Goal: Task Accomplishment & Management: Manage account settings

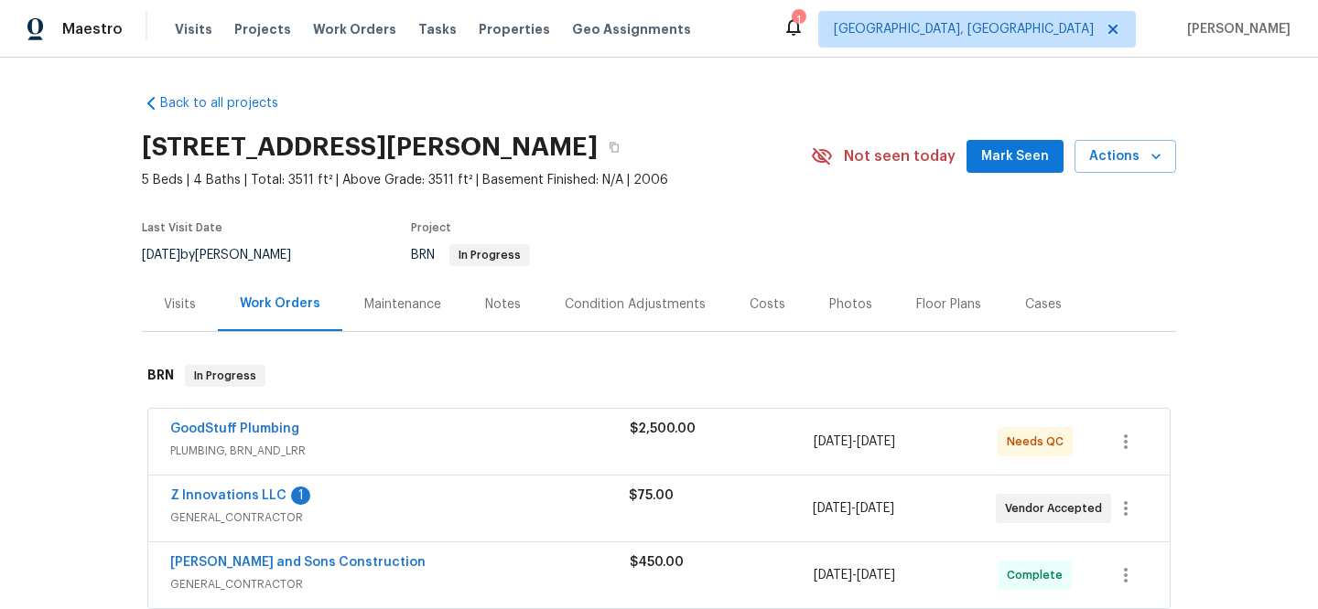
scroll to position [92, 0]
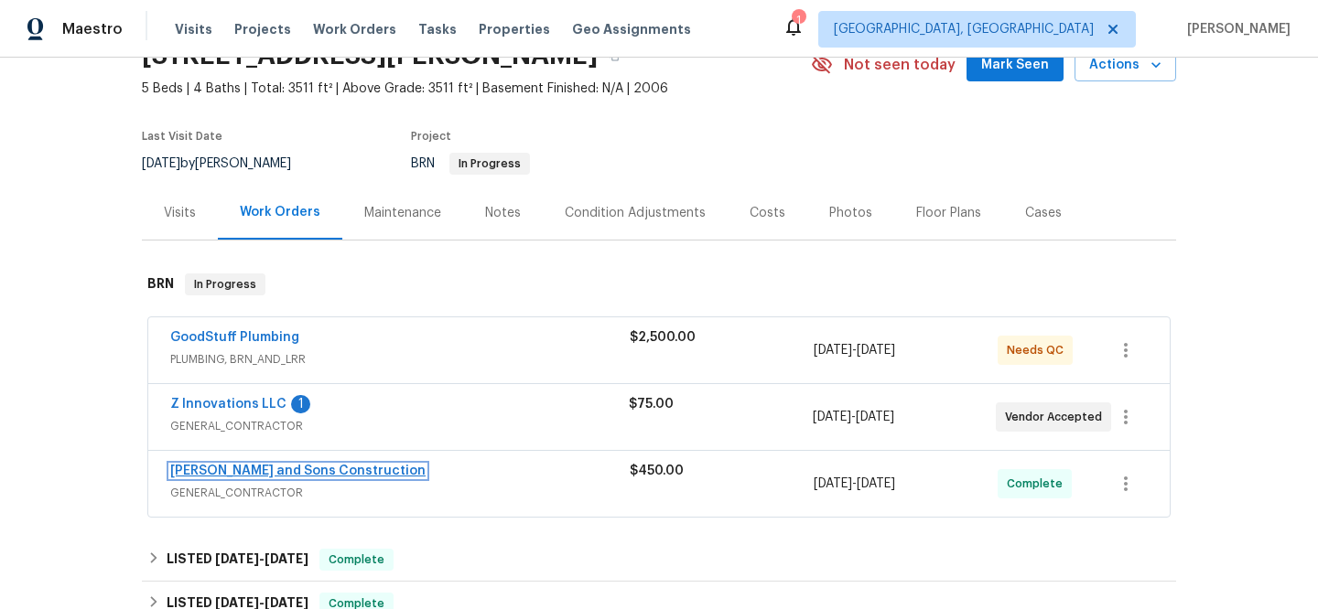
click at [210, 473] on link "Reyes and Sons Construction" at bounding box center [297, 471] width 255 height 13
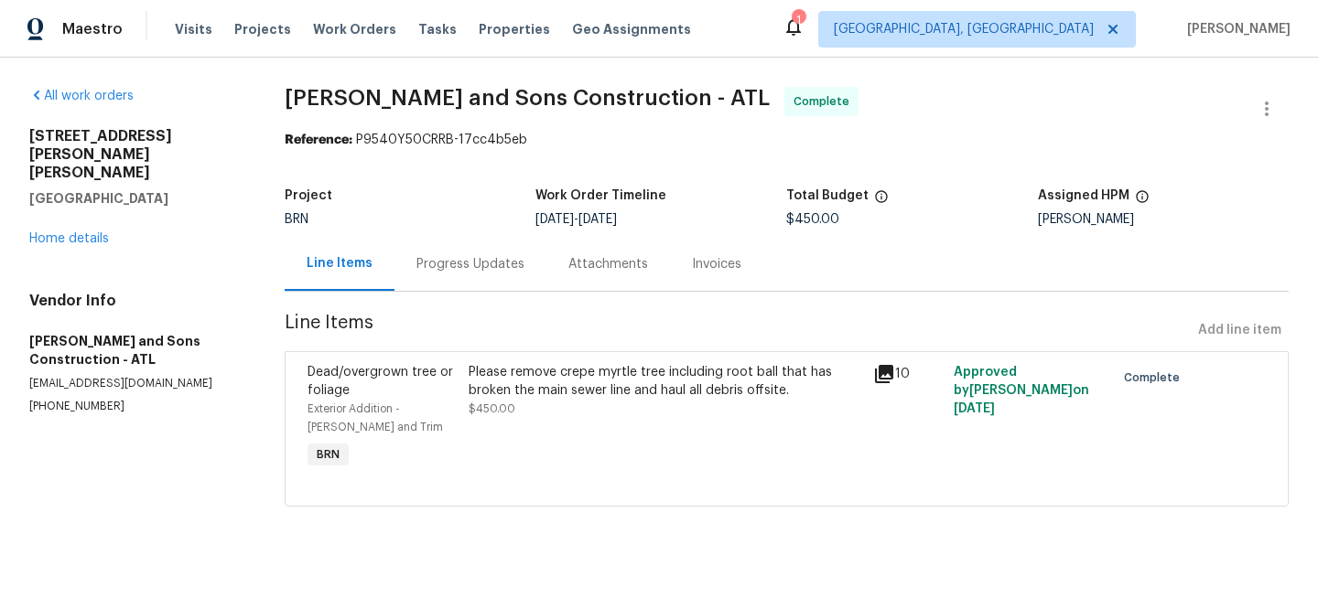
click at [485, 258] on div "Progress Updates" at bounding box center [470, 264] width 108 height 18
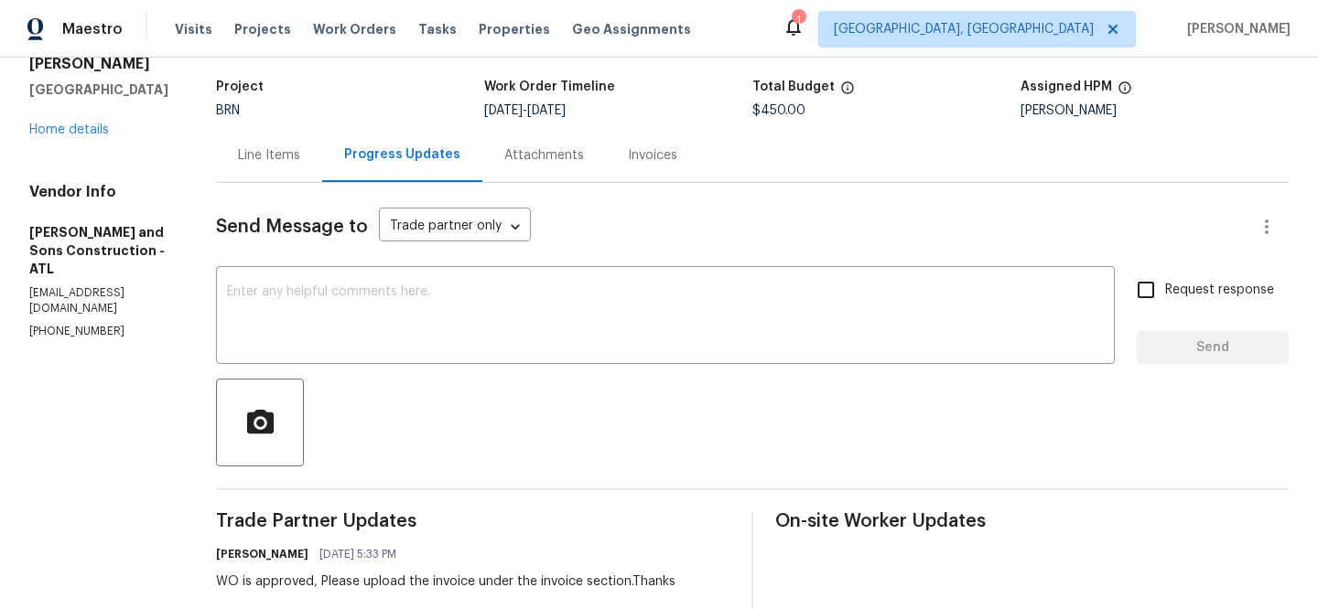
scroll to position [130, 0]
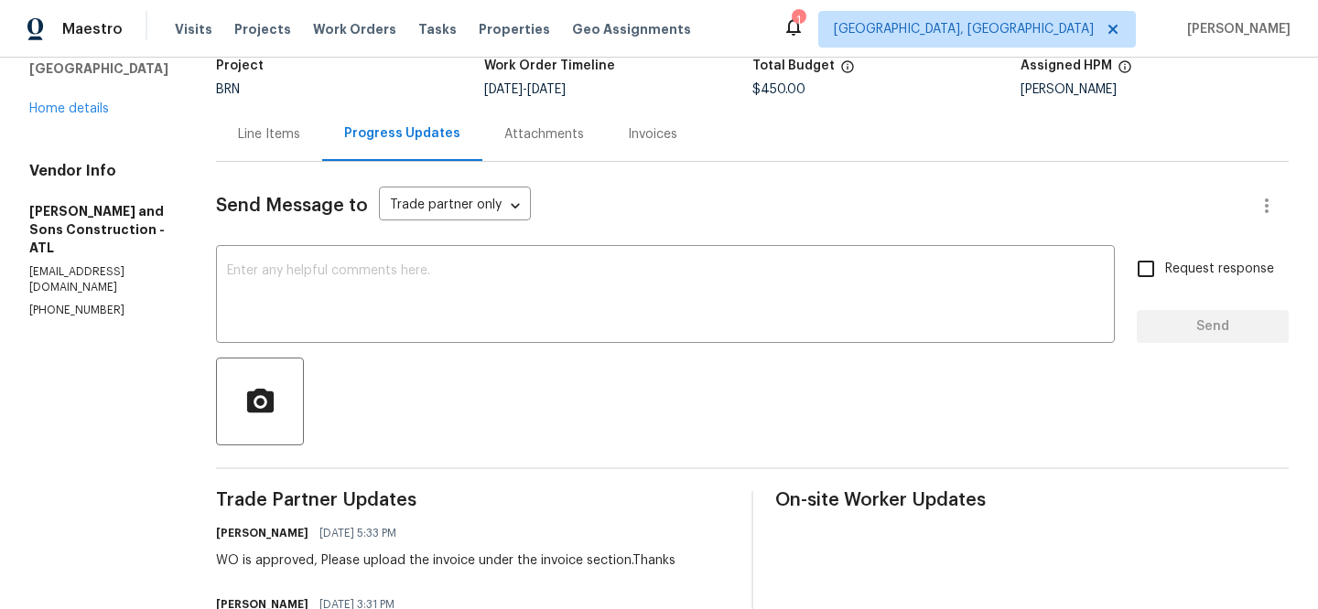
click at [253, 140] on div "Line Items" at bounding box center [269, 134] width 62 height 18
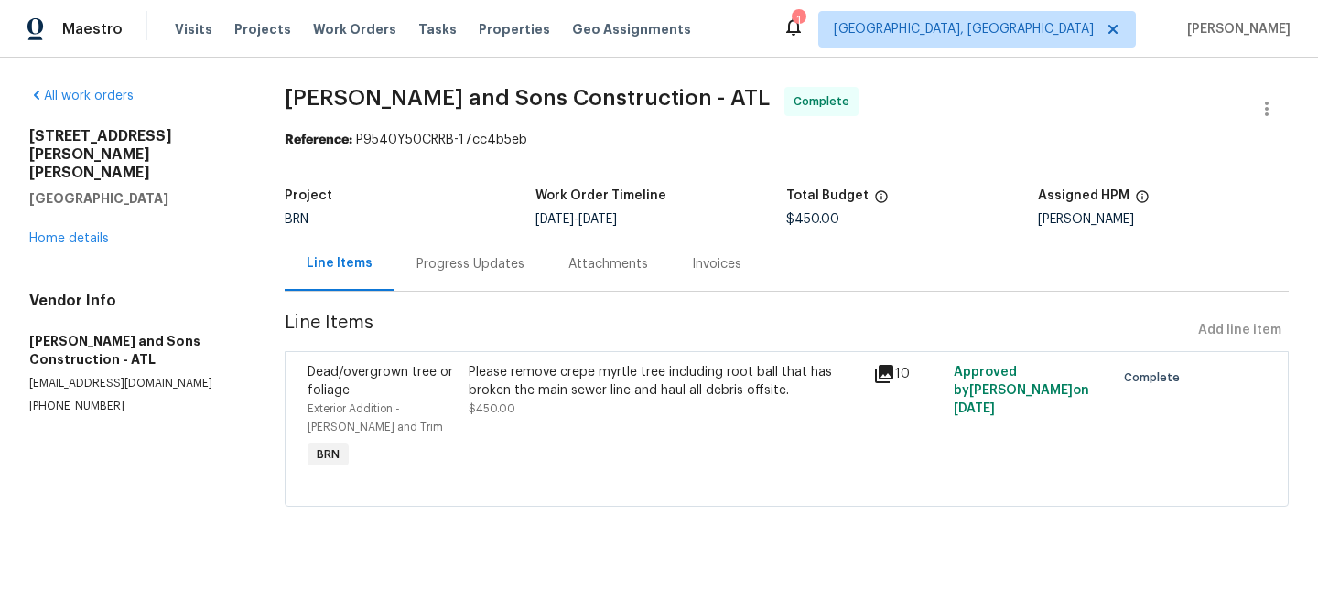
click at [601, 394] on div "Please remove crepe myrtle tree including root ball that has broken the main se…" at bounding box center [665, 381] width 393 height 37
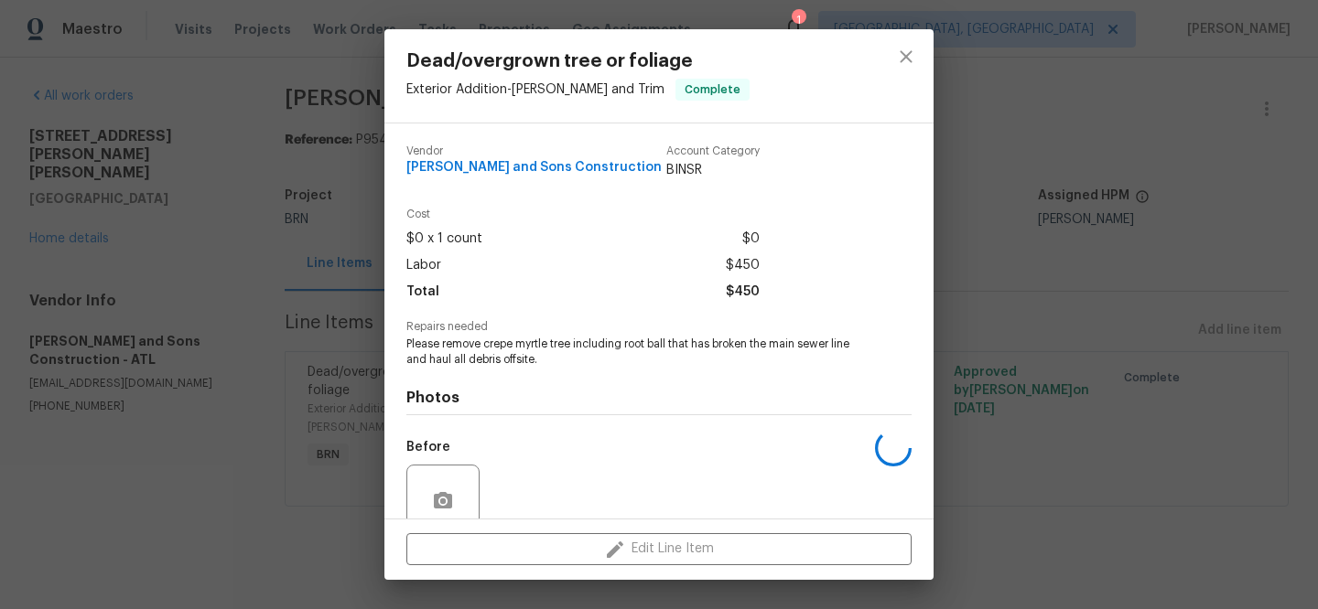
scroll to position [156, 0]
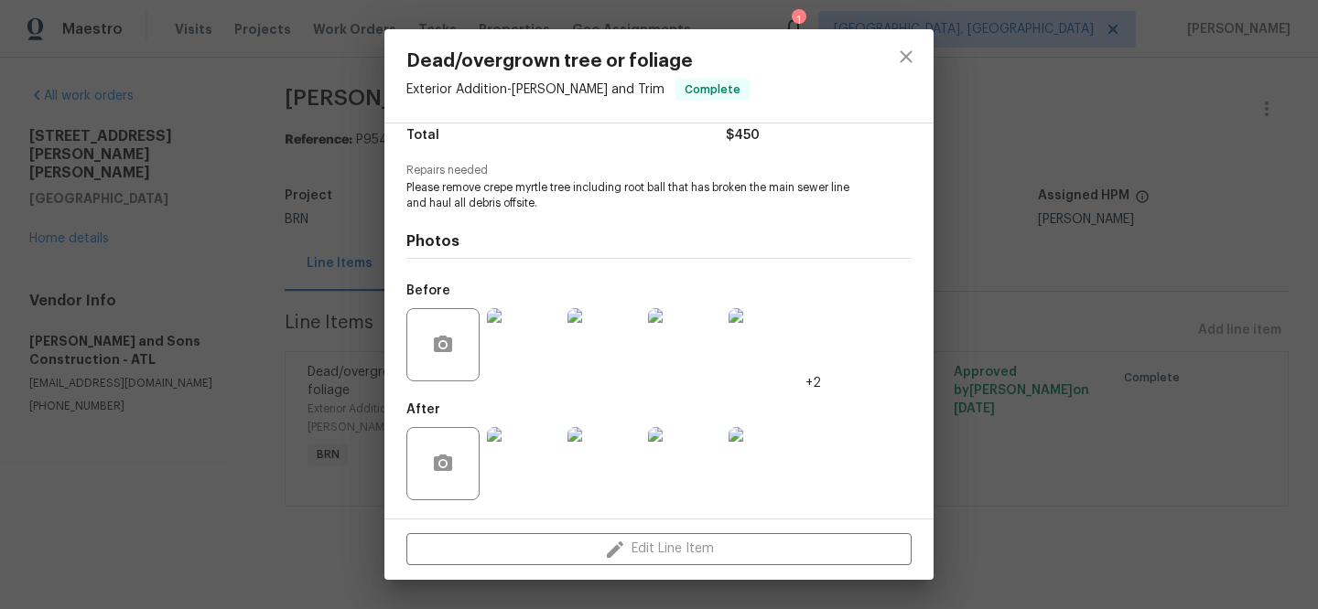
click at [535, 437] on img at bounding box center [523, 463] width 73 height 73
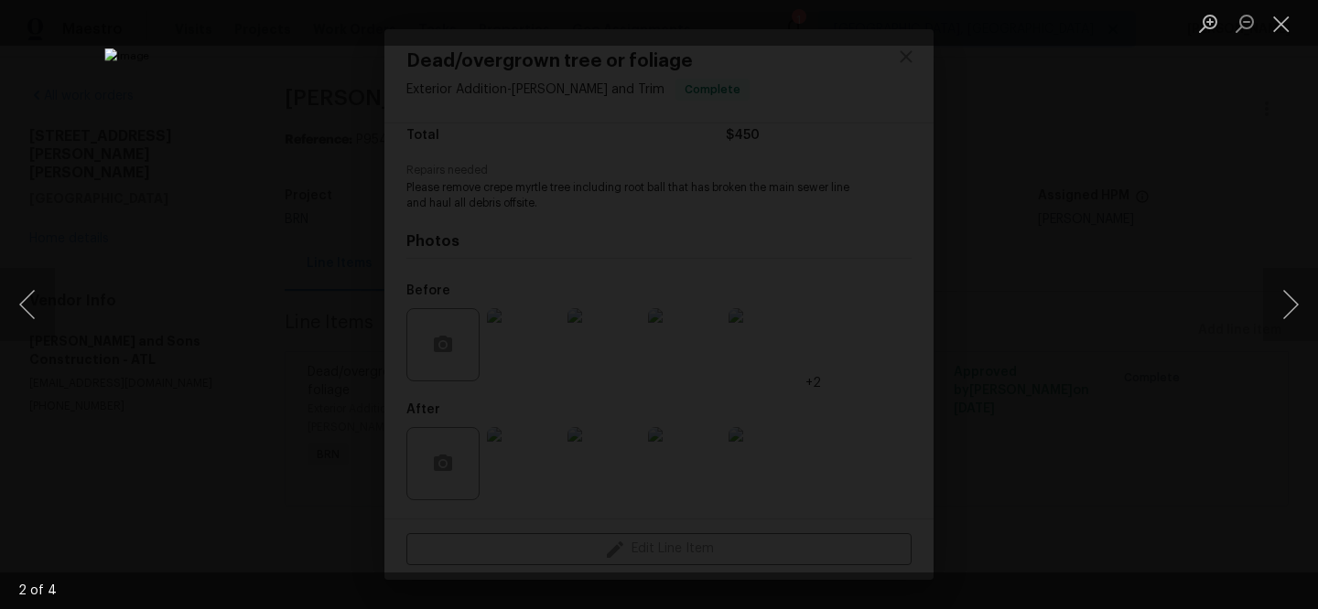
click at [176, 261] on div "Lightbox" at bounding box center [659, 304] width 1318 height 609
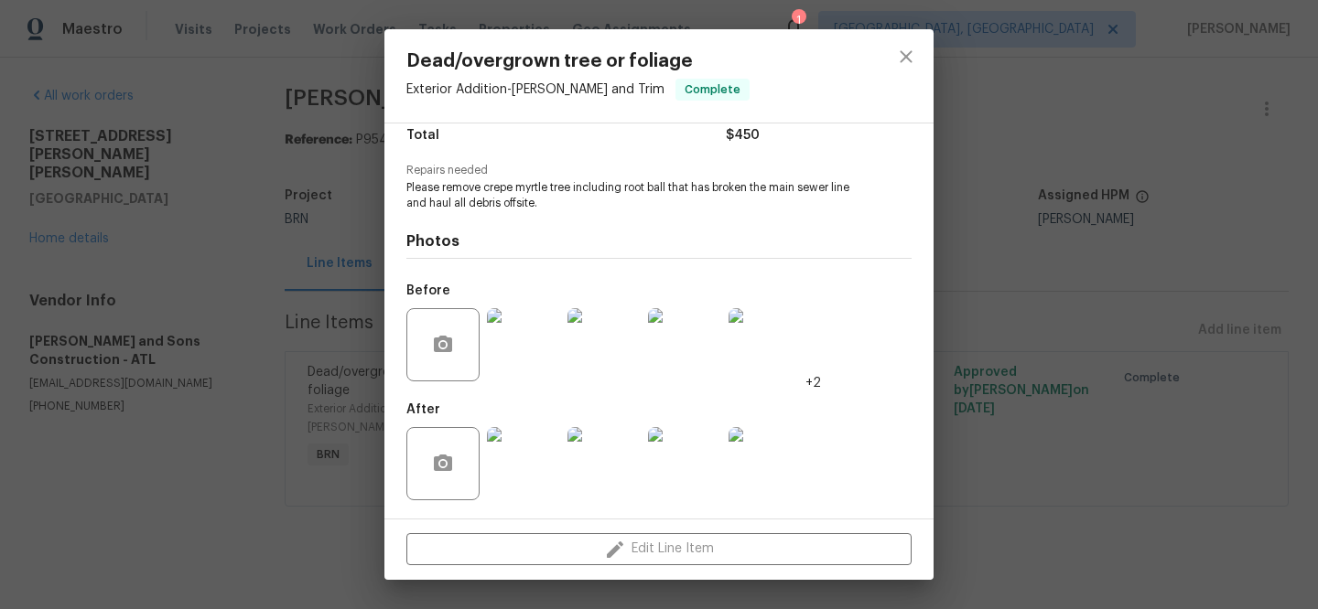
click at [225, 83] on div "Dead/overgrown tree or foliage Exterior Addition - Eaves and Trim Complete Vend…" at bounding box center [659, 304] width 1318 height 609
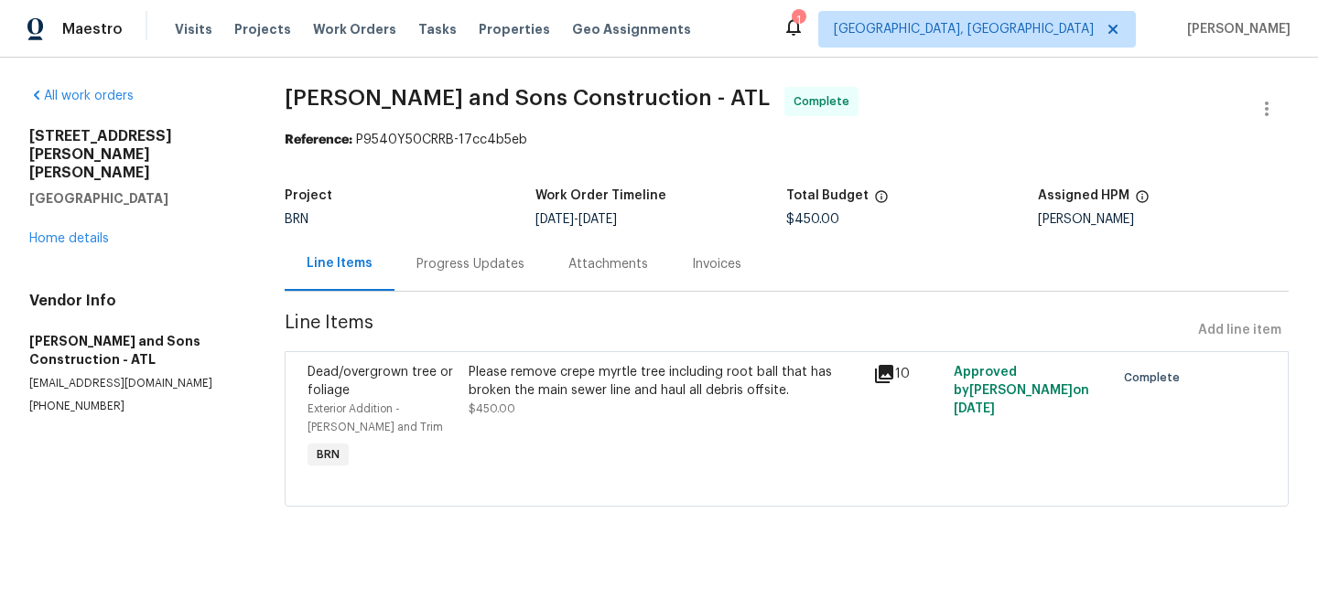
click at [668, 402] on div "Please remove crepe myrtle tree including root ball that has broken the main se…" at bounding box center [665, 390] width 393 height 55
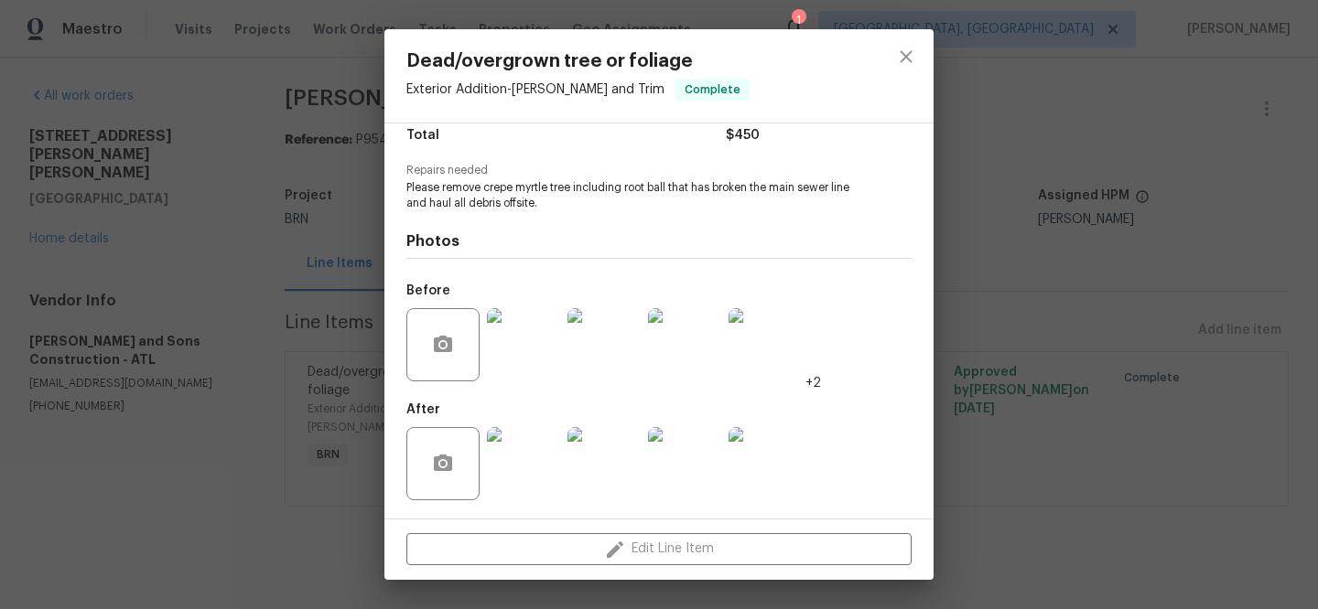
click at [534, 312] on img at bounding box center [523, 344] width 73 height 73
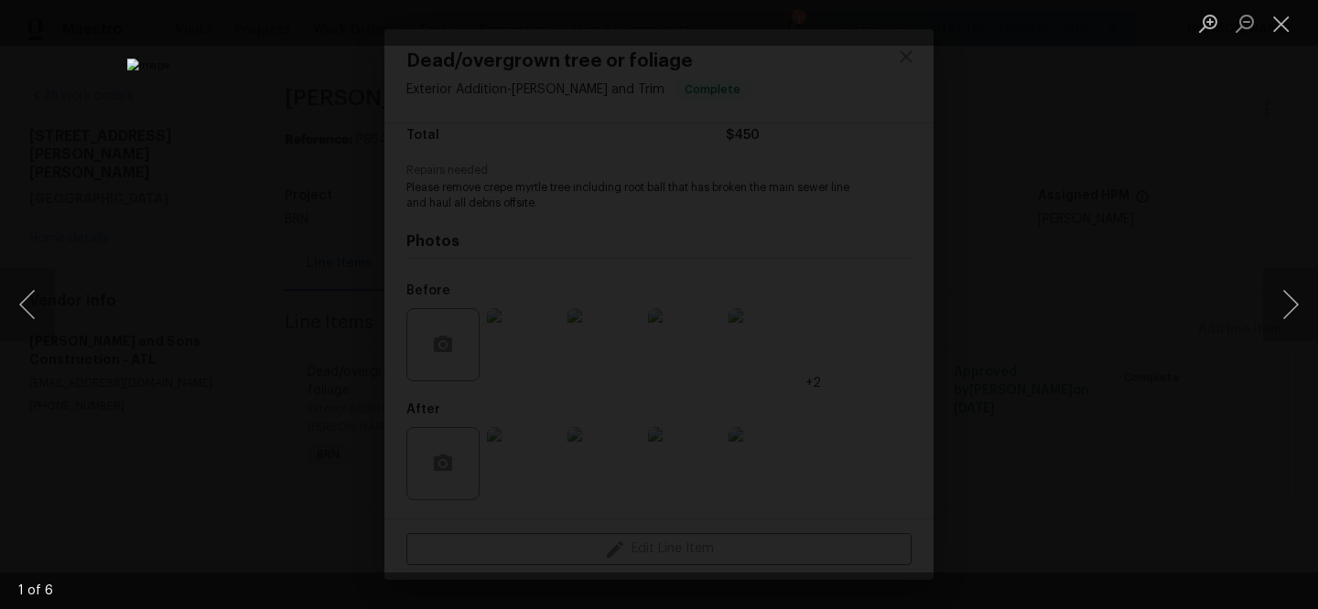
click at [317, 328] on div "Lightbox" at bounding box center [659, 304] width 1318 height 609
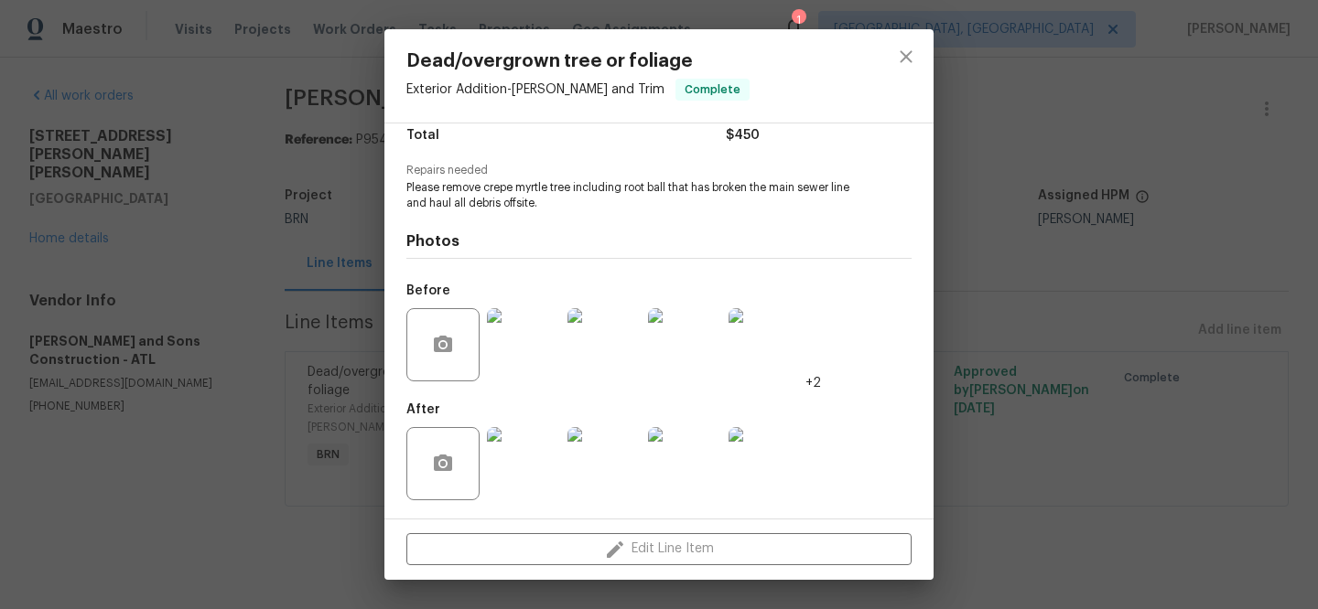
click at [524, 435] on img at bounding box center [523, 463] width 73 height 73
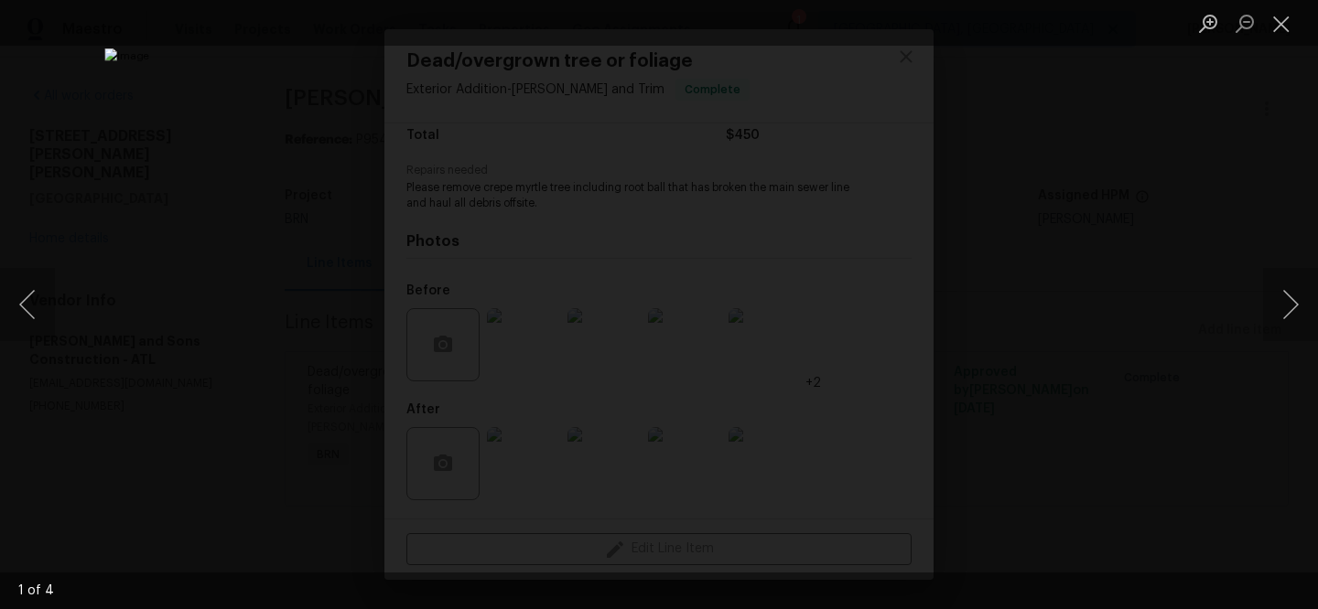
click at [203, 271] on div "Lightbox" at bounding box center [659, 304] width 1318 height 609
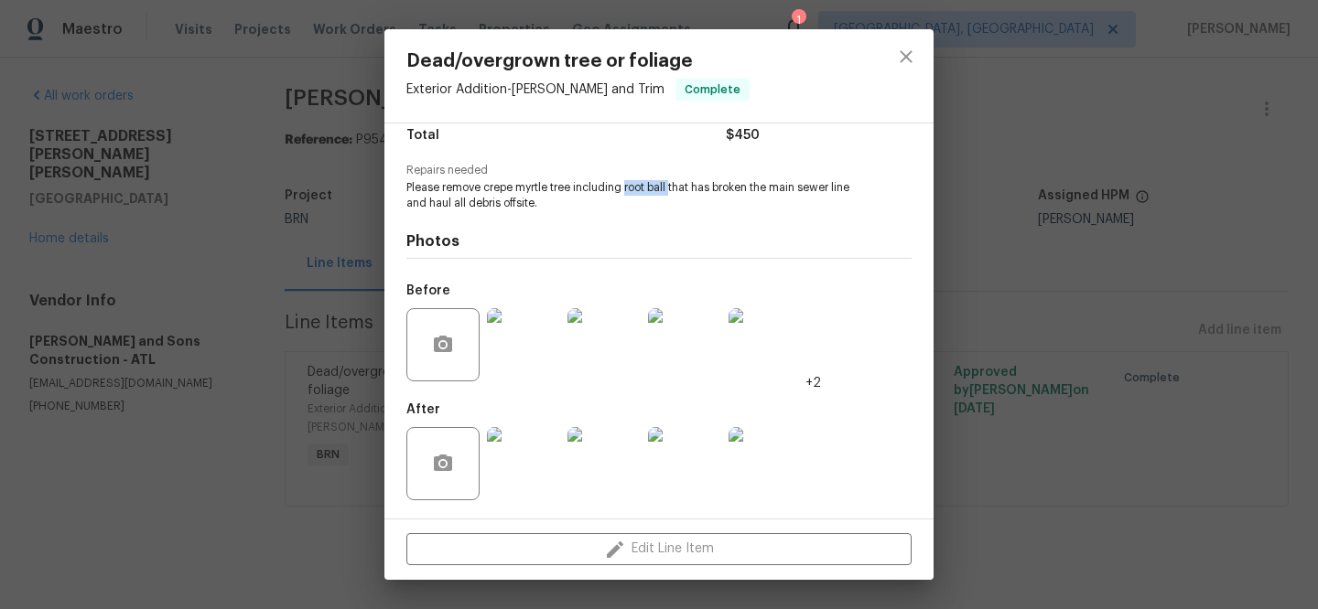
drag, startPoint x: 625, startPoint y: 189, endPoint x: 671, endPoint y: 189, distance: 45.8
click at [671, 189] on span "Please remove crepe myrtle tree including root ball that has broken the main se…" at bounding box center [633, 195] width 455 height 31
copy span "root ball"
click at [522, 459] on img at bounding box center [523, 463] width 73 height 73
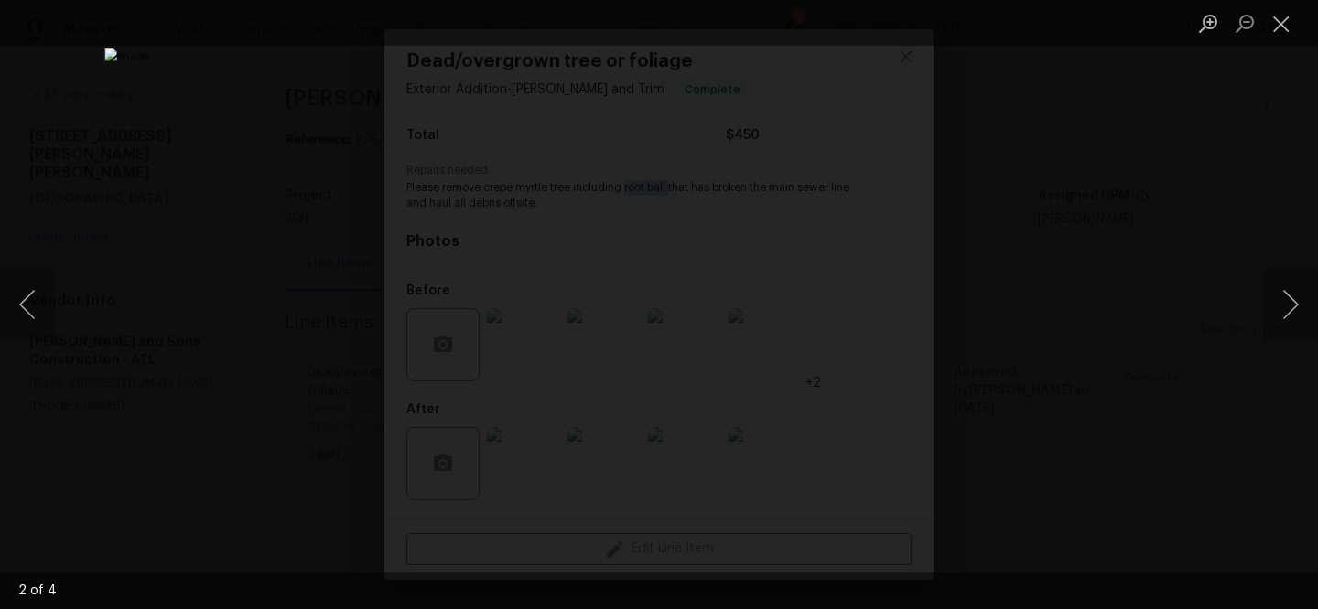
click at [97, 129] on div "Lightbox" at bounding box center [659, 304] width 1318 height 609
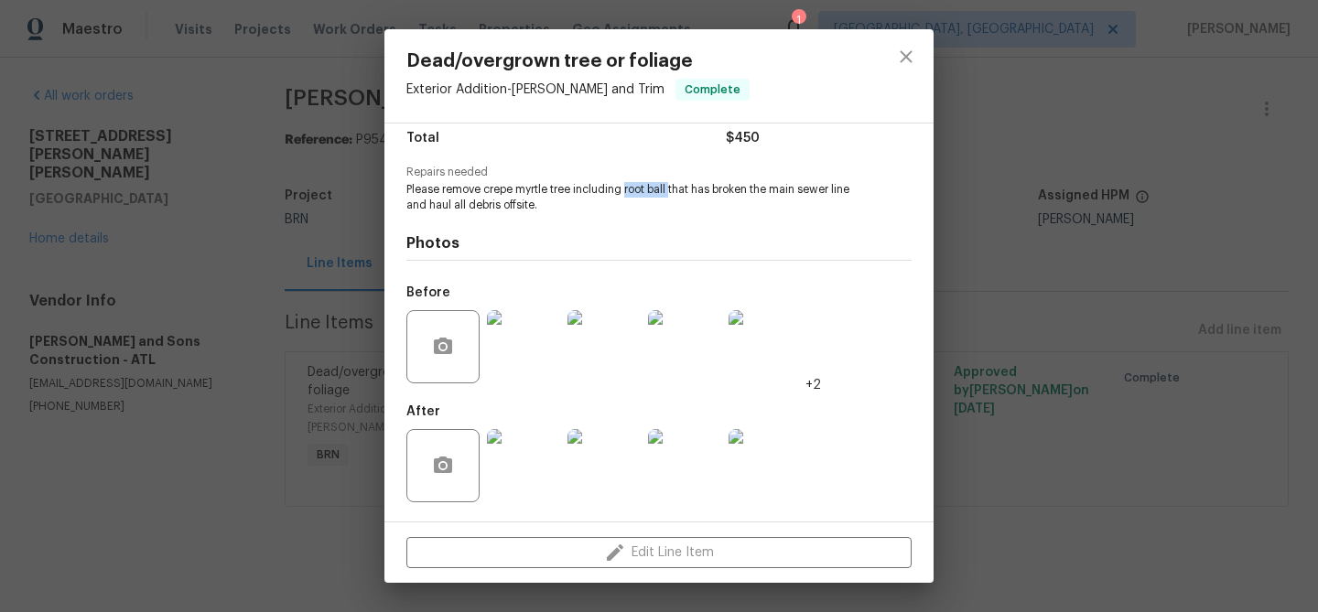
scroll to position [155, 0]
click at [556, 187] on span "Please remove crepe myrtle tree including root ball that has broken the main se…" at bounding box center [633, 197] width 455 height 31
drag, startPoint x: 483, startPoint y: 190, endPoint x: 667, endPoint y: 189, distance: 183.9
click at [668, 189] on span "Please remove crepe myrtle tree including root ball that has broken the main se…" at bounding box center [633, 197] width 455 height 31
copy span "crepe myrtle tree including root ball"
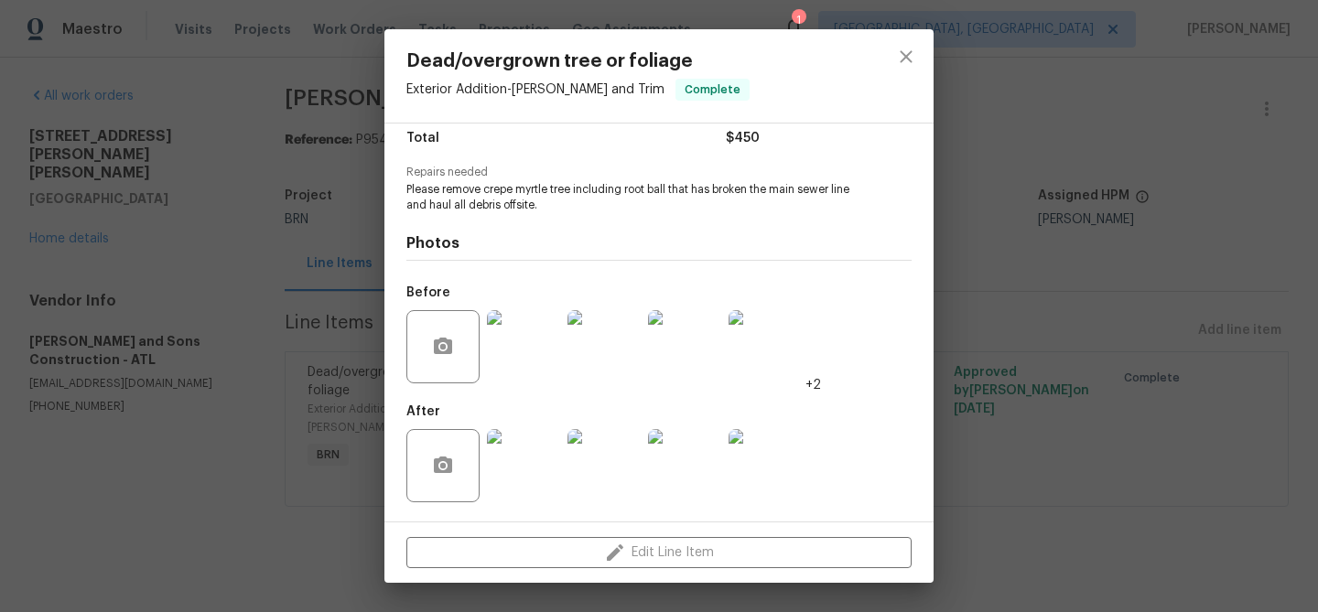
click at [121, 319] on div "Dead/overgrown tree or foliage Exterior Addition - Eaves and Trim Complete Vend…" at bounding box center [659, 306] width 1318 height 612
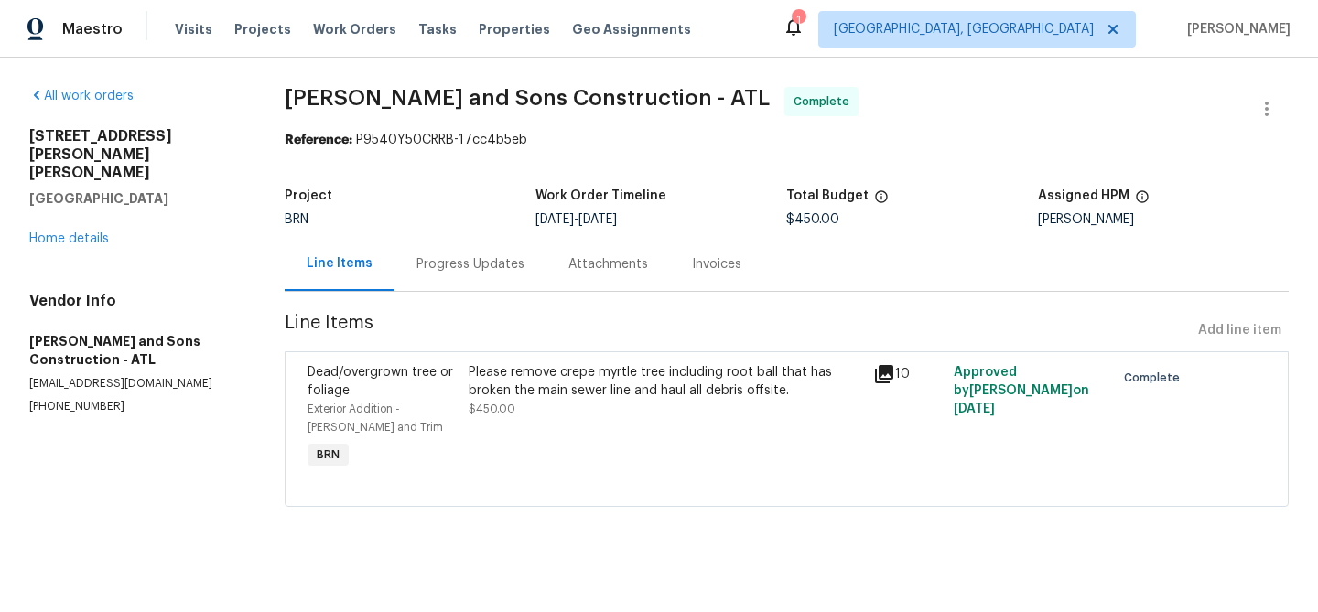
click at [52, 399] on p "(470) 302-1542" at bounding box center [134, 407] width 211 height 16
copy p "(470) 302-1542"
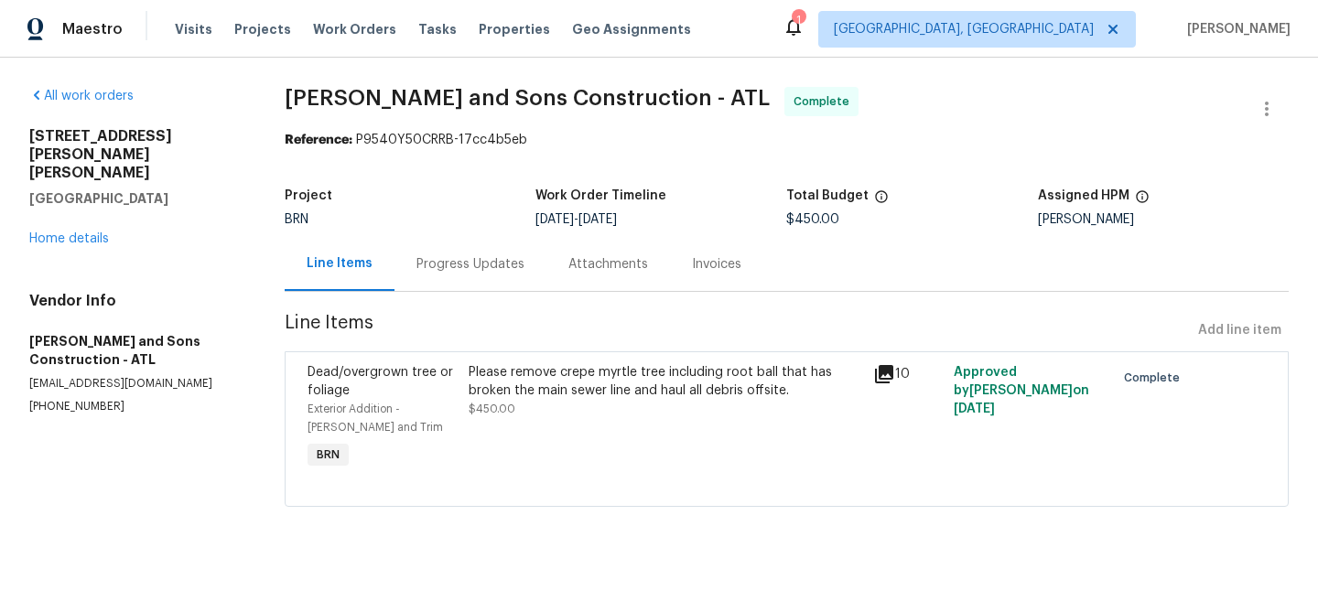
click at [612, 381] on div "Please remove crepe myrtle tree including root ball that has broken the main se…" at bounding box center [665, 381] width 393 height 37
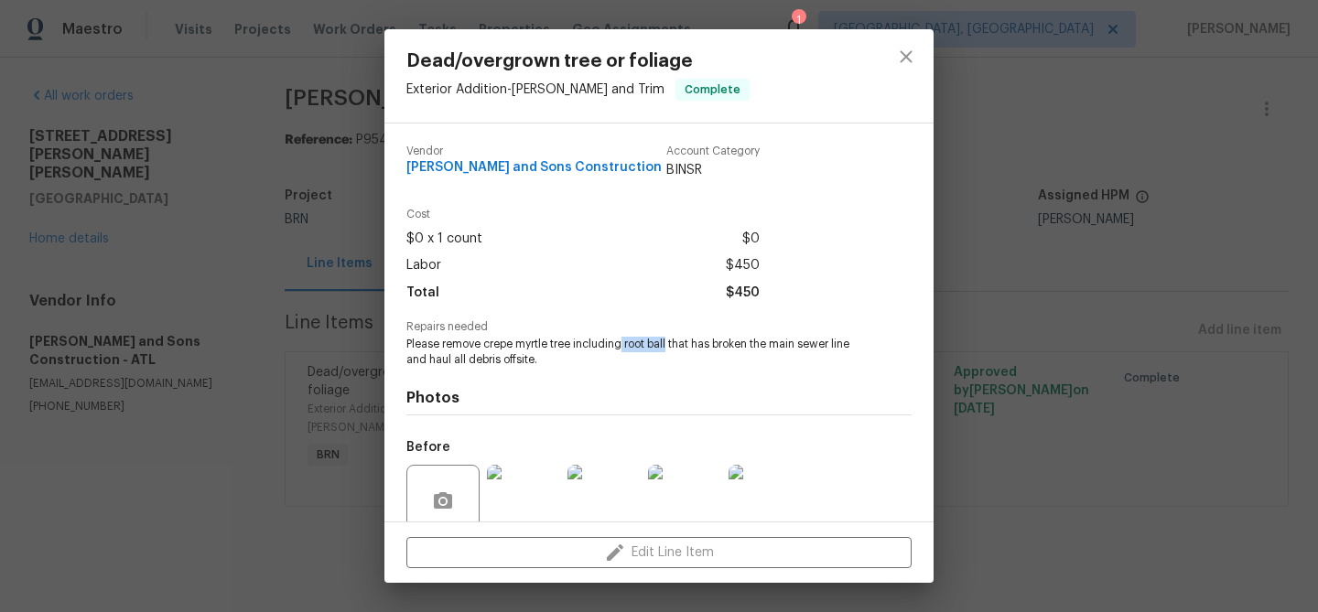
drag, startPoint x: 623, startPoint y: 346, endPoint x: 668, endPoint y: 345, distance: 44.9
click at [668, 345] on span "Please remove crepe myrtle tree including root ball that has broken the main se…" at bounding box center [633, 352] width 455 height 31
copy span "root ball"
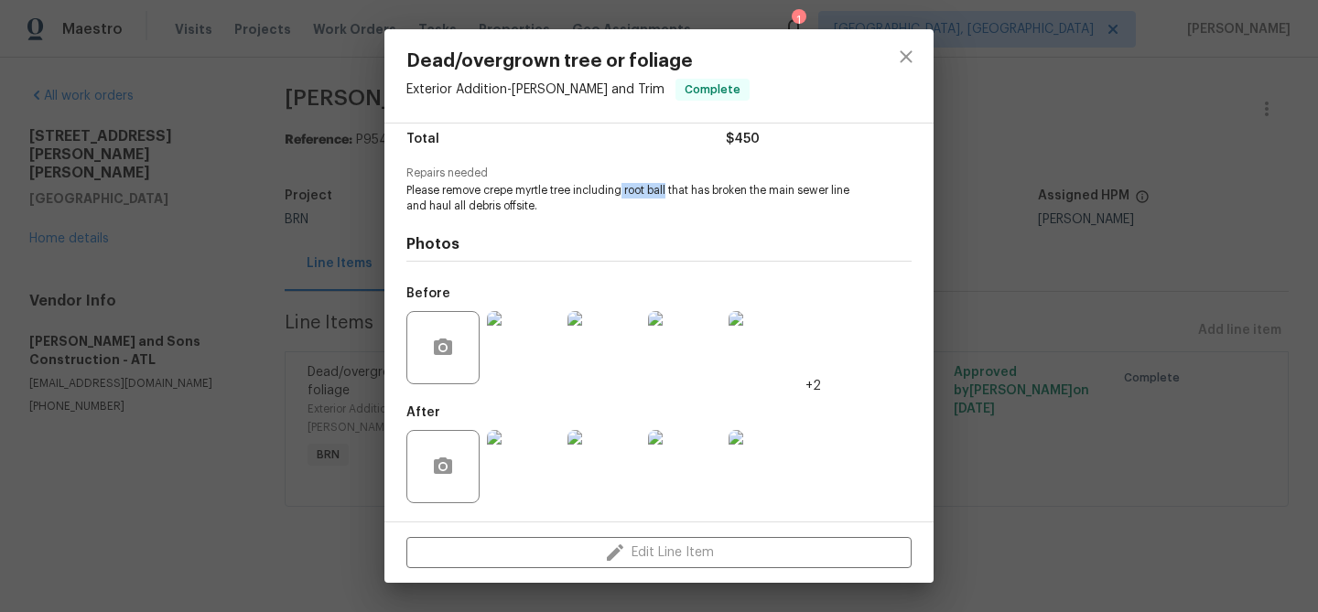
click at [502, 480] on img at bounding box center [523, 466] width 73 height 73
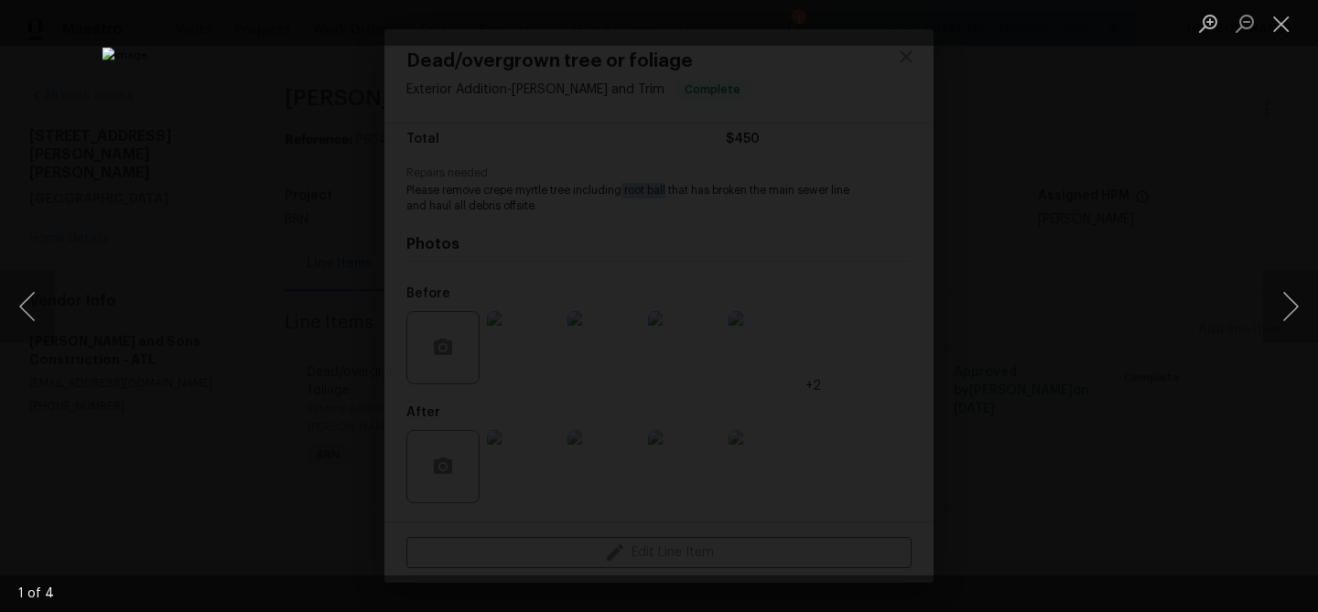
click at [288, 337] on img "Lightbox" at bounding box center [659, 306] width 1114 height 517
click at [171, 241] on div "Lightbox" at bounding box center [659, 306] width 1318 height 612
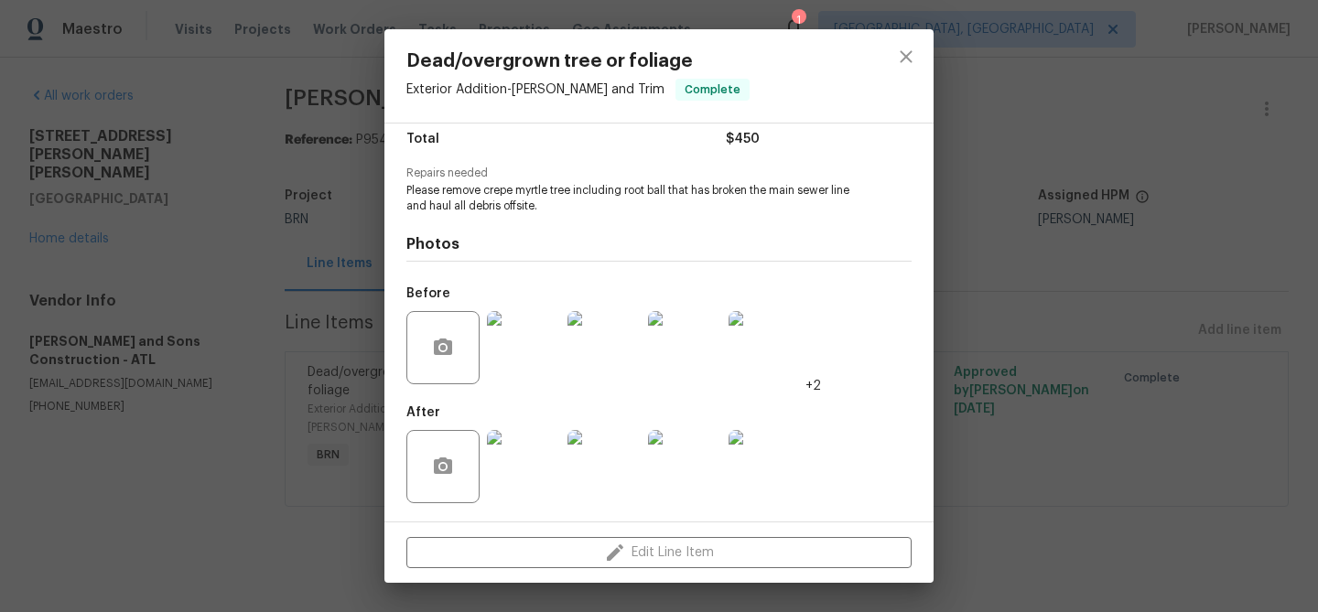
click at [333, 244] on div "Dead/overgrown tree or foliage Exterior Addition - Eaves and Trim Complete Vend…" at bounding box center [659, 306] width 1318 height 612
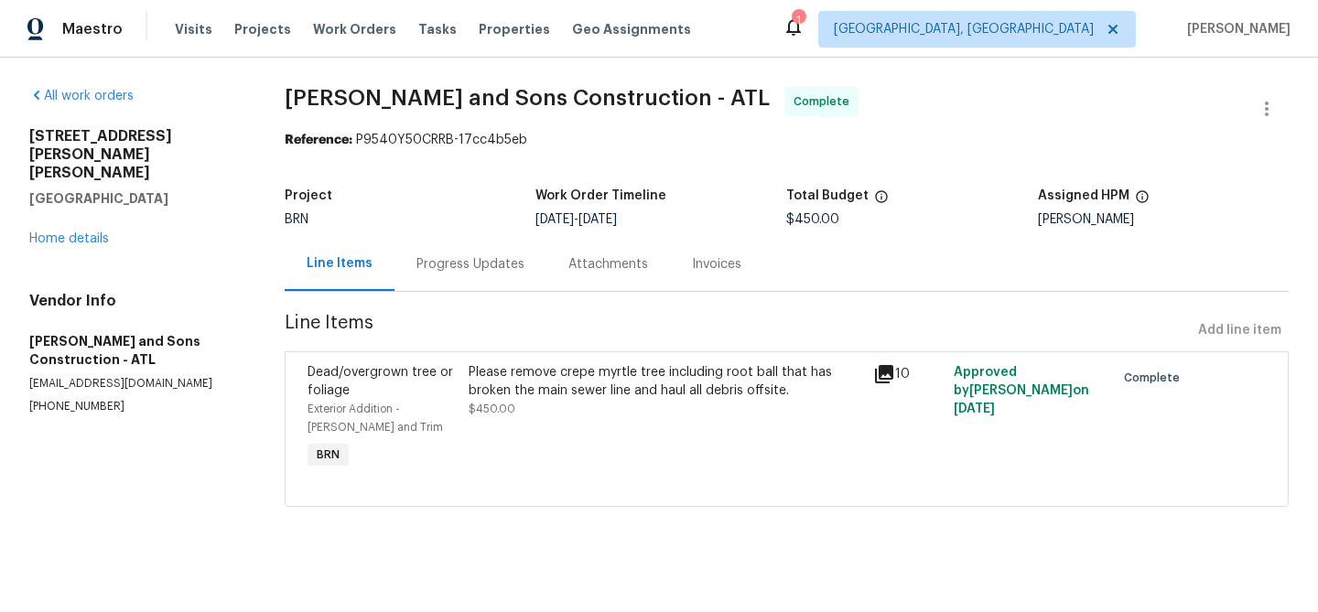
click at [422, 262] on div "Progress Updates" at bounding box center [470, 264] width 108 height 18
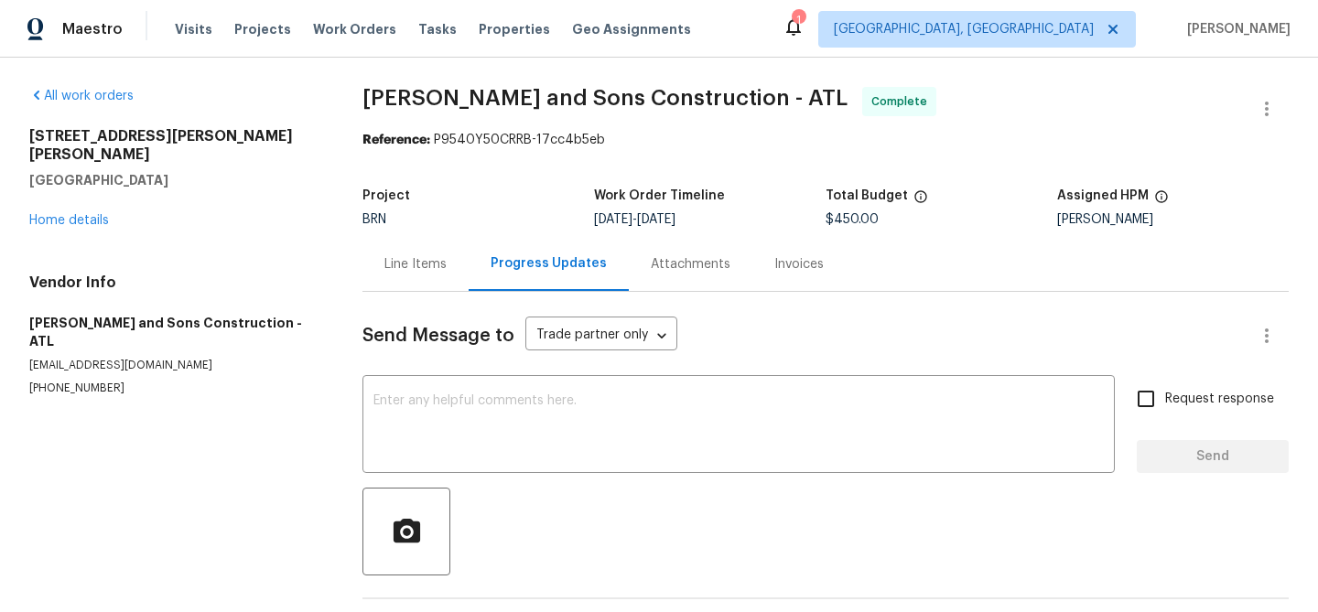
scroll to position [71, 0]
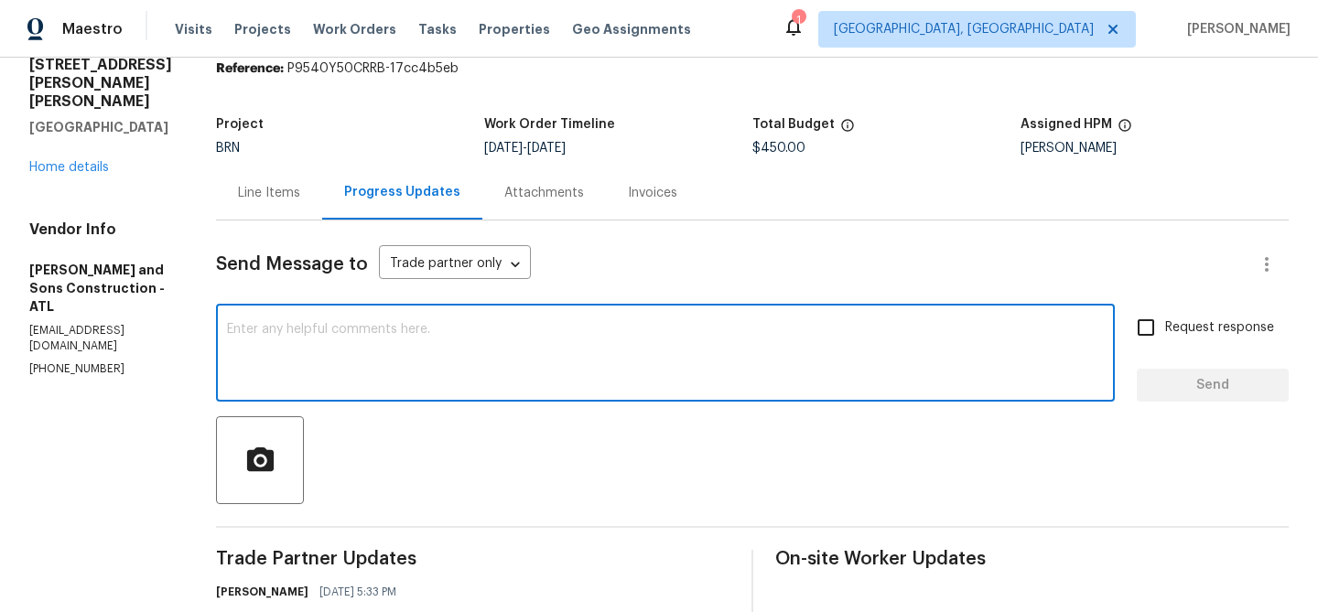
click at [394, 346] on textarea at bounding box center [665, 355] width 877 height 64
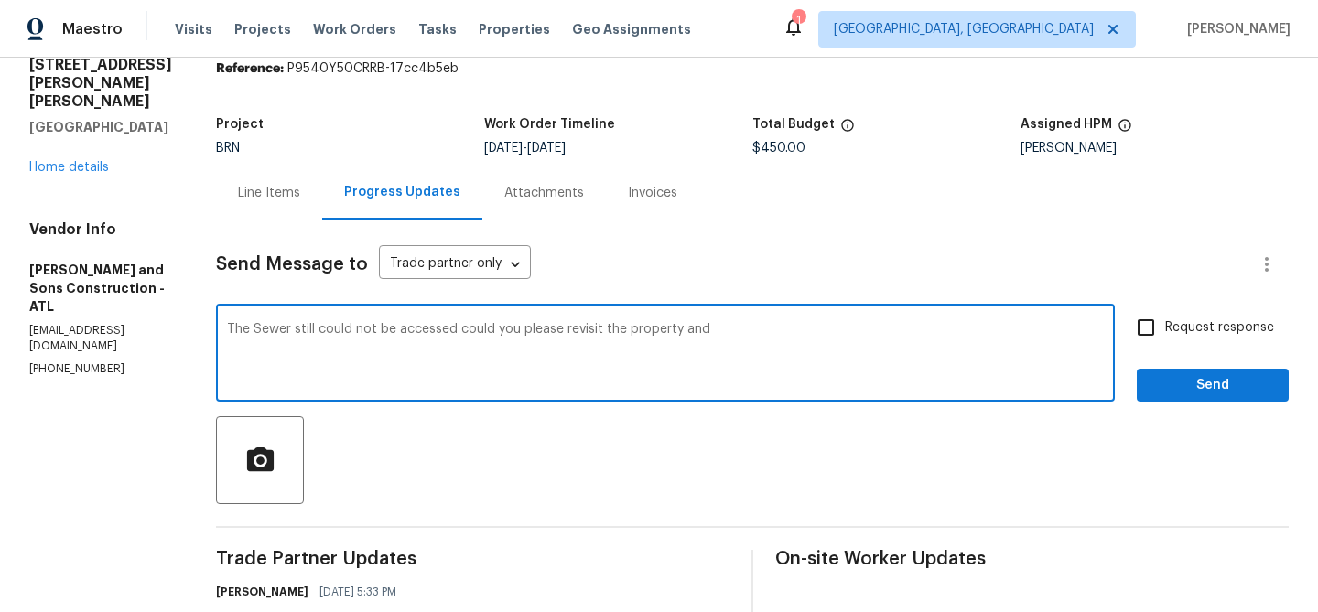
paste textarea "remove the crepe myrtle tree, and grind the stump away"
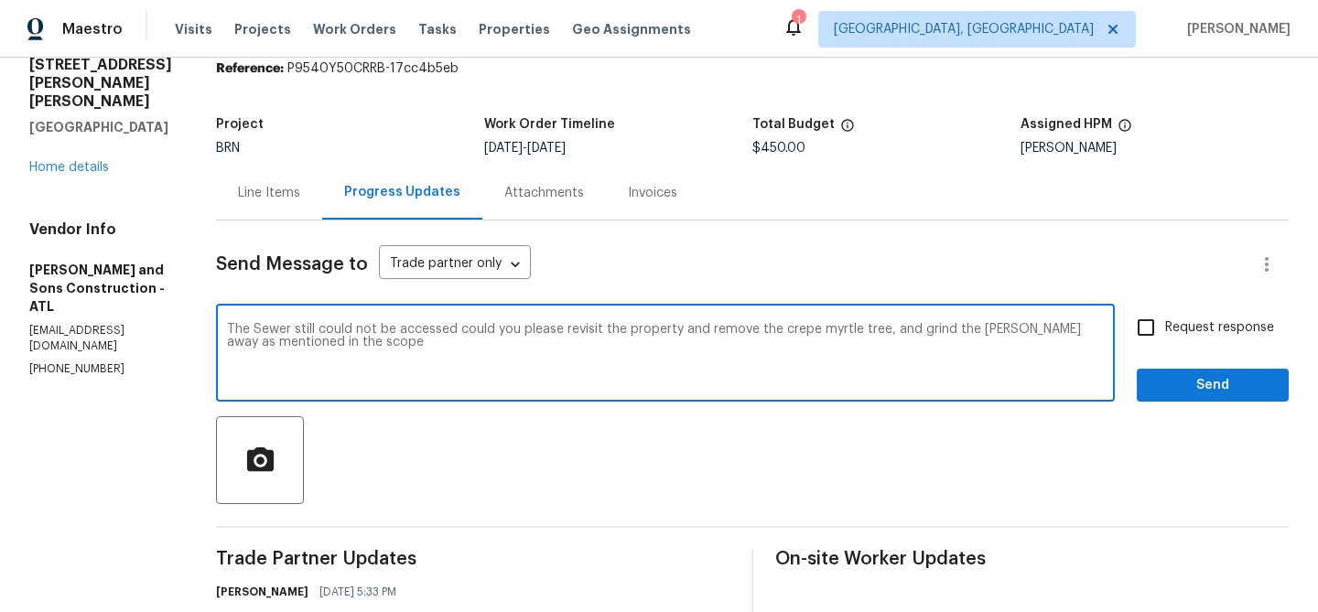
type textarea "The Sewer still could not be accessed could you please revisit the property and…"
click at [863, 348] on textarea "The Sewer still could not be accessed could you please revisit the property and…" at bounding box center [665, 355] width 877 height 64
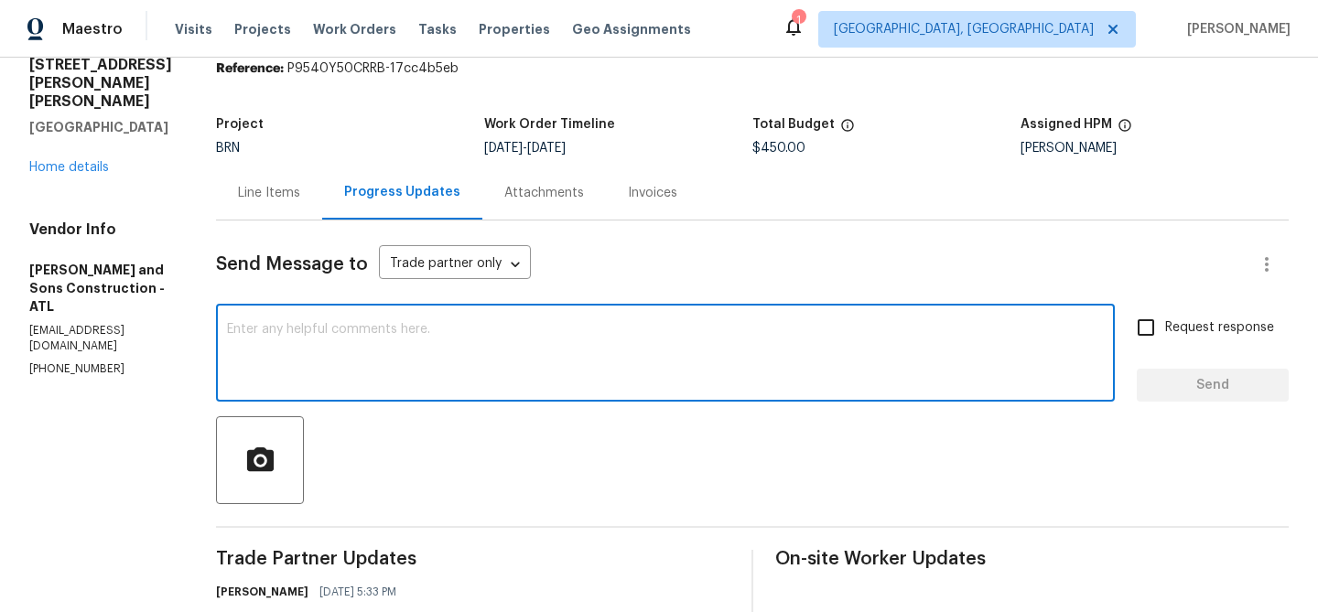
paste textarea "The sewer is still inaccessible. Could you please revisit the property to remov…"
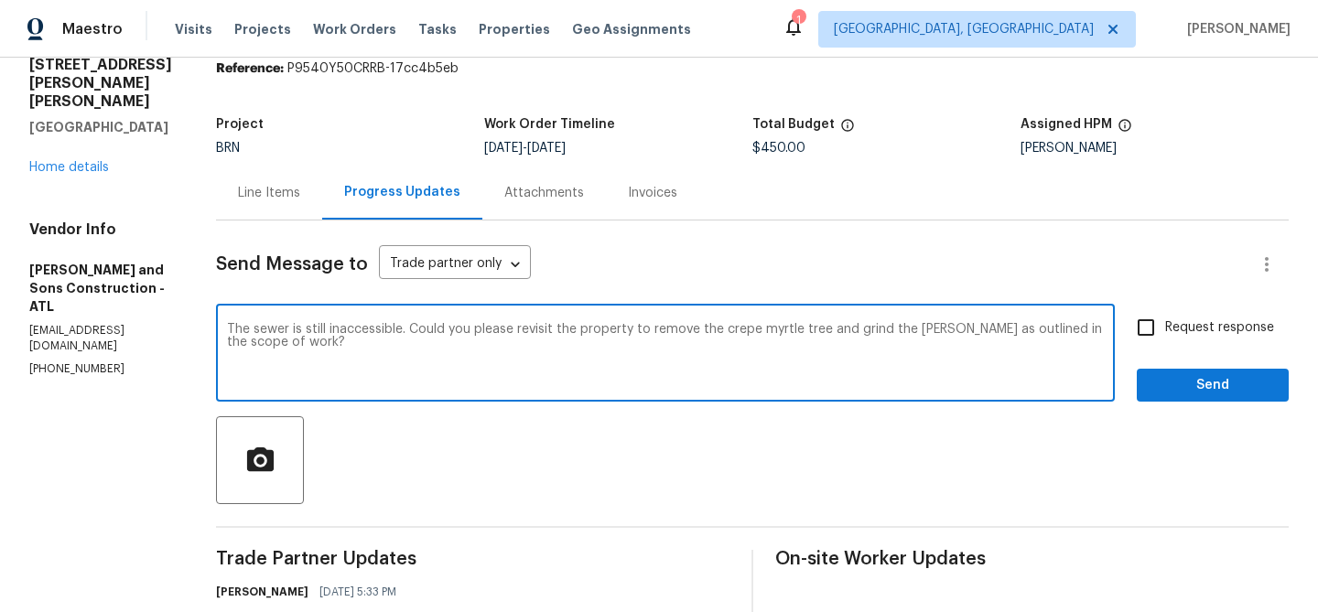
type textarea "The sewer is still inaccessible. Could you please revisit the property to remov…"
click at [1143, 329] on input "Request response" at bounding box center [1146, 327] width 38 height 38
checkbox input "true"
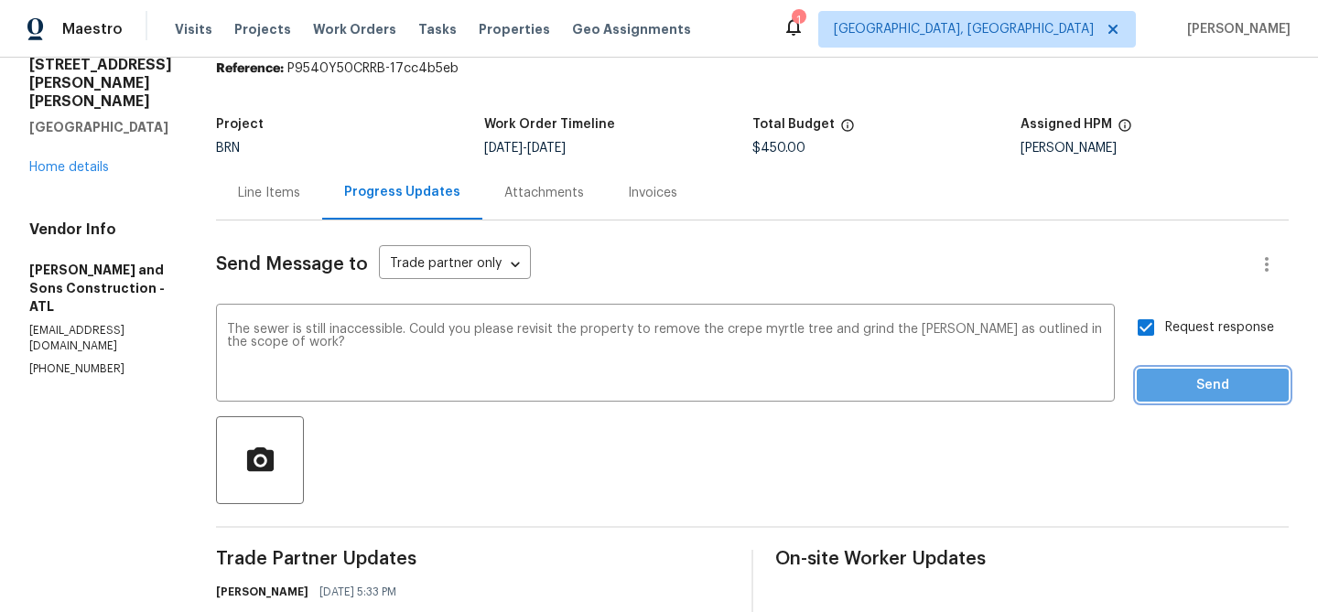
click at [1148, 370] on button "Send" at bounding box center [1213, 386] width 152 height 34
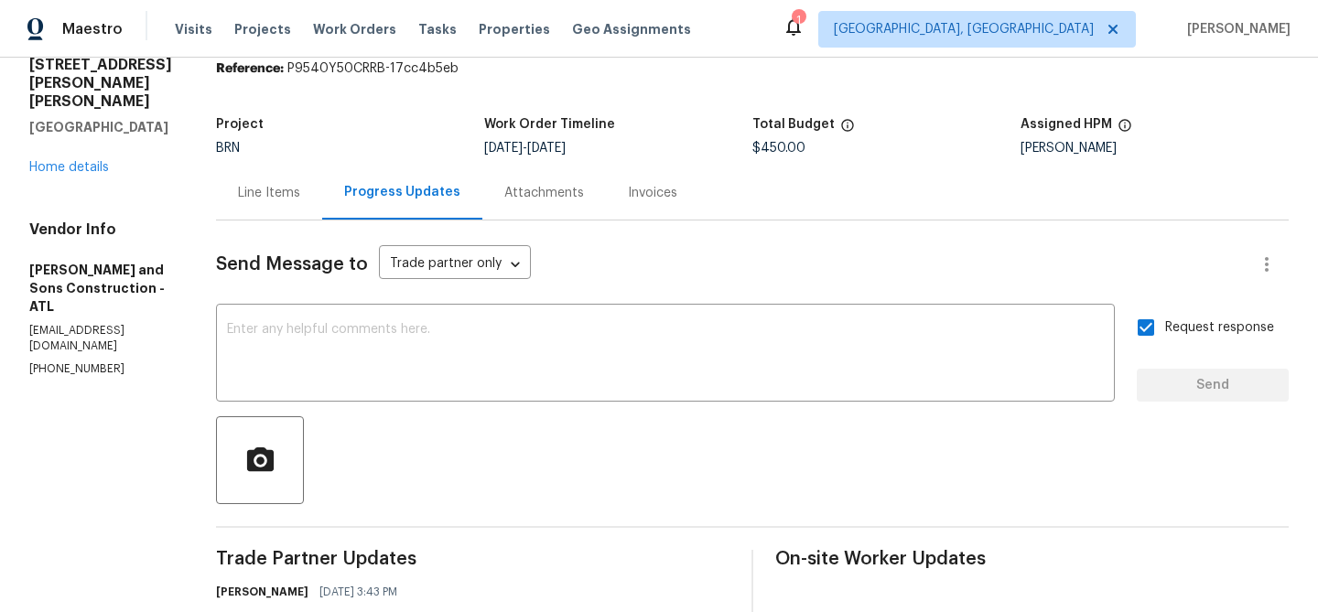
click at [258, 188] on div "Line Items" at bounding box center [269, 193] width 62 height 18
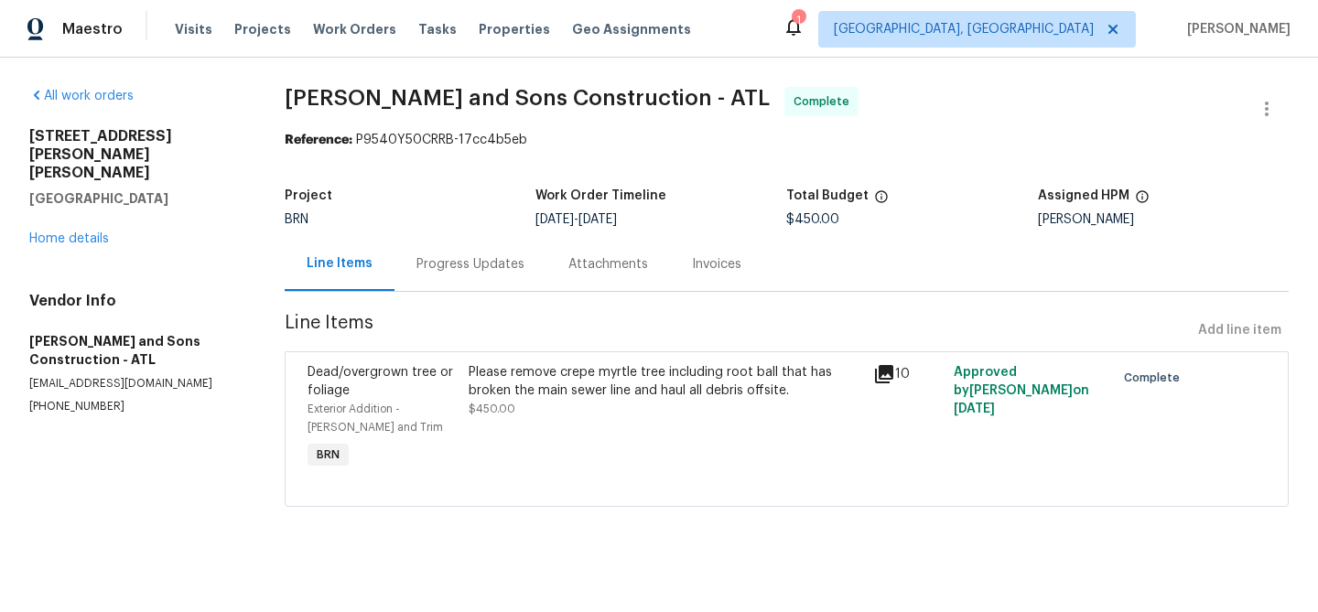
click at [545, 363] on div "Please remove crepe myrtle tree including root ball that has broken the main se…" at bounding box center [665, 381] width 393 height 37
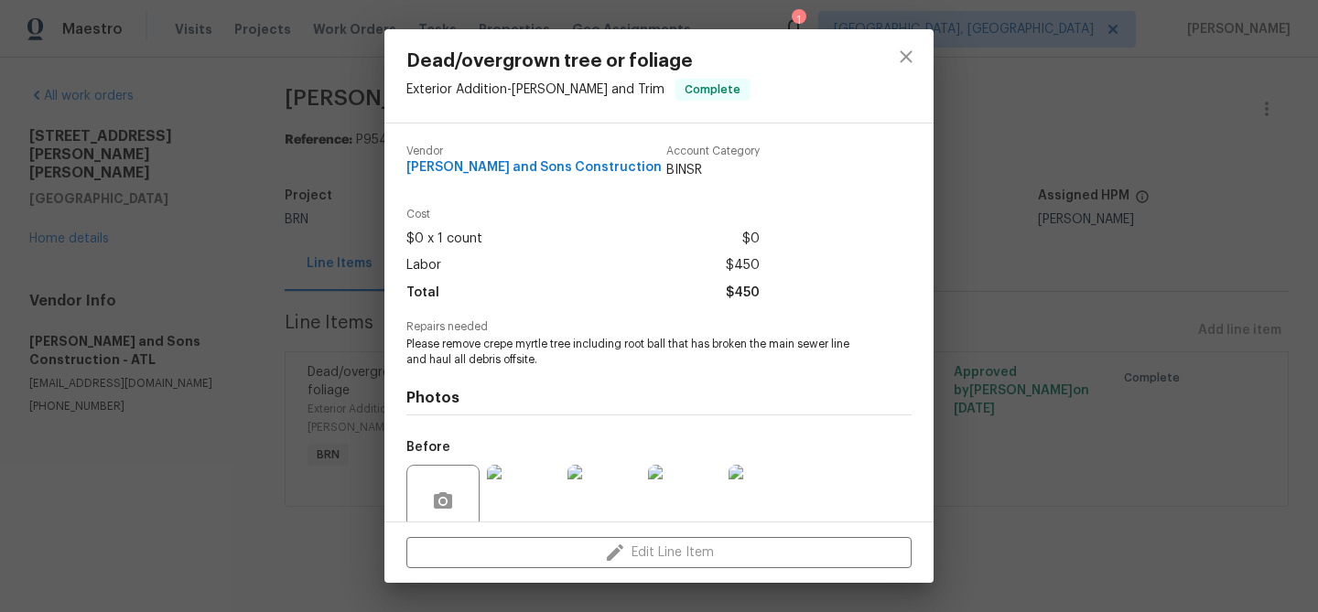
click at [469, 347] on span "Please remove crepe myrtle tree including root ball that has broken the main se…" at bounding box center [633, 352] width 455 height 31
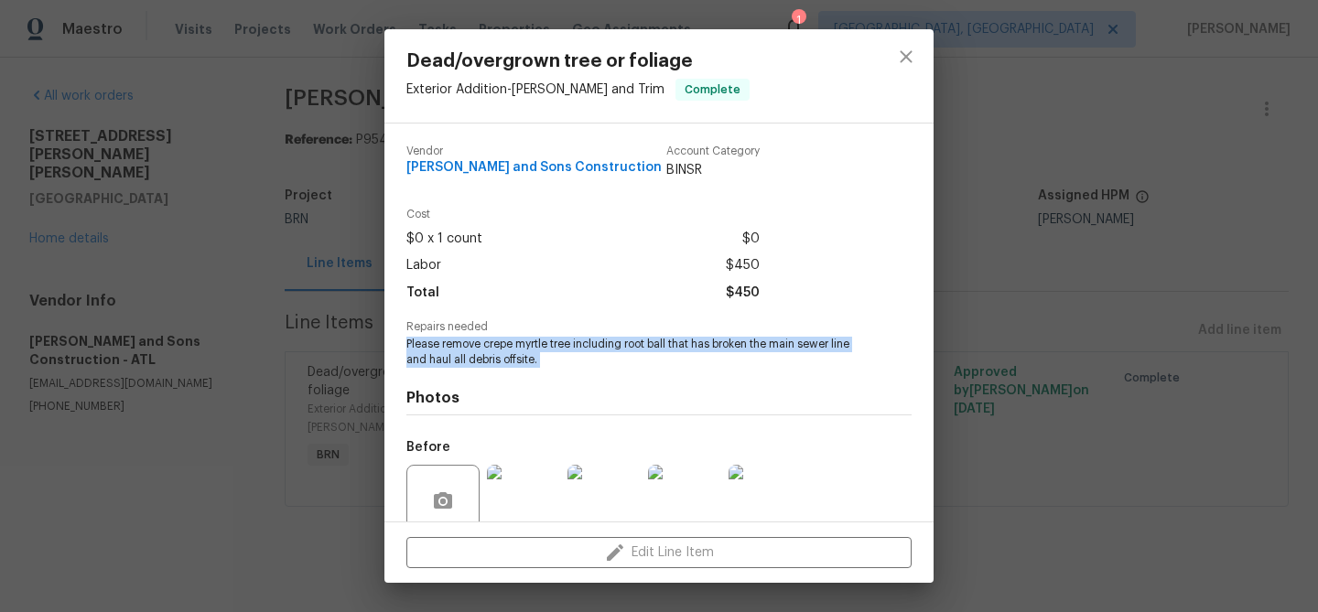
click at [469, 347] on span "Please remove crepe myrtle tree including root ball that has broken the main se…" at bounding box center [633, 352] width 455 height 31
copy span "Please remove crepe myrtle tree including root ball that has broken the main se…"
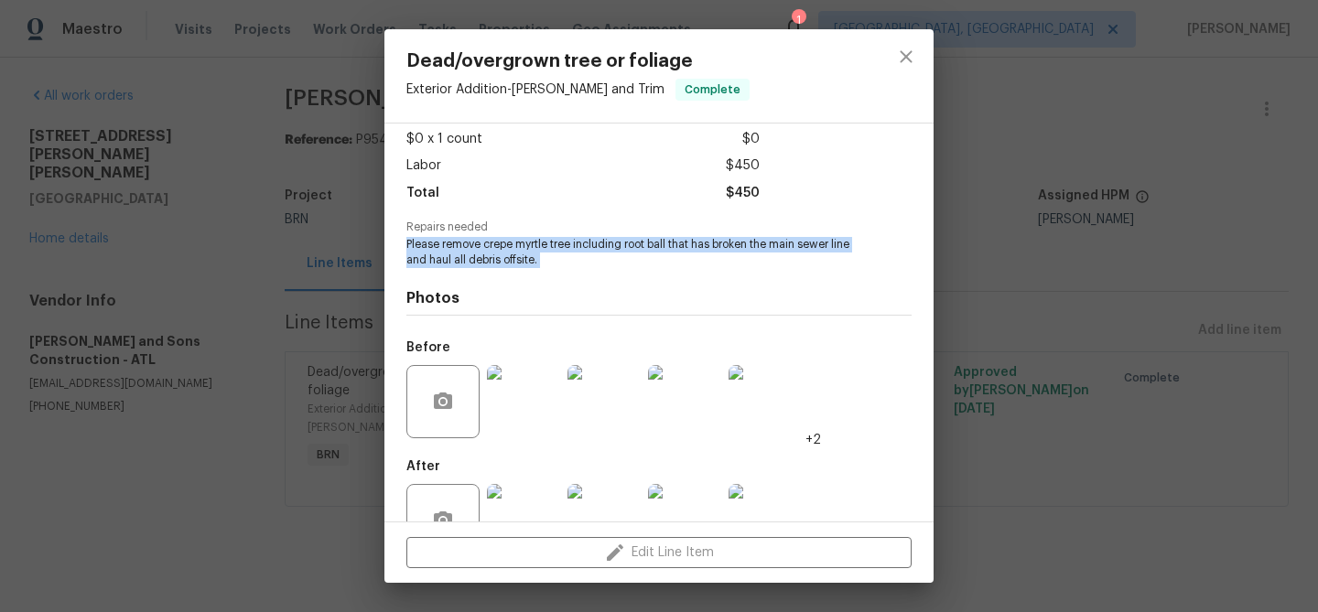
scroll to position [154, 0]
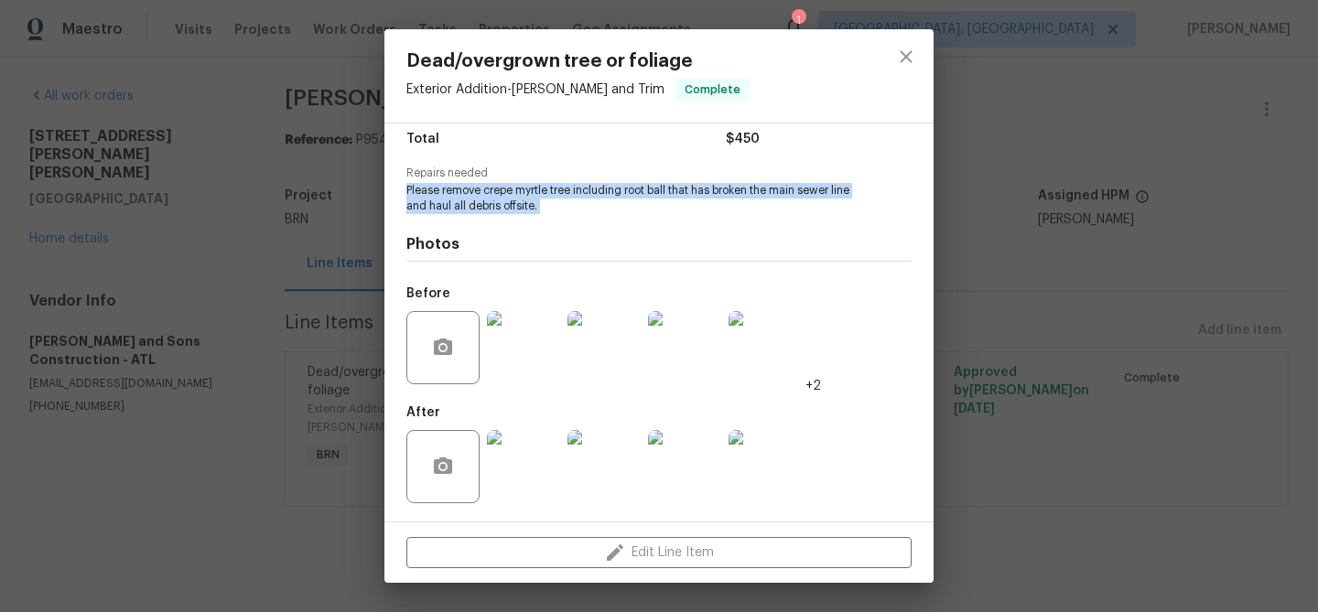
click at [515, 479] on img at bounding box center [523, 466] width 73 height 73
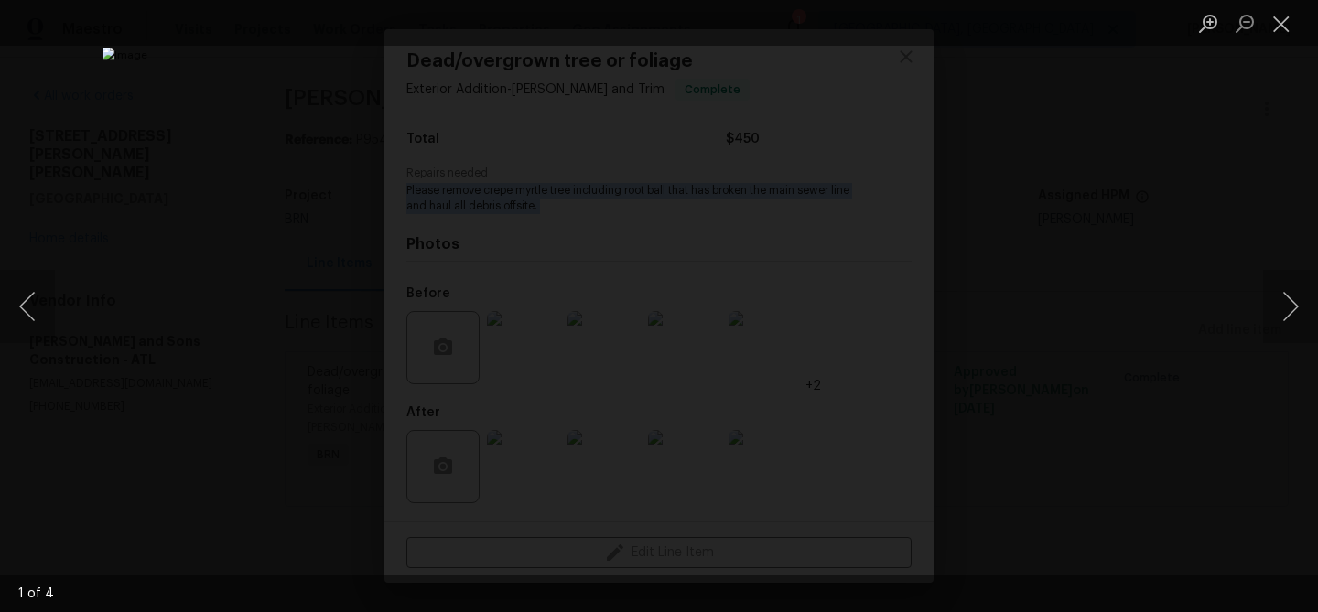
click at [43, 188] on div "Lightbox" at bounding box center [659, 306] width 1318 height 612
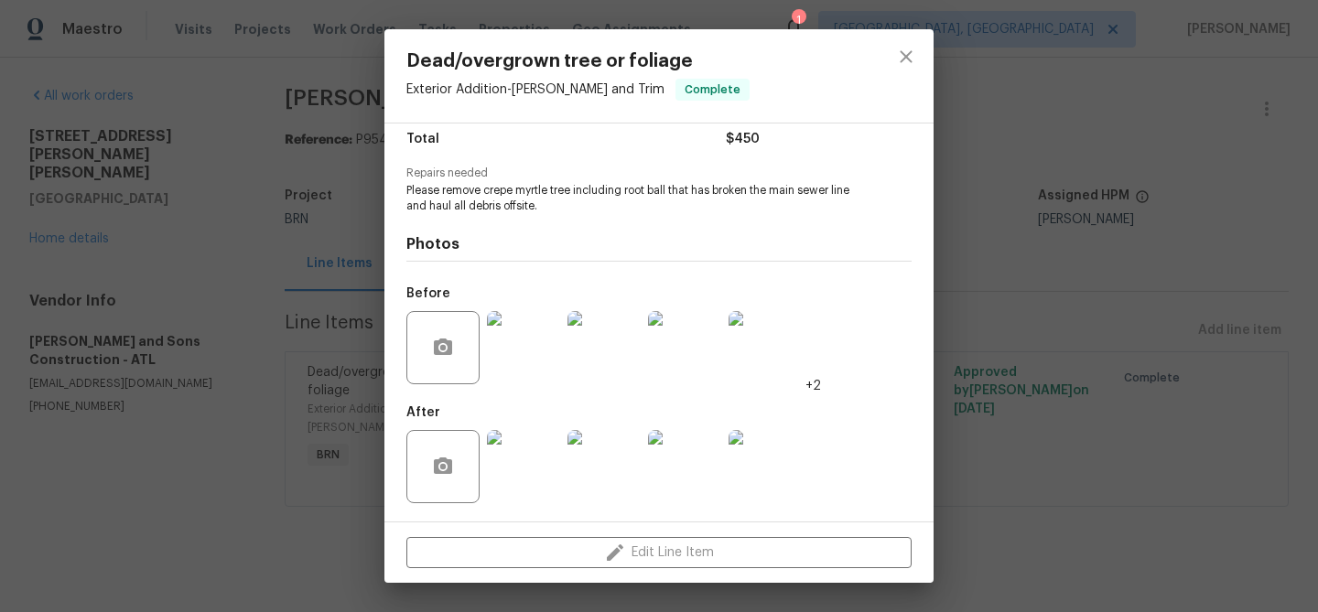
click at [101, 189] on div "Dead/overgrown tree or foliage Exterior Addition - Eaves and Trim Complete Vend…" at bounding box center [659, 306] width 1318 height 612
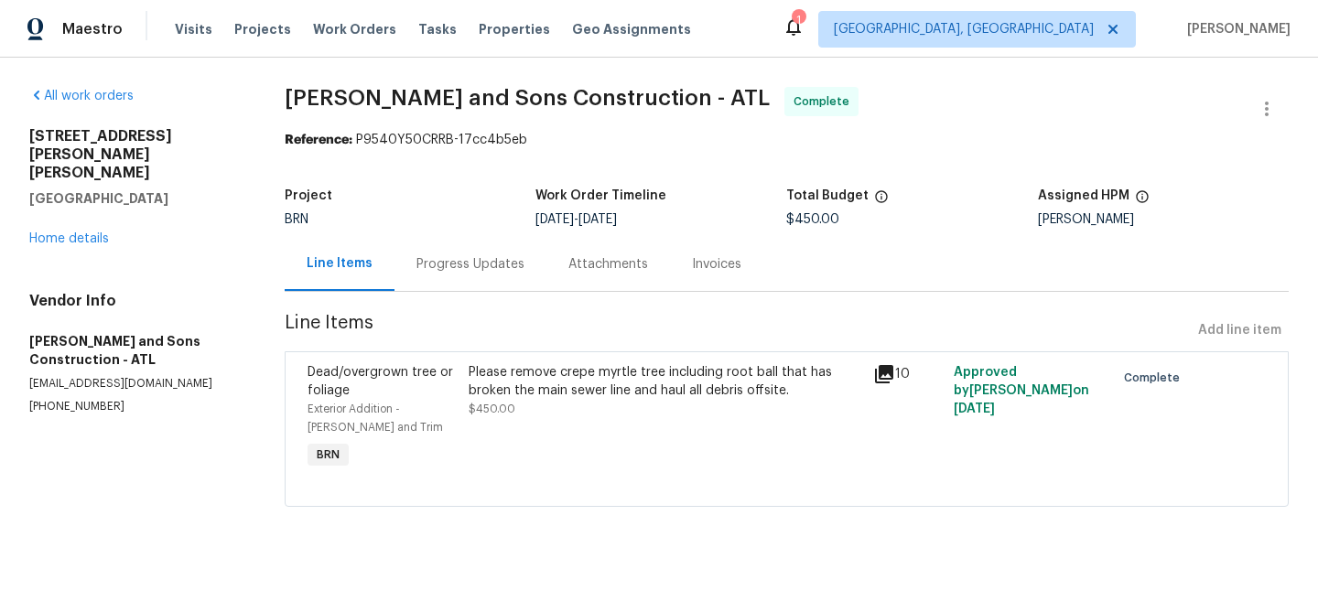
click at [447, 233] on div "Project BRN Work Order Timeline 8/25/2025 - 8/27/2025 Total Budget $450.00 Assi…" at bounding box center [787, 207] width 1004 height 59
click at [456, 253] on div "Progress Updates" at bounding box center [470, 264] width 152 height 54
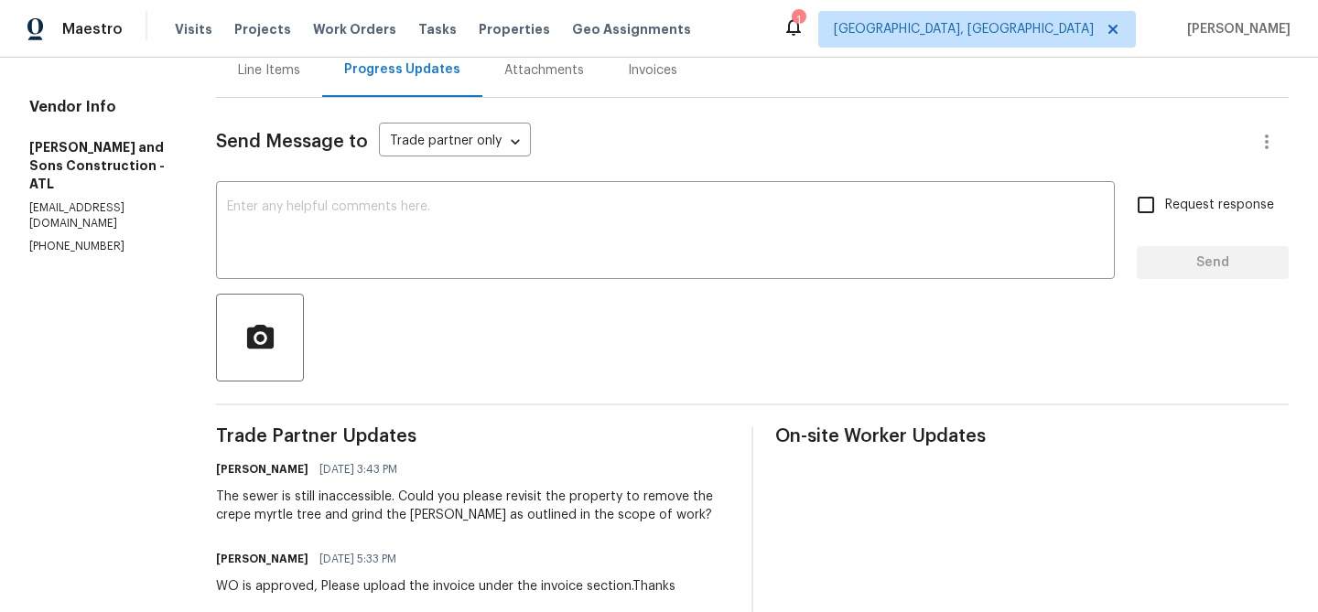
scroll to position [268, 0]
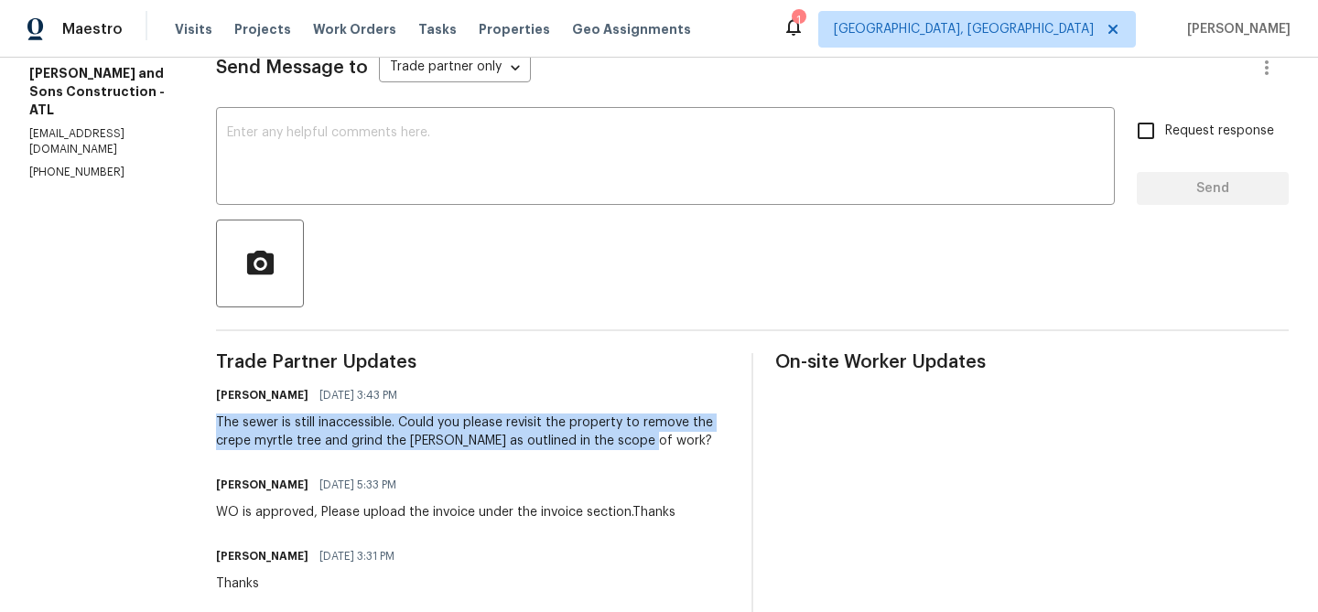
drag, startPoint x: 199, startPoint y: 423, endPoint x: 637, endPoint y: 440, distance: 438.7
click at [637, 440] on div "All work orders 2669 Saint Paul Dr SW Atlanta, GA 30331 Home details Vendor Inf…" at bounding box center [659, 522] width 1318 height 1464
copy div "The sewer is still inaccessible. Could you please revisit the property to remov…"
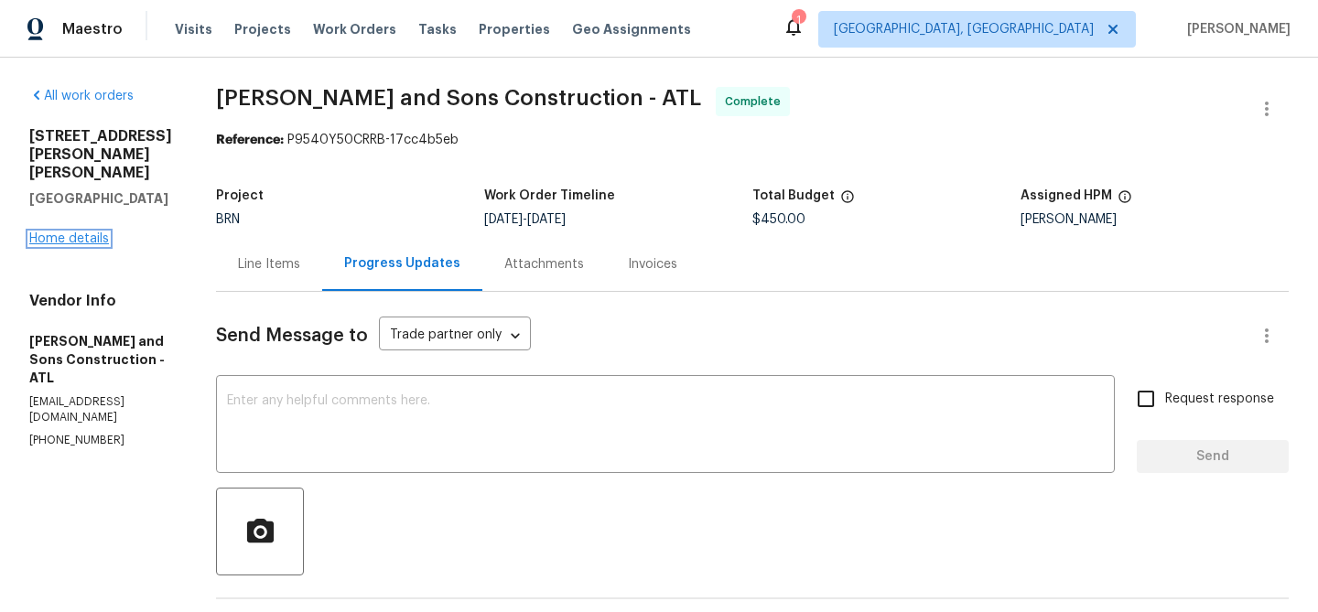
click at [74, 232] on link "Home details" at bounding box center [69, 238] width 80 height 13
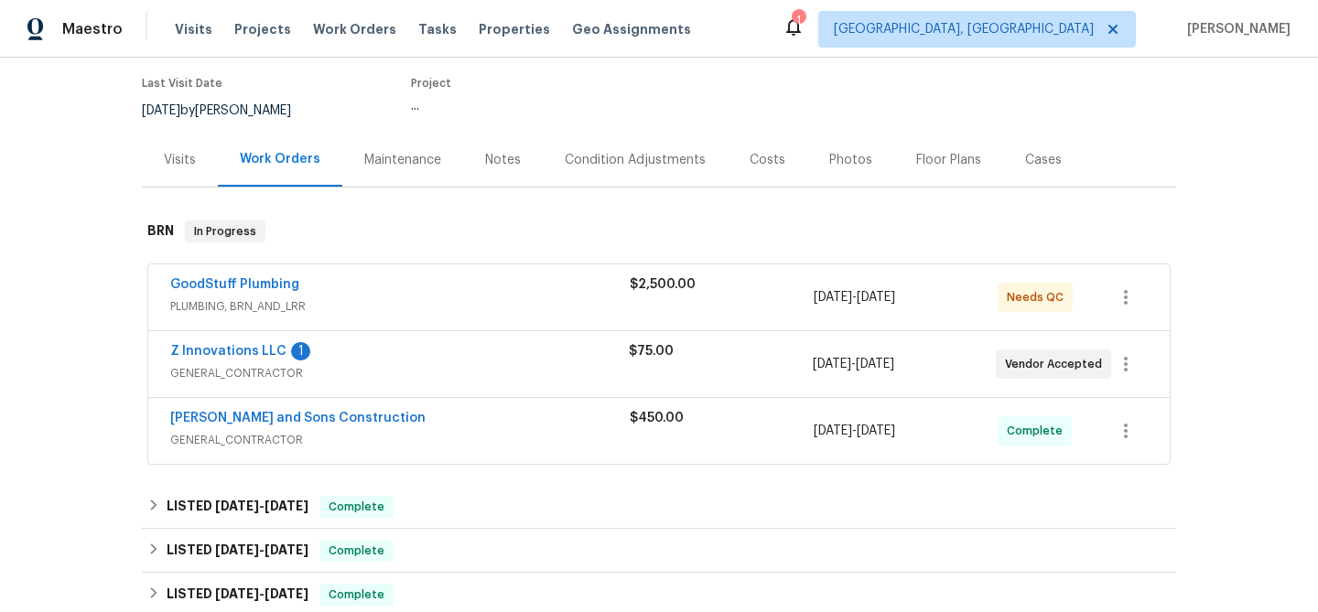
scroll to position [178, 0]
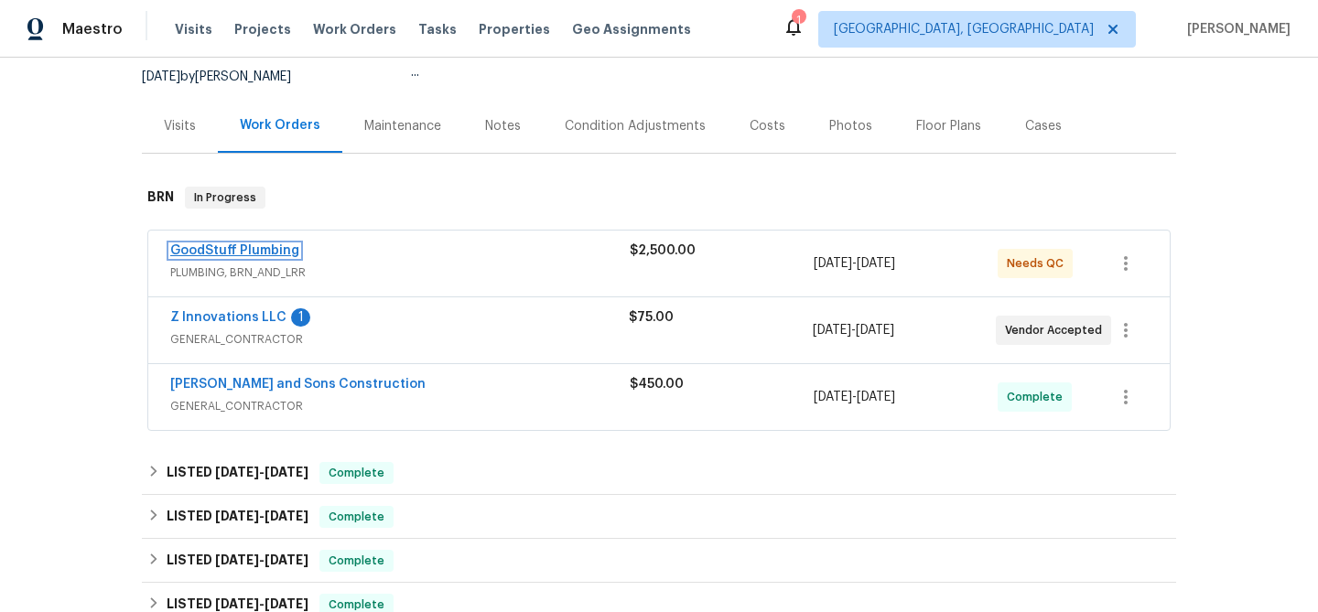
click at [226, 255] on link "GoodStuff Plumbing" at bounding box center [234, 250] width 129 height 13
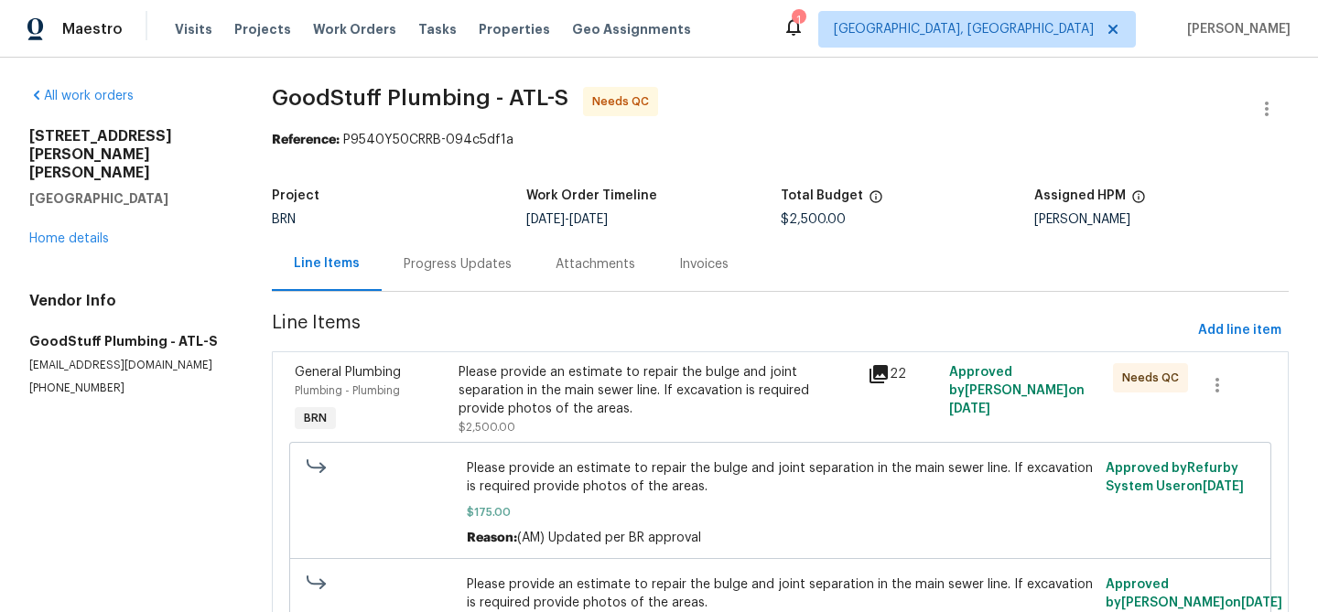
click at [456, 265] on div "Progress Updates" at bounding box center [458, 264] width 108 height 18
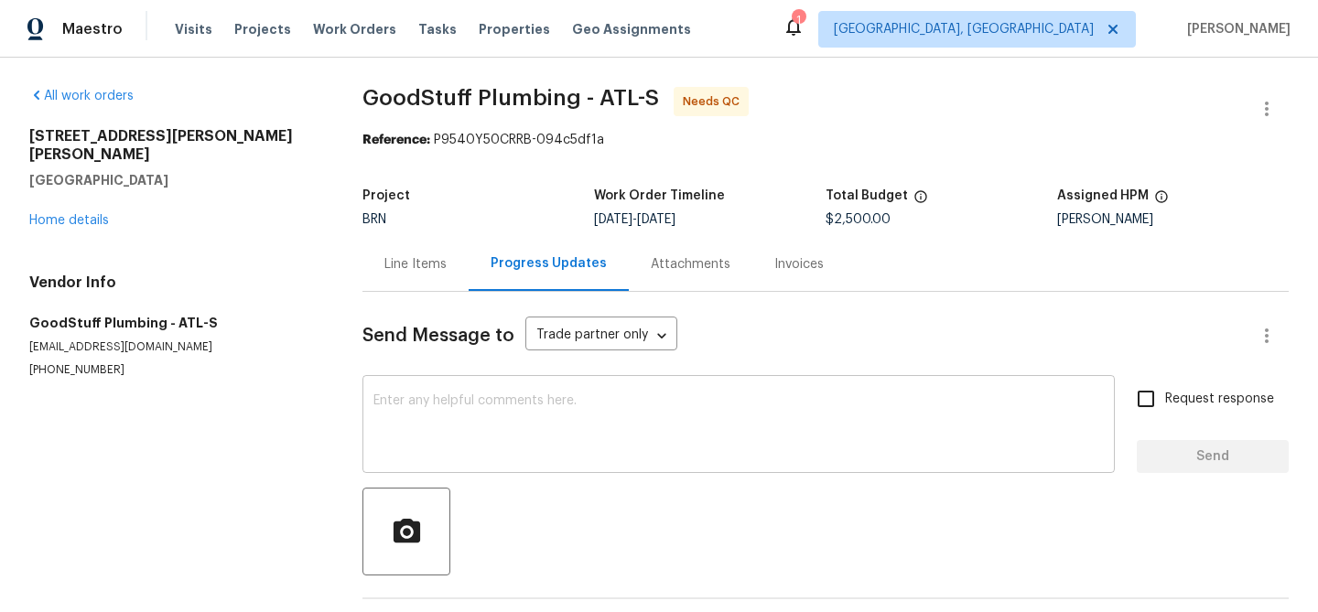
click at [447, 439] on textarea at bounding box center [738, 426] width 730 height 64
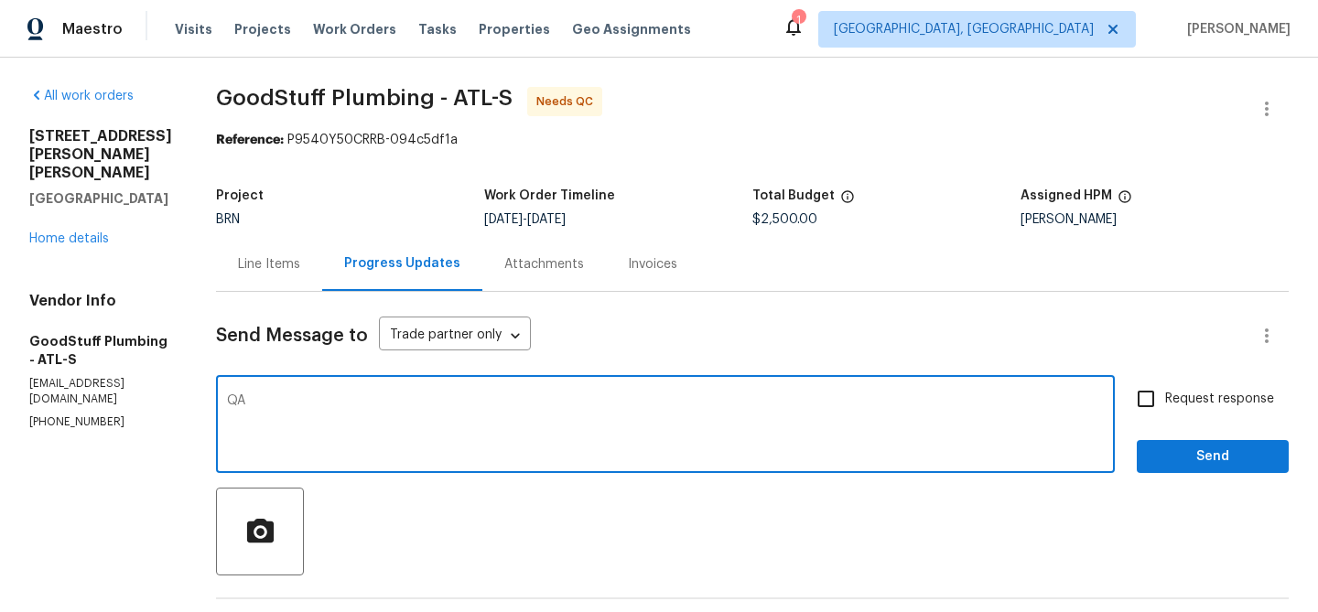
type textarea "Q"
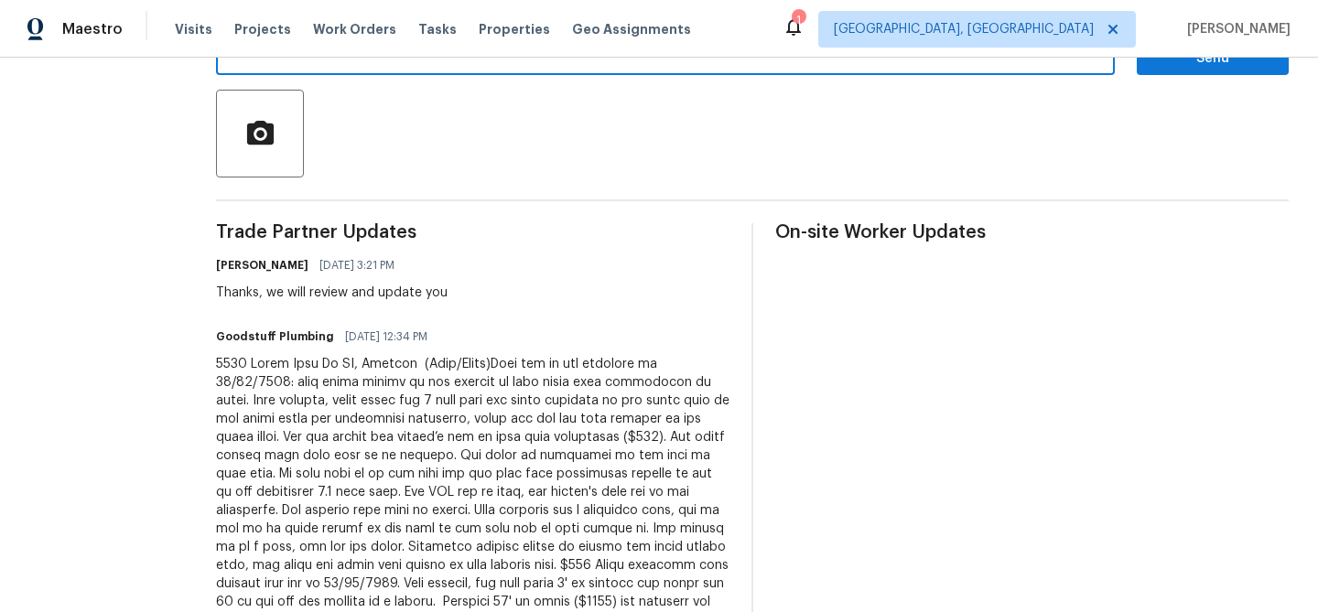
scroll to position [406, 0]
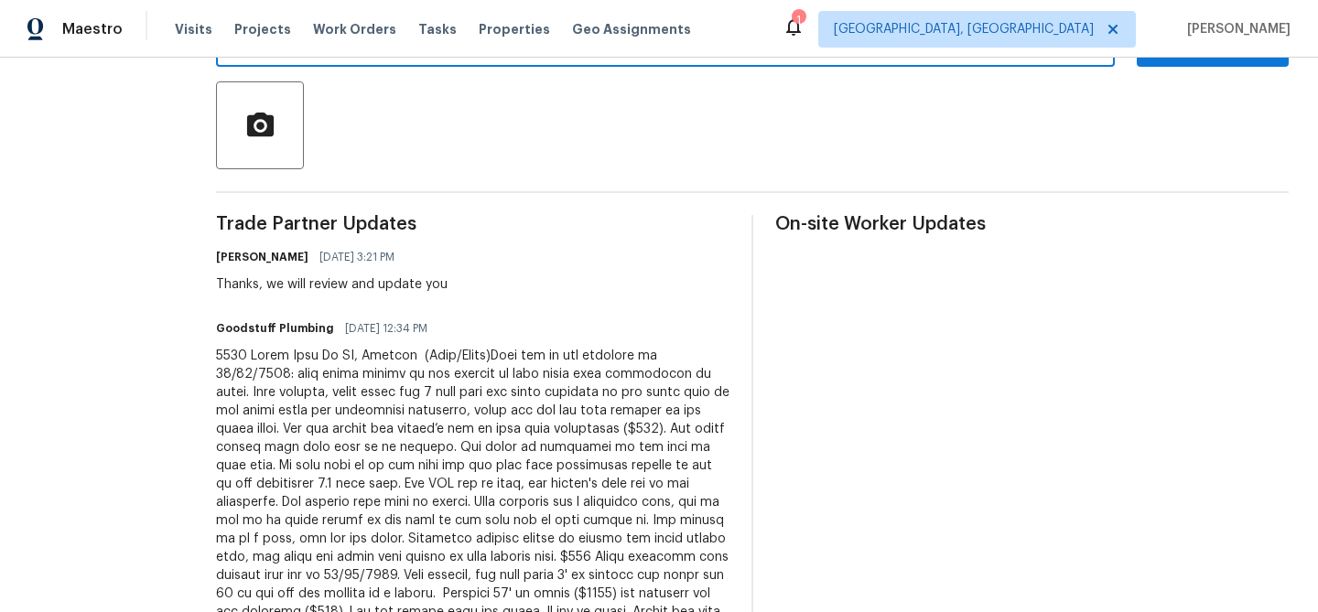
click at [476, 449] on div at bounding box center [472, 502] width 513 height 311
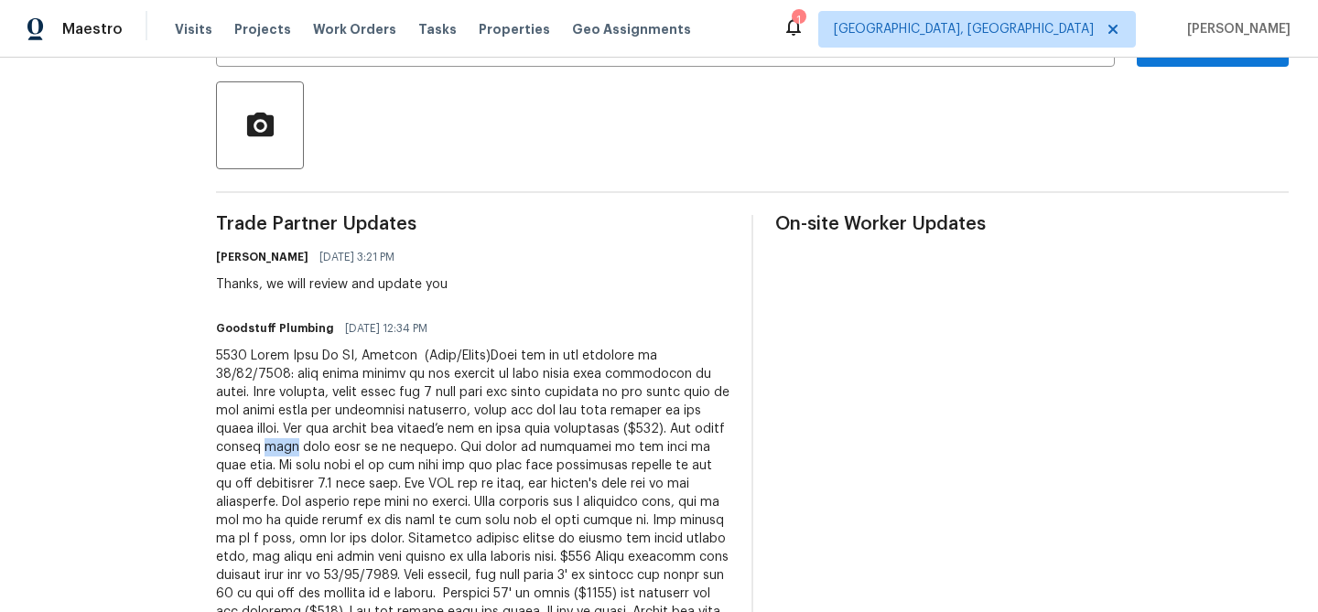
click at [476, 449] on div at bounding box center [472, 502] width 513 height 311
copy div "tree"
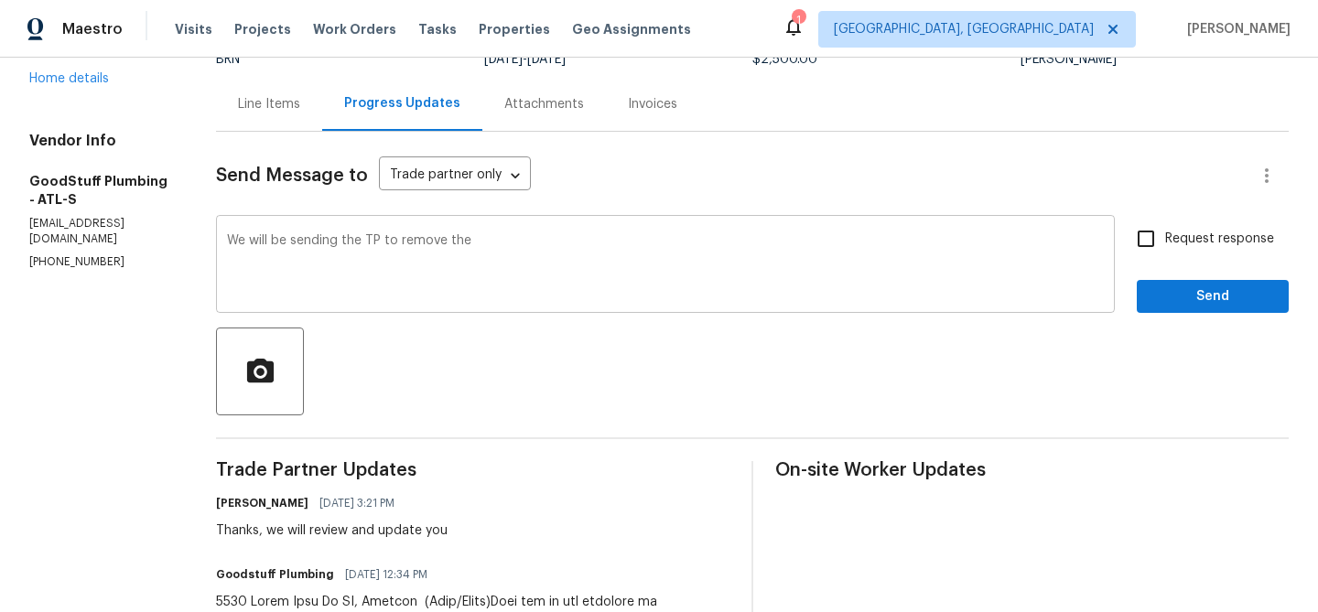
click at [540, 242] on textarea "We will be sending the TP to remove the" at bounding box center [665, 266] width 877 height 64
paste textarea "tree"
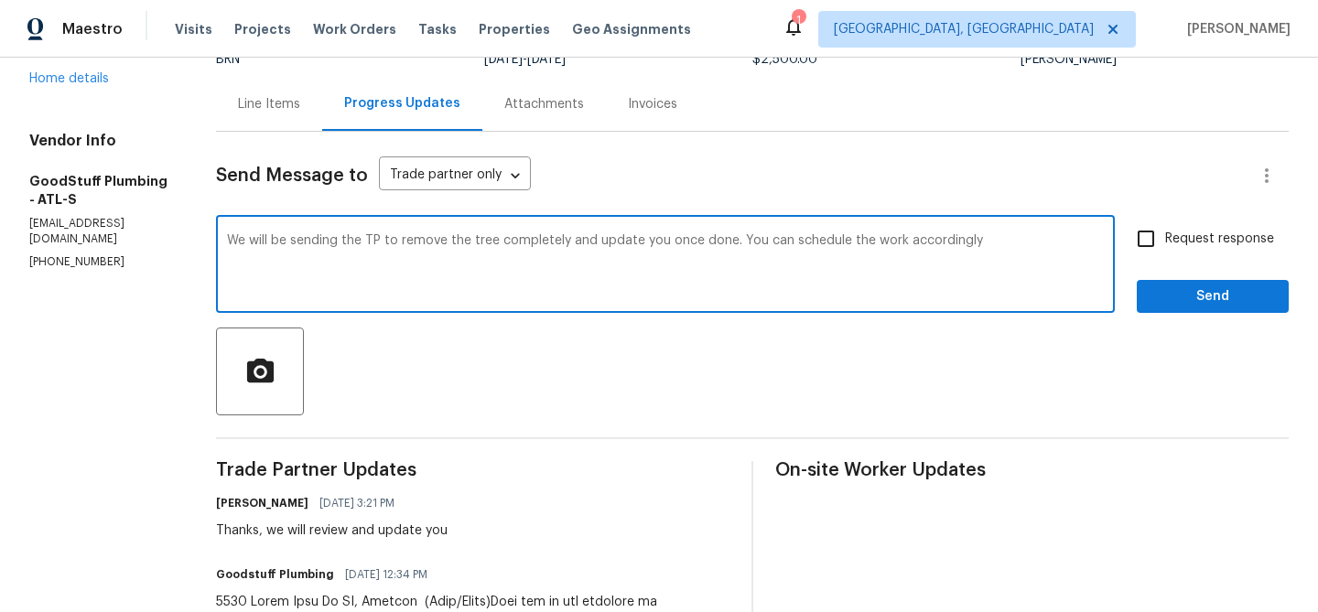
type textarea "We will be sending the TP to remove the tree completely and update you once don…"
click at [1170, 240] on span "Request response" at bounding box center [1219, 239] width 109 height 19
click at [1165, 240] on input "Request response" at bounding box center [1146, 239] width 38 height 38
checkbox input "true"
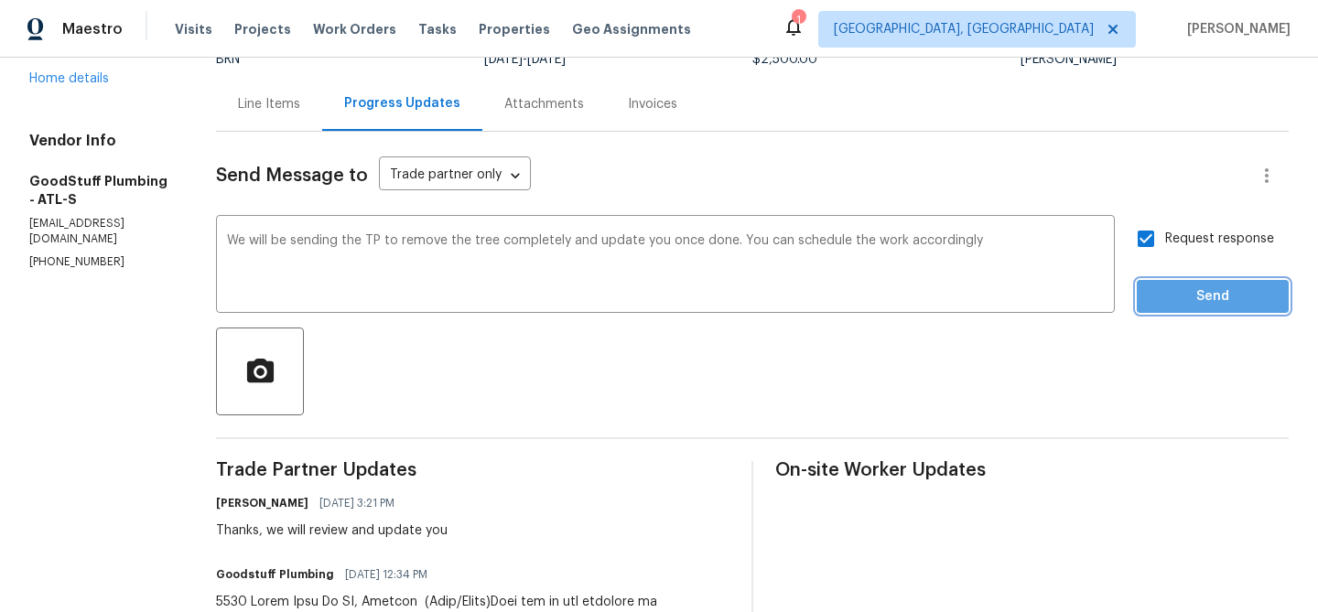
click at [1166, 280] on button "Send" at bounding box center [1213, 297] width 152 height 34
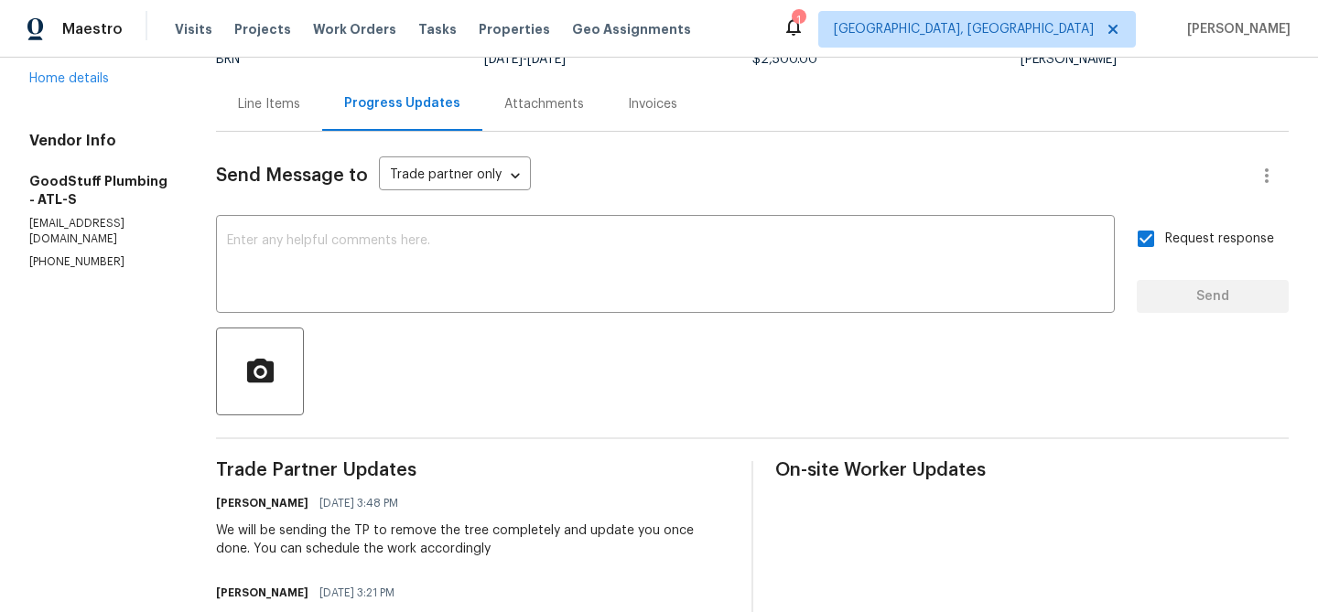
scroll to position [0, 0]
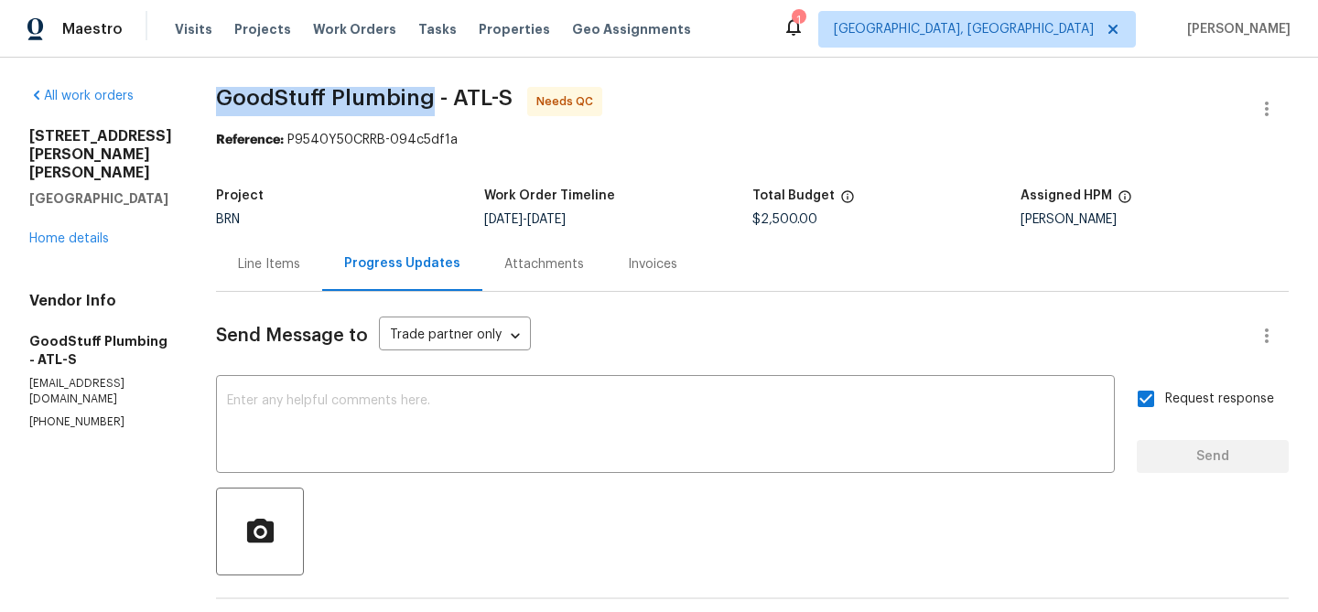
drag, startPoint x: 254, startPoint y: 106, endPoint x: 469, endPoint y: 99, distance: 215.2
copy span "GoodStuff Plumbing"
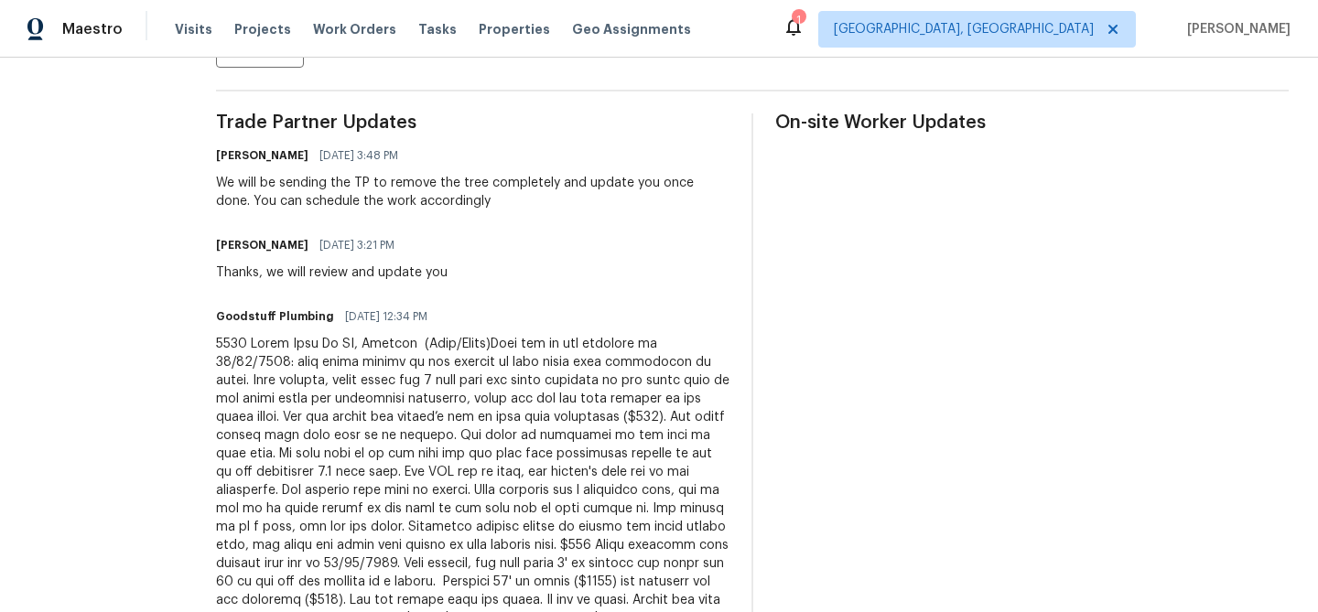
scroll to position [512, 0]
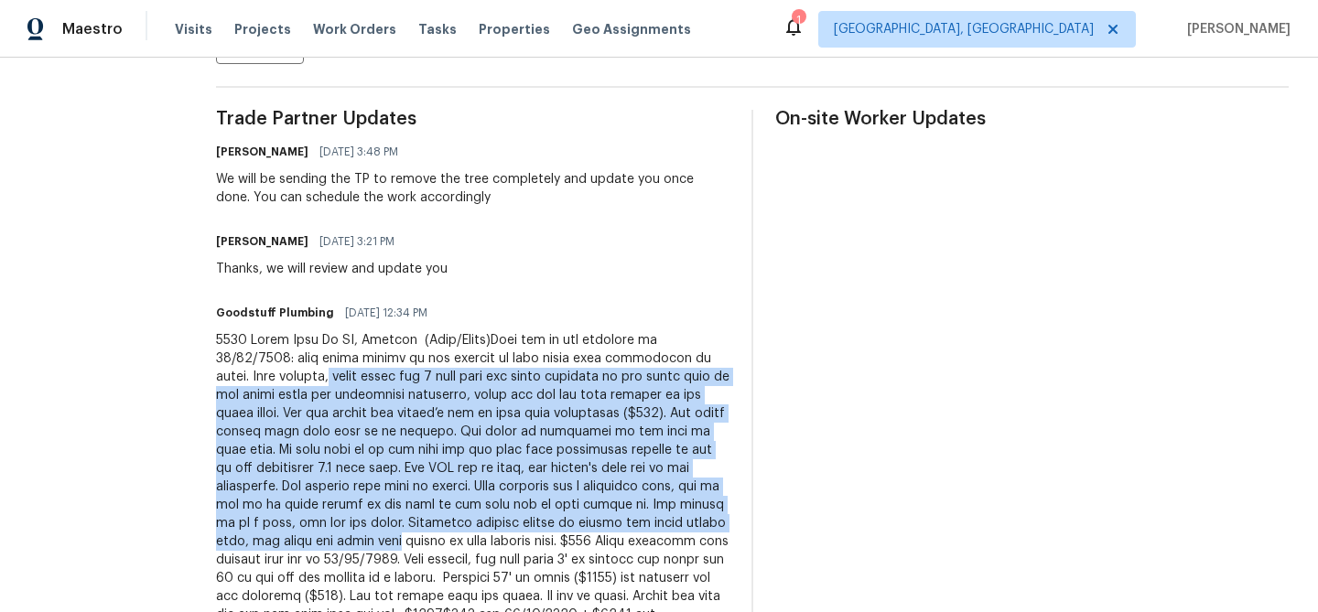
drag, startPoint x: 379, startPoint y: 378, endPoint x: 717, endPoint y: 541, distance: 374.9
click at [717, 541] on div at bounding box center [472, 486] width 513 height 311
copy div "found where the 4 inch from the house cleanout on the right side of the front p…"
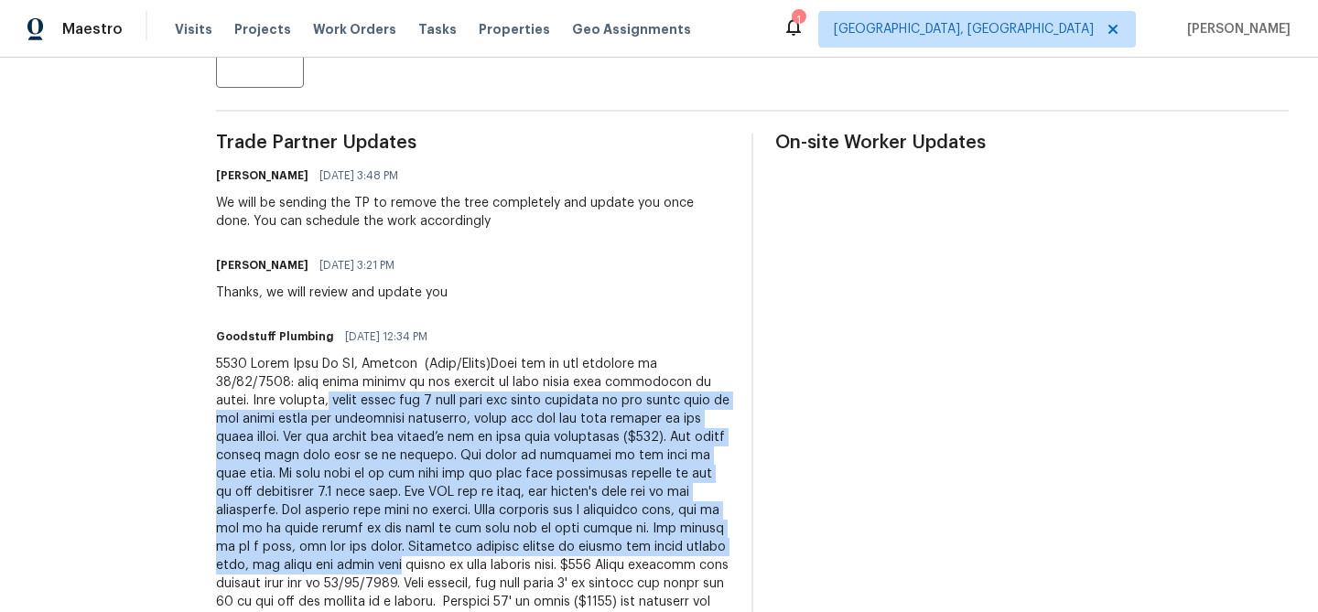
scroll to position [331, 0]
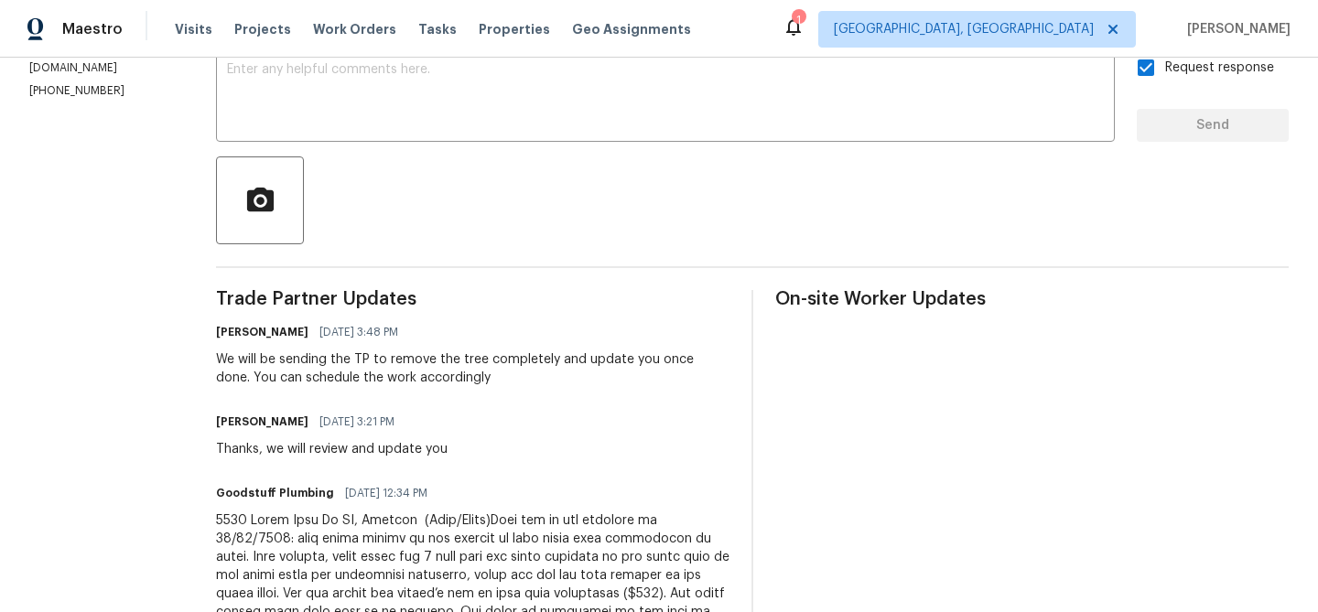
click at [279, 348] on div "Ananthi Mahendran 08/28/2025 3:48 PM We will be sending the TP to remove the tr…" at bounding box center [472, 353] width 513 height 68
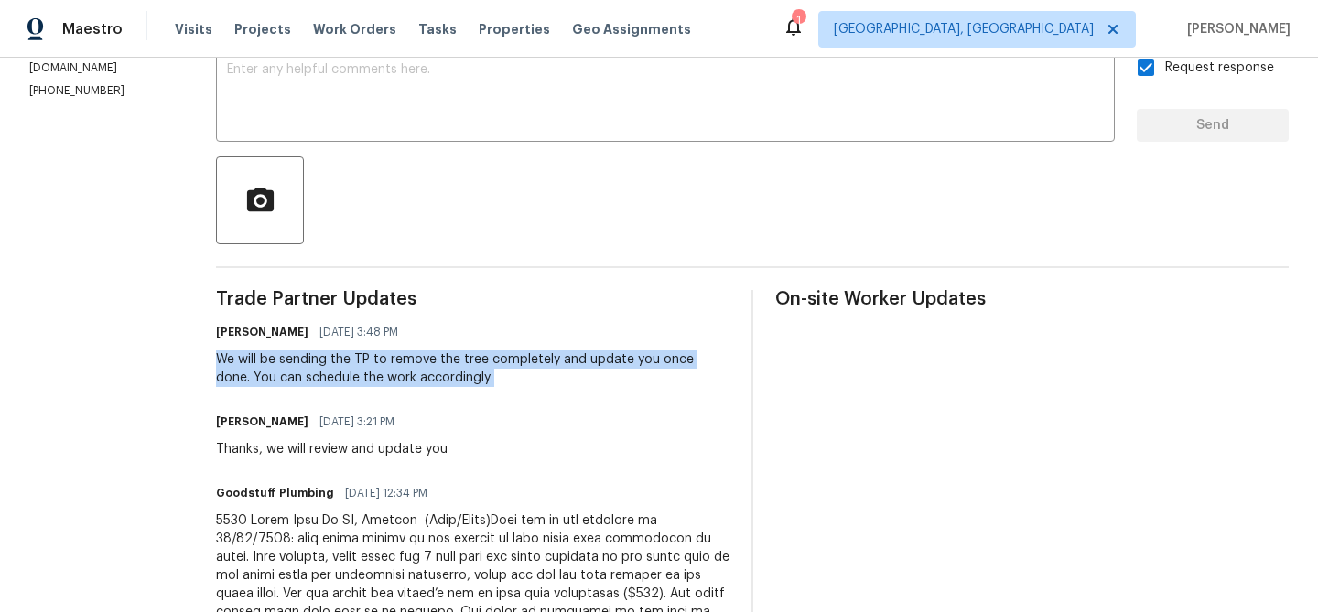
click at [279, 348] on div "Ananthi Mahendran 08/28/2025 3:48 PM We will be sending the TP to remove the tr…" at bounding box center [472, 353] width 513 height 68
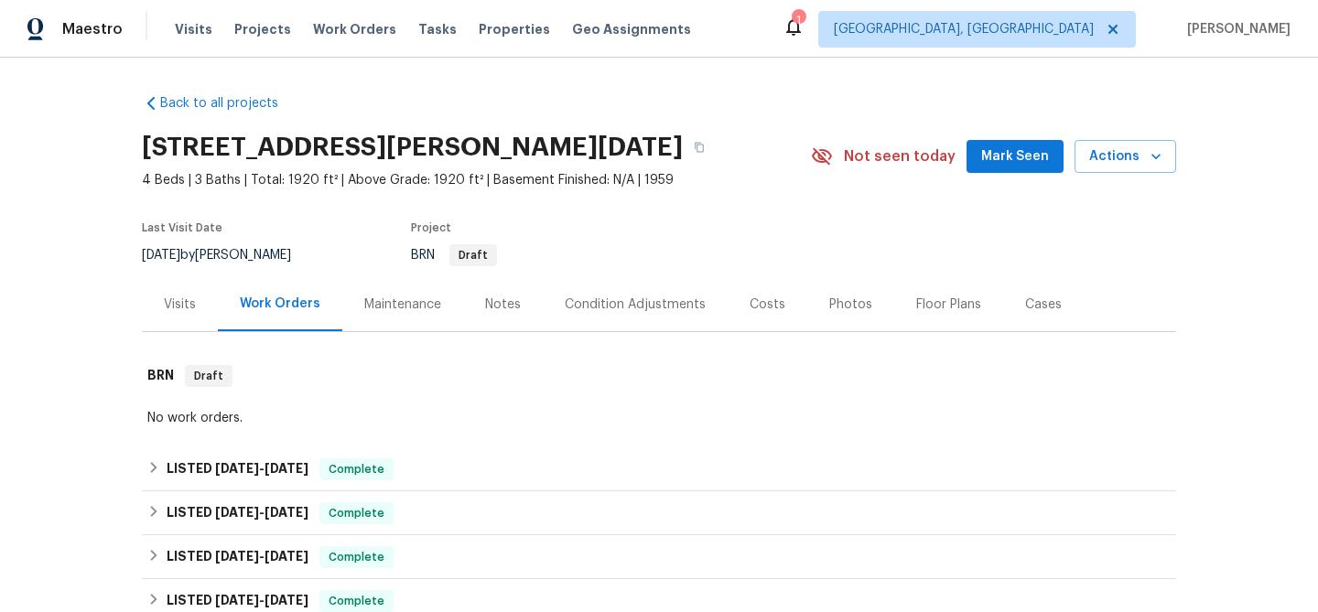
scroll to position [379, 0]
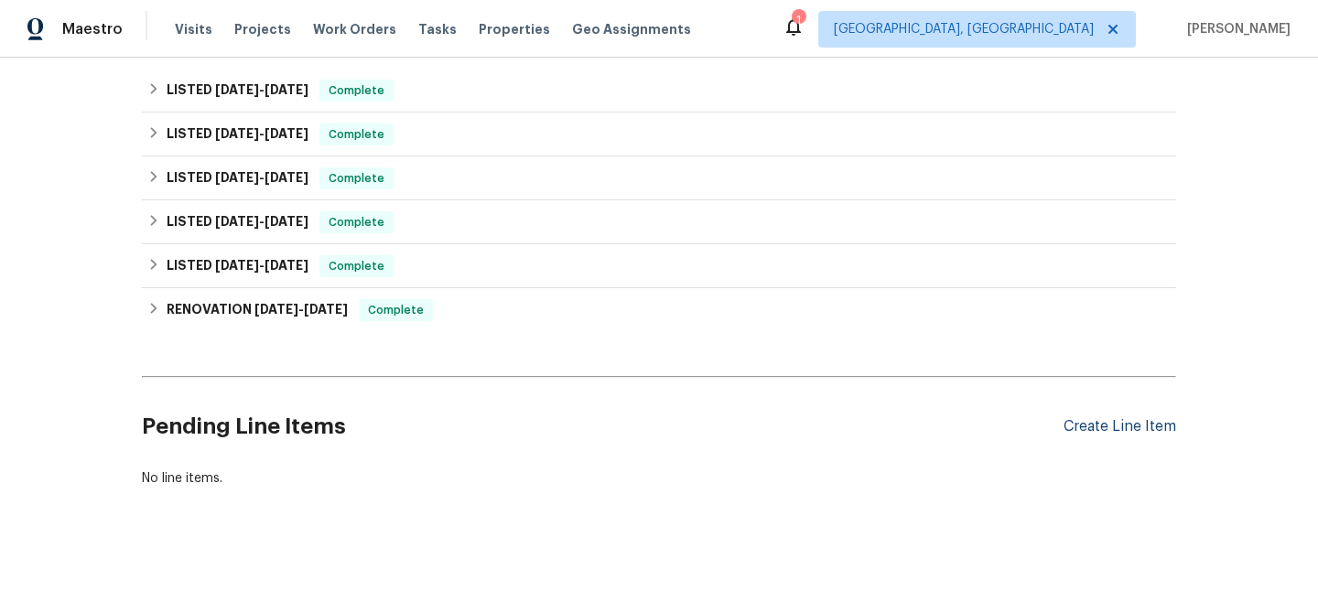
click at [1084, 422] on div "Create Line Item" at bounding box center [1119, 426] width 113 height 17
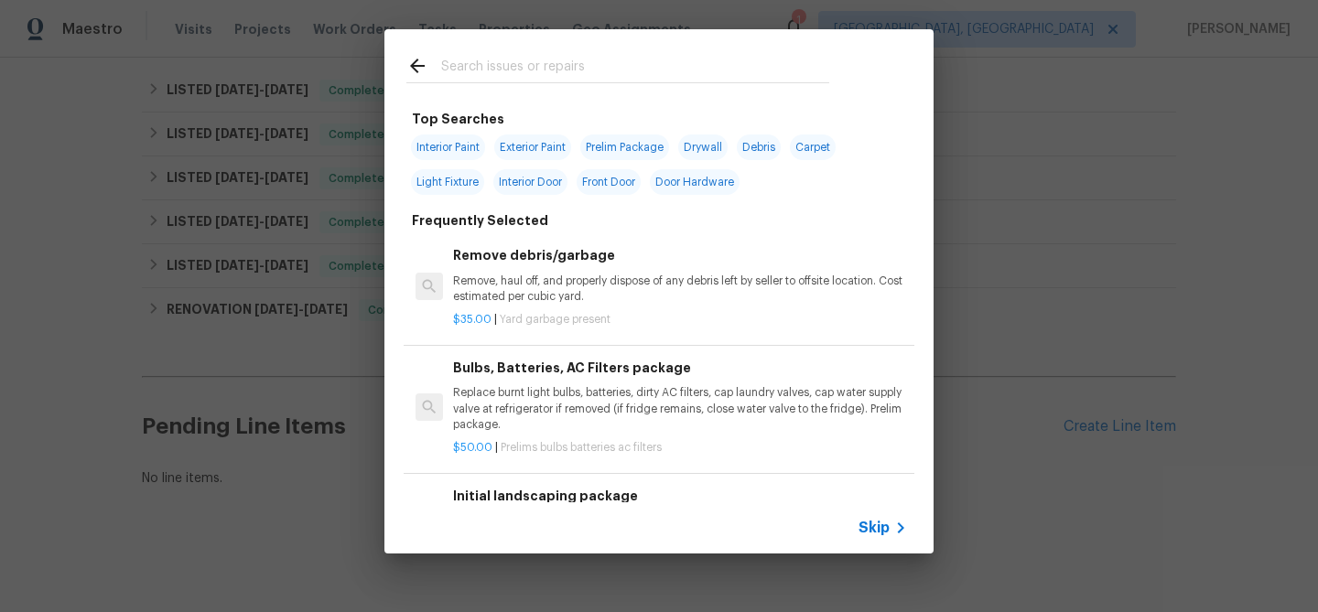
click at [868, 534] on span "Skip" at bounding box center [873, 528] width 31 height 18
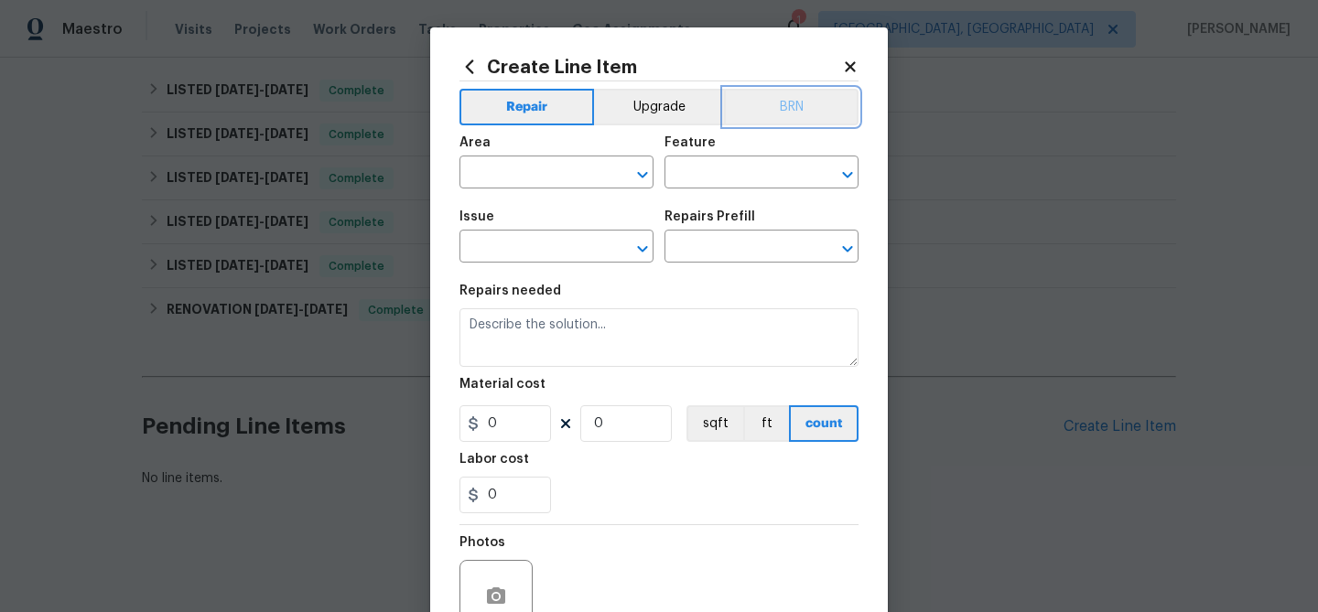
click at [774, 107] on button "BRN" at bounding box center [791, 107] width 135 height 37
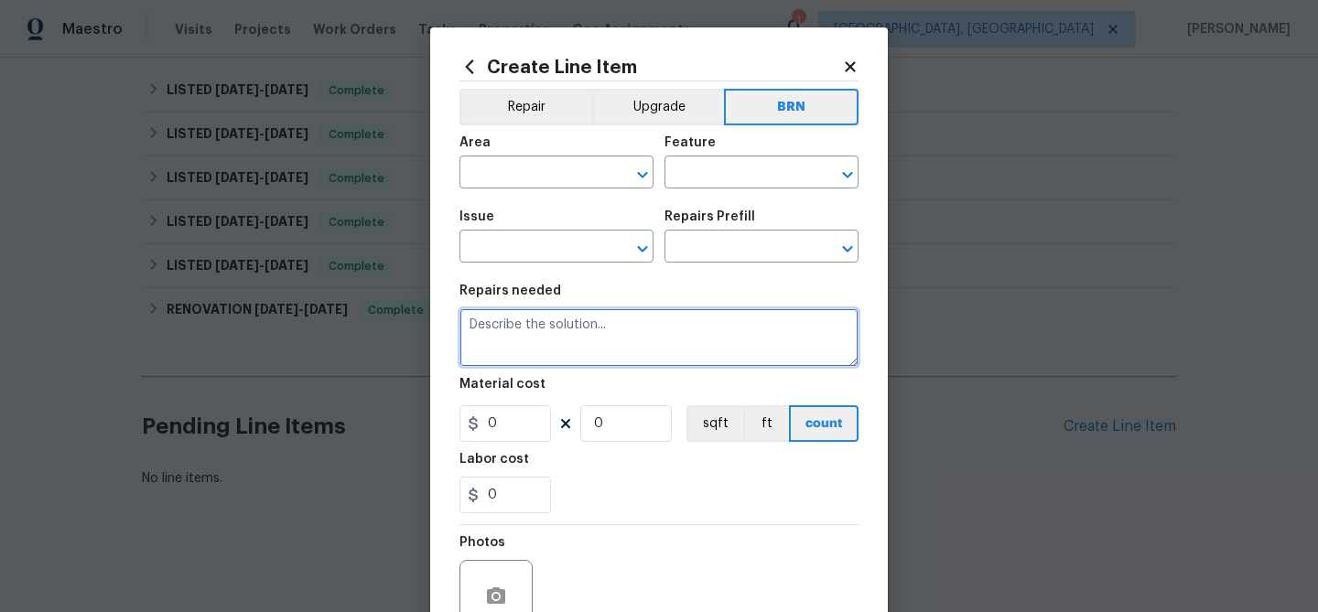
click at [635, 347] on textarea at bounding box center [658, 337] width 399 height 59
paste textarea "Seller to have licensed plumbing company perform hydrostatic isolation test and…"
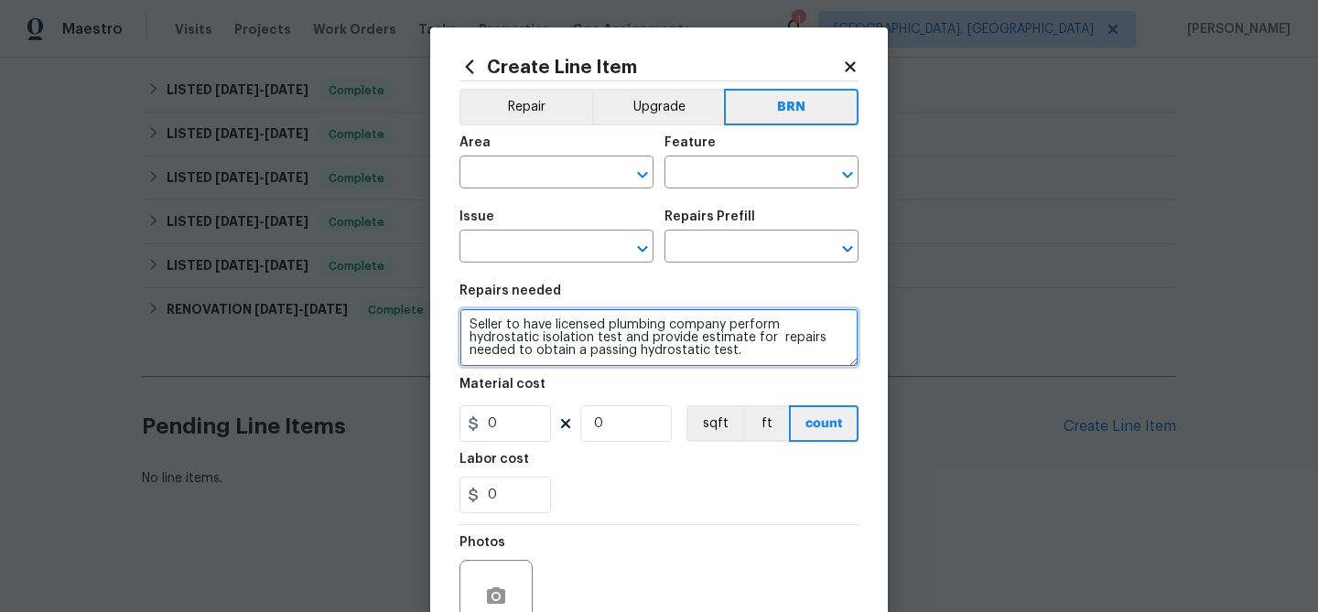
scroll to position [4, 0]
type textarea "Seller to have licensed plumbing company perform hydrostatic isolation test and…"
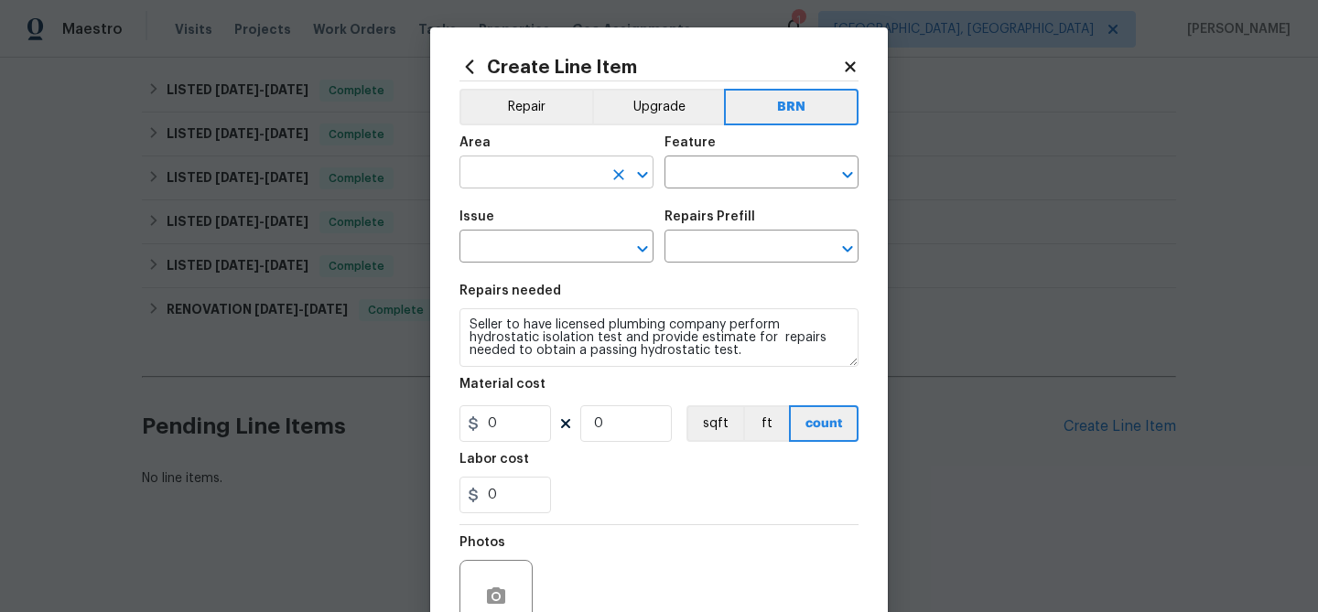
click at [522, 173] on input "text" at bounding box center [530, 174] width 143 height 28
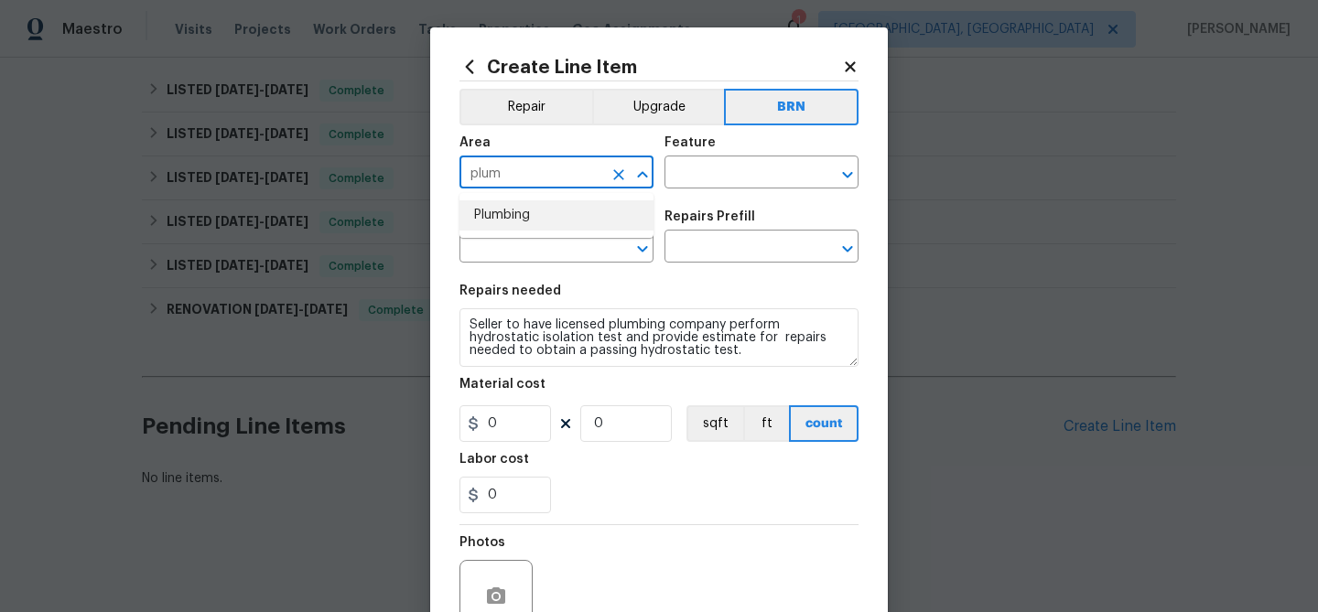
click at [517, 217] on li "Plumbing" at bounding box center [556, 215] width 194 height 30
type input "Plumbing"
click at [680, 178] on input "text" at bounding box center [735, 174] width 143 height 28
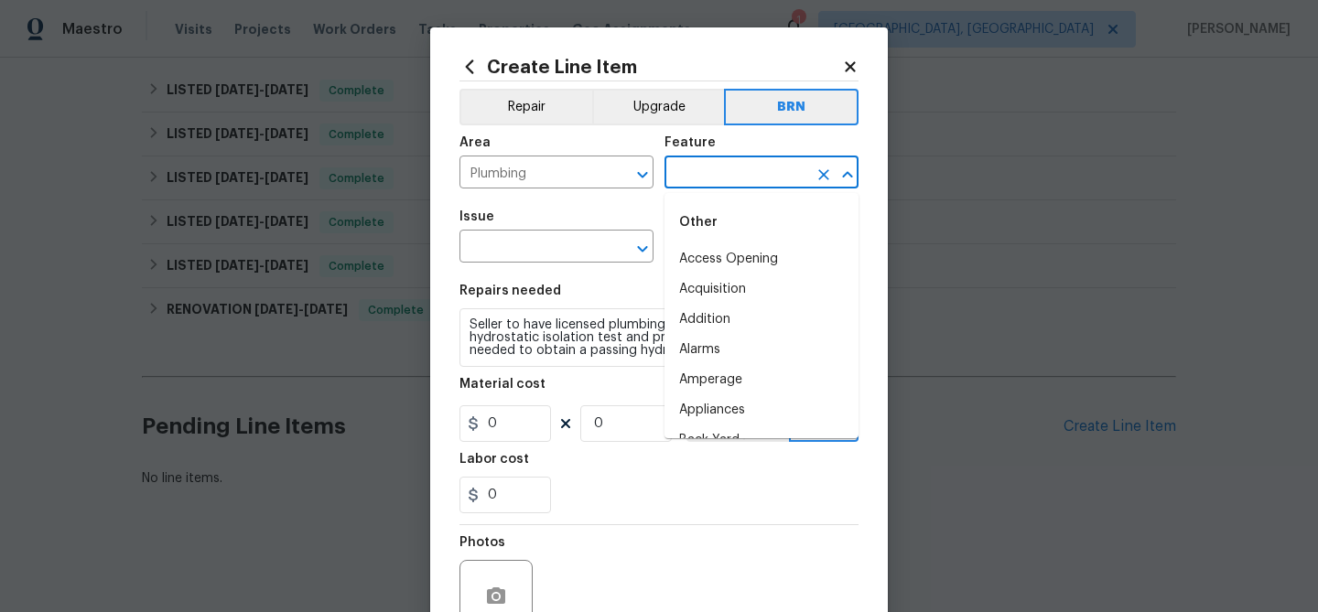
type input "l"
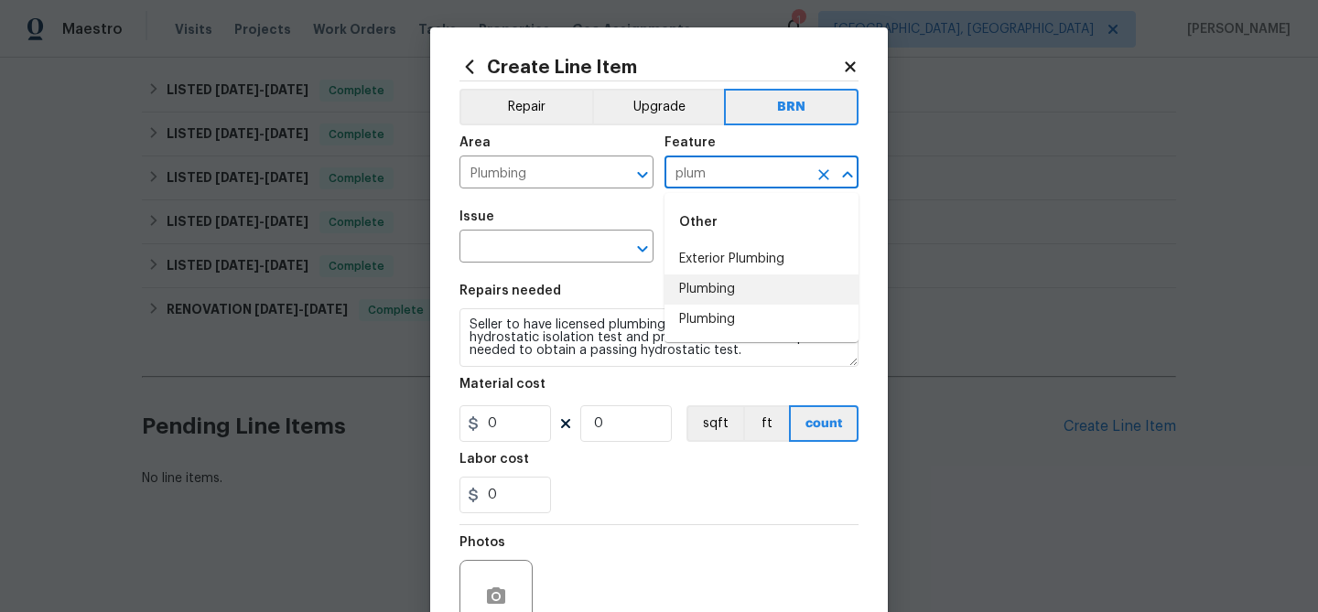
click at [703, 291] on li "Plumbing" at bounding box center [761, 290] width 194 height 30
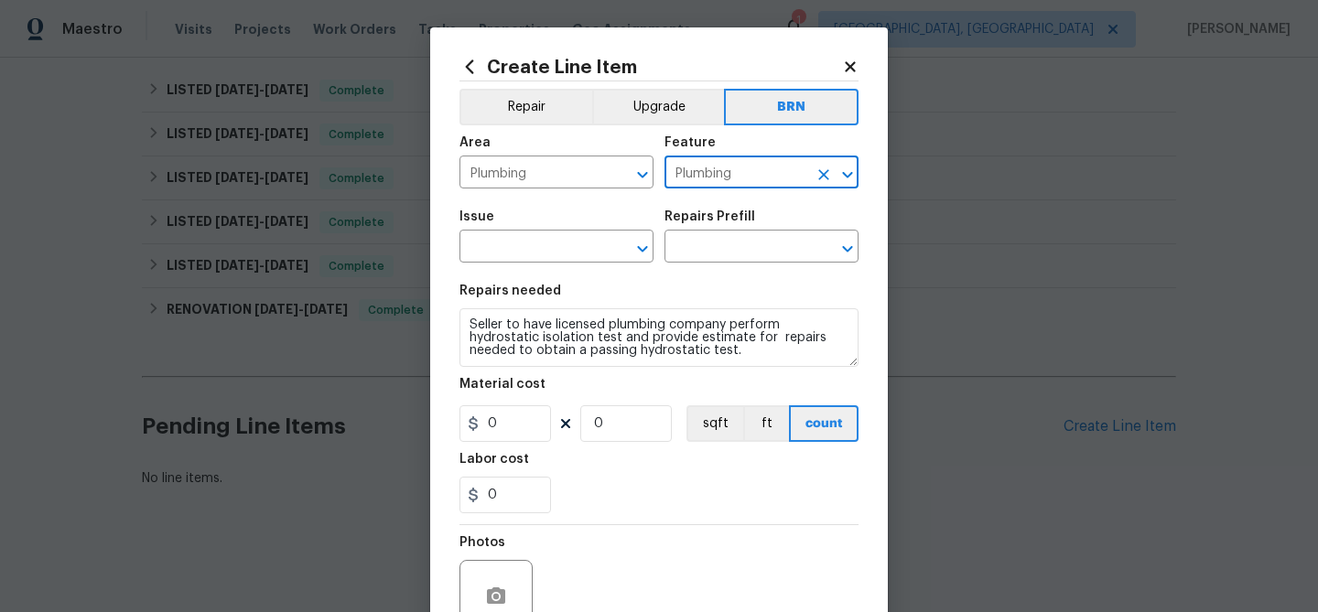
type input "Plumbing"
click at [540, 232] on div "Issue" at bounding box center [556, 222] width 194 height 24
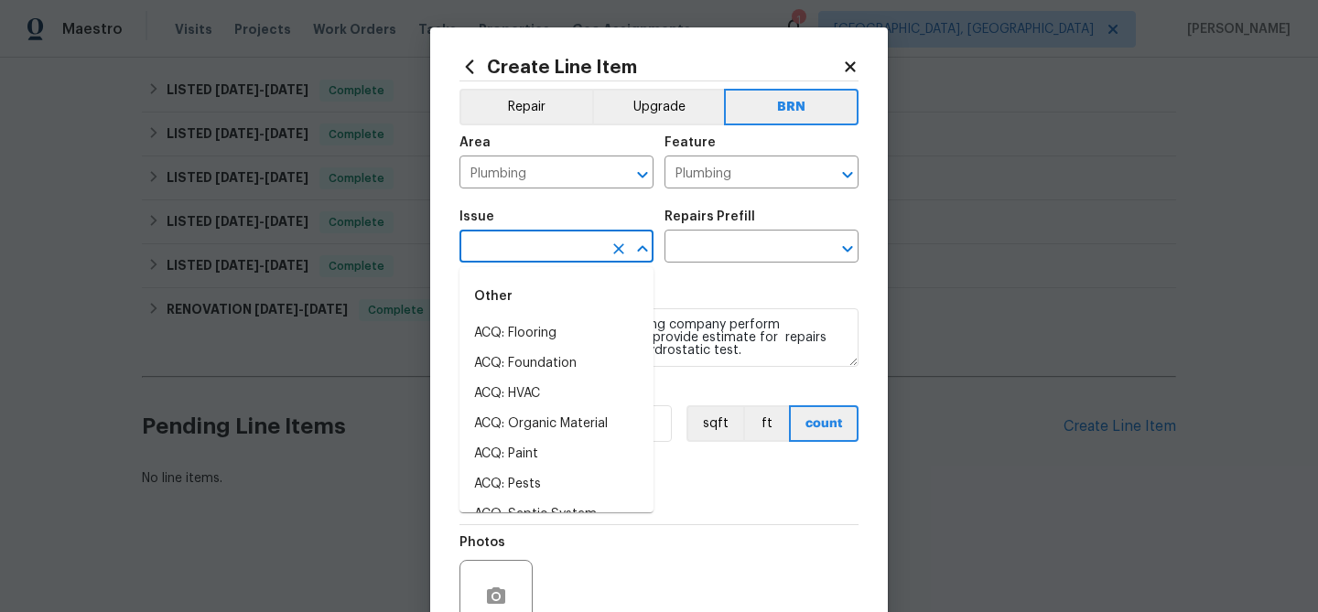
click at [528, 239] on input "text" at bounding box center [530, 248] width 143 height 28
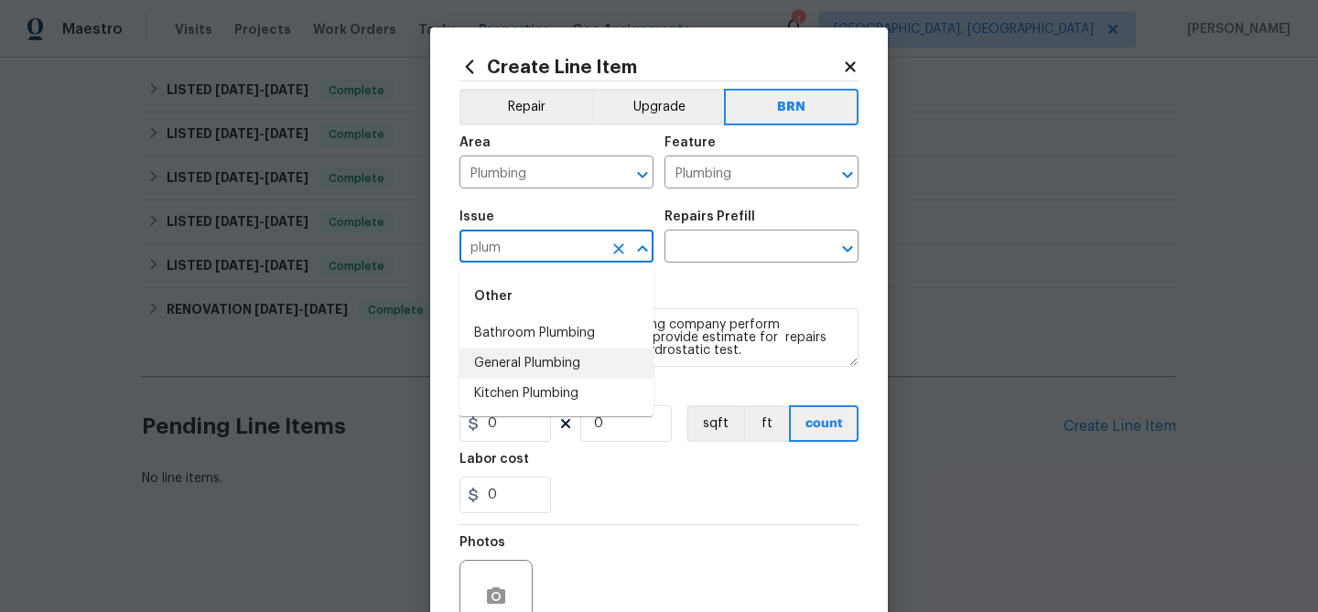
click at [540, 372] on li "General Plumbing" at bounding box center [556, 364] width 194 height 30
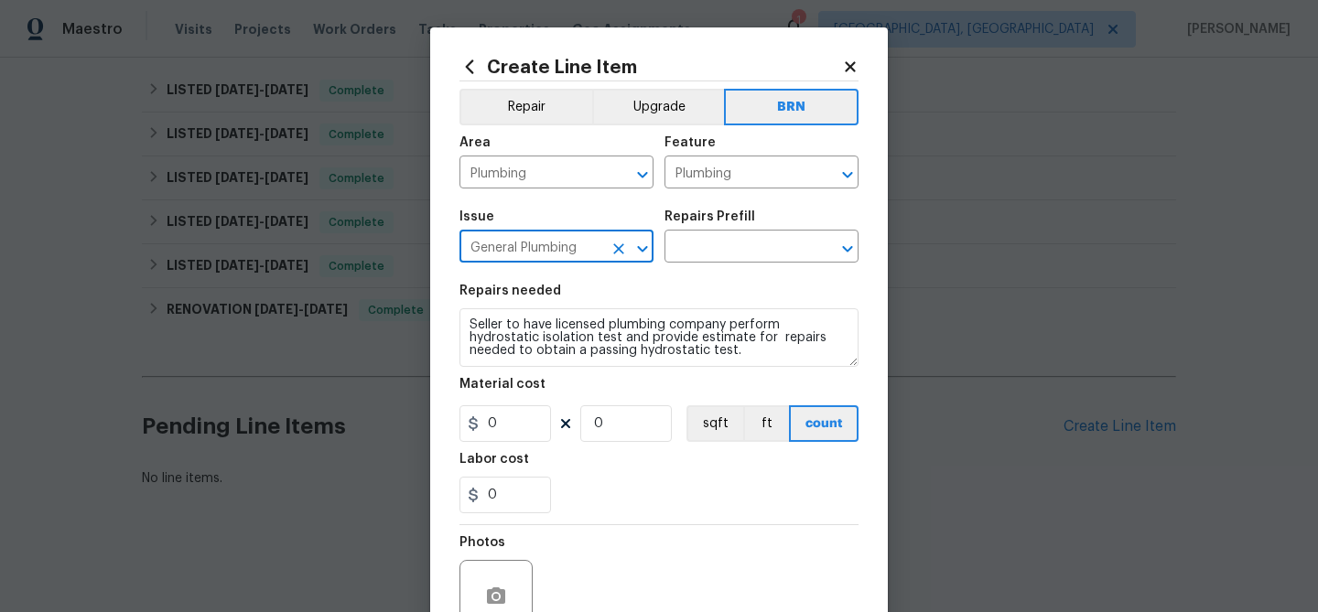
type input "General Plumbing"
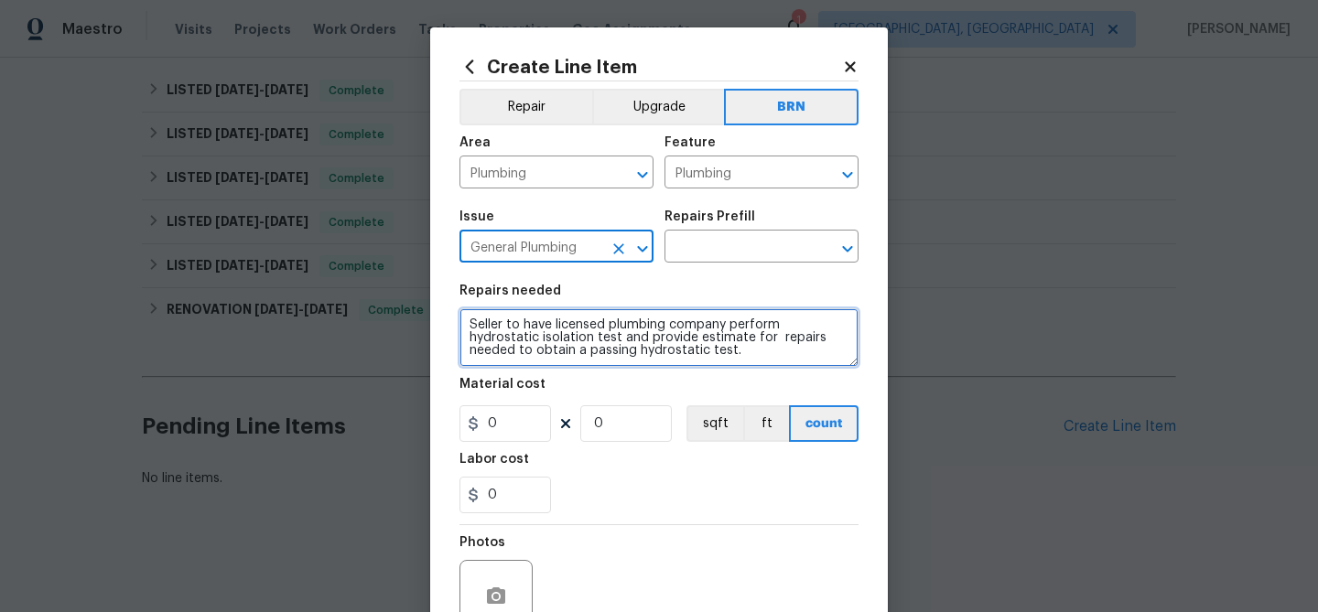
click at [535, 337] on textarea "Seller to have licensed plumbing company perform hydrostatic isolation test and…" at bounding box center [658, 337] width 399 height 59
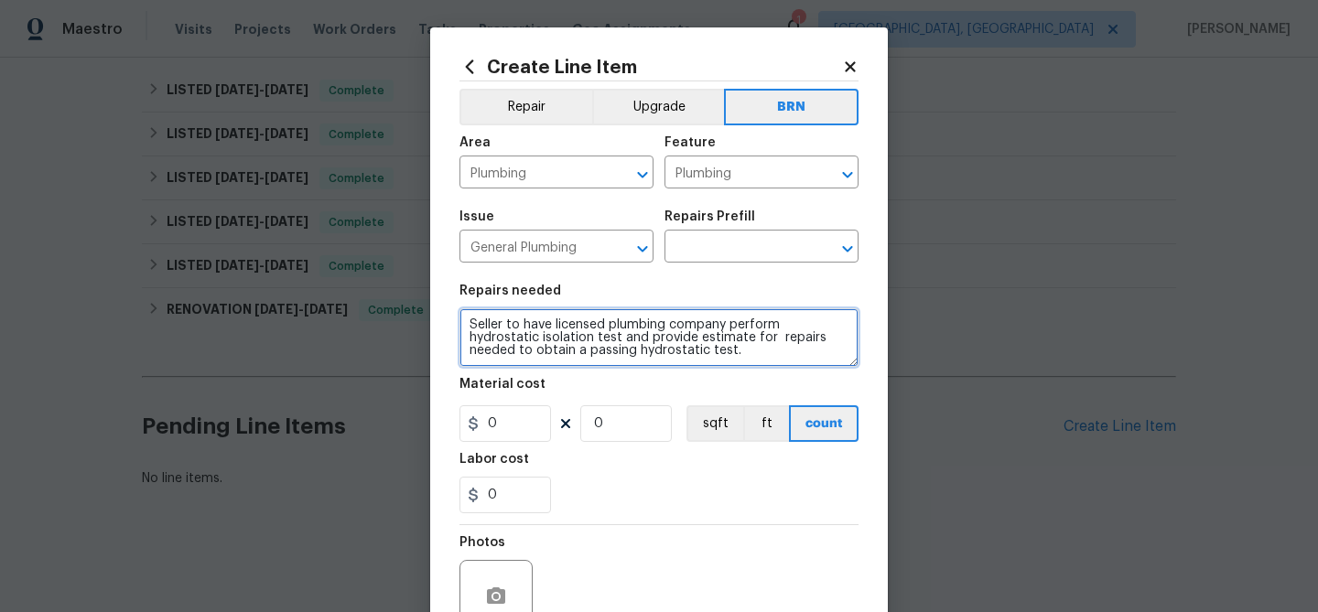
click at [535, 337] on textarea "Seller to have licensed plumbing company perform hydrostatic isolation test and…" at bounding box center [658, 337] width 399 height 59
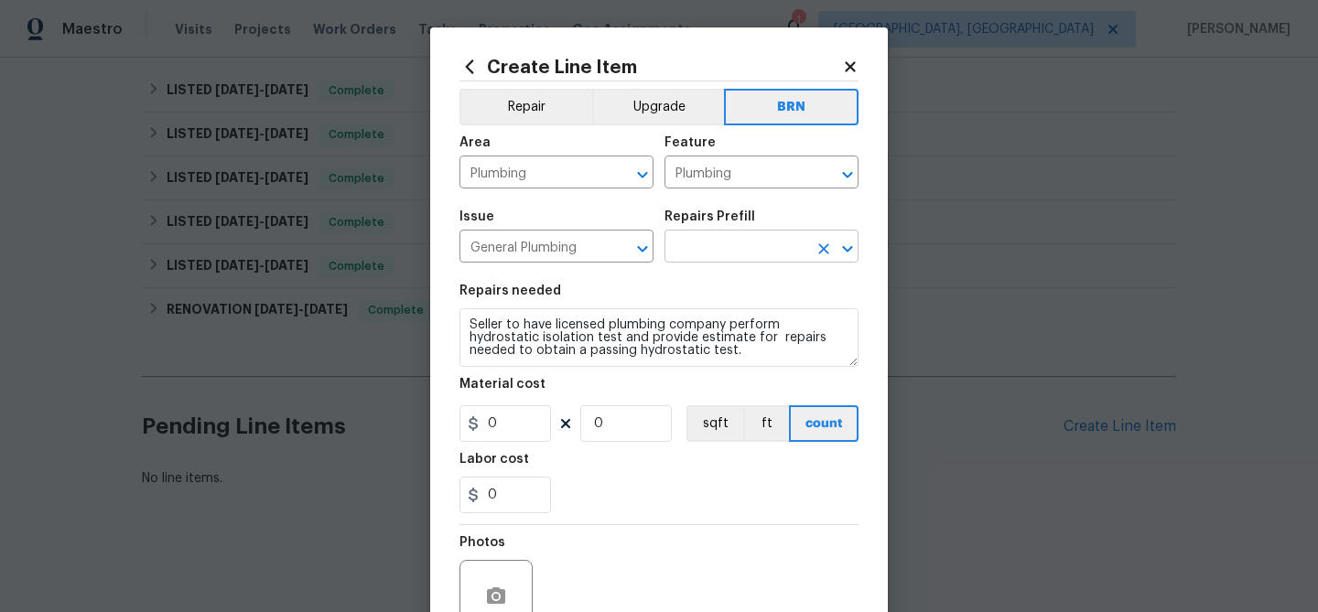
click at [693, 248] on input "text" at bounding box center [735, 248] width 143 height 28
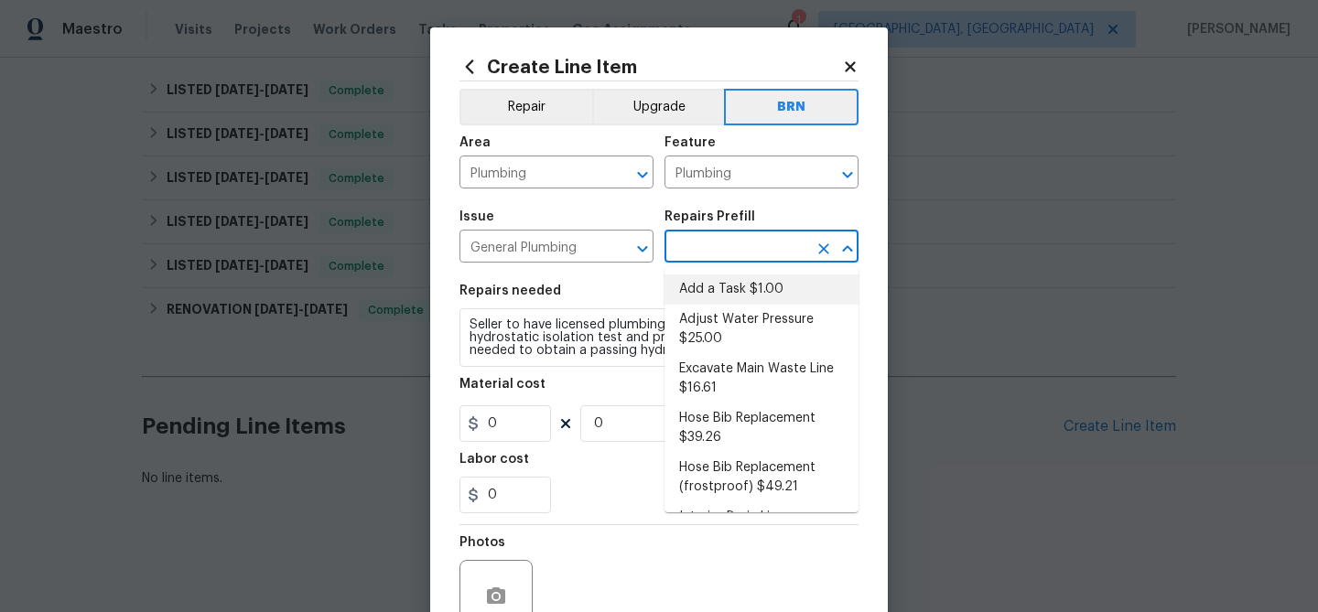
click at [695, 281] on li "Add a Task $1.00" at bounding box center [761, 290] width 194 height 30
type input "Add a Task $1.00"
type textarea "HPM to detail"
type input "1"
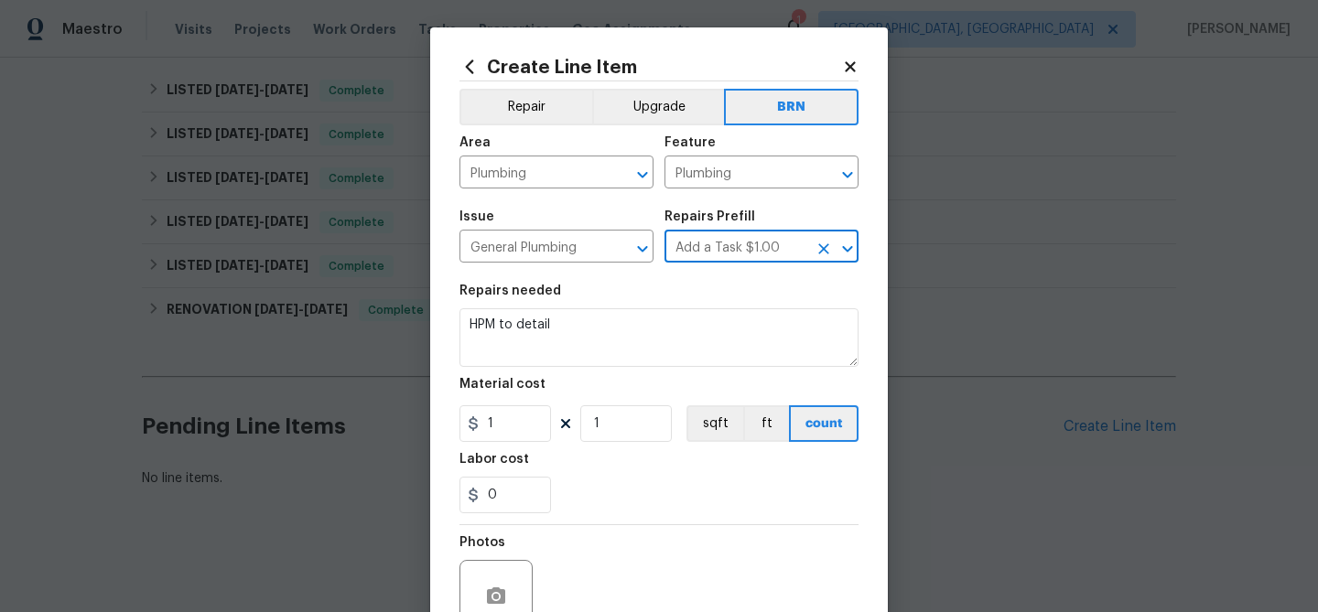
scroll to position [0, 0]
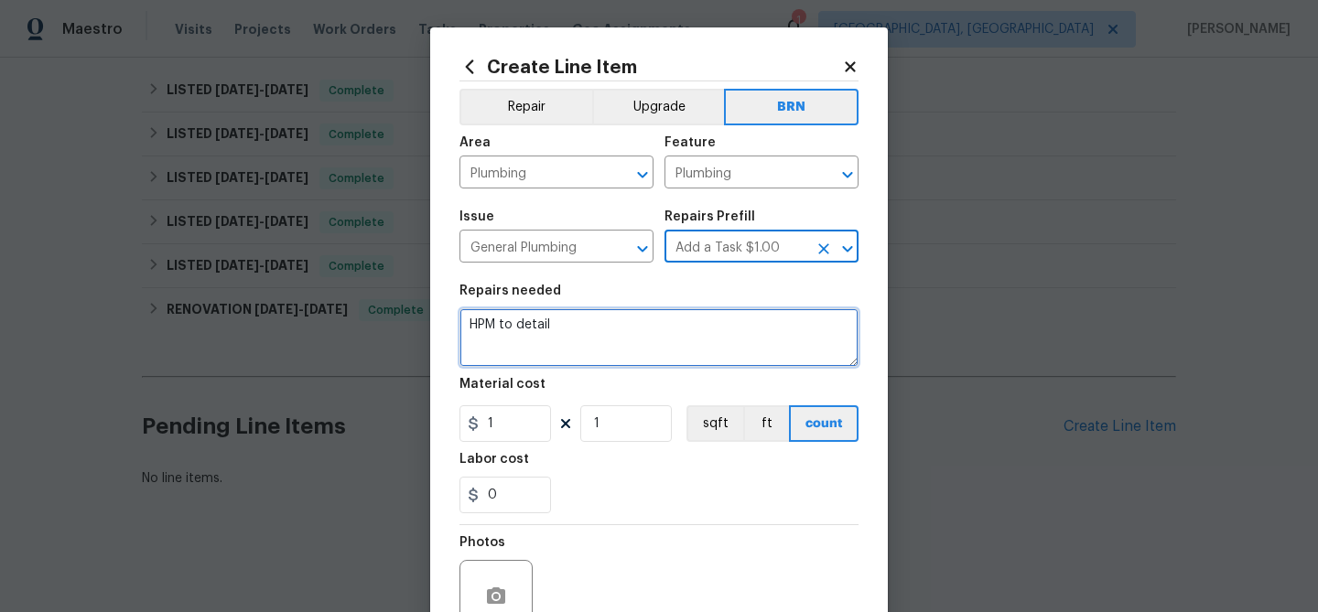
click at [591, 347] on textarea "HPM to detail" at bounding box center [658, 337] width 399 height 59
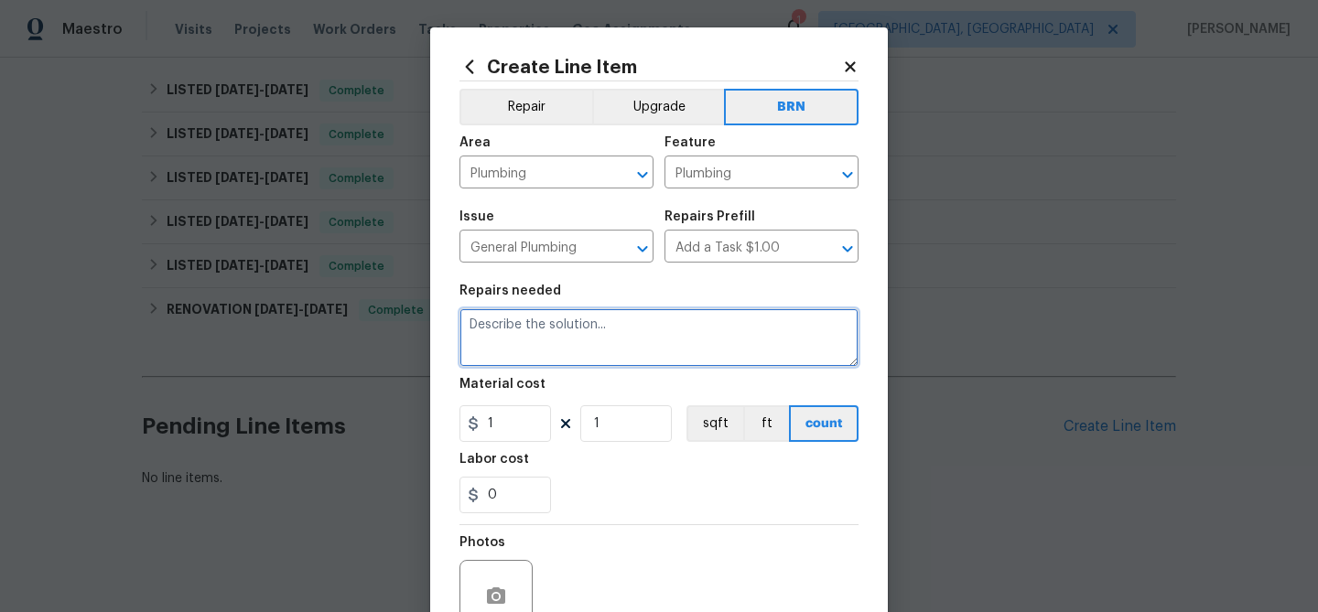
paste textarea "Seller to have licensed plumbing company perform hydrostatic isolation test and…"
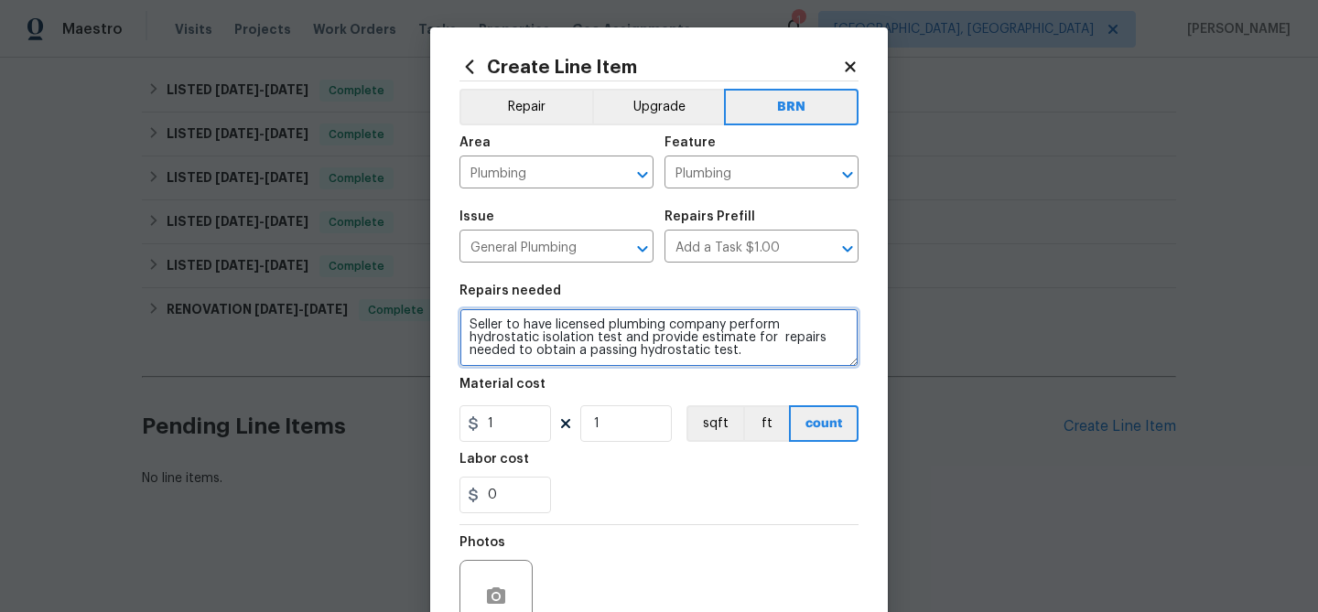
scroll to position [4, 0]
type textarea "Seller to have licensed plumbing company perform hydrostatic isolation test and…"
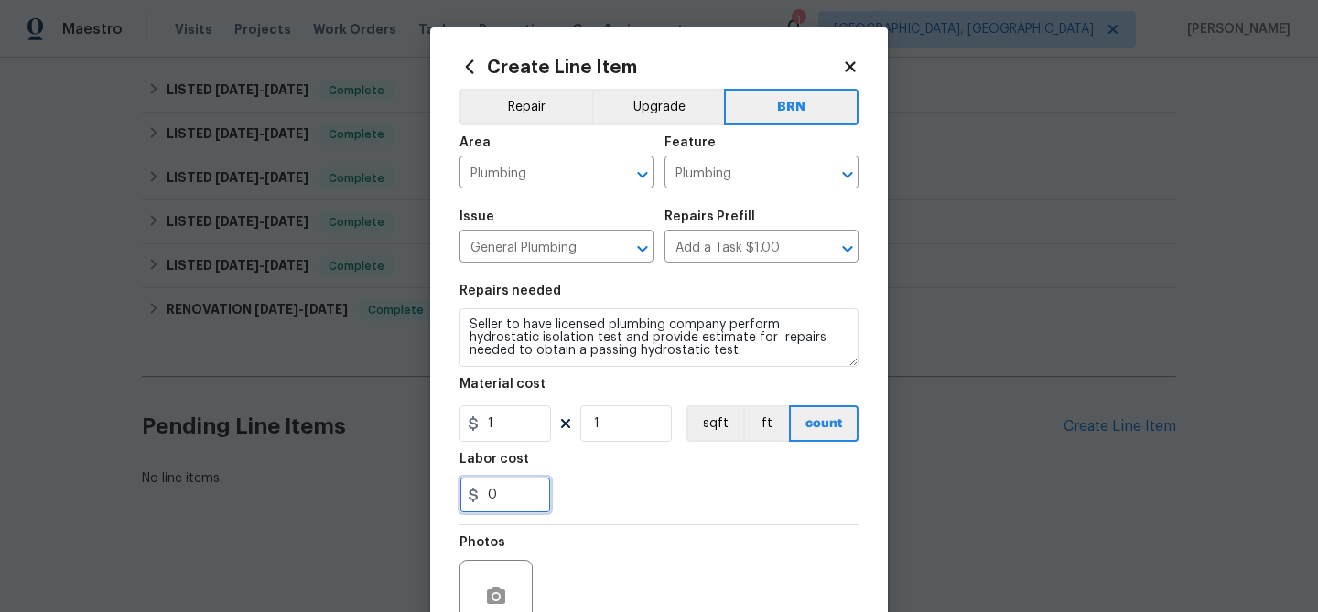
click at [513, 492] on input "0" at bounding box center [505, 495] width 92 height 37
type input "6"
type input "500"
click at [499, 416] on input "1" at bounding box center [505, 423] width 92 height 37
type input "0"
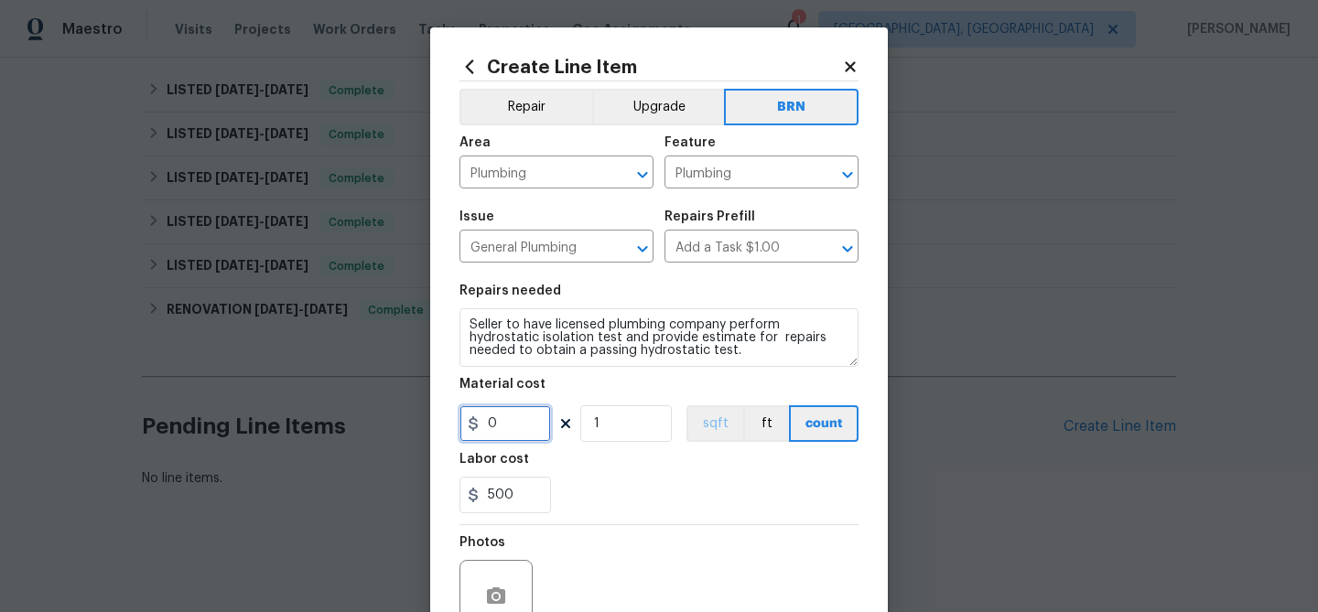
scroll to position [177, 0]
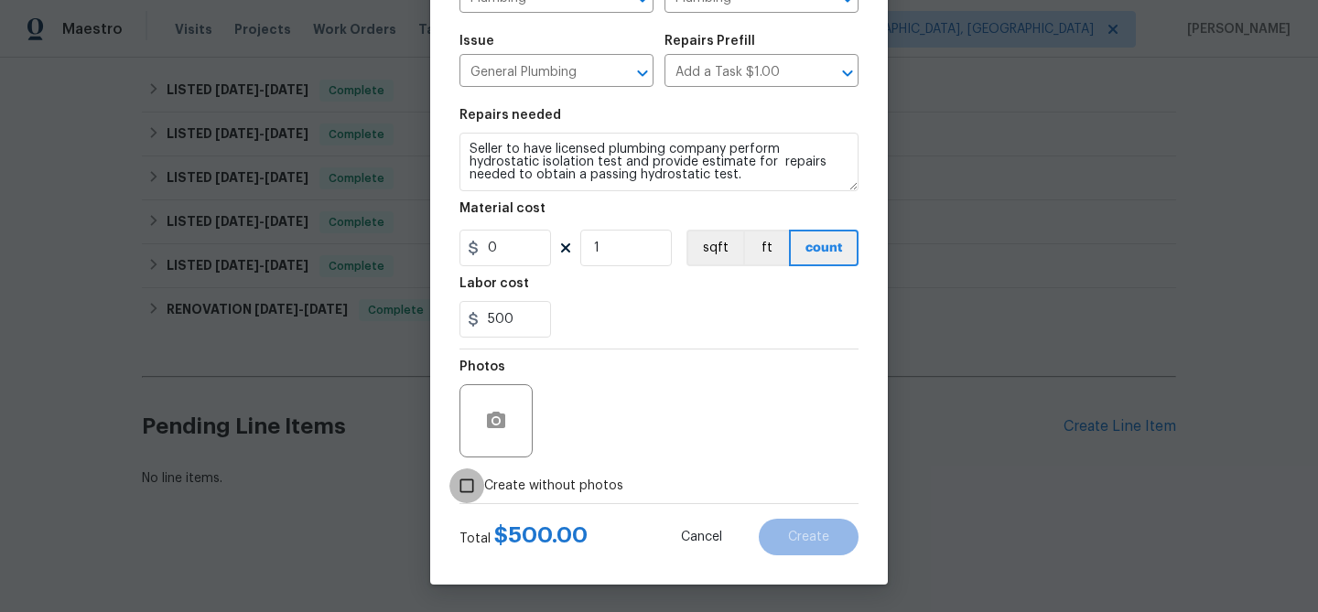
click at [474, 483] on input "Create without photos" at bounding box center [466, 486] width 35 height 35
checkbox input "true"
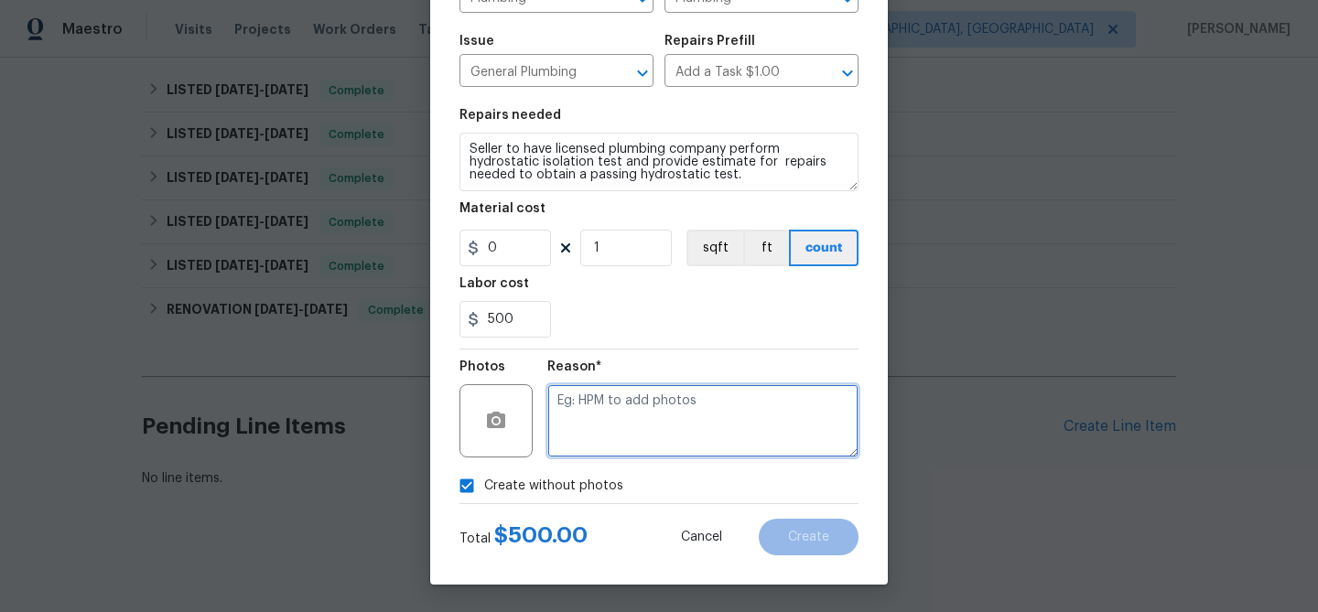
click at [657, 413] on textarea at bounding box center [702, 420] width 311 height 73
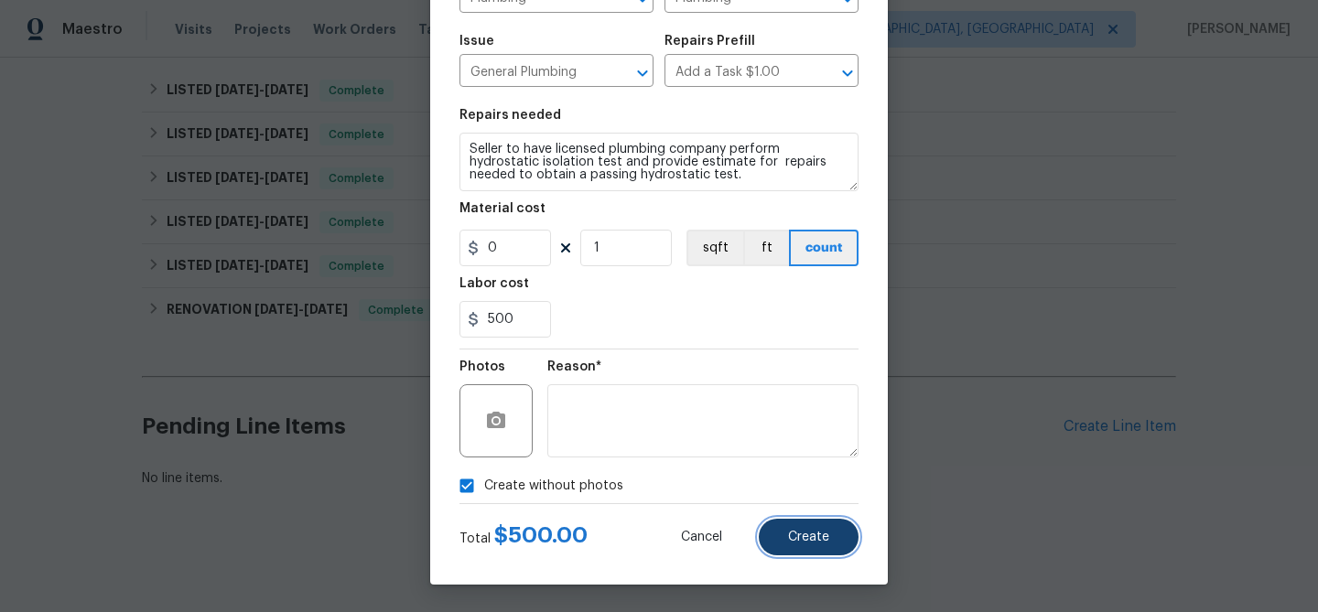
click at [817, 546] on button "Create" at bounding box center [809, 537] width 100 height 37
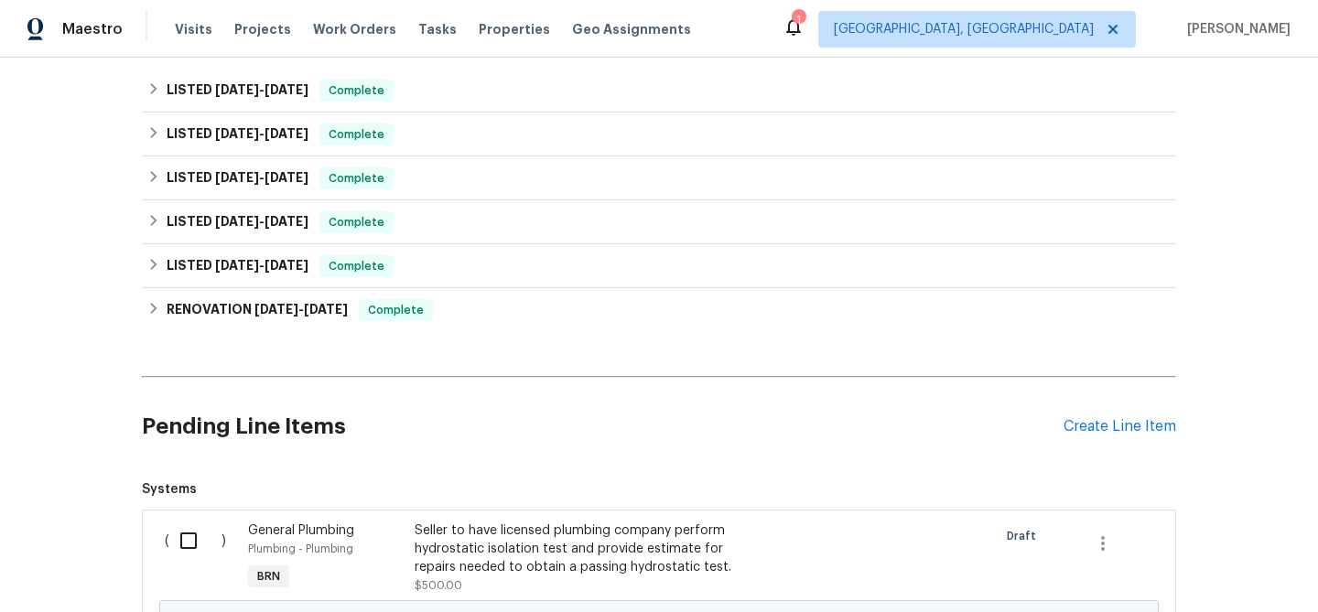
scroll to position [606, 0]
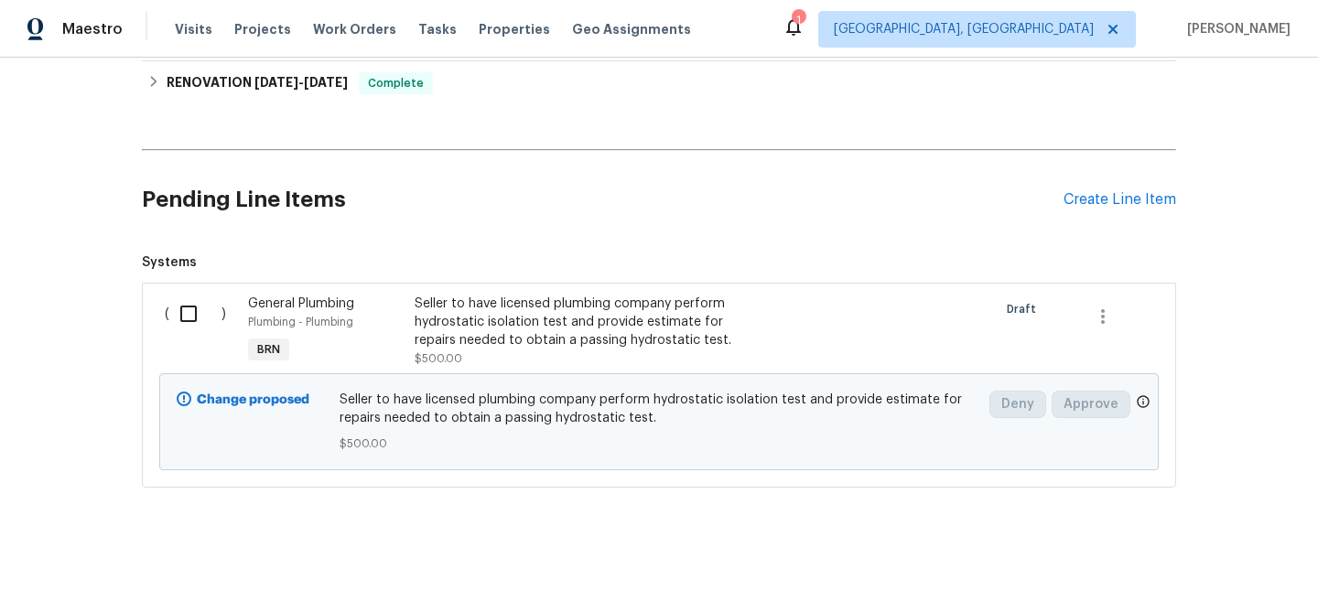
click at [178, 300] on input "checkbox" at bounding box center [195, 314] width 52 height 38
checkbox input "true"
click at [1177, 557] on span "Create Work Order" at bounding box center [1213, 566] width 122 height 23
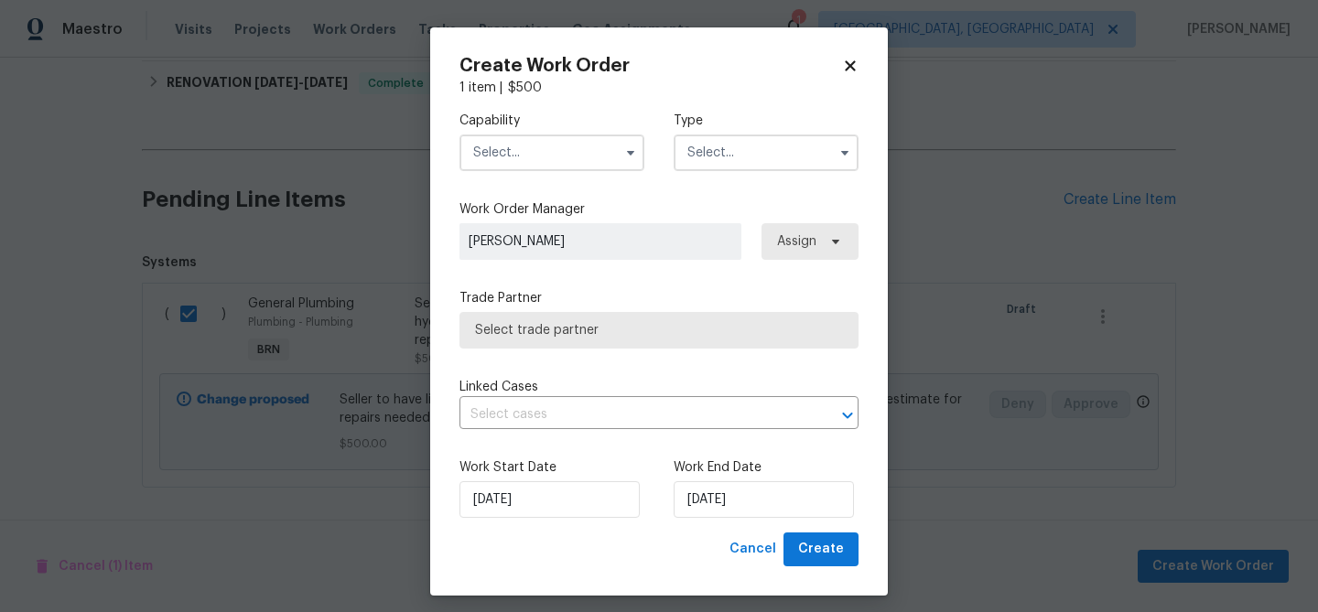
click at [543, 157] on input "text" at bounding box center [551, 153] width 185 height 37
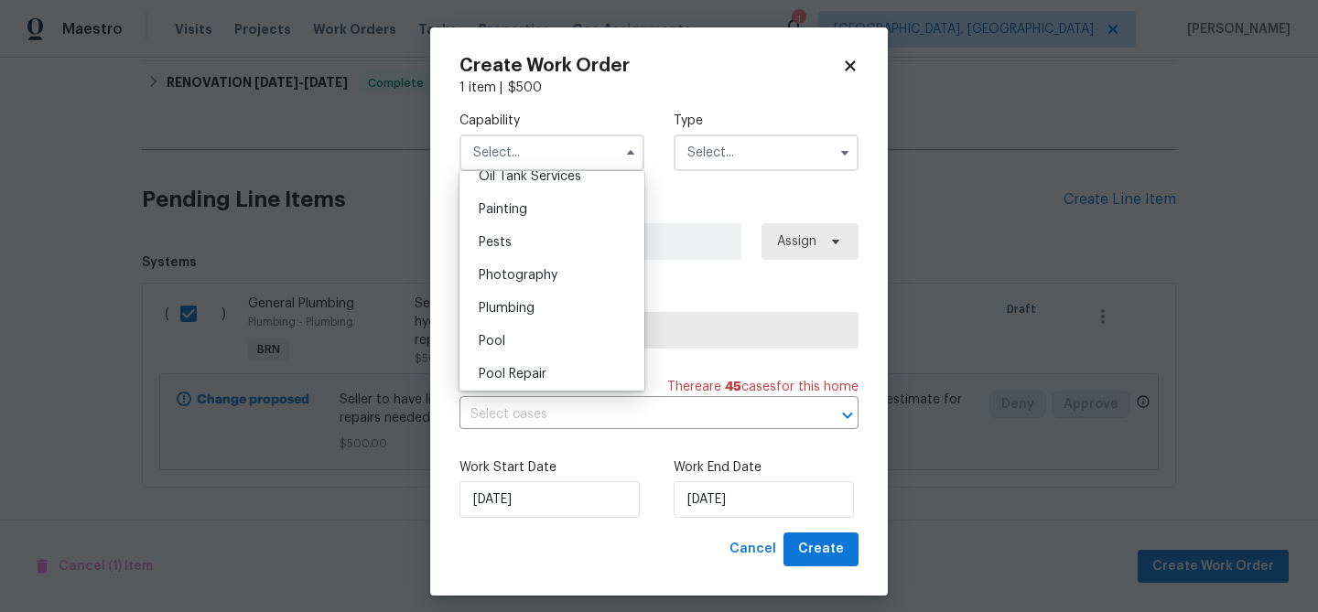
scroll to position [1523, 0]
click at [534, 316] on div "Plumbing" at bounding box center [552, 305] width 176 height 33
type input "Plumbing"
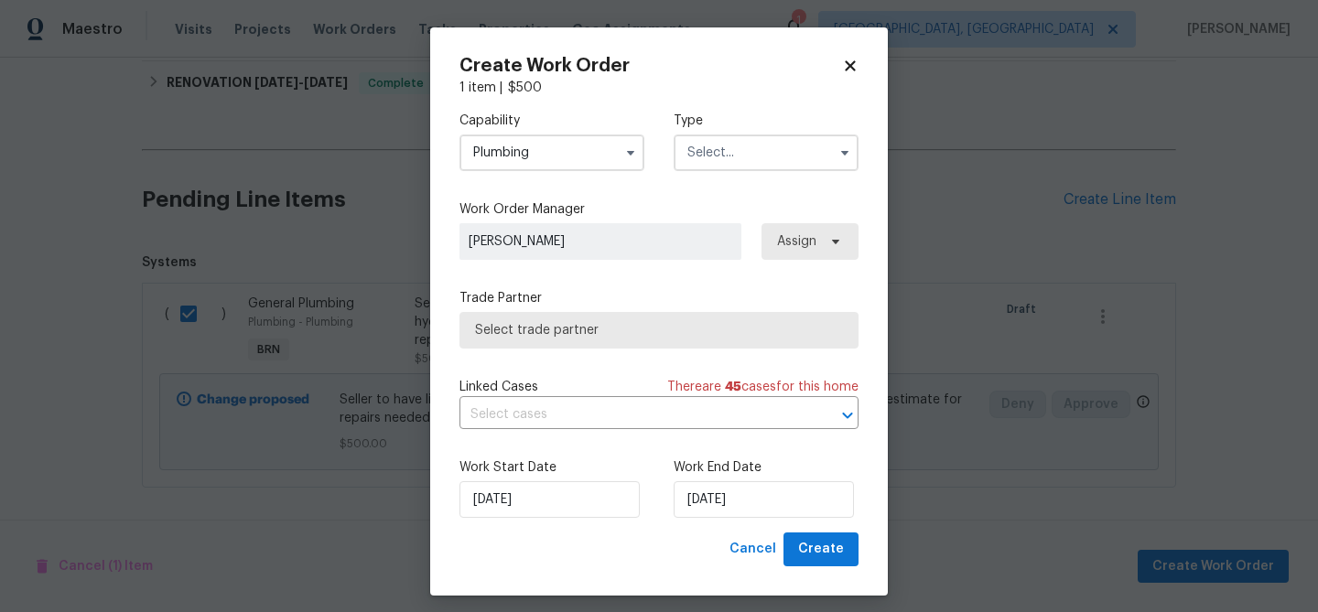
click at [702, 156] on input "text" at bounding box center [766, 153] width 185 height 37
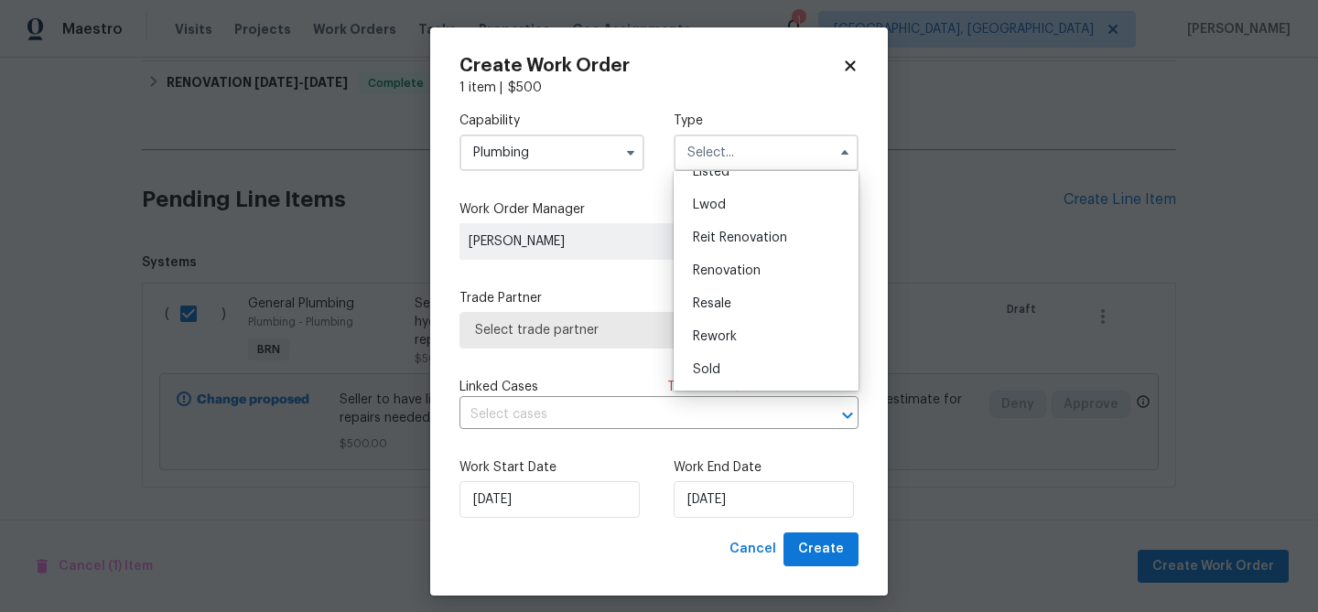
scroll to position [11, 0]
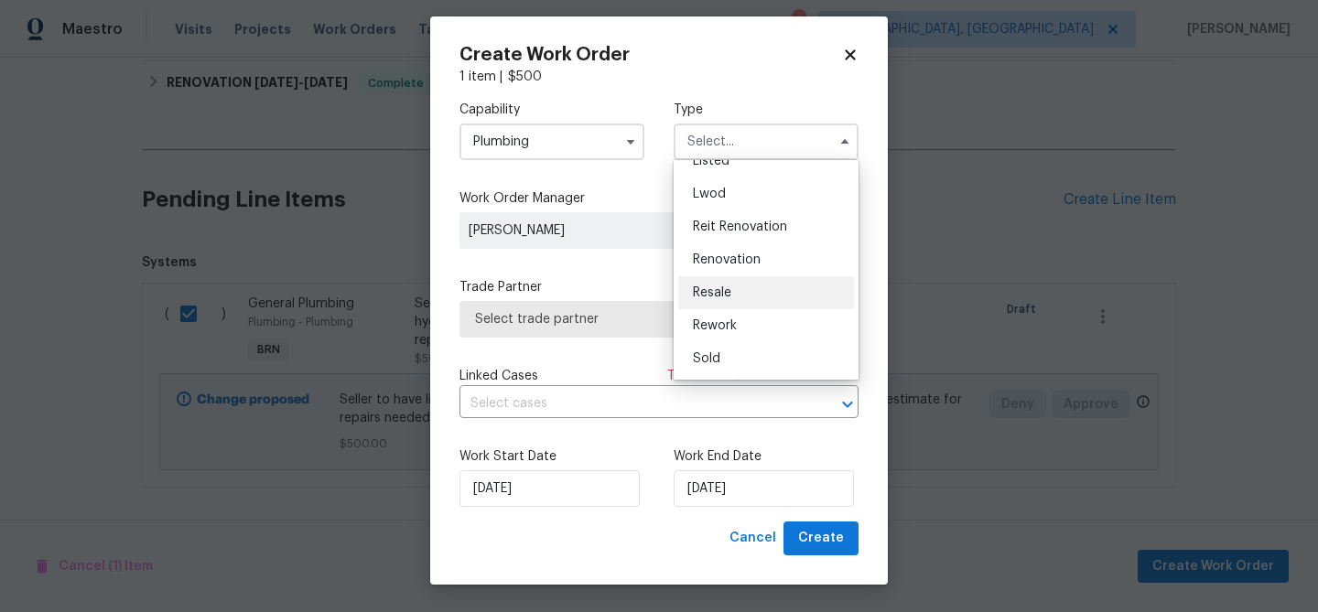
click at [735, 291] on div "Resale" at bounding box center [766, 292] width 176 height 33
type input "Resale"
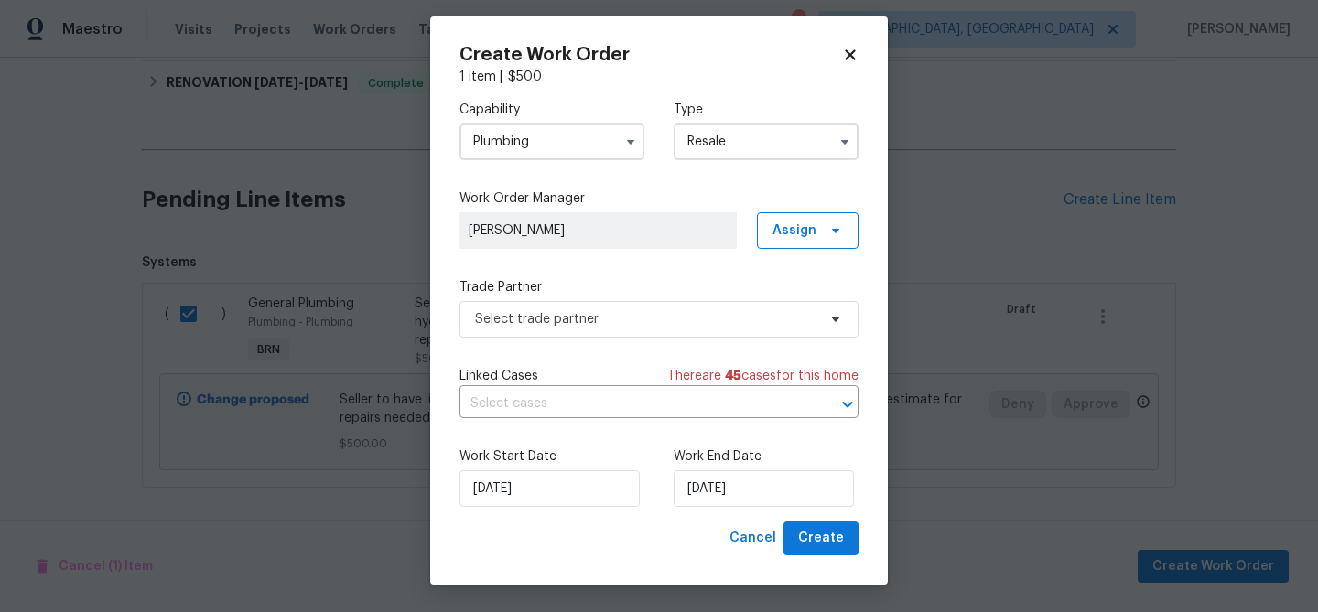
scroll to position [0, 0]
click at [605, 318] on span "Select trade partner" at bounding box center [645, 319] width 341 height 18
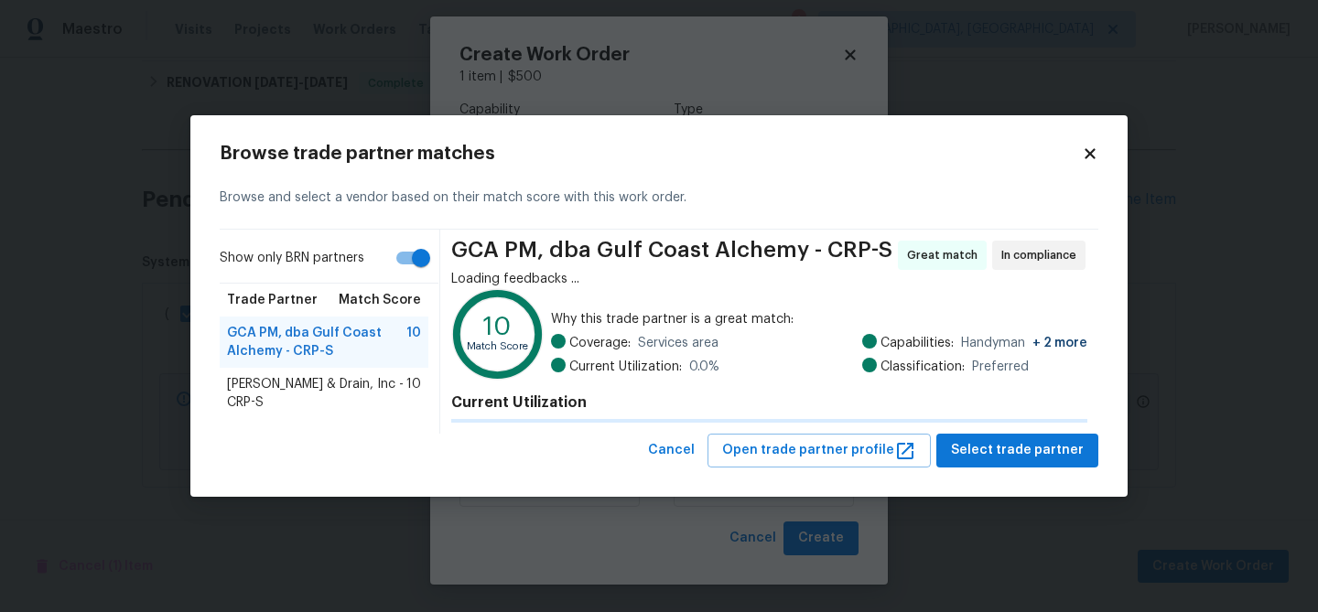
click at [496, 301] on icon at bounding box center [497, 334] width 81 height 81
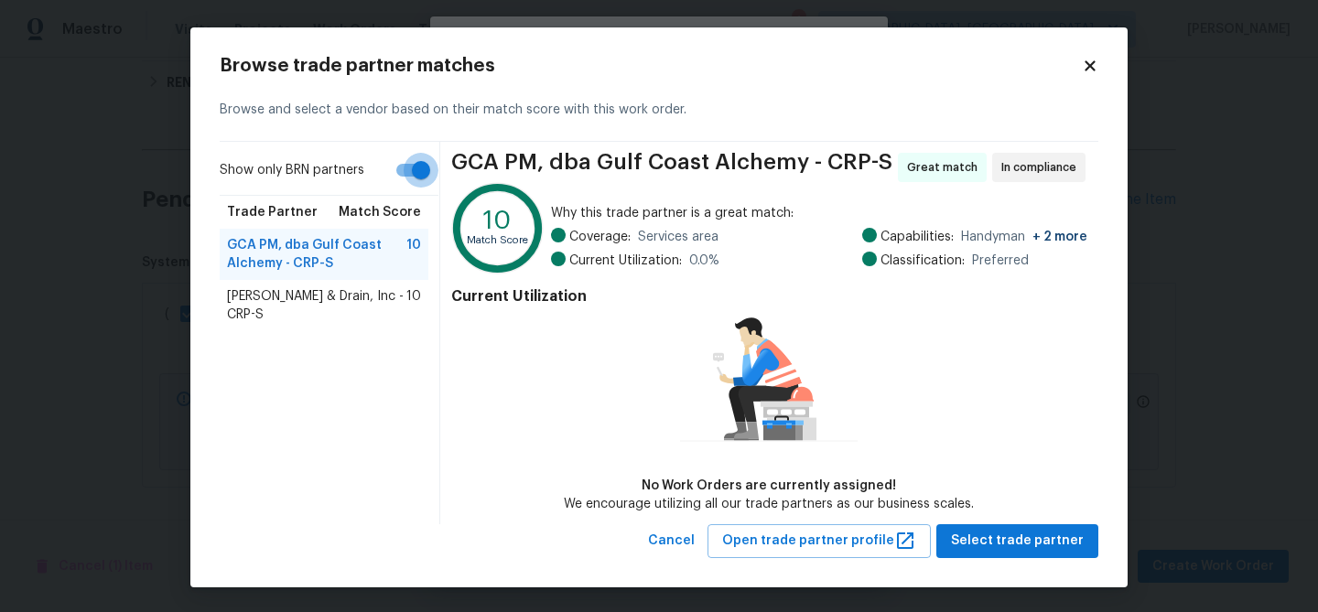
click at [405, 185] on input "Show only BRN partners" at bounding box center [421, 170] width 104 height 35
checkbox input "false"
click at [303, 297] on span "Owen Plumbing & Drain, Inc - CRP-S" at bounding box center [316, 305] width 179 height 37
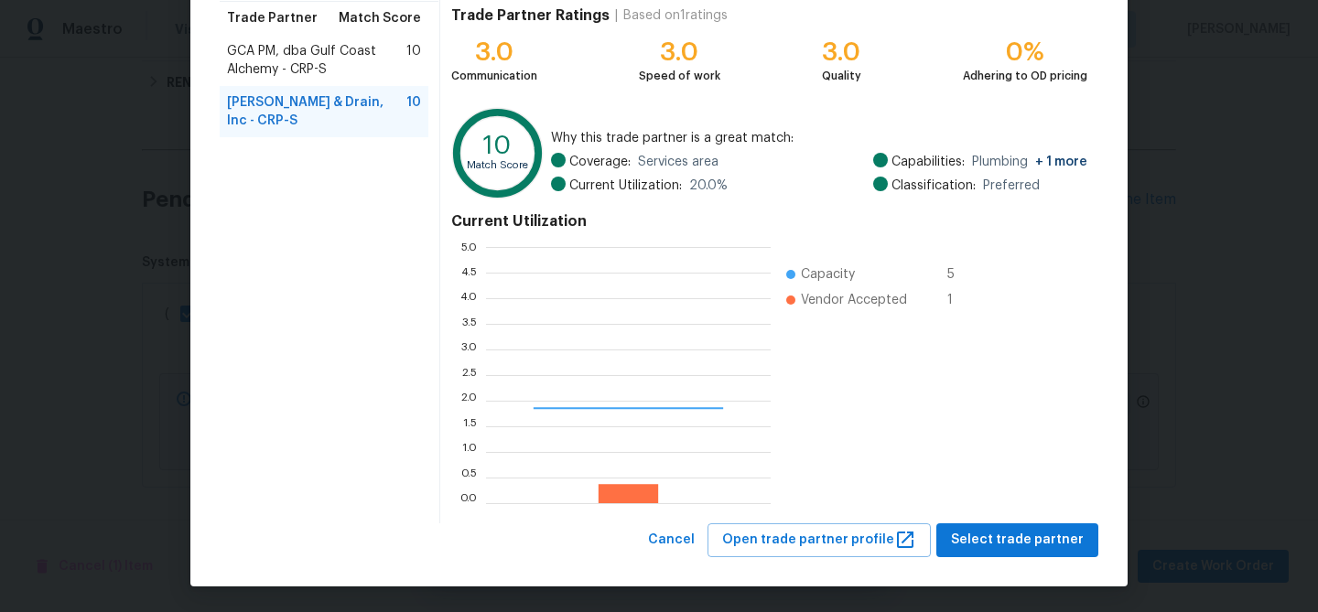
scroll to position [256, 285]
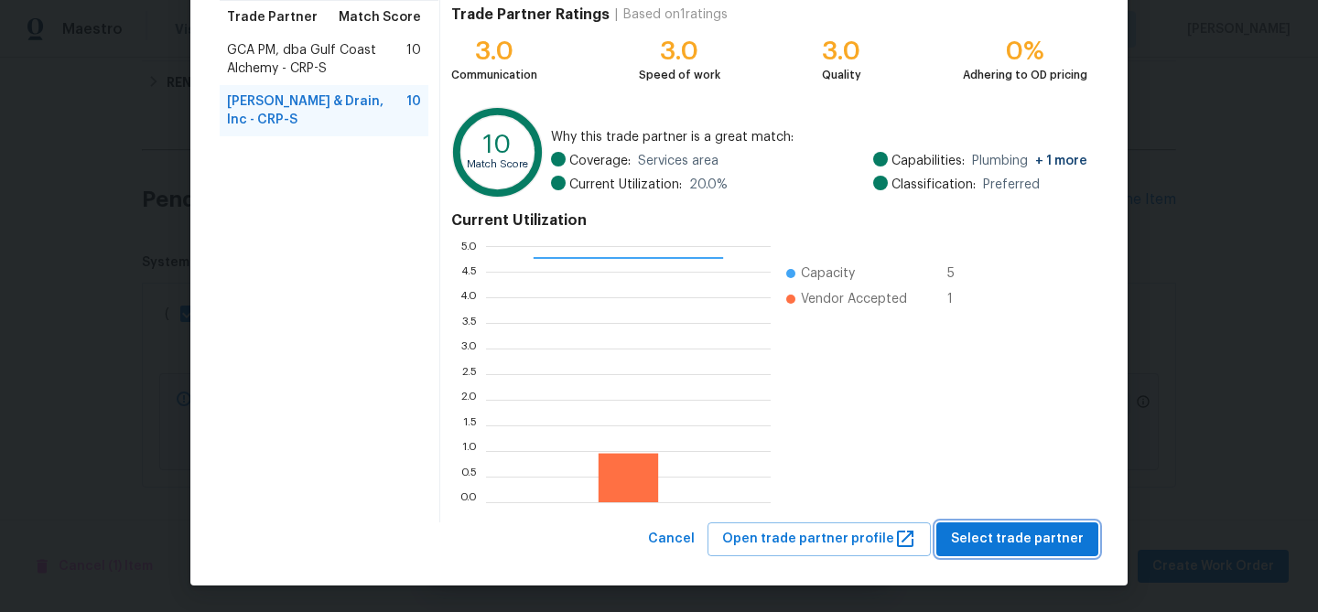
click at [958, 528] on button "Select trade partner" at bounding box center [1017, 540] width 162 height 34
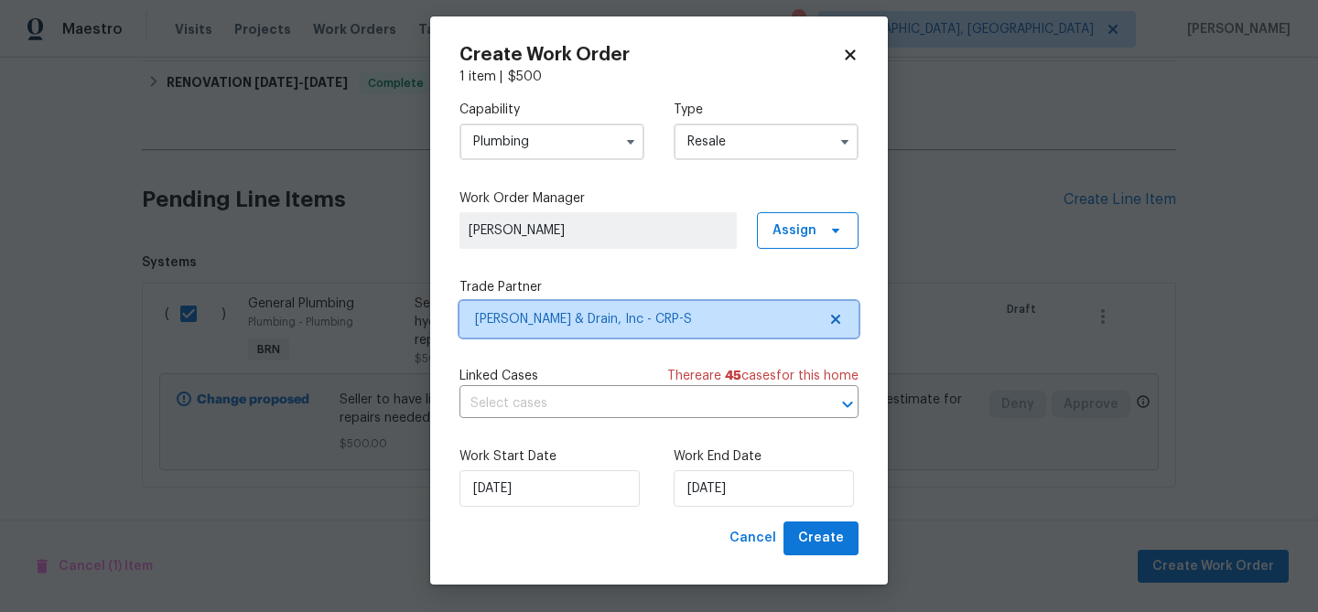
scroll to position [0, 0]
click at [614, 390] on input "text" at bounding box center [633, 404] width 348 height 28
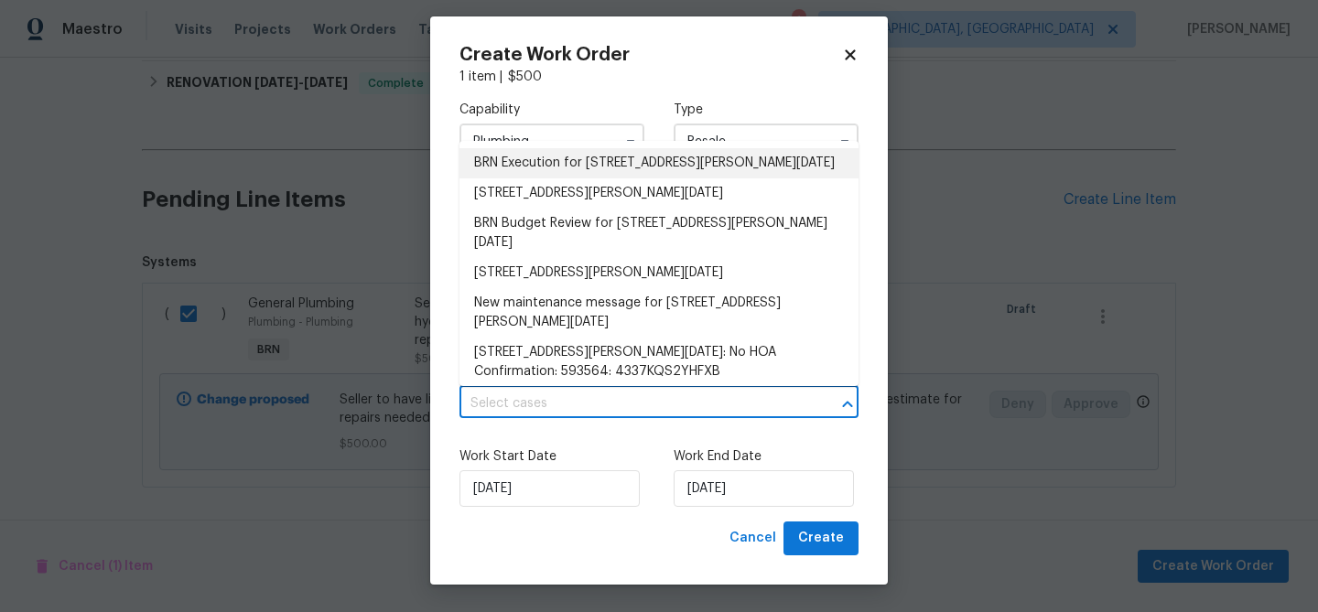
click at [530, 146] on ul "BRN Execution for 4506 Lamont St, Corpus Christi, TX 78411 4506 Lamont St, Corp…" at bounding box center [658, 263] width 399 height 245
click at [525, 168] on li "BRN Execution for 4506 Lamont St, Corpus Christi, TX 78411" at bounding box center [658, 163] width 399 height 30
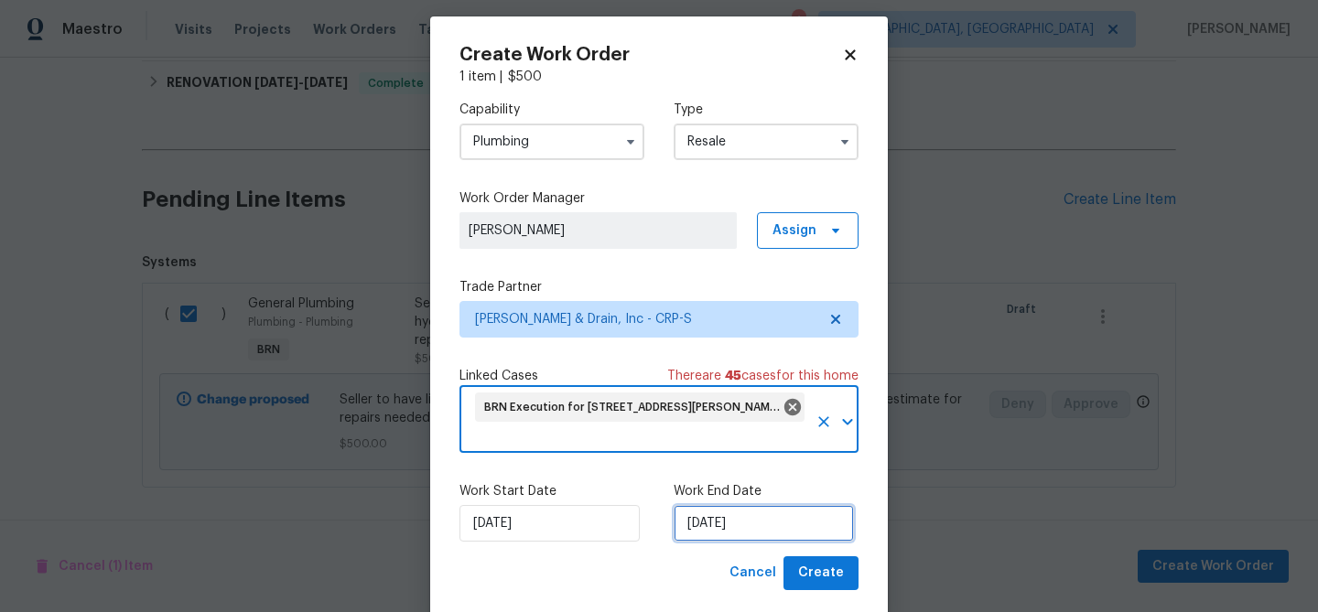
click at [747, 515] on input "28/08/2025" at bounding box center [764, 523] width 180 height 37
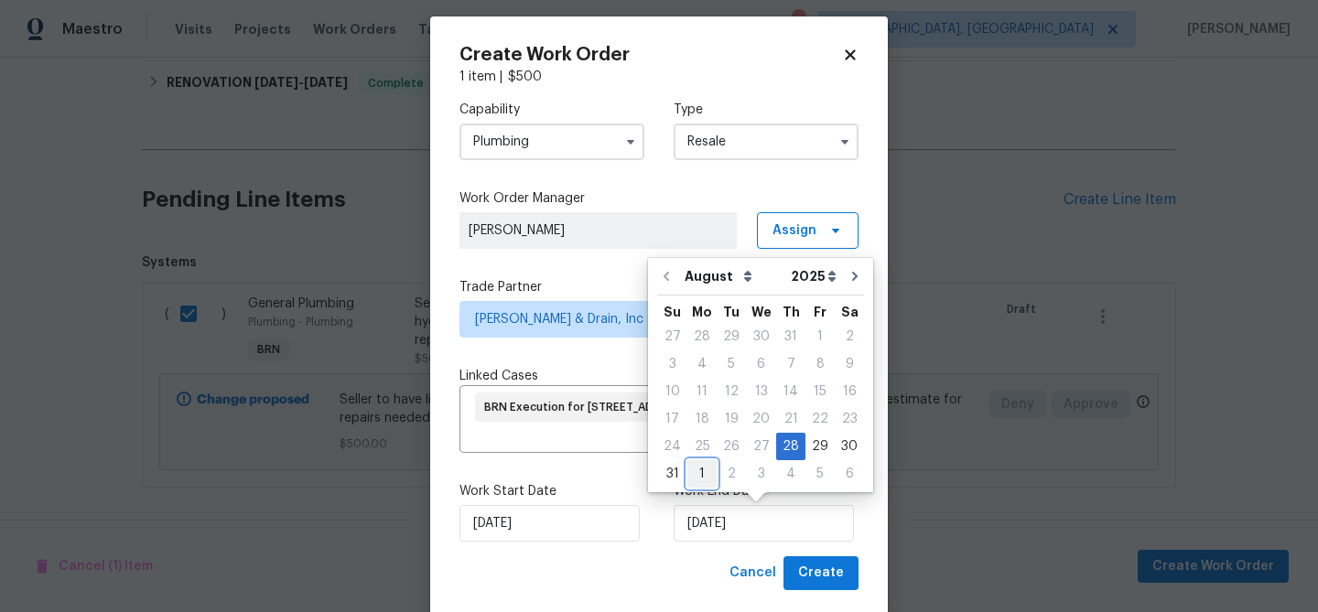
click at [695, 469] on div "1" at bounding box center [701, 474] width 29 height 26
type input "01/09/2025"
select select "8"
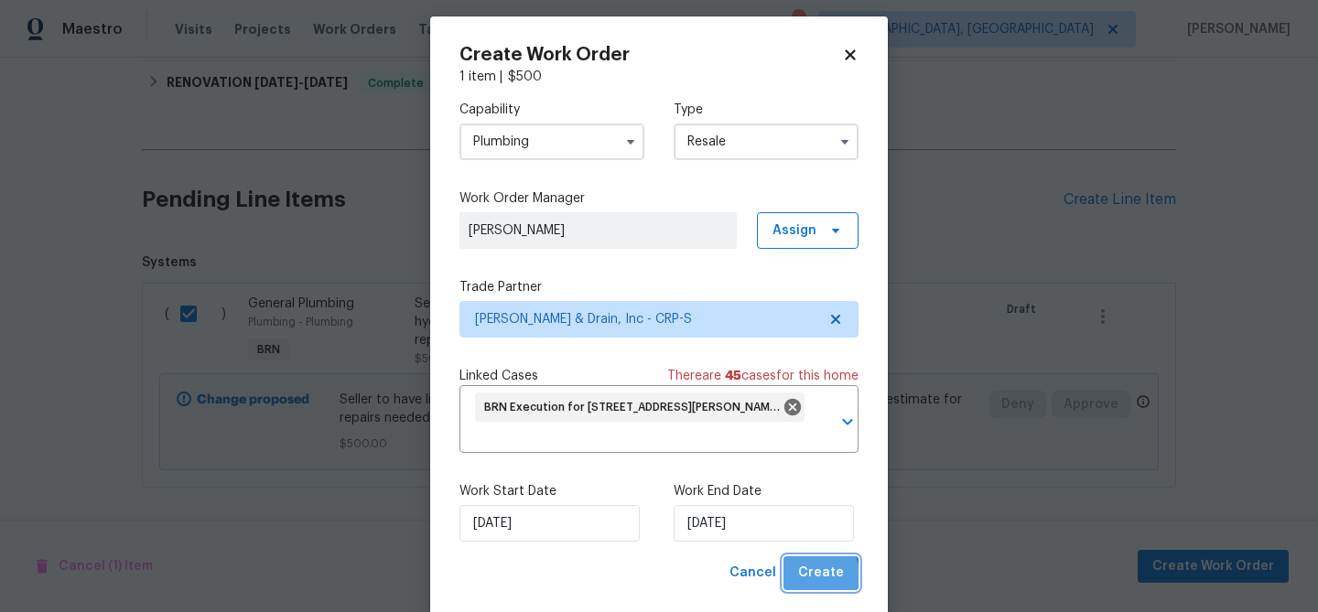
click at [817, 575] on span "Create" at bounding box center [821, 573] width 46 height 23
checkbox input "false"
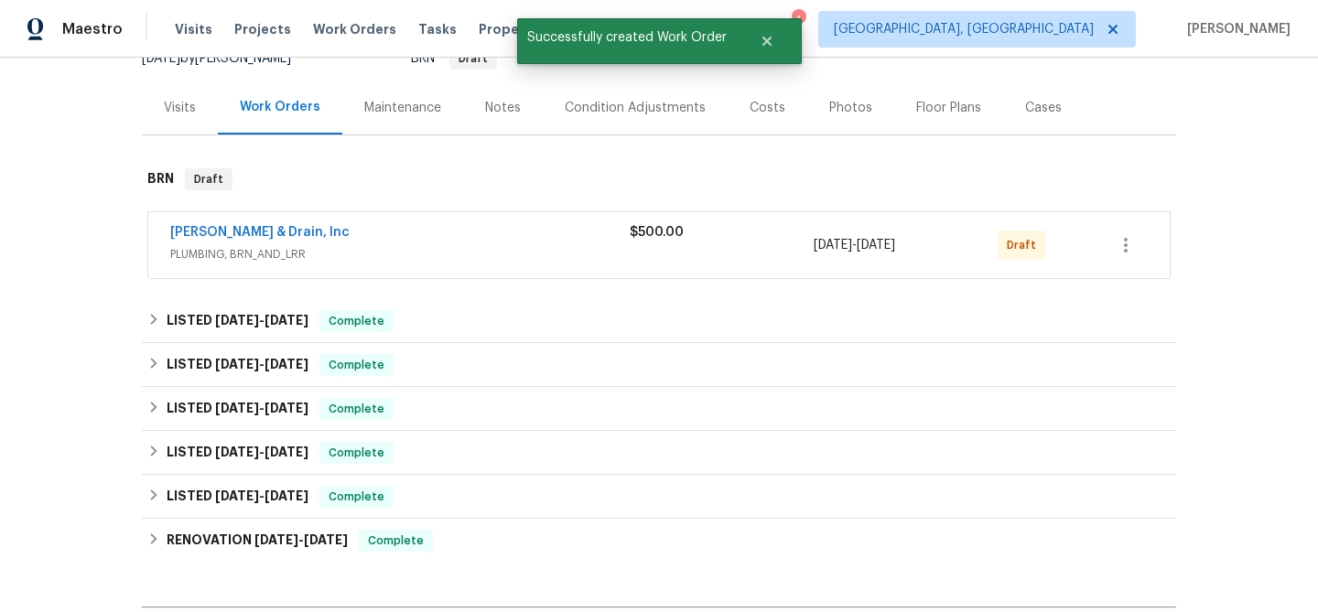
scroll to position [169, 0]
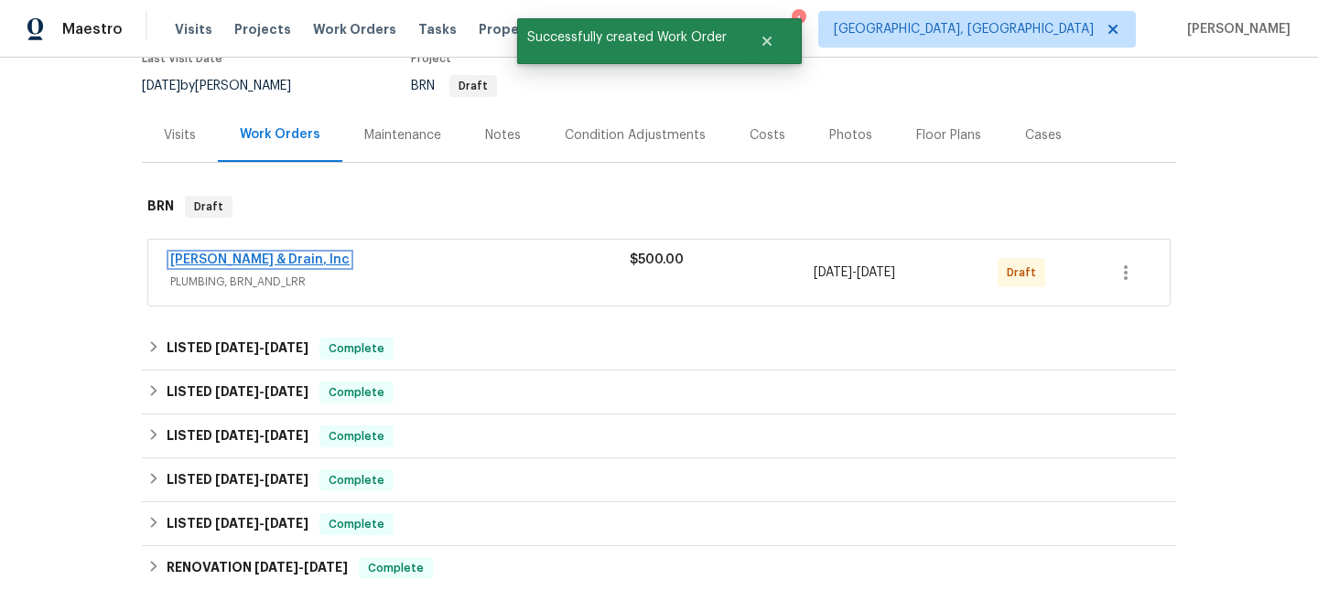
click at [277, 255] on link "Owen Plumbing & Drain, Inc" at bounding box center [259, 259] width 179 height 13
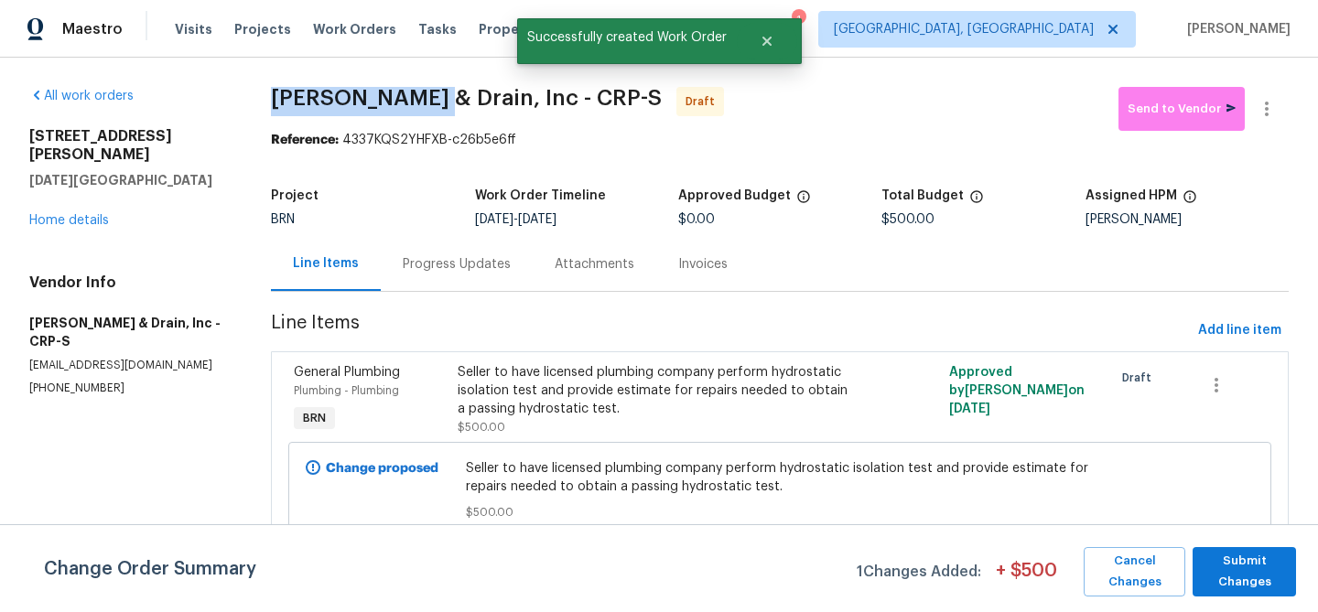
drag, startPoint x: 260, startPoint y: 102, endPoint x: 447, endPoint y: 102, distance: 186.7
click at [447, 102] on div "All work orders 4506 Lamont St Corpus Christi, TX 78411 Home details Vendor Inf…" at bounding box center [659, 333] width 1318 height 550
copy span "Owen Plumbing"
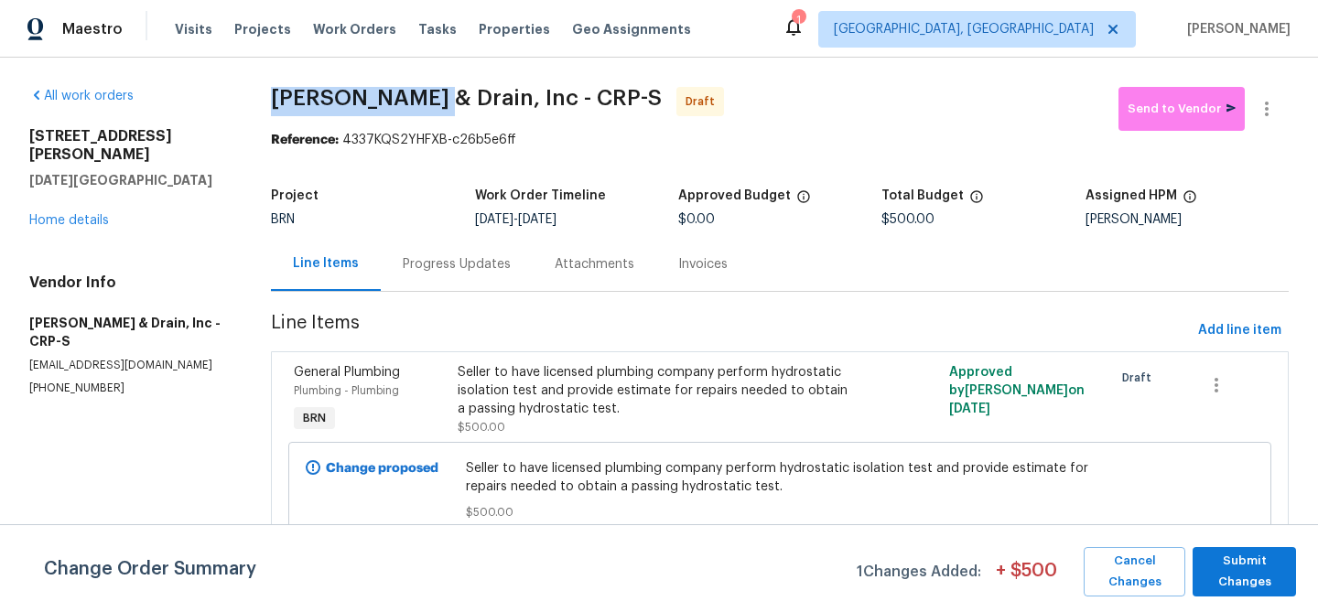
copy span "Owen Plumbing"
click at [251, 71] on div "All work orders 4506 Lamont St Corpus Christi, TX 78411 Home details Vendor Inf…" at bounding box center [659, 333] width 1318 height 550
click at [444, 260] on div "Progress Updates" at bounding box center [457, 264] width 108 height 18
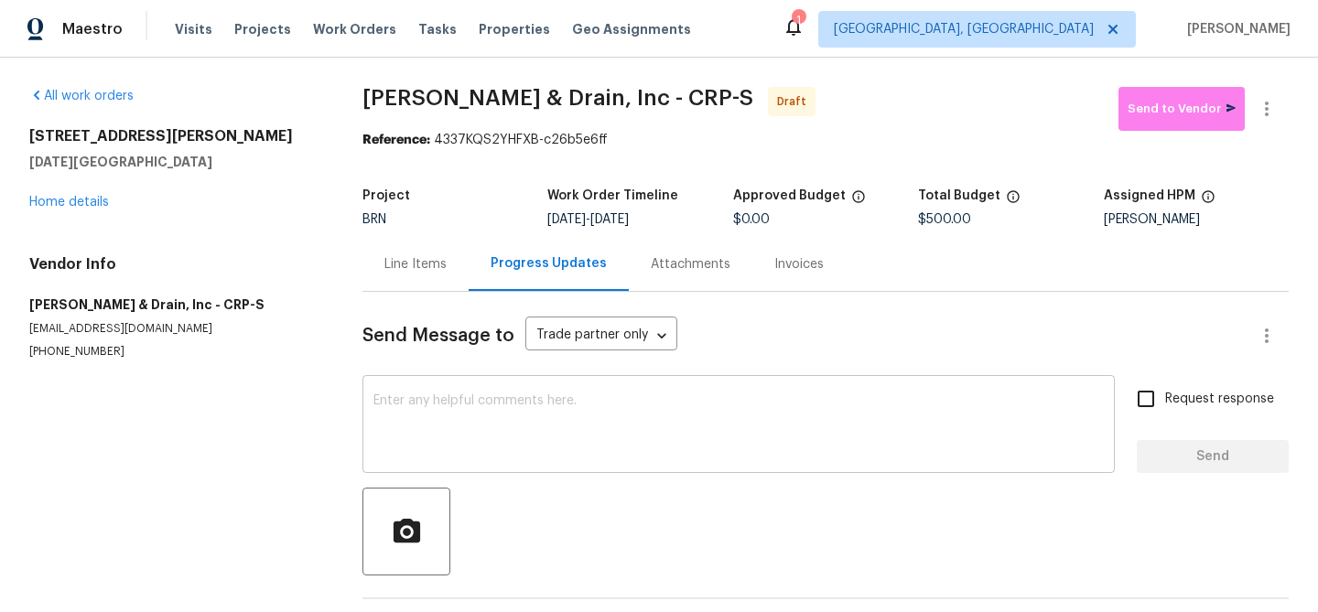
click at [512, 397] on textarea at bounding box center [738, 426] width 730 height 64
paste textarea "Hi, I'm Ananthi from Opendoor. Just wanted to check if you received the WO for …"
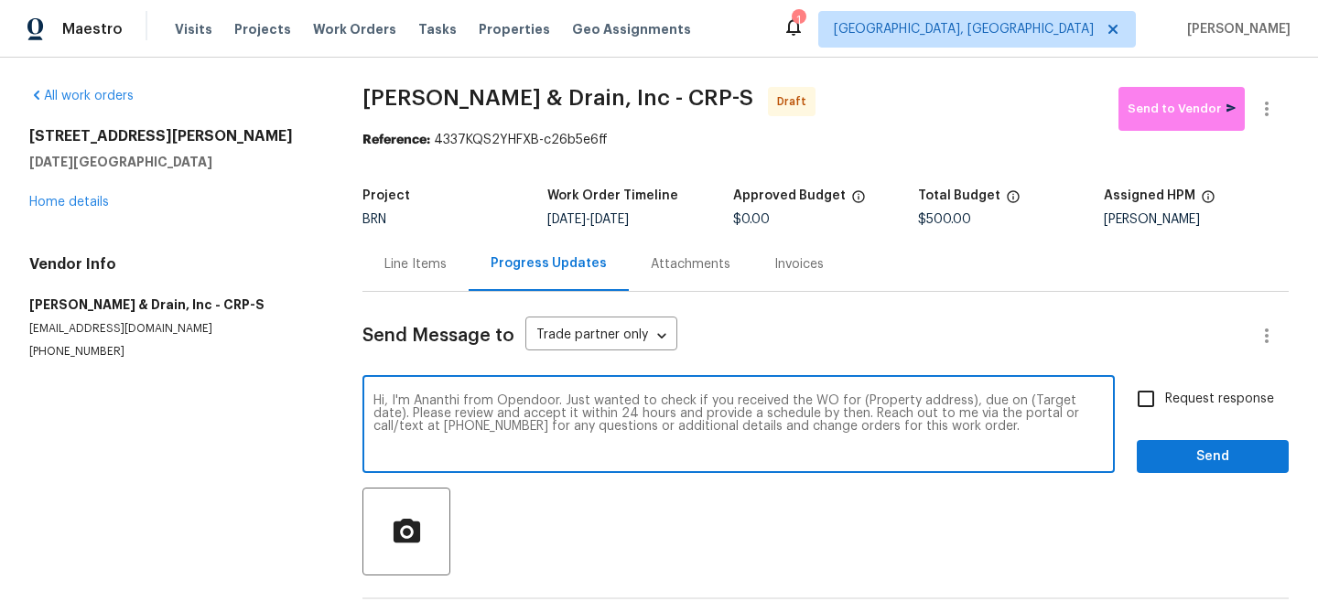
drag, startPoint x: 965, startPoint y: 403, endPoint x: 863, endPoint y: 398, distance: 101.7
click at [863, 398] on textarea "Hi, I'm Ananthi from Opendoor. Just wanted to check if you received the WO for …" at bounding box center [738, 426] width 730 height 64
paste textarea "4506 Lamont St, Corpus Christi, TX 78411"
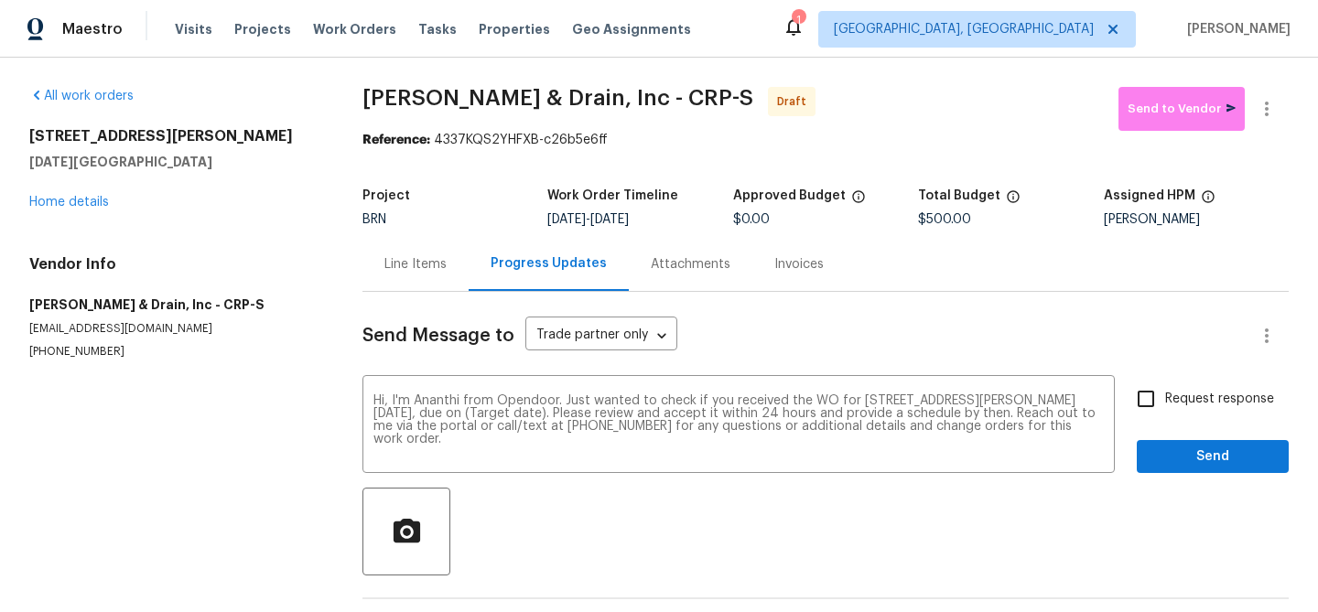
drag, startPoint x: 619, startPoint y: 218, endPoint x: 674, endPoint y: 217, distance: 54.9
click at [674, 218] on div "8/28/2025 - 9/1/2025" at bounding box center [639, 219] width 185 height 13
copy span "9/1/2025"
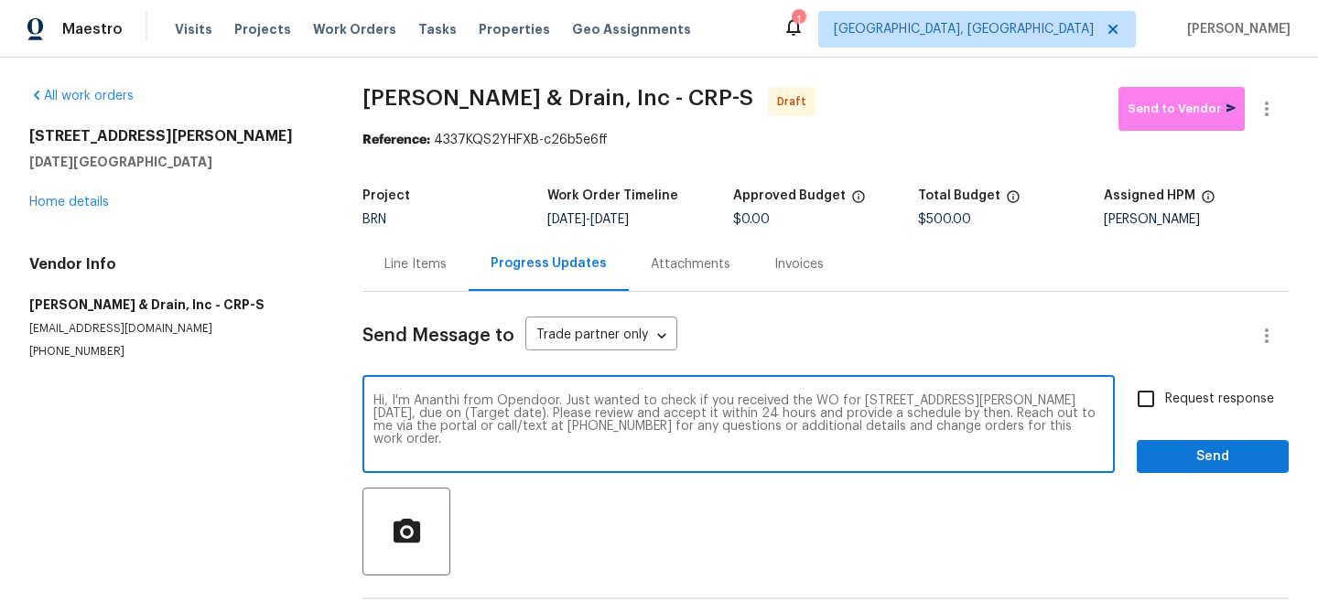
drag, startPoint x: 497, startPoint y: 415, endPoint x: 424, endPoint y: 404, distance: 73.9
click at [424, 404] on textarea "Hi, I'm Ananthi from Opendoor. Just wanted to check if you received the WO for …" at bounding box center [738, 426] width 730 height 64
drag, startPoint x: 495, startPoint y: 416, endPoint x: 425, endPoint y: 416, distance: 70.5
click at [425, 416] on textarea "Hi, I'm Ananthi from Opendoor. Just wanted to check if you received the WO for …" at bounding box center [738, 426] width 730 height 64
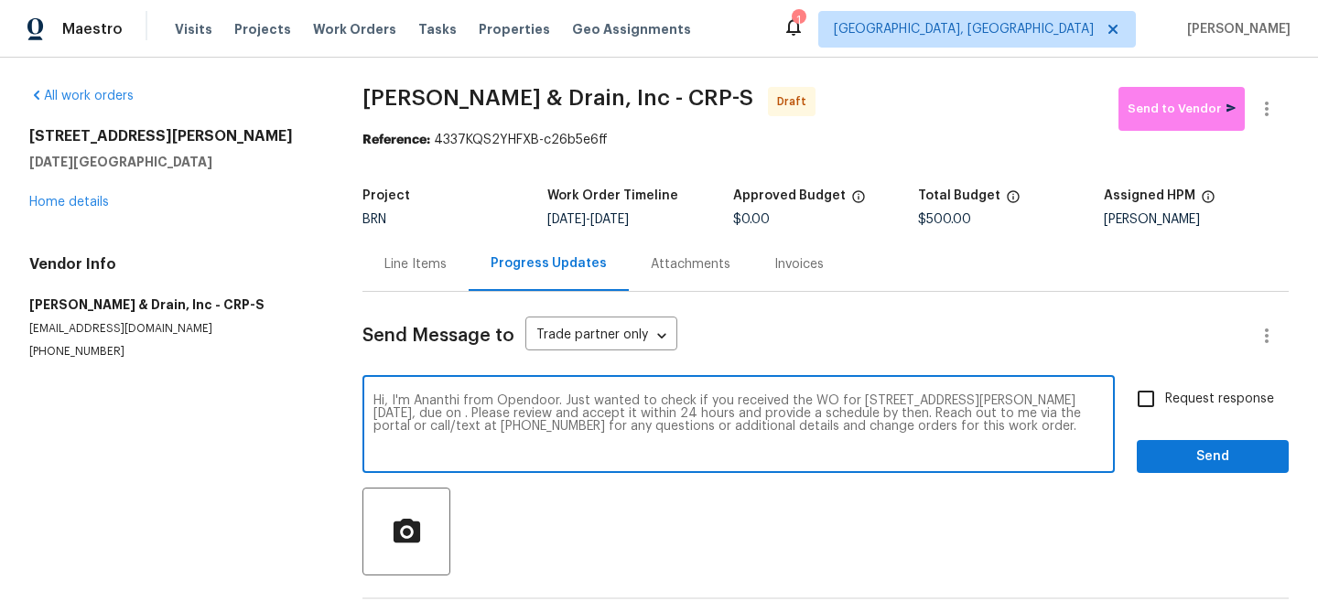
paste textarea "9/1/2025"
type textarea "Hi, I'm Ananthi from Opendoor. Just wanted to check if you received the WO for …"
click at [1157, 402] on input "Request response" at bounding box center [1146, 399] width 38 height 38
checkbox input "true"
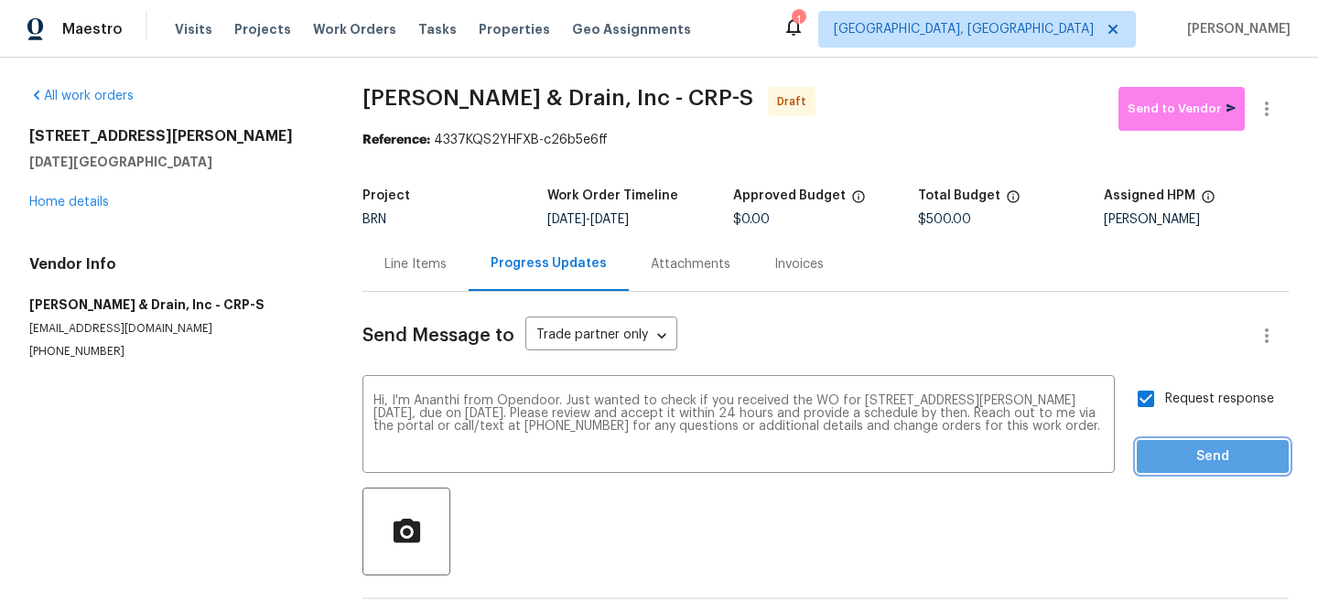
click at [1174, 454] on span "Send" at bounding box center [1212, 457] width 123 height 23
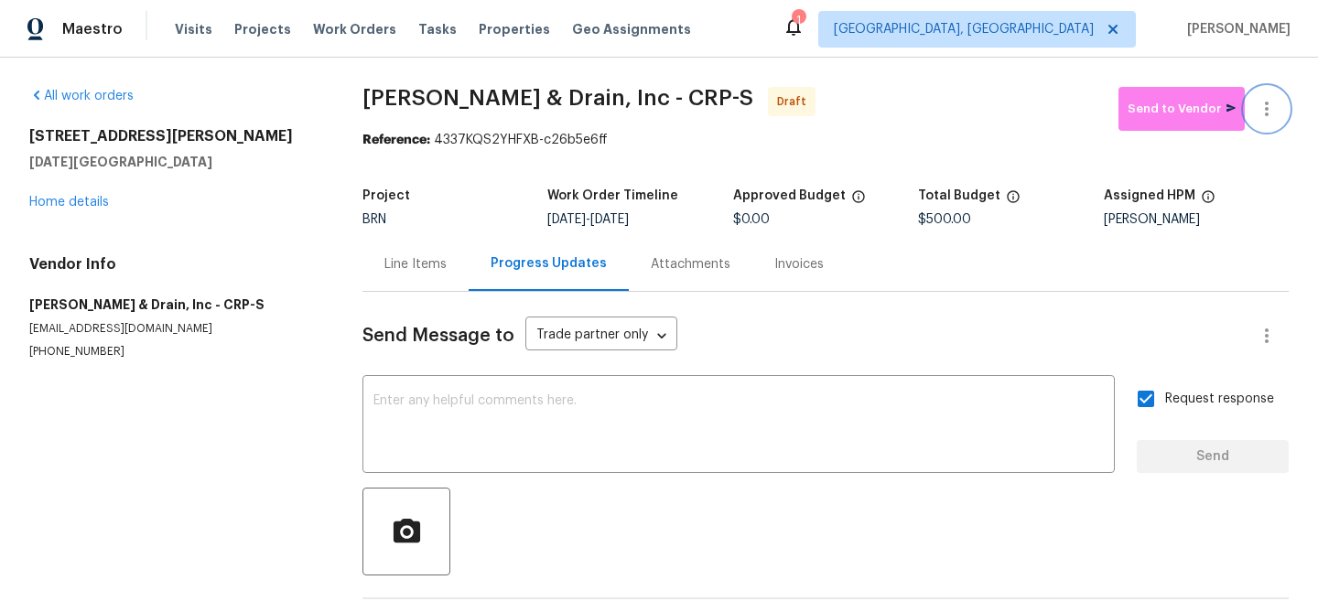
click at [1274, 96] on button "button" at bounding box center [1267, 109] width 44 height 44
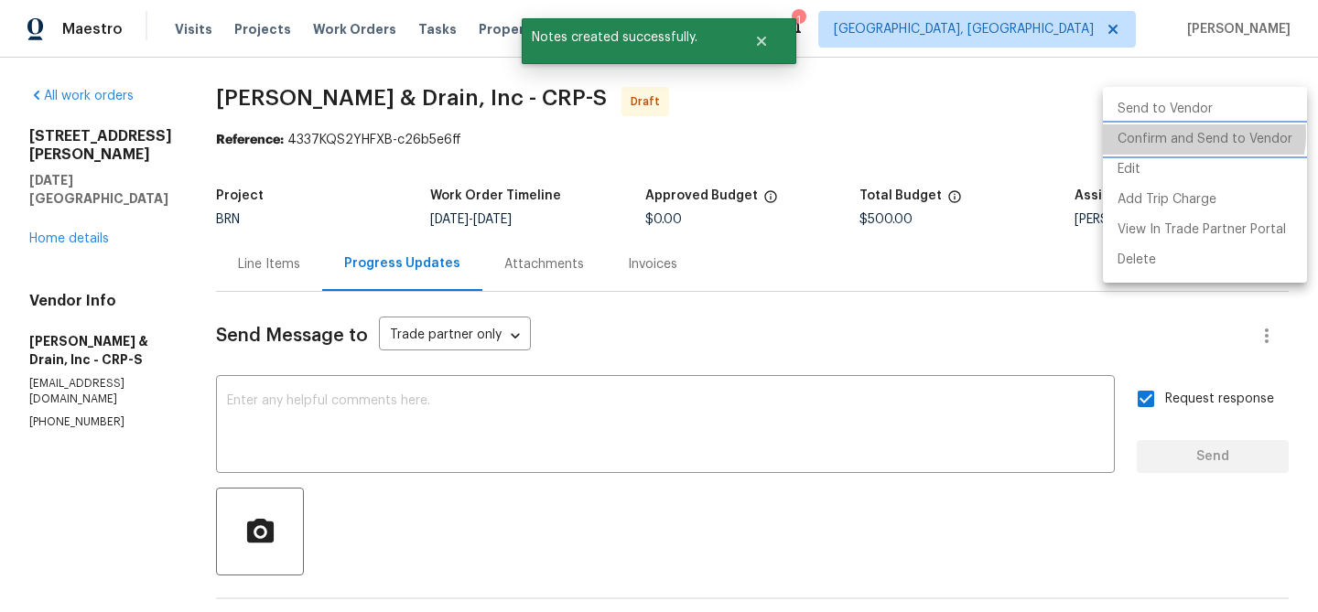
click at [1198, 135] on li "Confirm and Send to Vendor" at bounding box center [1205, 139] width 204 height 30
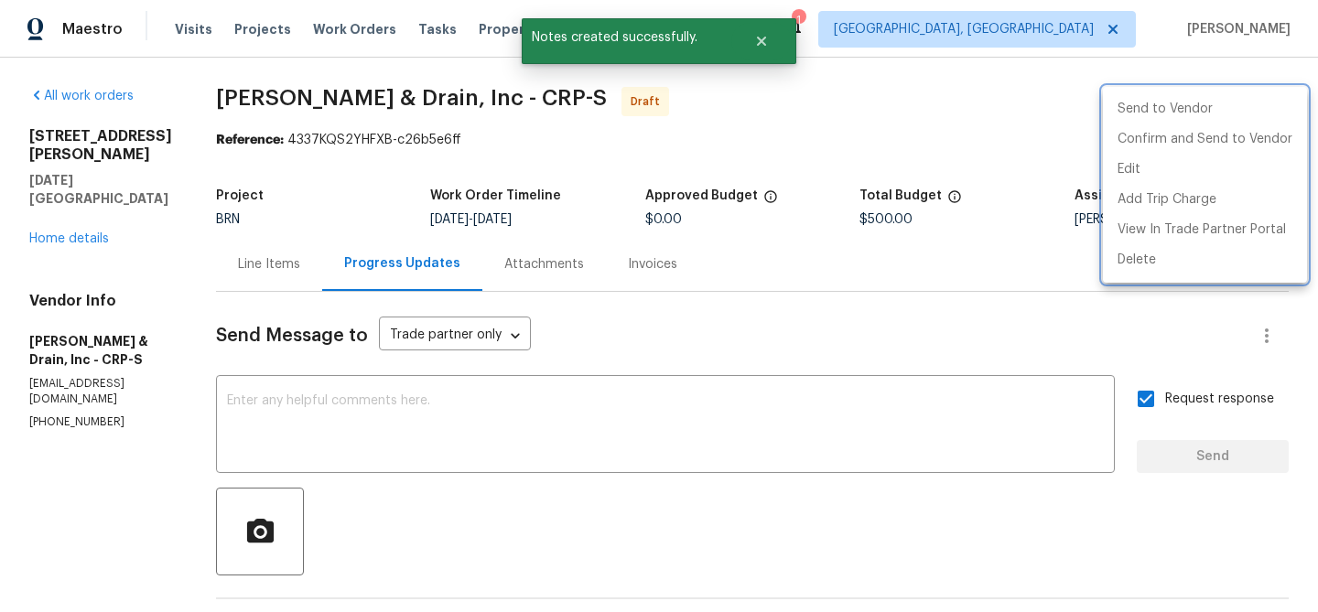
click at [404, 102] on div at bounding box center [659, 306] width 1318 height 612
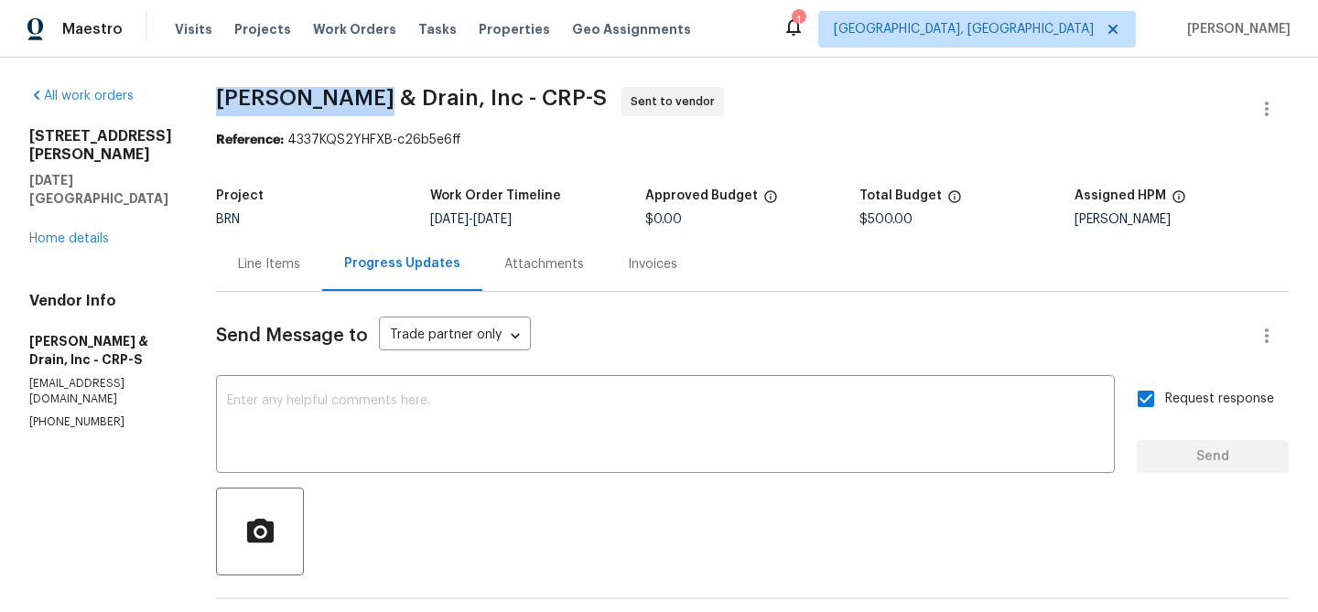
drag, startPoint x: 210, startPoint y: 94, endPoint x: 382, endPoint y: 97, distance: 172.1
click at [382, 97] on div "All work orders 4506 Lamont St Corpus Christi, TX 78411 Home details Vendor Inf…" at bounding box center [659, 441] width 1318 height 767
copy span "Owen Plumbing"
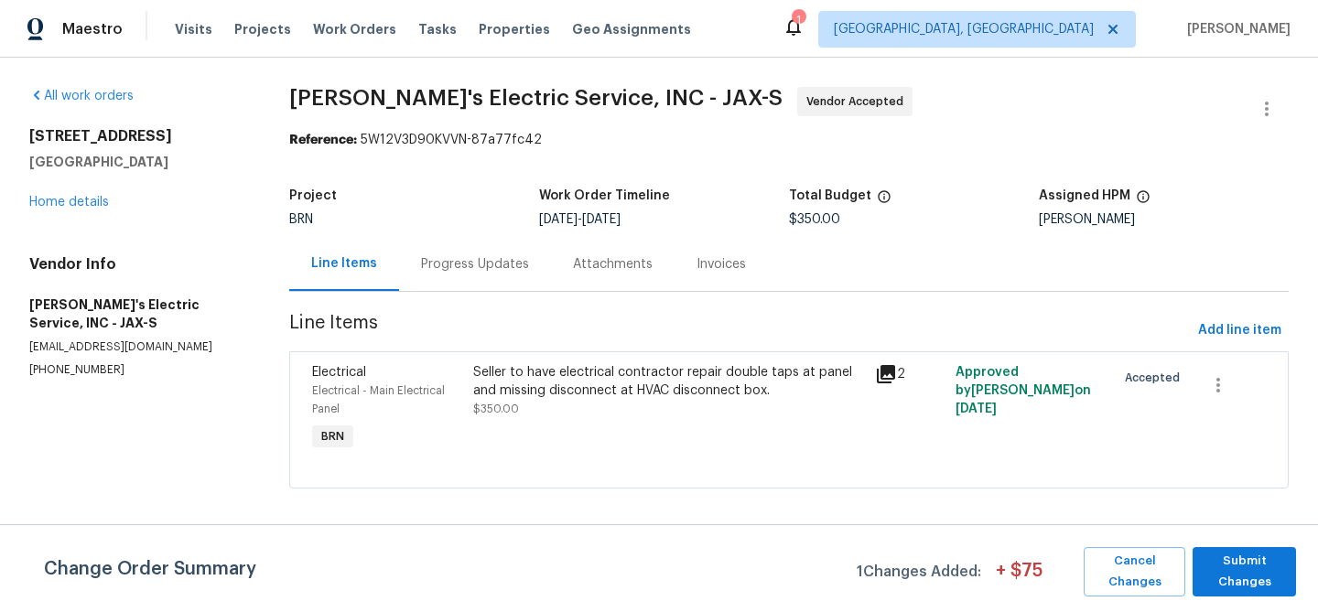
click at [490, 266] on div "Progress Updates" at bounding box center [475, 264] width 108 height 18
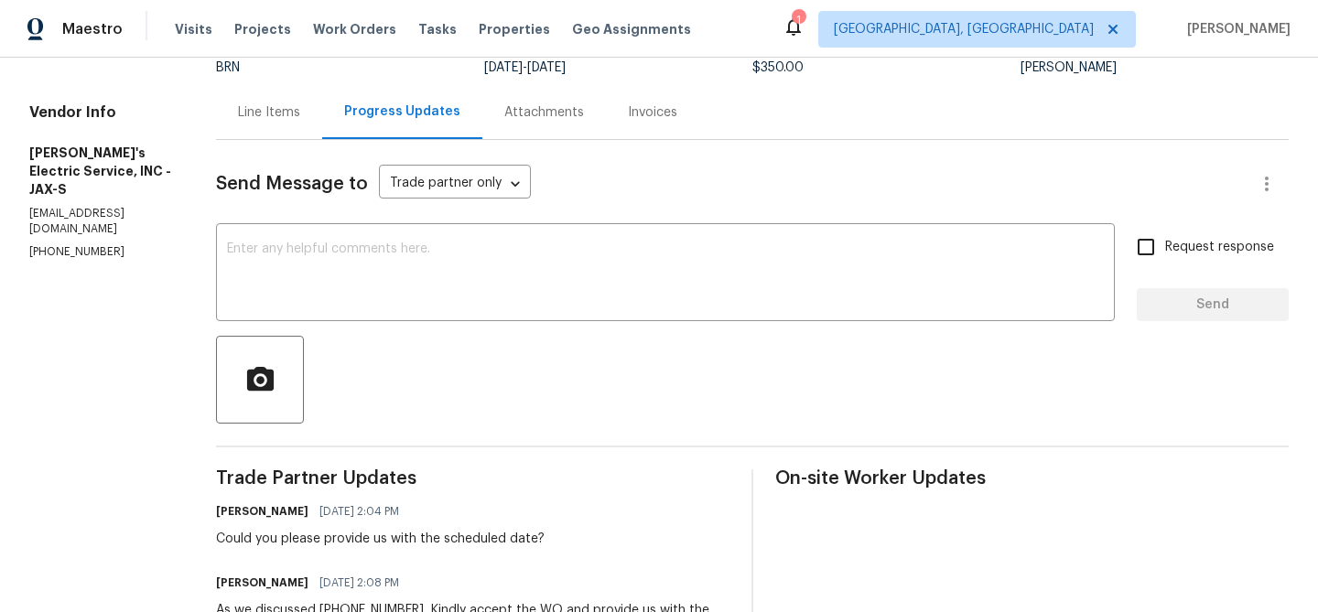
scroll to position [246, 0]
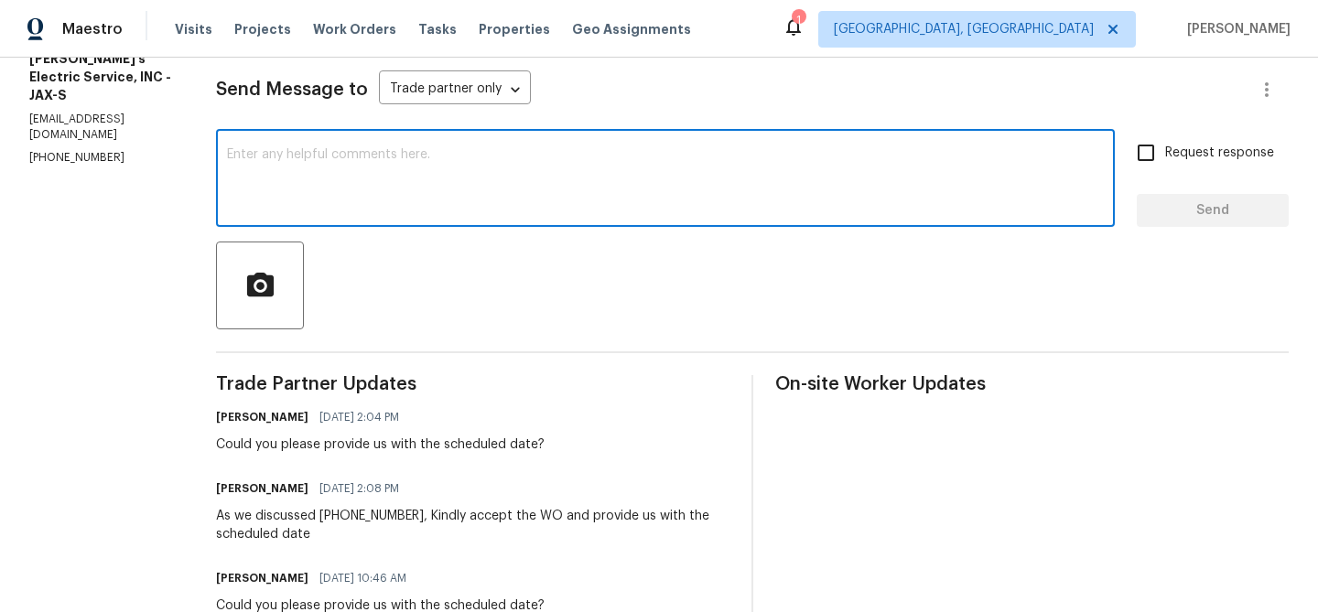
click at [364, 170] on textarea at bounding box center [665, 180] width 877 height 64
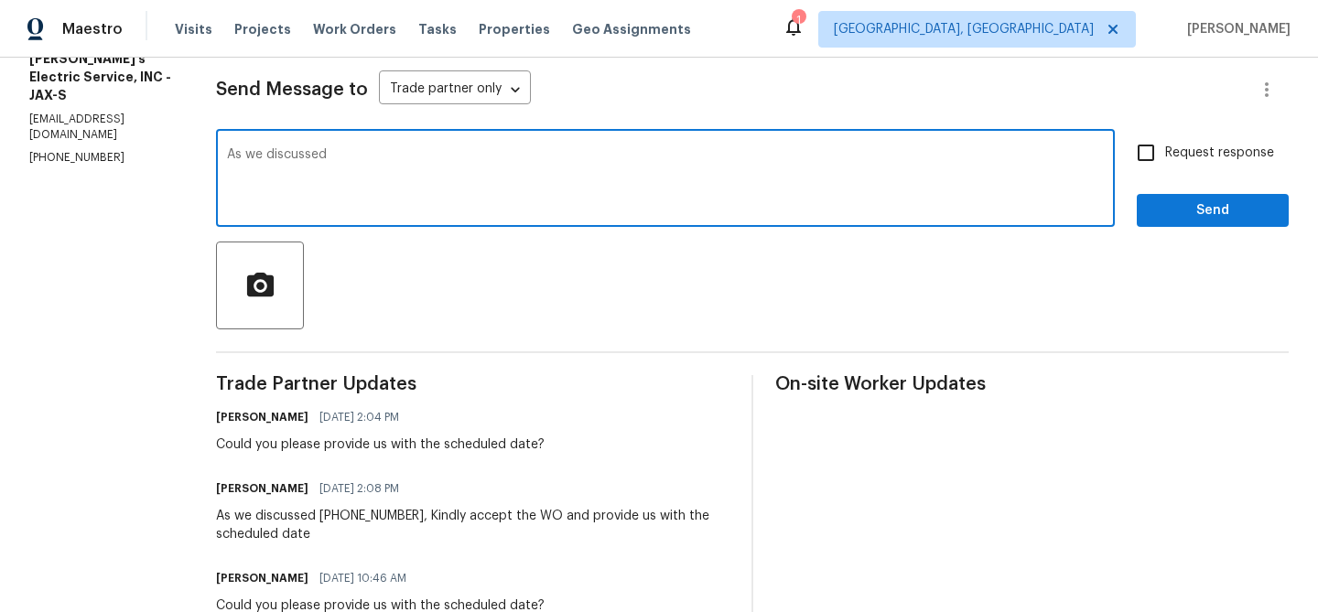
click at [102, 164] on p "(904) 874-6702" at bounding box center [100, 158] width 143 height 16
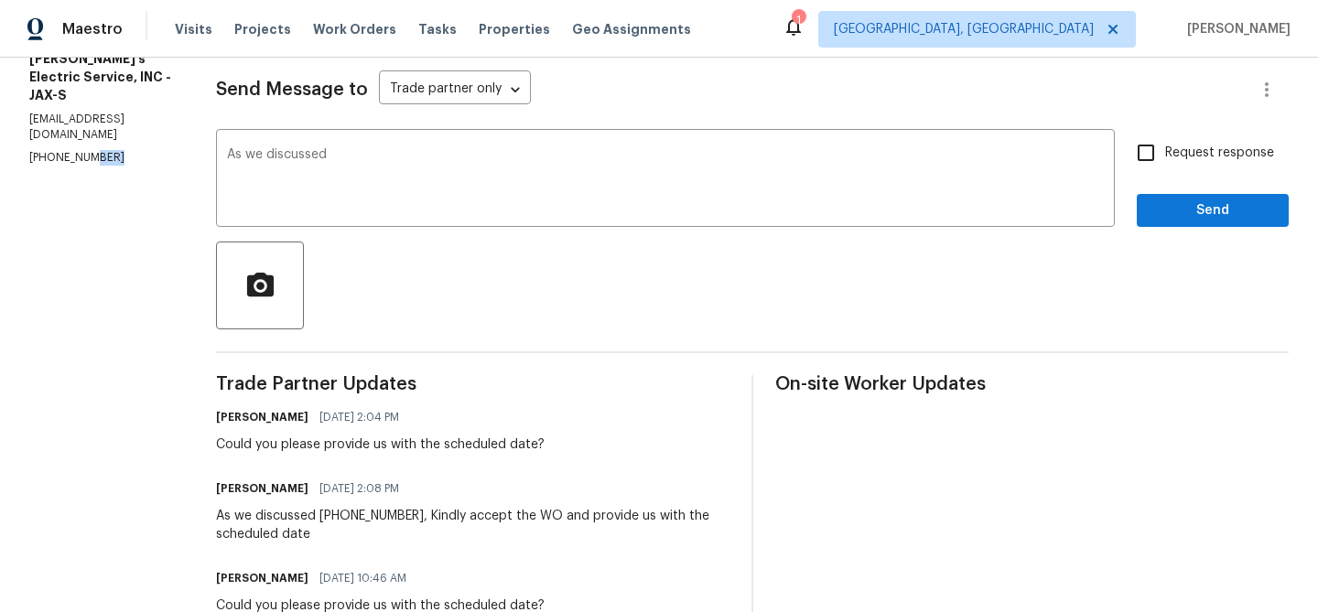
click at [102, 164] on p "(904) 874-6702" at bounding box center [100, 158] width 143 height 16
copy p "(904) 874-6702"
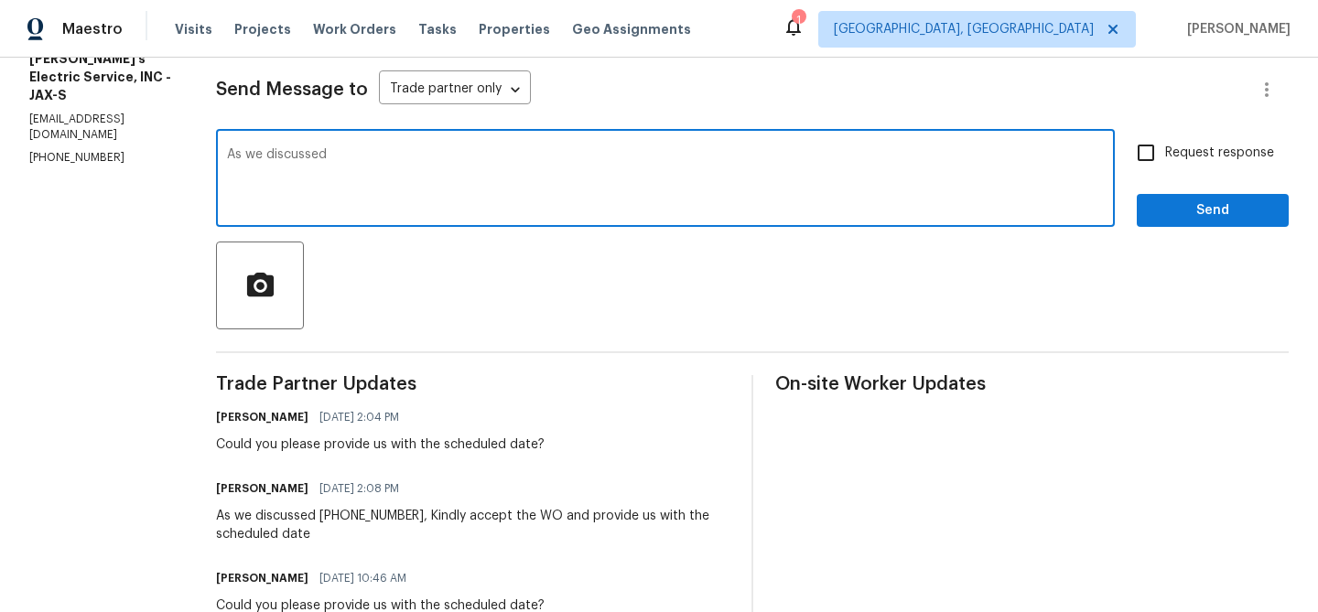
click at [371, 159] on textarea "As we discussed" at bounding box center [665, 180] width 877 height 64
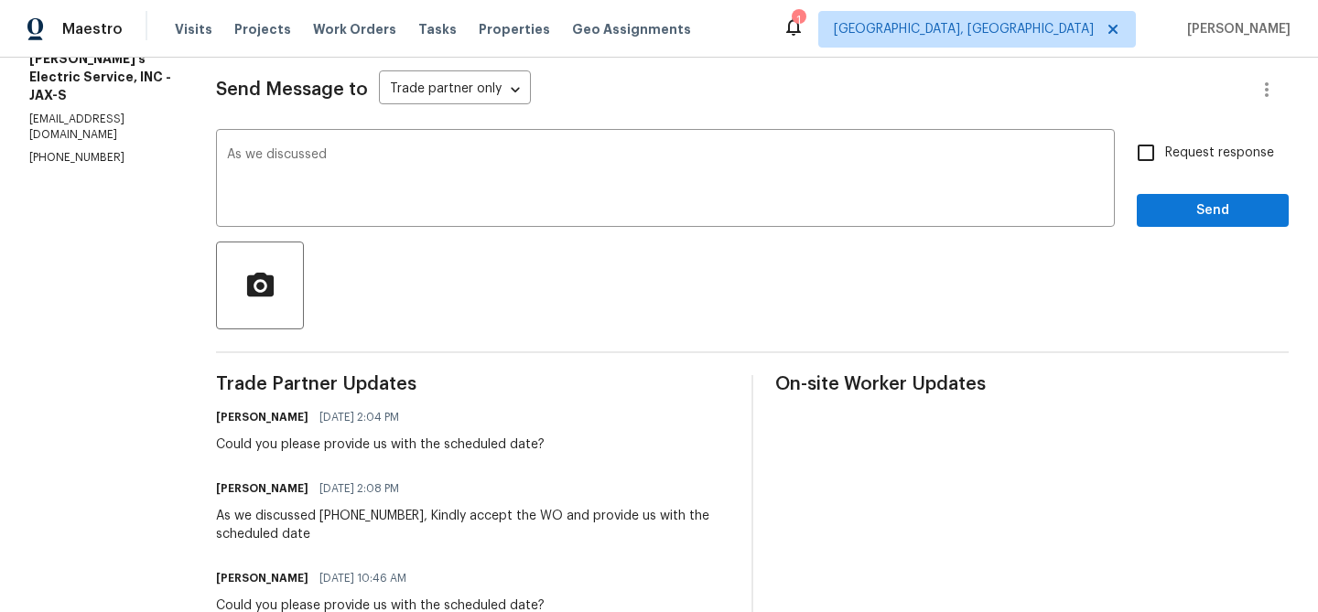
click at [65, 159] on p "(904) 874-6702" at bounding box center [100, 158] width 143 height 16
copy p "(904) 874-6702"
click at [387, 168] on textarea "As we discussed" at bounding box center [665, 180] width 877 height 64
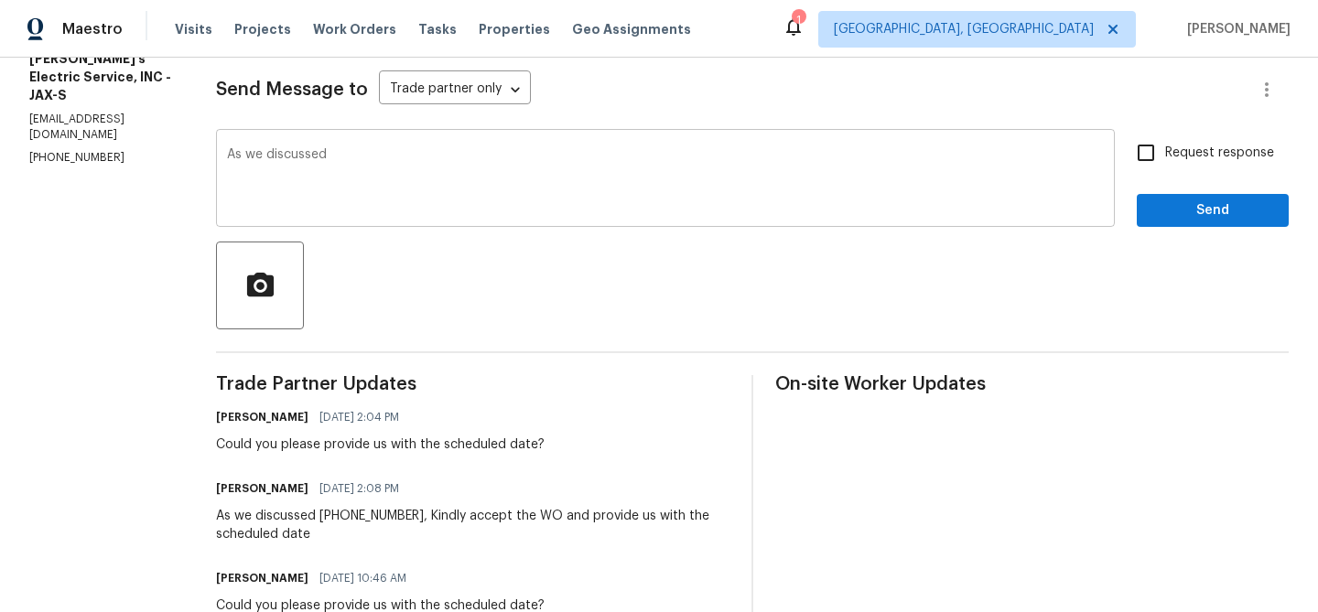
paste textarea "(904) 874-6702"
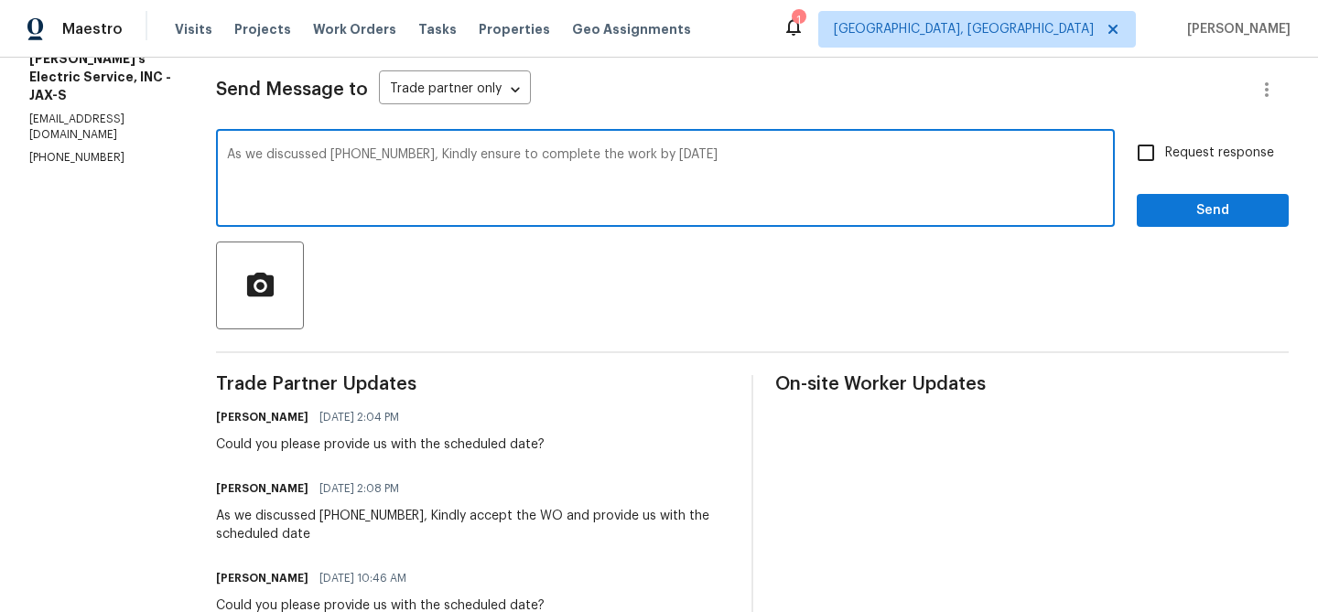
type textarea "As we discussed (904) 874-6702, Kindly ensure to complete the work by Tomorrow …"
click at [1163, 165] on input "Request response" at bounding box center [1146, 153] width 38 height 38
checkbox input "true"
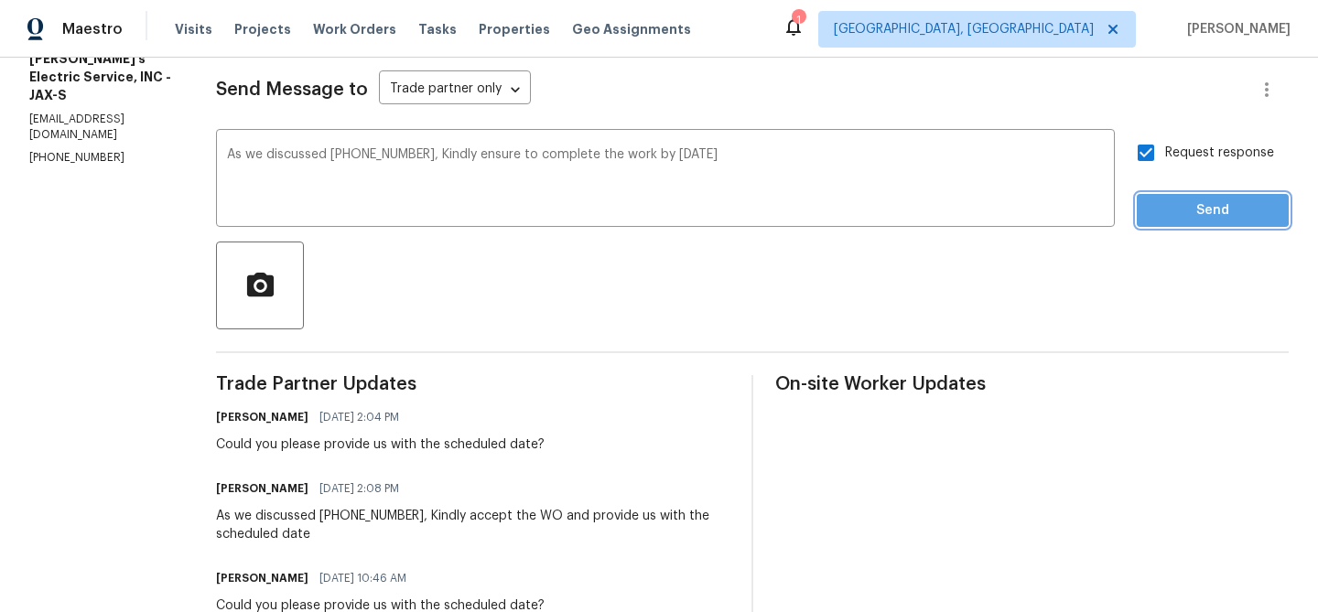
click at [1160, 208] on span "Send" at bounding box center [1212, 210] width 123 height 23
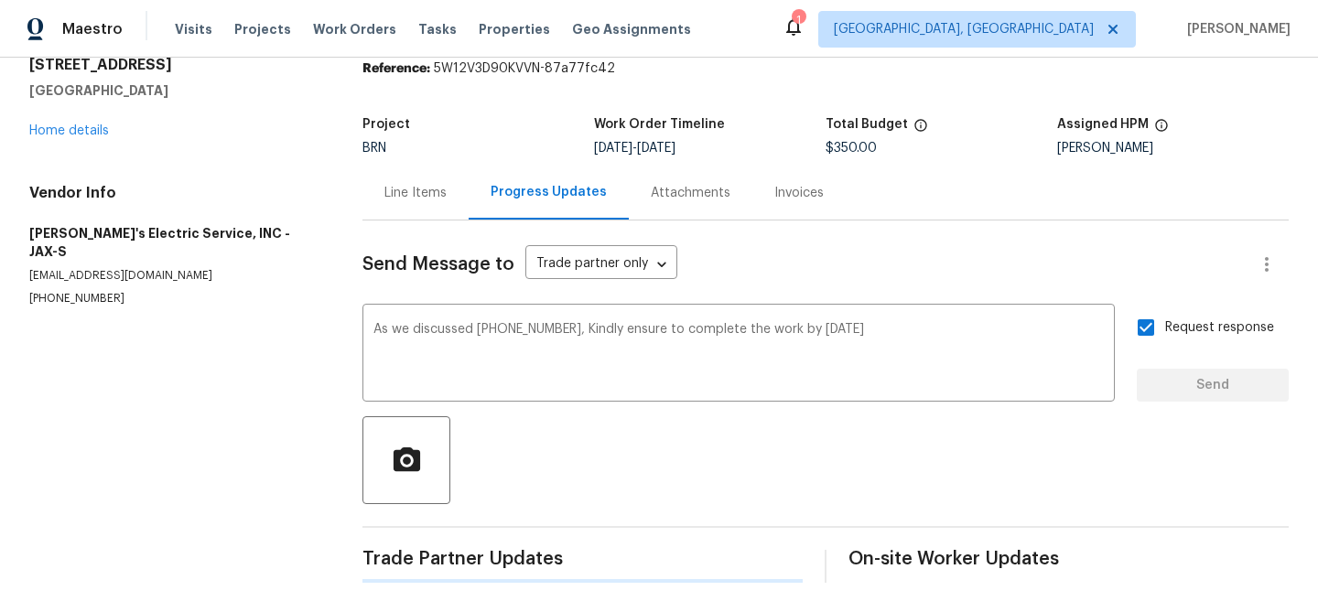
scroll to position [0, 0]
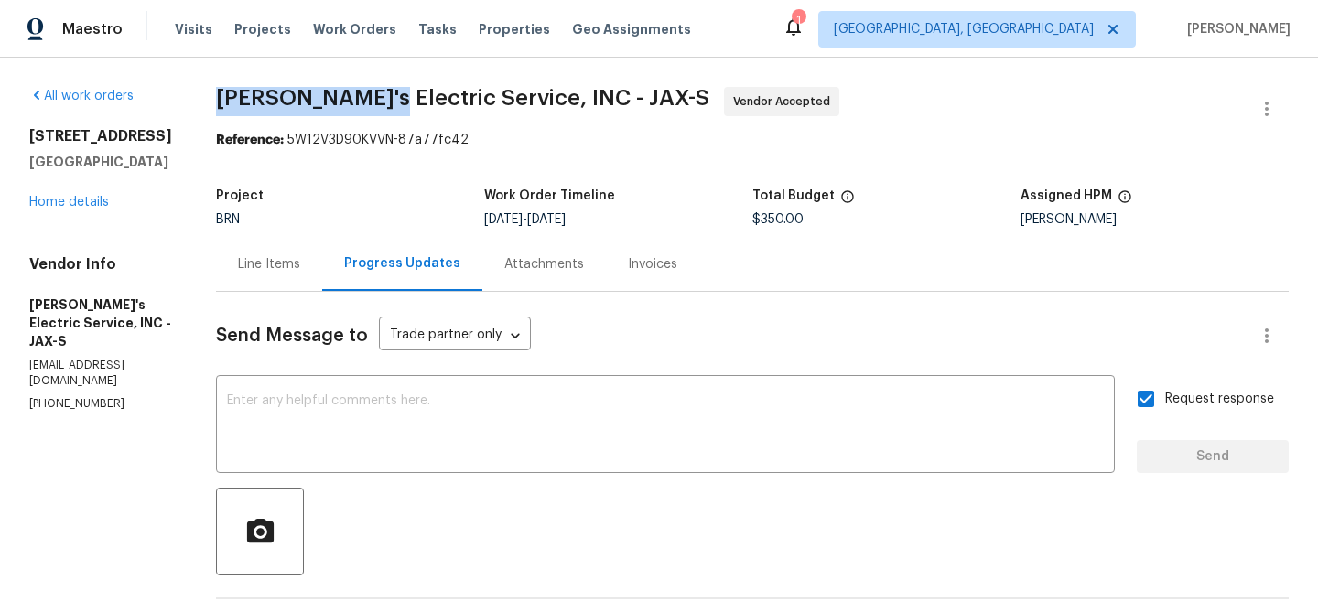
drag, startPoint x: 193, startPoint y: 94, endPoint x: 346, endPoint y: 92, distance: 152.8
click at [346, 92] on div "All work orders 2444 Shelby Creek Rd W Jacksonville, FL 32221 Home details Vend…" at bounding box center [659, 593] width 1318 height 1071
copy span "Jack's Electric"
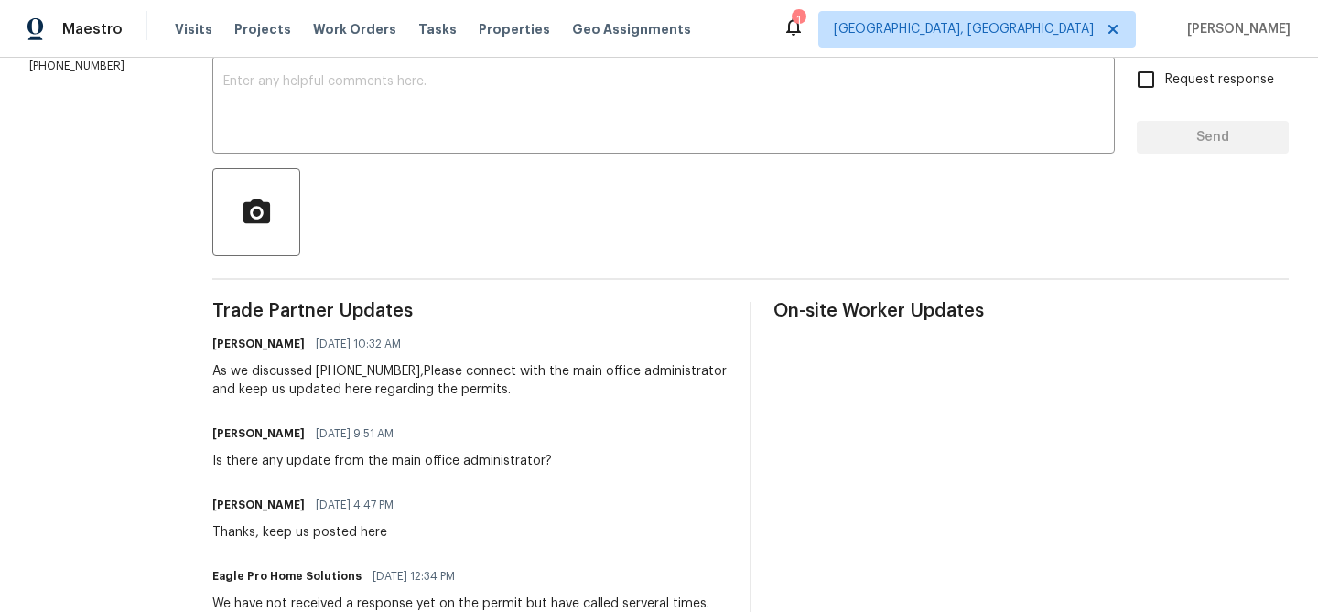
scroll to position [323, 0]
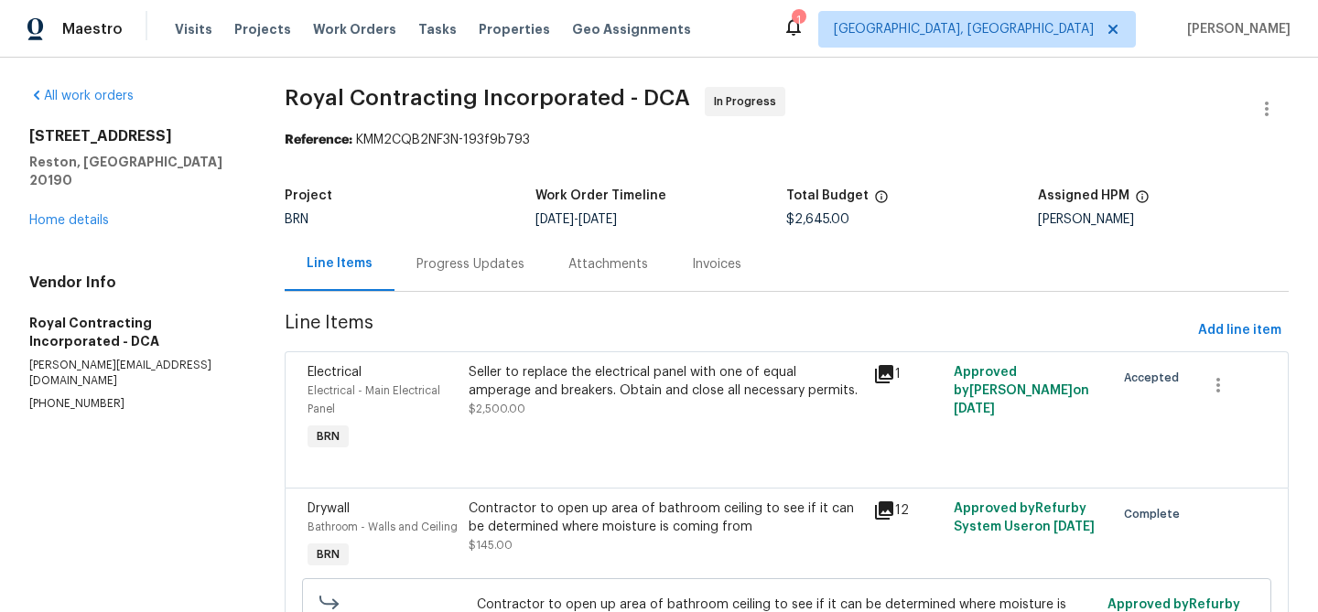
click at [469, 264] on div "Progress Updates" at bounding box center [470, 264] width 108 height 18
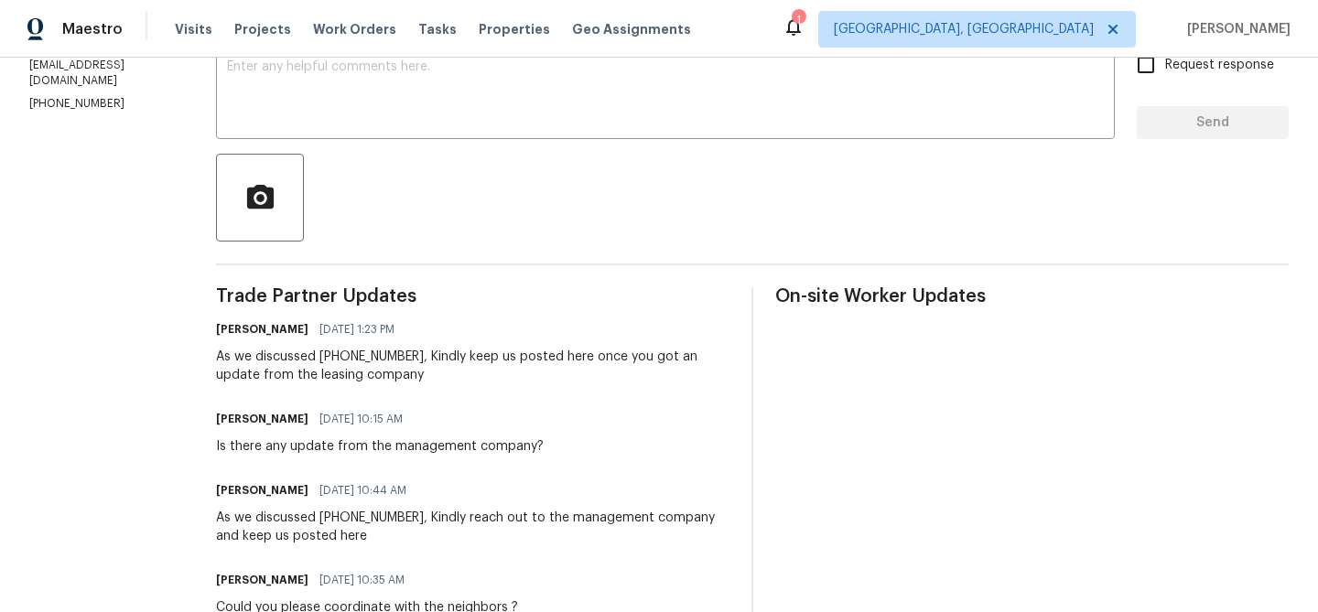
scroll to position [354, 0]
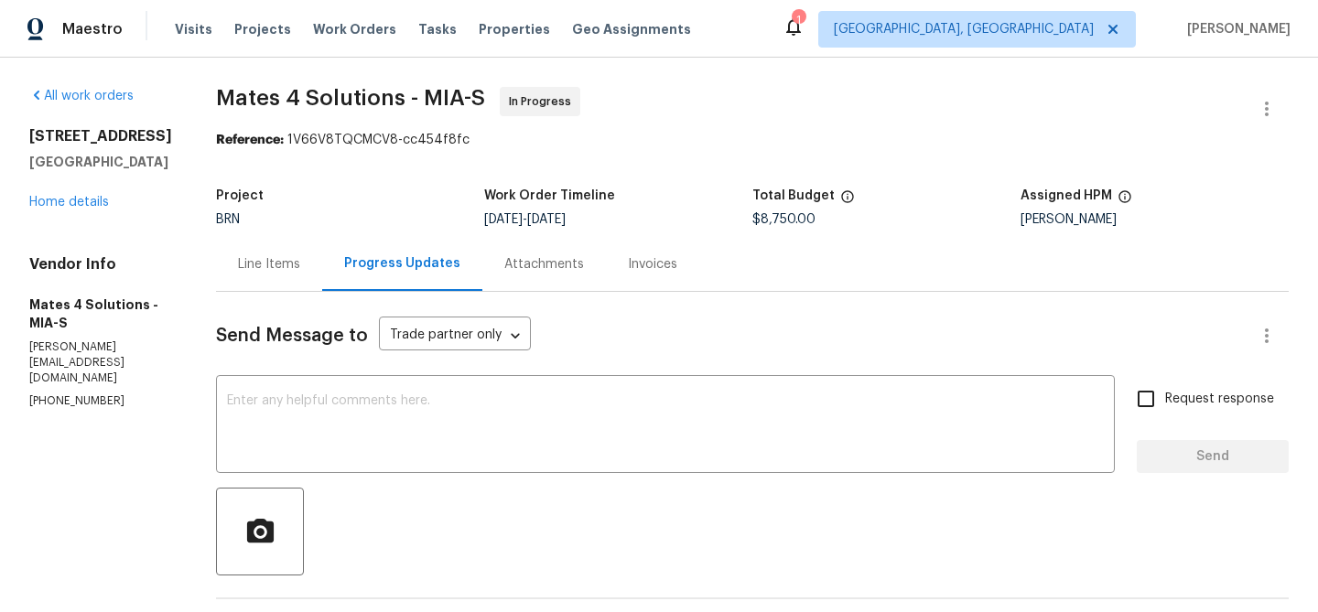
click at [59, 394] on p "[PHONE_NUMBER]" at bounding box center [100, 402] width 143 height 16
copy p "[PHONE_NUMBER]"
click at [237, 106] on span "Mates 4 Solutions - MIA-S" at bounding box center [350, 98] width 269 height 22
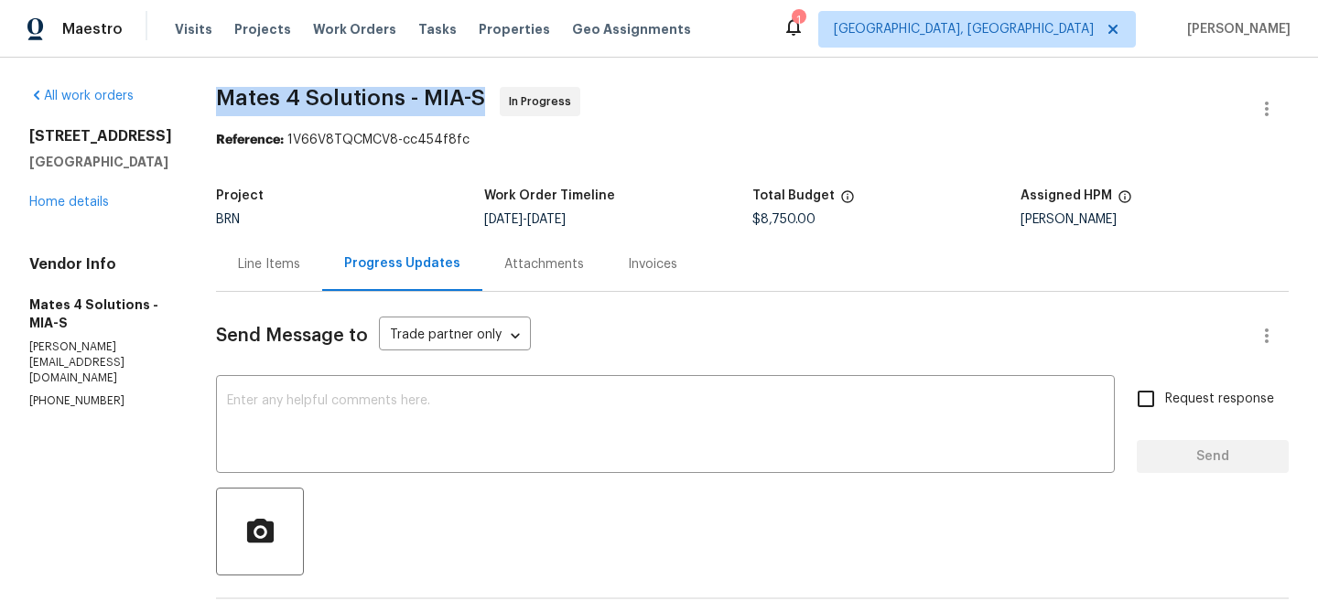
drag, startPoint x: 231, startPoint y: 102, endPoint x: 309, endPoint y: 102, distance: 78.7
click at [309, 102] on span "Mates 4 Solutions - MIA-S" at bounding box center [350, 98] width 269 height 22
drag, startPoint x: 228, startPoint y: 97, endPoint x: 318, endPoint y: 97, distance: 89.7
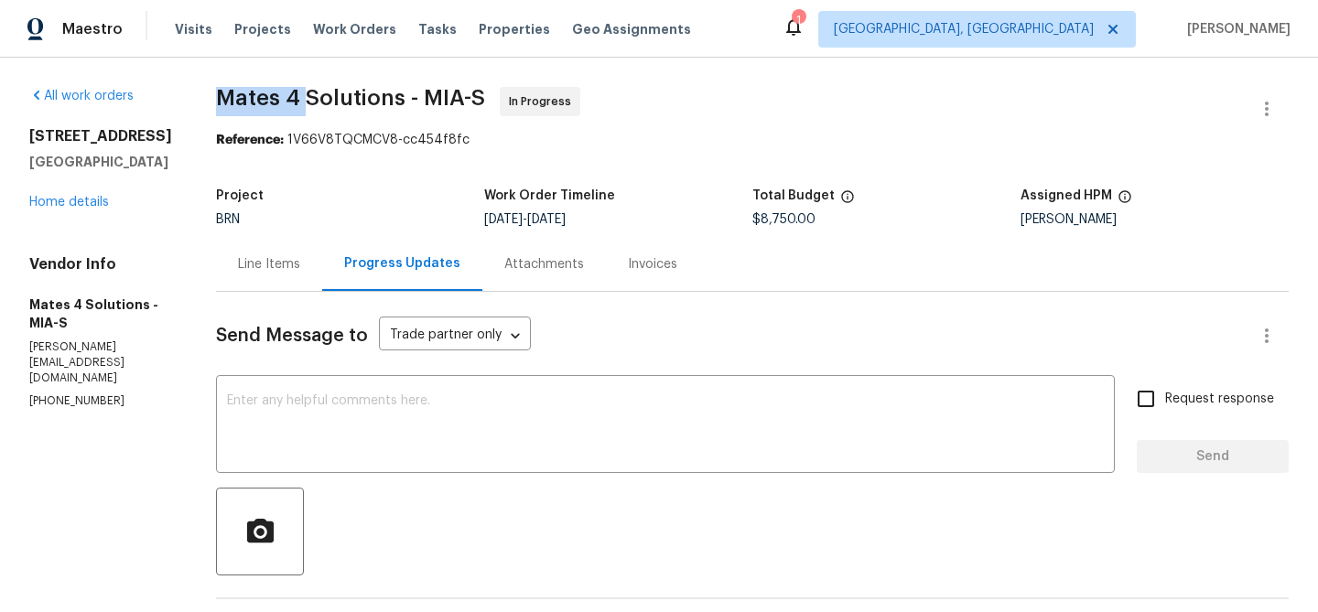
copy span "Mates 4"
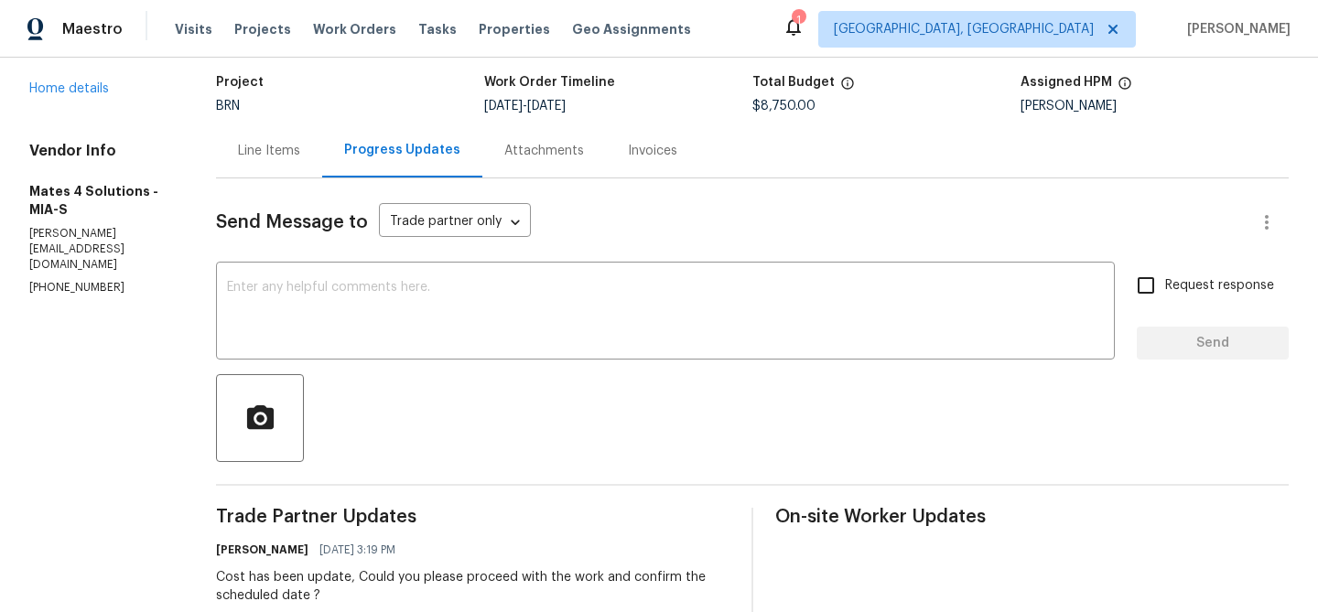
scroll to position [123, 0]
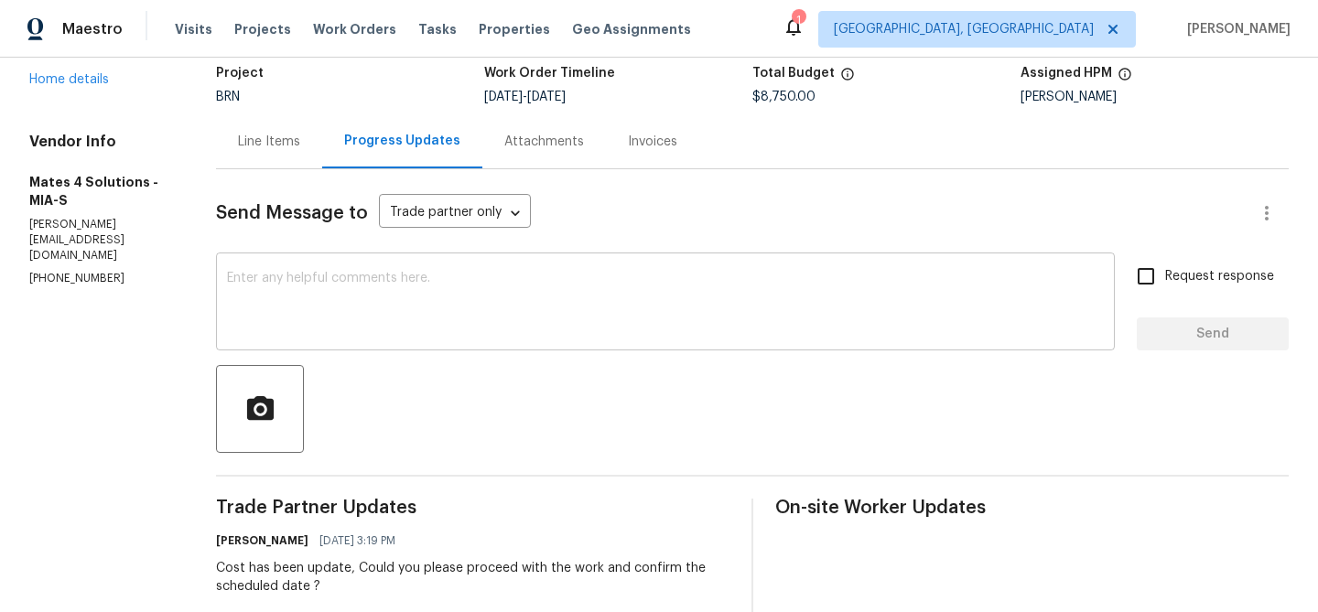
click at [308, 265] on div "x ​" at bounding box center [665, 303] width 899 height 93
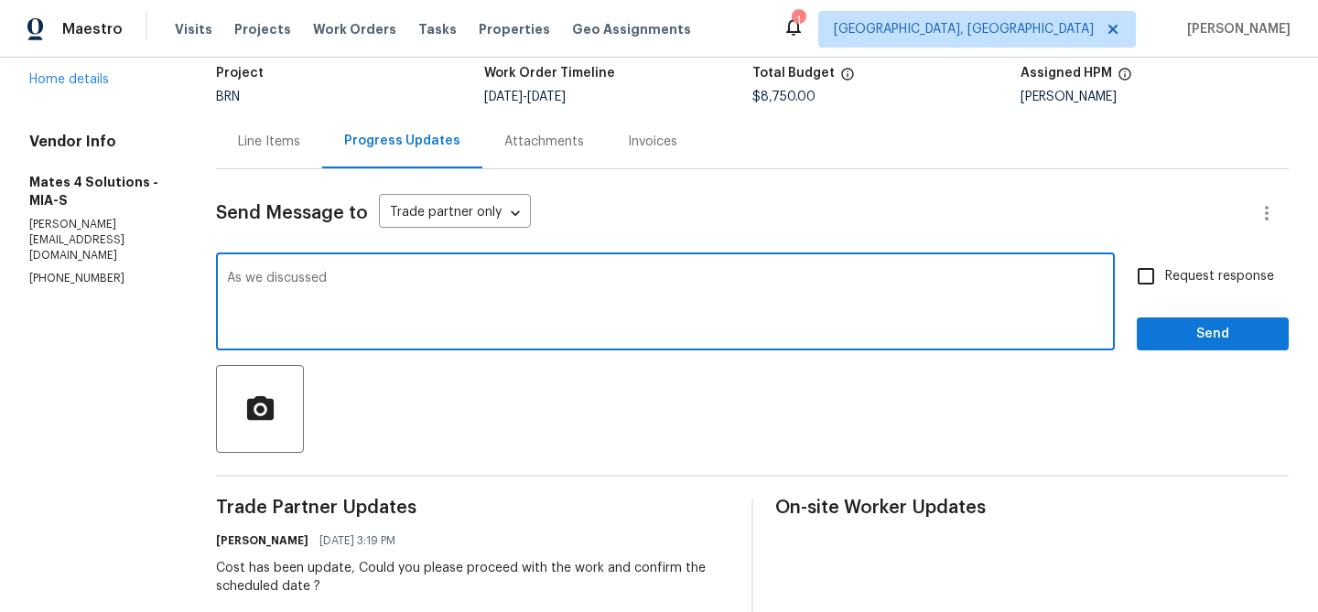
click at [60, 238] on div "Vendor Info Mates 4 Solutions - MIA-S [PERSON_NAME][EMAIL_ADDRESS][DOMAIN_NAME]…" at bounding box center [100, 210] width 143 height 155
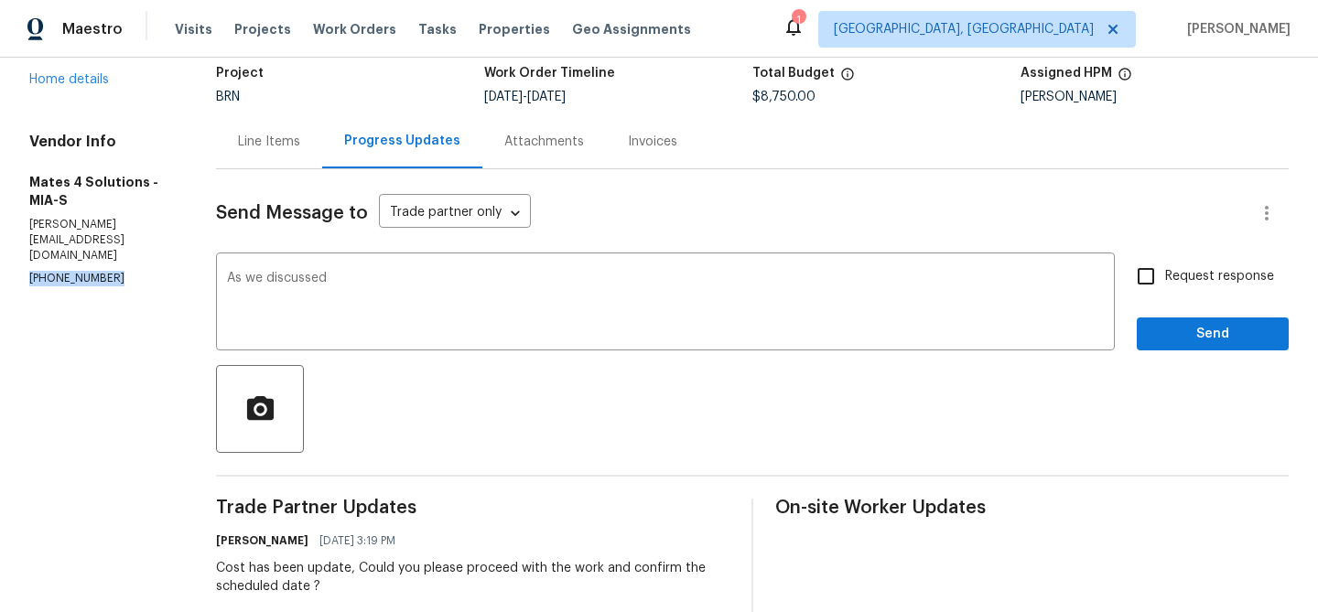
click at [60, 238] on div "Vendor Info Mates 4 Solutions - MIA-S [PERSON_NAME][EMAIL_ADDRESS][DOMAIN_NAME]…" at bounding box center [100, 210] width 143 height 155
copy p "[PHONE_NUMBER]"
click at [388, 299] on textarea "As we discussed" at bounding box center [665, 304] width 877 height 64
paste textarea "[PHONE_NUMBER]"
click at [60, 271] on p "[PHONE_NUMBER]" at bounding box center [100, 279] width 143 height 16
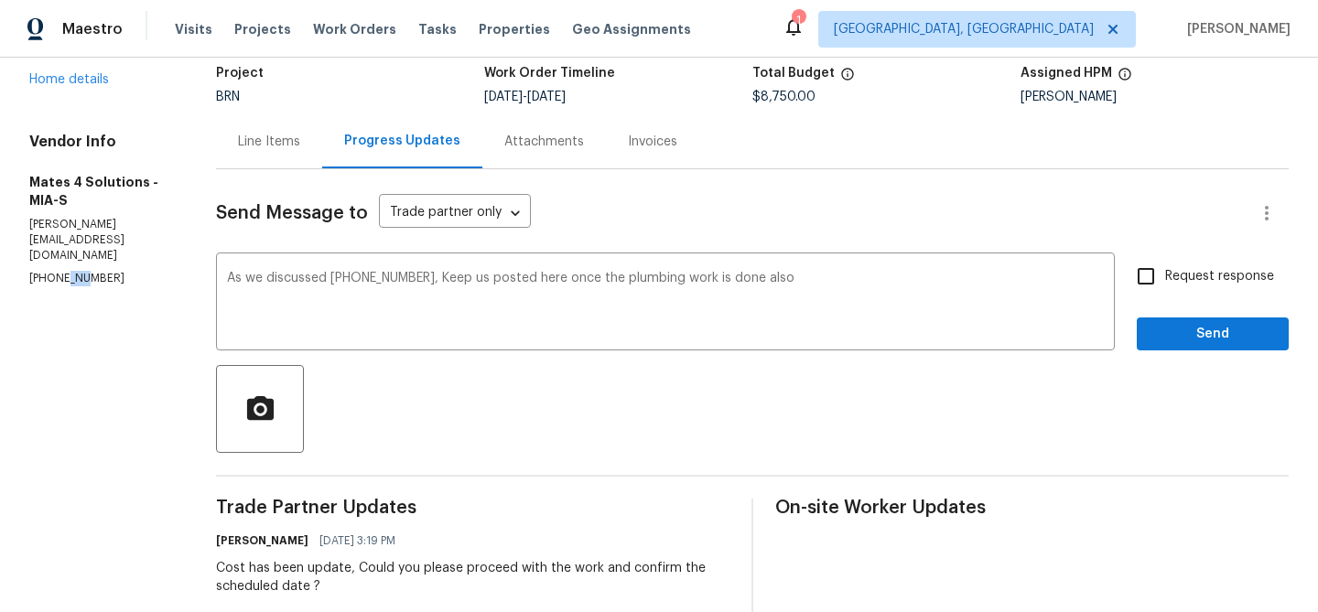
click at [60, 271] on p "[PHONE_NUMBER]" at bounding box center [100, 279] width 143 height 16
copy p "977"
click at [40, 271] on p "[PHONE_NUMBER]" at bounding box center [100, 279] width 143 height 16
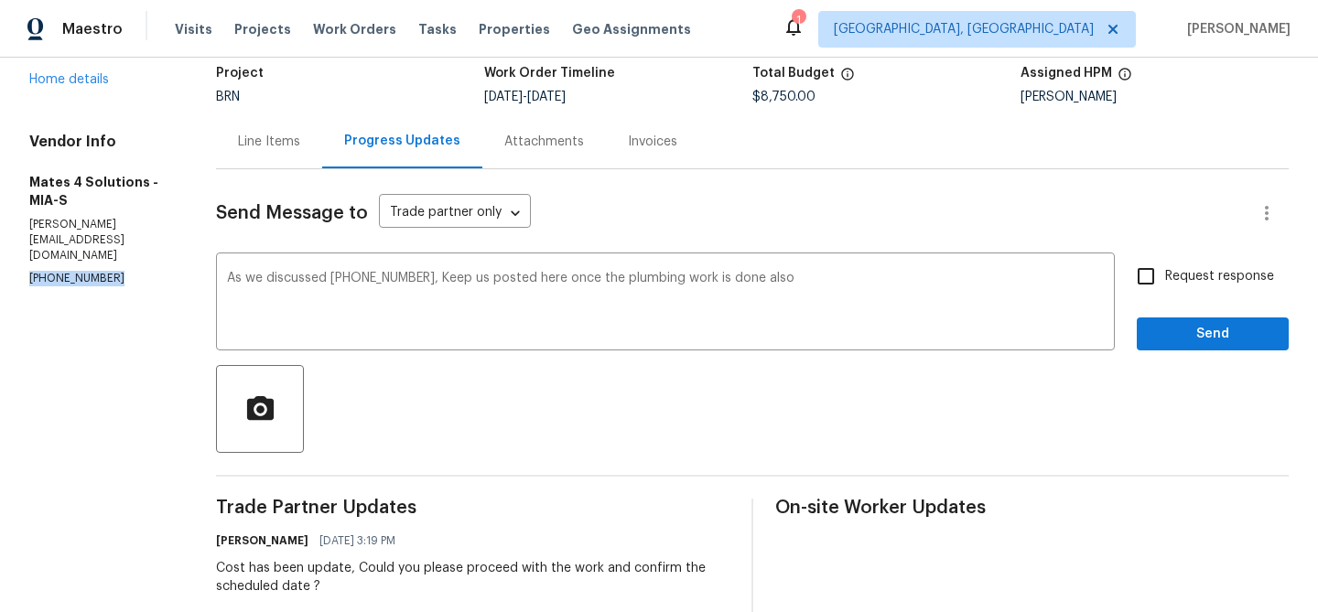
copy p "[PHONE_NUMBER]"
click at [868, 291] on textarea "As we discussed [PHONE_NUMBER], Keep us posted here once the plumbing work is d…" at bounding box center [665, 304] width 877 height 64
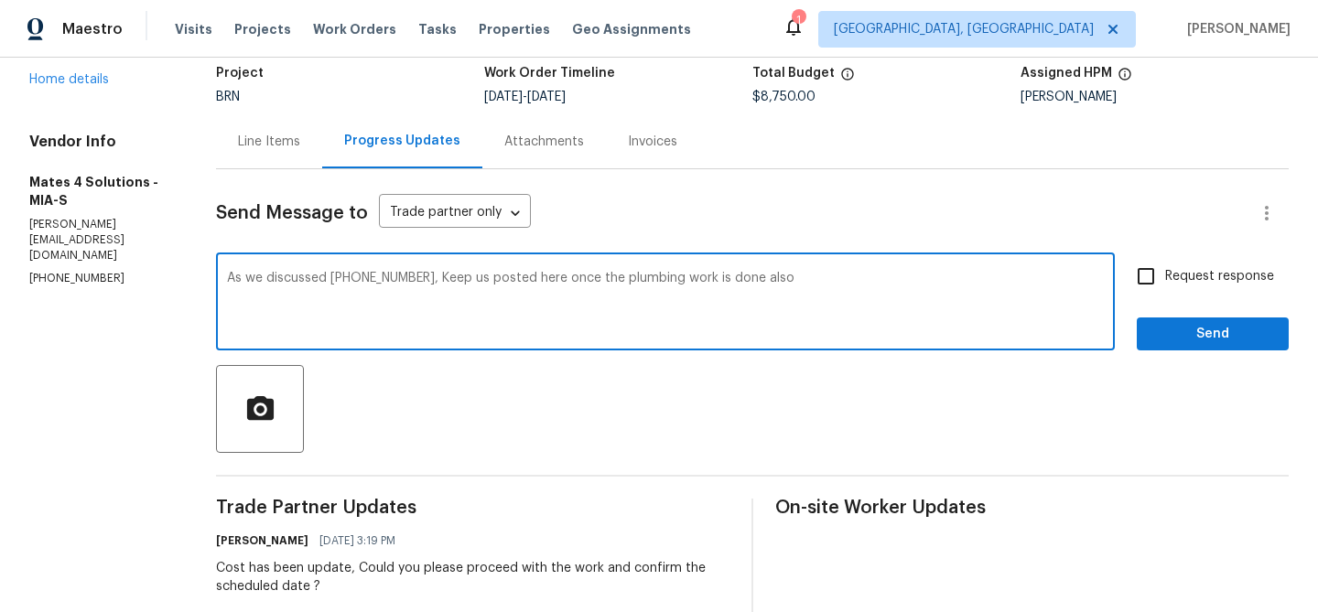
paste textarea "inform the plumber whether they could remove the water filtration system under …"
type textarea "As we discussed [PHONE_NUMBER], Keep us posted here once the plumbing work is d…"
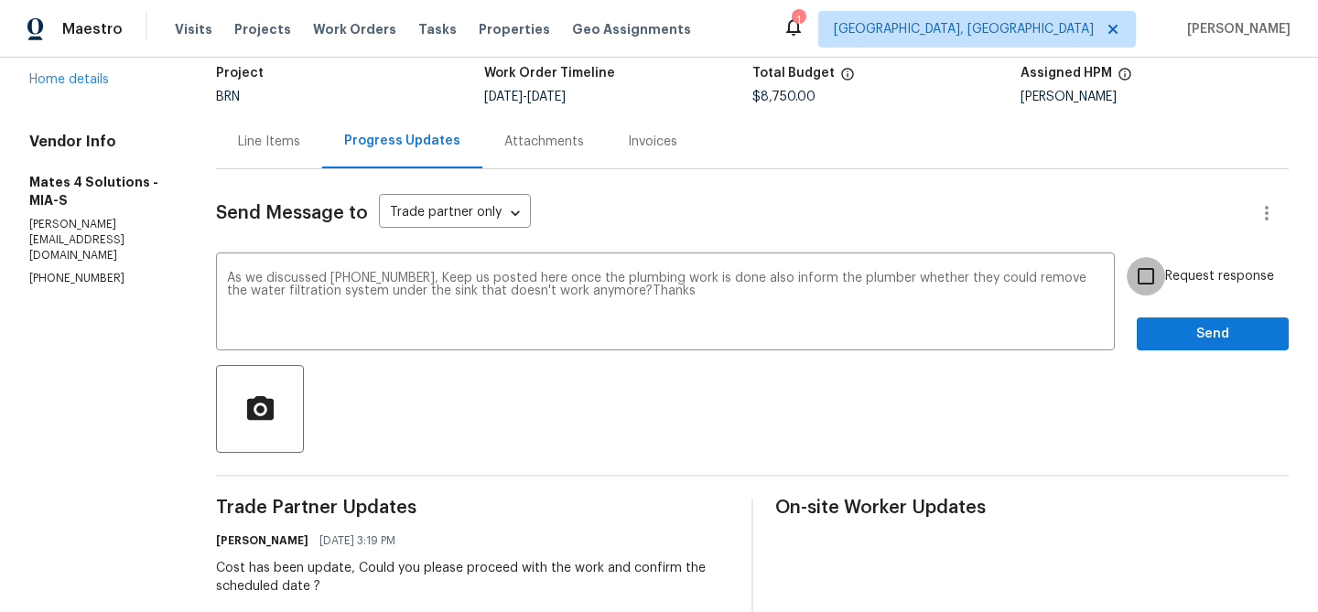
click at [1159, 286] on input "Request response" at bounding box center [1146, 276] width 38 height 38
checkbox input "true"
click at [1159, 332] on span "Send" at bounding box center [1212, 334] width 123 height 23
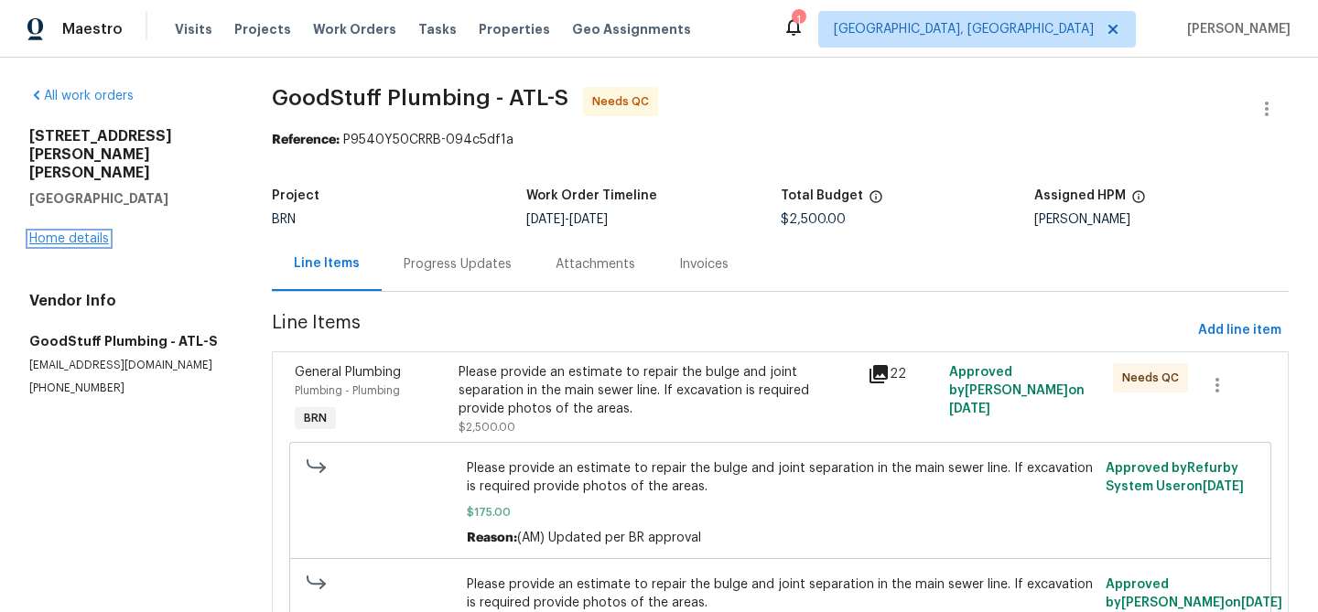
click at [99, 232] on link "Home details" at bounding box center [69, 238] width 80 height 13
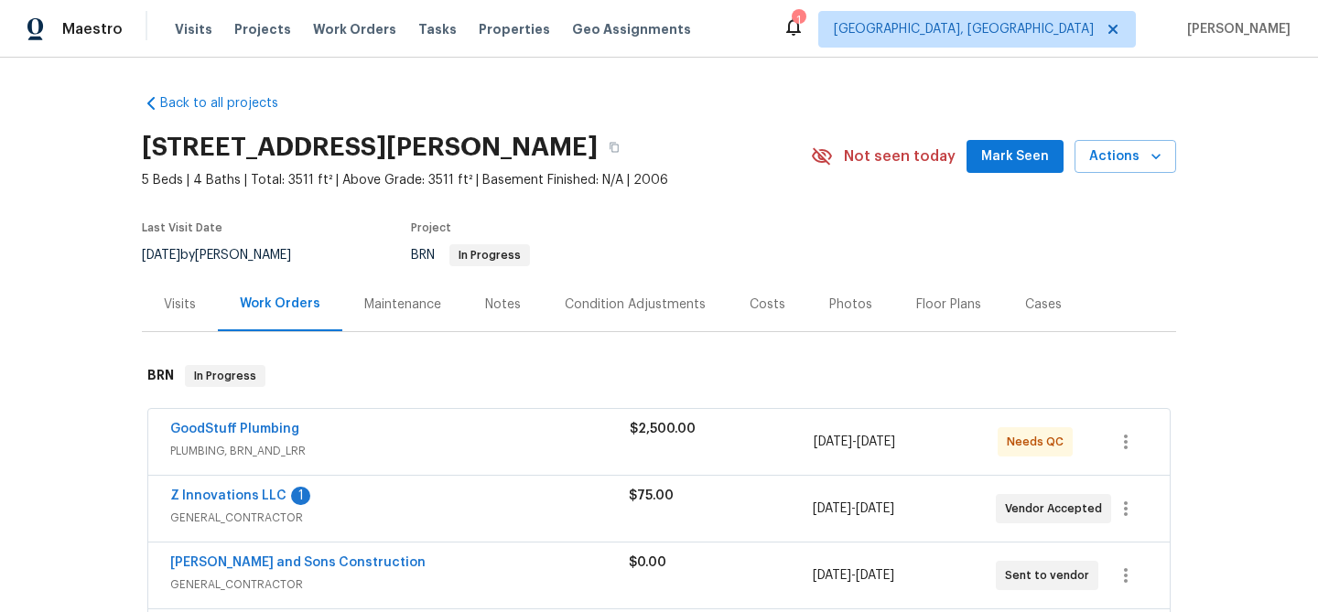
click at [224, 505] on div "Z Innovations LLC 1" at bounding box center [399, 498] width 458 height 22
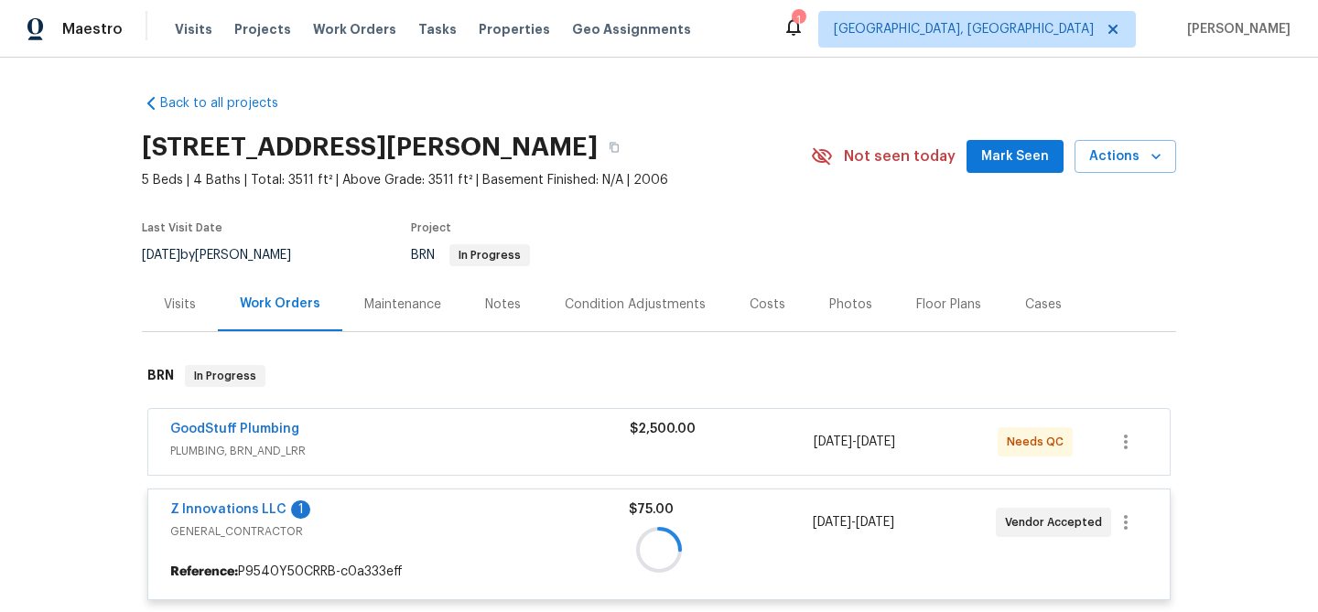
click at [221, 507] on div at bounding box center [659, 549] width 1034 height 405
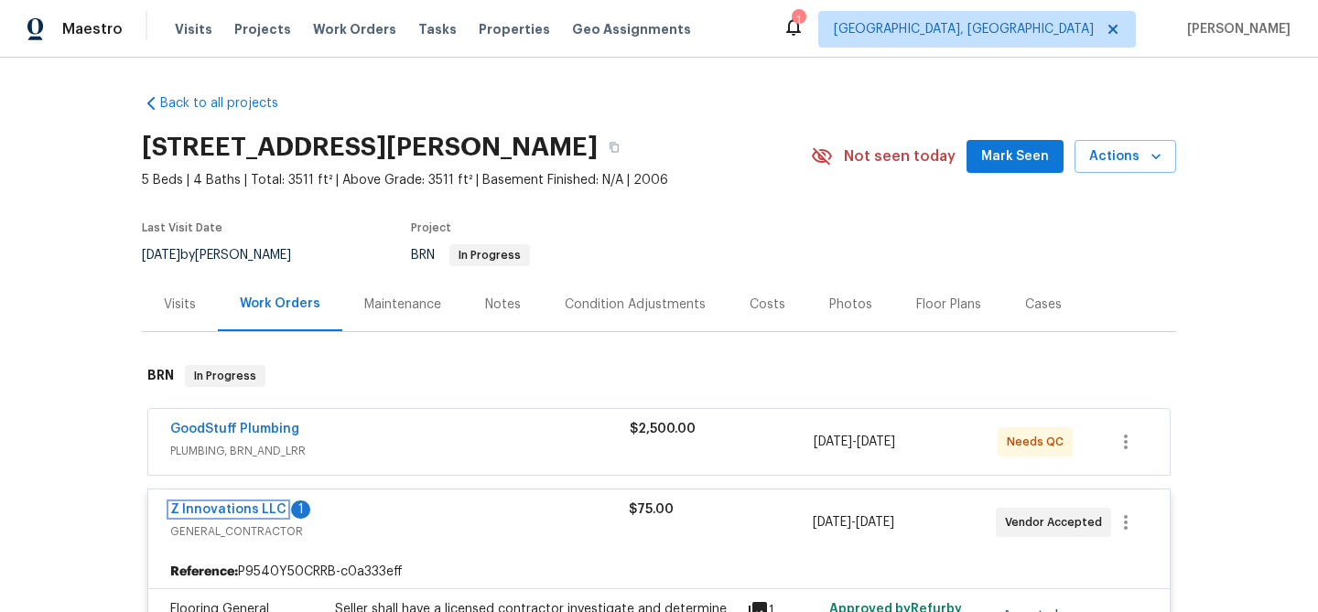
click at [221, 507] on link "Z Innovations LLC" at bounding box center [228, 509] width 116 height 13
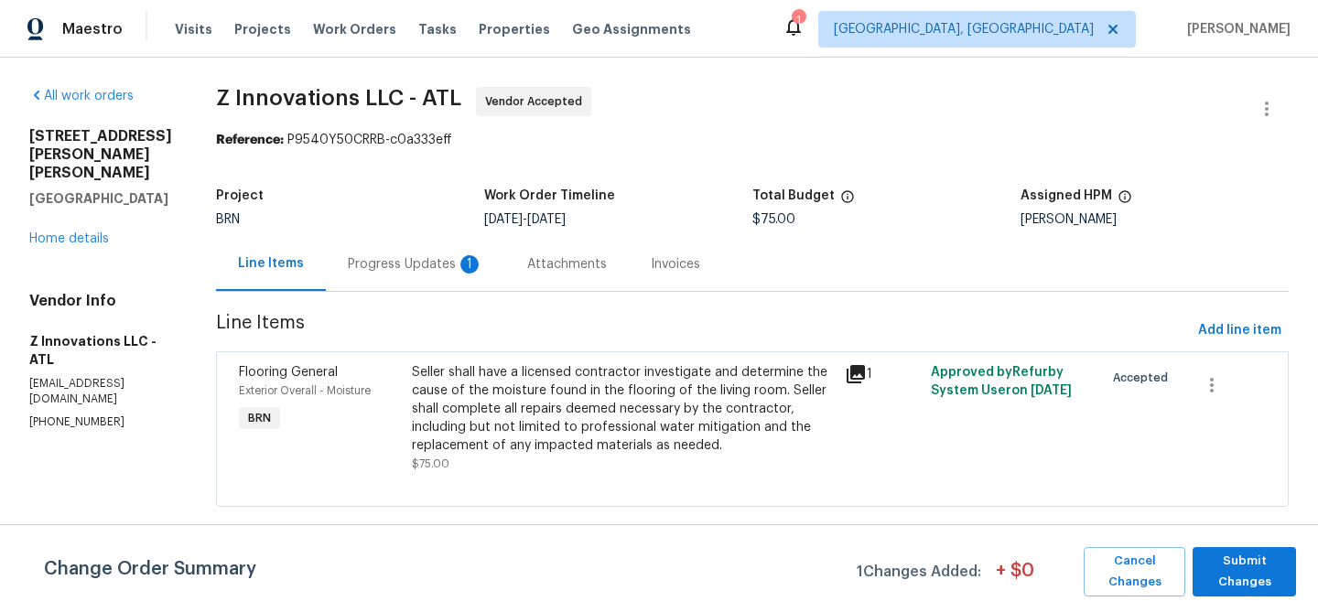
click at [427, 264] on div "Progress Updates 1" at bounding box center [415, 264] width 135 height 18
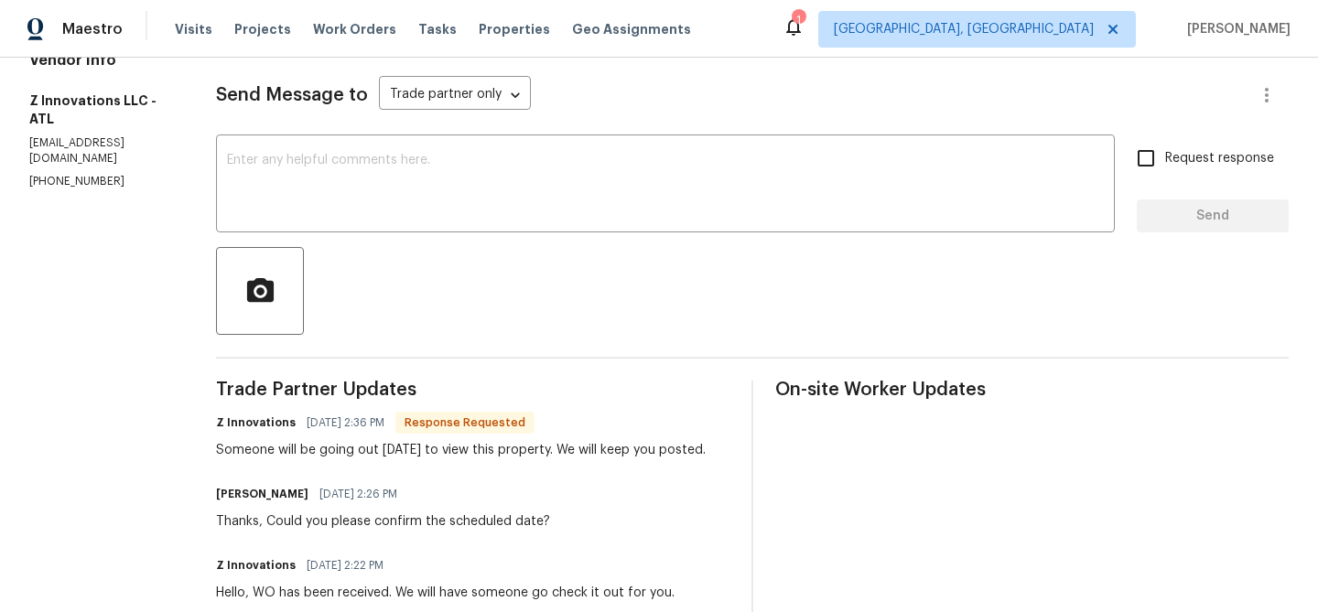
scroll to position [242, 0]
click at [384, 197] on textarea at bounding box center [665, 185] width 877 height 64
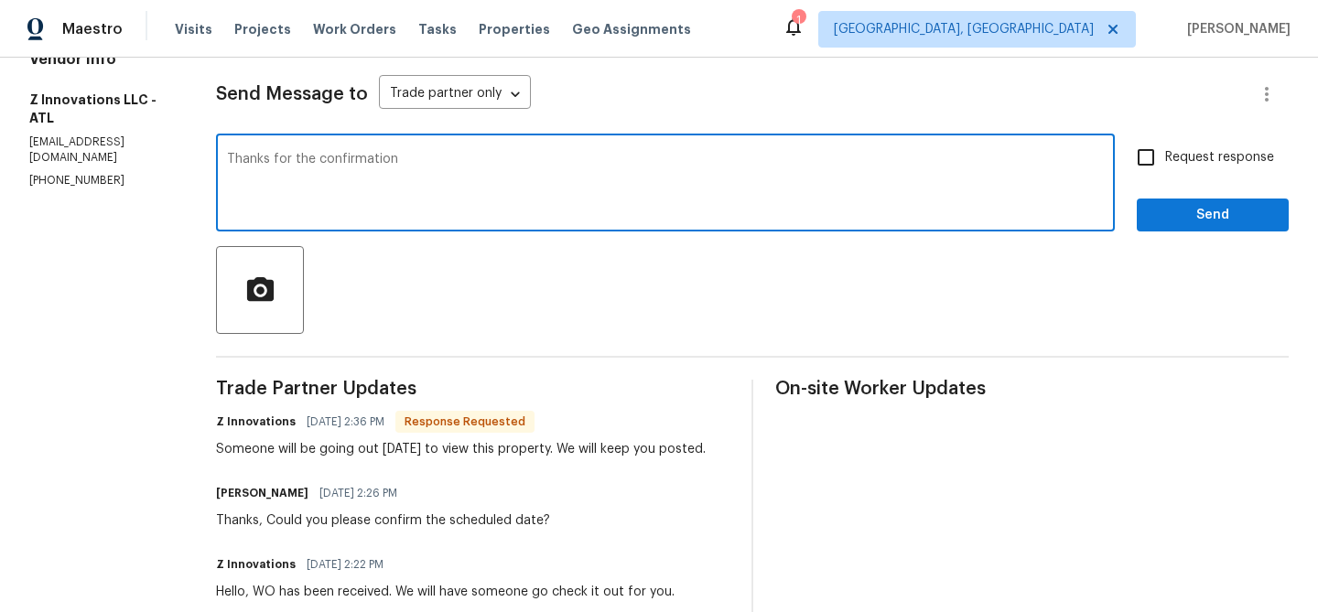
type textarea "Thanks for the confirmation"
click at [1156, 165] on input "Request response" at bounding box center [1146, 157] width 38 height 38
checkbox input "true"
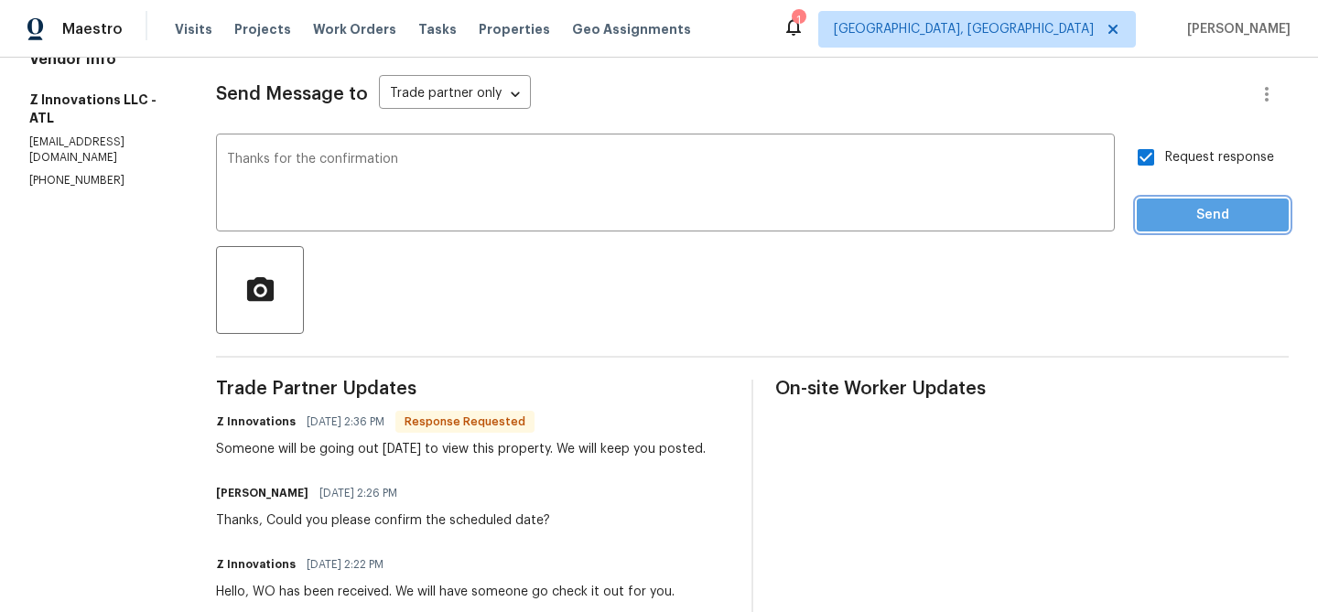
click at [1168, 205] on span "Send" at bounding box center [1212, 215] width 123 height 23
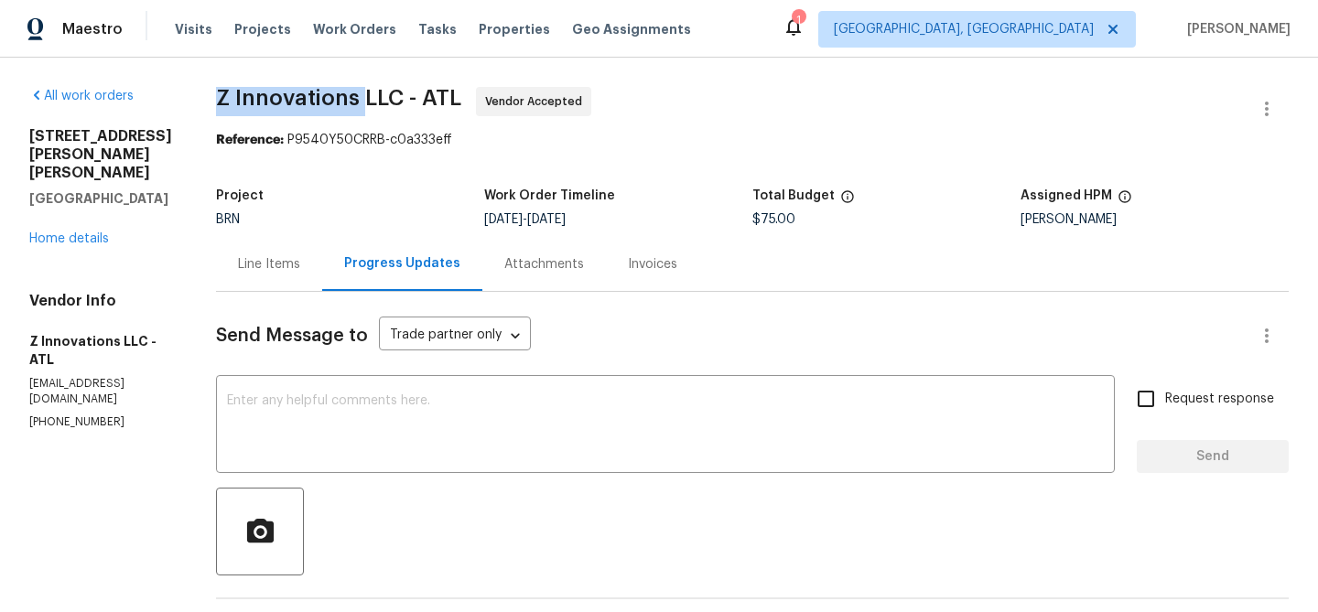
drag, startPoint x: 192, startPoint y: 90, endPoint x: 354, endPoint y: 102, distance: 162.4
click at [354, 102] on div "All work orders [STREET_ADDRESS][PERSON_NAME] Home details Vendor Info Z Innova…" at bounding box center [659, 584] width 1318 height 1052
copy span "Z Innovations"
click at [281, 269] on div "Line Items" at bounding box center [269, 264] width 62 height 18
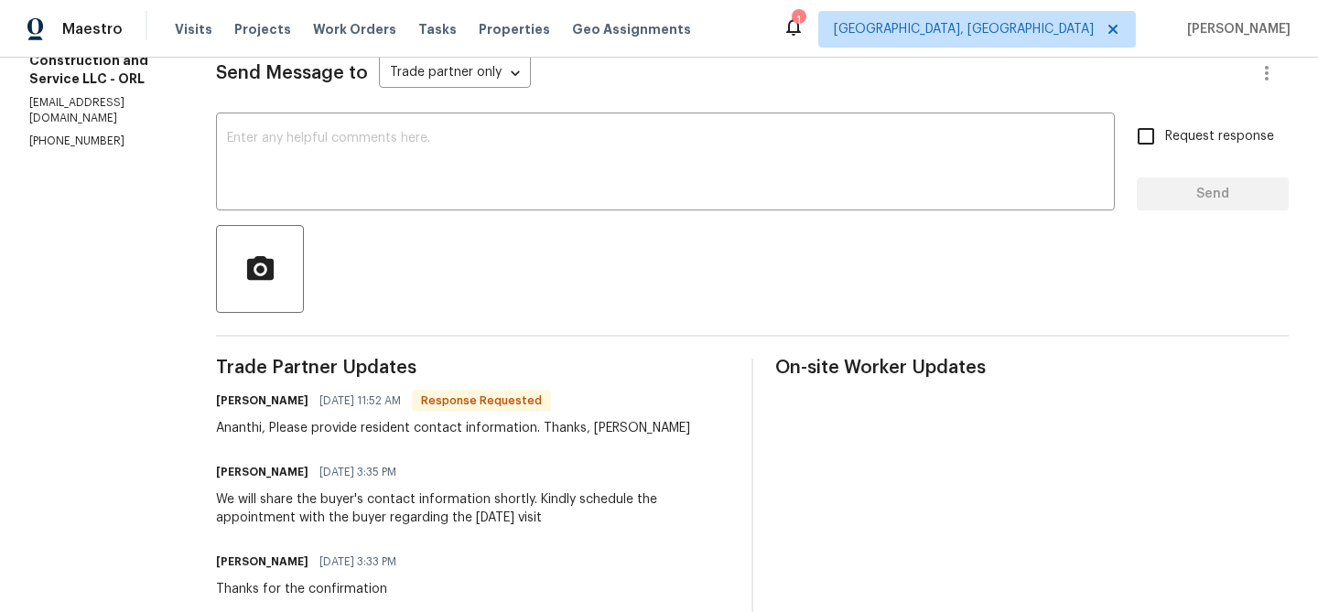
scroll to position [272, 0]
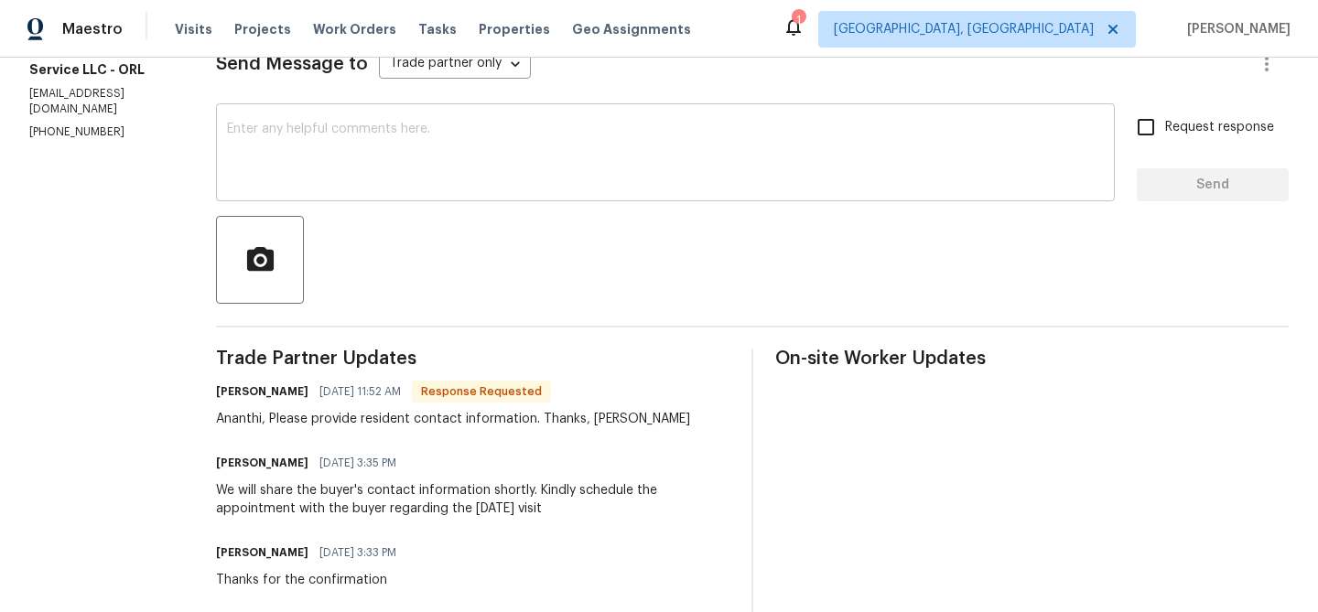
click at [360, 176] on textarea at bounding box center [665, 155] width 877 height 64
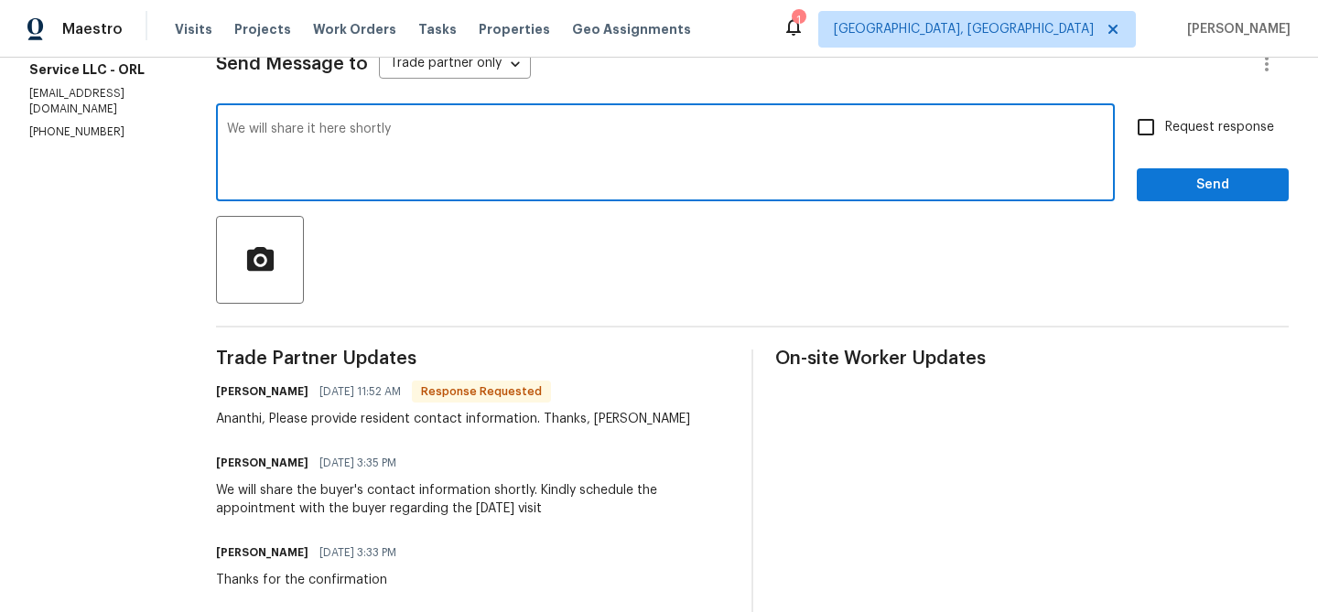
type textarea "We will share it here shortly"
click at [1199, 128] on span "Request response" at bounding box center [1219, 127] width 109 height 19
click at [1165, 128] on input "Request response" at bounding box center [1146, 127] width 38 height 38
checkbox input "true"
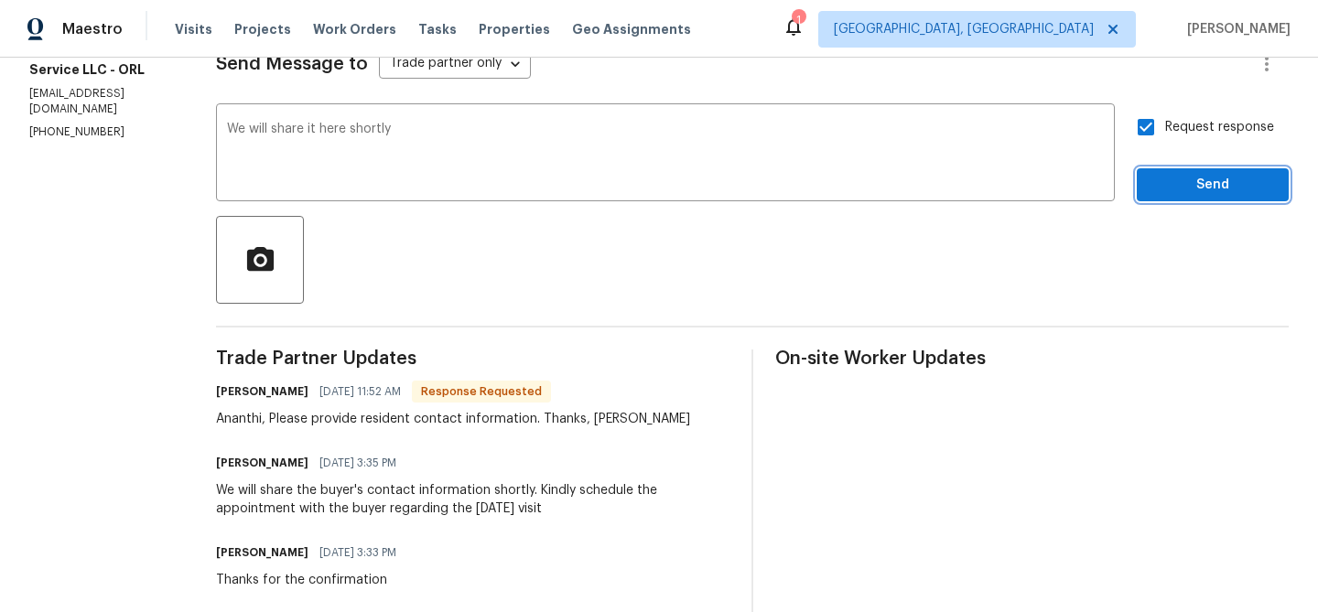
click at [1175, 178] on span "Send" at bounding box center [1212, 185] width 123 height 23
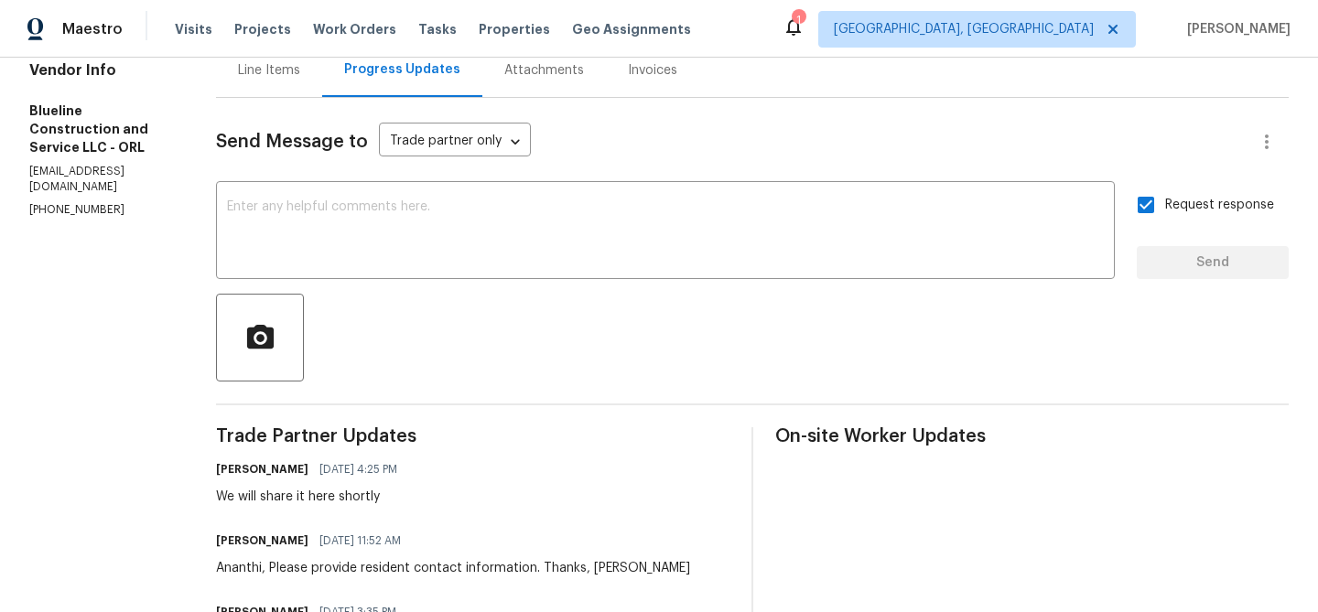
scroll to position [203, 0]
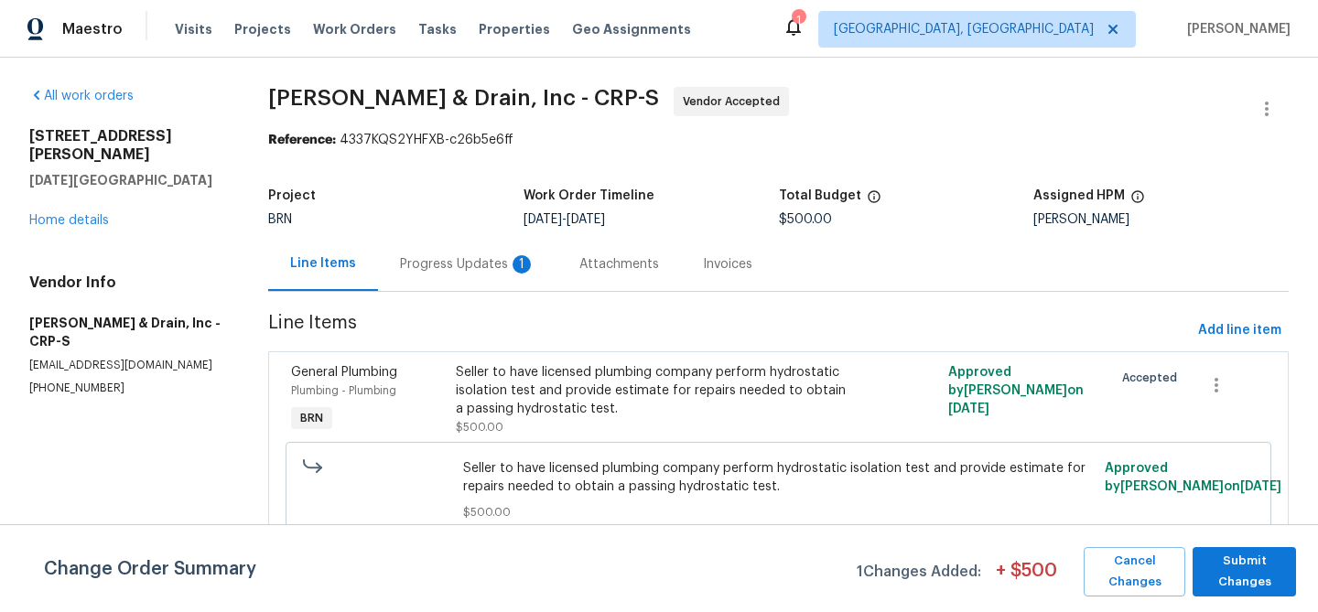
click at [438, 276] on div "Progress Updates 1" at bounding box center [467, 264] width 179 height 54
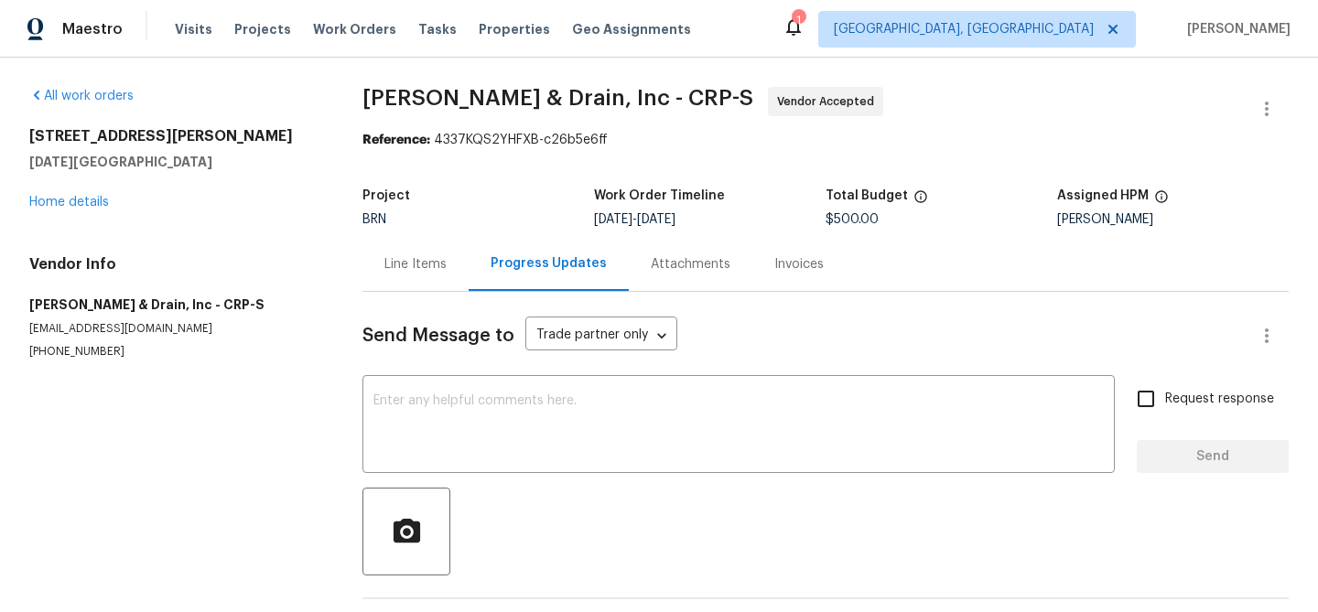
click at [348, 264] on div "All work orders 4506 Lamont St Corpus Christi, TX 78411 Home details Vendor Inf…" at bounding box center [659, 371] width 1318 height 626
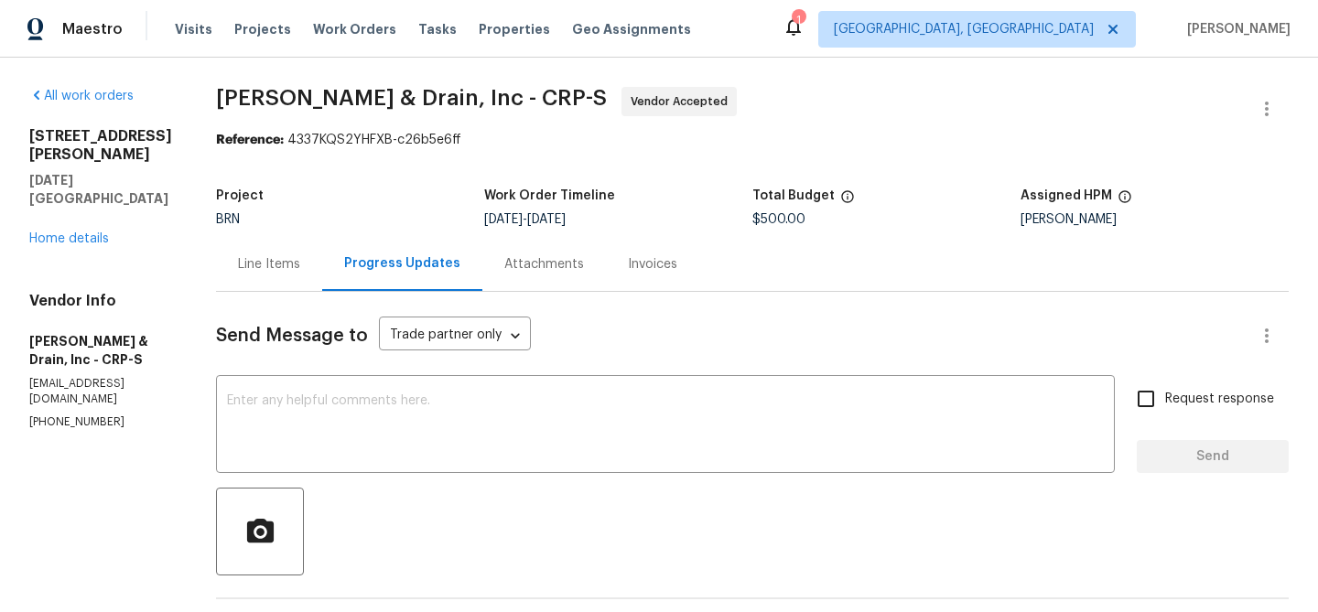
click at [287, 264] on div "Line Items" at bounding box center [269, 264] width 62 height 18
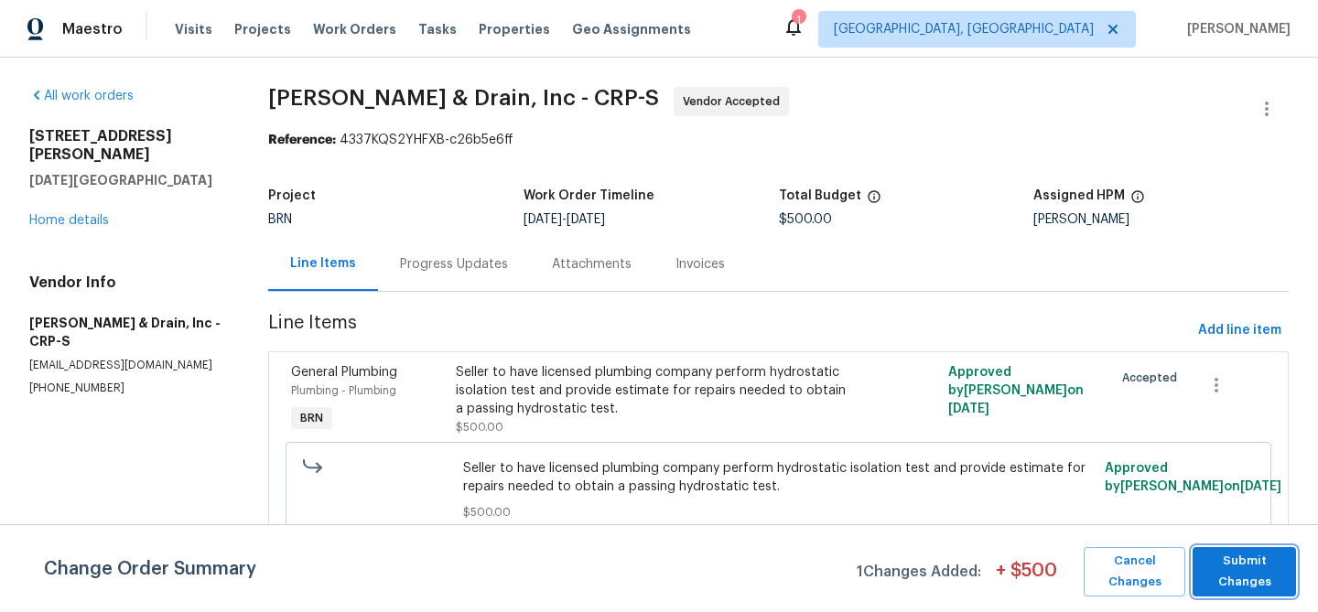
click at [1234, 563] on span "Submit Changes" at bounding box center [1244, 572] width 85 height 42
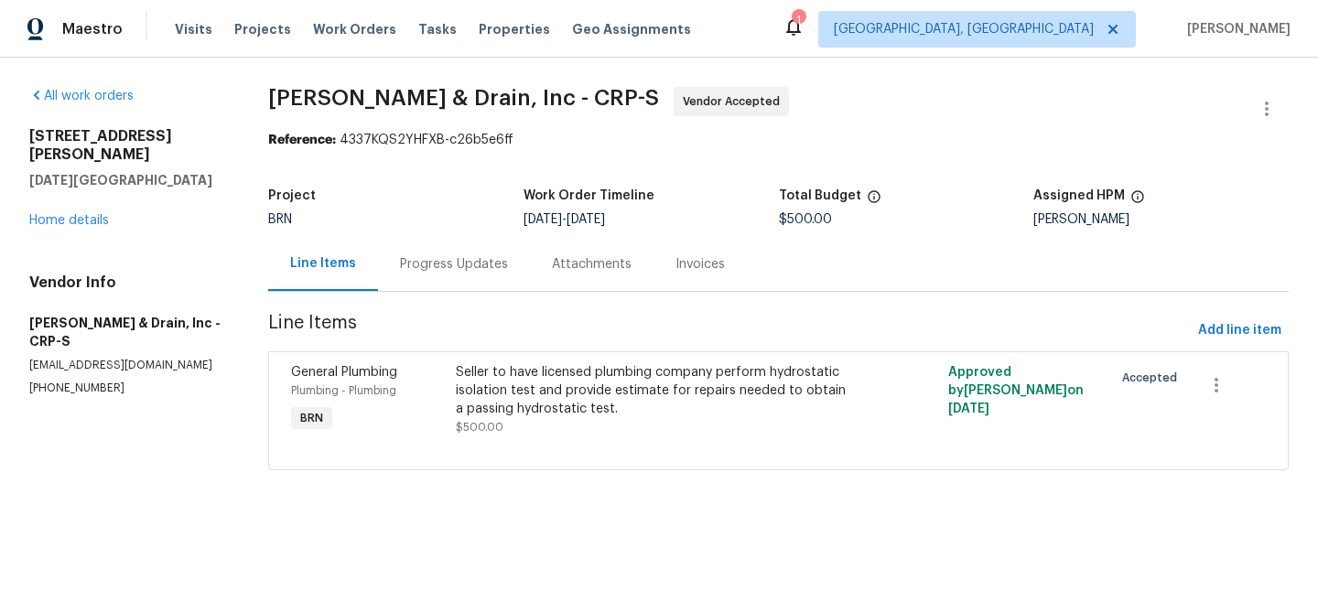
click at [454, 263] on div "Progress Updates" at bounding box center [454, 264] width 108 height 18
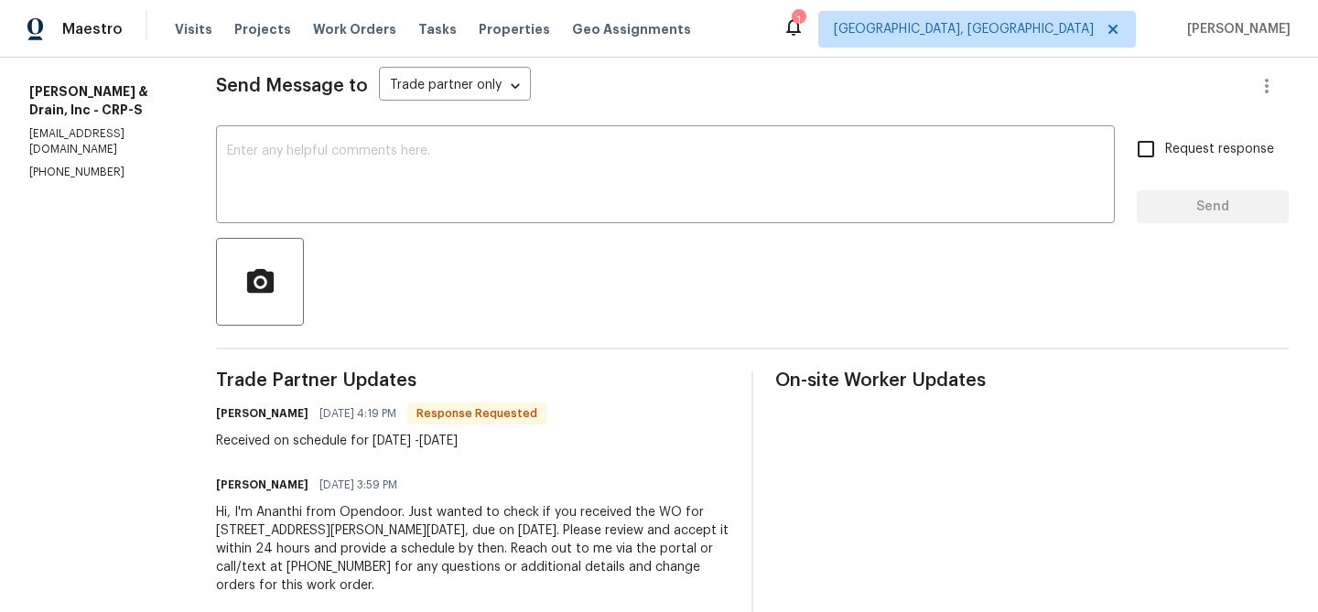
scroll to position [251, 0]
click at [389, 201] on textarea at bounding box center [665, 176] width 877 height 64
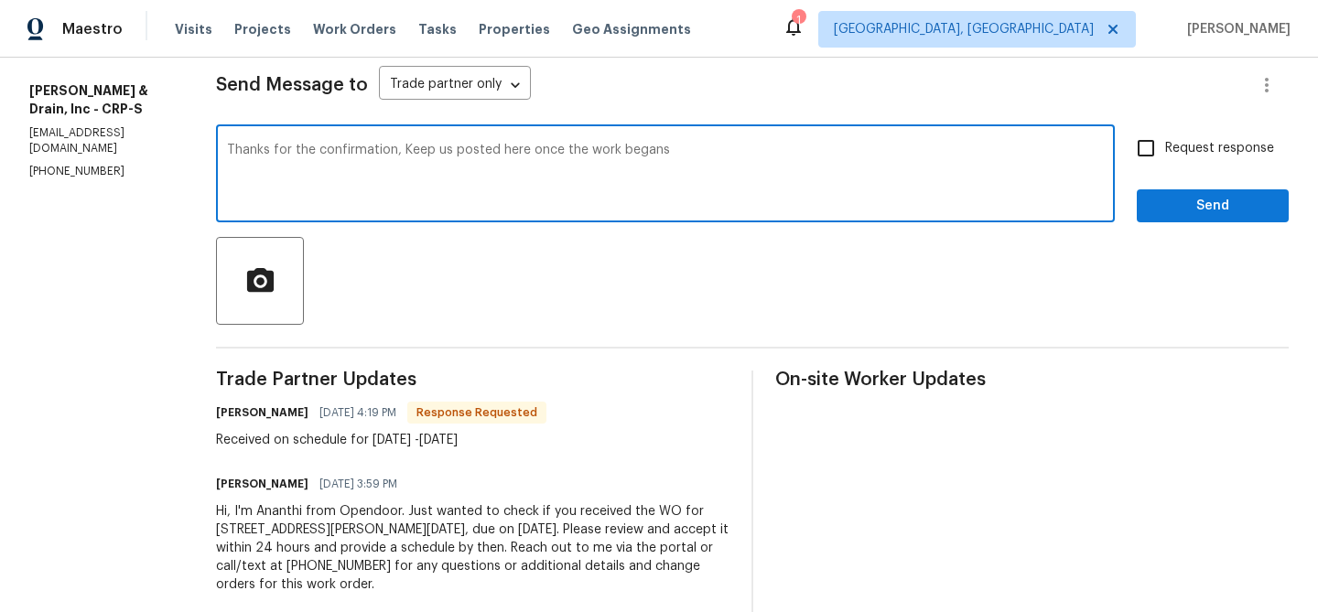
click at [1094, 164] on textarea "Thanks for the confirmation, Keep us posted here once the work begans" at bounding box center [665, 176] width 877 height 64
type textarea "Thanks for the confirmation, Keep us posted here once the work begans"
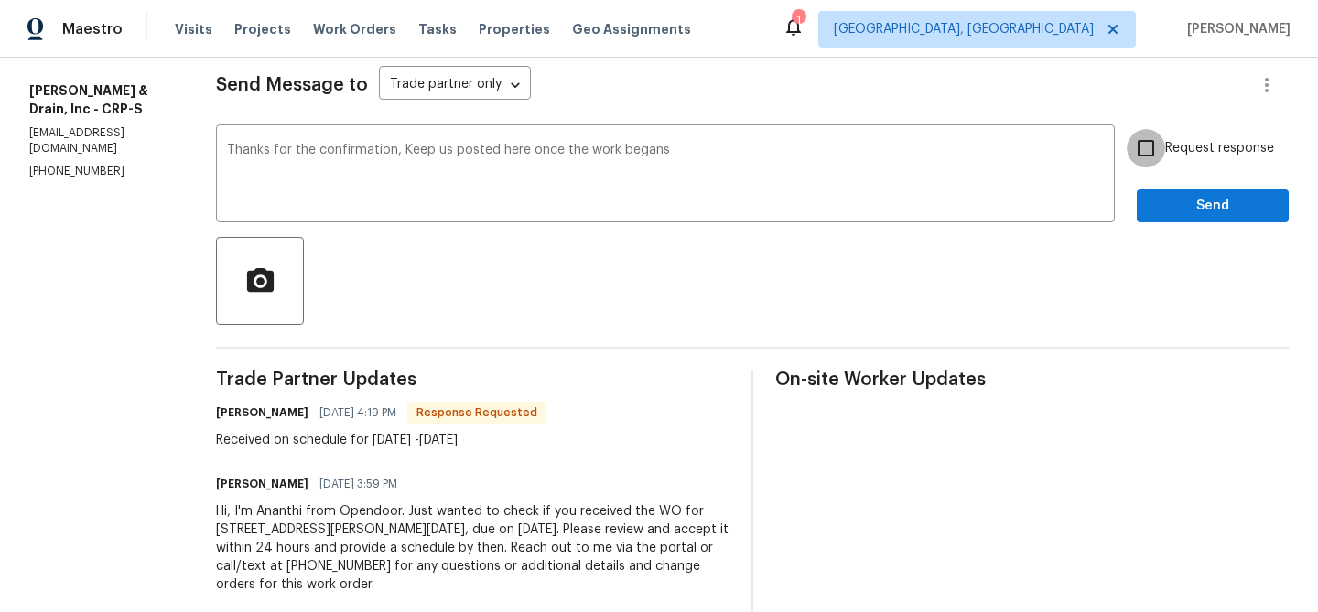
click at [1137, 164] on input "Request response" at bounding box center [1146, 148] width 38 height 38
checkbox input "true"
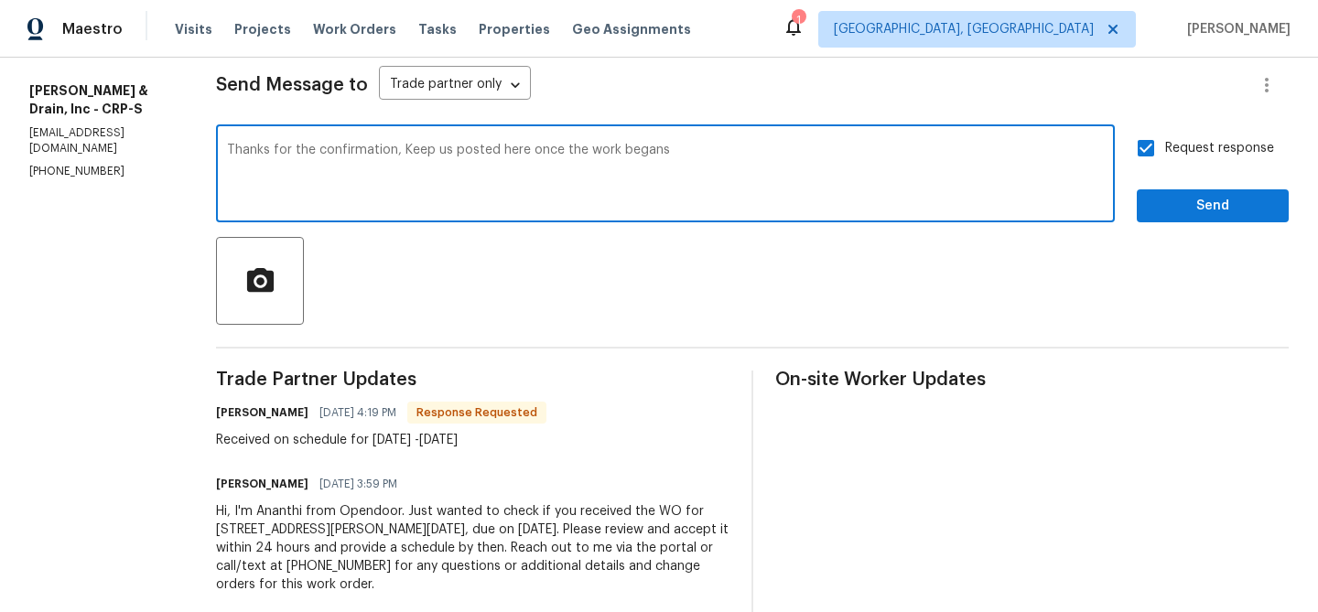
drag, startPoint x: 619, startPoint y: 153, endPoint x: 773, endPoint y: 152, distance: 154.7
click at [774, 154] on textarea "Thanks for the confirmation, Keep us posted here once the work begans" at bounding box center [665, 176] width 877 height 64
type textarea "Thanks for the confirmation, Keep us posted here once the work started"
click at [1188, 199] on span "Send" at bounding box center [1212, 206] width 123 height 23
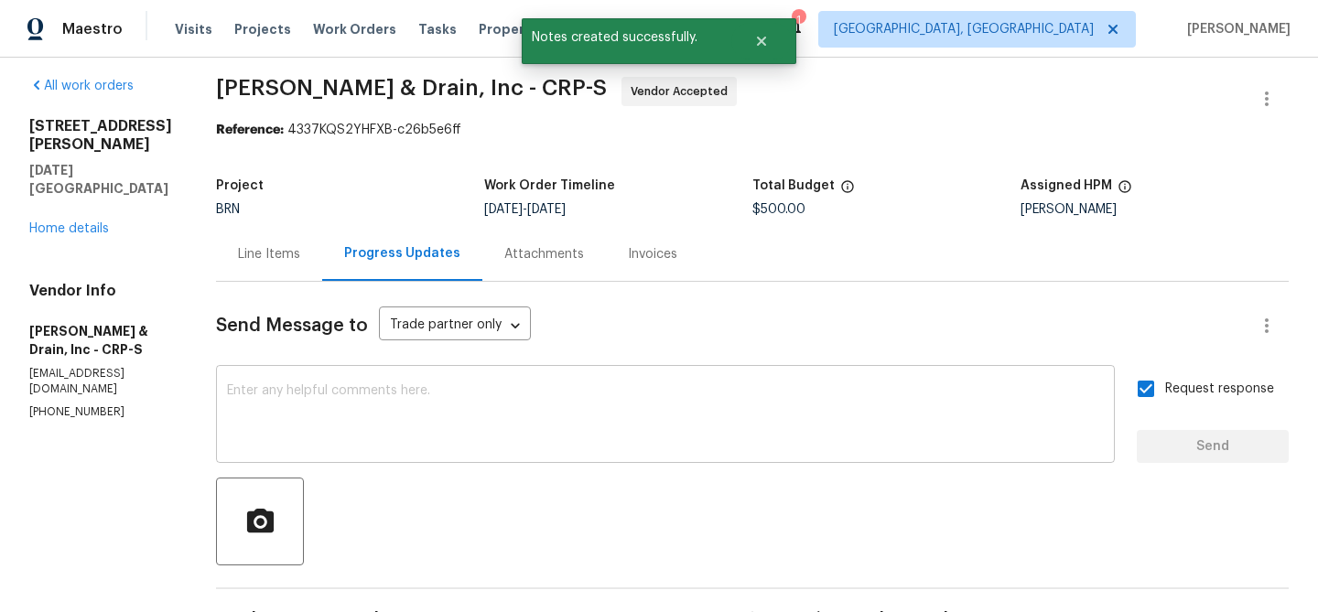
scroll to position [0, 0]
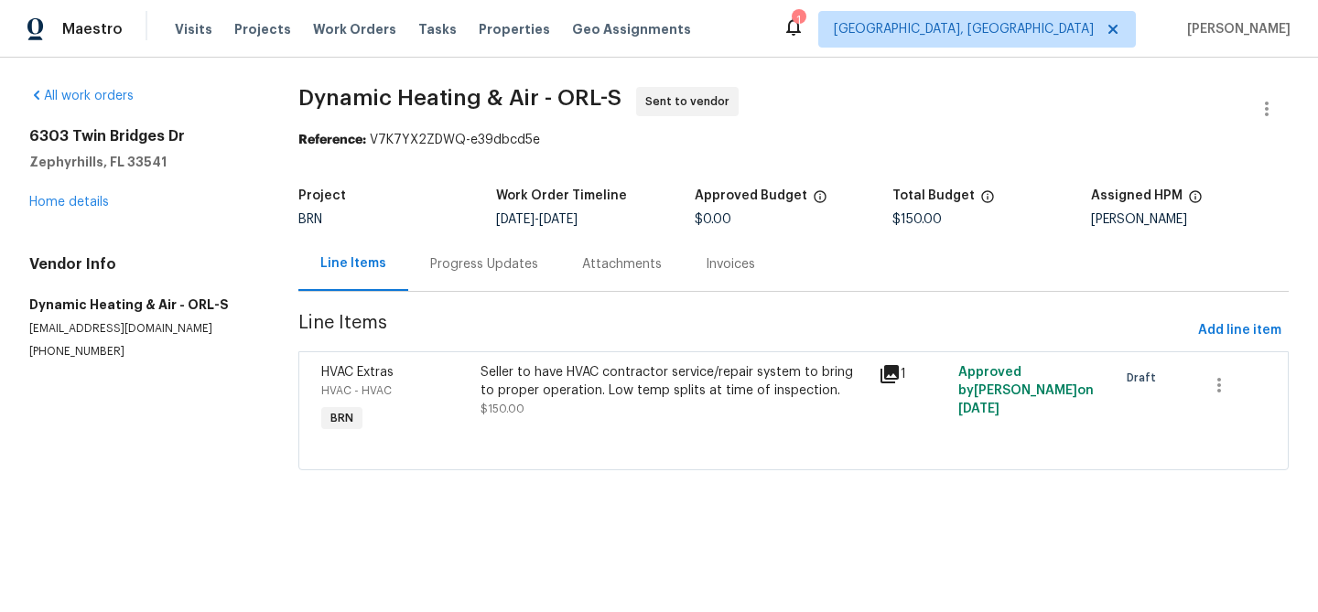
click at [440, 266] on div "Progress Updates" at bounding box center [484, 264] width 108 height 18
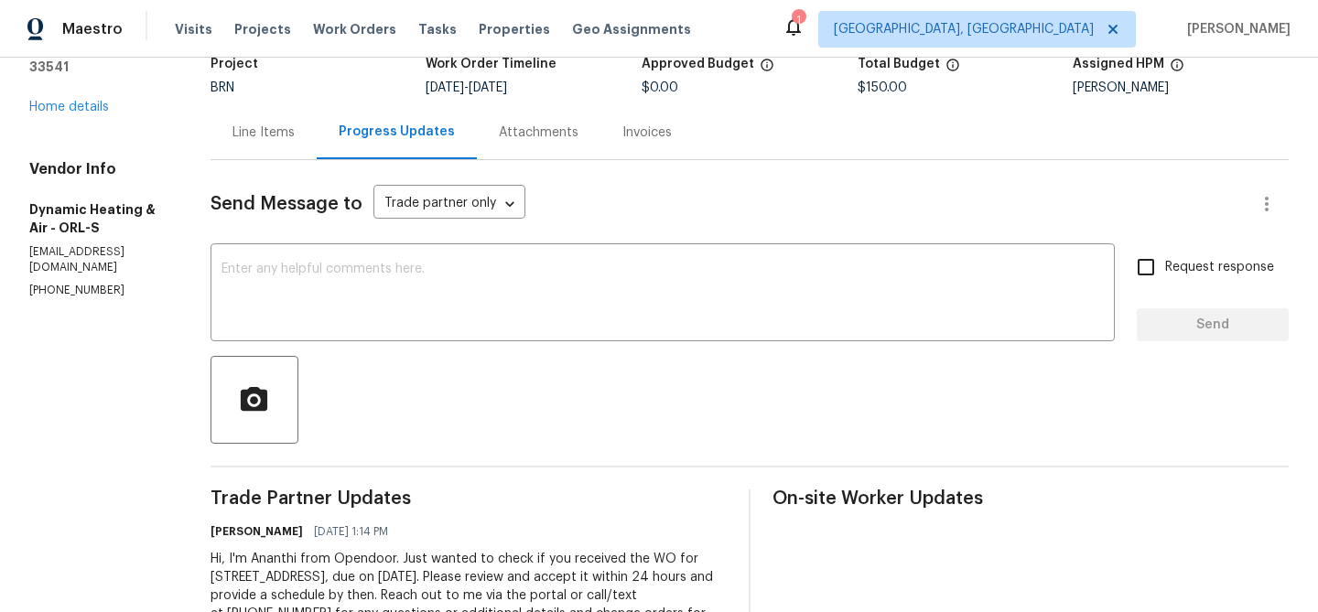
scroll to position [150, 0]
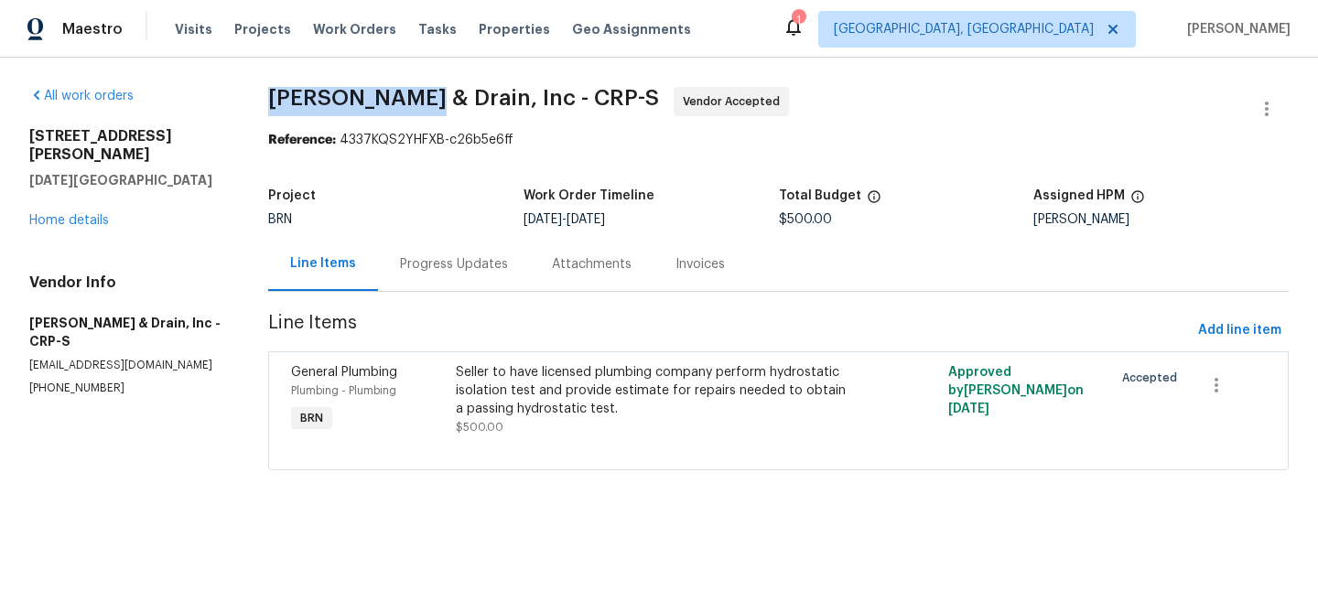
drag, startPoint x: 264, startPoint y: 105, endPoint x: 436, endPoint y: 106, distance: 171.1
click at [436, 106] on div "All work orders [STREET_ADDRESS][PERSON_NAME][DATE] Home details Vendor Info [P…" at bounding box center [659, 290] width 1318 height 464
copy span "[PERSON_NAME]"
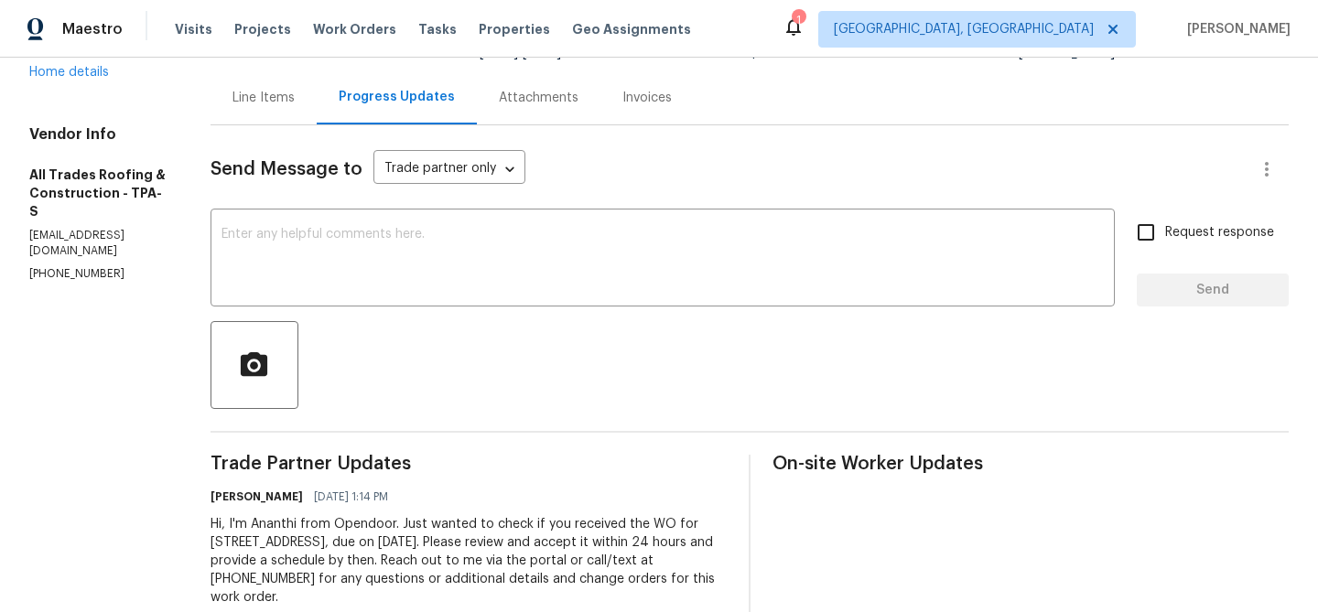
scroll to position [212, 0]
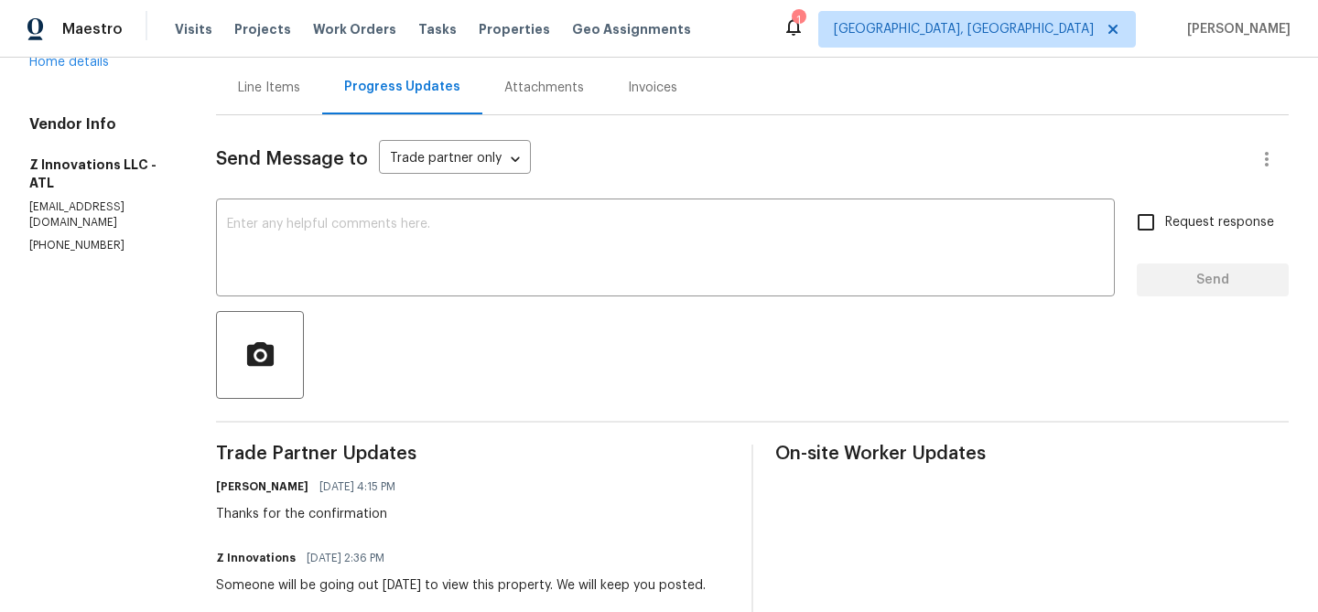
scroll to position [199, 0]
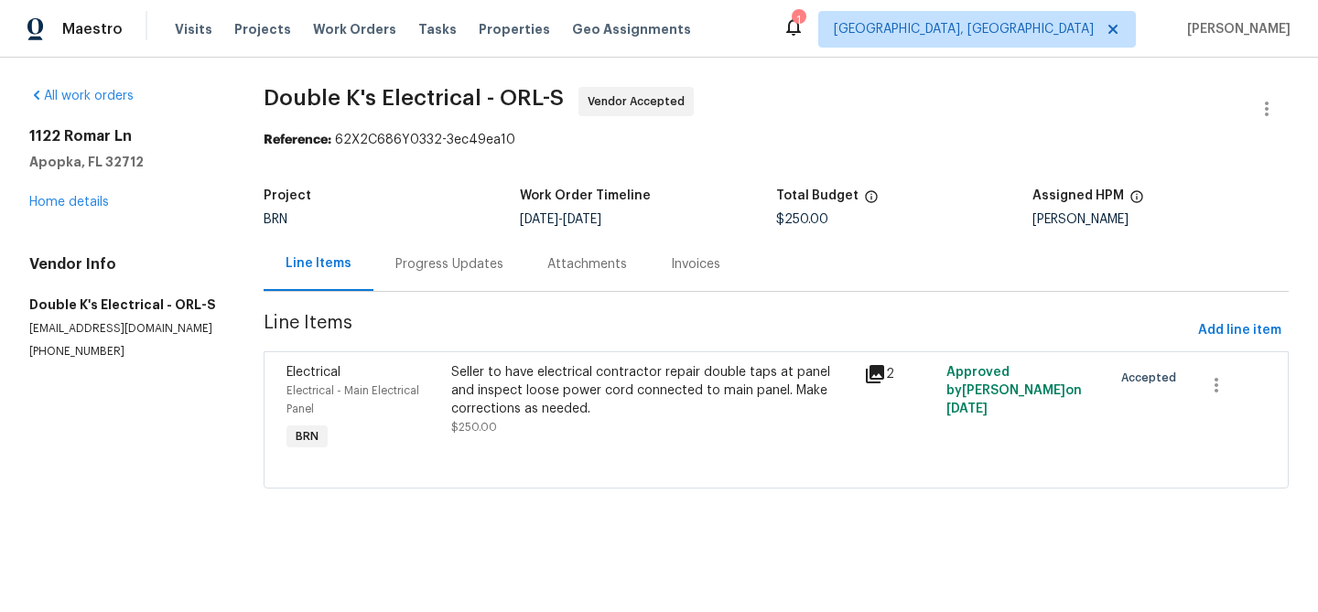
click at [465, 269] on div "Progress Updates" at bounding box center [449, 264] width 108 height 18
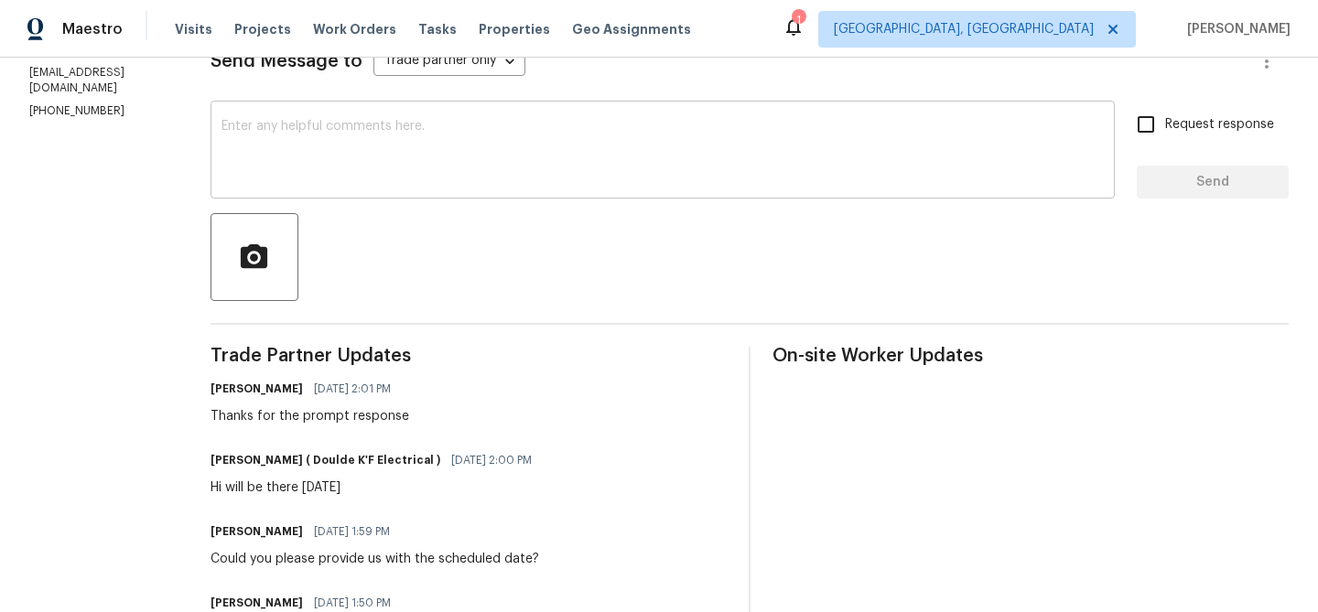
scroll to position [281, 0]
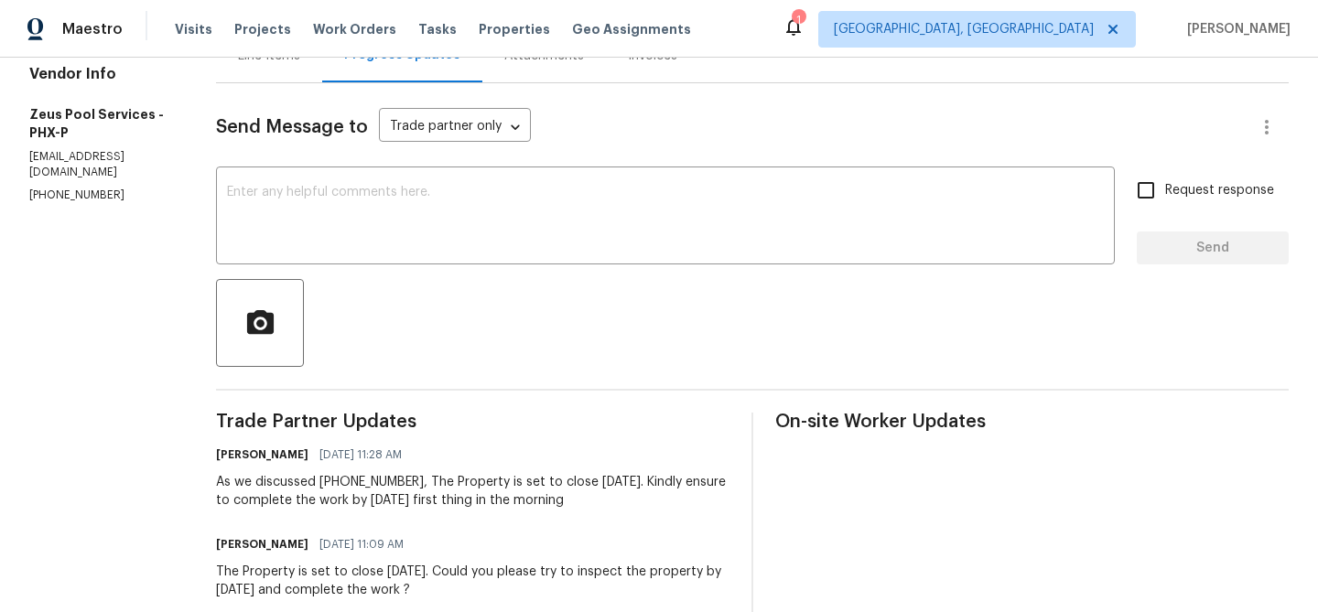
scroll to position [210, 0]
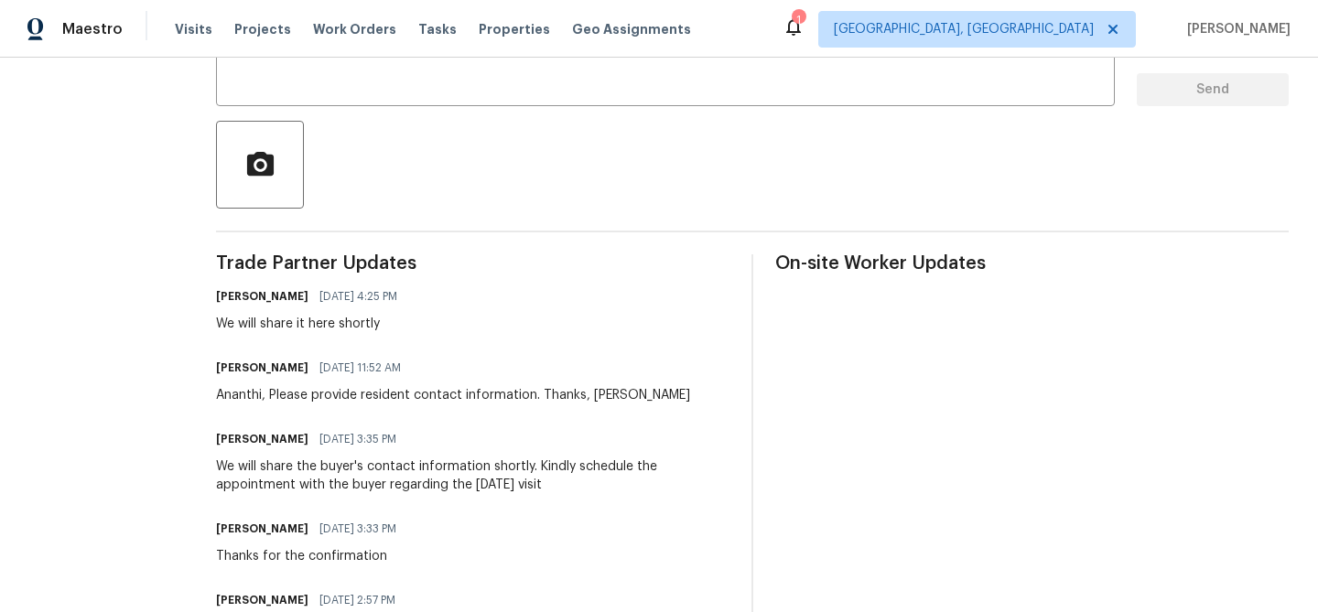
scroll to position [378, 0]
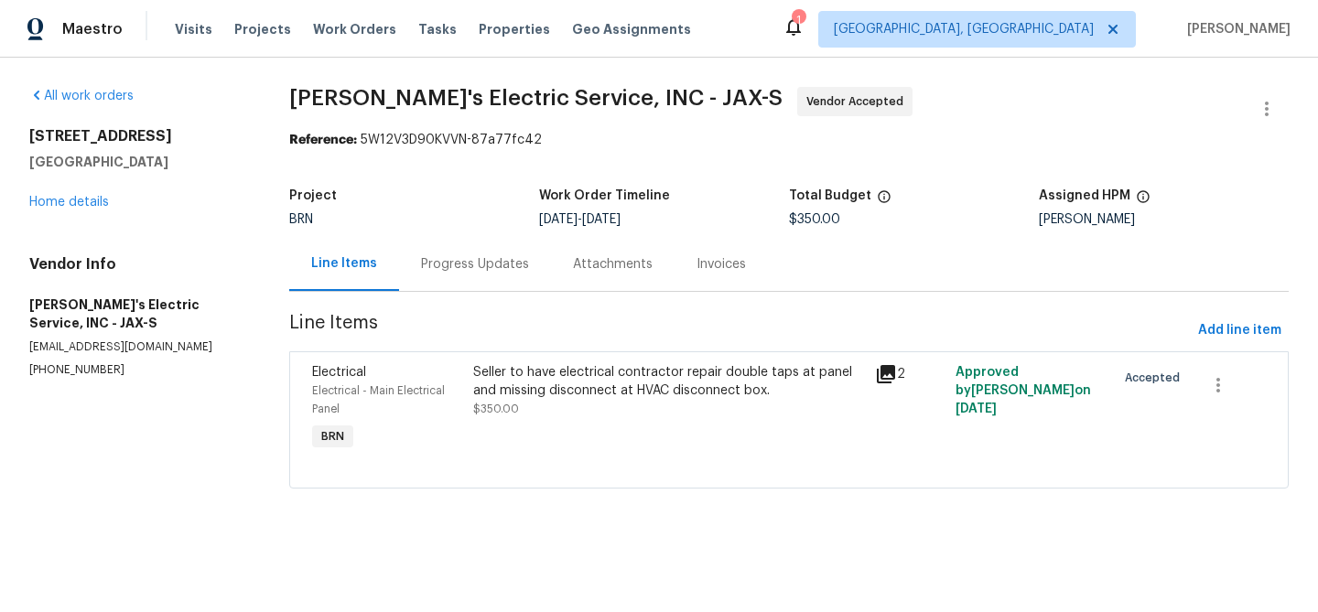
click at [446, 291] on div "Line Items Progress Updates Attachments Invoices" at bounding box center [788, 264] width 999 height 55
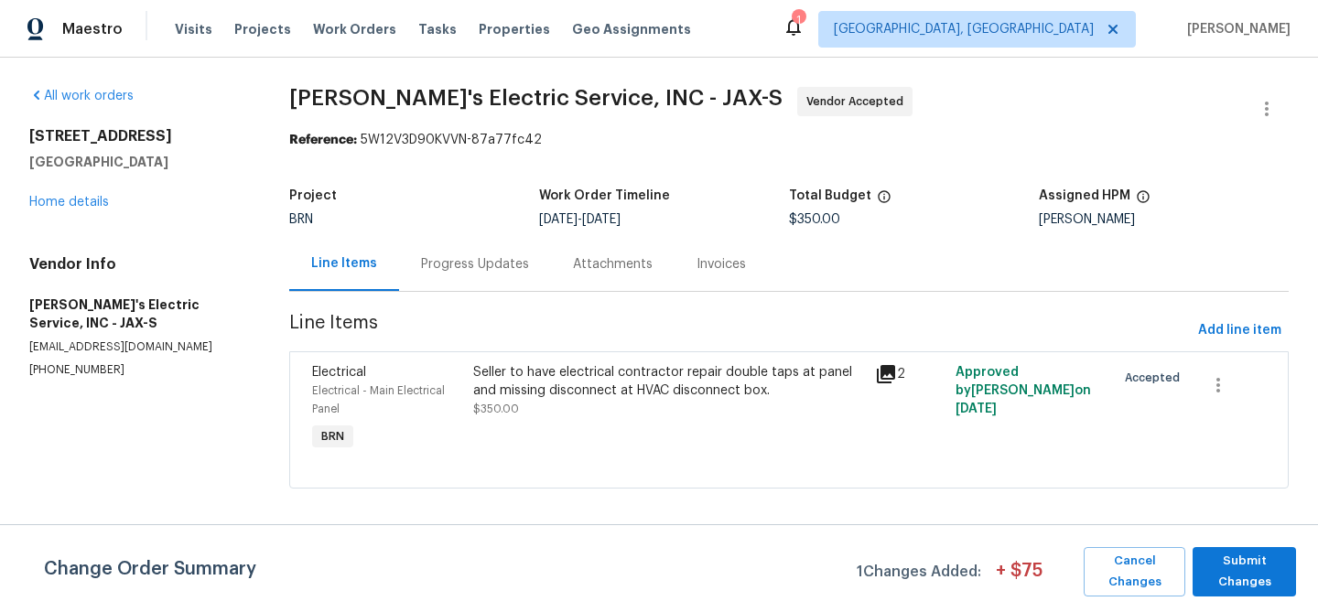
click at [453, 246] on div "Progress Updates" at bounding box center [475, 264] width 152 height 54
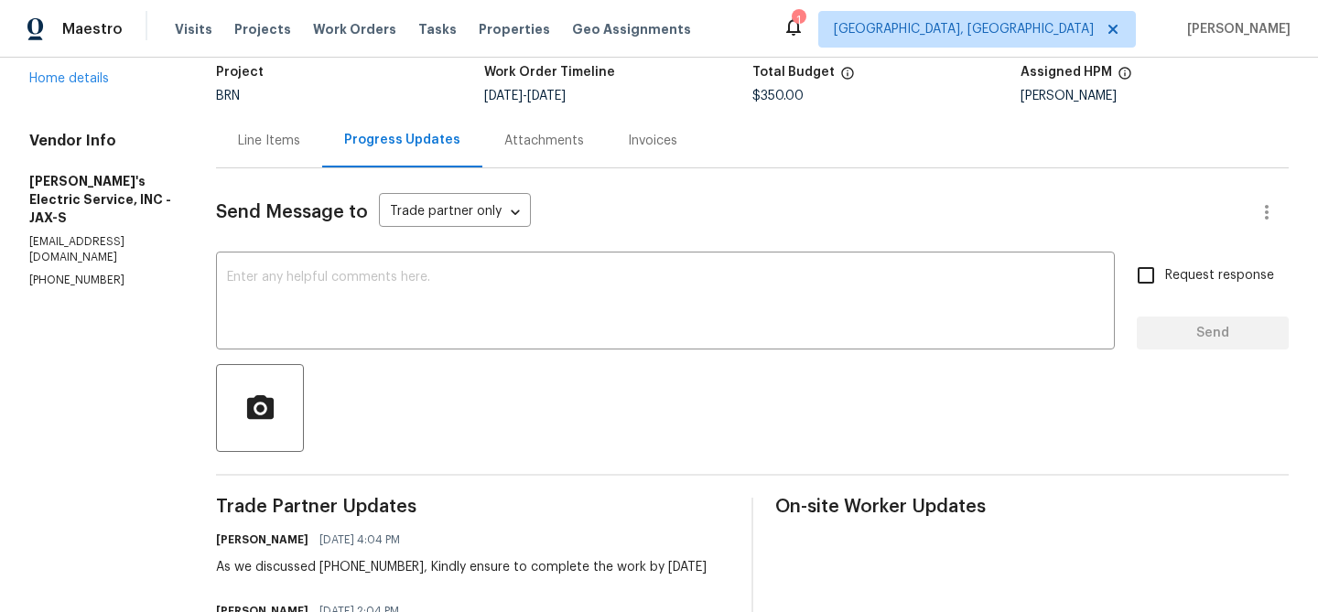
scroll to position [65, 0]
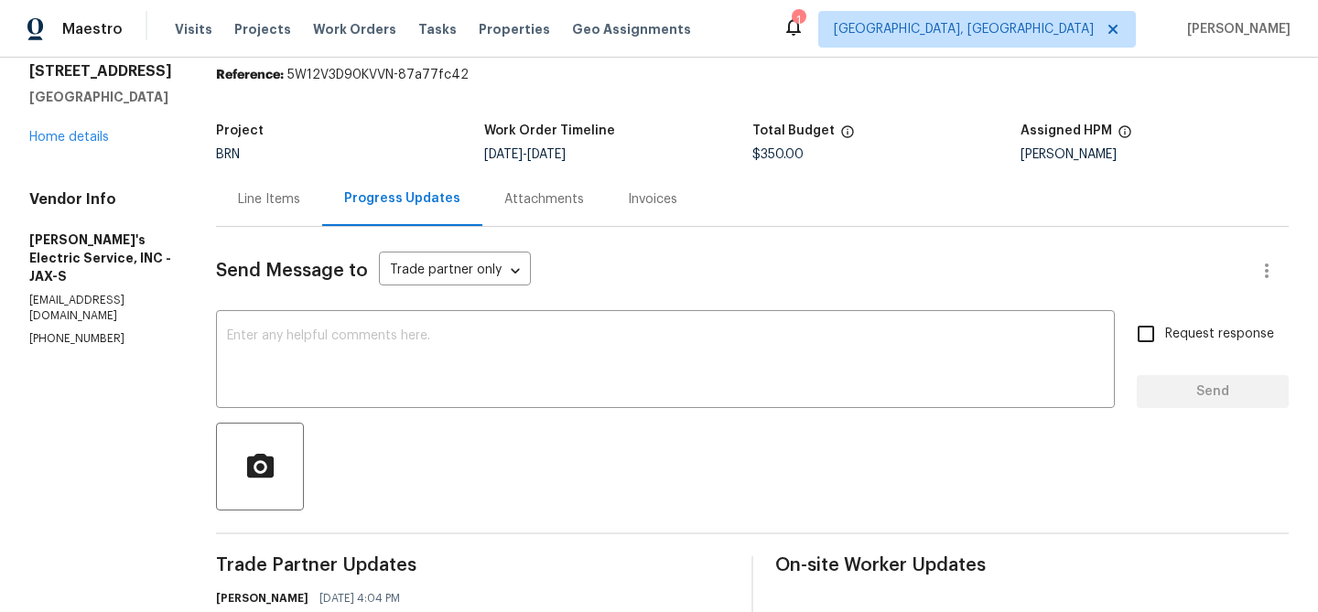
click at [278, 200] on div "Line Items" at bounding box center [269, 199] width 62 height 18
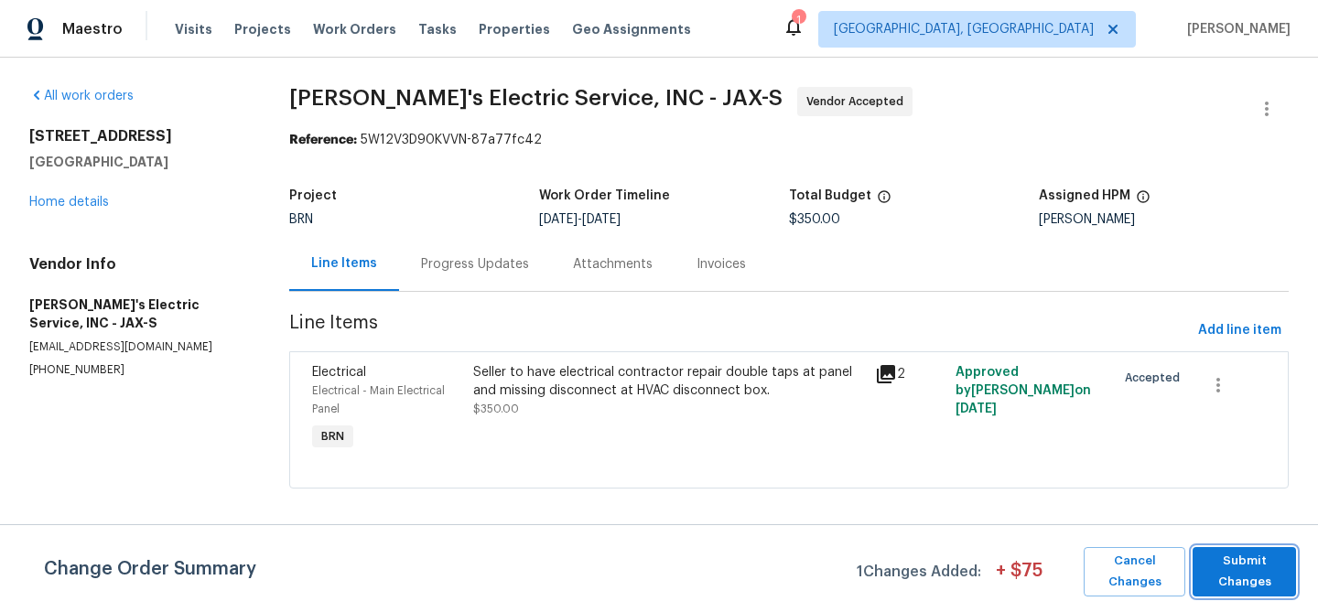
click at [1240, 562] on span "Submit Changes" at bounding box center [1244, 572] width 85 height 42
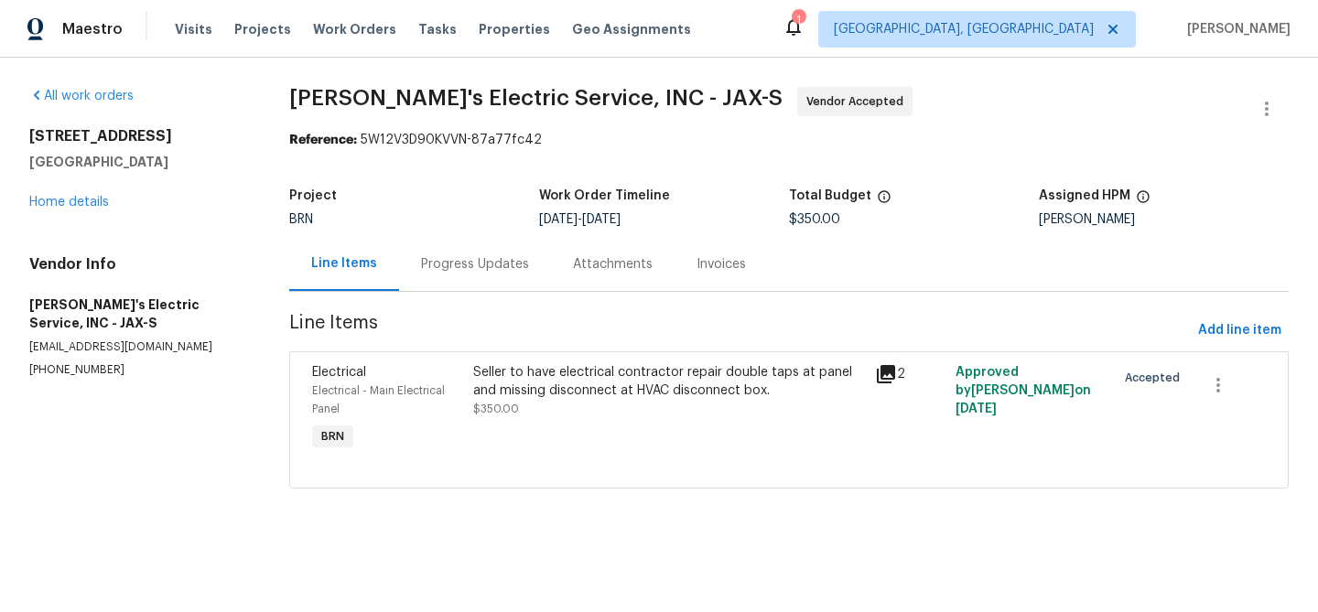
click at [498, 285] on div "Progress Updates" at bounding box center [475, 264] width 152 height 54
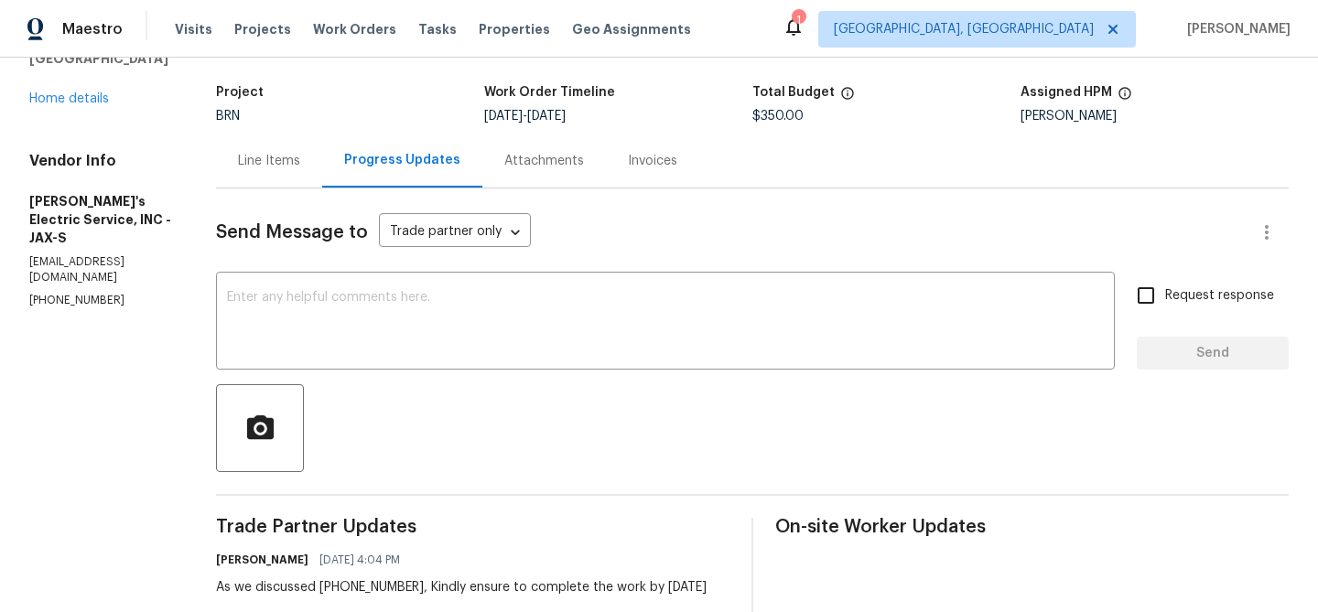
scroll to position [125, 0]
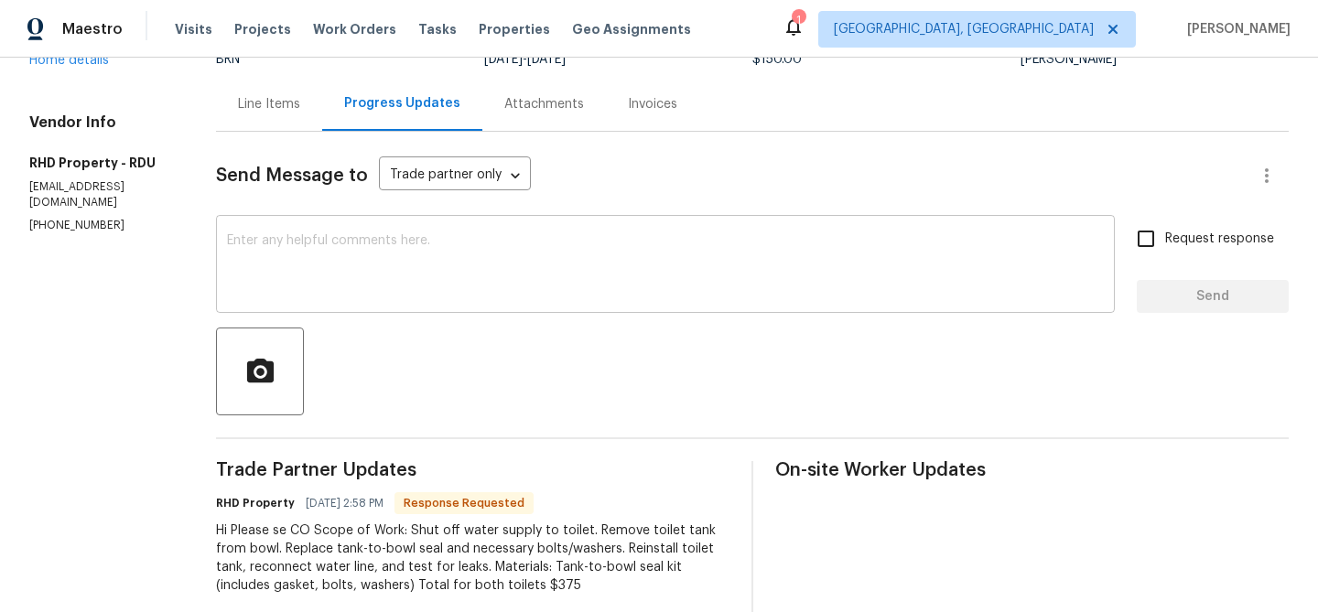
scroll to position [276, 0]
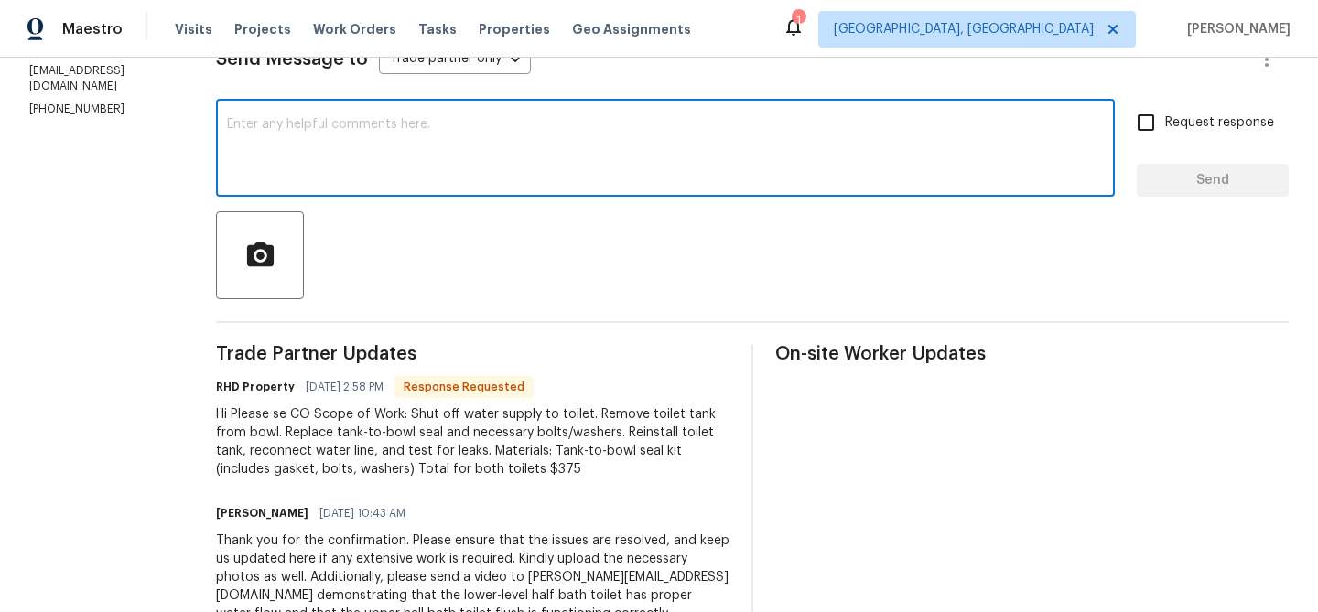
click at [350, 151] on textarea at bounding box center [665, 150] width 877 height 64
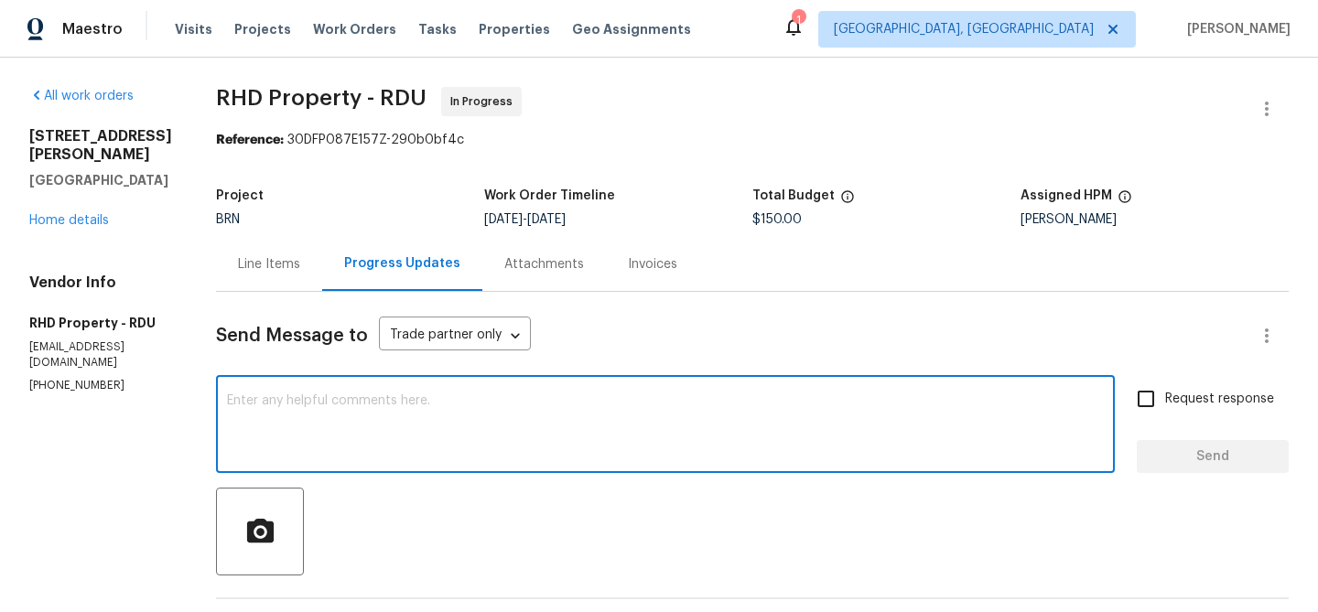
click at [264, 260] on div "Line Items" at bounding box center [269, 264] width 62 height 18
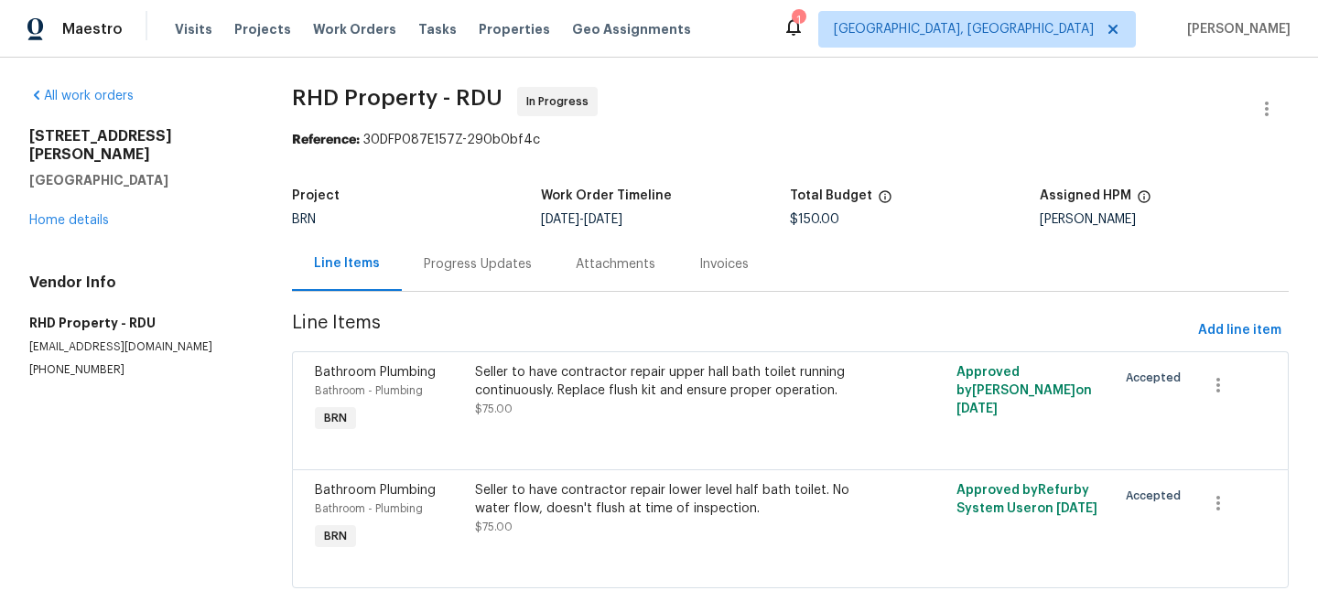
click at [474, 257] on div "Progress Updates" at bounding box center [478, 264] width 108 height 18
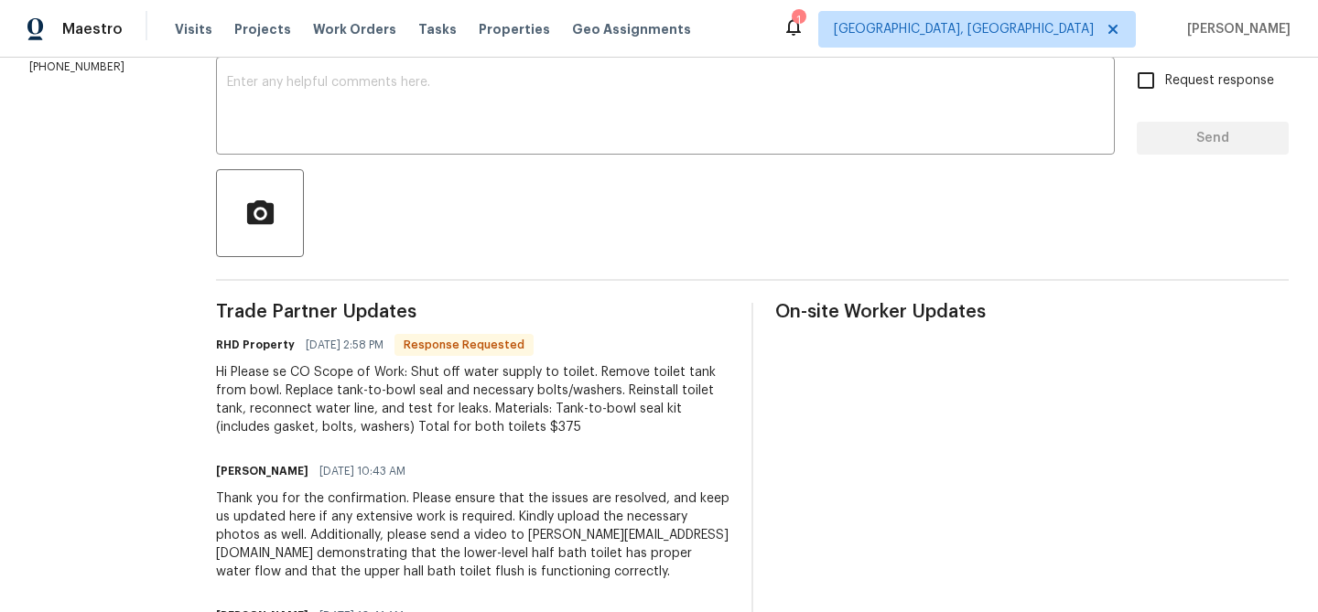
scroll to position [323, 0]
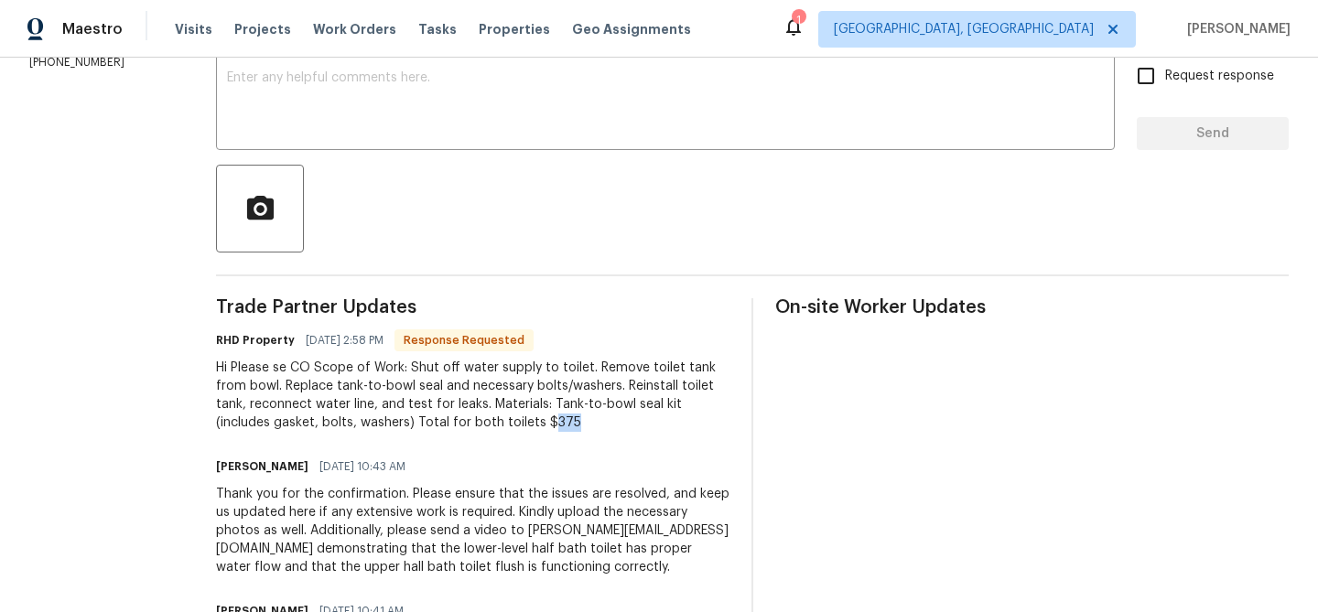
drag, startPoint x: 567, startPoint y: 424, endPoint x: 609, endPoint y: 424, distance: 42.1
click at [609, 424] on div "Hi Please se CO Scope of Work: Shut off water supply to toilet. Remove toilet t…" at bounding box center [472, 395] width 513 height 73
copy div "375"
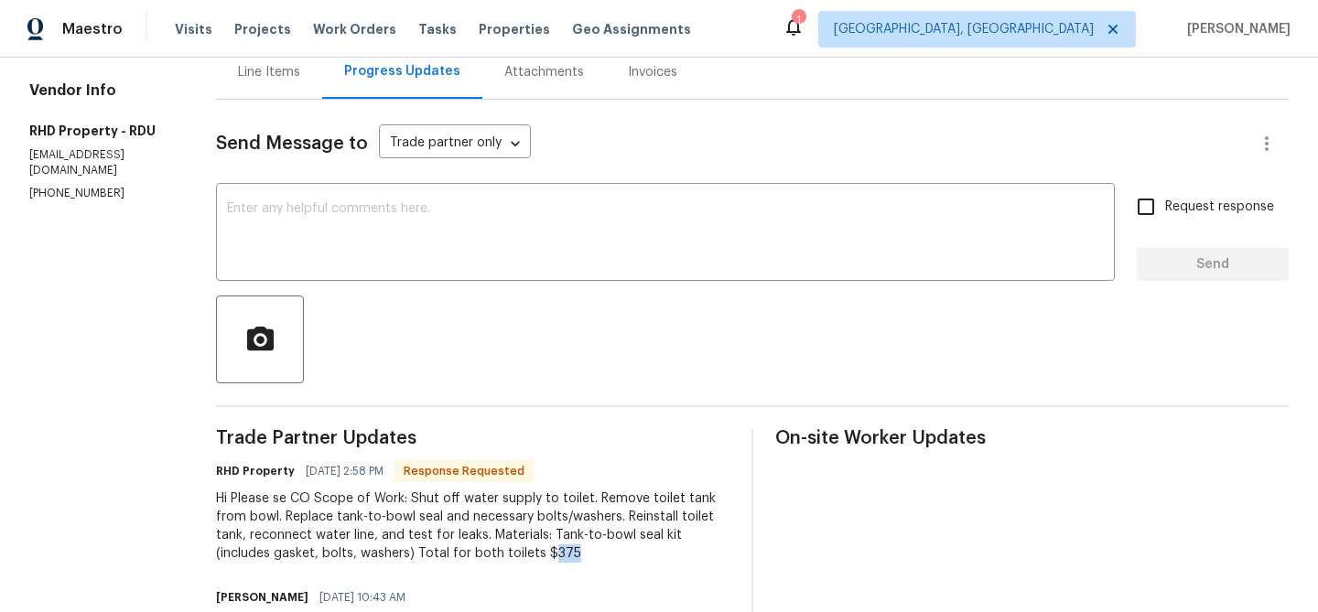
scroll to position [0, 0]
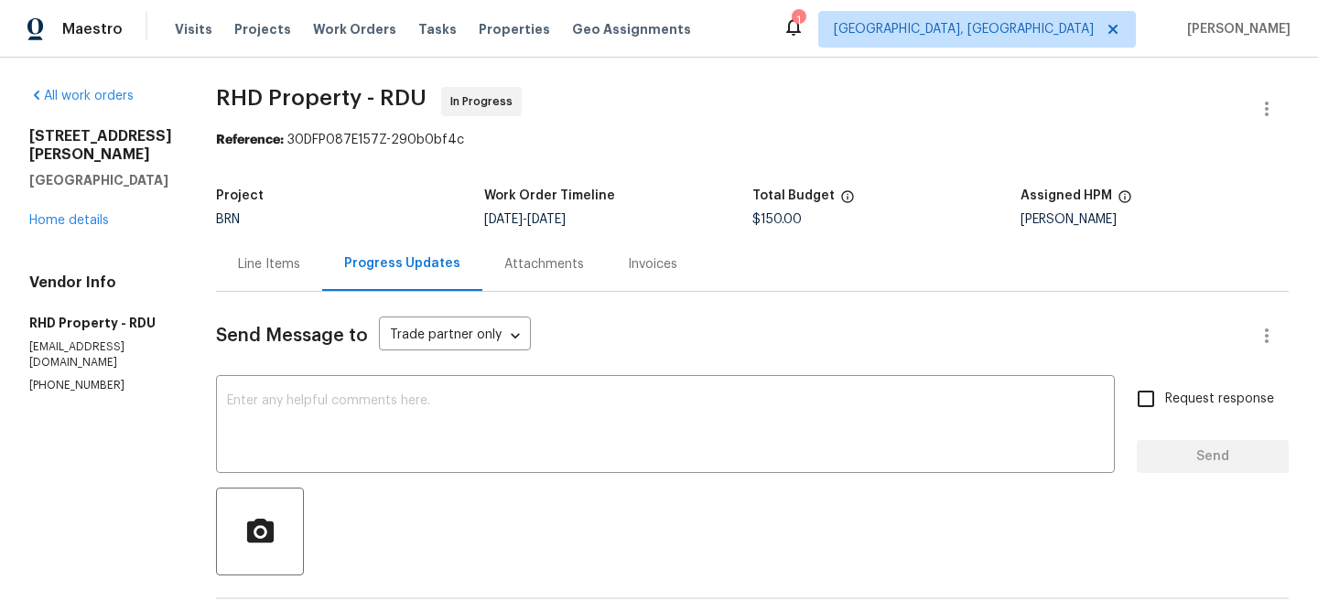
click at [300, 264] on div "Line Items" at bounding box center [269, 264] width 62 height 18
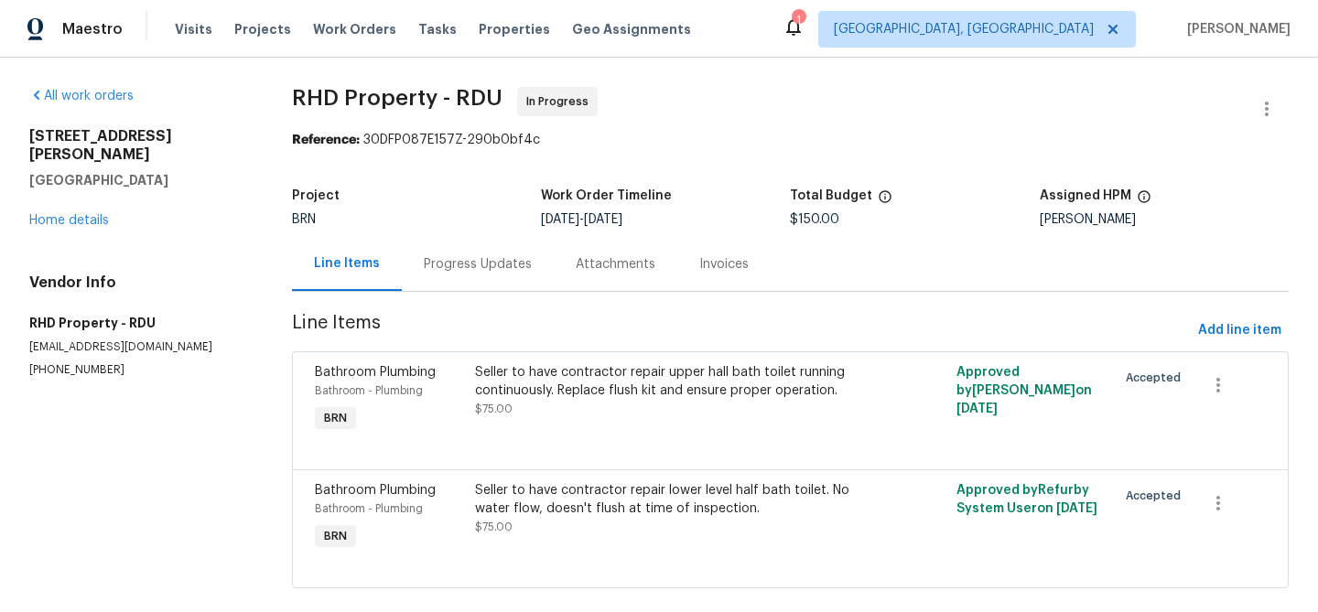
click at [497, 257] on div "Progress Updates" at bounding box center [478, 264] width 108 height 18
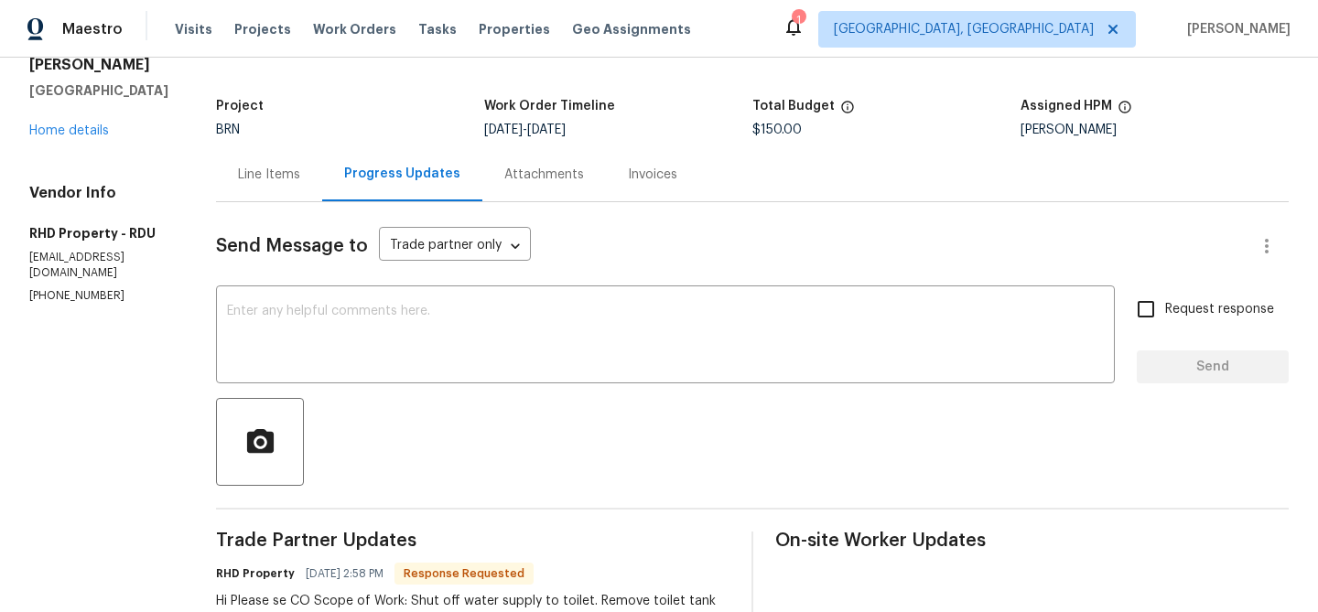
scroll to position [87, 0]
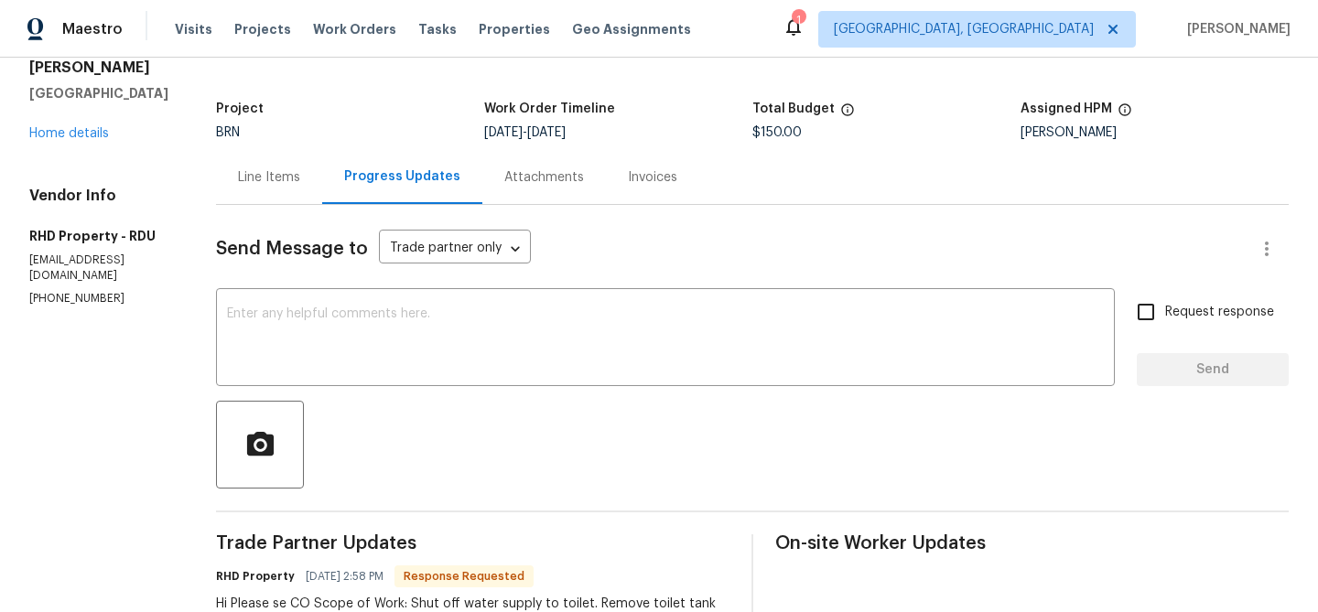
click at [299, 174] on div "Line Items" at bounding box center [269, 177] width 62 height 18
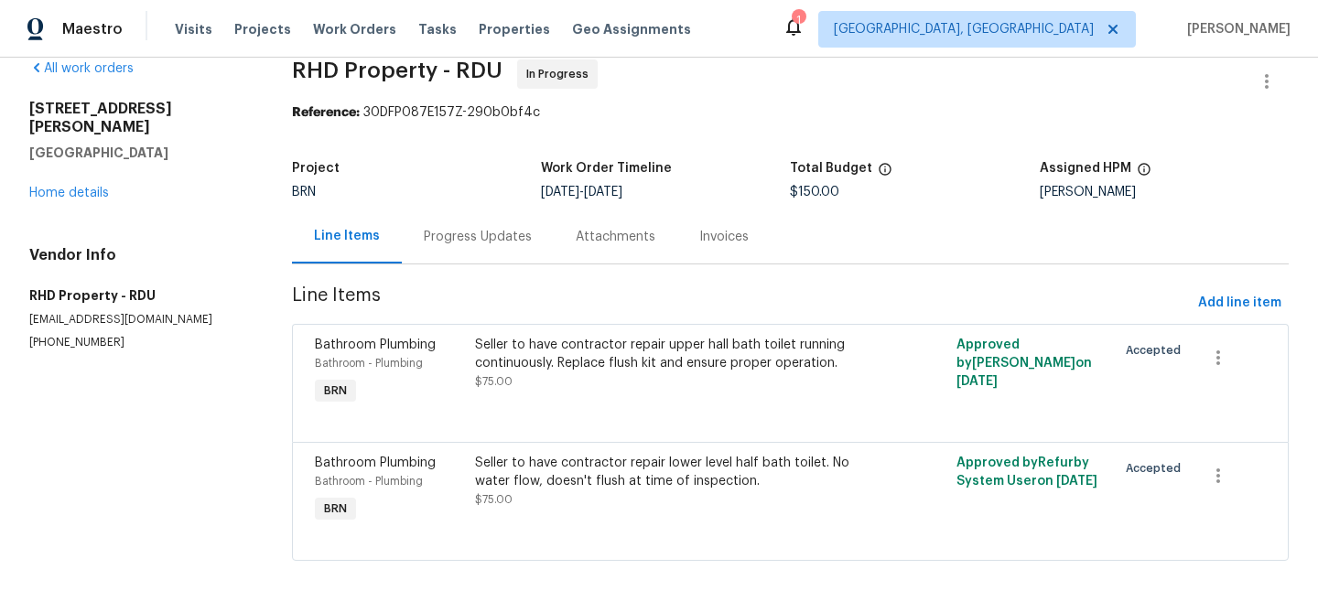
click at [499, 372] on div "Seller to have contractor repair upper hall bath toilet running continuously. R…" at bounding box center [670, 363] width 390 height 55
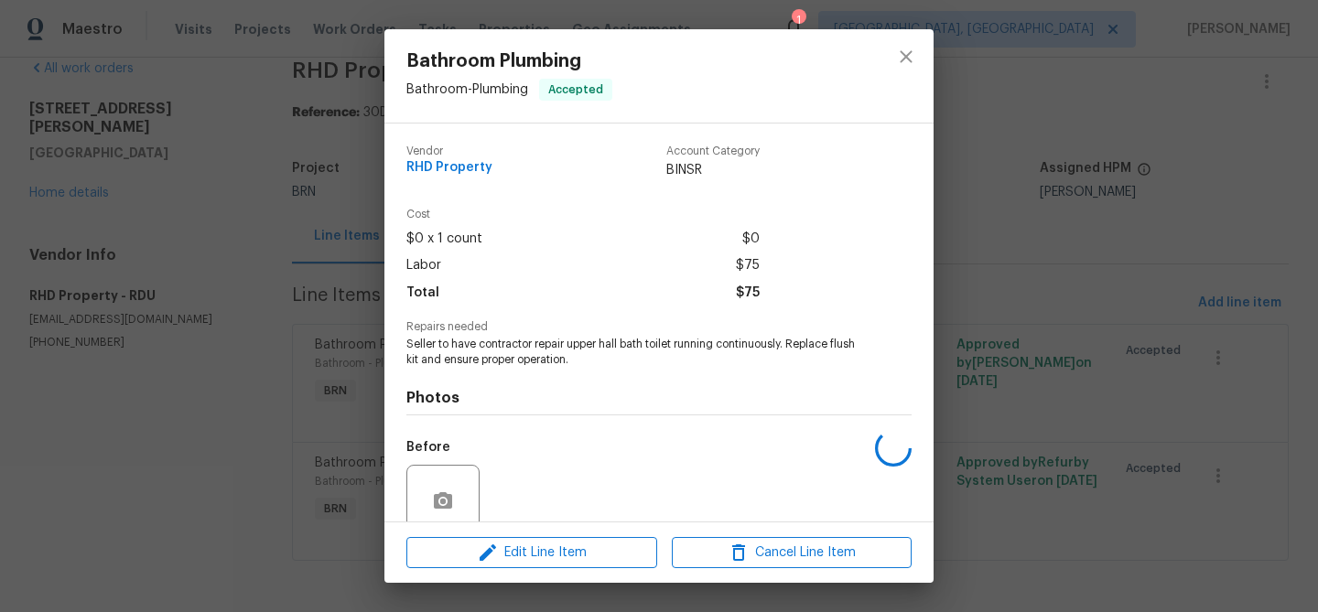
scroll to position [154, 0]
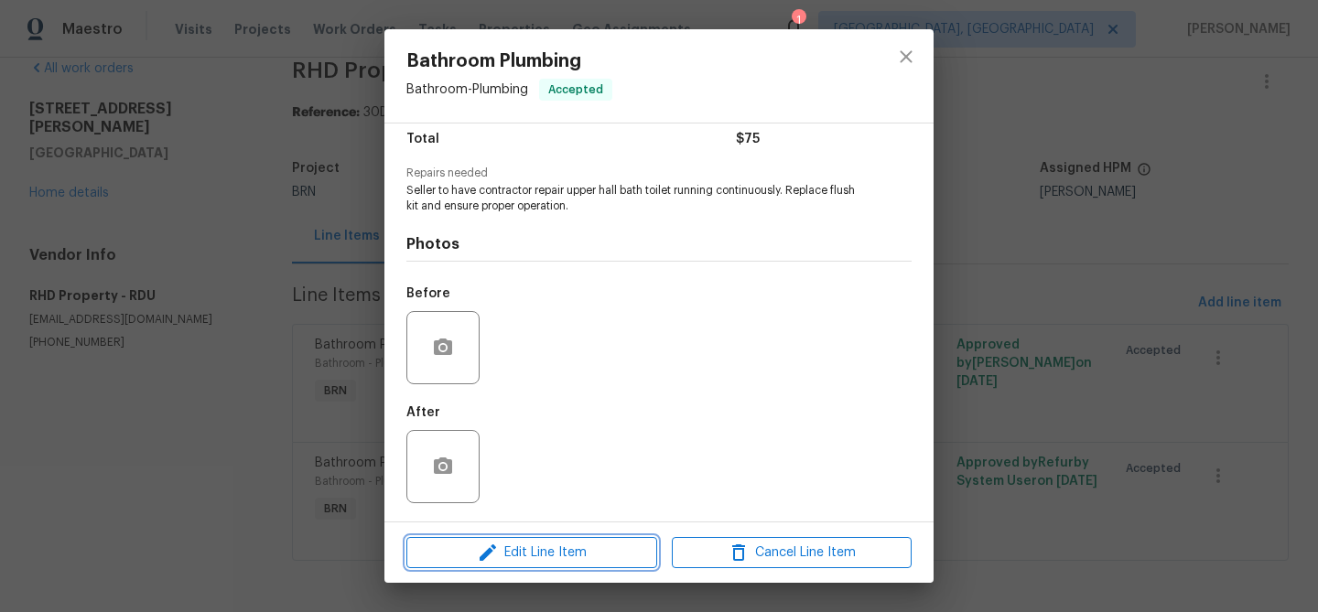
click at [511, 555] on span "Edit Line Item" at bounding box center [532, 553] width 240 height 23
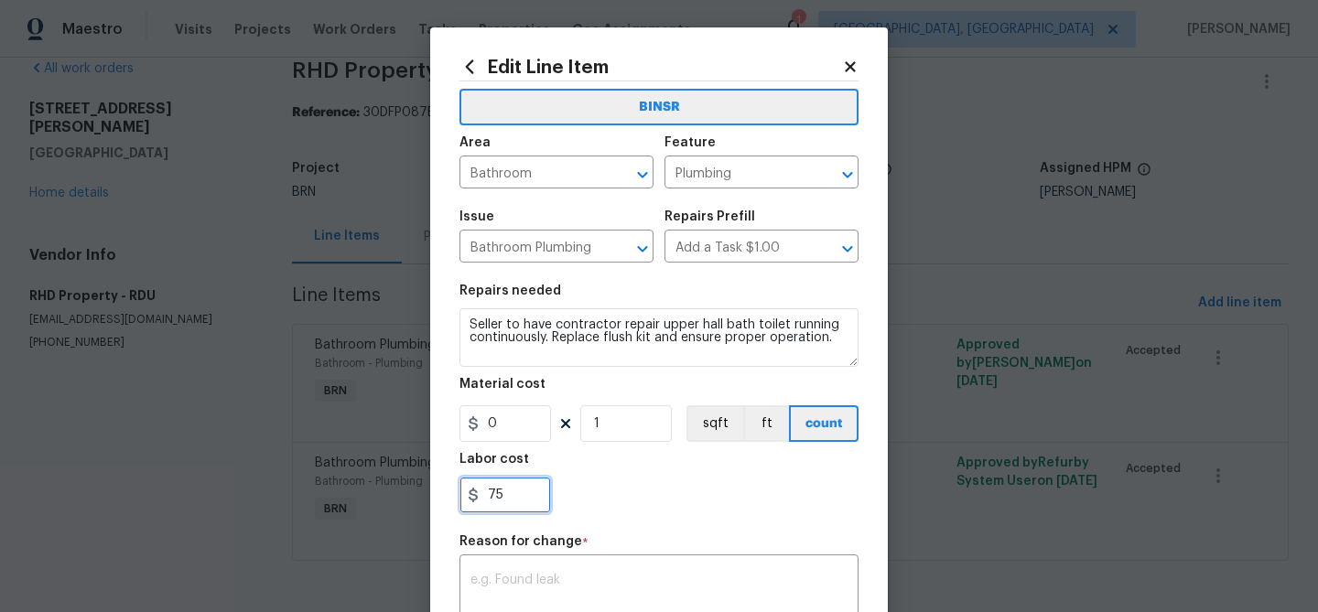
click at [528, 498] on input "75" at bounding box center [505, 495] width 92 height 37
type input "7"
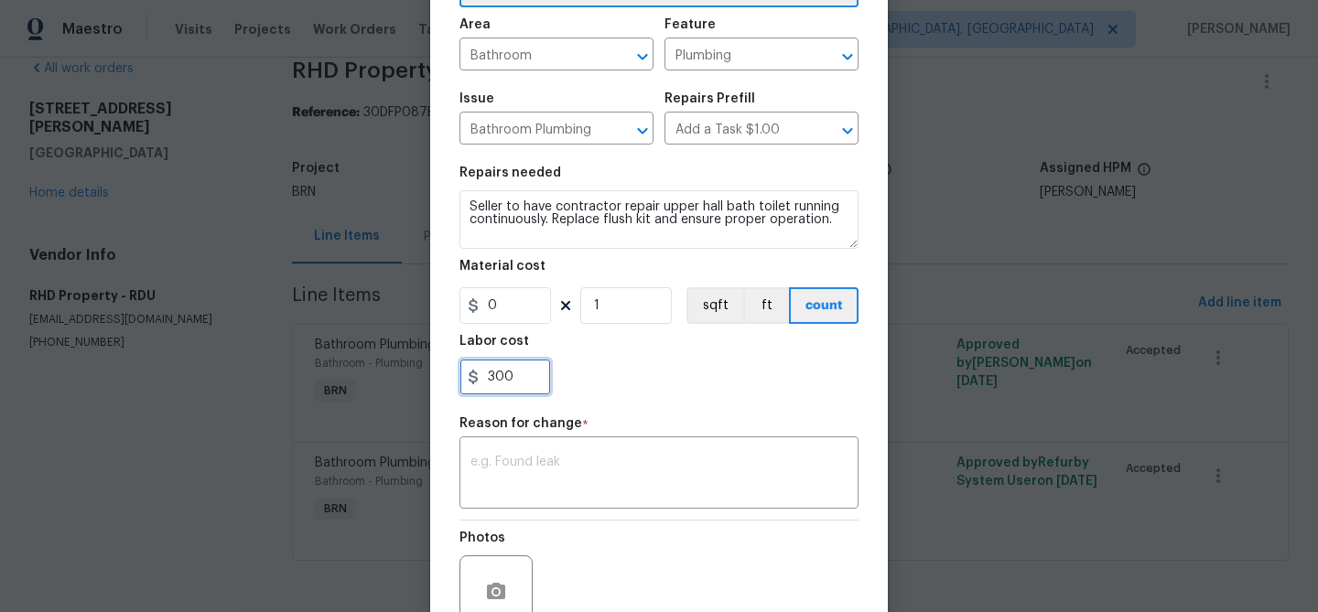
scroll to position [202, 0]
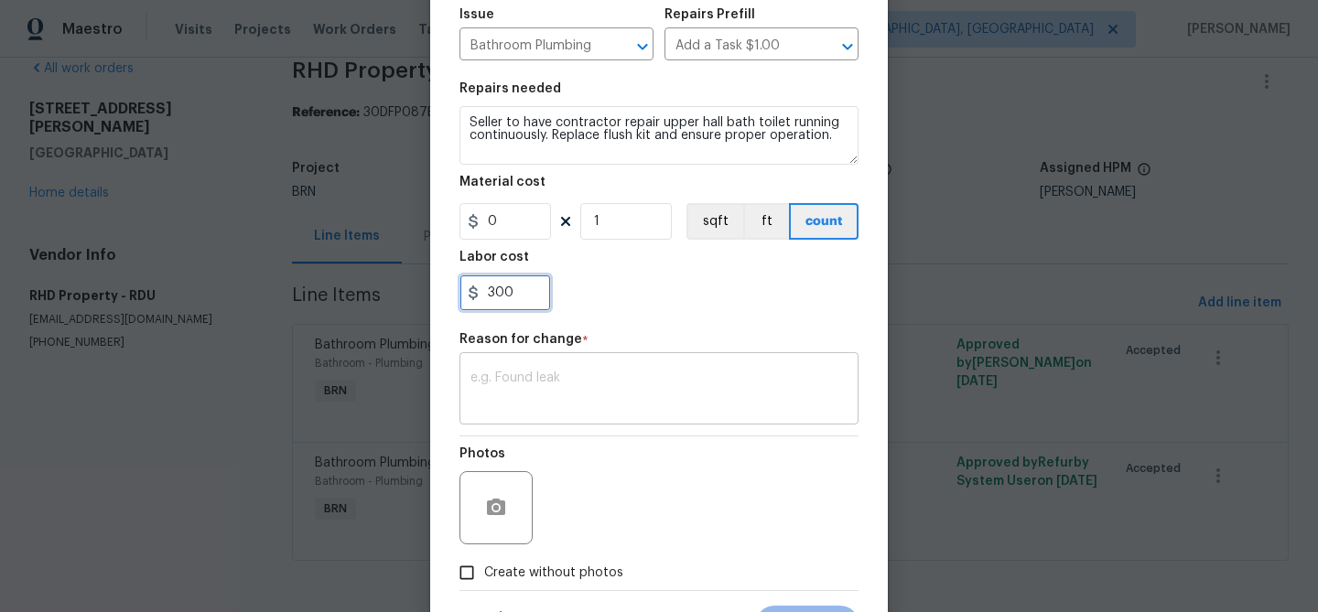
type input "300"
click at [536, 395] on textarea at bounding box center [658, 391] width 377 height 38
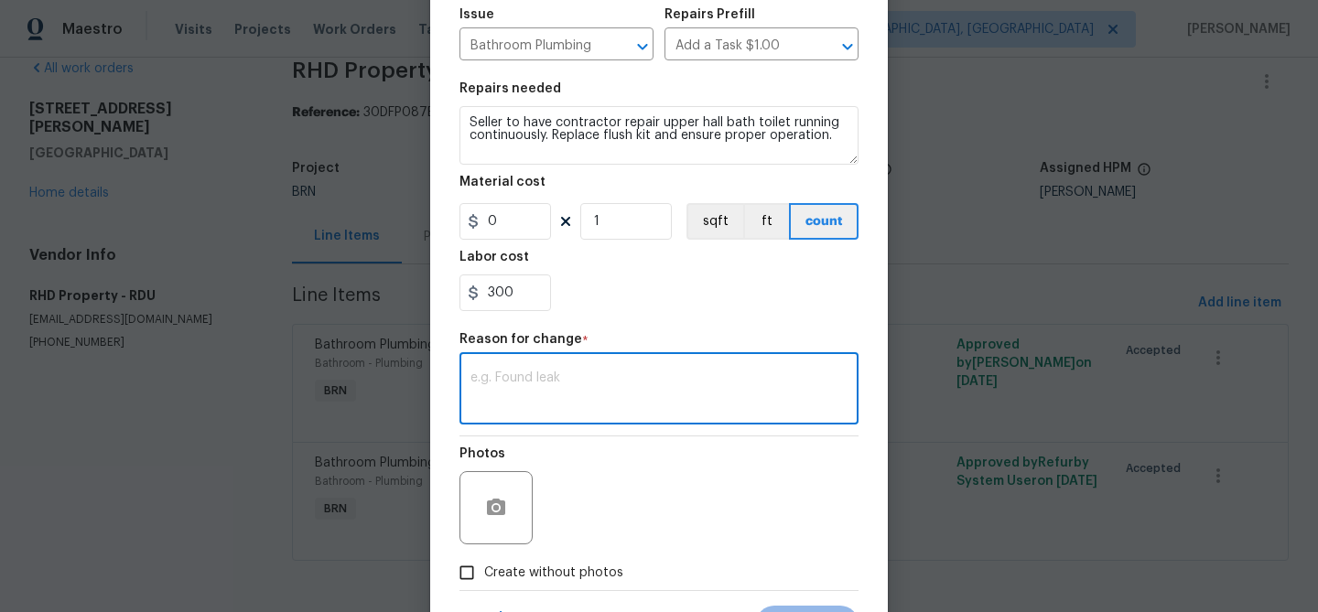
paste textarea "(AM) Updated per vendors final cost."
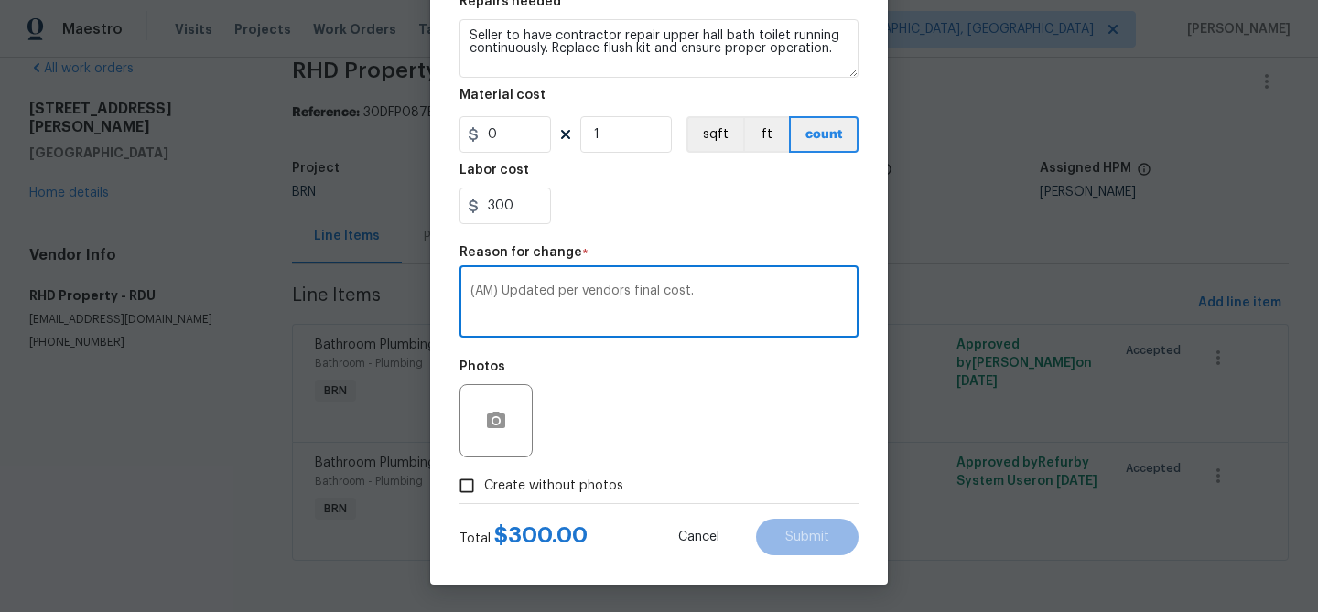
type textarea "(AM) Updated per vendors final cost."
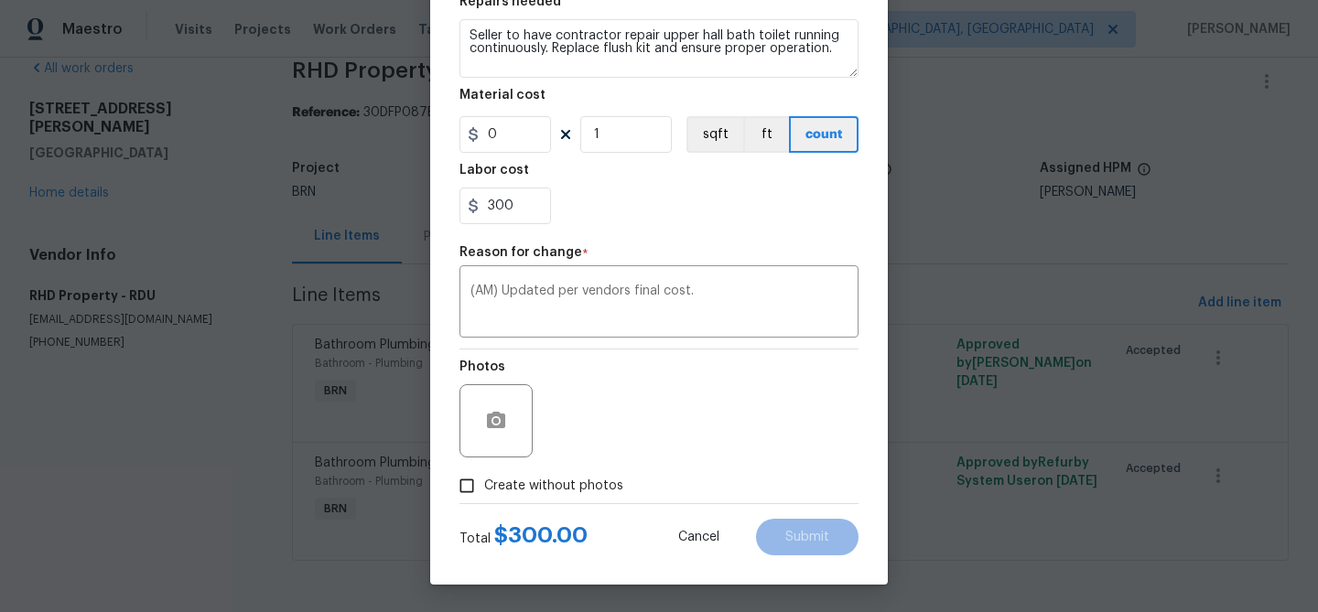
click at [523, 488] on span "Create without photos" at bounding box center [553, 486] width 139 height 19
click at [484, 488] on input "Create without photos" at bounding box center [466, 486] width 35 height 35
checkbox input "true"
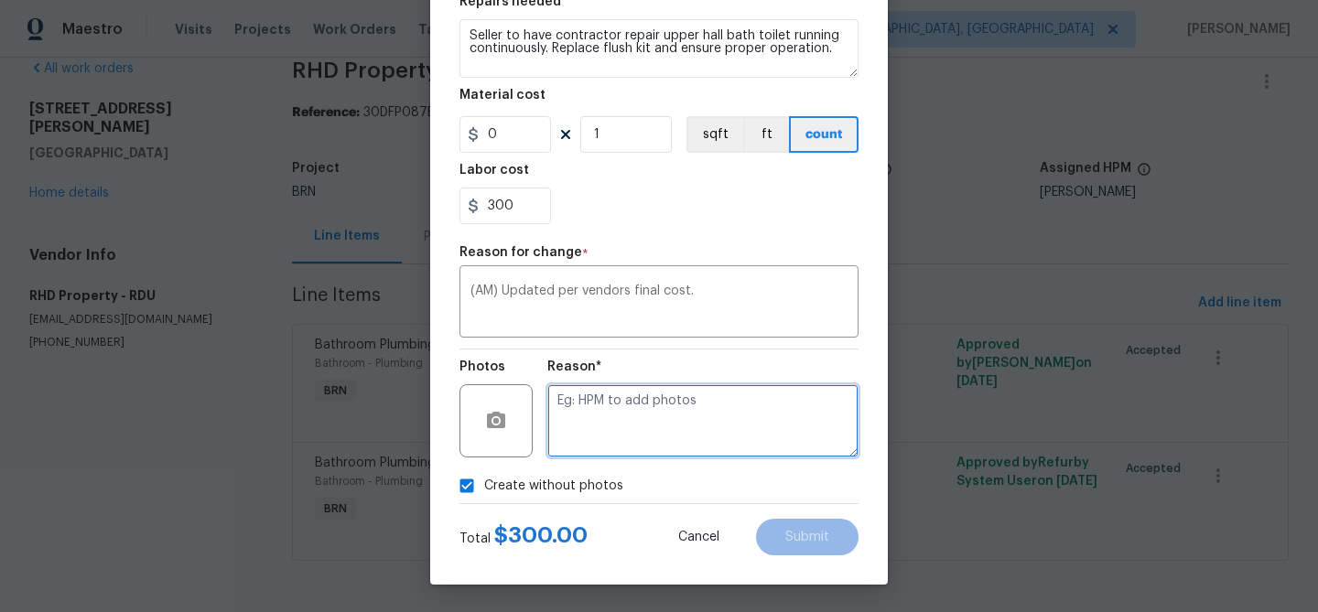
click at [598, 421] on textarea at bounding box center [702, 420] width 311 height 73
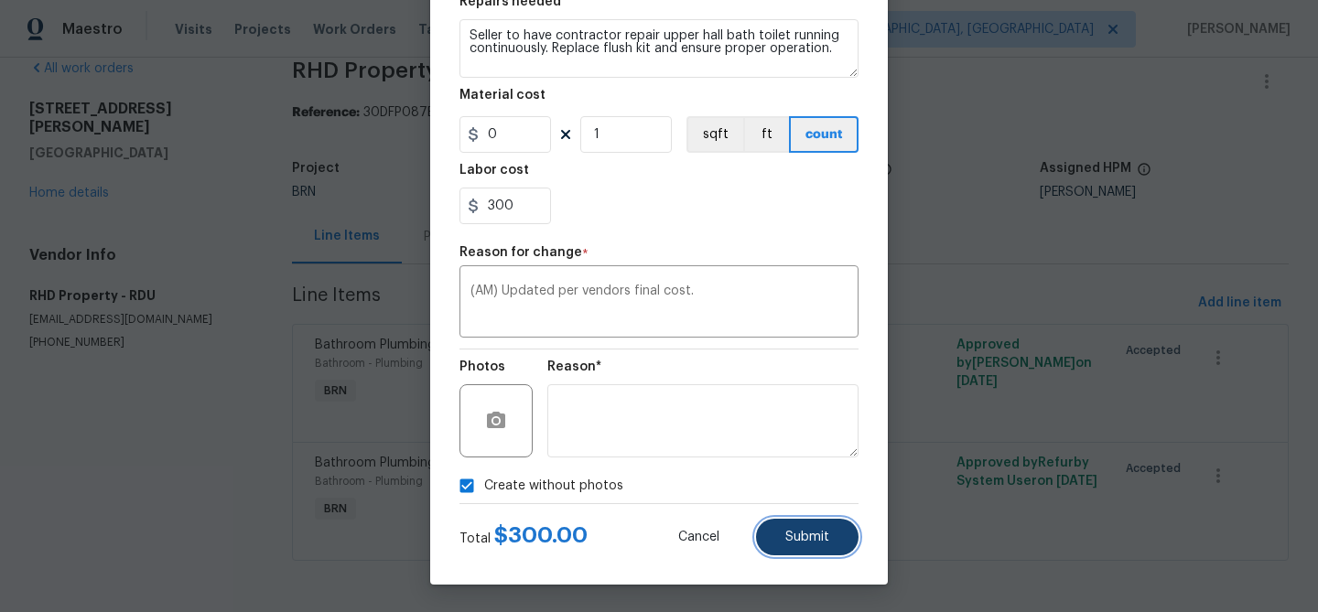
click at [800, 534] on span "Submit" at bounding box center [807, 538] width 44 height 14
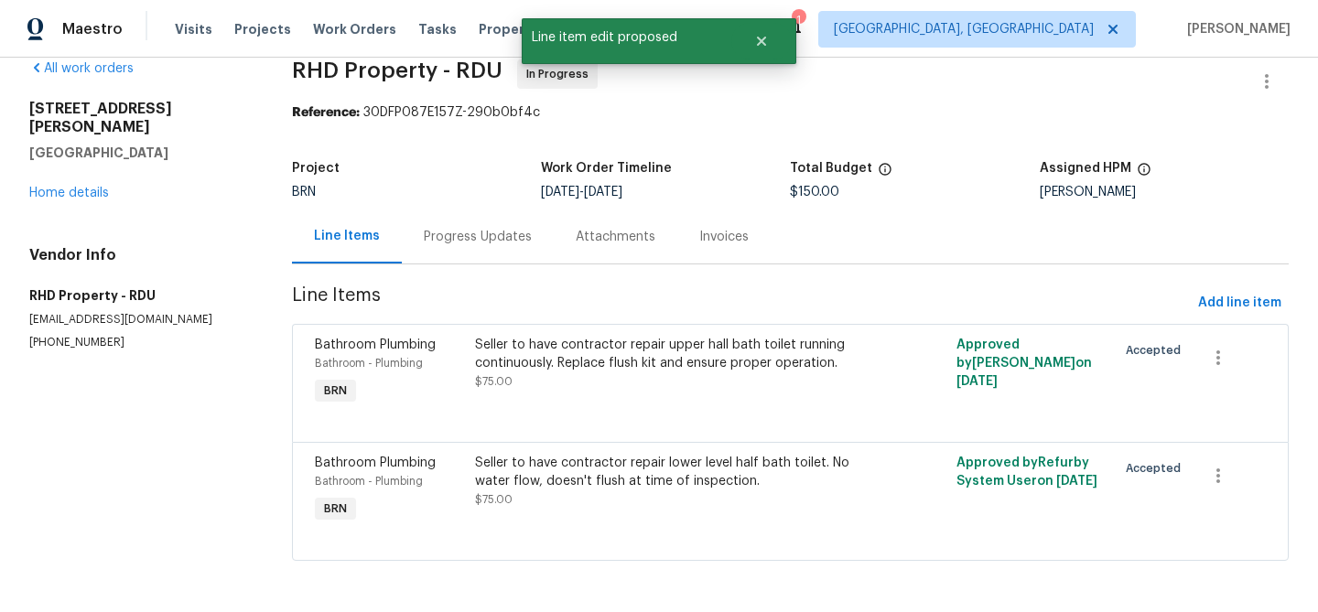
scroll to position [0, 0]
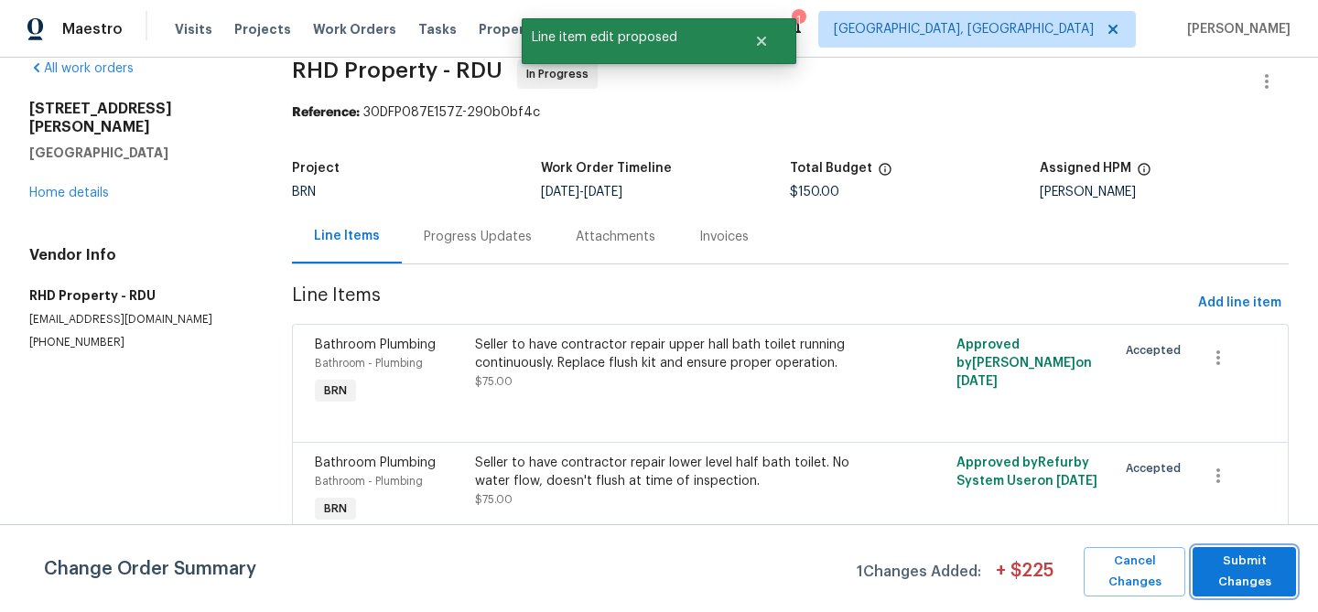
click at [1229, 552] on span "Submit Changes" at bounding box center [1244, 572] width 85 height 42
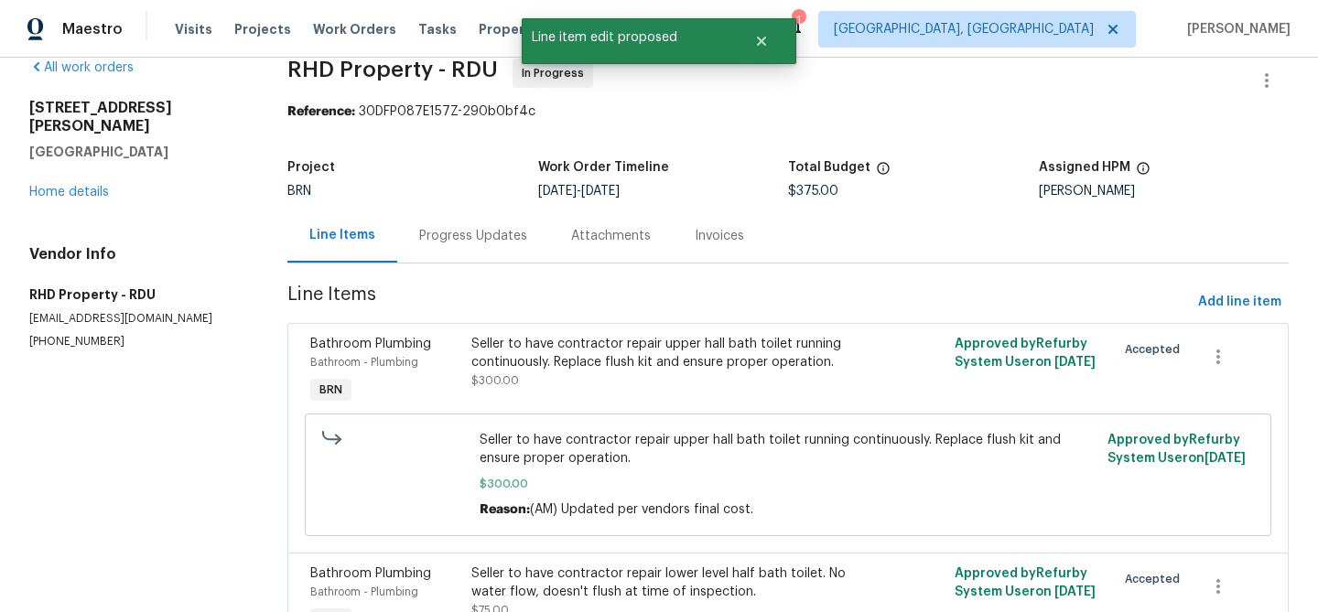
click at [447, 227] on div "Progress Updates" at bounding box center [473, 236] width 108 height 18
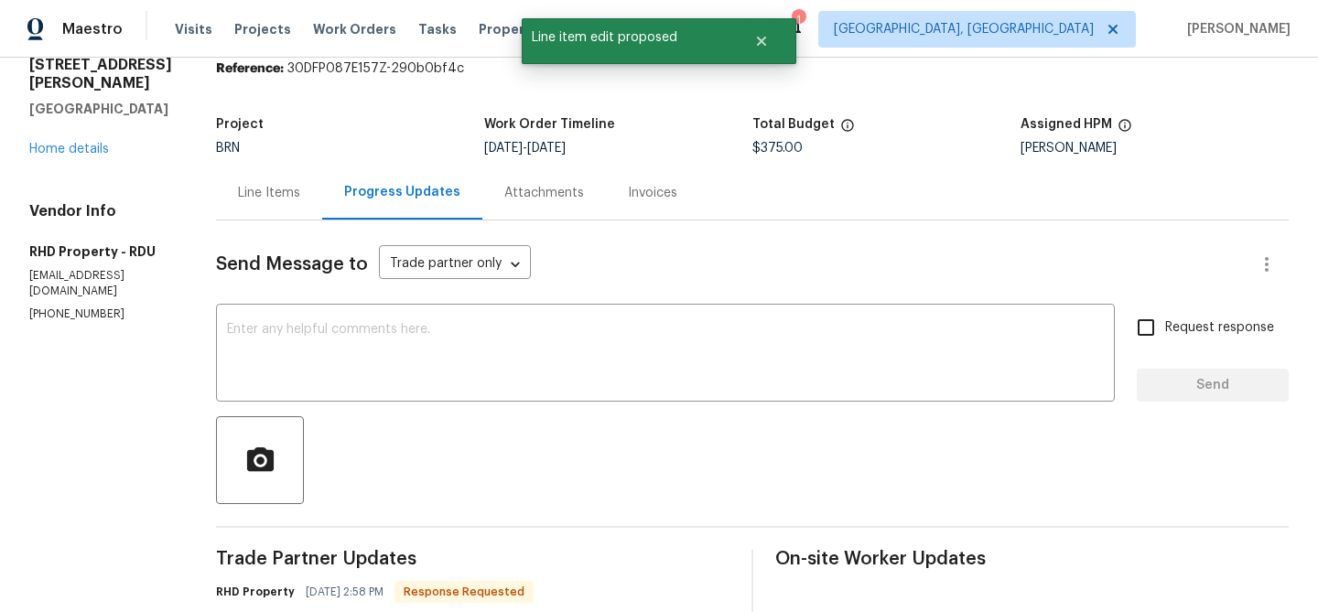
scroll to position [83, 0]
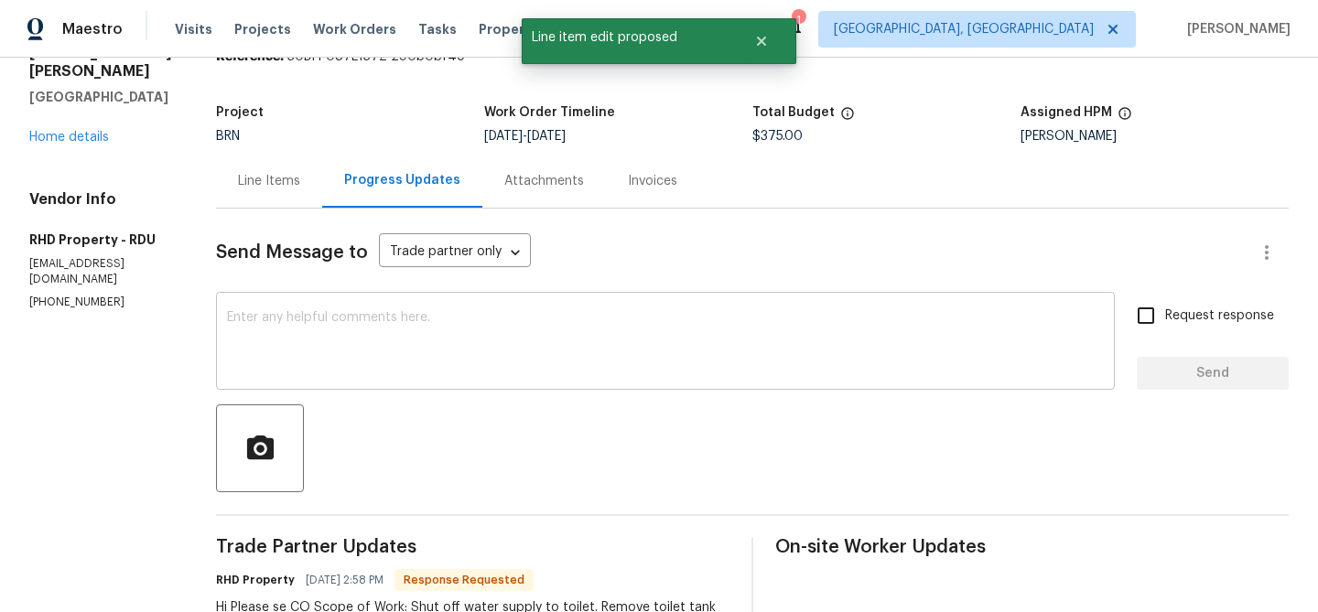
click at [361, 309] on div "x ​" at bounding box center [665, 342] width 899 height 93
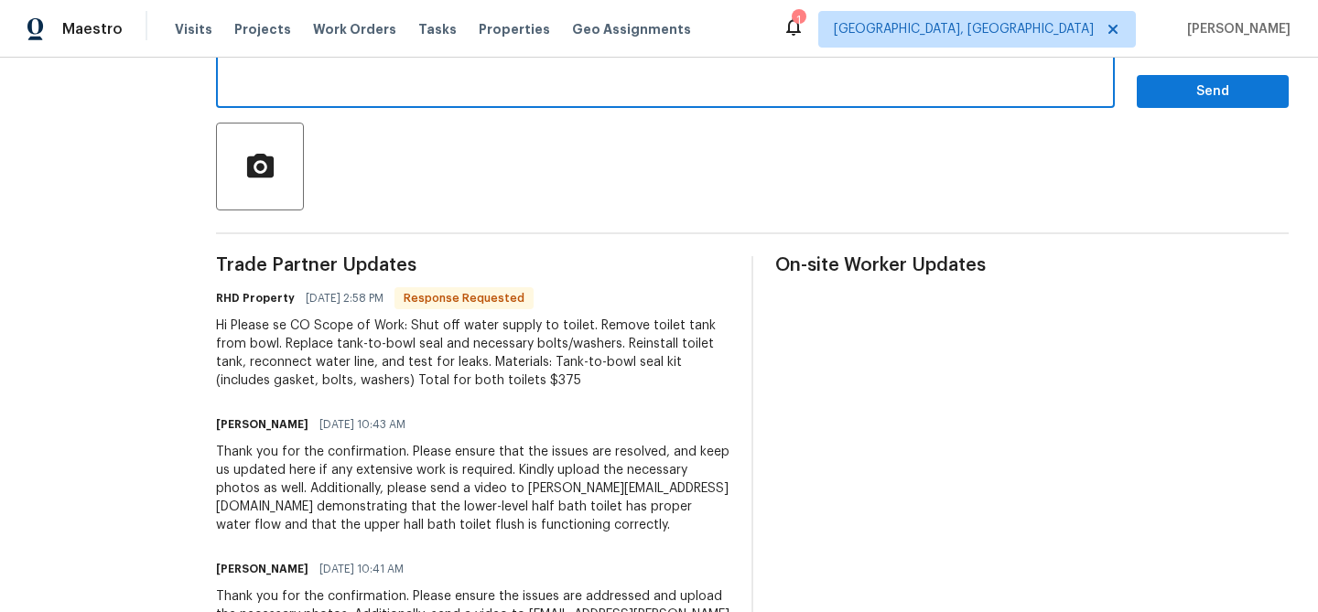
scroll to position [388, 0]
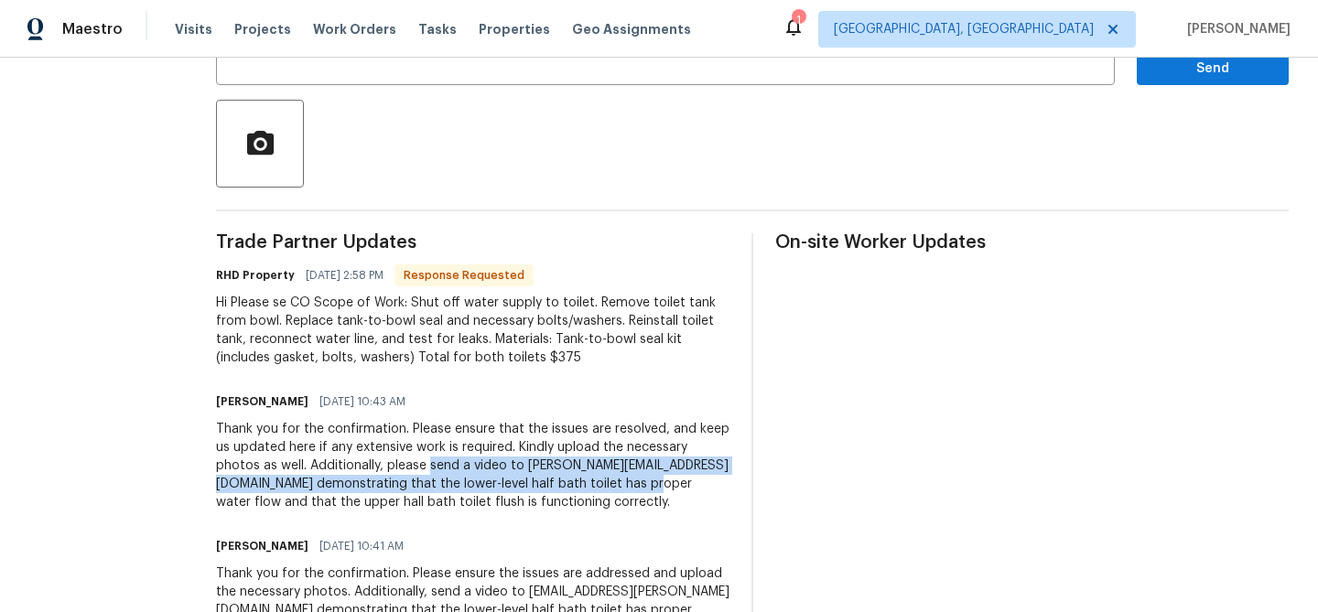
drag, startPoint x: 520, startPoint y: 469, endPoint x: 379, endPoint y: 511, distance: 146.8
click at [379, 511] on div "Thank you for the confirmation. Please ensure that the issues are resolved, and…" at bounding box center [472, 466] width 513 height 92
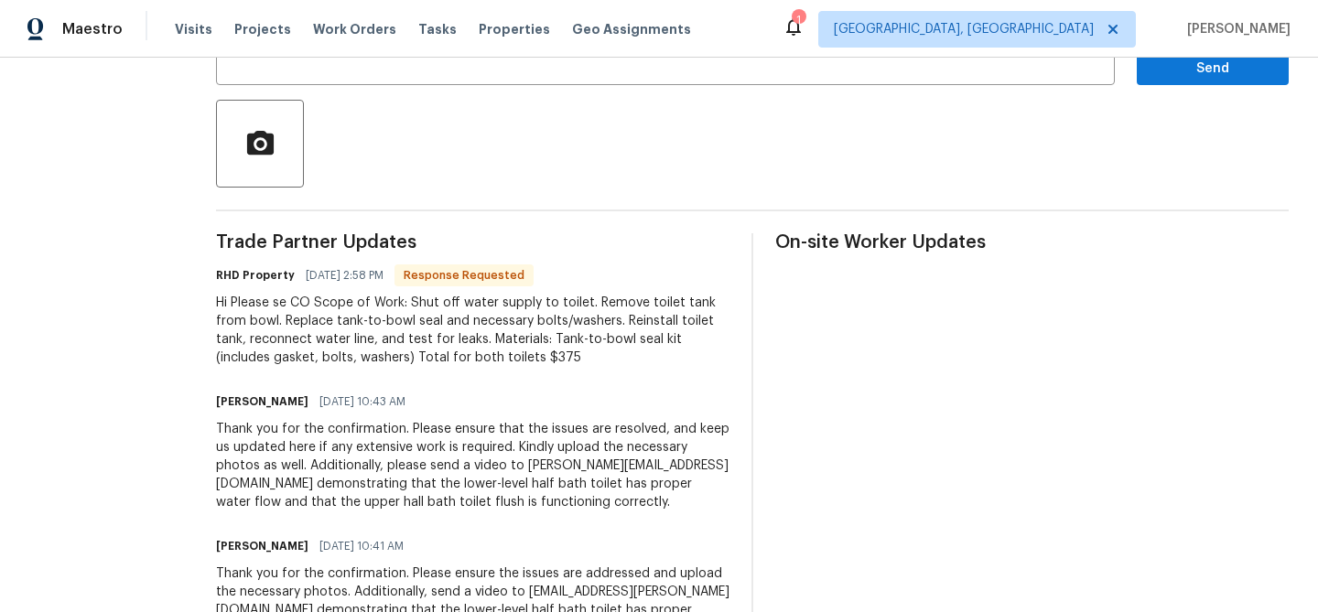
click at [517, 469] on div "Thank you for the confirmation. Please ensure that the issues are resolved, and…" at bounding box center [472, 466] width 513 height 92
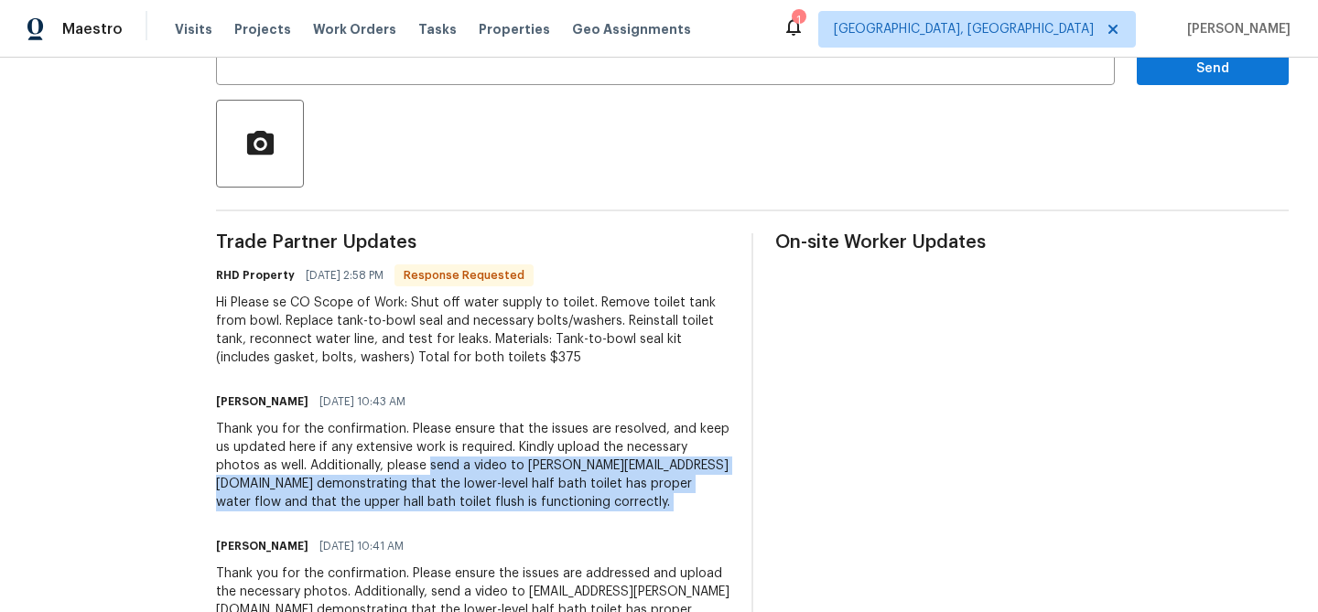
drag, startPoint x: 517, startPoint y: 469, endPoint x: 544, endPoint y: 509, distance: 48.0
click at [545, 510] on div "Thank you for the confirmation. Please ensure that the issues are resolved, and…" at bounding box center [472, 466] width 513 height 92
copy div "send a video to ananthi.mahendran@opendoor.com demonstrating that the lower-lev…"
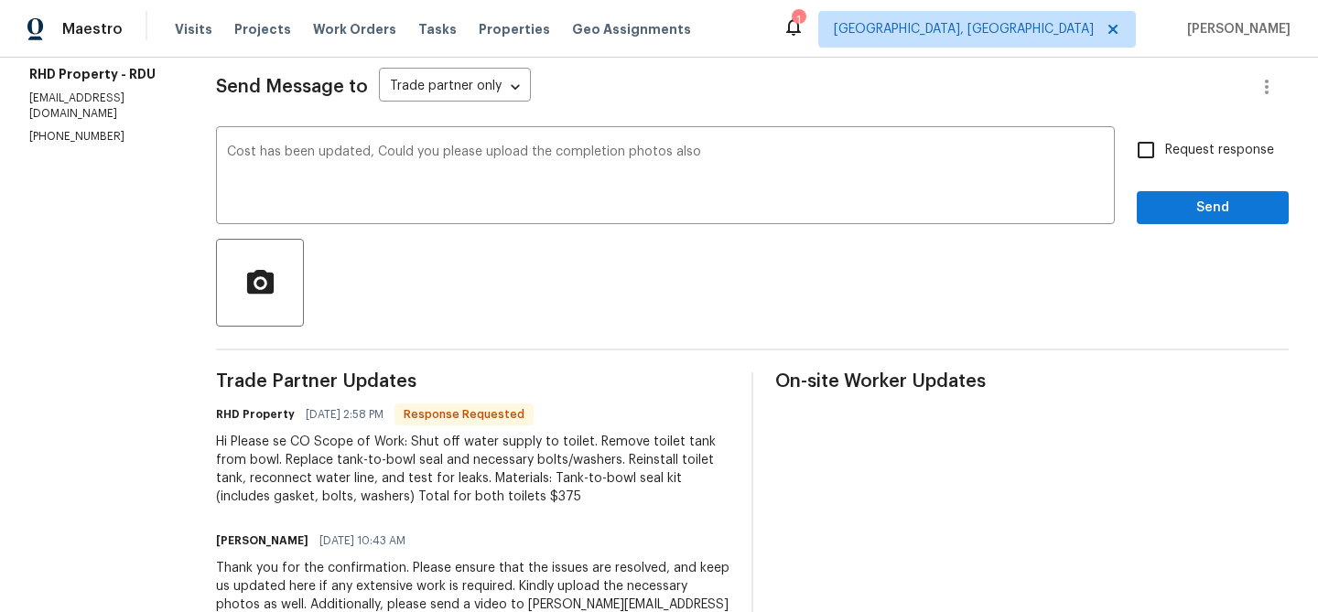
click at [557, 480] on div "Hi Please se CO Scope of Work: Shut off water supply to toilet. Remove toilet t…" at bounding box center [472, 469] width 513 height 73
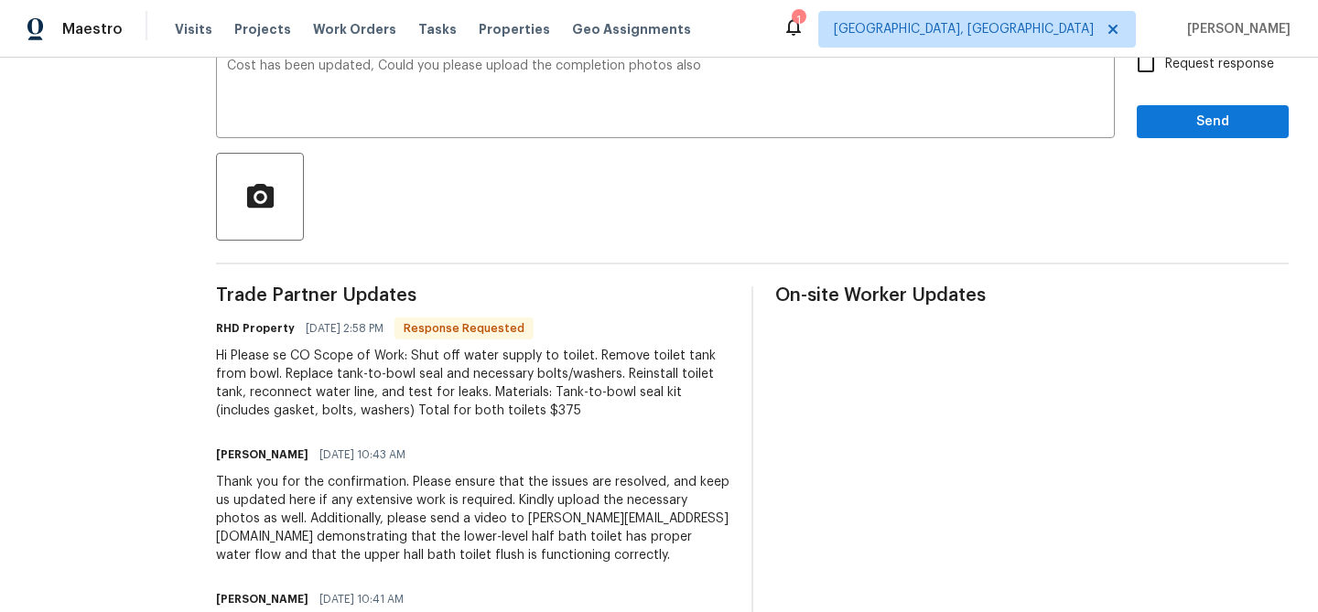
scroll to position [381, 0]
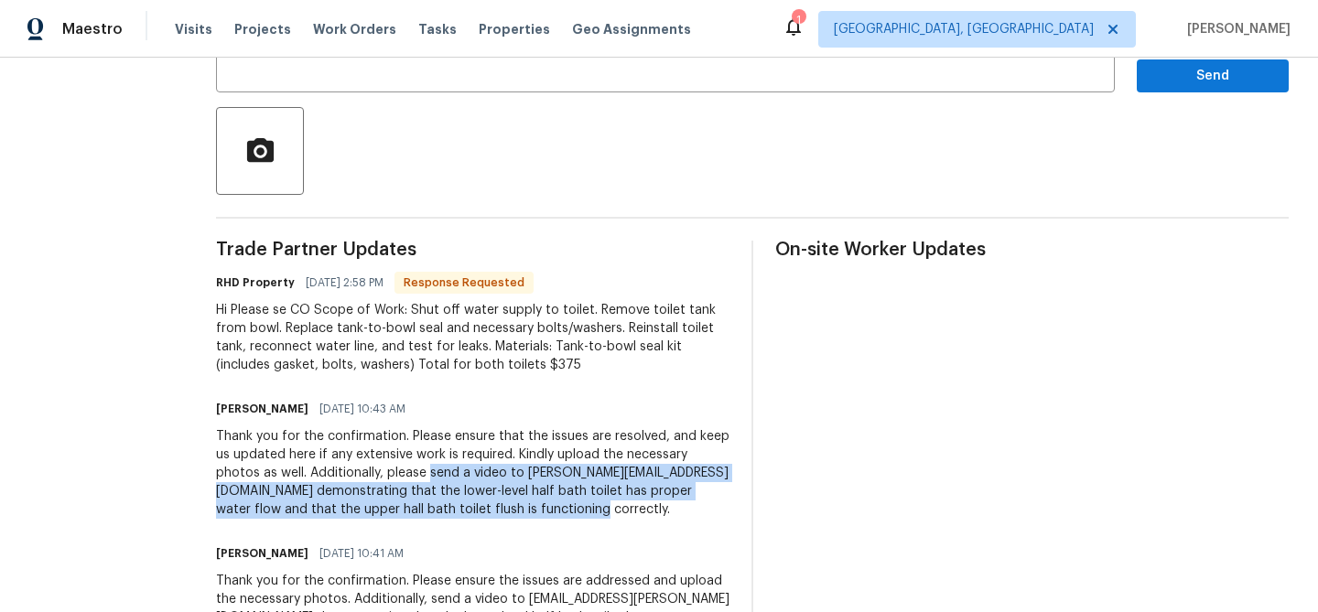
drag, startPoint x: 517, startPoint y: 476, endPoint x: 573, endPoint y: 530, distance: 77.7
click at [573, 519] on div "Thank you for the confirmation. Please ensure that the issues are resolved, and…" at bounding box center [472, 473] width 513 height 92
copy div "send a video to ananthi.mahendran@opendoor.com demonstrating that the lower-lev…"
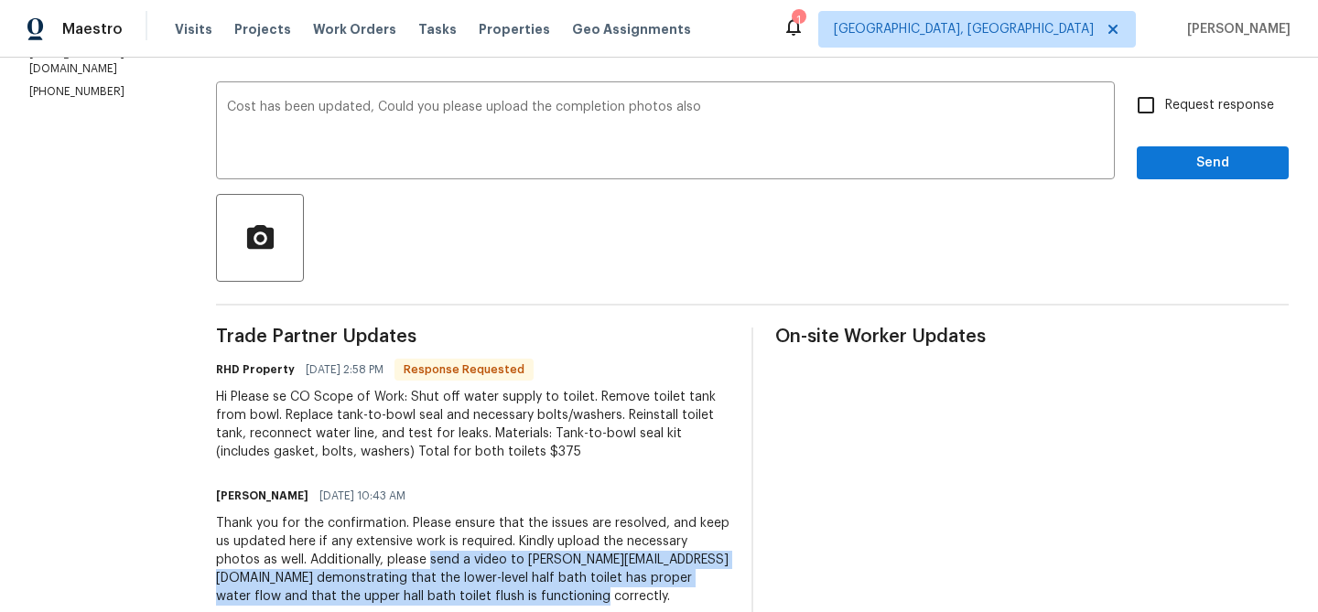
scroll to position [242, 0]
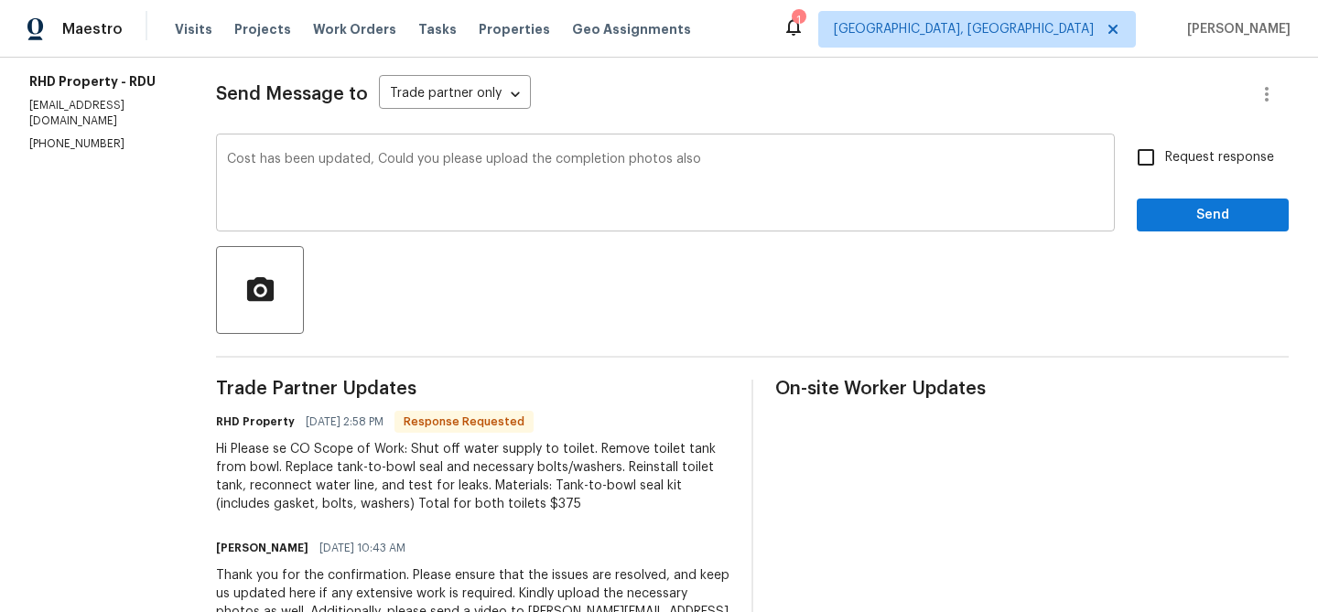
click at [749, 167] on textarea "Cost has been updated, Could you please upload the completion photos also" at bounding box center [665, 185] width 877 height 64
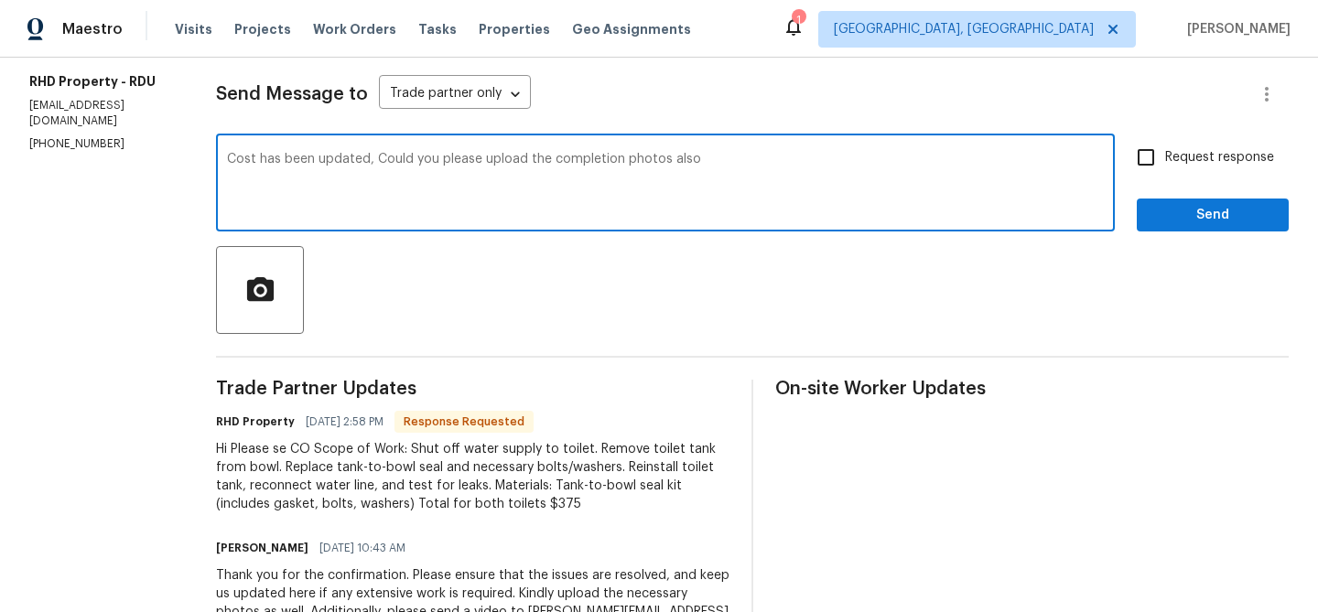
paste textarea "send a video to ananthi.mahendran@opendoor.com demonstrating that the lower-lev…"
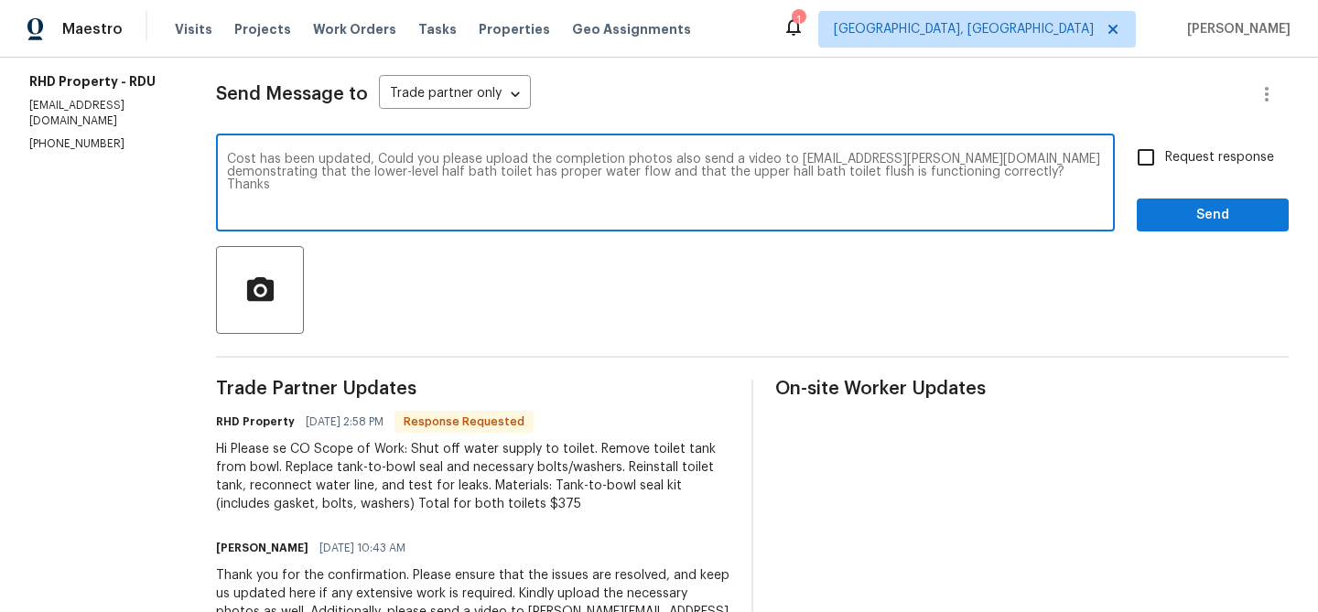
type textarea "Cost has been updated, Could you please upload the completion photos also send …"
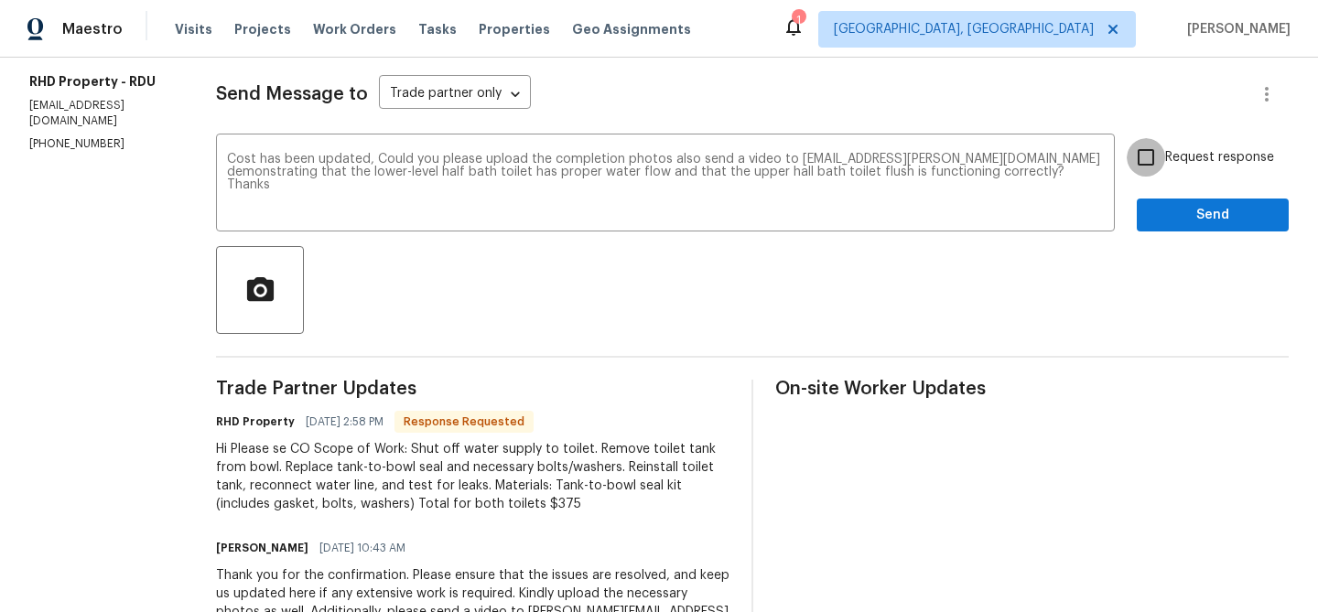
click at [1153, 166] on input "Request response" at bounding box center [1146, 157] width 38 height 38
checkbox input "true"
click at [1146, 221] on button "Send" at bounding box center [1213, 216] width 152 height 34
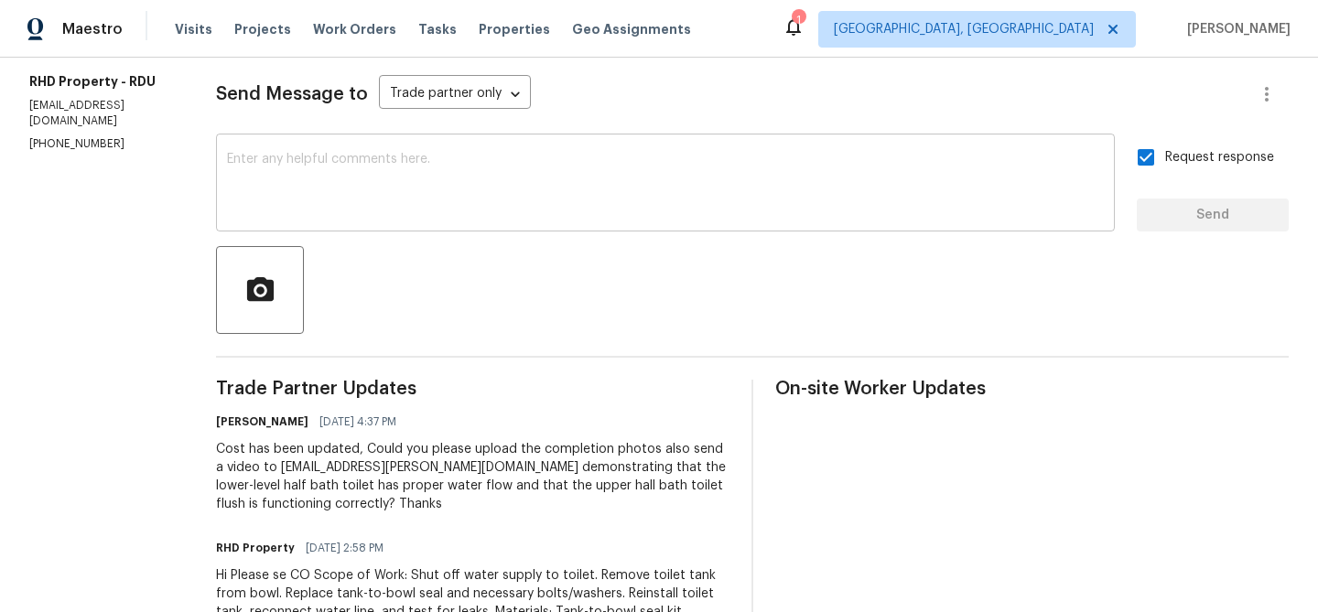
scroll to position [0, 0]
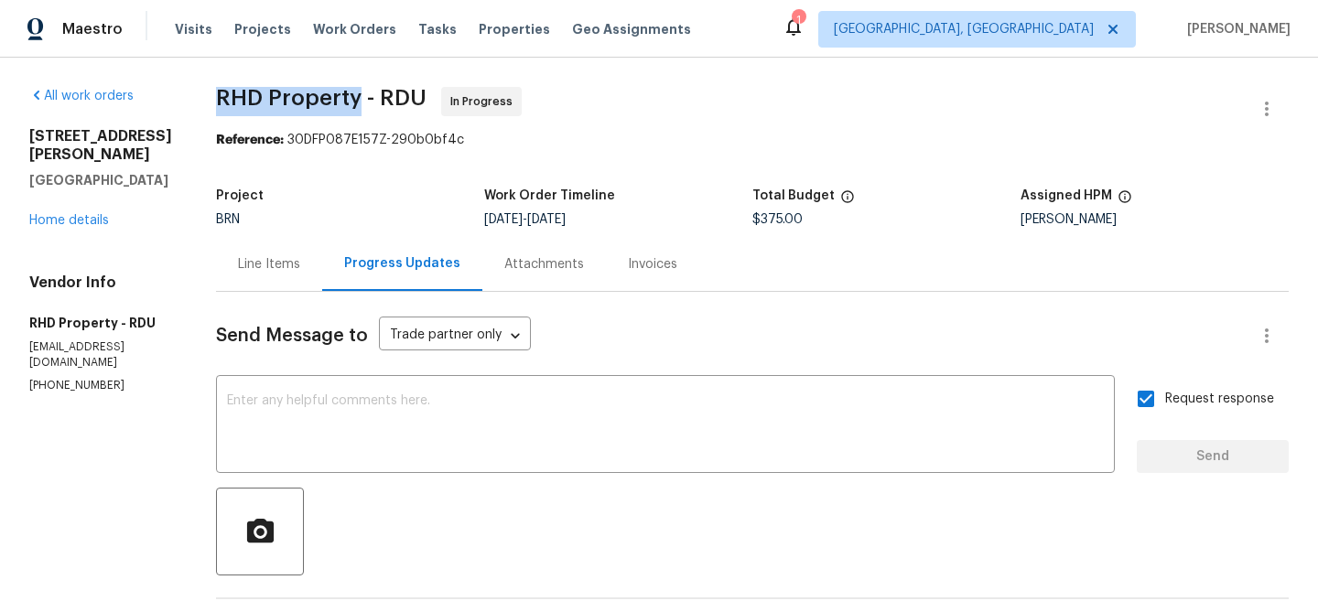
drag, startPoint x: 226, startPoint y: 104, endPoint x: 378, endPoint y: 97, distance: 152.1
copy span "RHD Property"
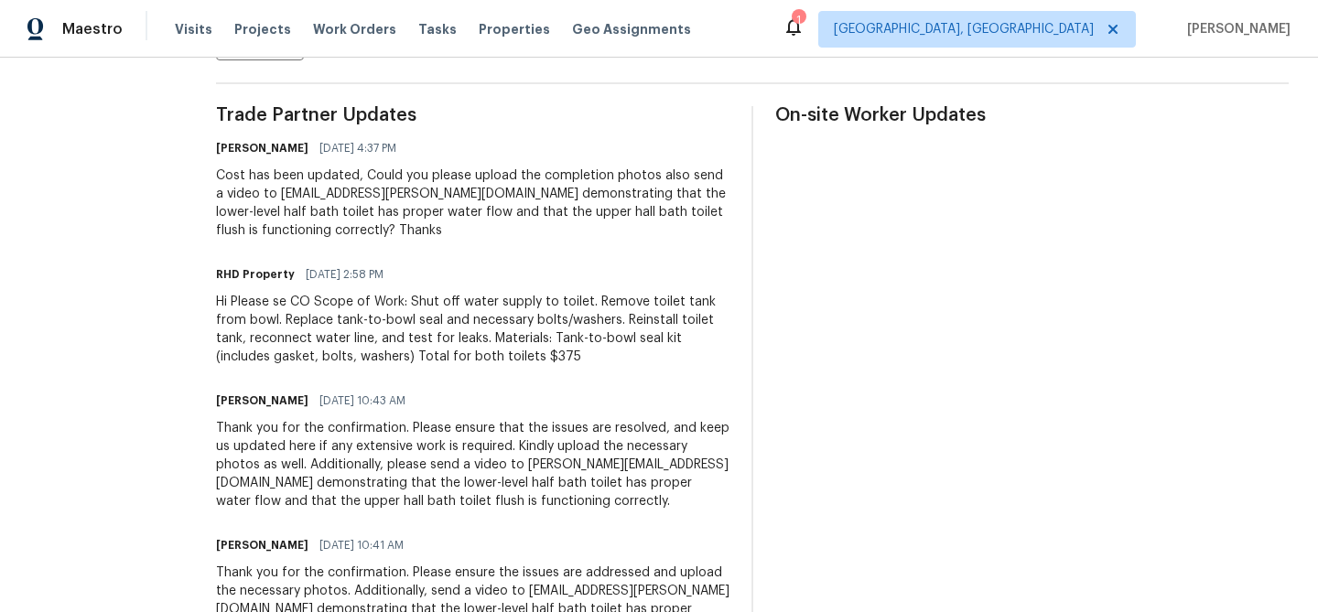
scroll to position [516, 0]
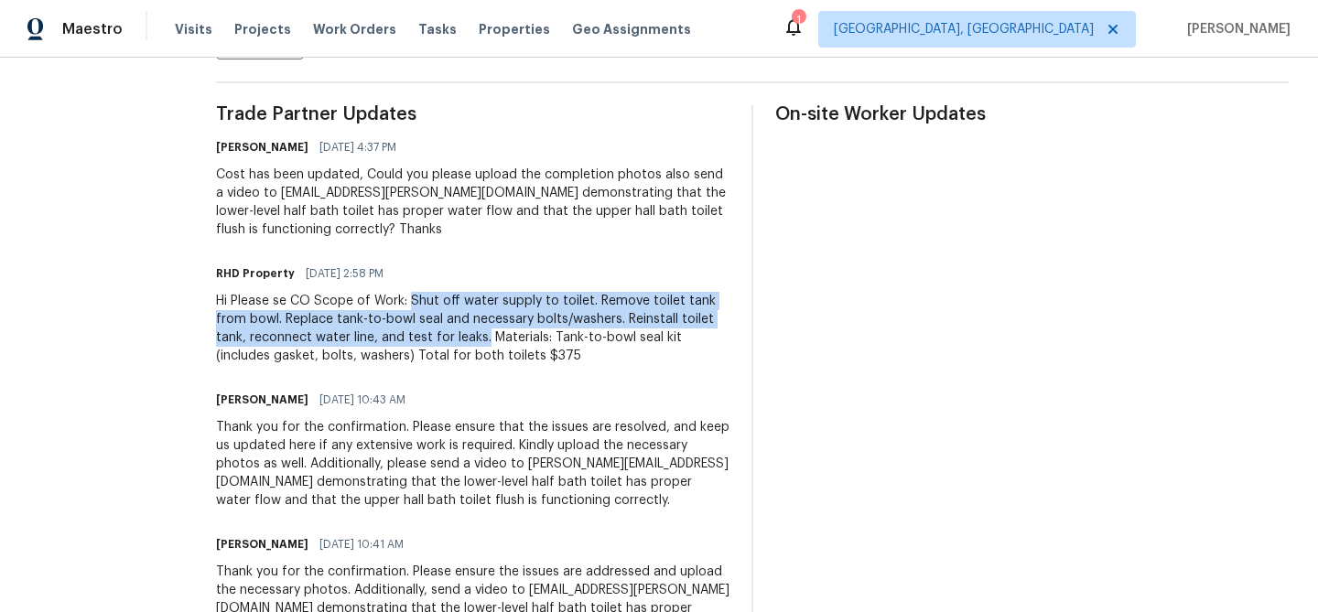
drag, startPoint x: 433, startPoint y: 300, endPoint x: 508, endPoint y: 329, distance: 80.6
click at [508, 330] on div "Hi Please se CO Scope of Work: Shut off water supply to toilet. Remove toilet t…" at bounding box center [472, 328] width 513 height 73
copy div "Shut off water supply to toilet. Remove toilet tank from bowl. Replace tank-to-…"
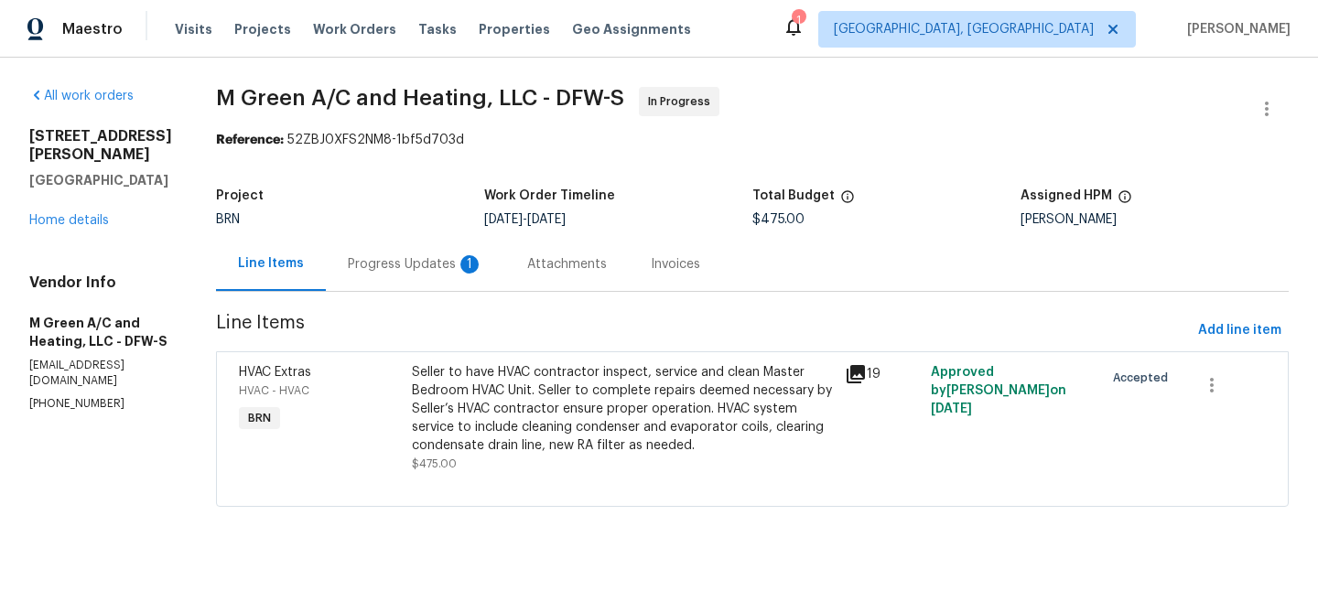
click at [505, 240] on div "Progress Updates 1" at bounding box center [415, 264] width 179 height 54
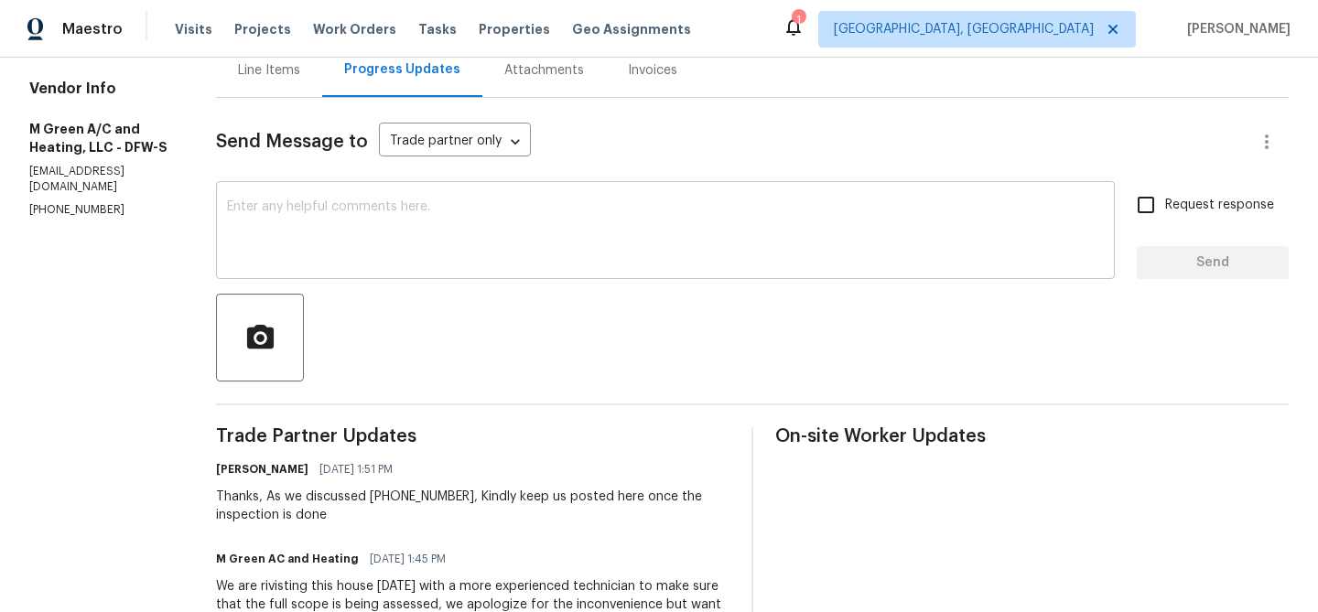
click at [396, 240] on textarea at bounding box center [665, 232] width 877 height 64
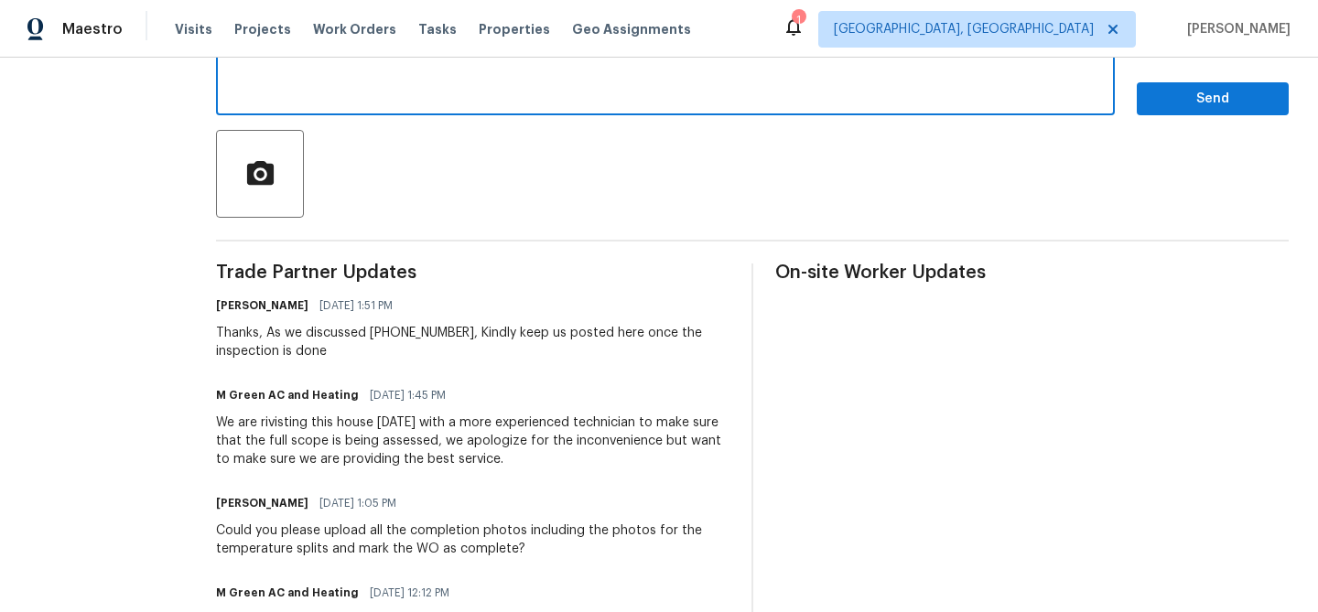
scroll to position [337, 0]
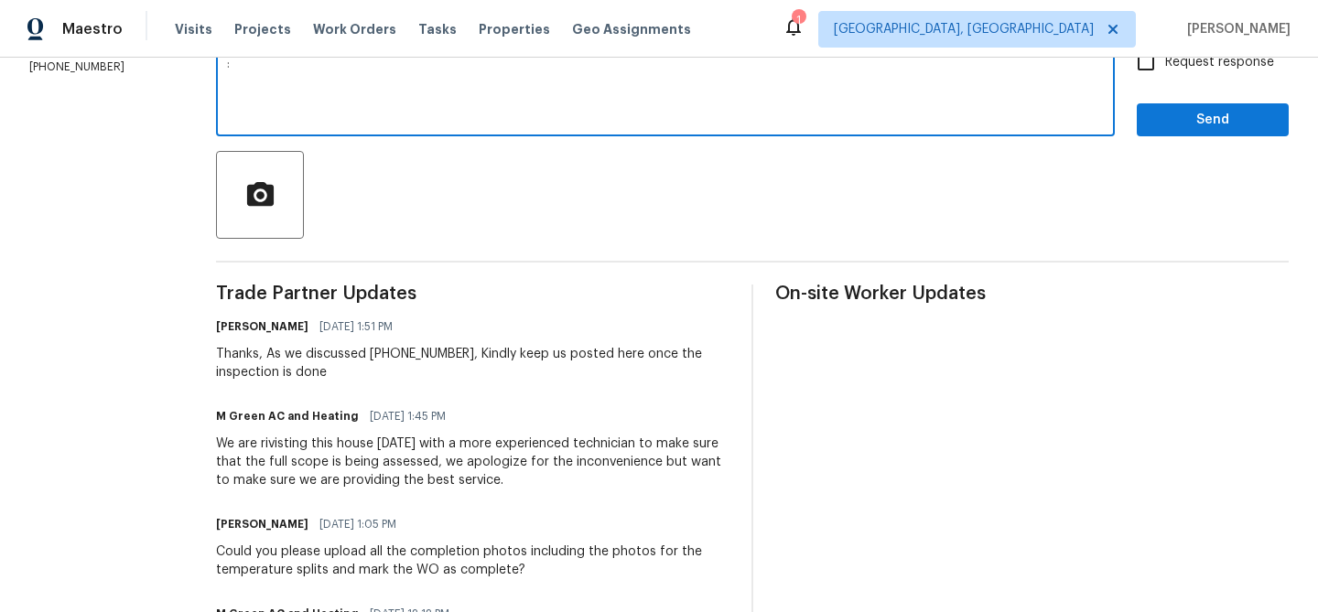
type textarea ":"
click at [1160, 72] on input "Request response" at bounding box center [1146, 62] width 38 height 38
checkbox input "true"
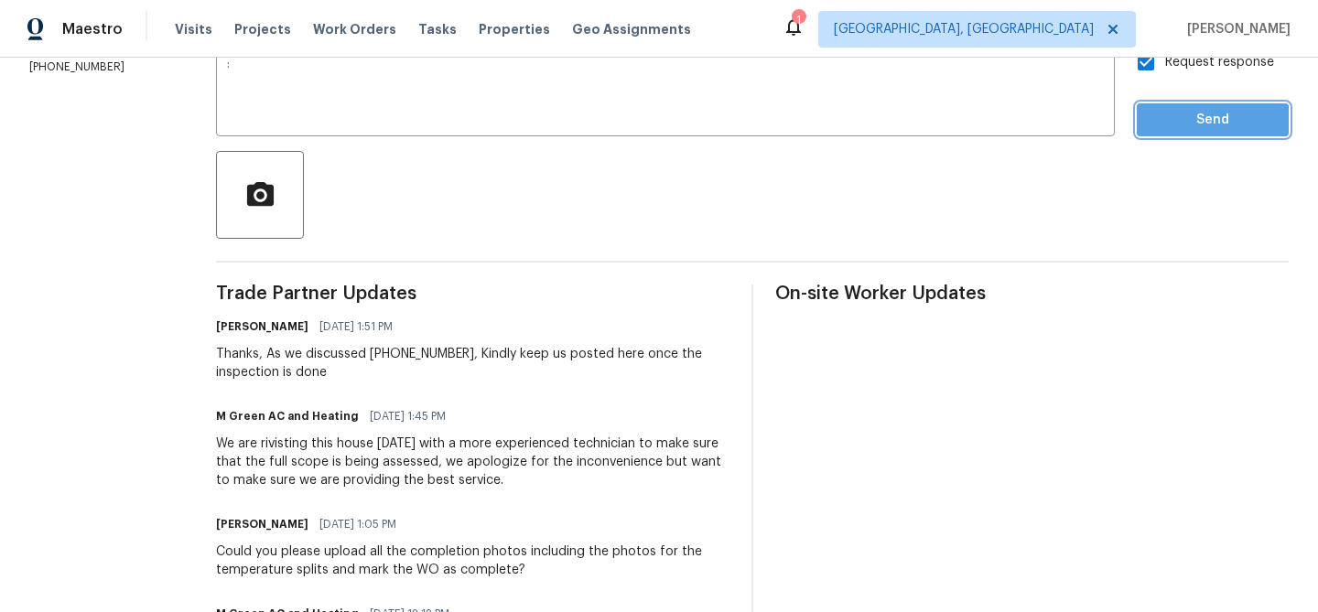
click at [1159, 124] on span "Send" at bounding box center [1212, 120] width 123 height 23
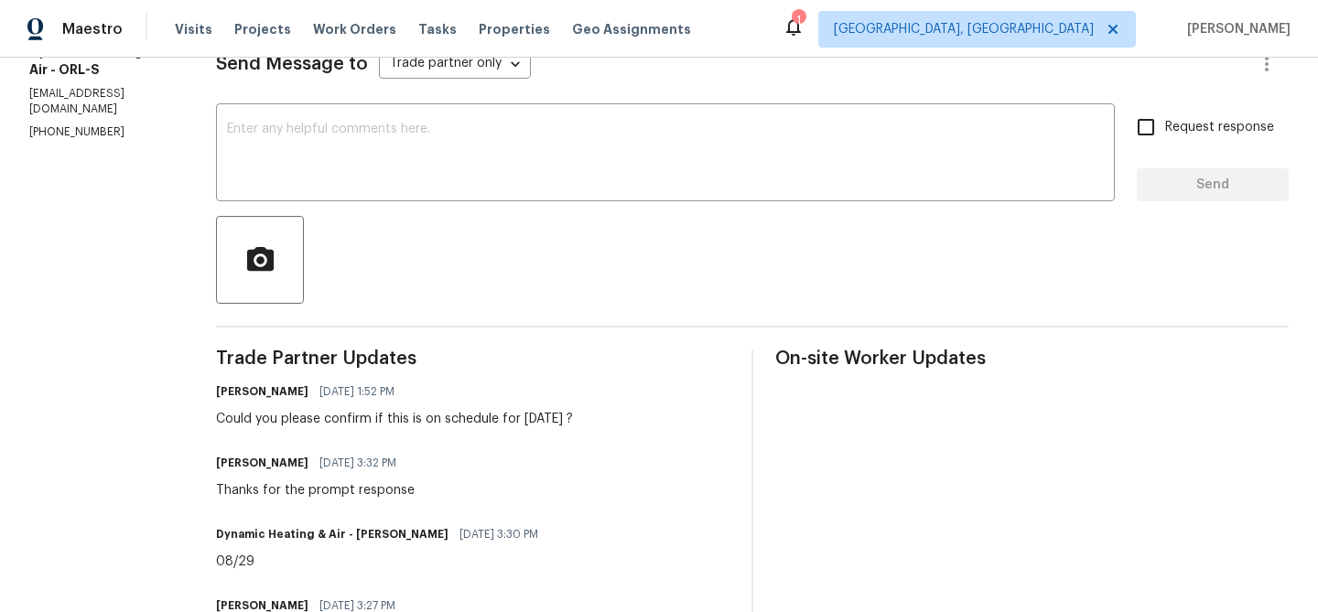
scroll to position [276, 0]
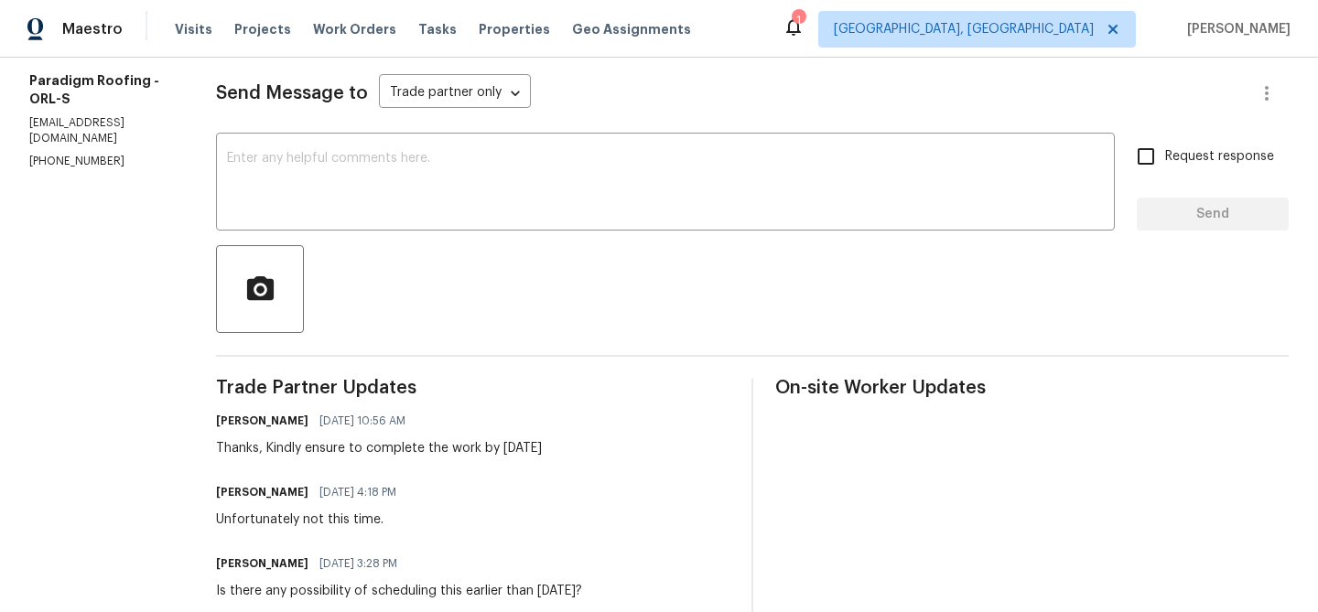
scroll to position [258, 0]
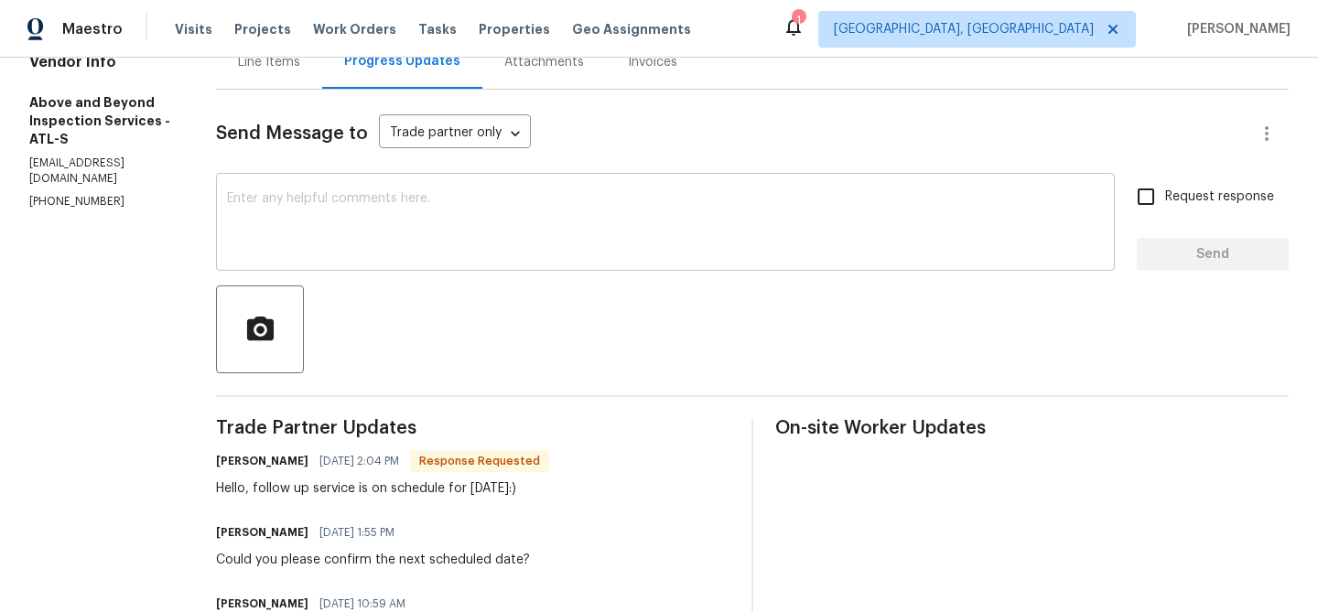
scroll to position [203, 0]
click at [366, 197] on textarea at bounding box center [665, 223] width 877 height 64
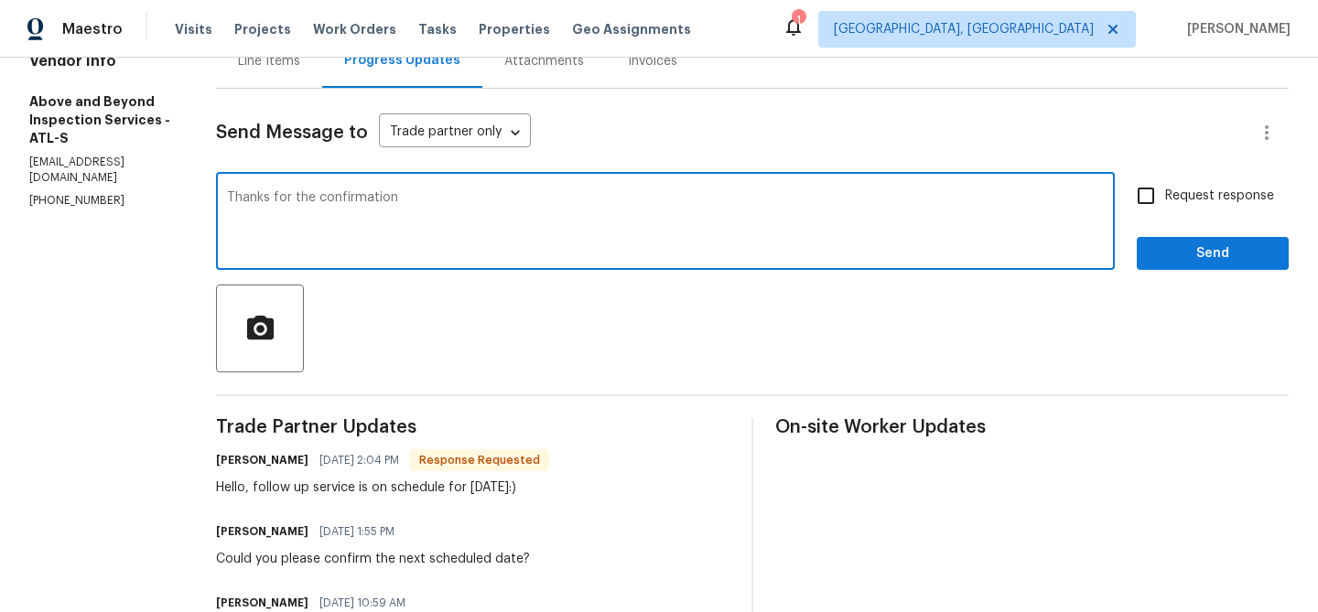
type textarea "Thanks for the confirmation"
click at [1200, 194] on span "Request response" at bounding box center [1219, 196] width 109 height 19
click at [1165, 194] on input "Request response" at bounding box center [1146, 196] width 38 height 38
checkbox input "true"
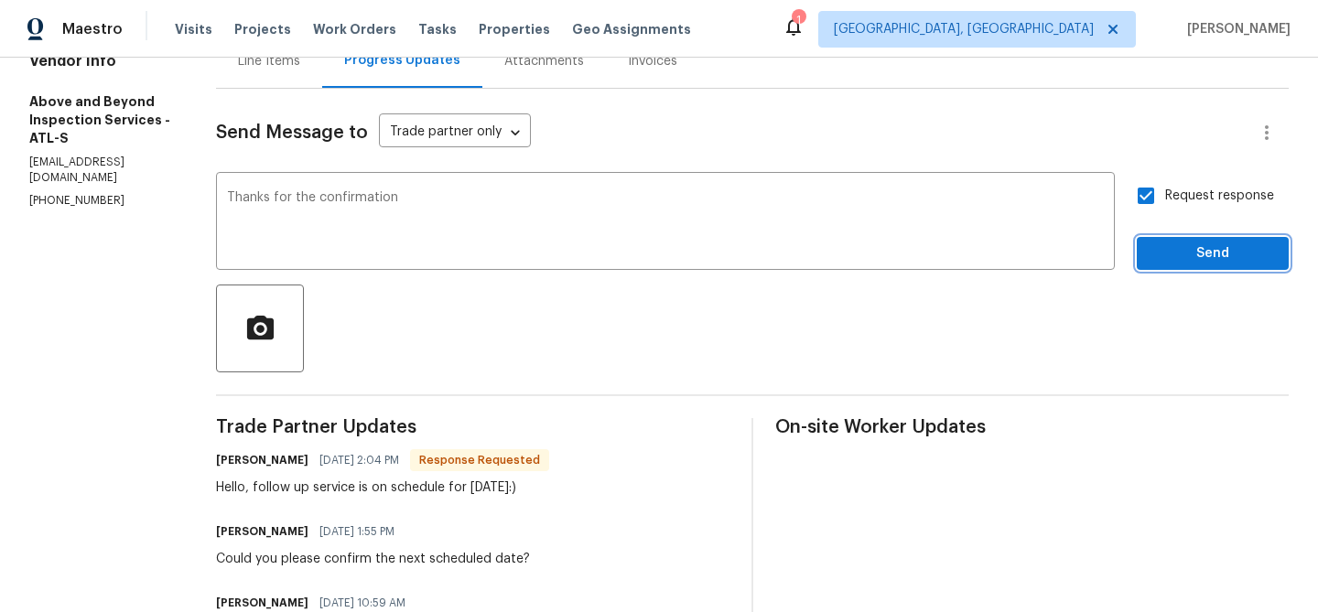
click at [1184, 253] on span "Send" at bounding box center [1212, 254] width 123 height 23
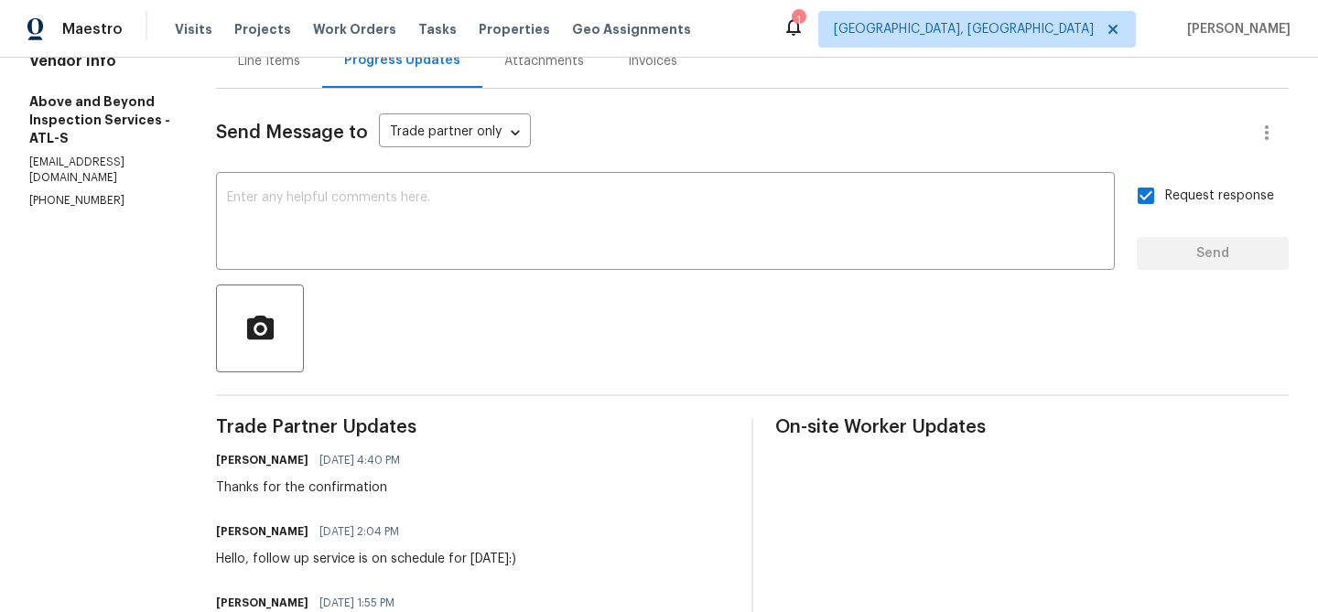
scroll to position [0, 0]
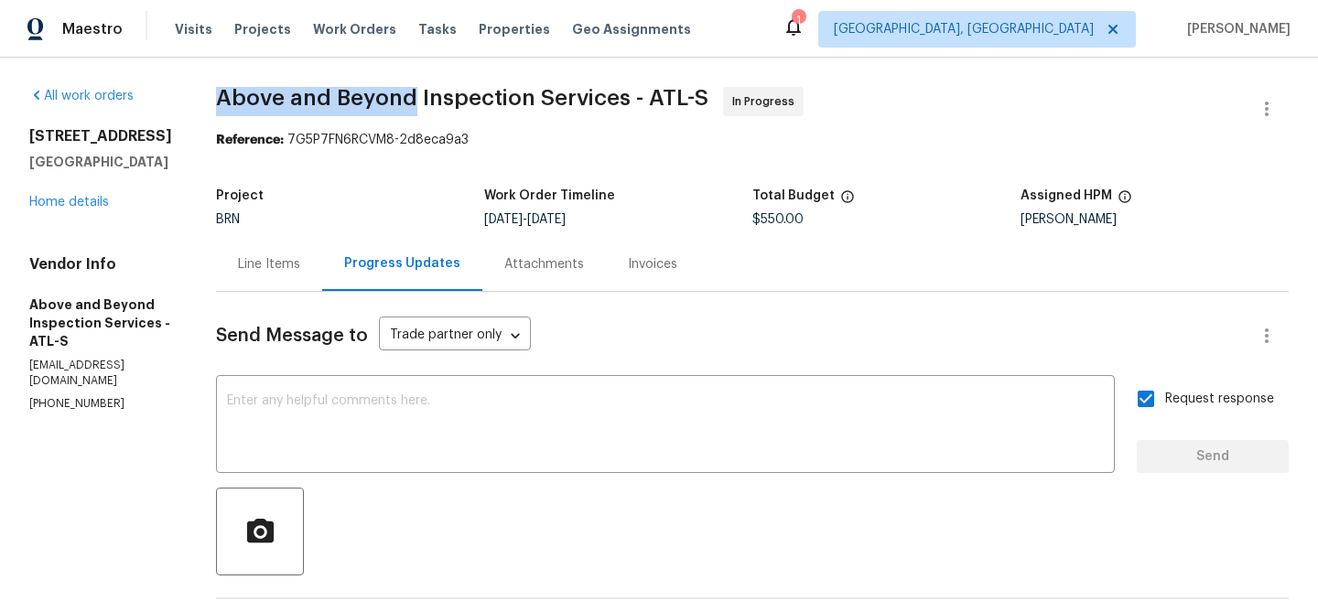
drag, startPoint x: 271, startPoint y: 100, endPoint x: 473, endPoint y: 97, distance: 202.3
copy span "Above and Beyond"
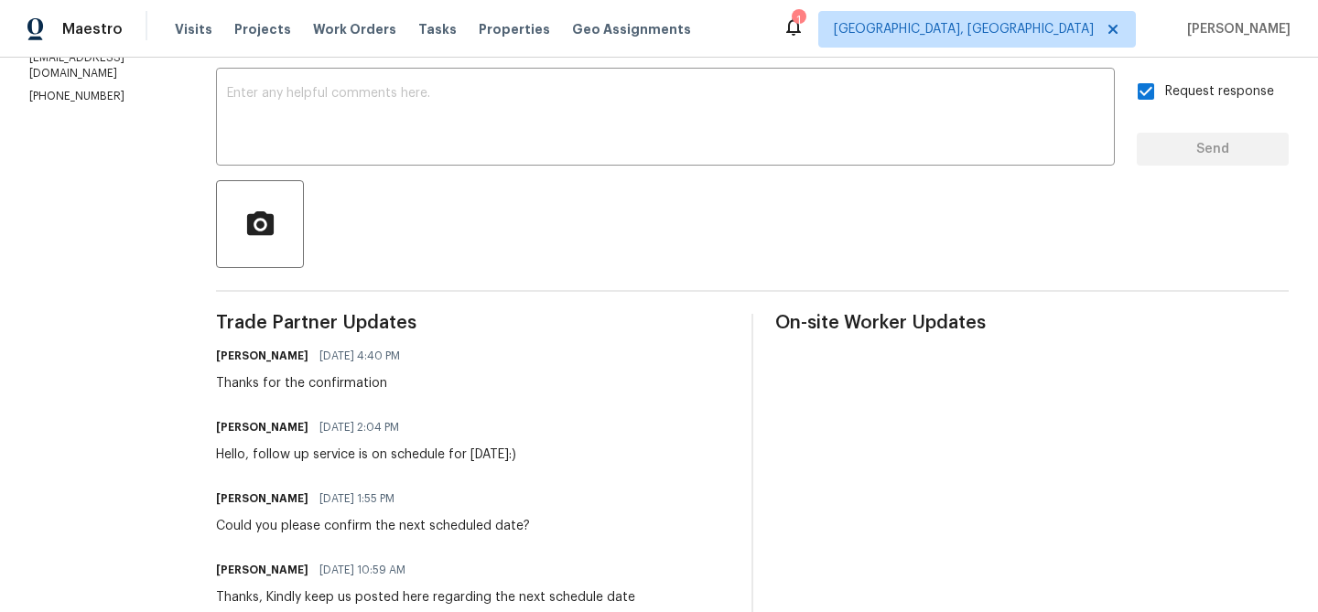
scroll to position [308, 0]
drag, startPoint x: 320, startPoint y: 453, endPoint x: 420, endPoint y: 456, distance: 99.8
click at [420, 455] on div "Hello, follow up service is on schedule for today:)" at bounding box center [366, 454] width 300 height 18
copy div "follow up service"
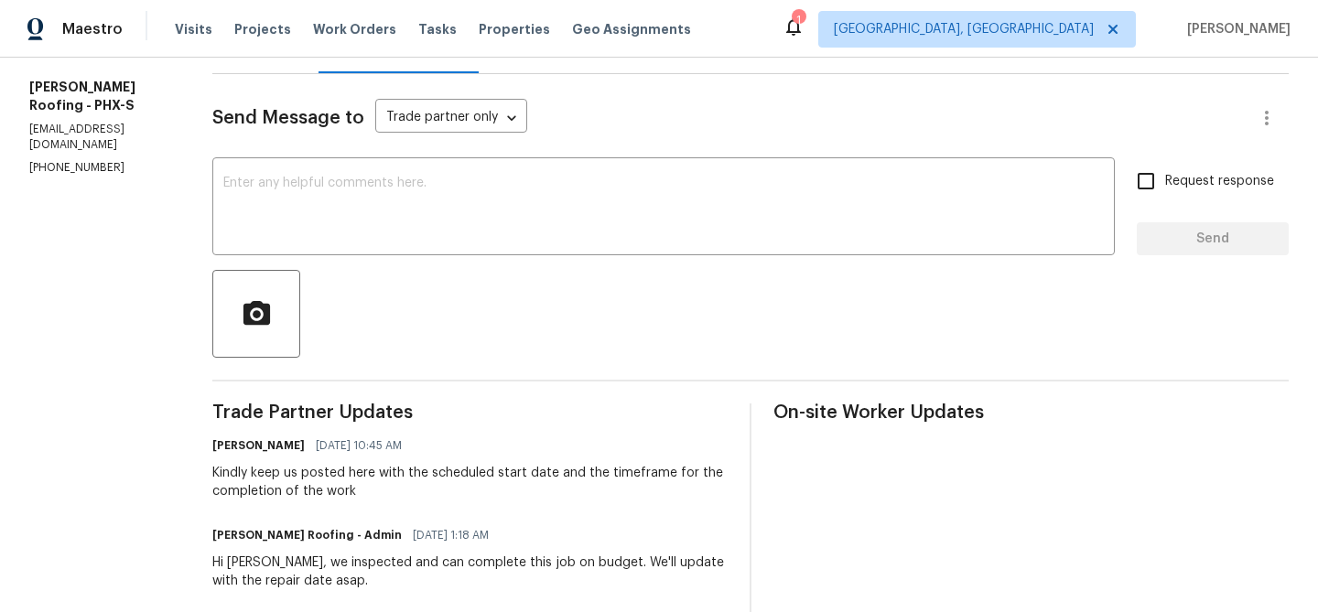
scroll to position [236, 0]
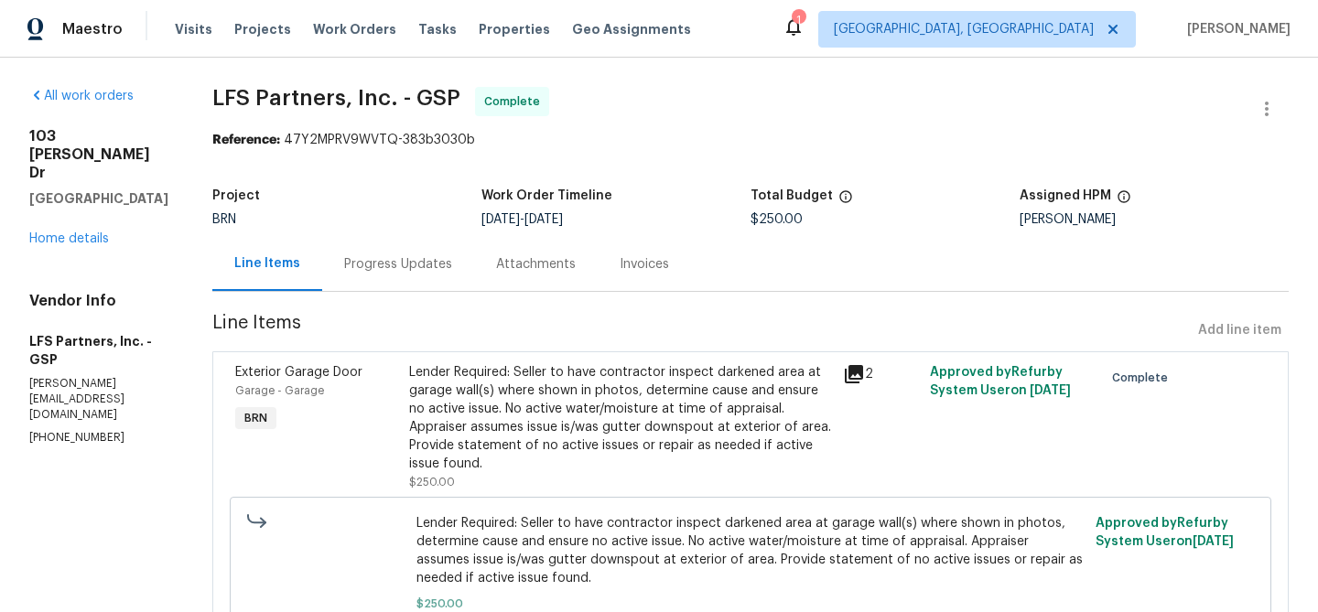
click at [433, 258] on div "Progress Updates" at bounding box center [398, 264] width 152 height 54
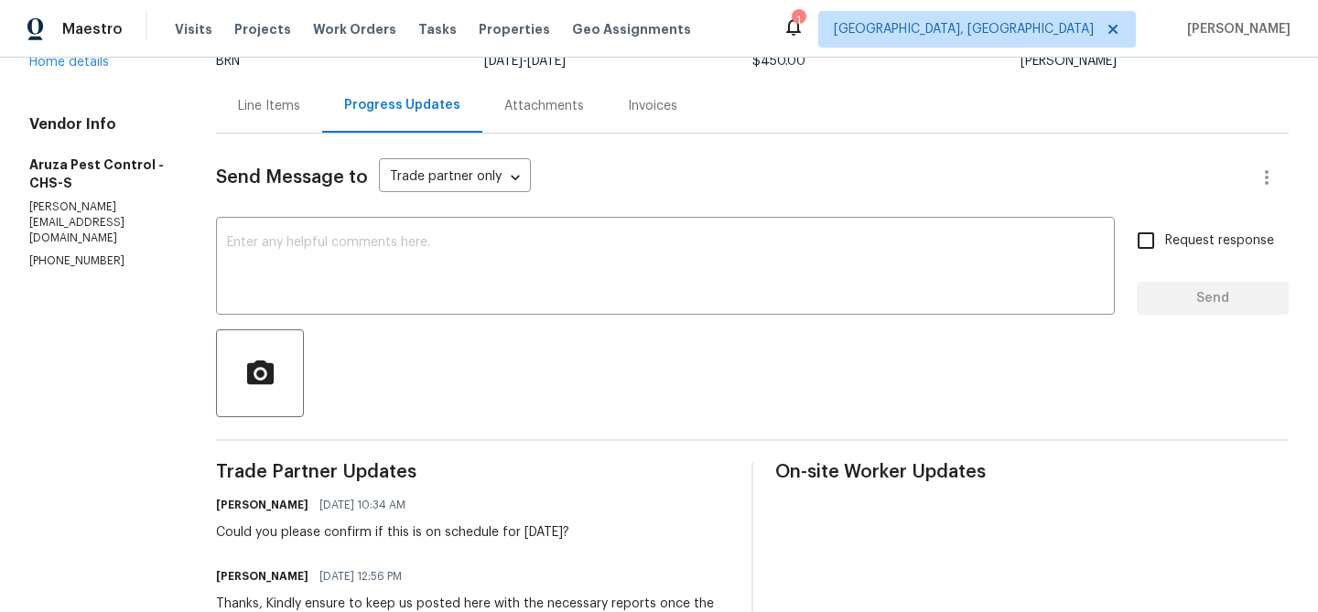
scroll to position [176, 0]
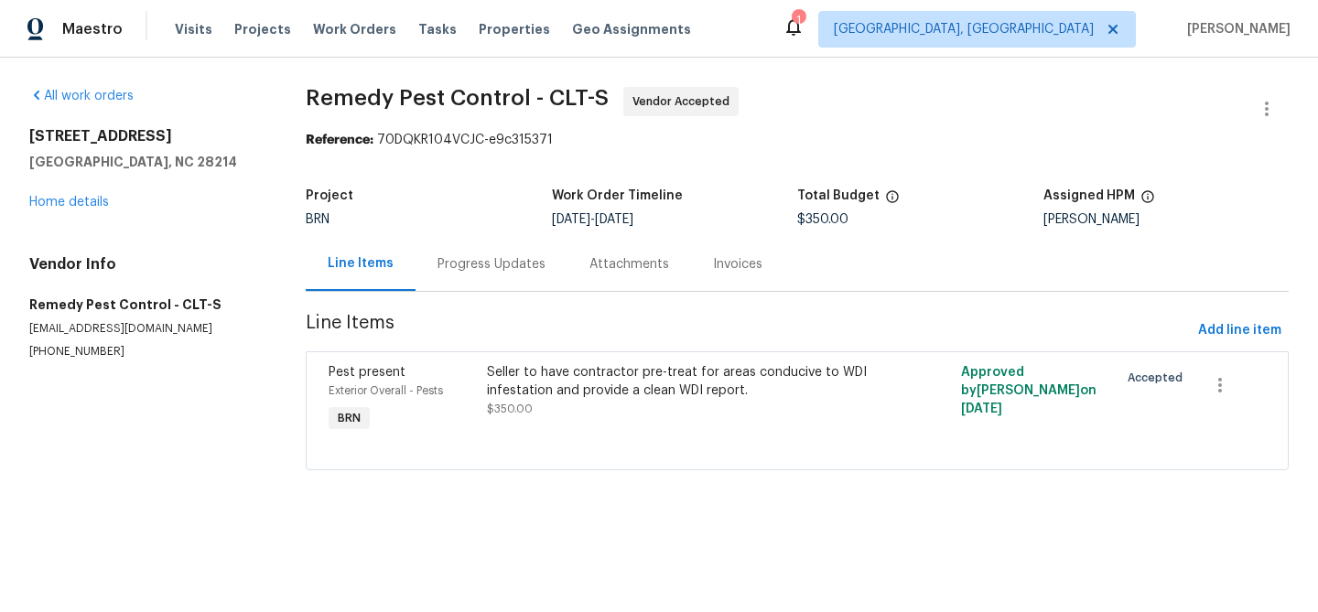
click at [451, 261] on div "Progress Updates" at bounding box center [491, 264] width 108 height 18
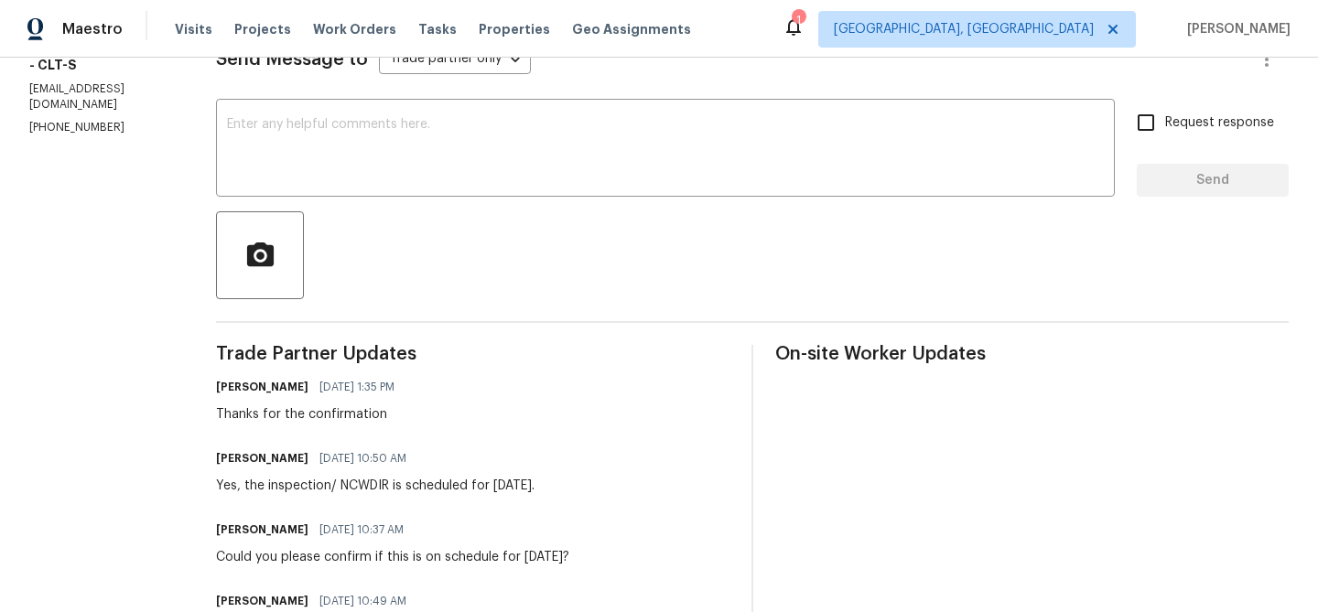
scroll to position [277, 0]
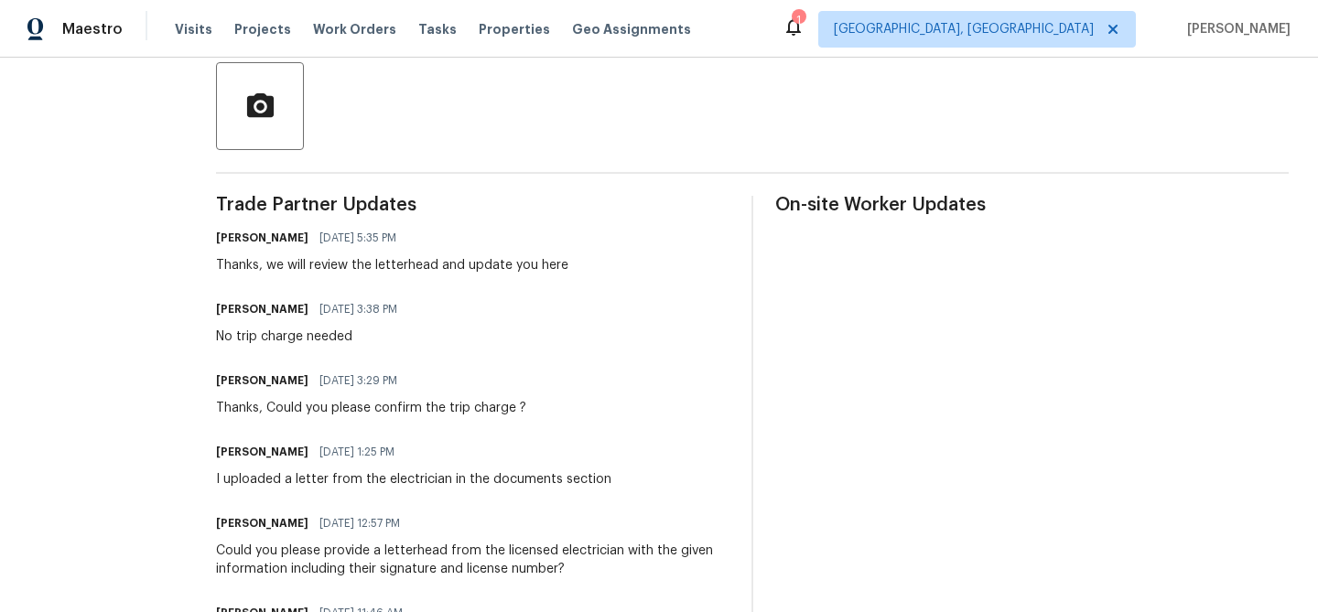
scroll to position [434, 0]
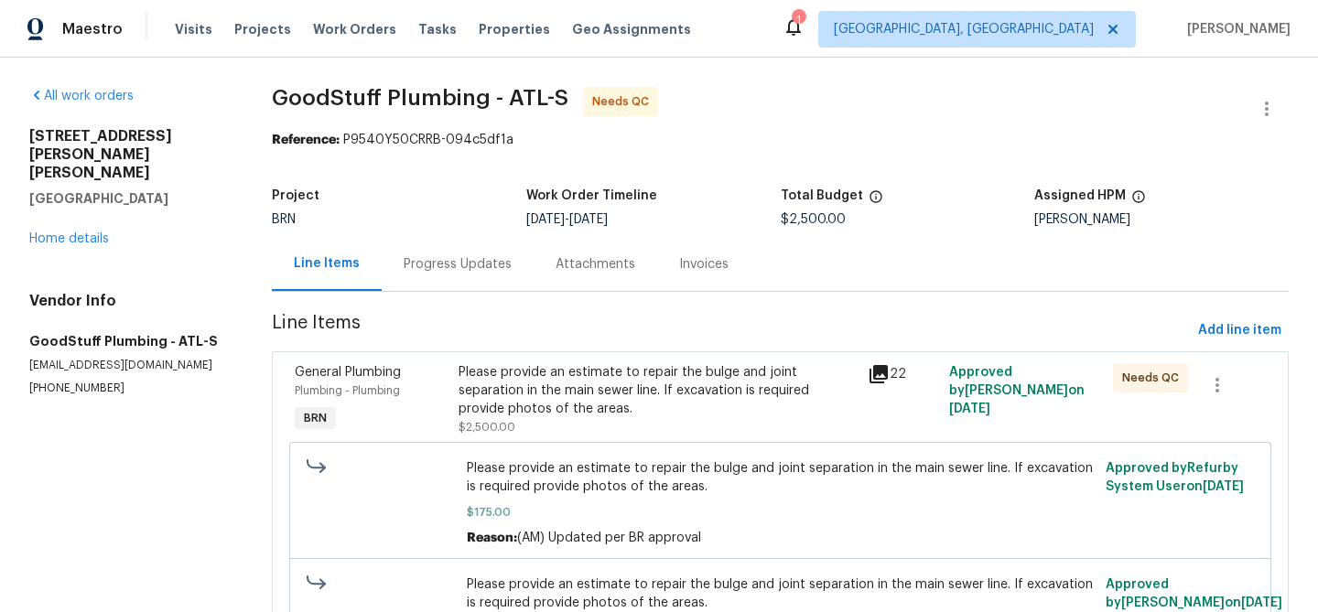
scroll to position [101, 0]
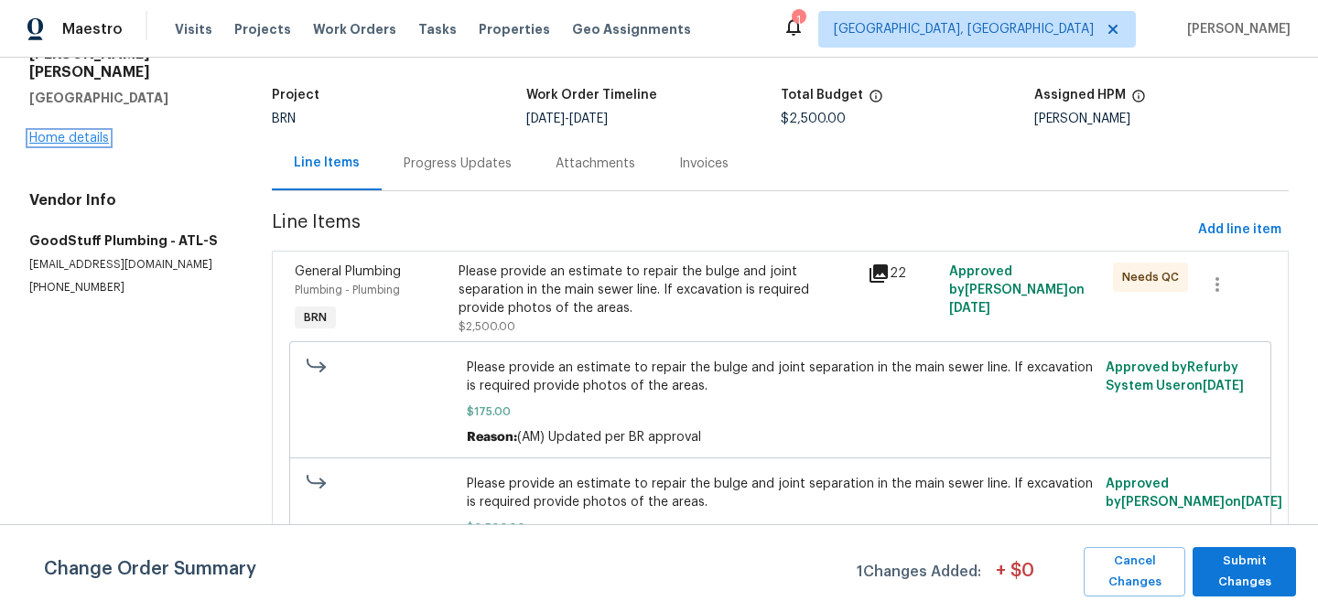
click at [81, 132] on link "Home details" at bounding box center [69, 138] width 80 height 13
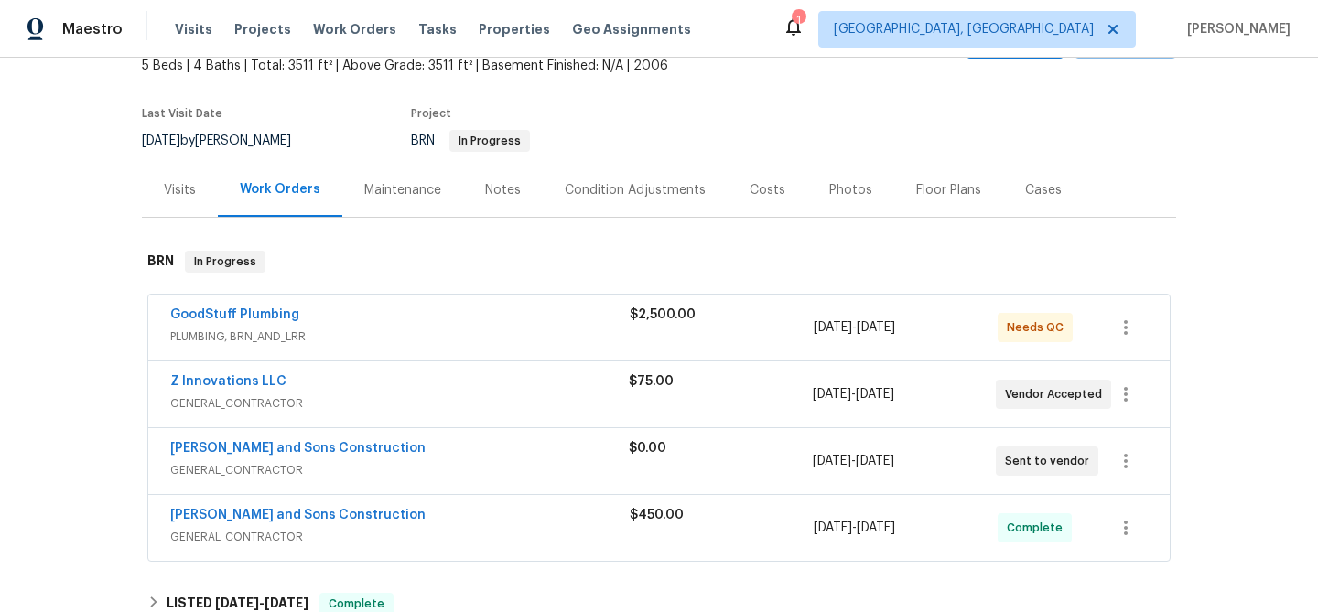
scroll to position [115, 0]
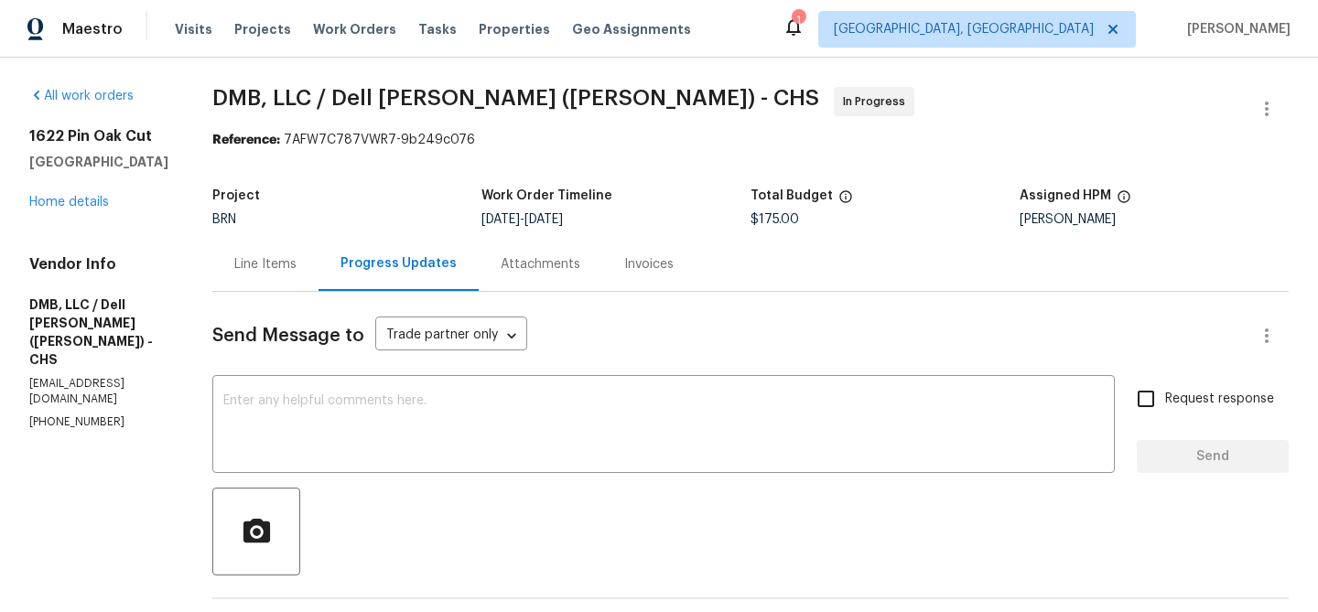
click at [257, 229] on div "Project BRN Work Order Timeline 8/21/2025 - 8/25/2025 Total Budget $175.00 Assi…" at bounding box center [750, 207] width 1076 height 59
click at [286, 280] on div "Line Items" at bounding box center [265, 264] width 106 height 54
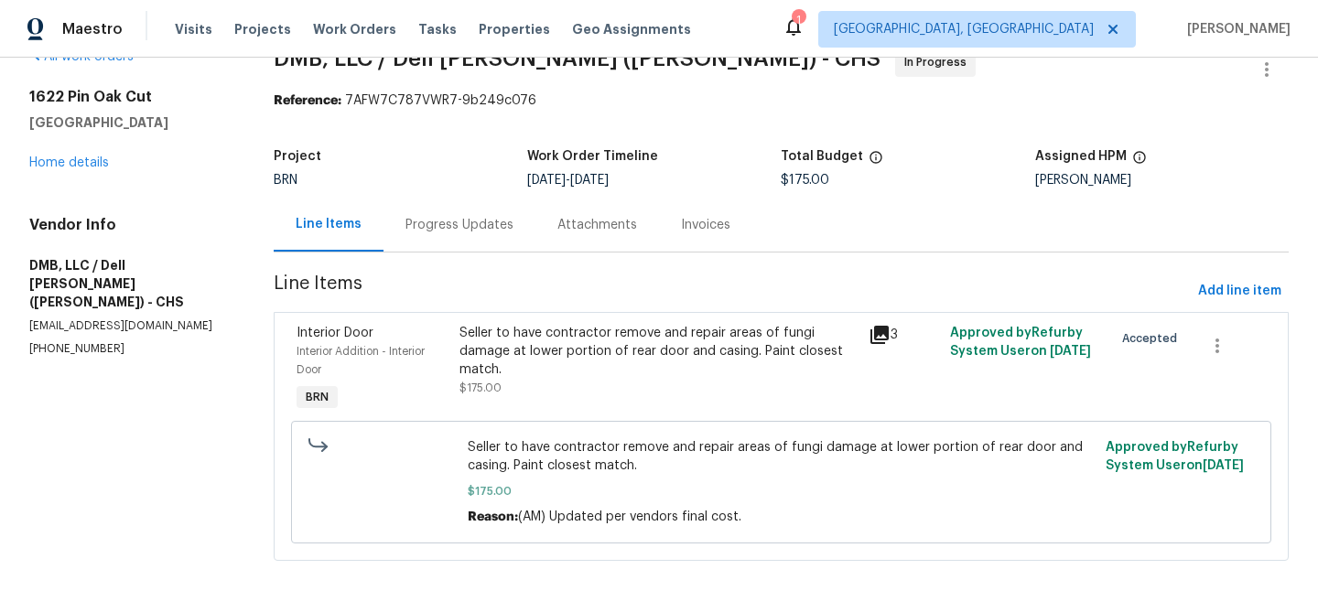
click at [414, 241] on div "Progress Updates" at bounding box center [459, 225] width 152 height 54
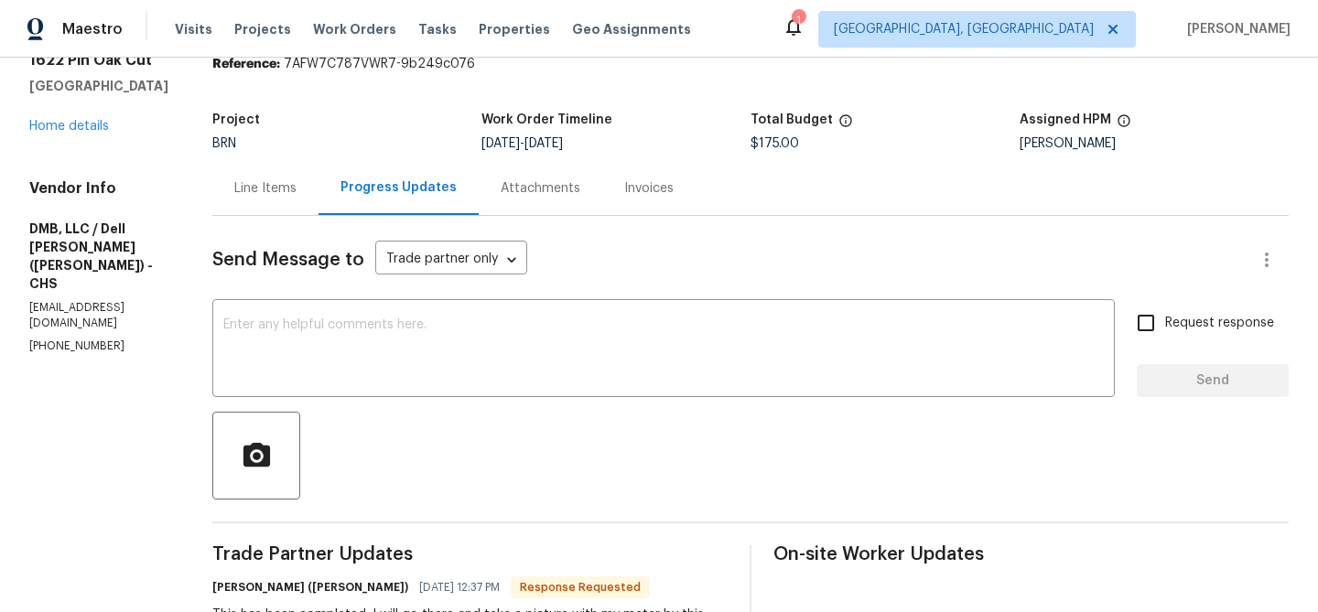
scroll to position [102, 0]
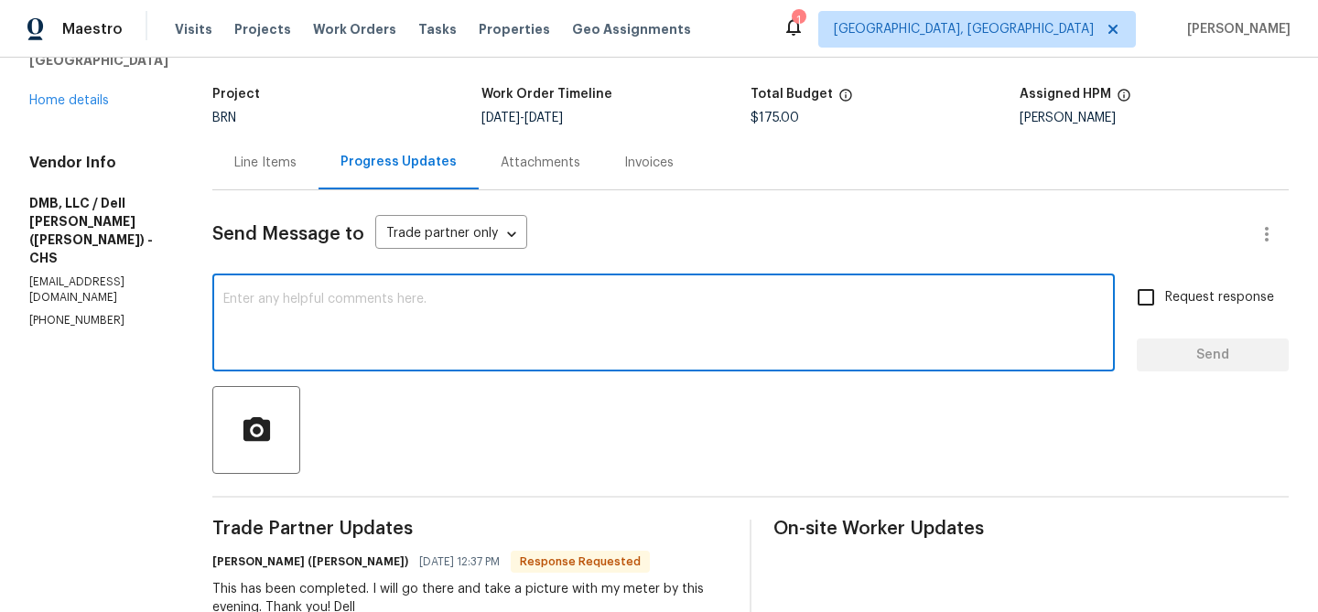
click at [392, 337] on textarea at bounding box center [663, 325] width 880 height 64
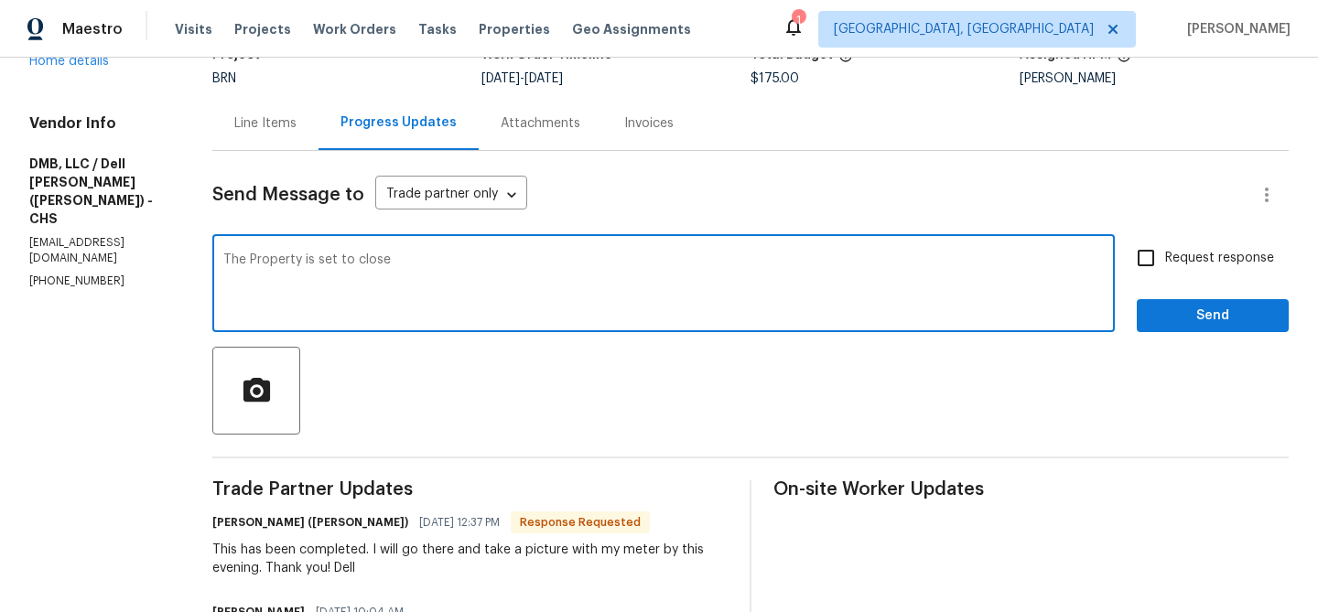
scroll to position [146, 0]
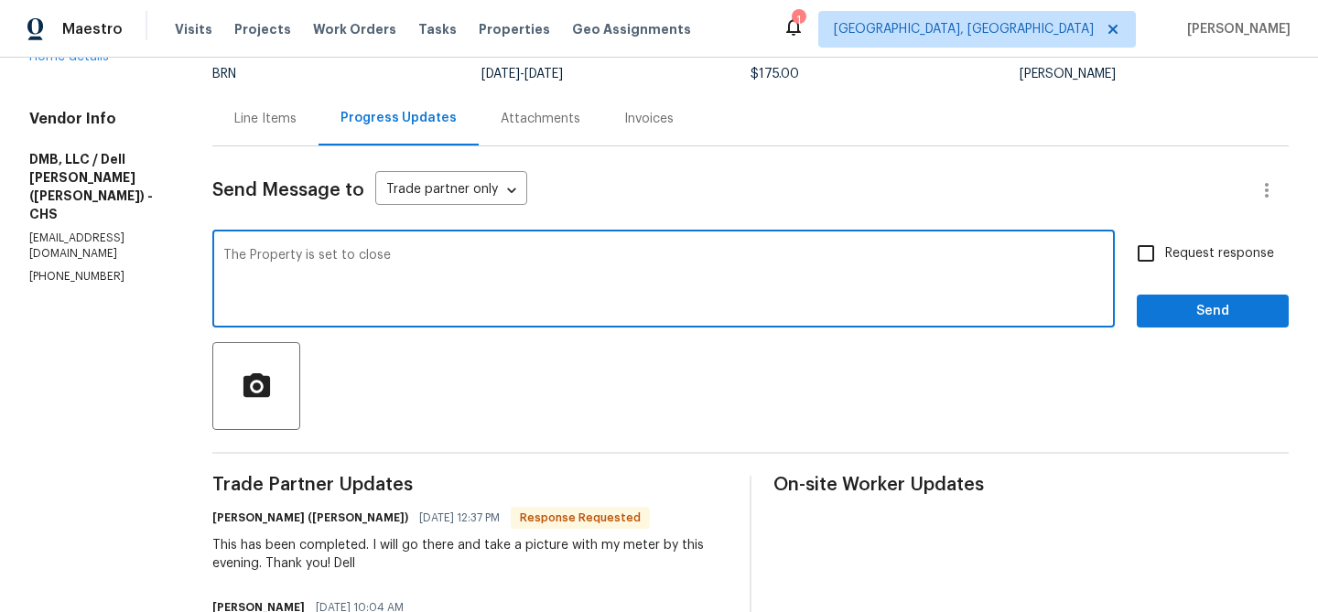
click at [405, 251] on textarea "The Property is set to close" at bounding box center [663, 281] width 880 height 64
type textarea "The Property is set to close Tomorrow 08/29 morning. Kindly ensure to upload al…"
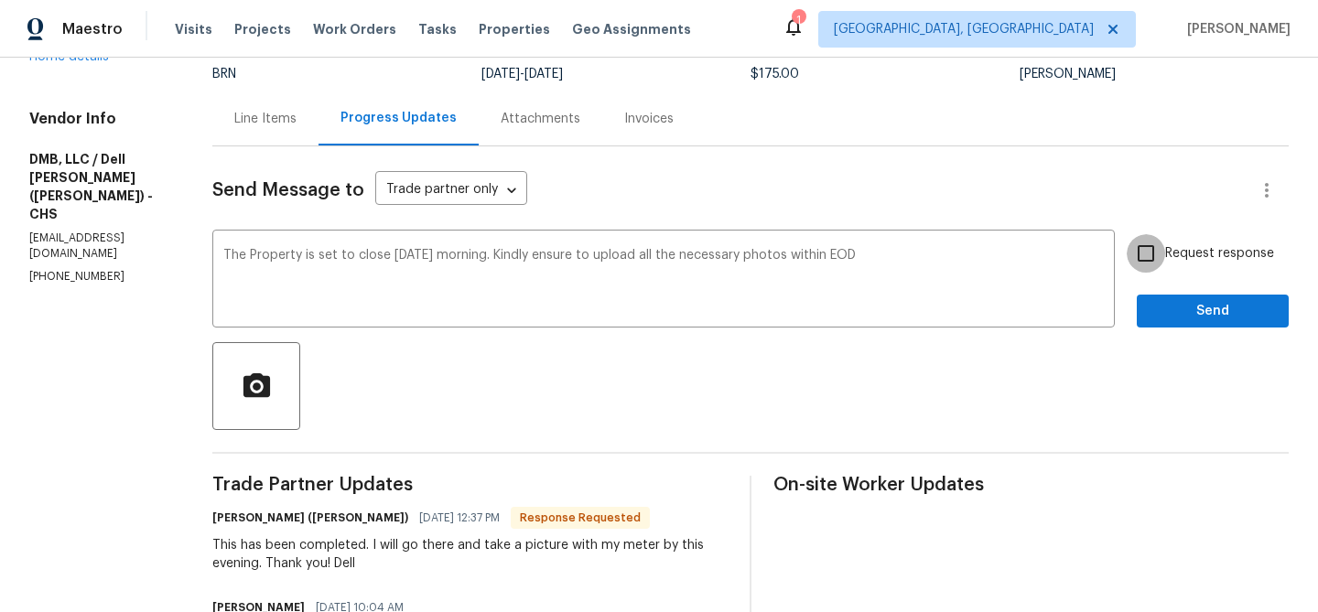
click at [1157, 240] on input "Request response" at bounding box center [1146, 253] width 38 height 38
checkbox input "true"
click at [1170, 321] on span "Send" at bounding box center [1212, 311] width 123 height 23
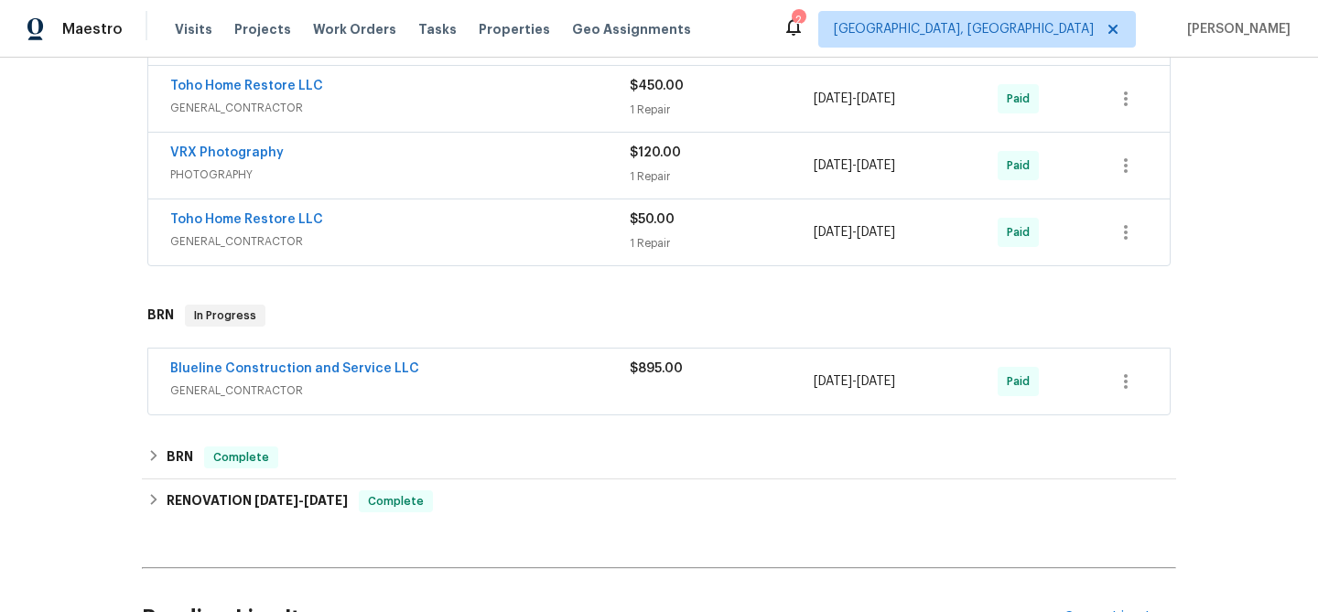
scroll to position [556, 0]
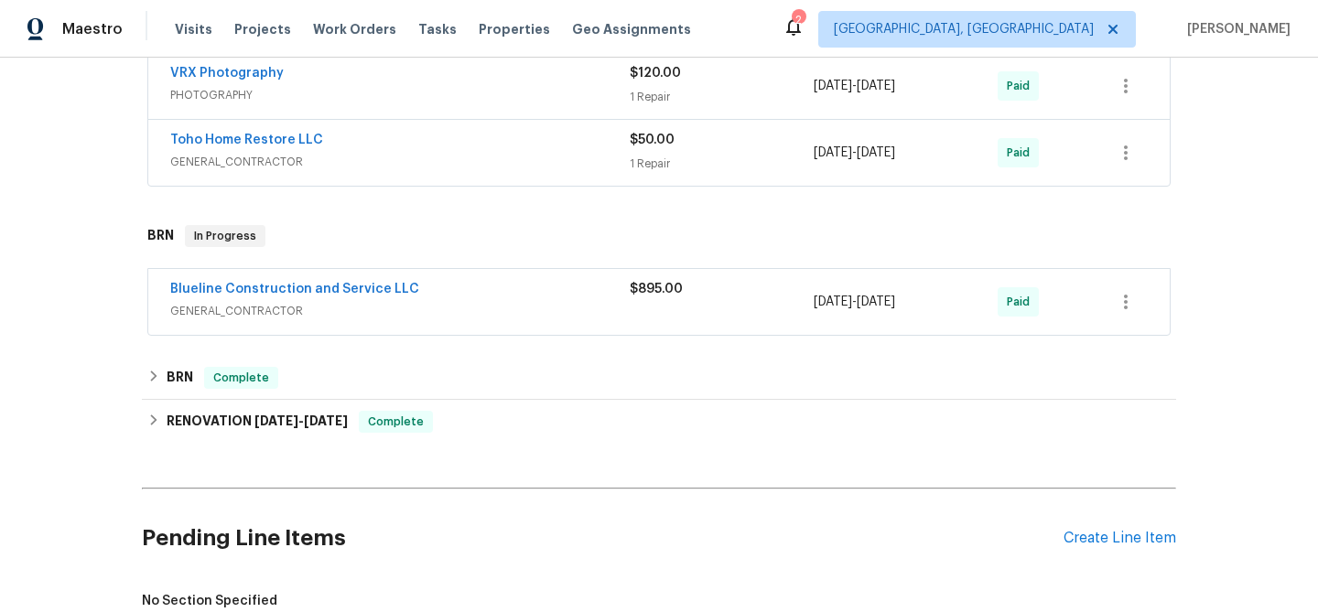
click at [443, 299] on div "Blueline Construction and Service LLC" at bounding box center [399, 291] width 459 height 22
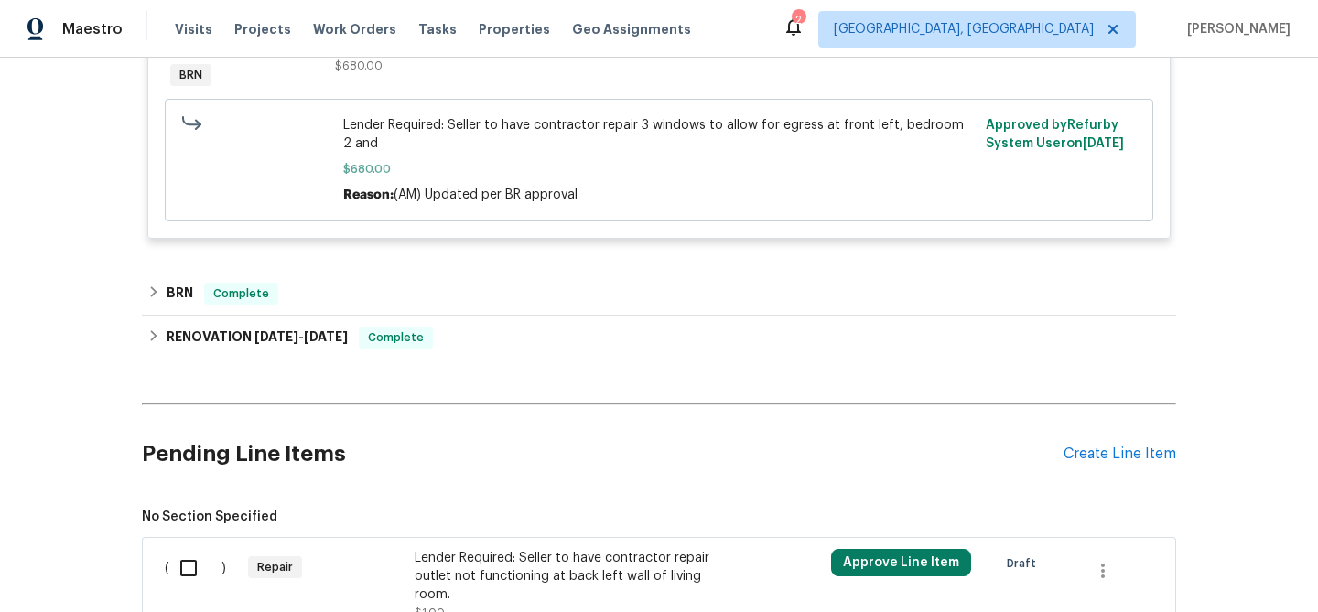
scroll to position [1853, 0]
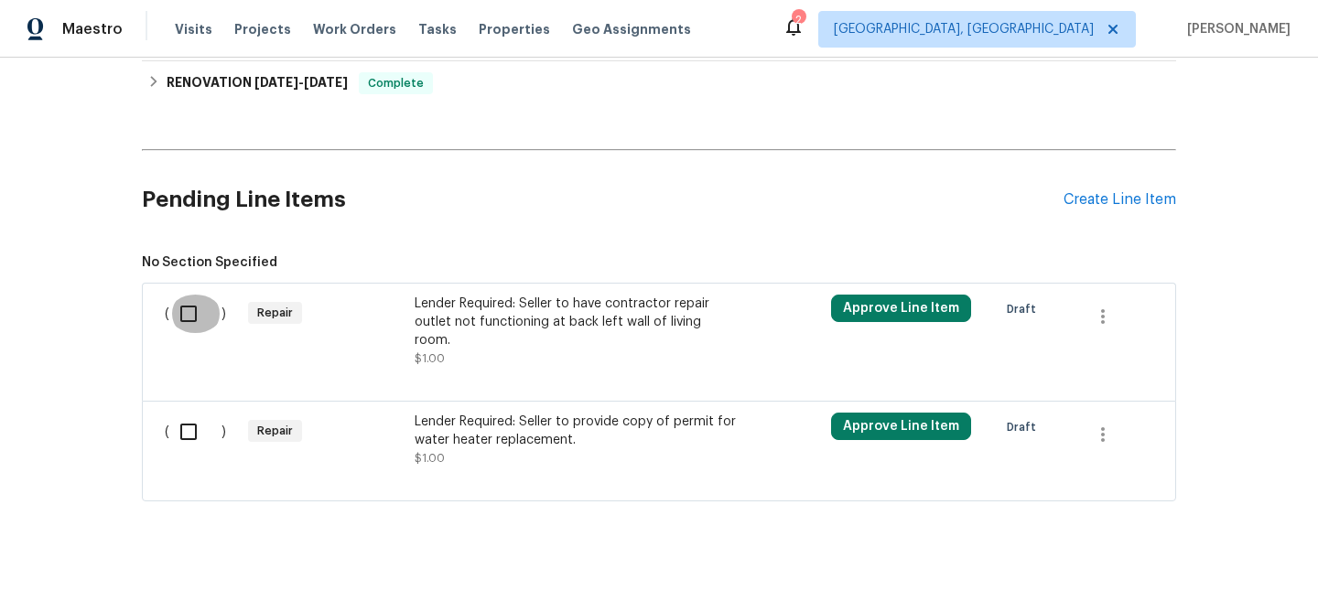
click at [178, 333] on input "checkbox" at bounding box center [195, 314] width 52 height 38
checkbox input "true"
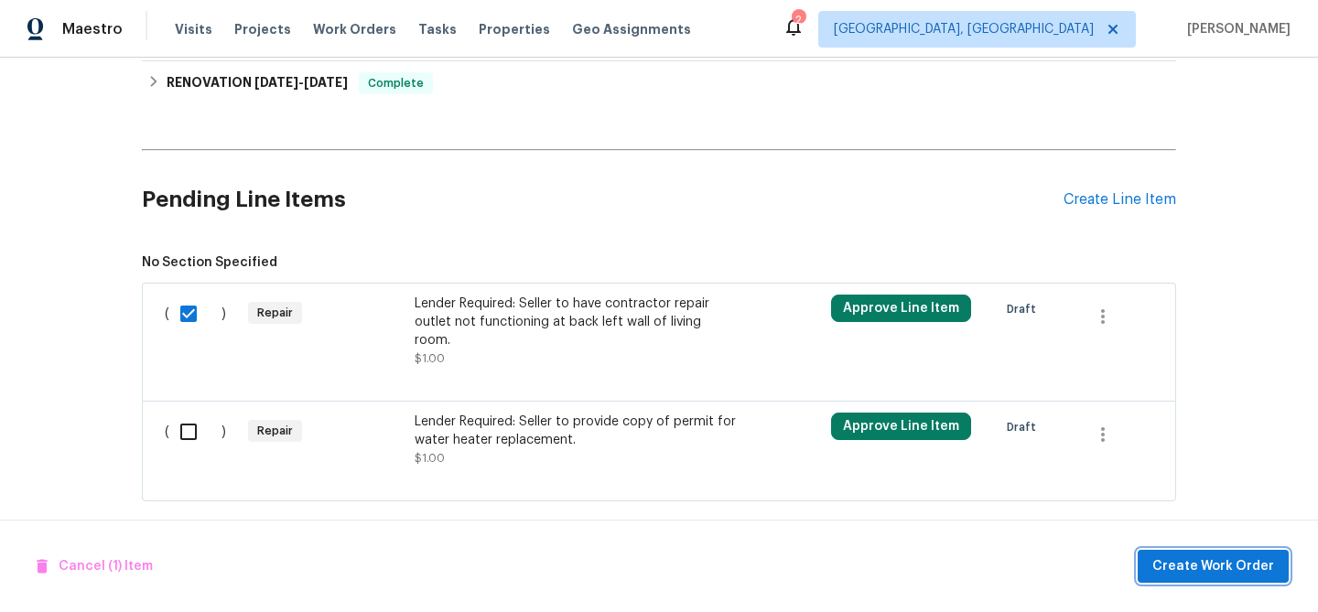
click at [1173, 551] on button "Create Work Order" at bounding box center [1212, 567] width 151 height 34
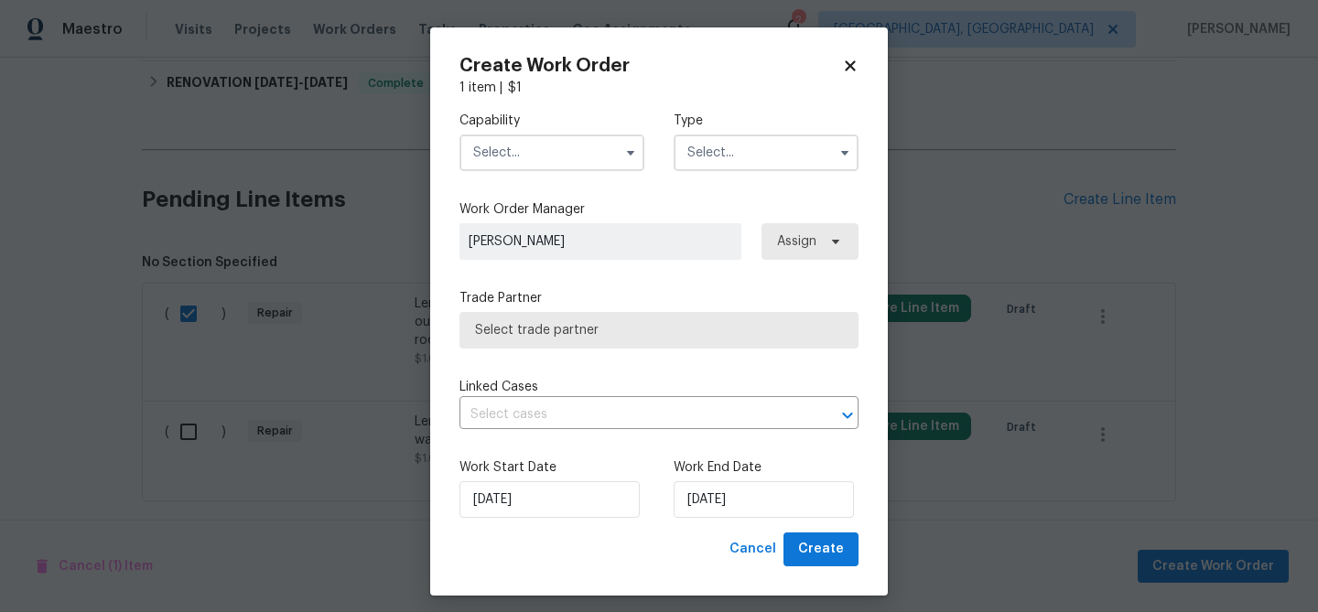
click at [566, 152] on input "text" at bounding box center [551, 153] width 185 height 37
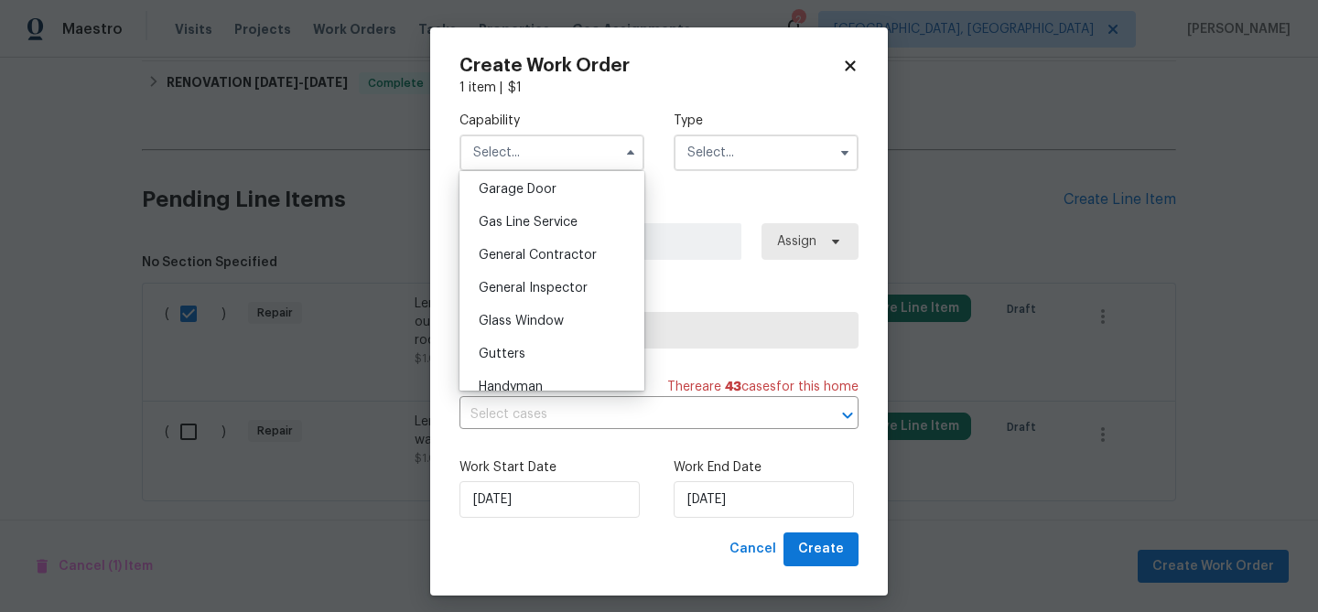
scroll to position [824, 0]
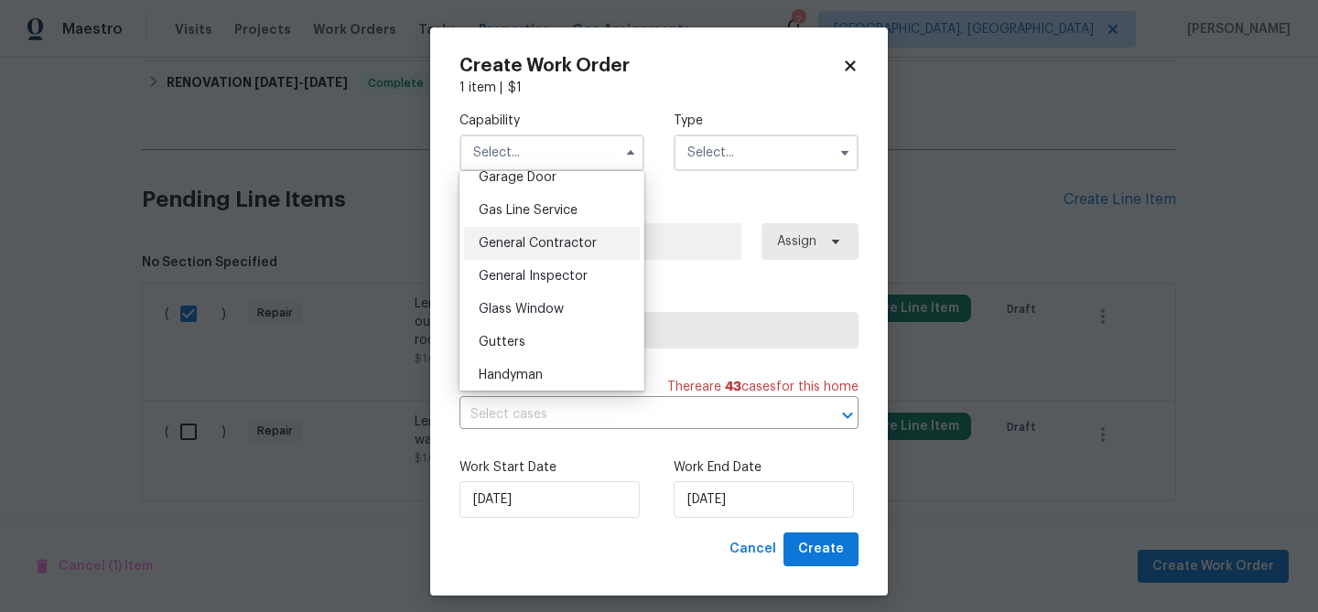
click at [563, 254] on div "General Contractor" at bounding box center [552, 243] width 176 height 33
type input "General Contractor"
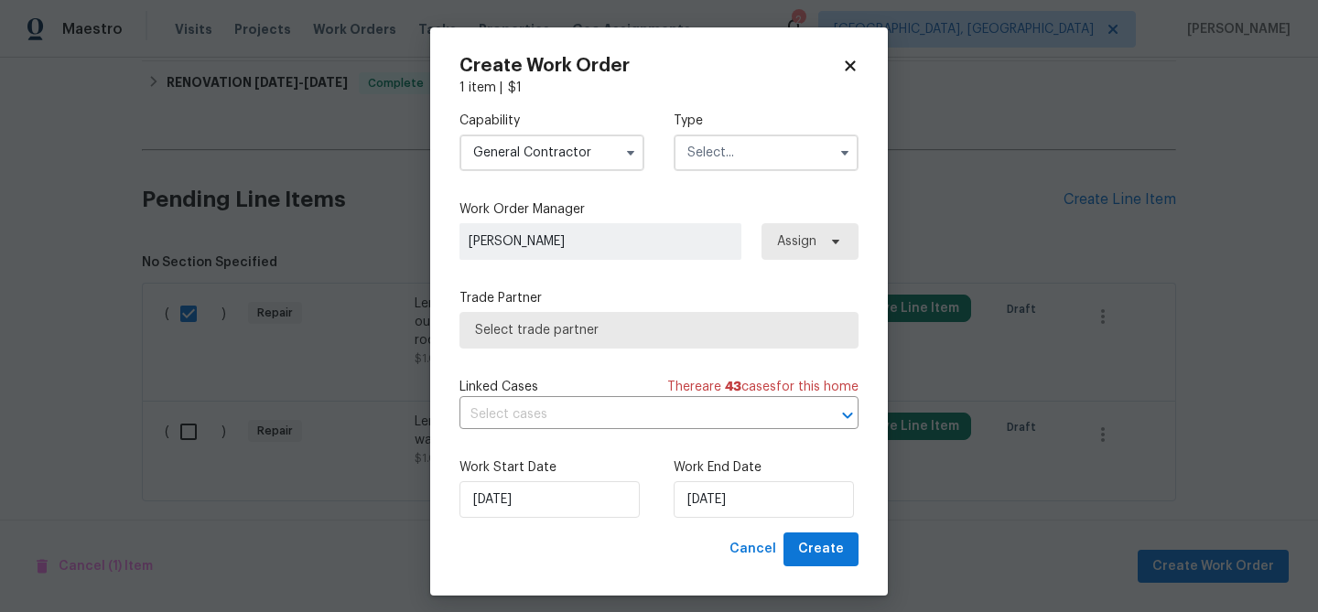
click at [713, 159] on input "text" at bounding box center [766, 153] width 185 height 37
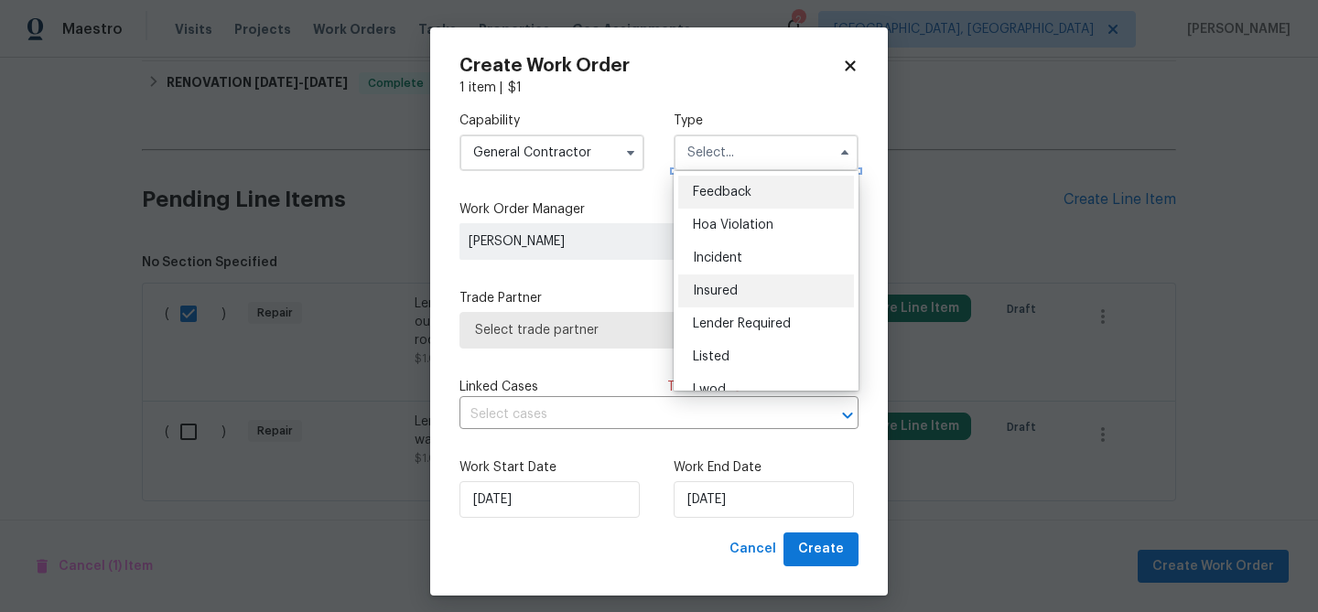
scroll to position [8, 0]
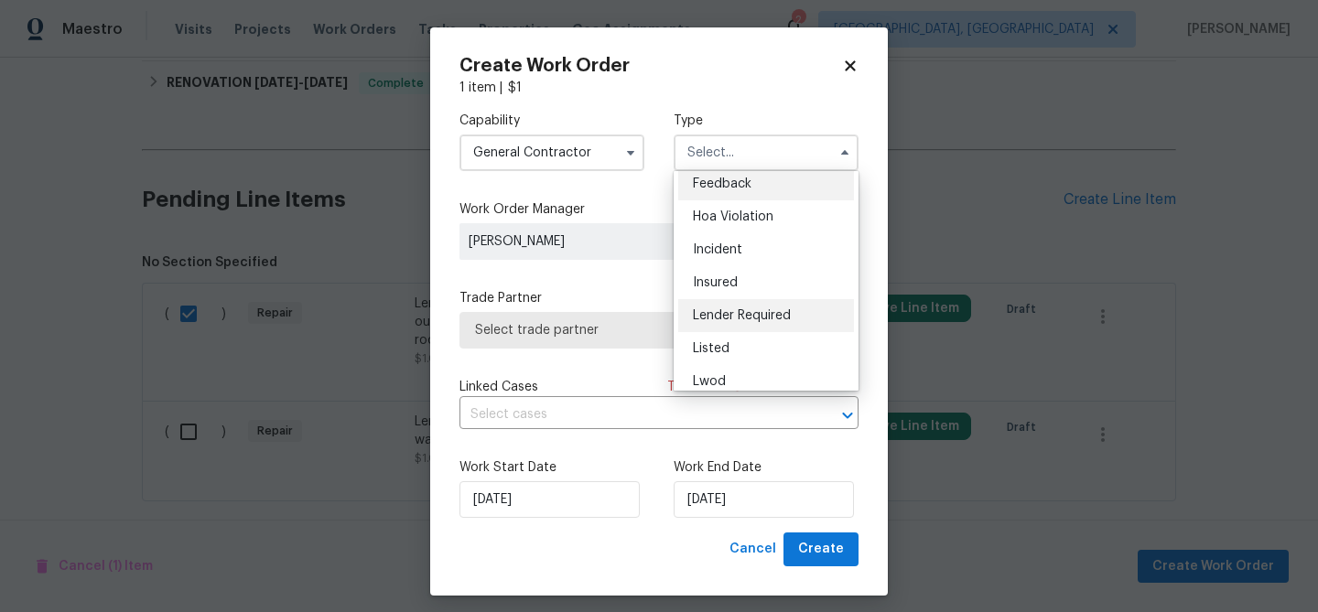
click at [731, 307] on div "Lender Required" at bounding box center [766, 315] width 176 height 33
type input "Lender Required"
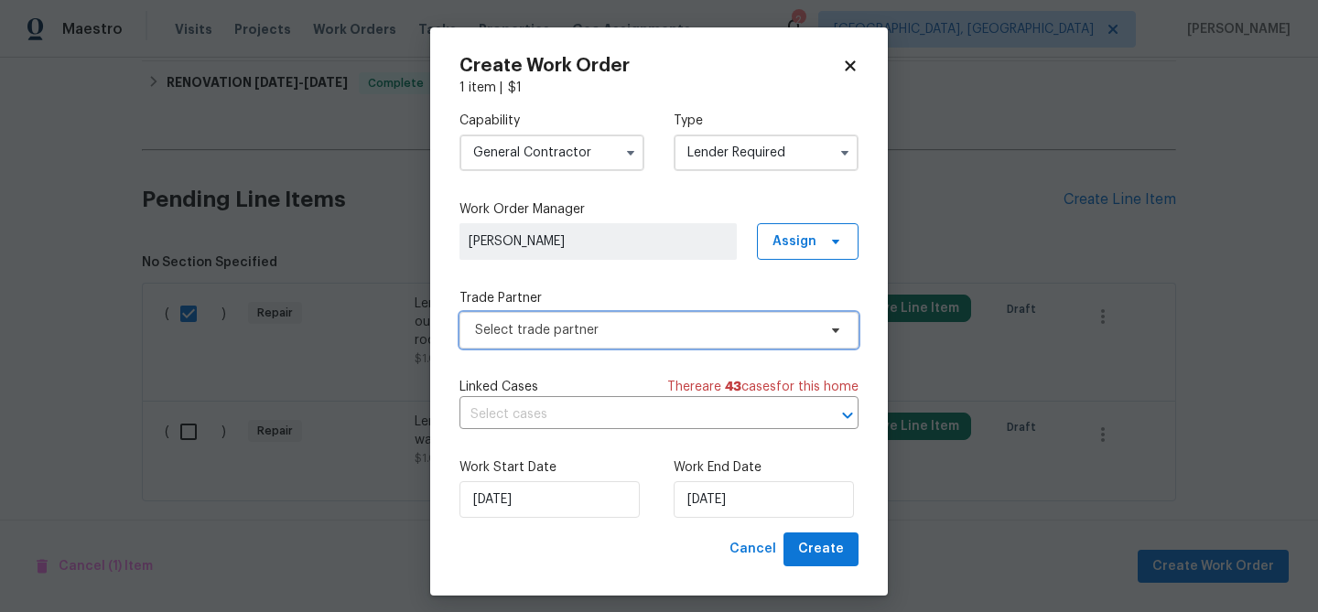
click at [575, 313] on span "Select trade partner" at bounding box center [658, 330] width 399 height 37
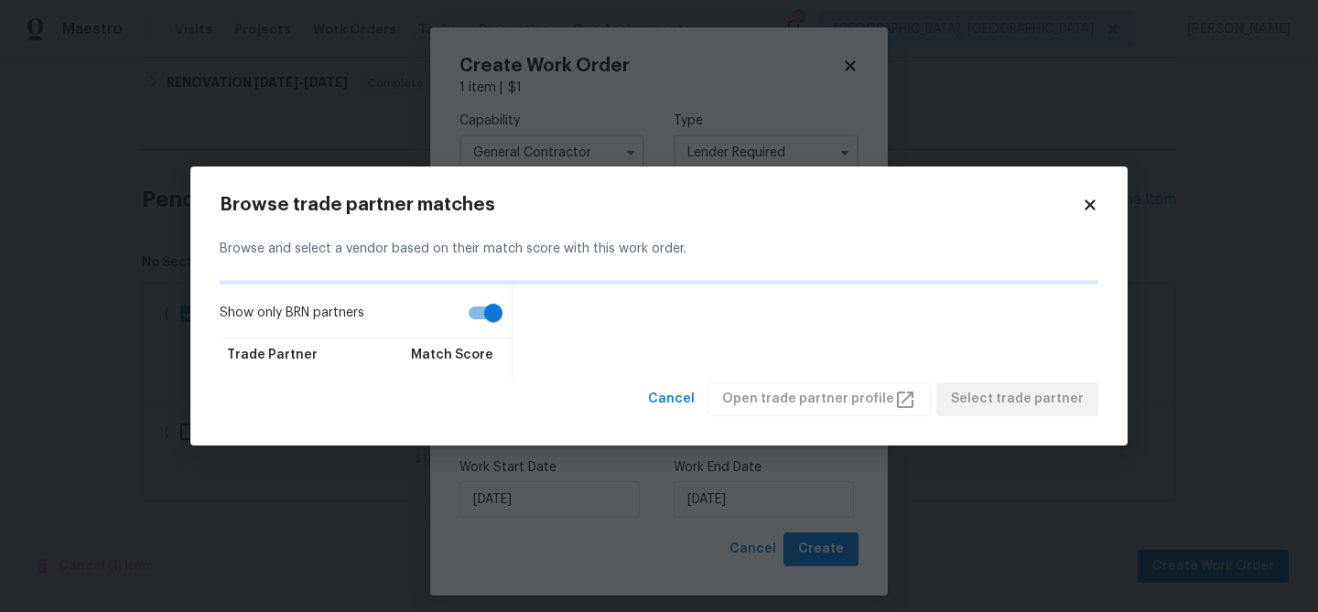
click at [473, 296] on input "Show only BRN partners" at bounding box center [493, 313] width 104 height 35
checkbox input "false"
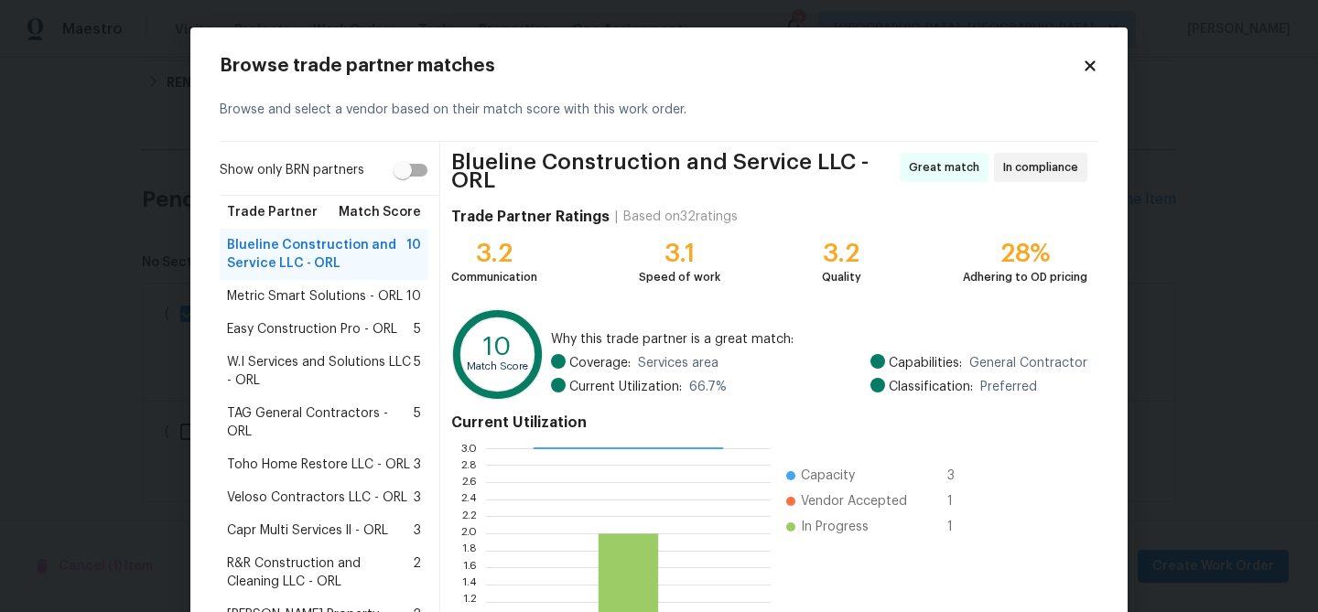
scroll to position [202, 0]
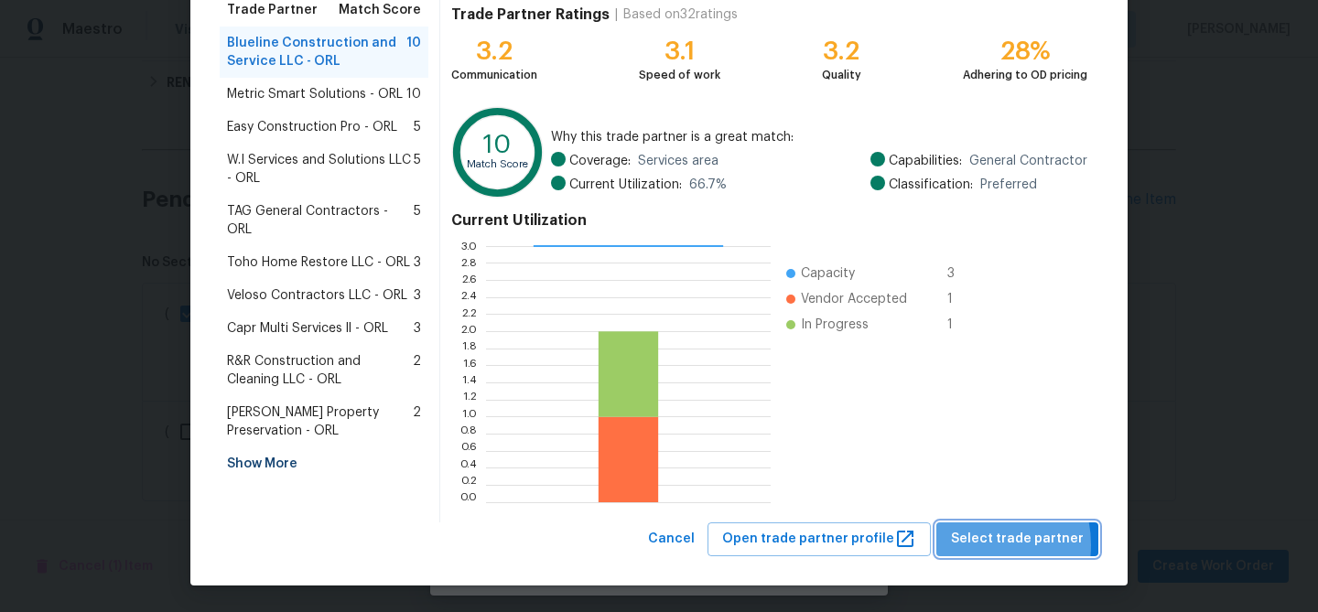
click at [984, 544] on span "Select trade partner" at bounding box center [1017, 539] width 133 height 23
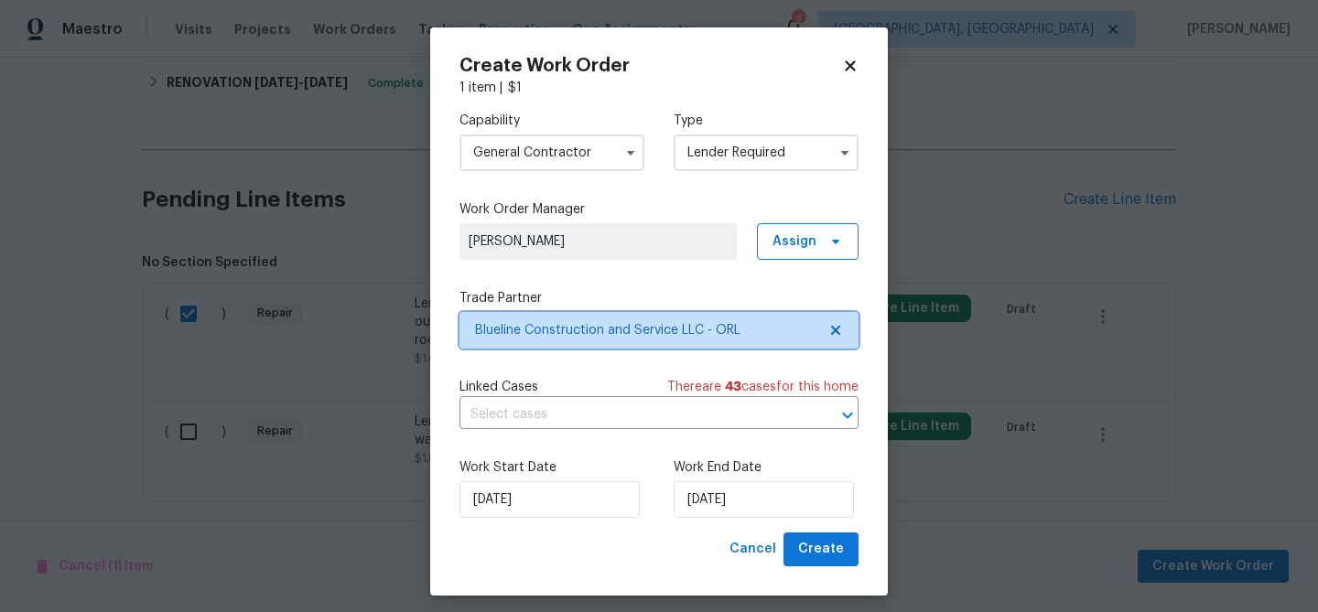
scroll to position [0, 0]
click at [493, 413] on input "text" at bounding box center [633, 415] width 348 height 28
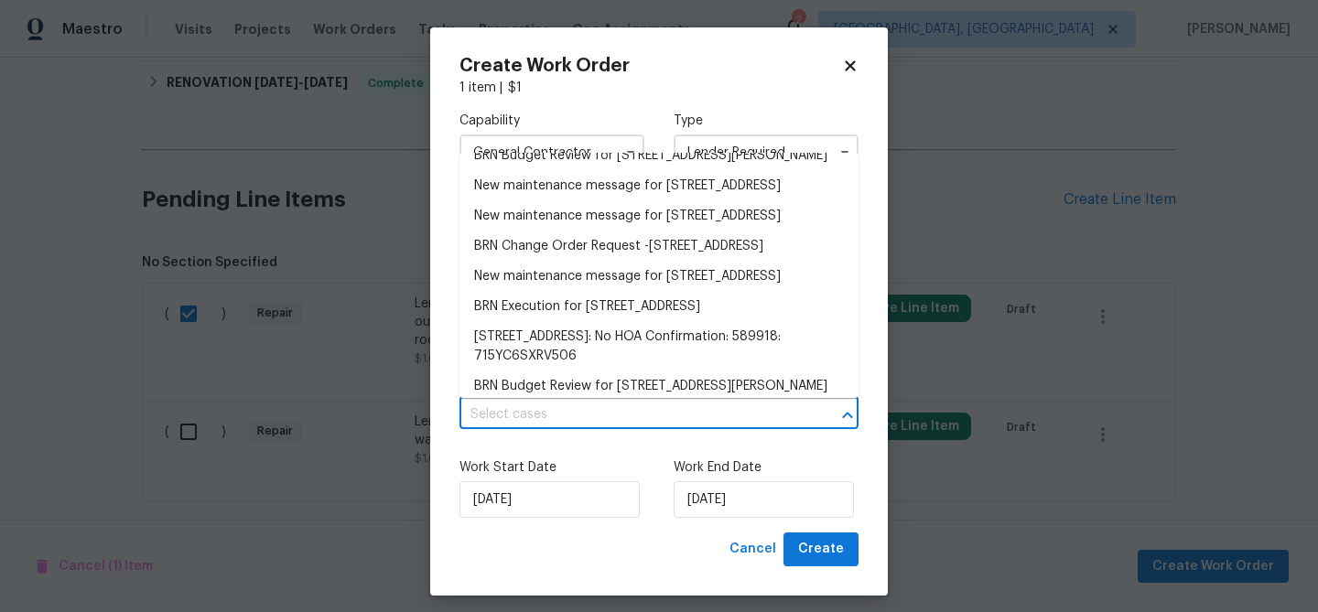
scroll to position [330, 0]
click at [518, 140] on li "BRN Execution for 3614 Blarney Dr, Orlando, FL 32808" at bounding box center [658, 125] width 399 height 30
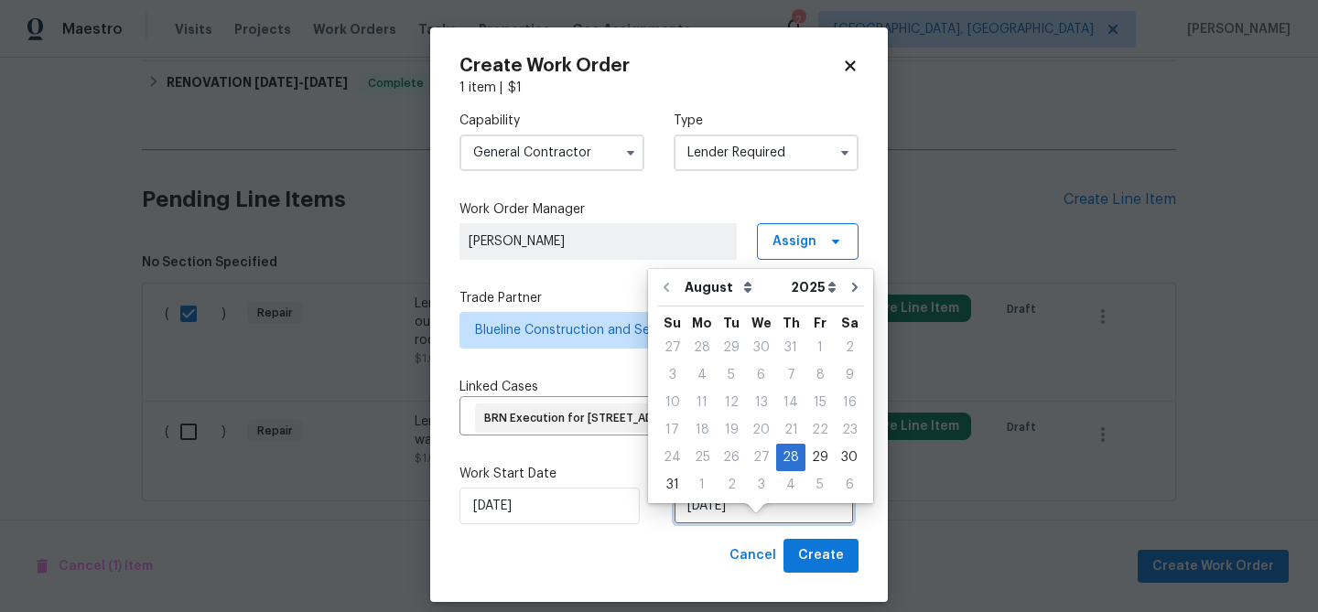
click at [716, 524] on input "28/08/2025" at bounding box center [764, 506] width 180 height 37
click at [808, 452] on div "29" at bounding box center [819, 458] width 29 height 26
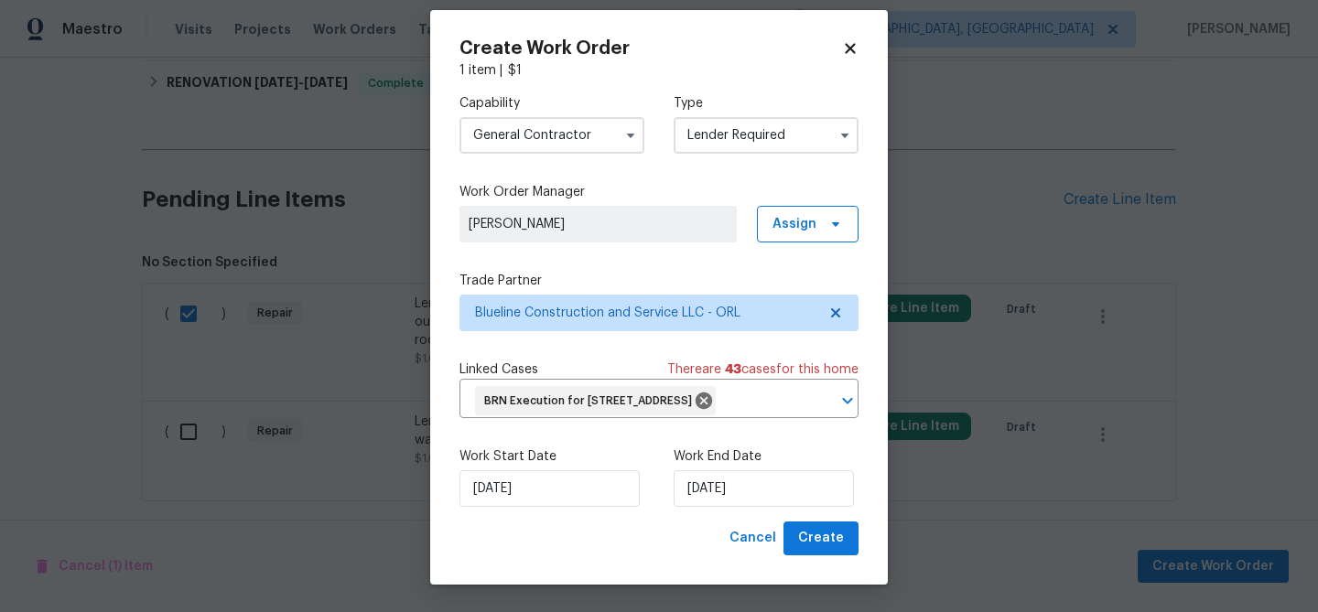
scroll to position [46, 0]
click at [718, 484] on input "29/08/2025" at bounding box center [764, 488] width 180 height 37
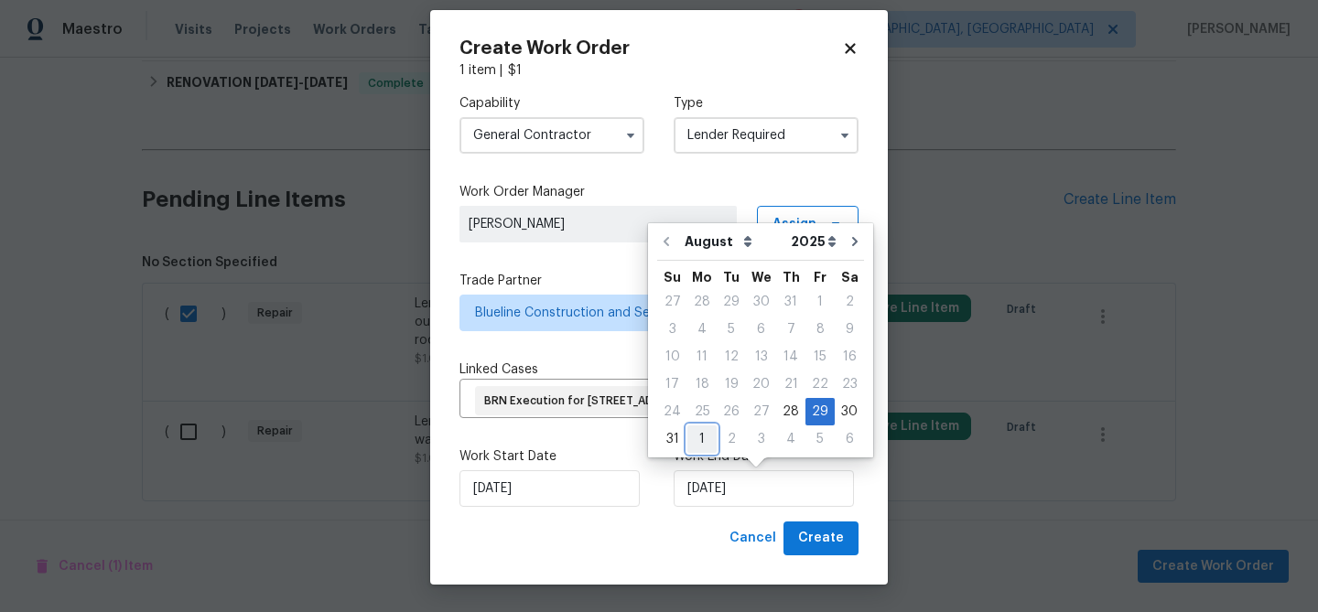
click at [698, 440] on div "1" at bounding box center [701, 439] width 29 height 26
type input "01/09/2025"
select select "8"
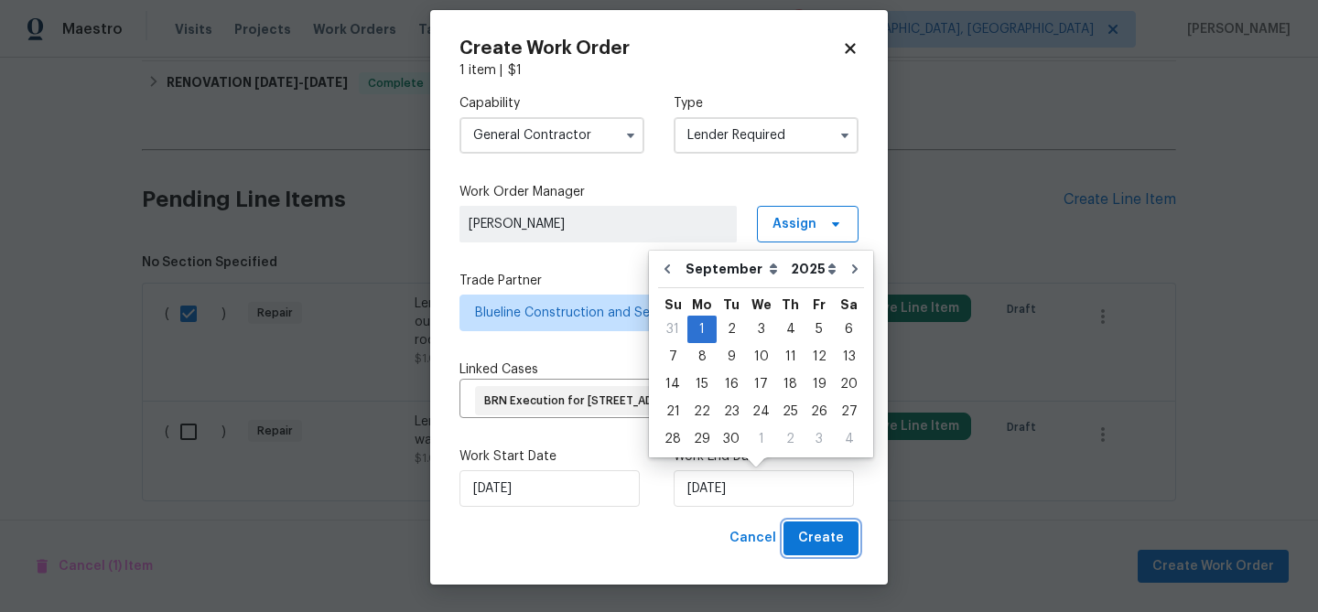
click at [822, 531] on span "Create" at bounding box center [821, 538] width 46 height 23
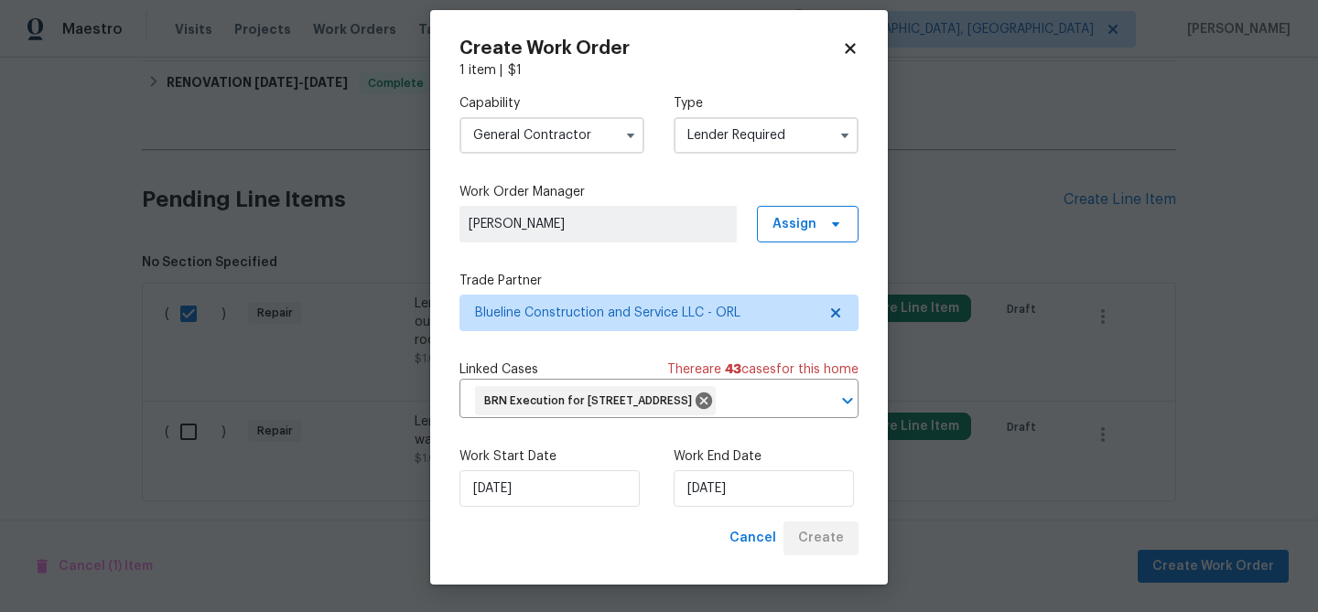
checkbox input "false"
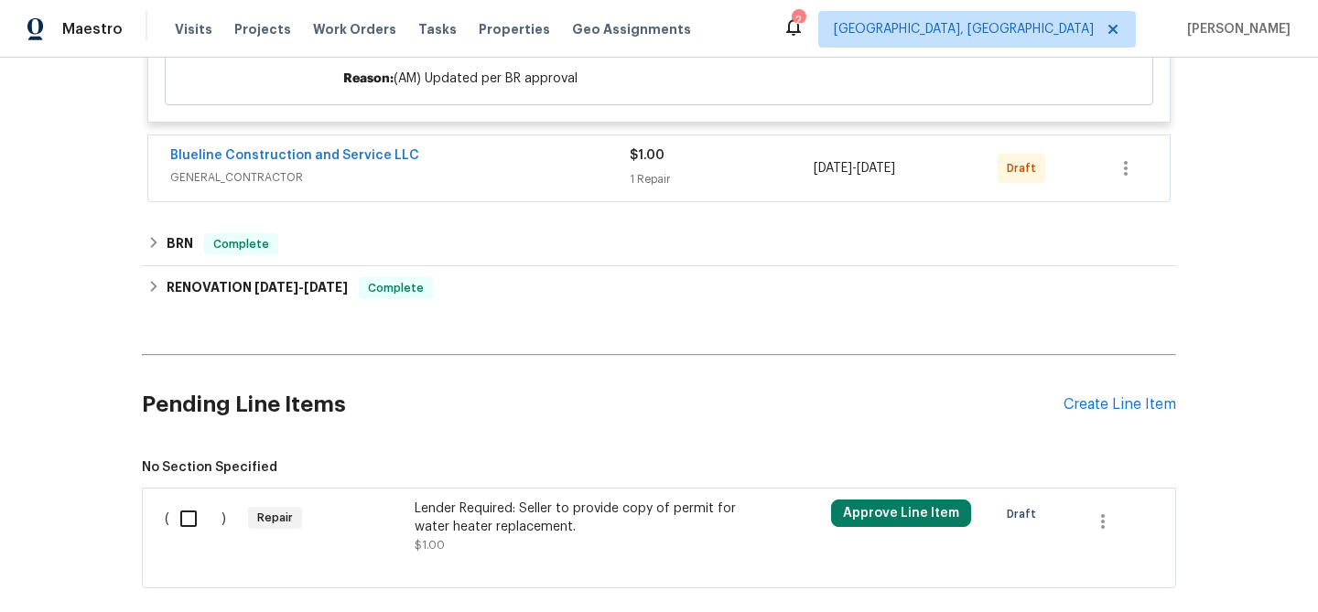
scroll to position [1731, 0]
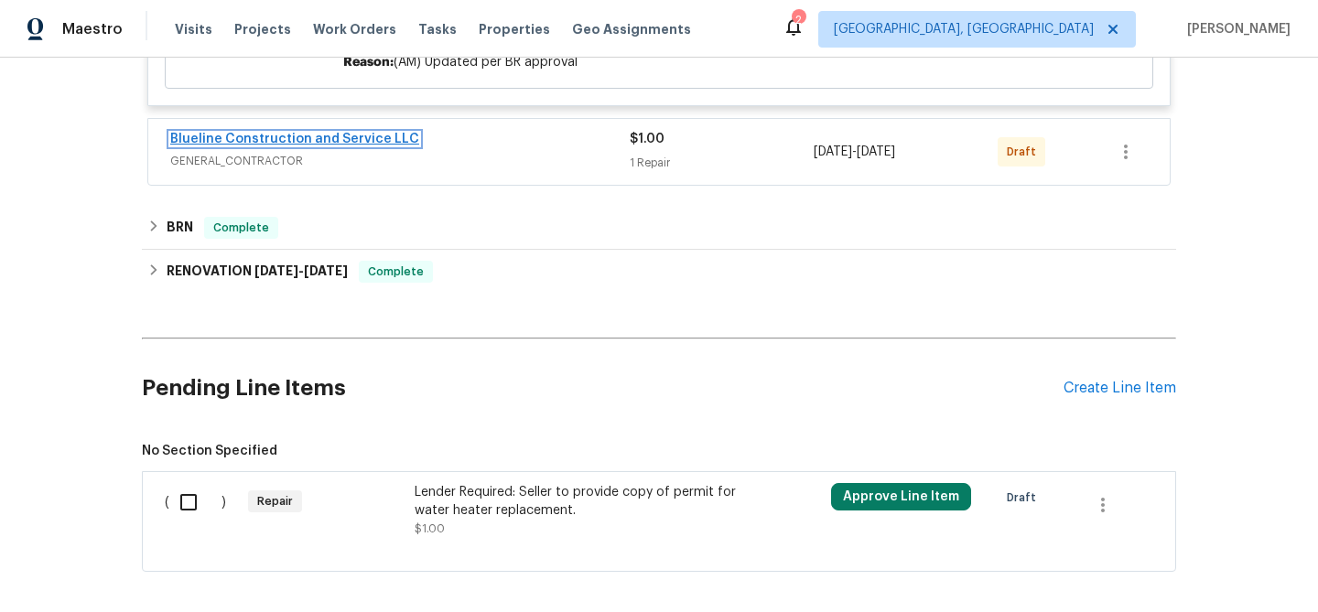
click at [257, 142] on link "Blueline Construction and Service LLC" at bounding box center [294, 139] width 249 height 13
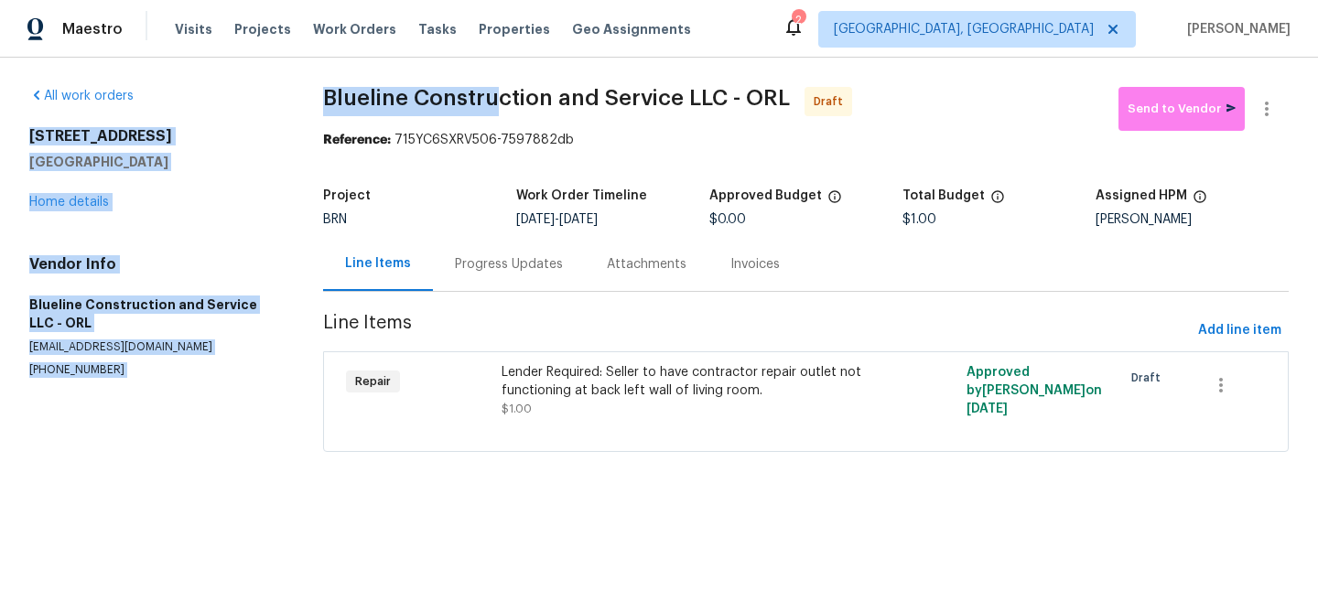
drag, startPoint x: 296, startPoint y: 101, endPoint x: 491, endPoint y: 95, distance: 195.0
click at [491, 95] on div "All work orders 3614 Blarney Dr Orlando, FL 32808 Home details Vendor Info Blue…" at bounding box center [659, 281] width 1318 height 446
click at [491, 95] on span "Blueline Construction and Service LLC - ORL" at bounding box center [556, 98] width 467 height 22
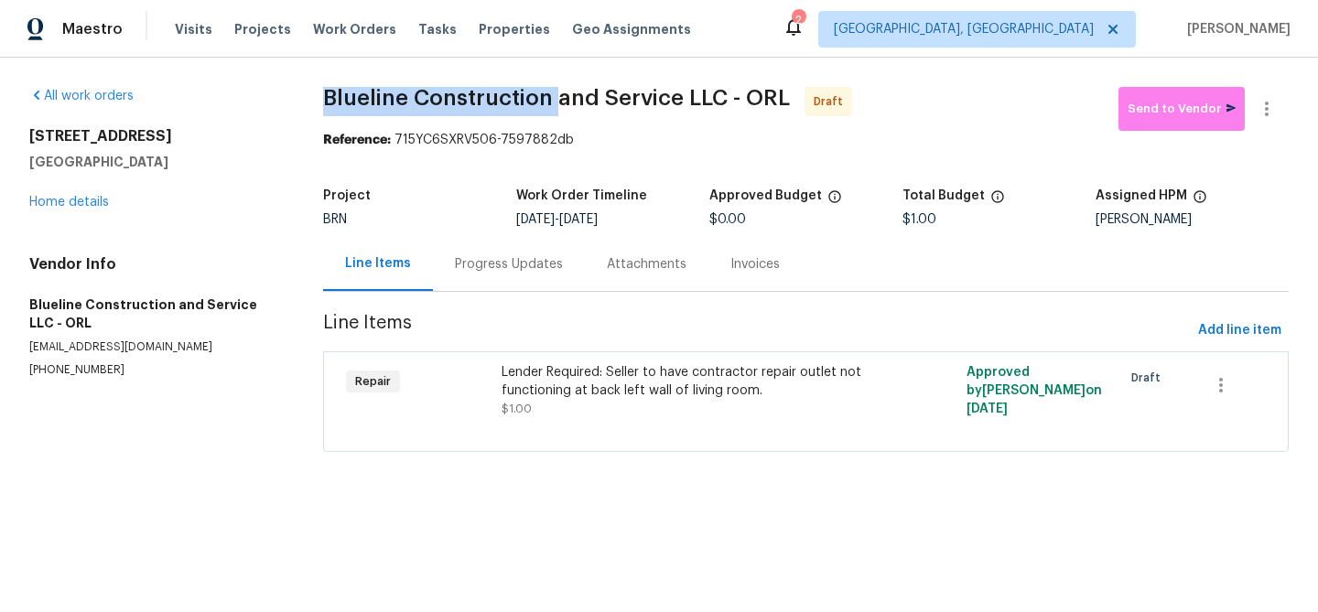
drag, startPoint x: 318, startPoint y: 113, endPoint x: 548, endPoint y: 107, distance: 230.7
click at [548, 107] on div "All work orders 3614 Blarney Dr Orlando, FL 32808 Home details Vendor Info Blue…" at bounding box center [659, 281] width 1318 height 446
copy span "Blueline Construction"
click at [317, 94] on div "All work orders 3614 Blarney Dr Orlando, FL 32808 Home details Vendor Info Blue…" at bounding box center [659, 281] width 1318 height 446
click at [482, 274] on div "Progress Updates" at bounding box center [509, 264] width 152 height 54
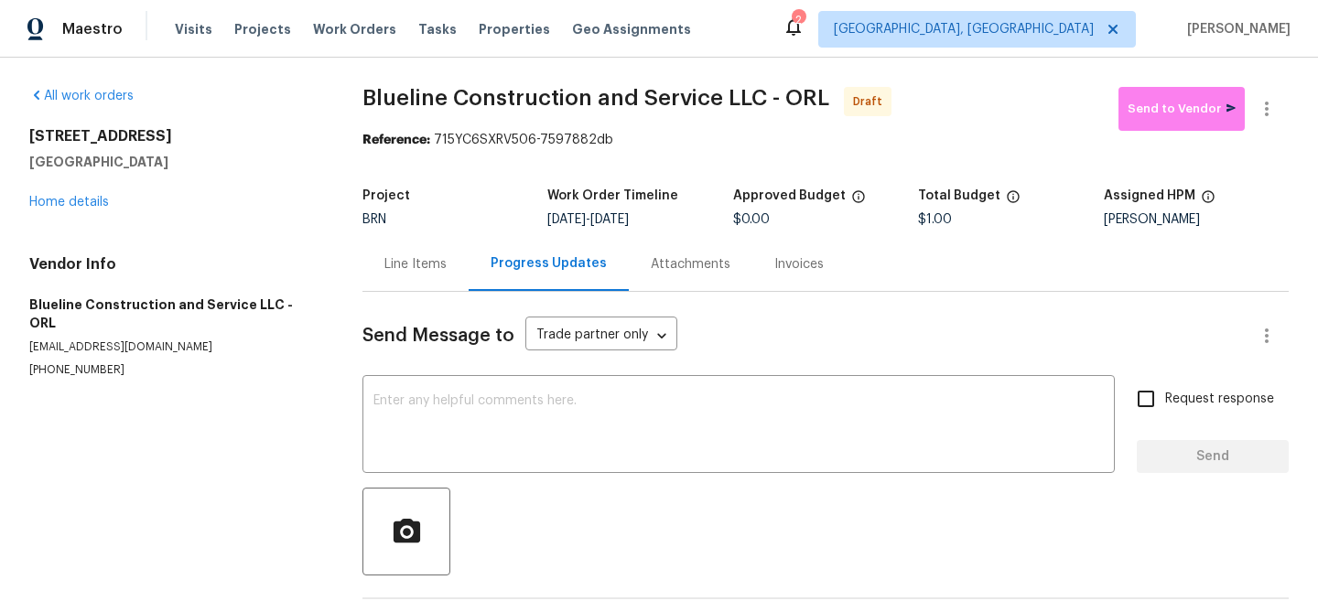
click at [469, 379] on div "Send Message to Trade partner only Trade partner only ​ x ​ Request response Se…" at bounding box center [825, 473] width 926 height 362
click at [464, 399] on textarea at bounding box center [738, 426] width 730 height 64
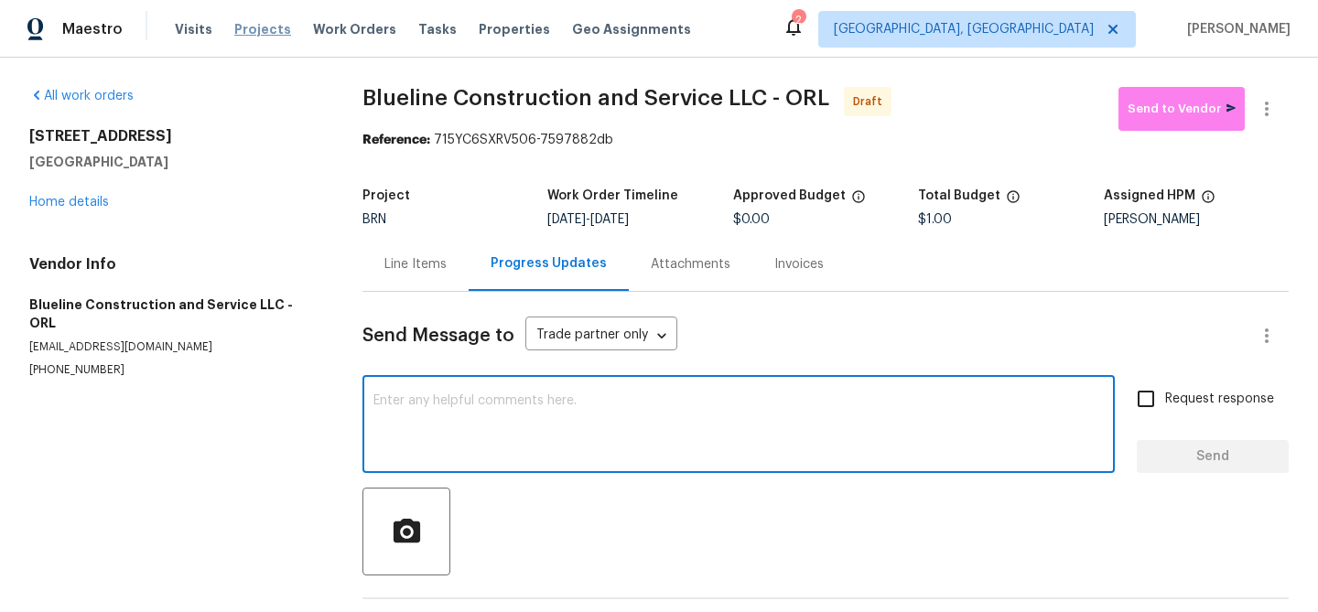
paste textarea "Hi, I'm Ananthi from Opendoor. Just wanted to check if you received the WO for …"
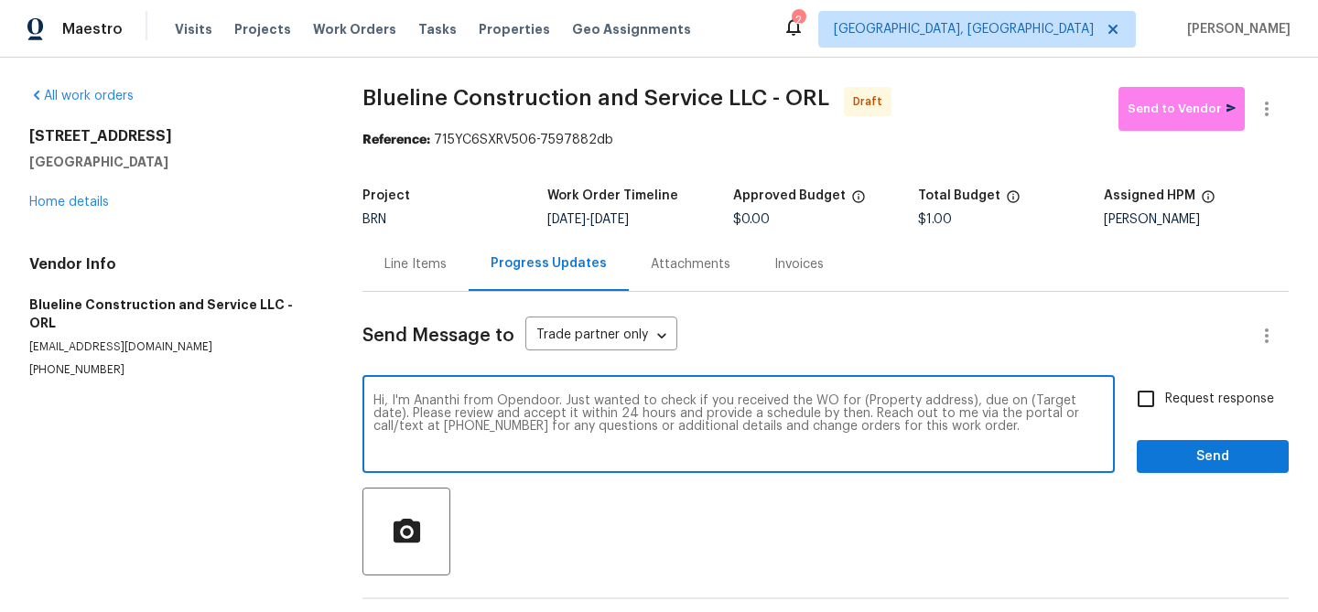
drag, startPoint x: 962, startPoint y: 404, endPoint x: 860, endPoint y: 398, distance: 101.7
click at [860, 398] on textarea "Hi, I'm Ananthi from Opendoor. Just wanted to check if you received the WO for …" at bounding box center [738, 426] width 730 height 64
paste textarea "3614 Blarney Dr, Orlando, FL 32808"
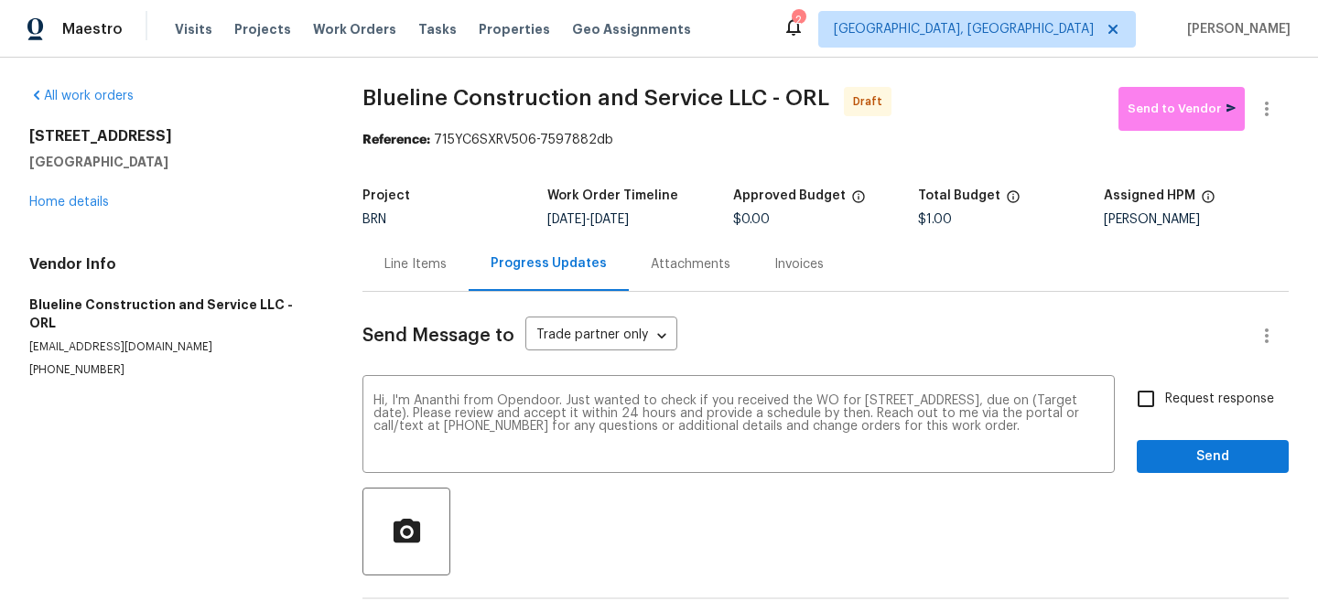
drag, startPoint x: 618, startPoint y: 224, endPoint x: 685, endPoint y: 223, distance: 67.7
click at [685, 223] on div "8/28/2025 - 9/1/2025" at bounding box center [639, 219] width 185 height 13
copy span "[DATE]"
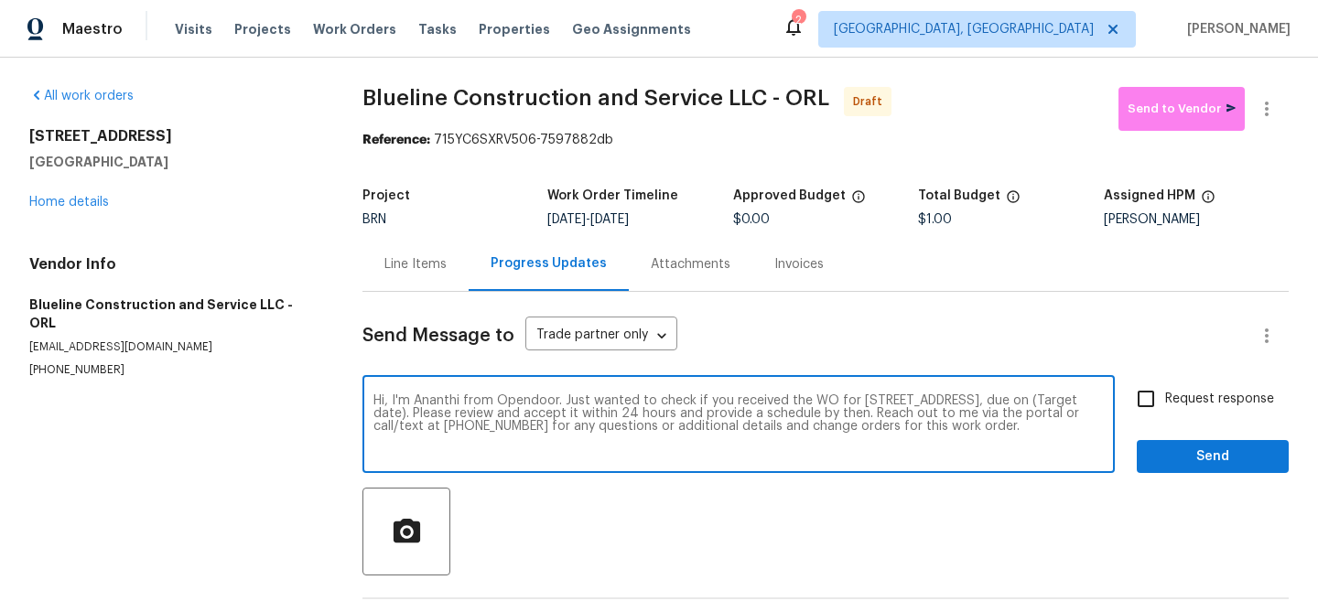
drag, startPoint x: 469, startPoint y: 415, endPoint x: 392, endPoint y: 413, distance: 76.9
click at [393, 413] on textarea "Hi, I'm Ananthi from Opendoor. Just wanted to check if you received the WO for …" at bounding box center [738, 426] width 730 height 64
paste textarea "[DATE]"
type textarea "Hi, I'm Ananthi from Opendoor. Just wanted to check if you received the WO for …"
click at [1176, 399] on span "Request response" at bounding box center [1219, 399] width 109 height 19
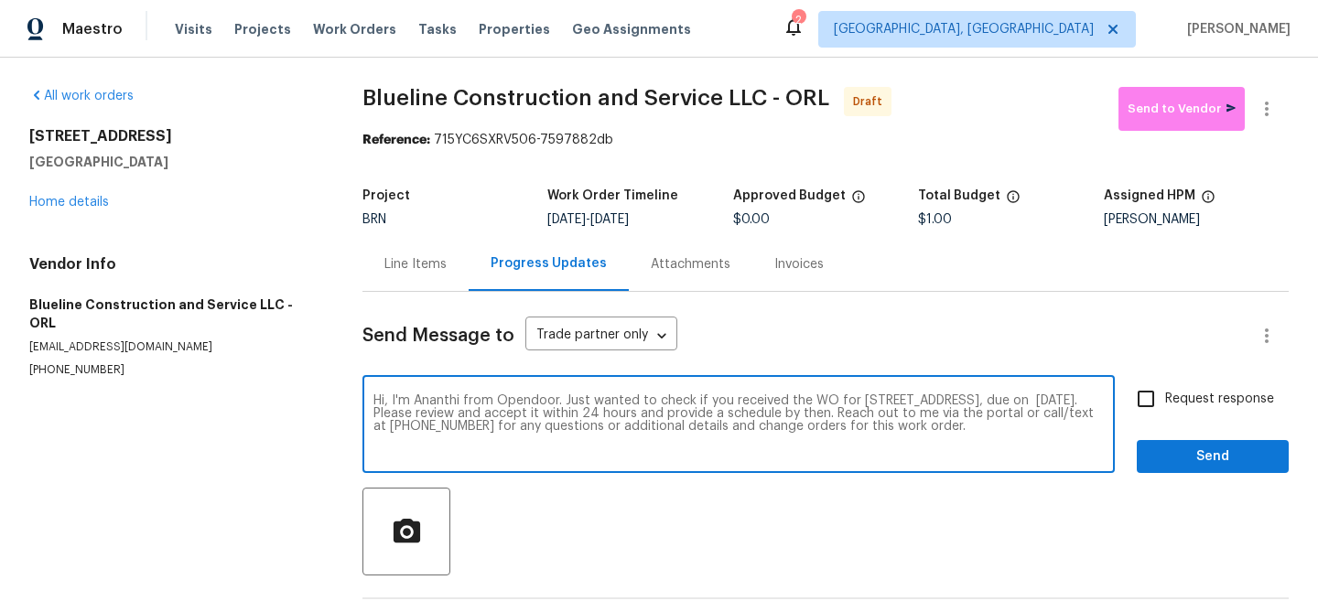
click at [1165, 399] on input "Request response" at bounding box center [1146, 399] width 38 height 38
checkbox input "true"
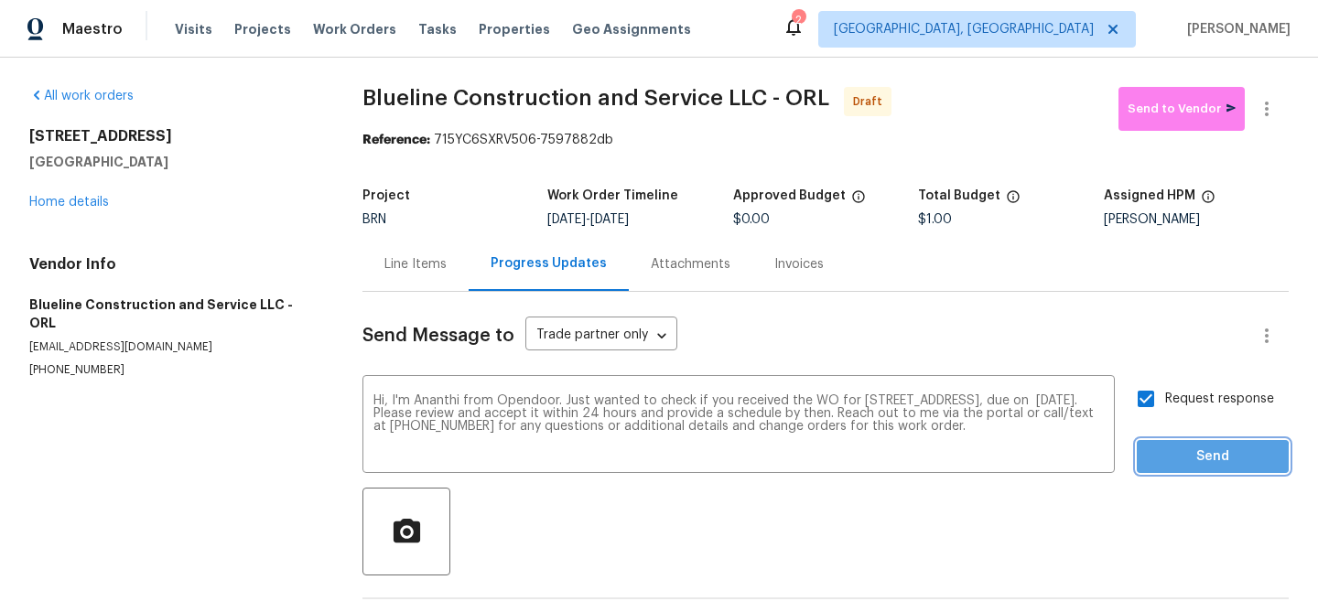
click at [1175, 459] on span "Send" at bounding box center [1212, 457] width 123 height 23
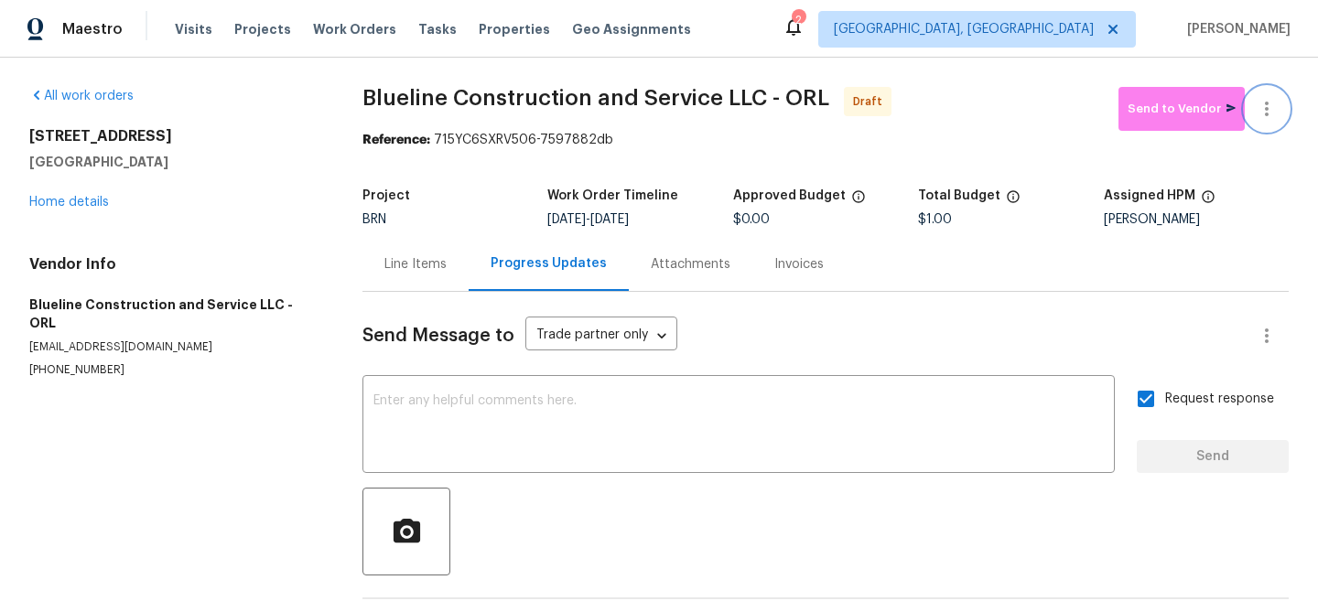
click at [1274, 96] on button "button" at bounding box center [1267, 109] width 44 height 44
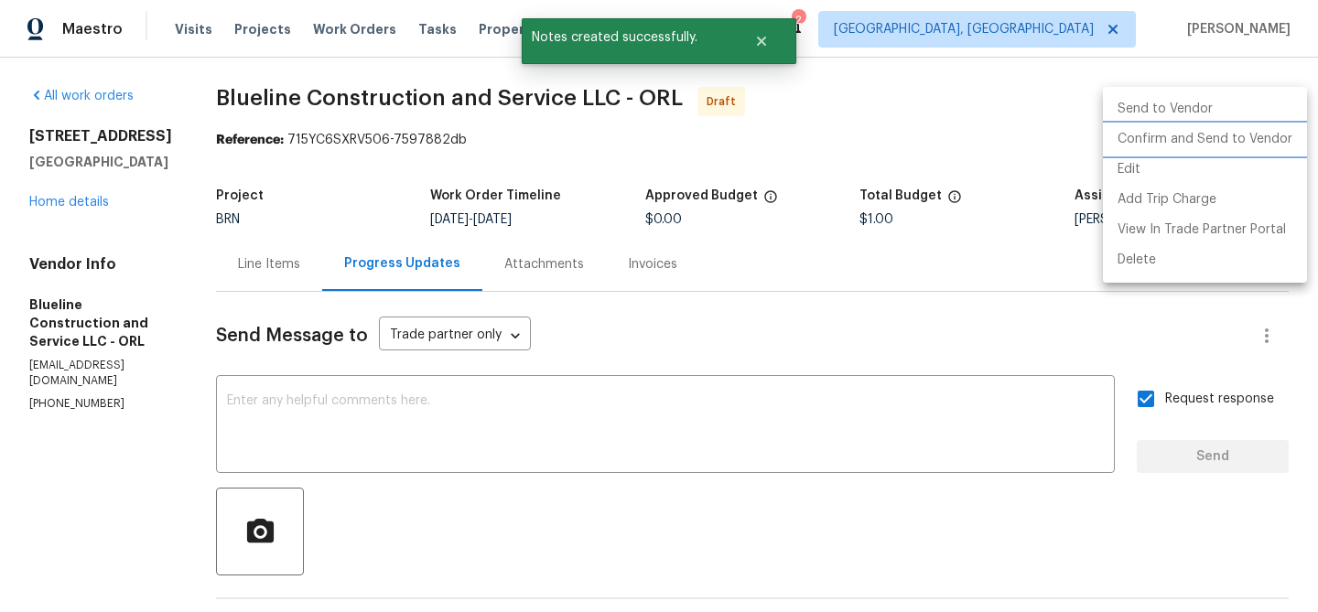
click at [1223, 145] on li "Confirm and Send to Vendor" at bounding box center [1205, 139] width 204 height 30
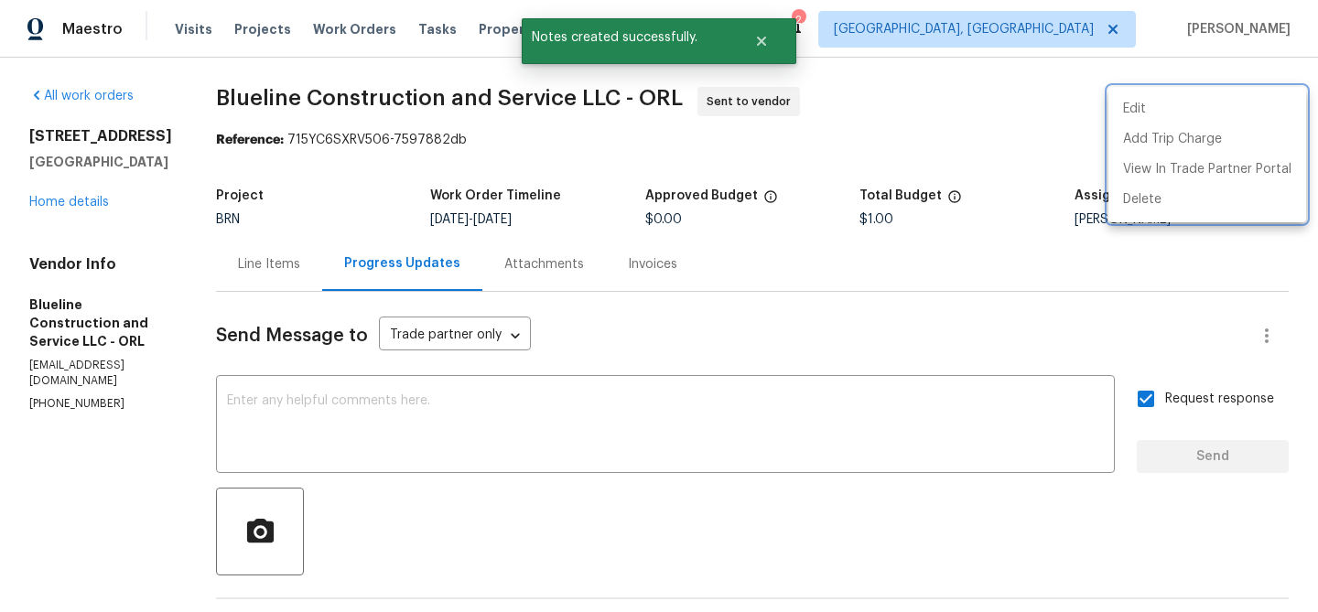
click at [403, 414] on div at bounding box center [659, 306] width 1318 height 612
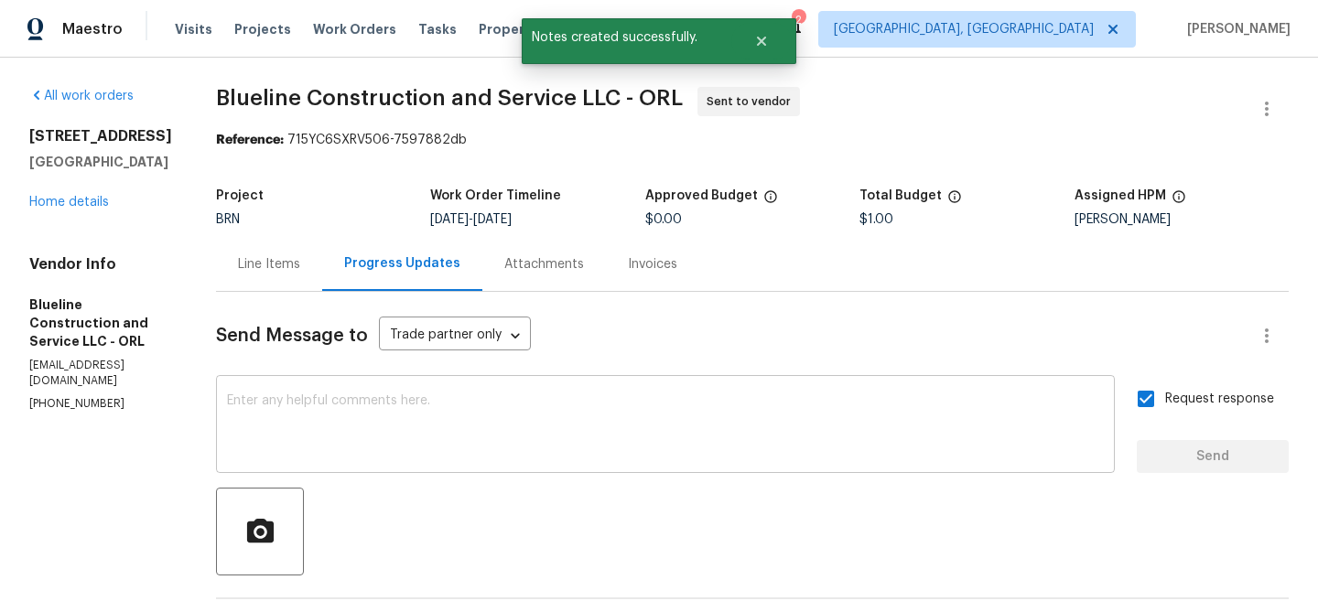
click at [333, 403] on textarea at bounding box center [665, 426] width 877 height 64
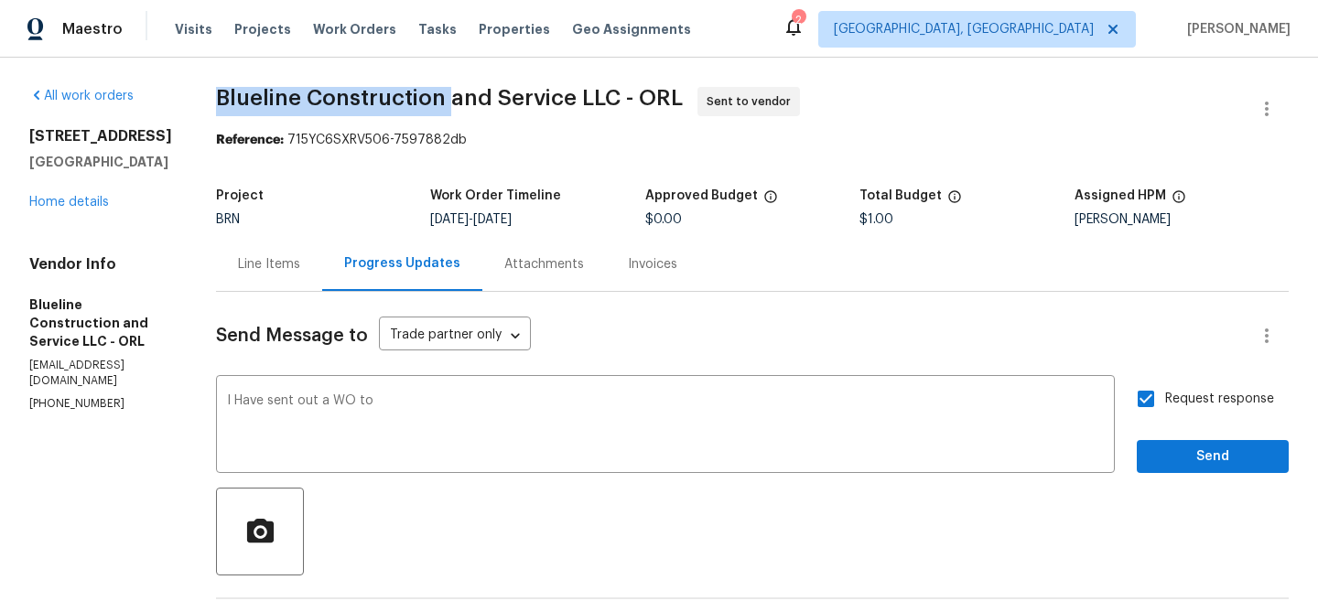
drag, startPoint x: 249, startPoint y: 96, endPoint x: 480, endPoint y: 101, distance: 230.7
click at [481, 101] on span "Blueline Construction and Service LLC - ORL" at bounding box center [449, 98] width 467 height 22
copy span "Blueline Construction"
click at [444, 395] on textarea "I Have sent out a WO to" at bounding box center [665, 426] width 877 height 64
paste textarea "Blueline Construction"
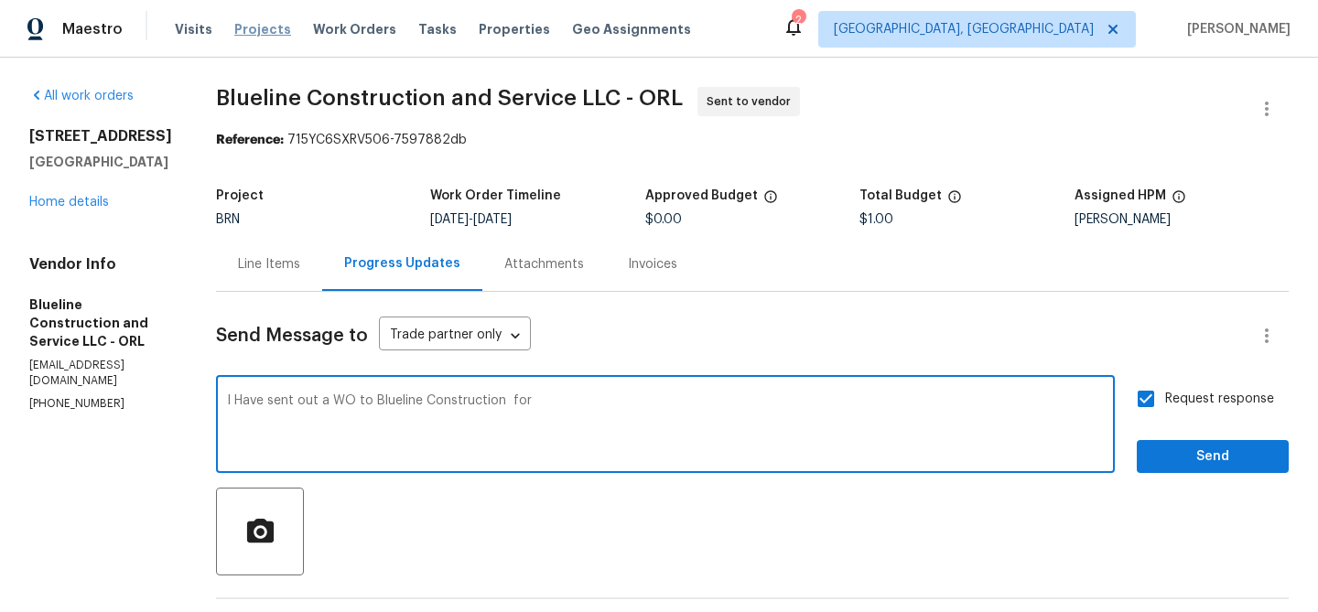
paste textarea "outlet"
type textarea "I Have sent out a WO to Blueline Construction for outlet work"
click at [286, 413] on textarea "I Have sent out a WO to Blueline Construction for outlet work" at bounding box center [665, 426] width 877 height 64
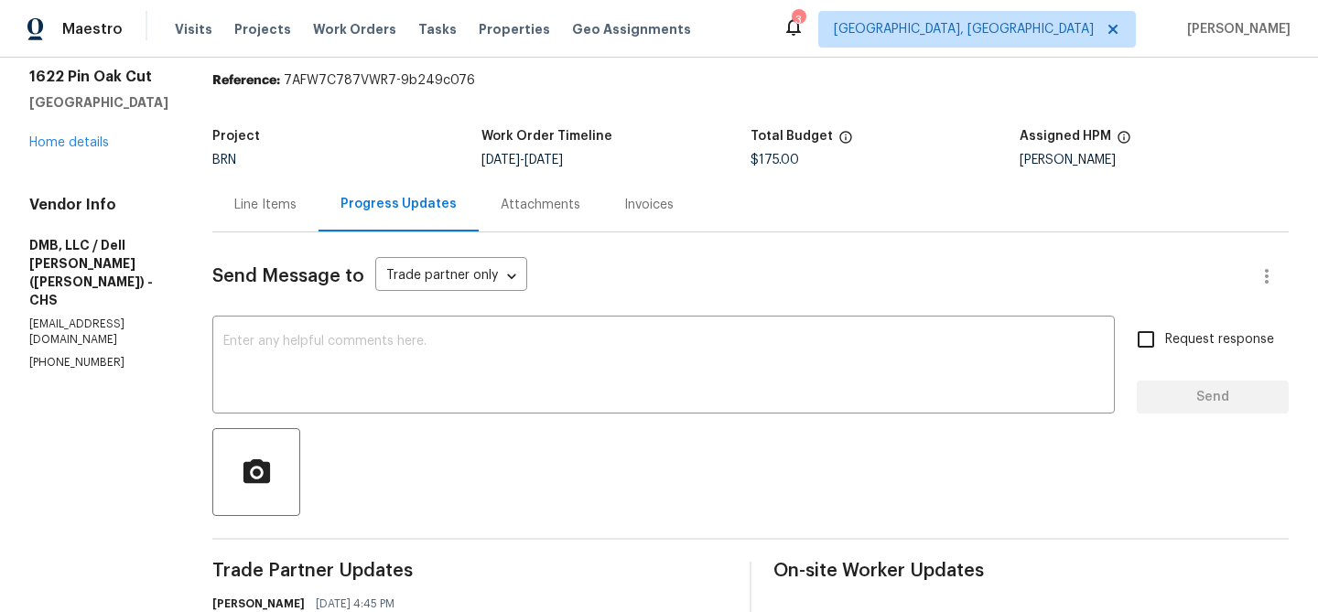
scroll to position [131, 0]
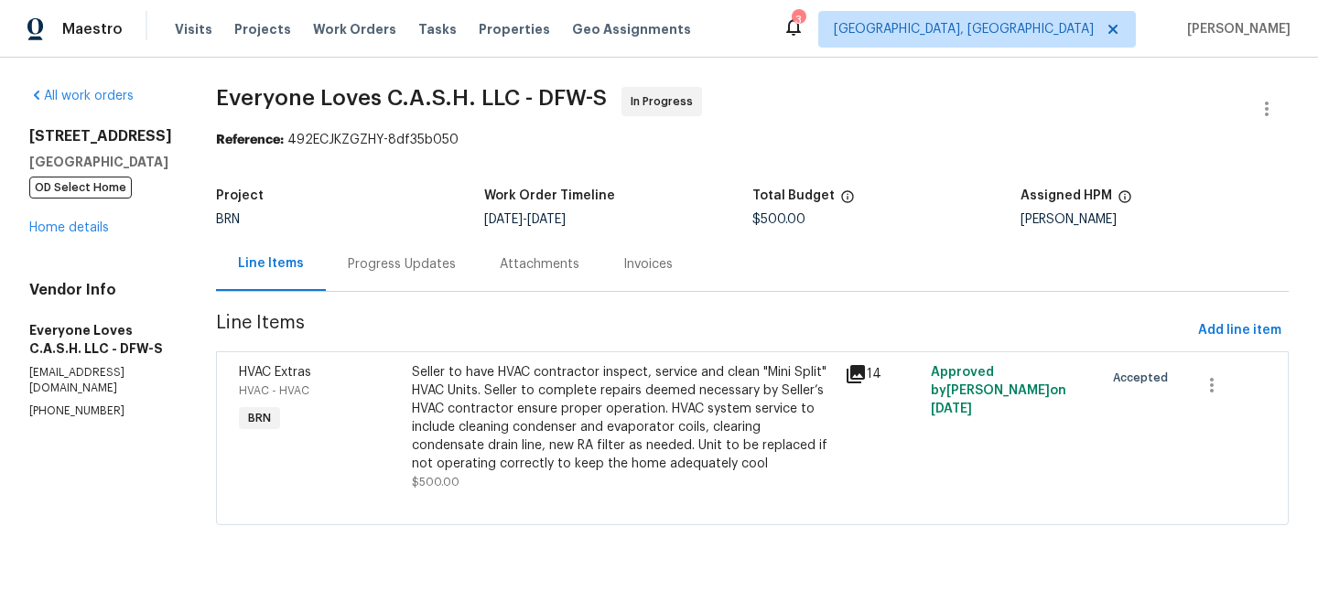
click at [386, 232] on div "Project BRN Work Order Timeline [DATE] - [DATE] Total Budget $500.00 Assigned H…" at bounding box center [752, 207] width 1073 height 59
click at [386, 232] on div "Project BRN Work Order Timeline 8/21/2025 - 8/25/2025 Total Budget $500.00 Assi…" at bounding box center [752, 207] width 1073 height 59
click at [386, 250] on div "Progress Updates" at bounding box center [402, 264] width 152 height 54
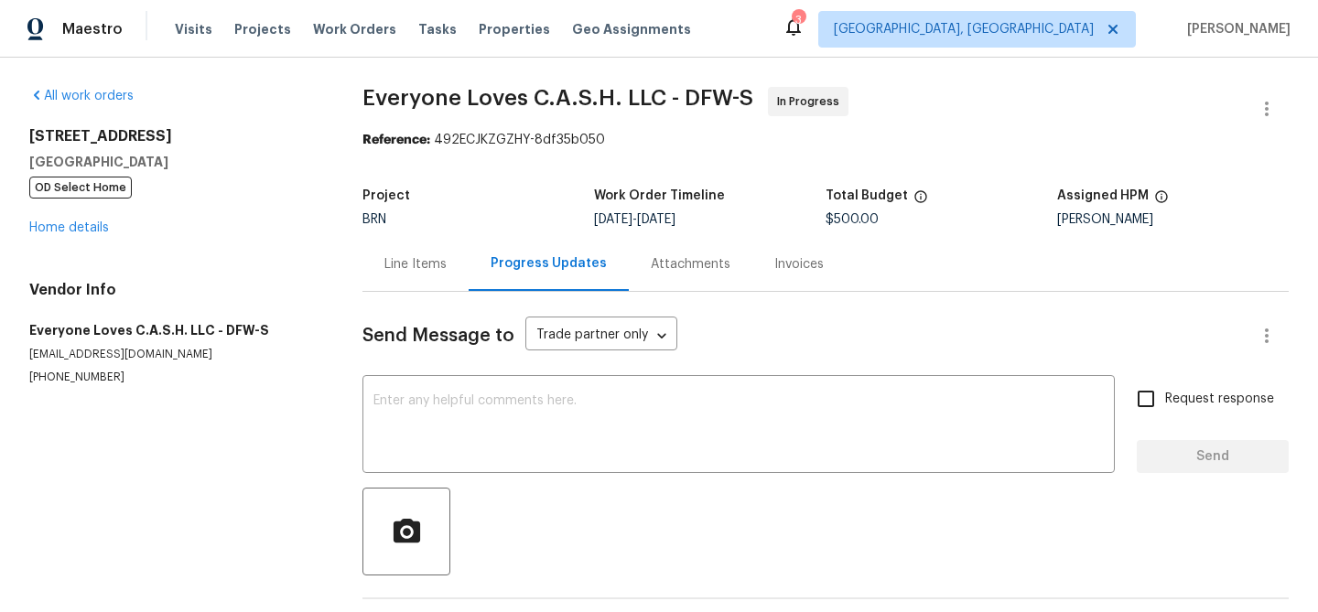
scroll to position [71, 0]
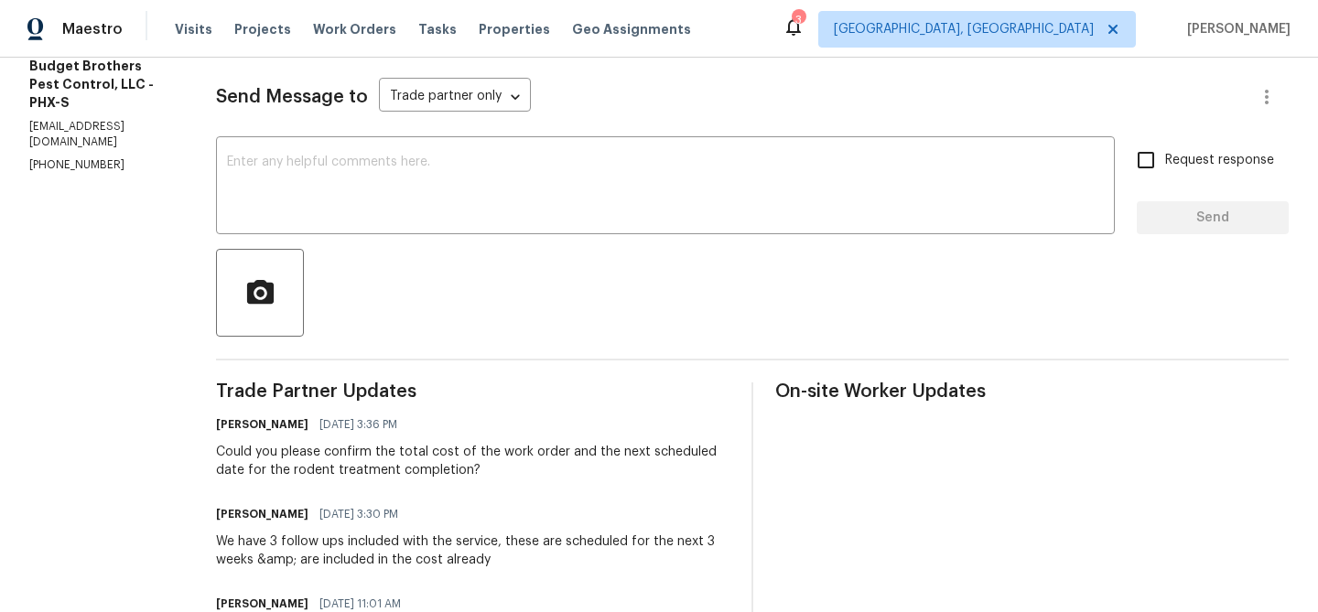
scroll to position [240, 0]
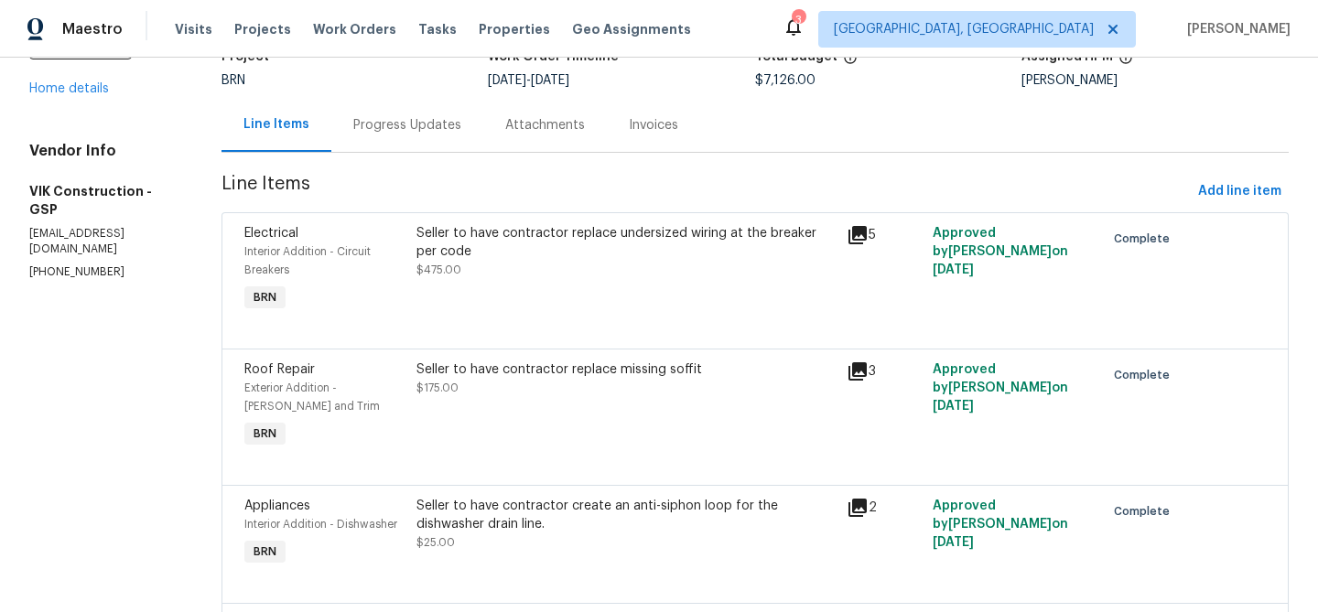
click at [412, 125] on div "Progress Updates" at bounding box center [407, 125] width 108 height 18
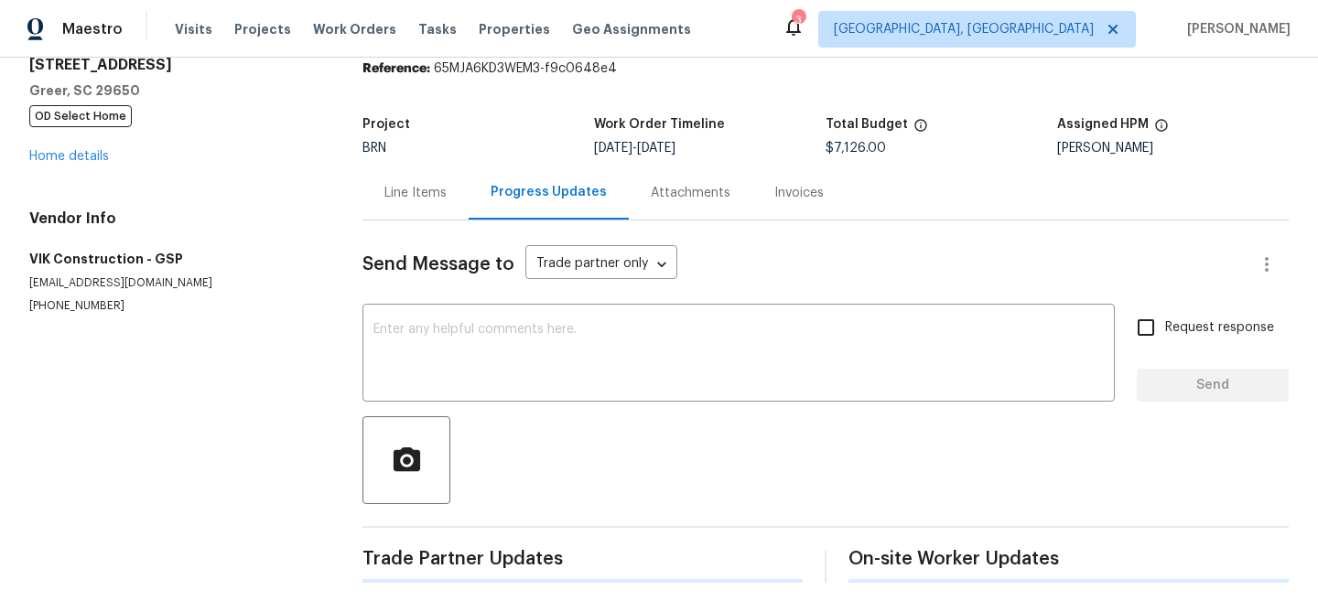
scroll to position [139, 0]
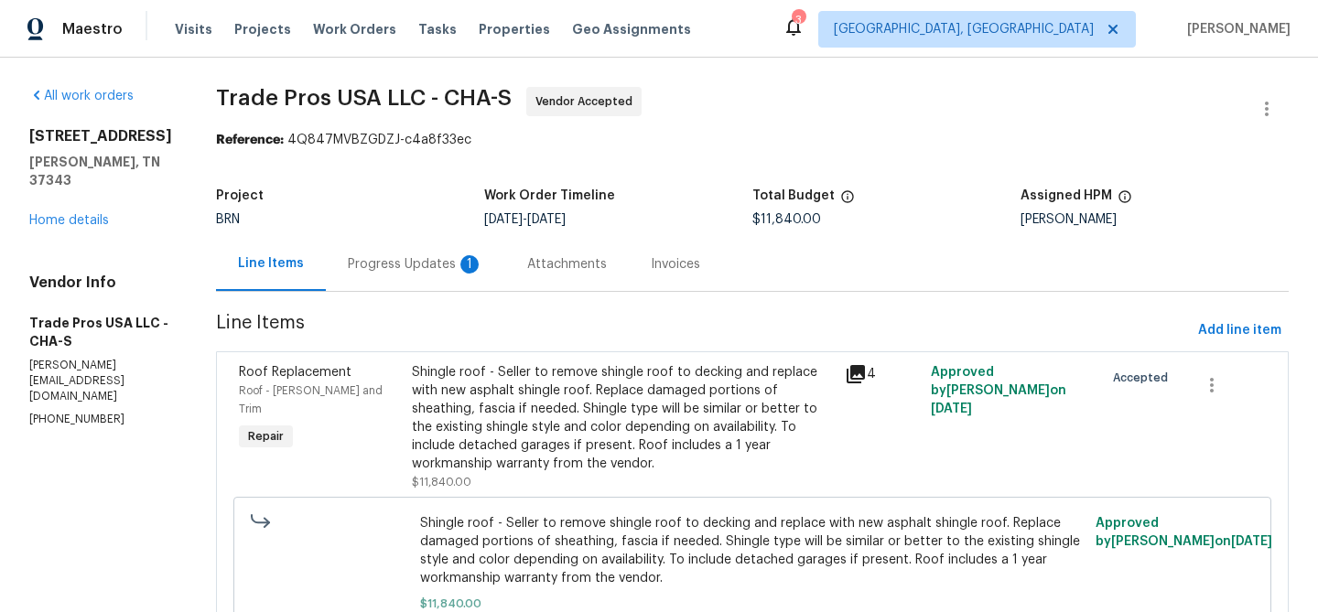
click at [439, 269] on div "Progress Updates 1" at bounding box center [415, 264] width 135 height 18
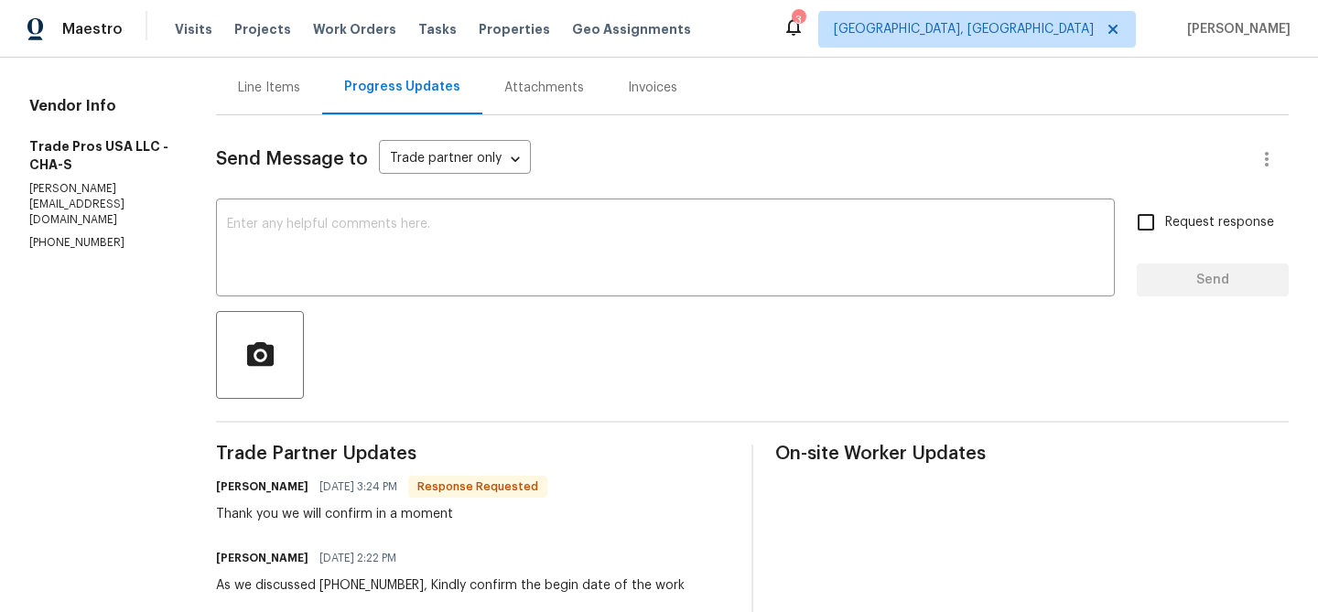
scroll to position [189, 0]
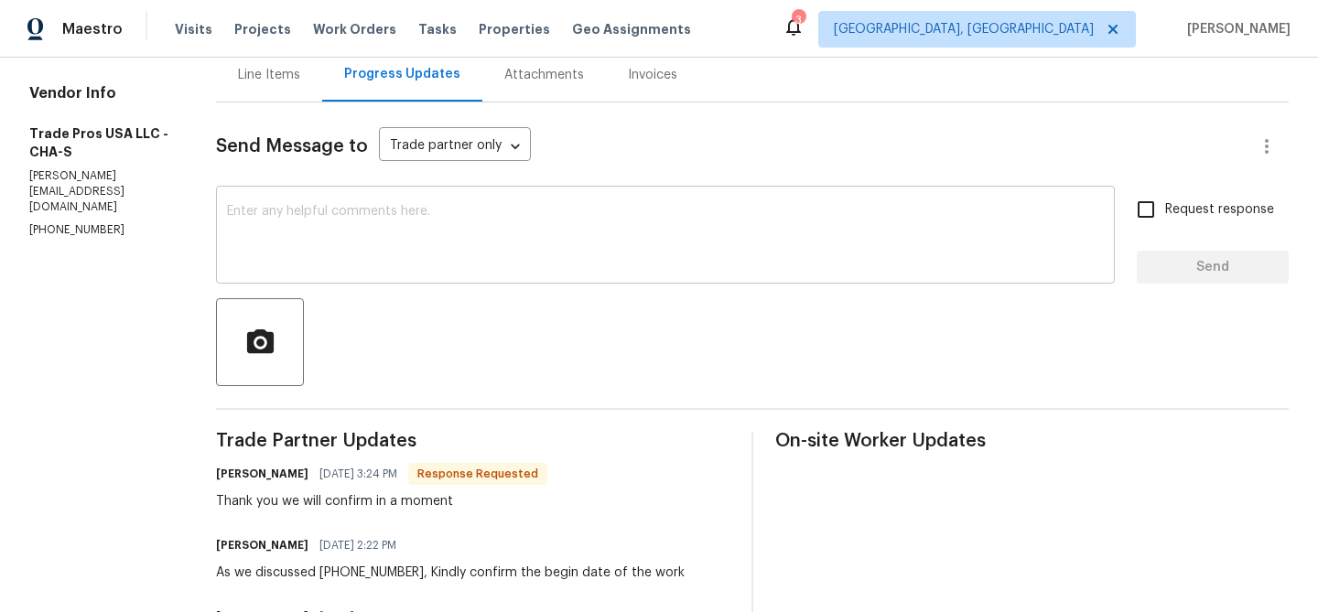
click at [330, 252] on textarea at bounding box center [665, 237] width 877 height 64
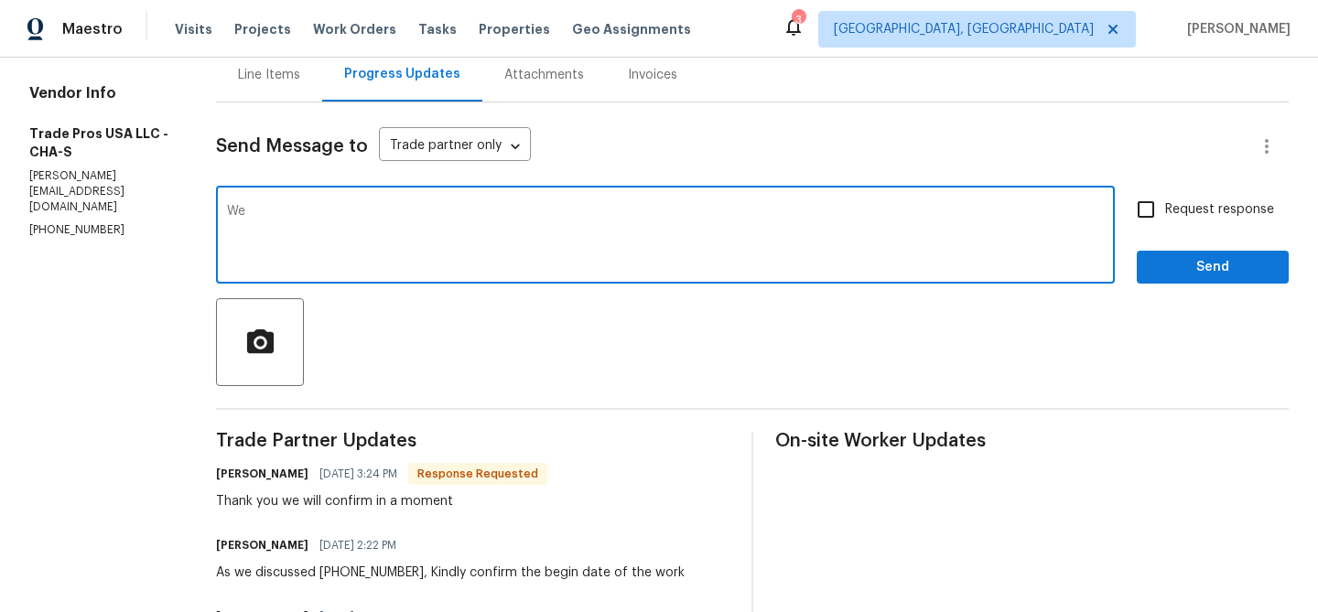
type textarea "W"
type textarea "We need to know the begin date within EOD,Coukd you please confirm here asap"
click at [305, 235] on textarea "We need to know the begin date within EOD,Coukd you please confirm here asap" at bounding box center [665, 237] width 877 height 64
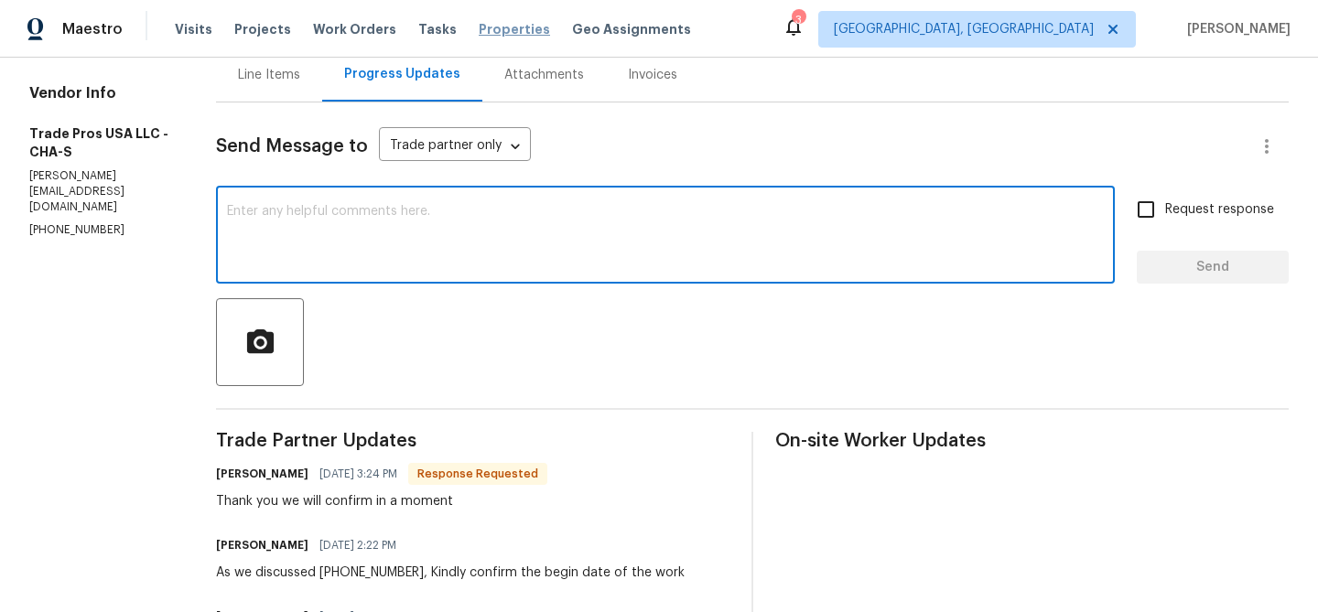
paste textarea "We need to know the start date by end of day. Could you please confirm as soon …"
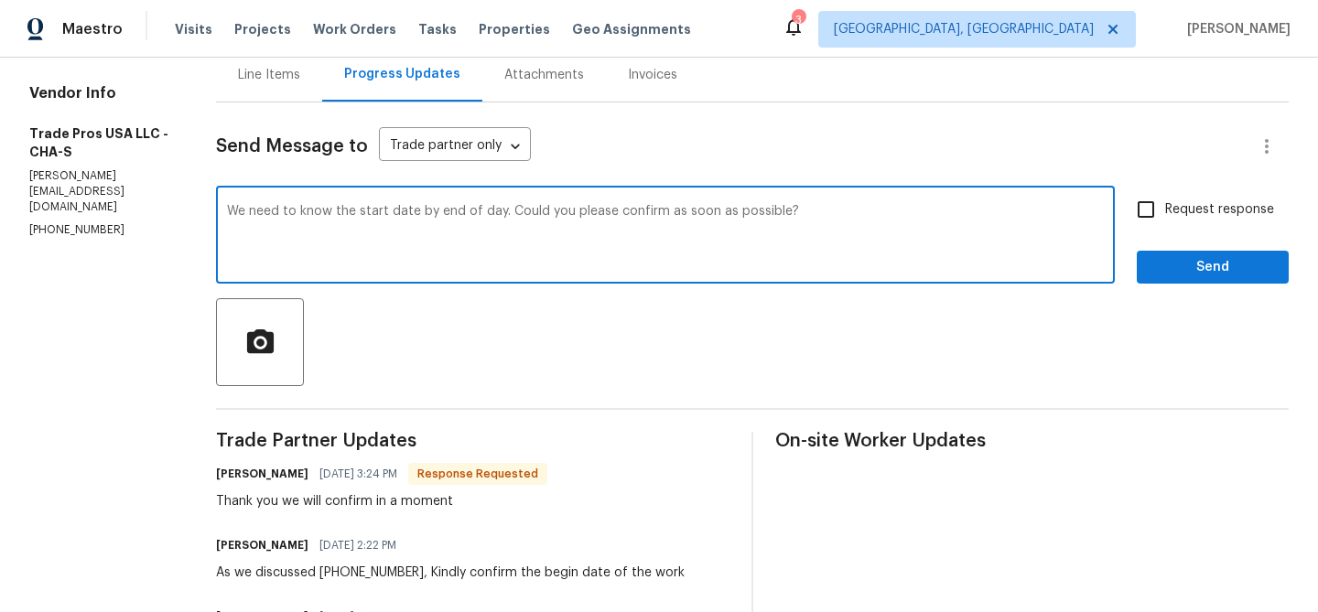
drag, startPoint x: 412, startPoint y: 213, endPoint x: 486, endPoint y: 213, distance: 74.1
click at [486, 213] on textarea "We need to know the start date by end of day. Could you please confirm as soon …" at bounding box center [665, 237] width 877 height 64
type textarea "We need to know the start date within. Could you please confirm as soon as poss…"
click at [1165, 213] on input "Request response" at bounding box center [1146, 209] width 38 height 38
checkbox input "true"
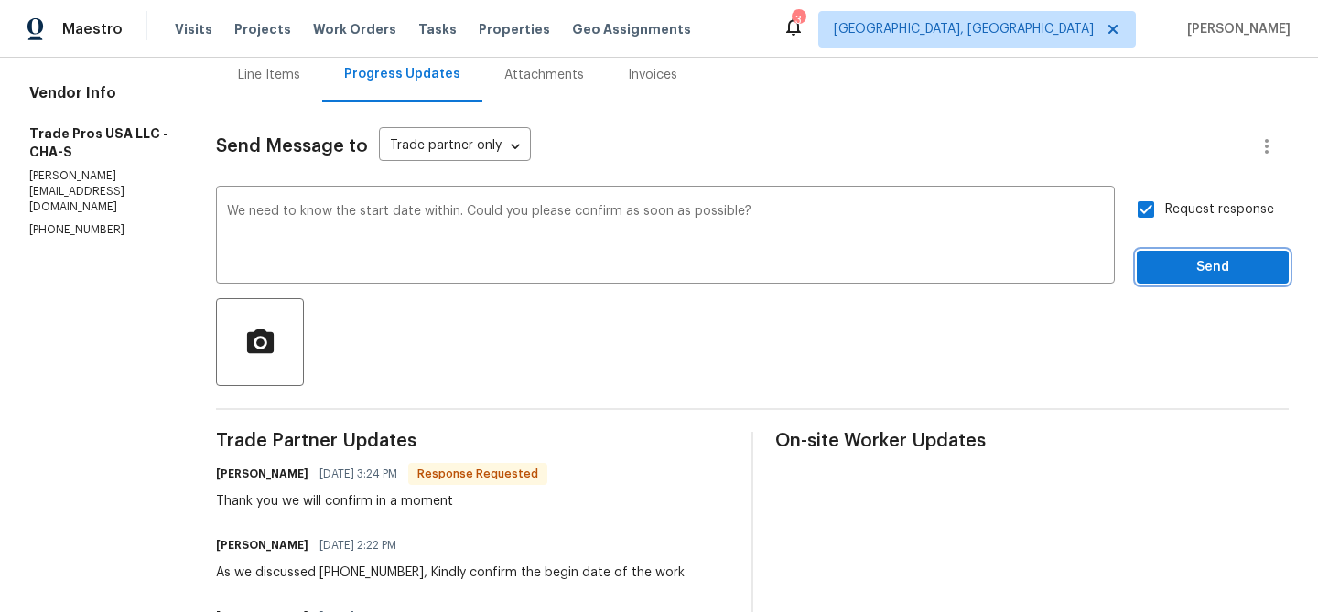
click at [1162, 263] on span "Send" at bounding box center [1212, 267] width 123 height 23
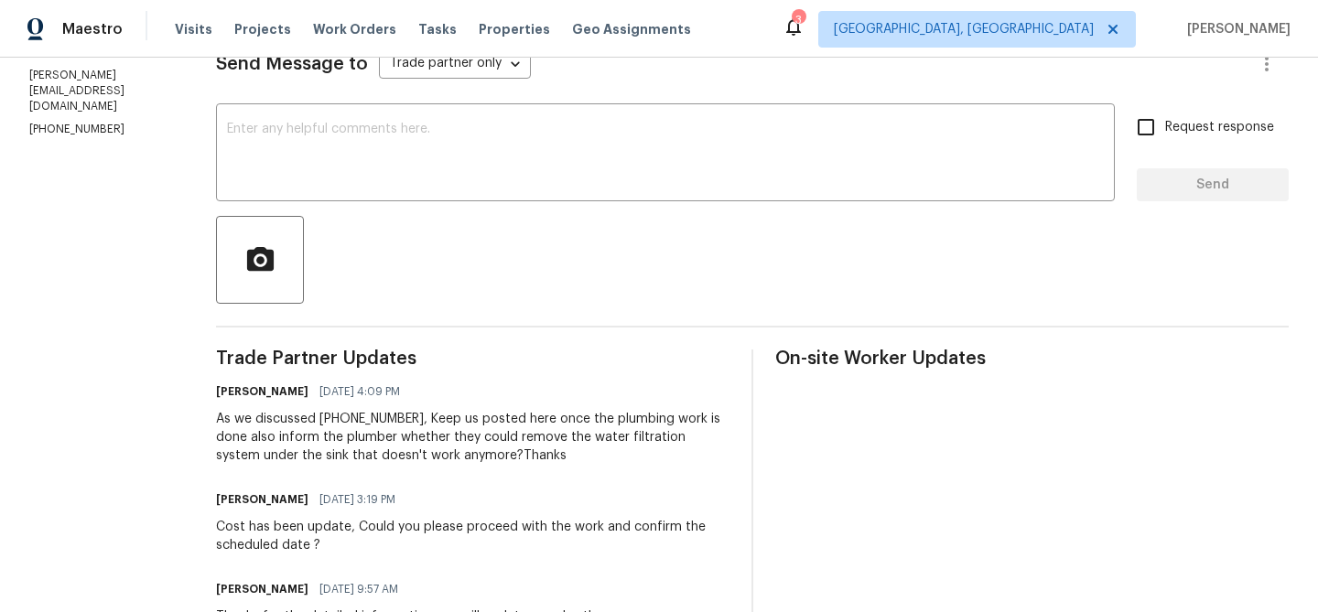
scroll to position [273, 0]
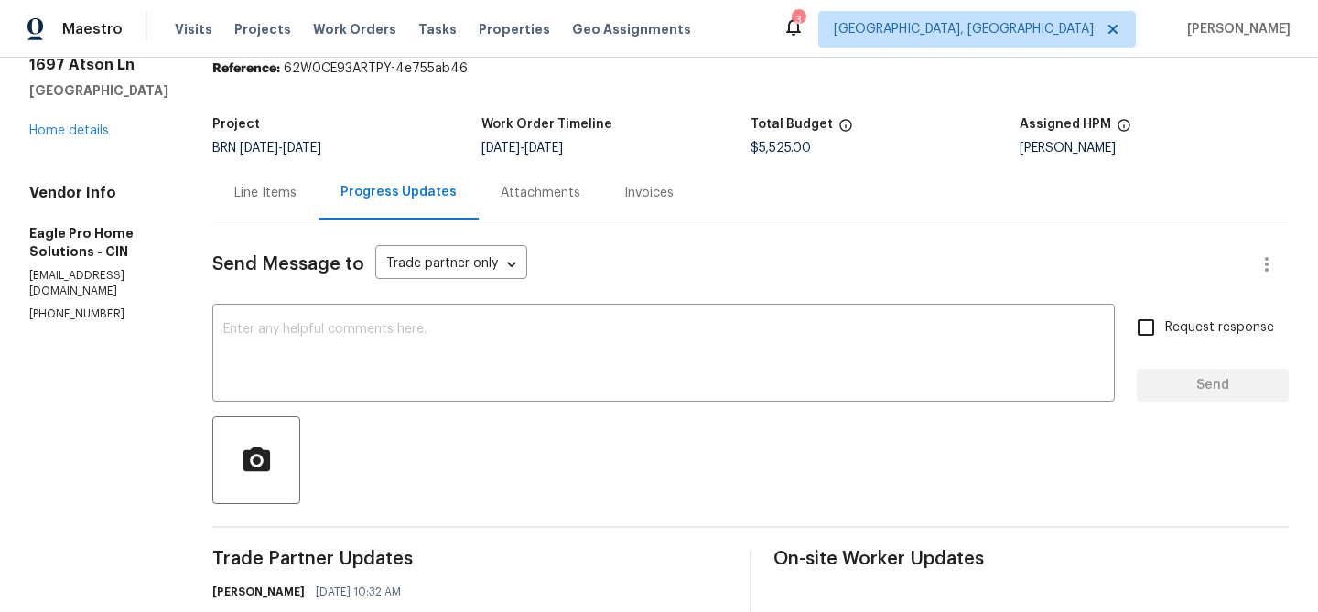
scroll to position [160, 0]
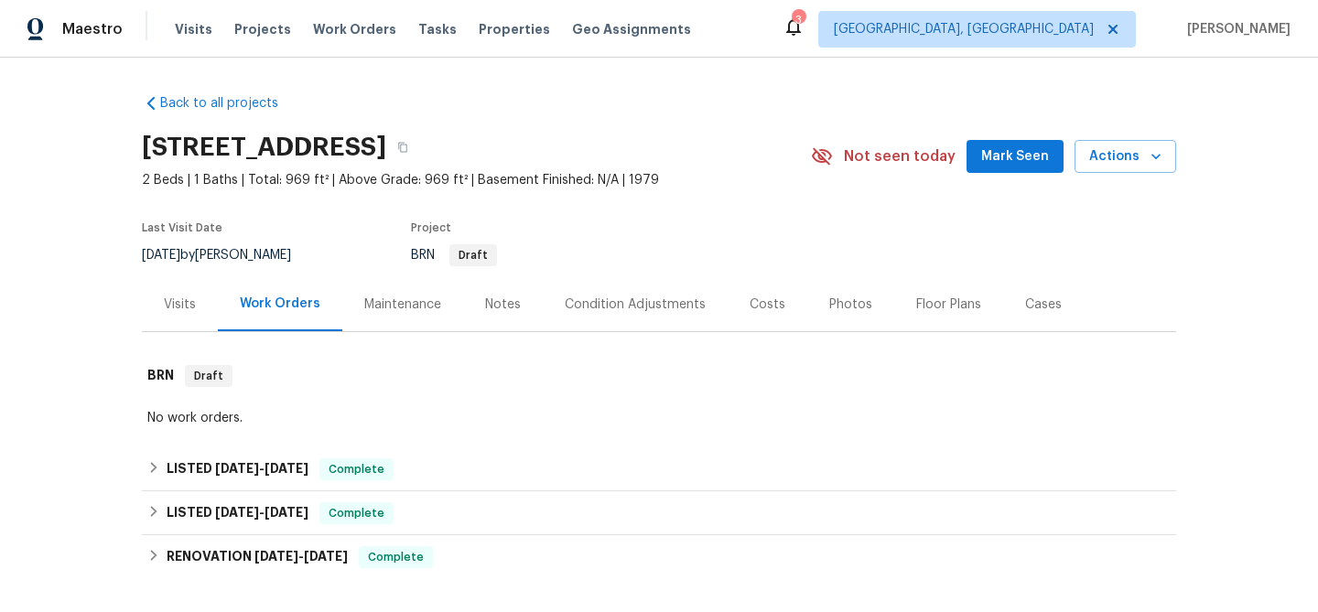
scroll to position [513, 0]
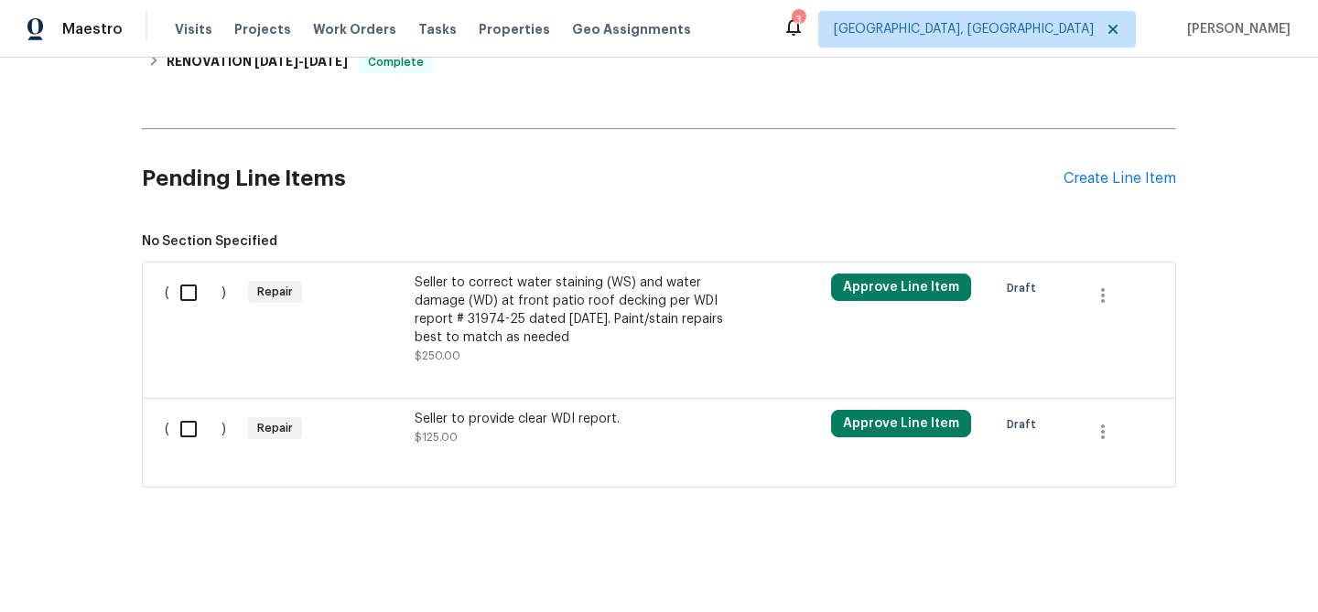
click at [557, 317] on div "Seller to correct water staining (WS) and water damage (WD) at front patio roof…" at bounding box center [576, 310] width 322 height 73
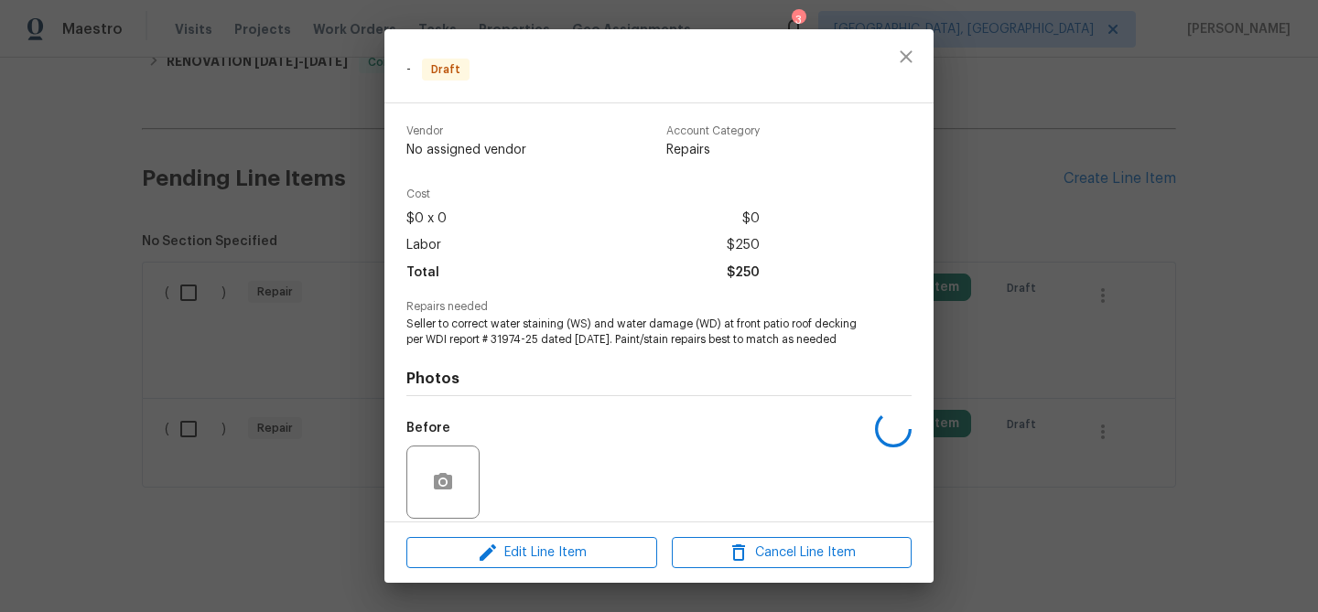
scroll to position [134, 0]
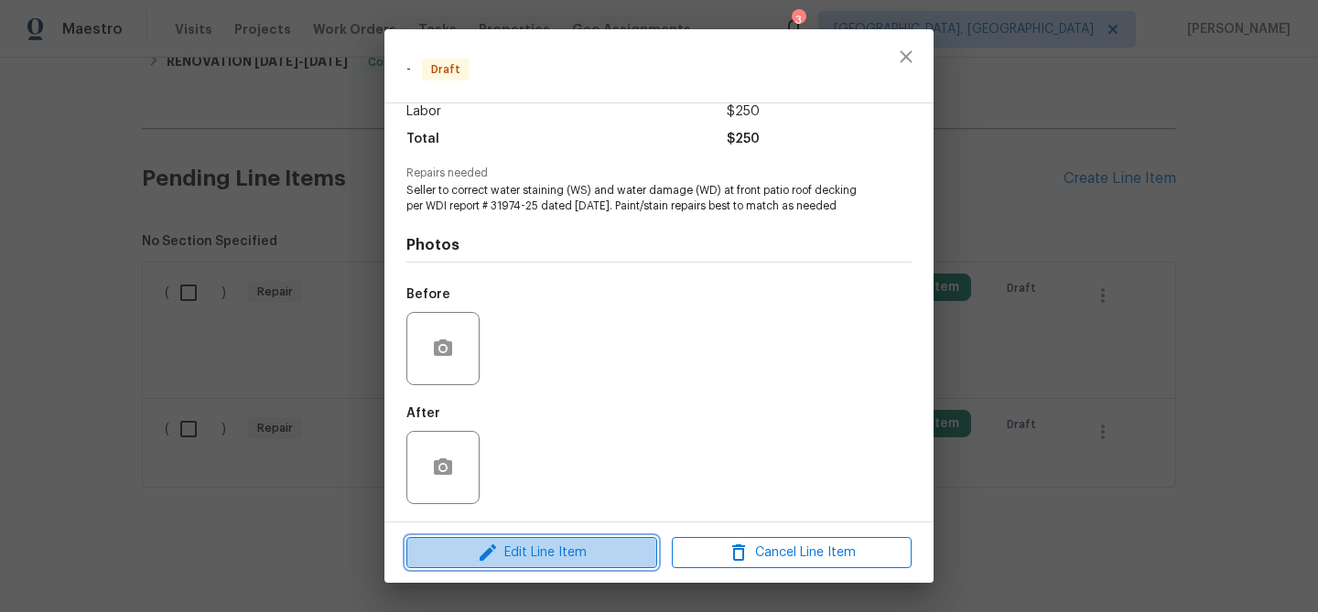
click at [523, 540] on button "Edit Line Item" at bounding box center [531, 553] width 251 height 32
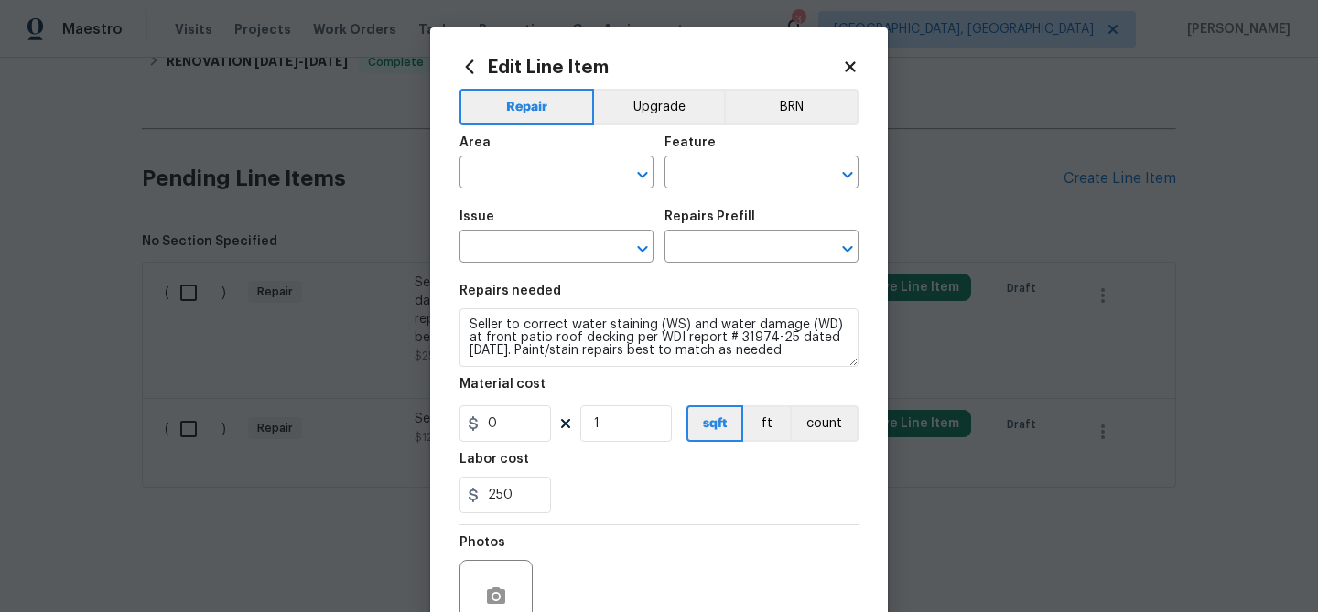
click at [816, 74] on h2 "Edit Line Item" at bounding box center [650, 67] width 383 height 20
click at [789, 99] on button "BRN" at bounding box center [791, 107] width 135 height 37
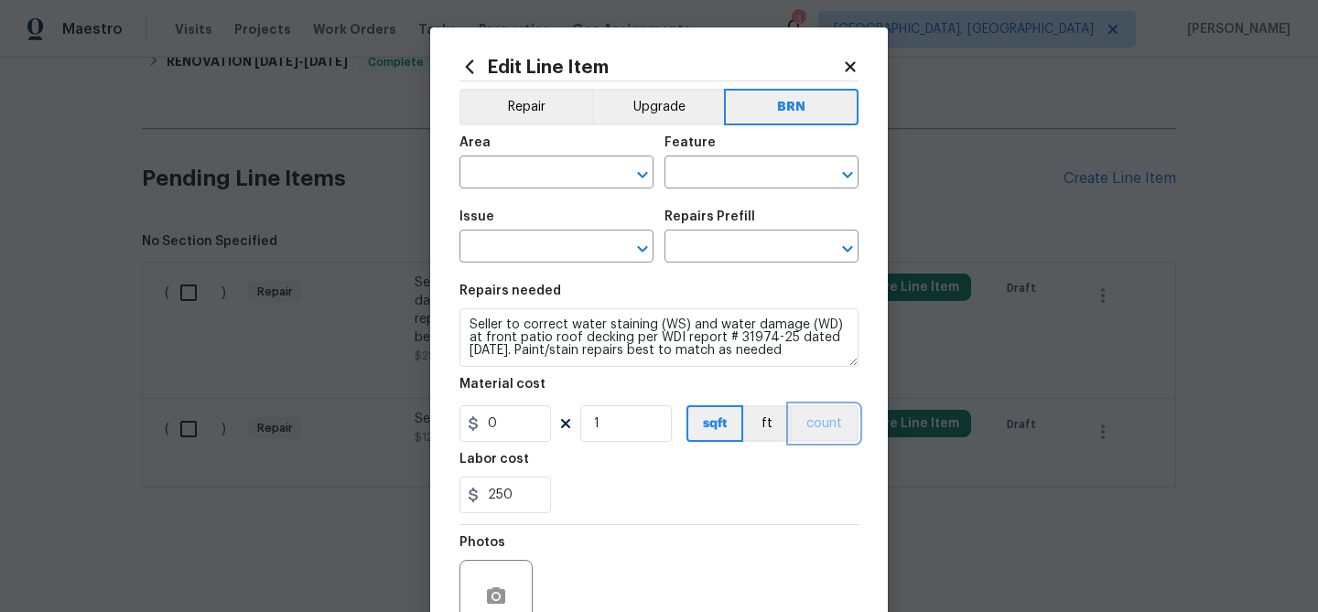
click at [834, 415] on button "count" at bounding box center [824, 423] width 69 height 37
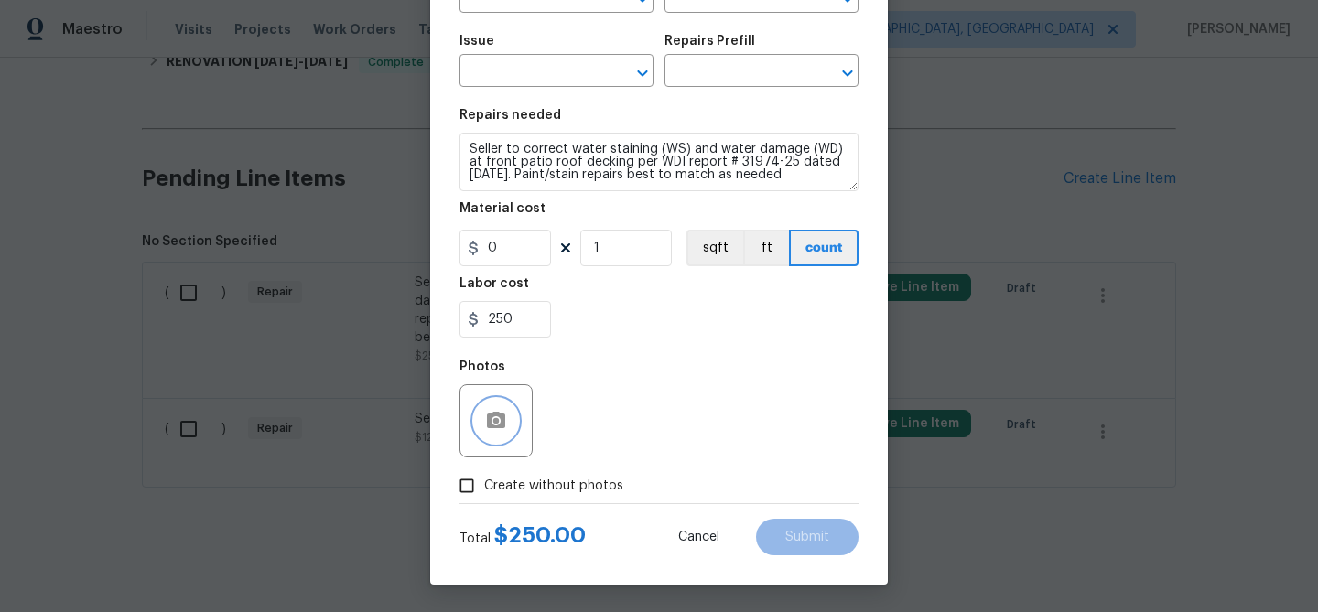
click at [491, 426] on icon "button" at bounding box center [496, 420] width 18 height 16
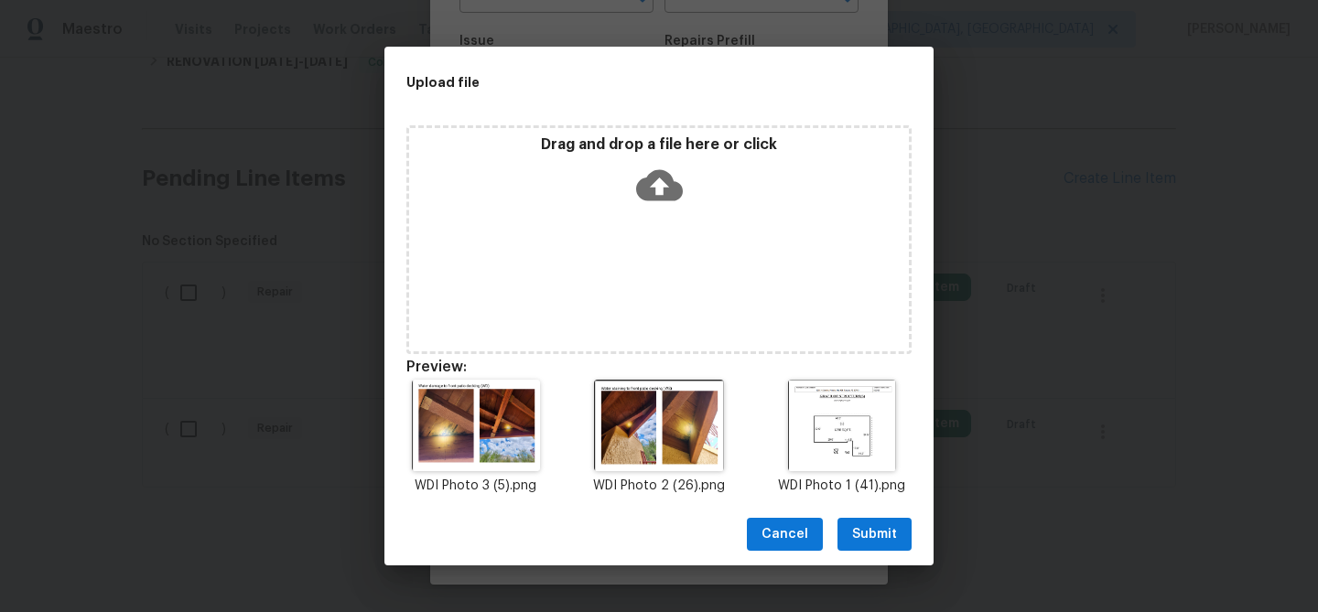
click at [876, 540] on span "Submit" at bounding box center [874, 534] width 45 height 23
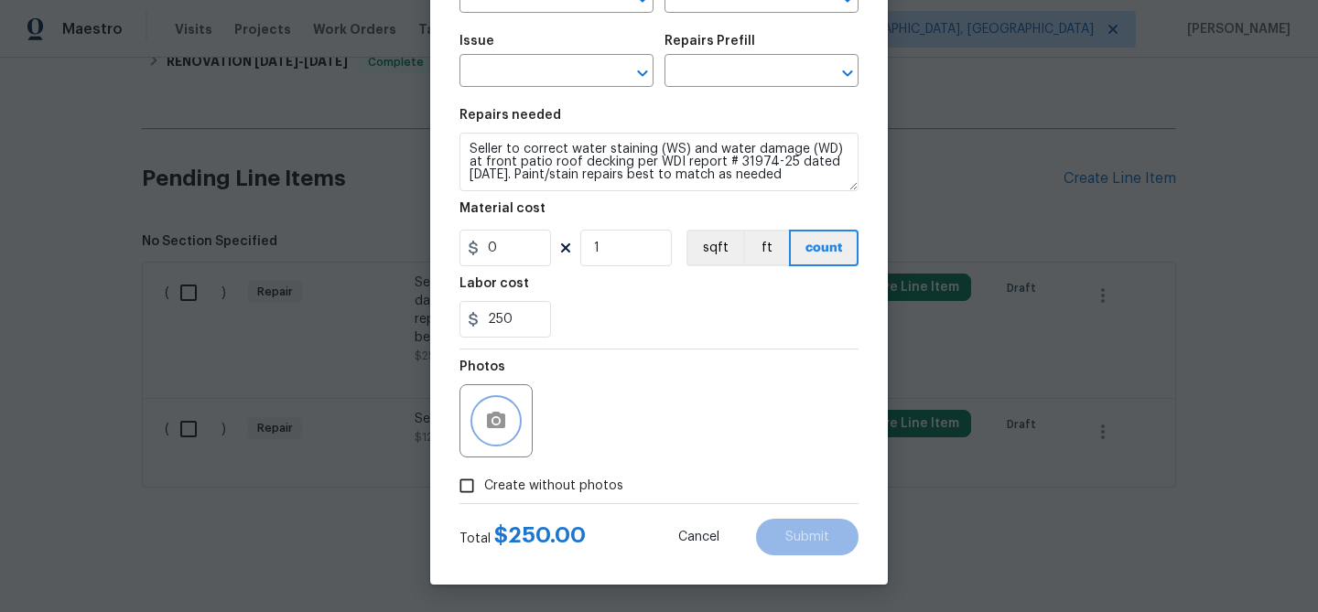
scroll to position [0, 0]
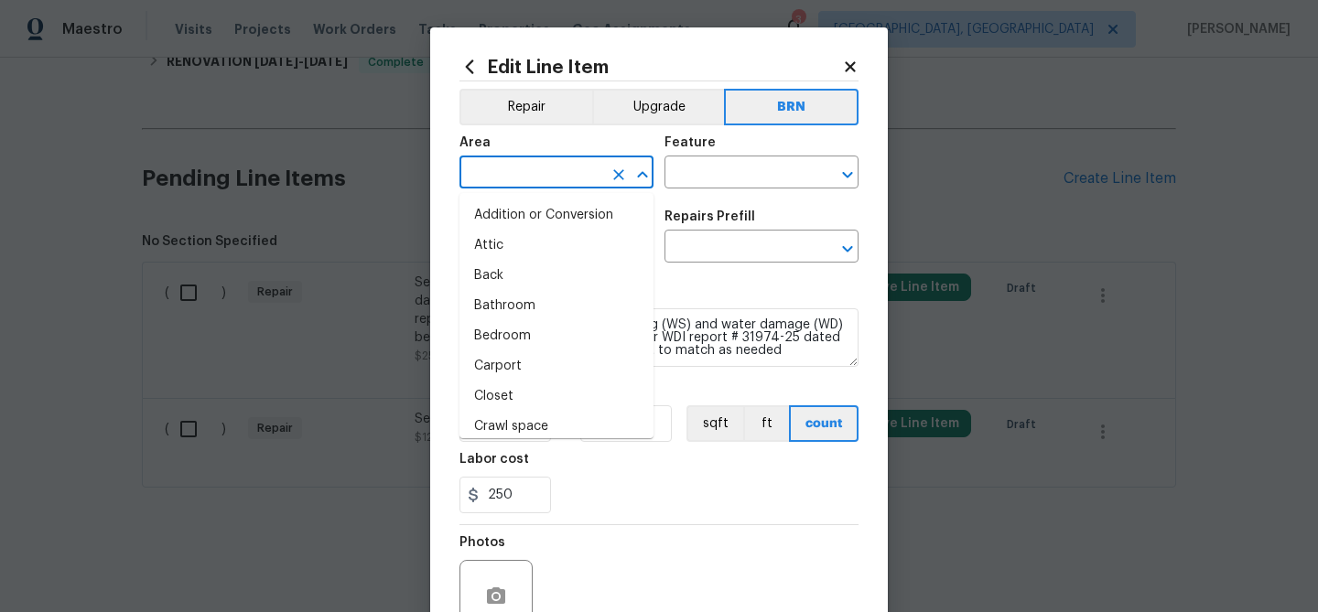
click at [498, 167] on input "text" at bounding box center [530, 174] width 143 height 28
type input "i"
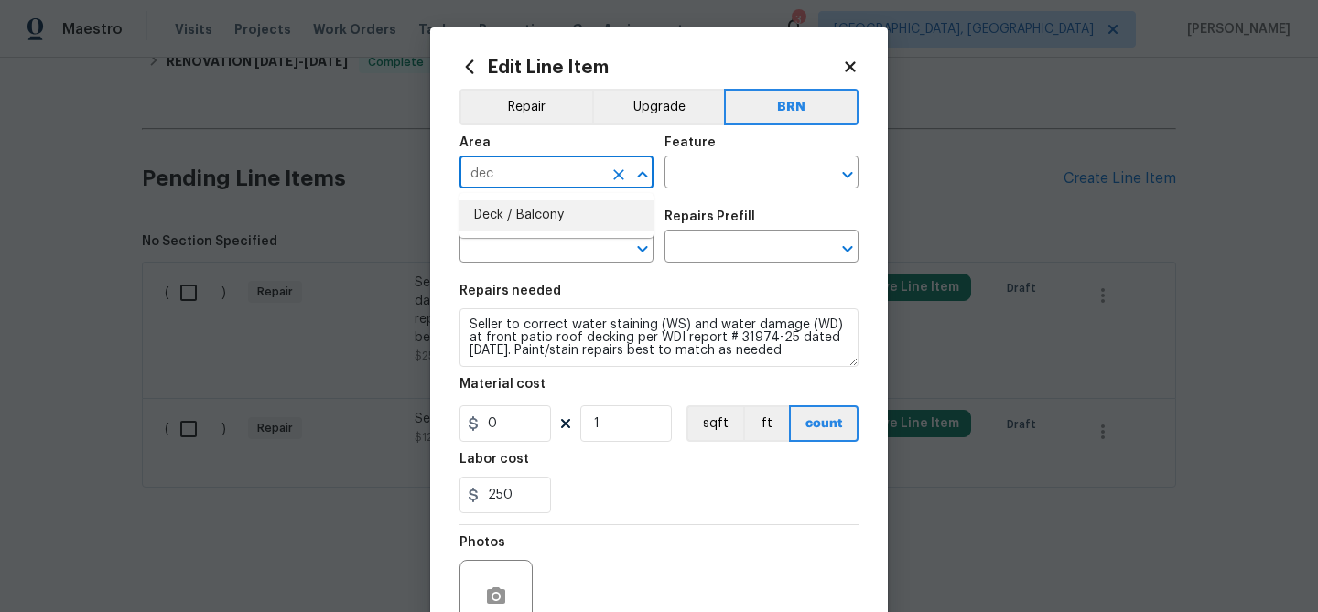
click at [505, 203] on li "Deck / Balcony" at bounding box center [556, 215] width 194 height 30
type input "Deck / Balcony"
click at [688, 168] on input "text" at bounding box center [735, 174] width 143 height 28
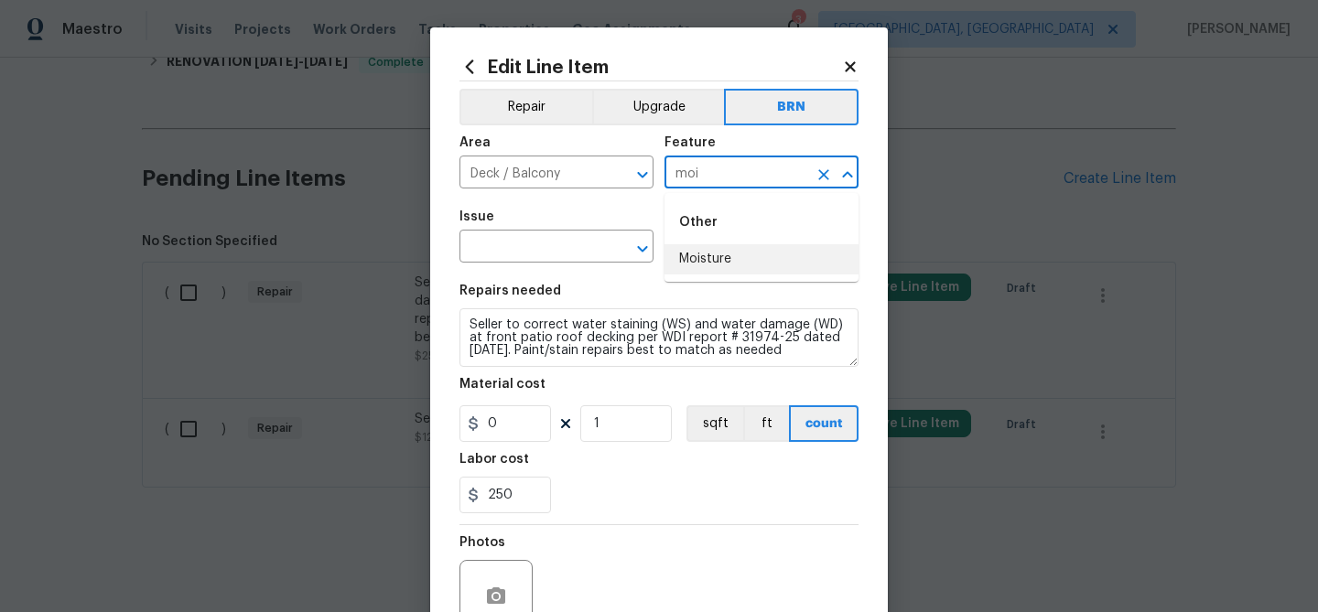
click at [697, 253] on li "Moisture" at bounding box center [761, 259] width 194 height 30
type input "Moisture"
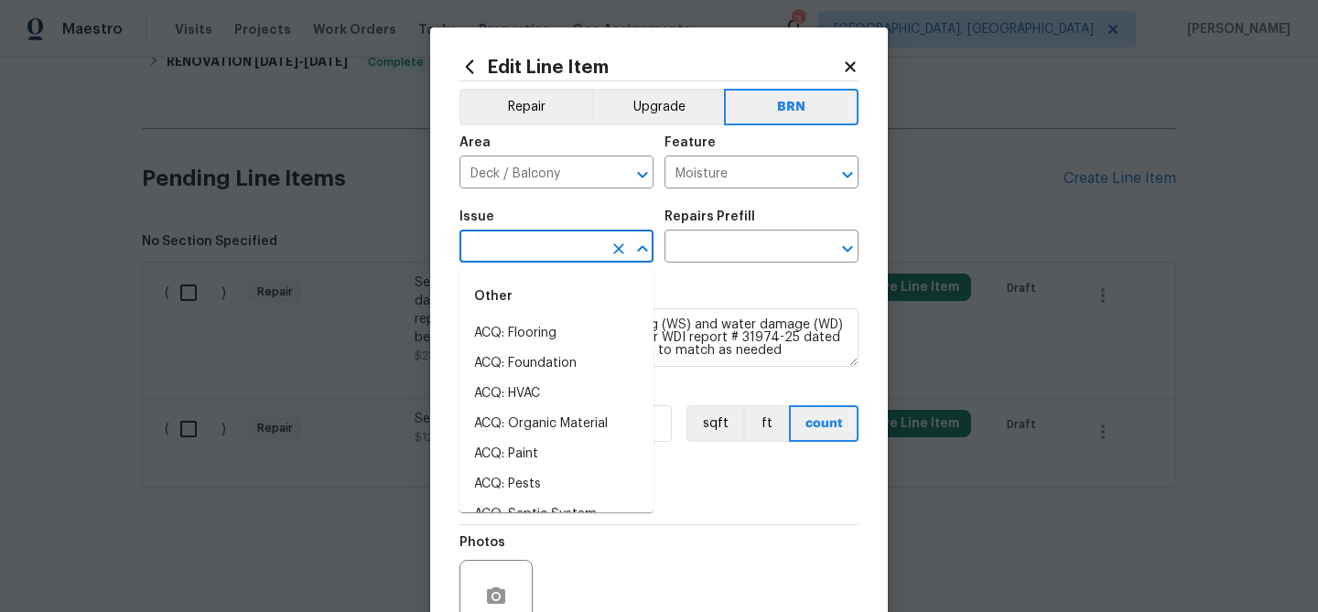
click at [508, 245] on input "text" at bounding box center [530, 248] width 143 height 28
type input "de"
type input "c"
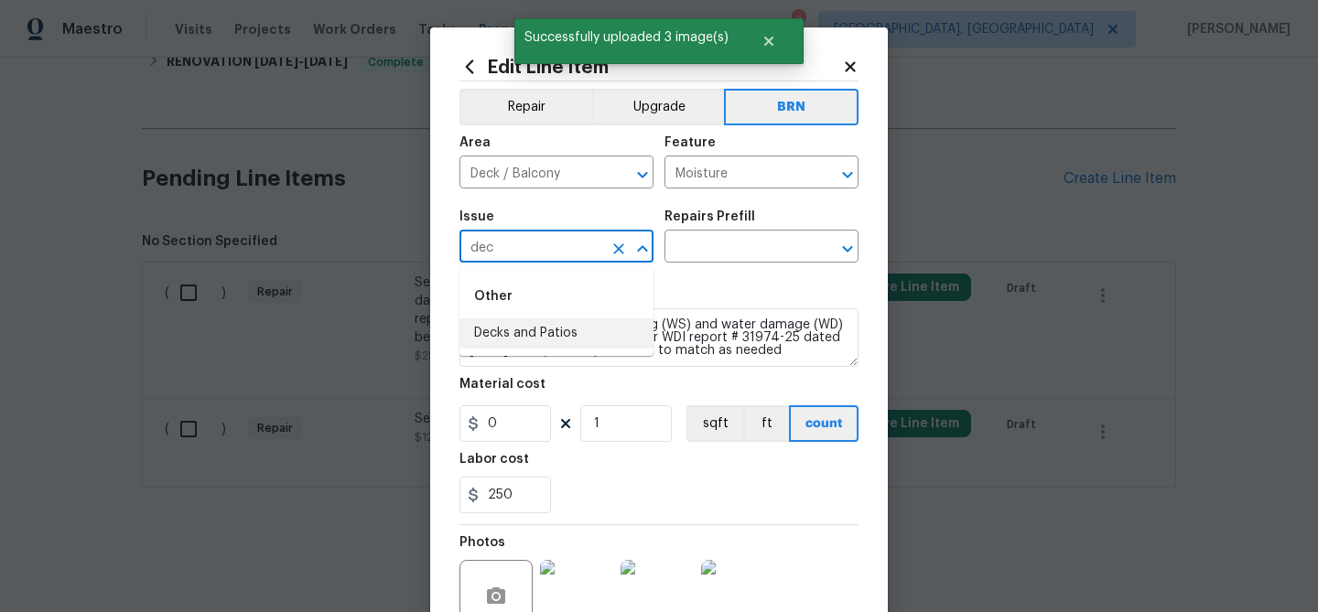
click at [523, 323] on li "Decks and Patios" at bounding box center [556, 333] width 194 height 30
type input "Decks and Patios"
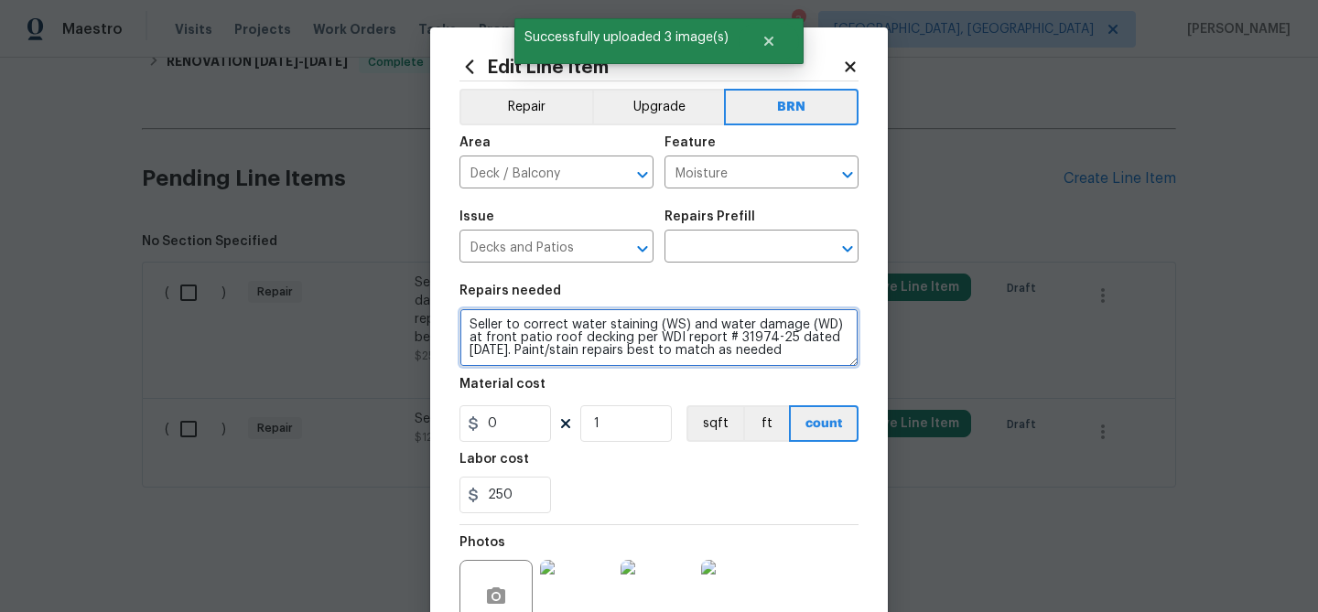
click at [523, 323] on textarea "Seller to correct water staining (WS) and water damage (WD) at front patio roof…" at bounding box center [658, 337] width 399 height 59
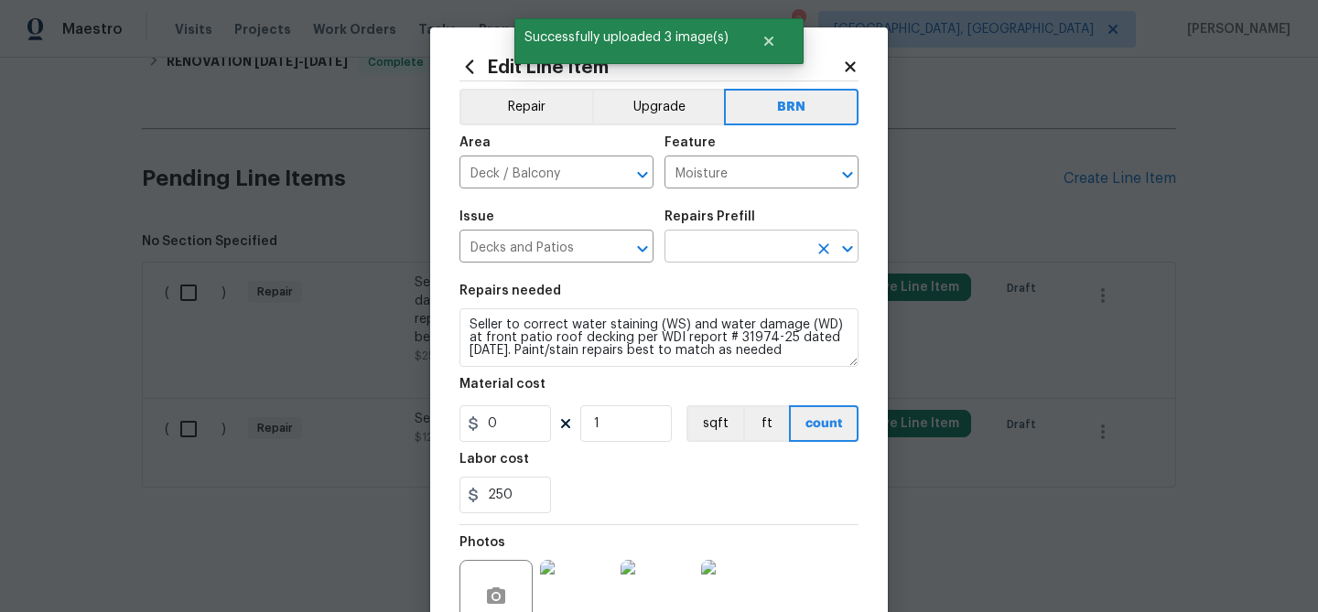
click at [711, 242] on input "text" at bounding box center [735, 248] width 143 height 28
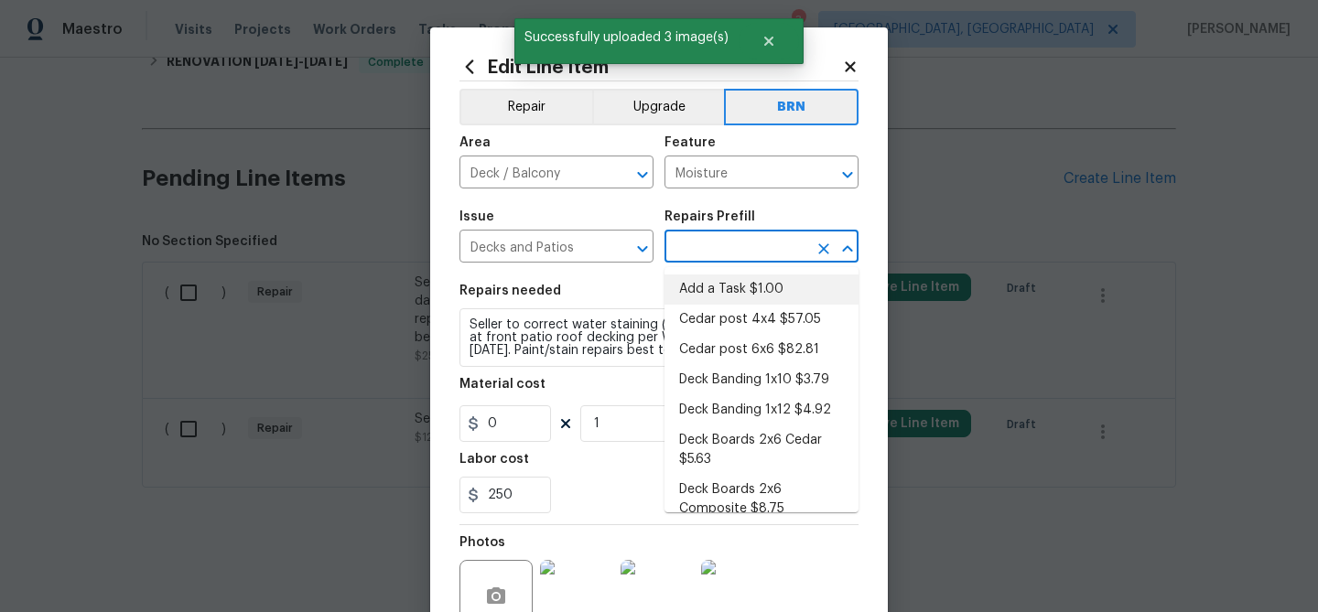
click at [709, 286] on li "Add a Task $1.00" at bounding box center [761, 290] width 194 height 30
type input "Deck"
type input "Add a Task $1.00"
type textarea "HPM to detail"
type input "1"
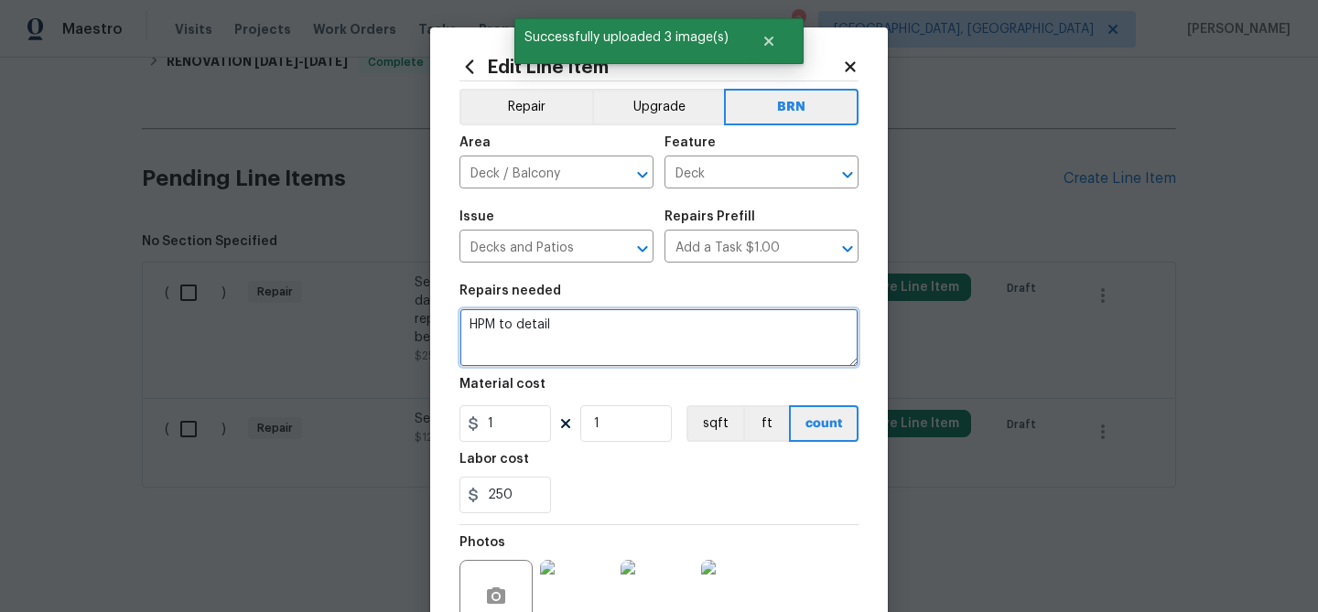
click at [645, 311] on textarea "HPM to detail" at bounding box center [658, 337] width 399 height 59
paste textarea "Seller to correct water staining (WS) and water damage (WD) at front patio roof…"
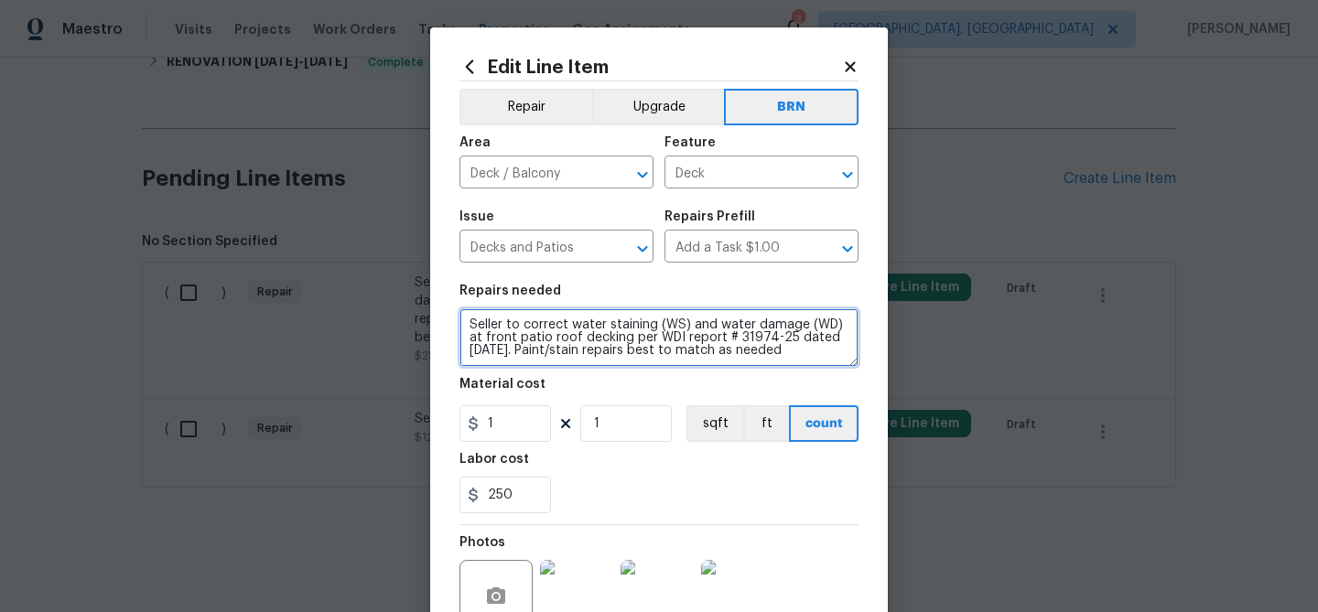
type textarea "Seller to correct water staining (WS) and water damage (WD) at front patio roof…"
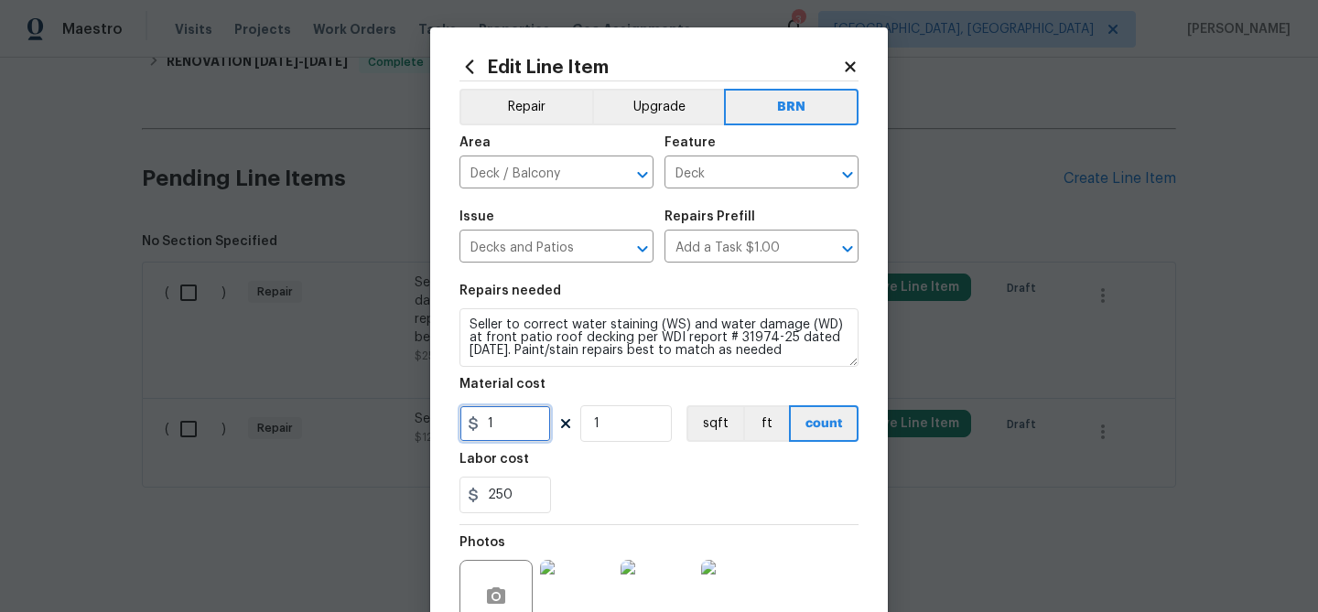
click at [526, 434] on input "1" at bounding box center [505, 423] width 92 height 37
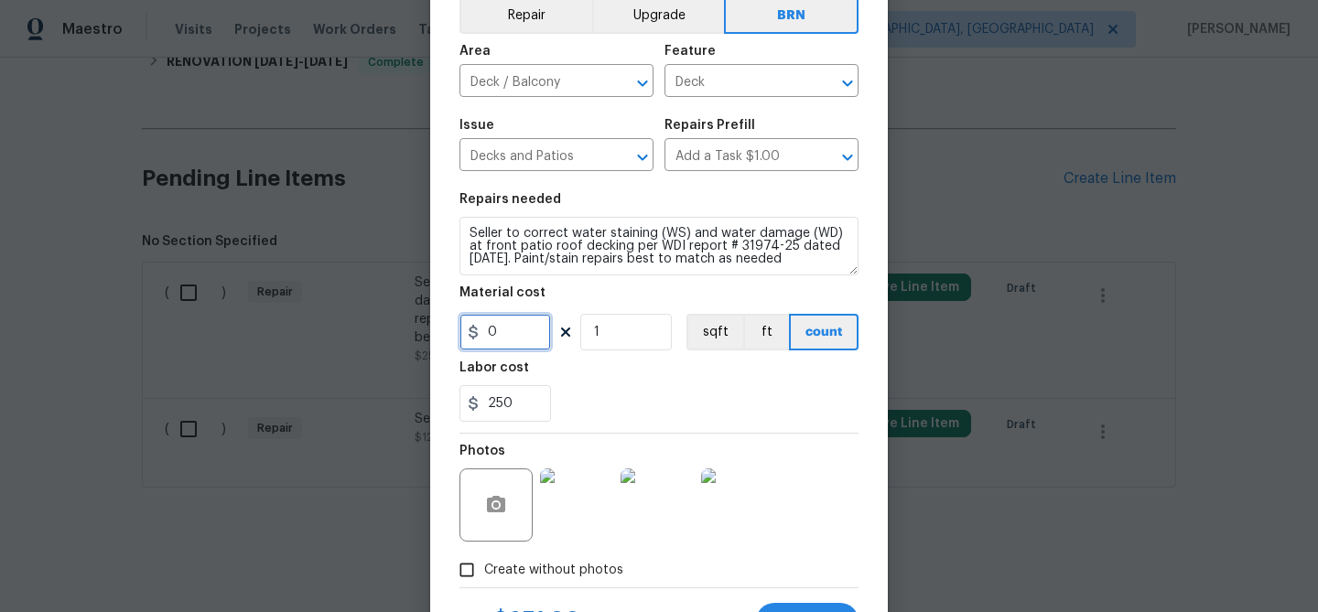
scroll to position [177, 0]
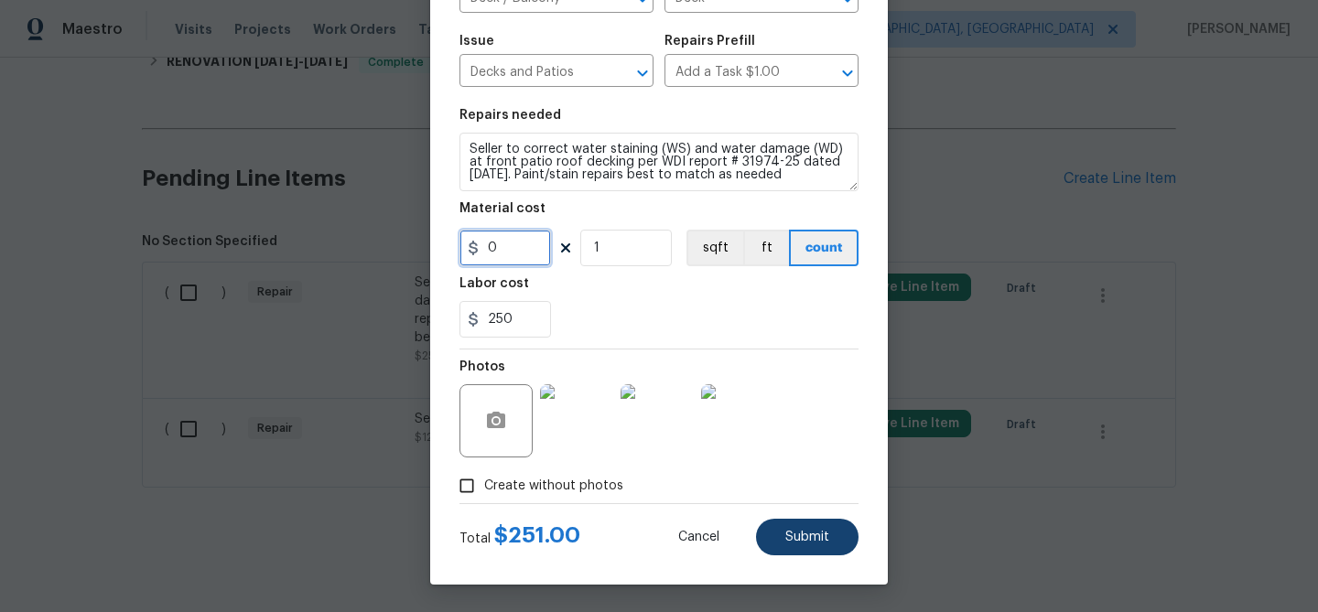
type input "0"
click at [785, 535] on span "Submit" at bounding box center [807, 538] width 44 height 14
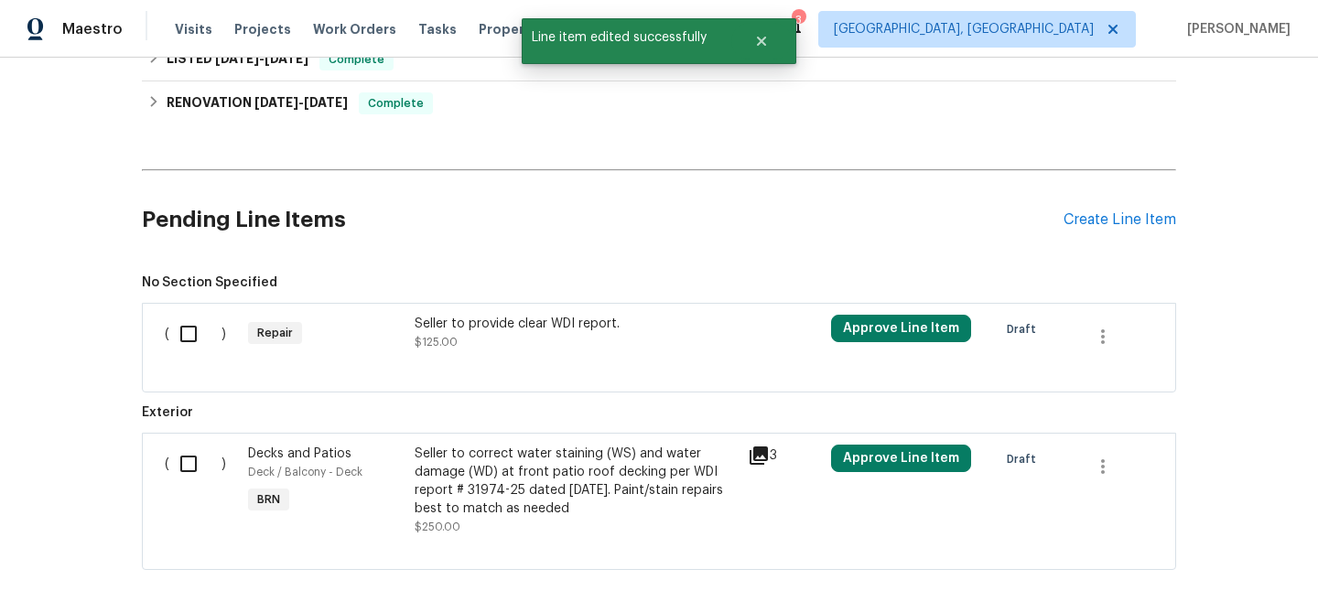
scroll to position [513, 0]
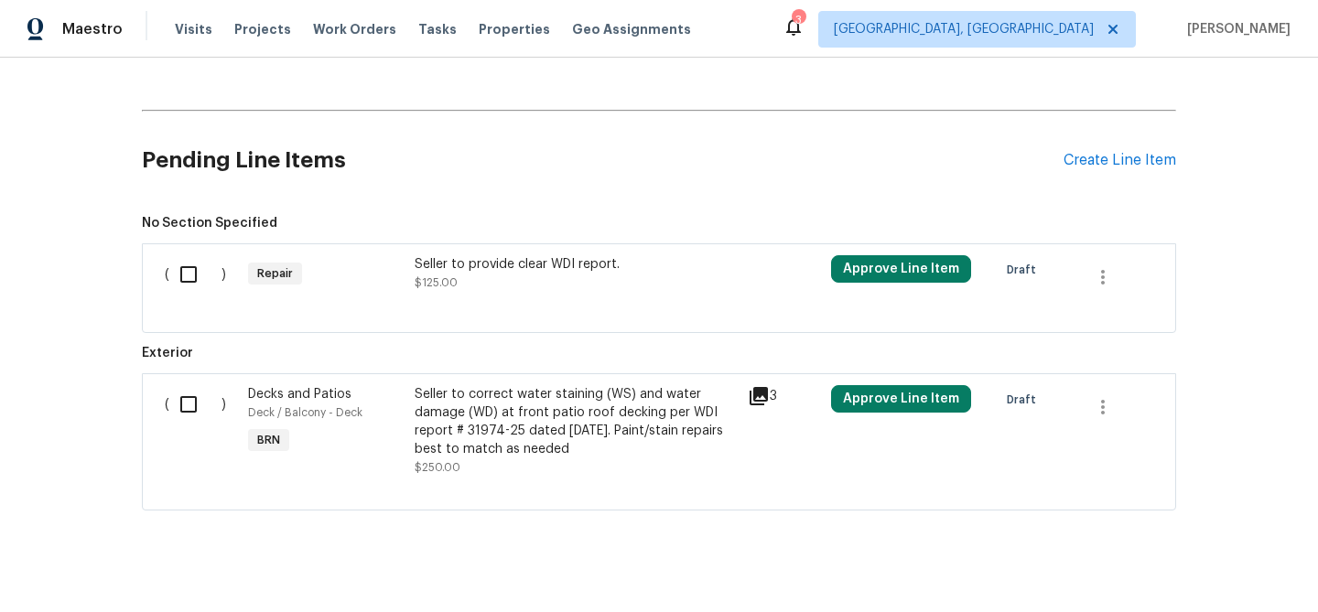
click at [520, 274] on div "Seller to provide clear WDI report." at bounding box center [576, 264] width 322 height 18
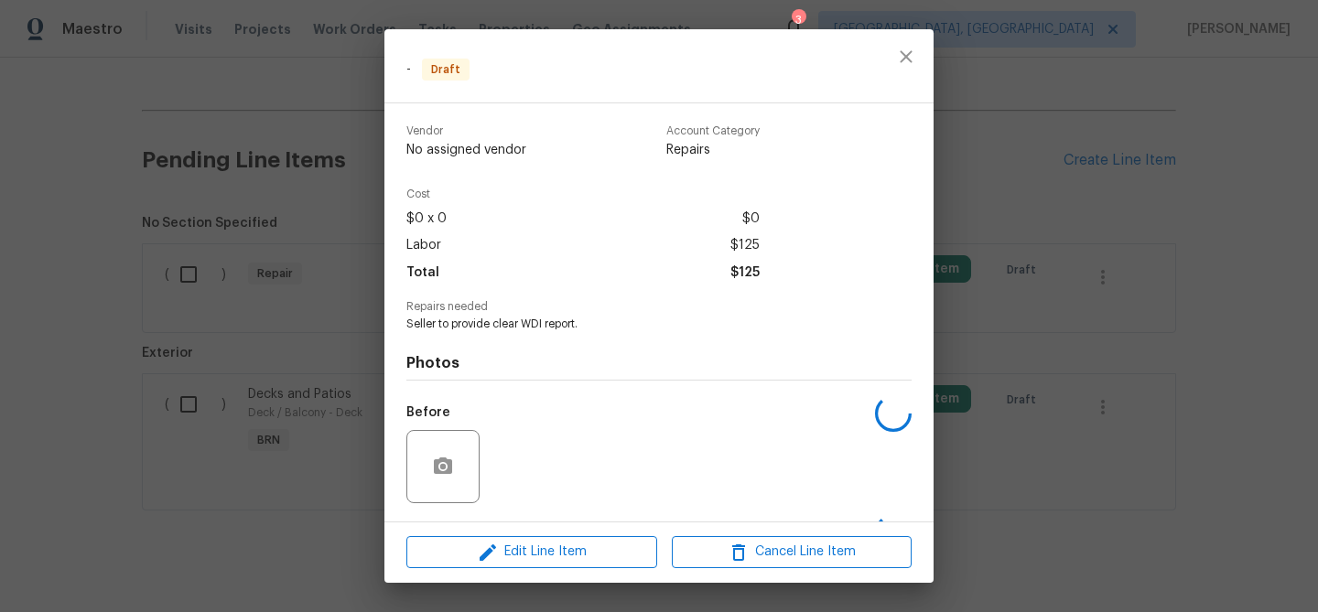
scroll to position [119, 0]
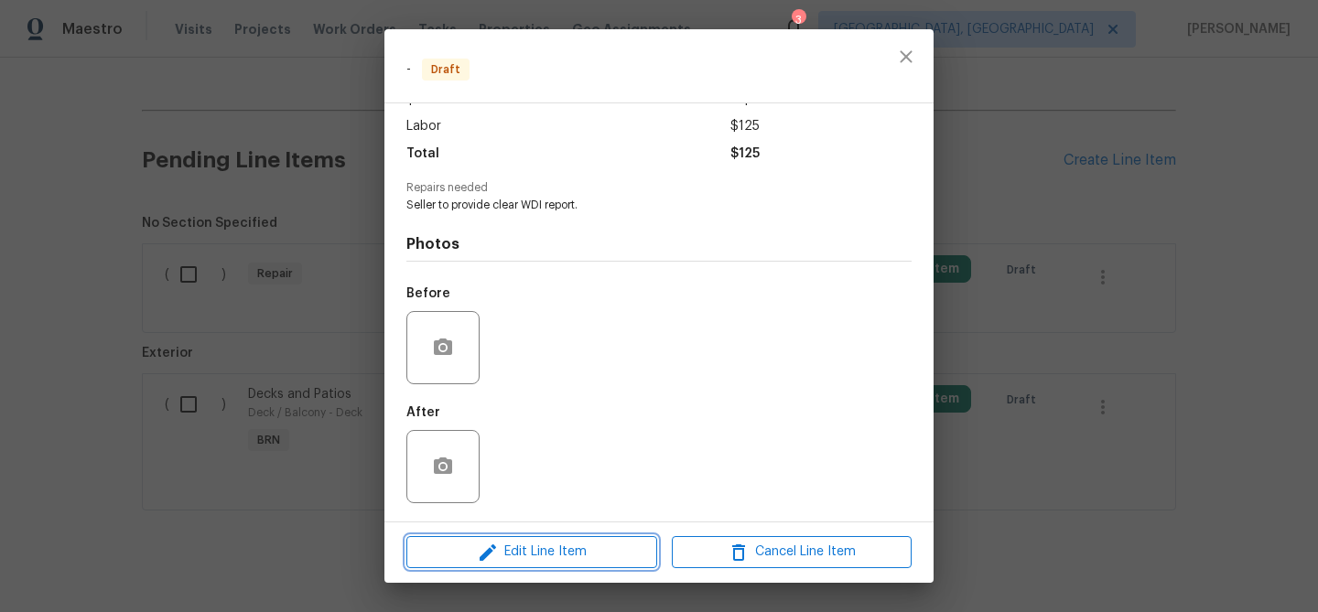
click at [480, 552] on icon "button" at bounding box center [488, 553] width 22 height 22
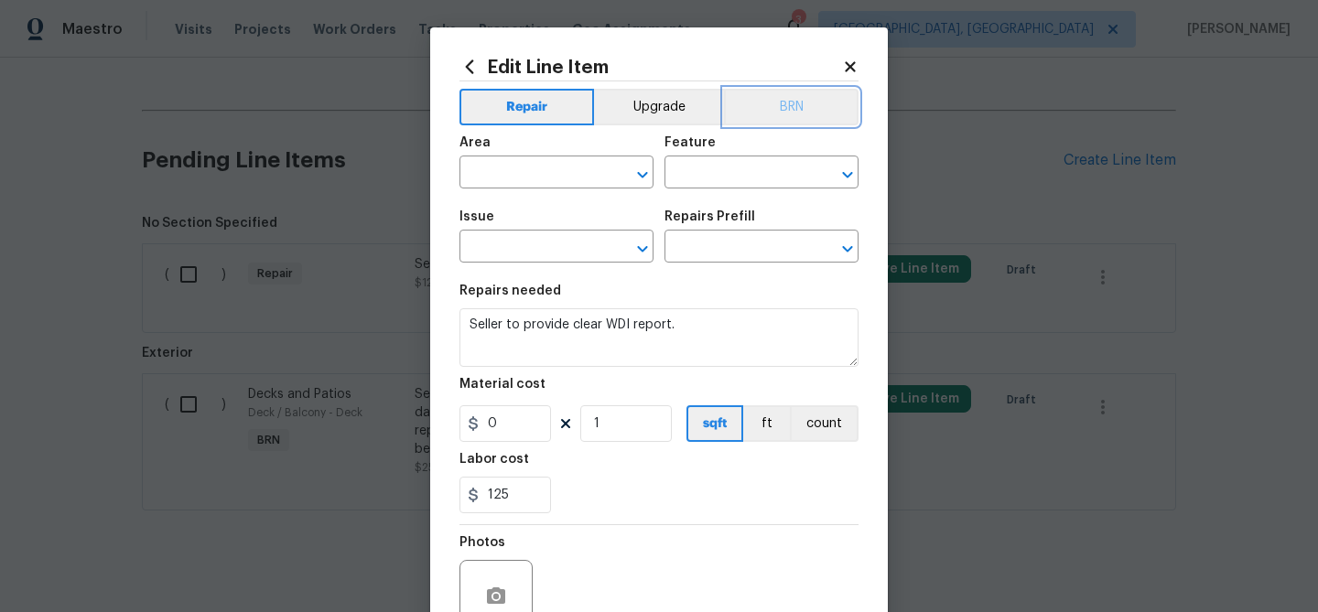
click at [792, 116] on button "BRN" at bounding box center [791, 107] width 135 height 37
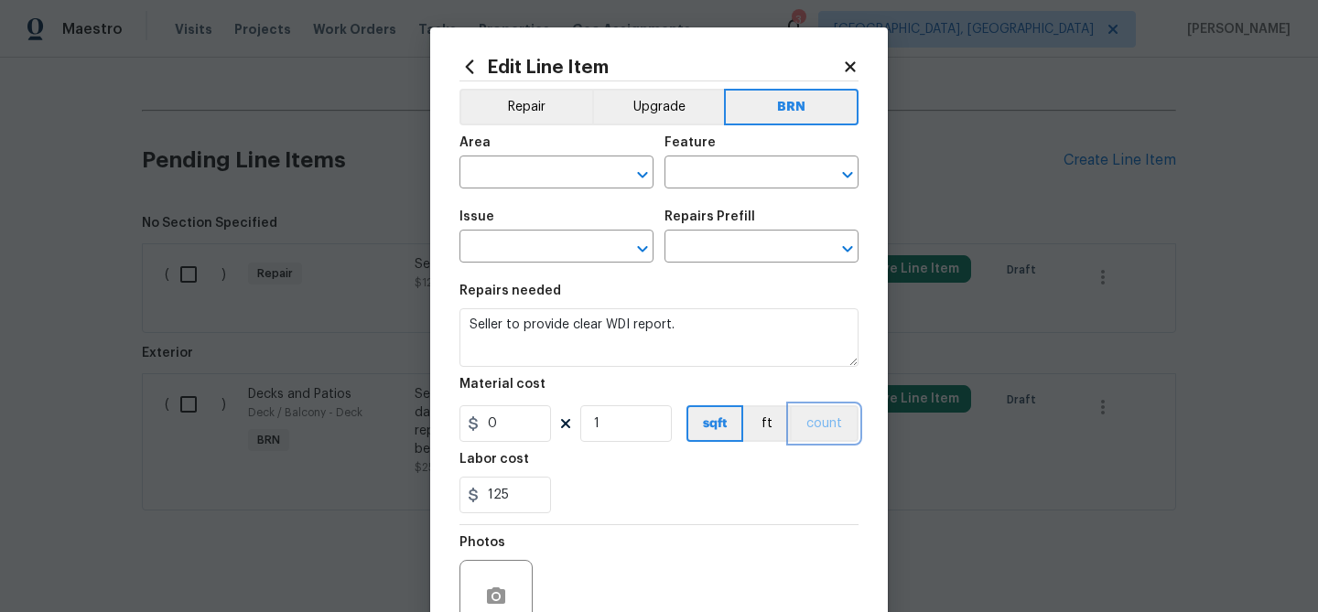
click at [823, 415] on button "count" at bounding box center [824, 423] width 69 height 37
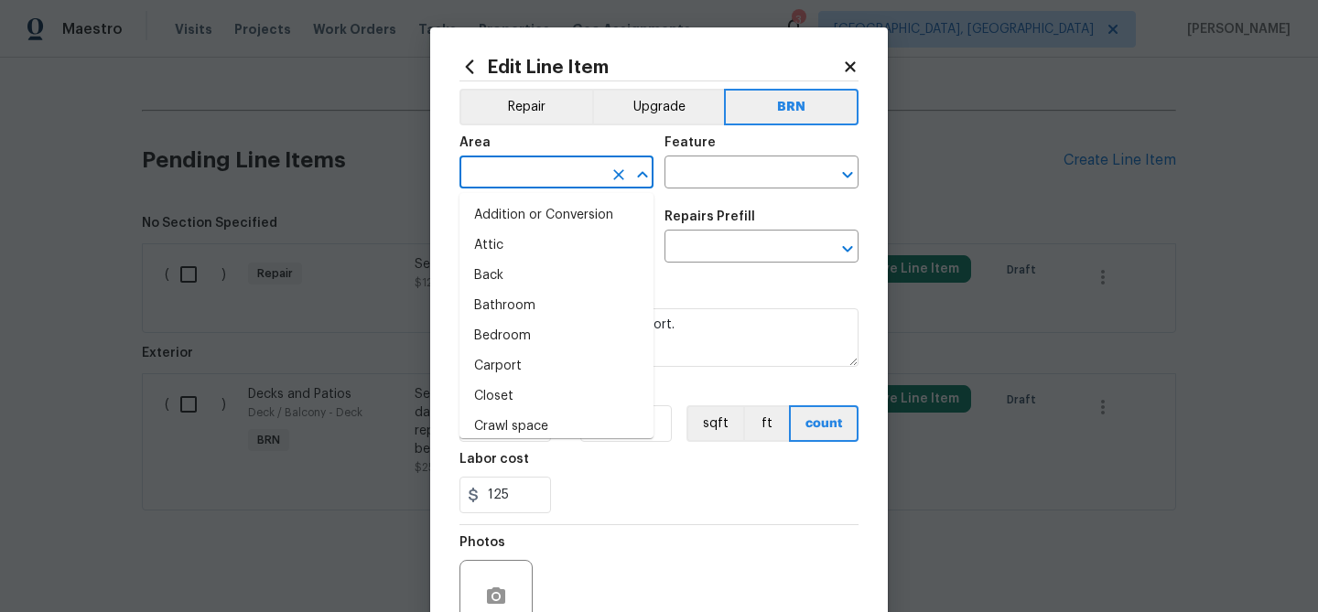
click at [498, 175] on input "text" at bounding box center [530, 174] width 143 height 28
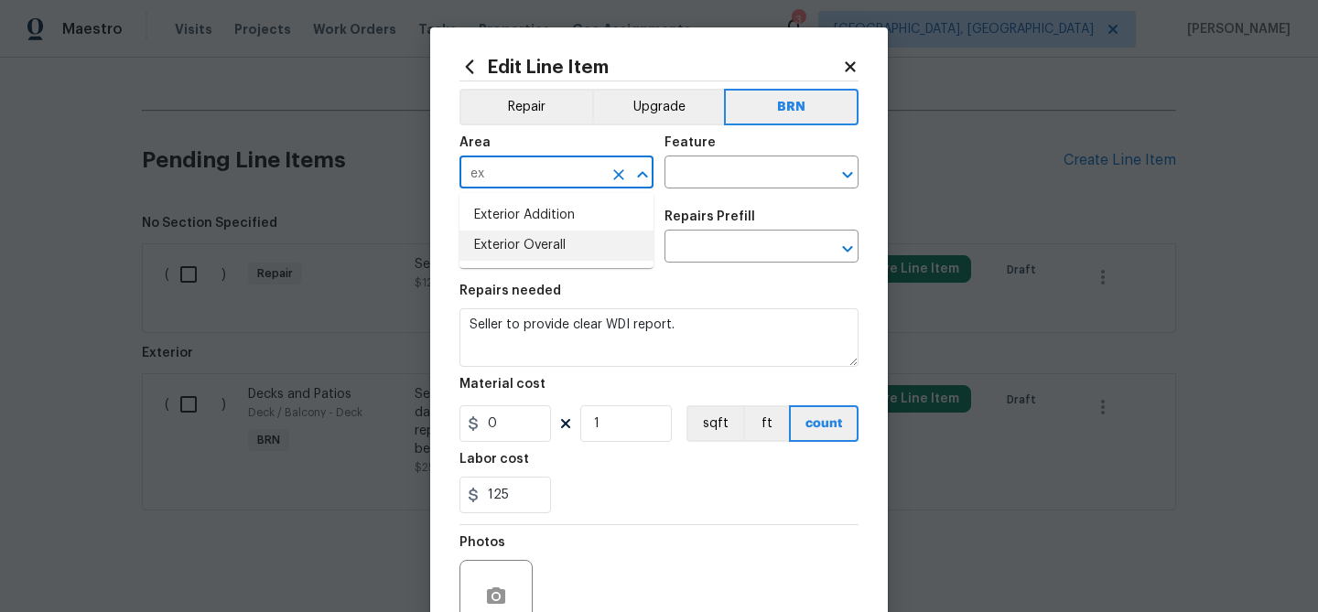
click at [521, 238] on li "Exterior Overall" at bounding box center [556, 246] width 194 height 30
type input "Exterior Overall"
click at [722, 166] on input "text" at bounding box center [735, 174] width 143 height 28
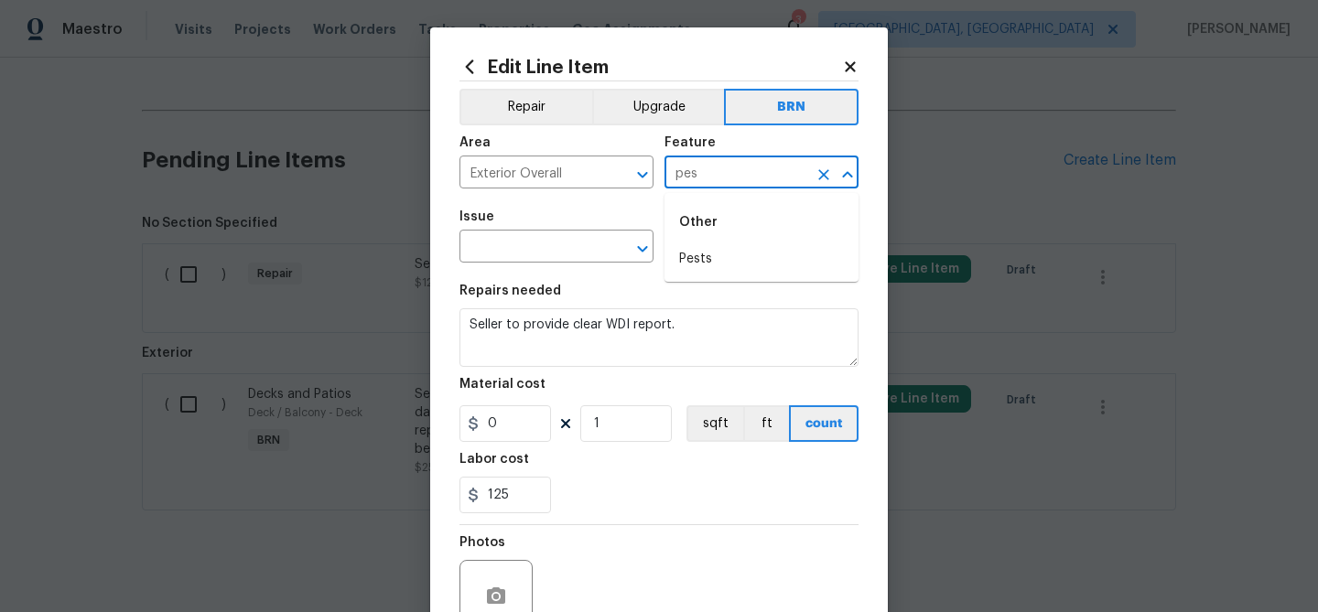
click at [720, 245] on li "Pests" at bounding box center [761, 259] width 194 height 30
click at [602, 239] on div "​" at bounding box center [556, 248] width 194 height 28
type input "Pests"
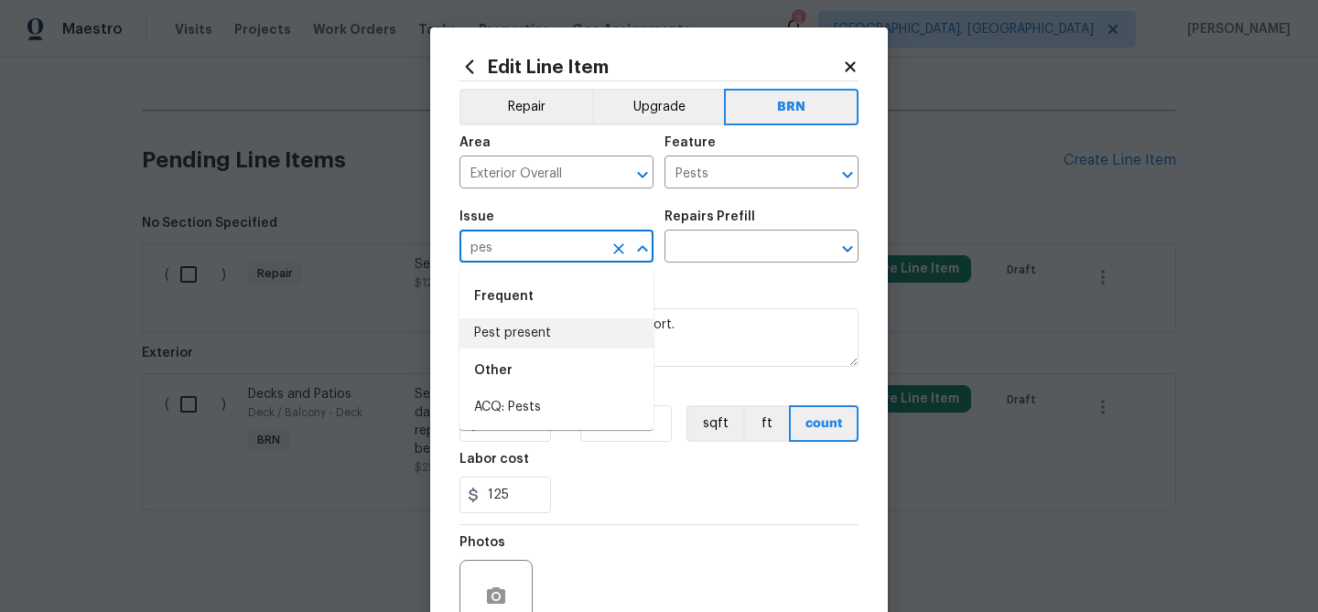
click at [554, 342] on li "Pest present" at bounding box center [556, 333] width 194 height 30
type input "Pest present"
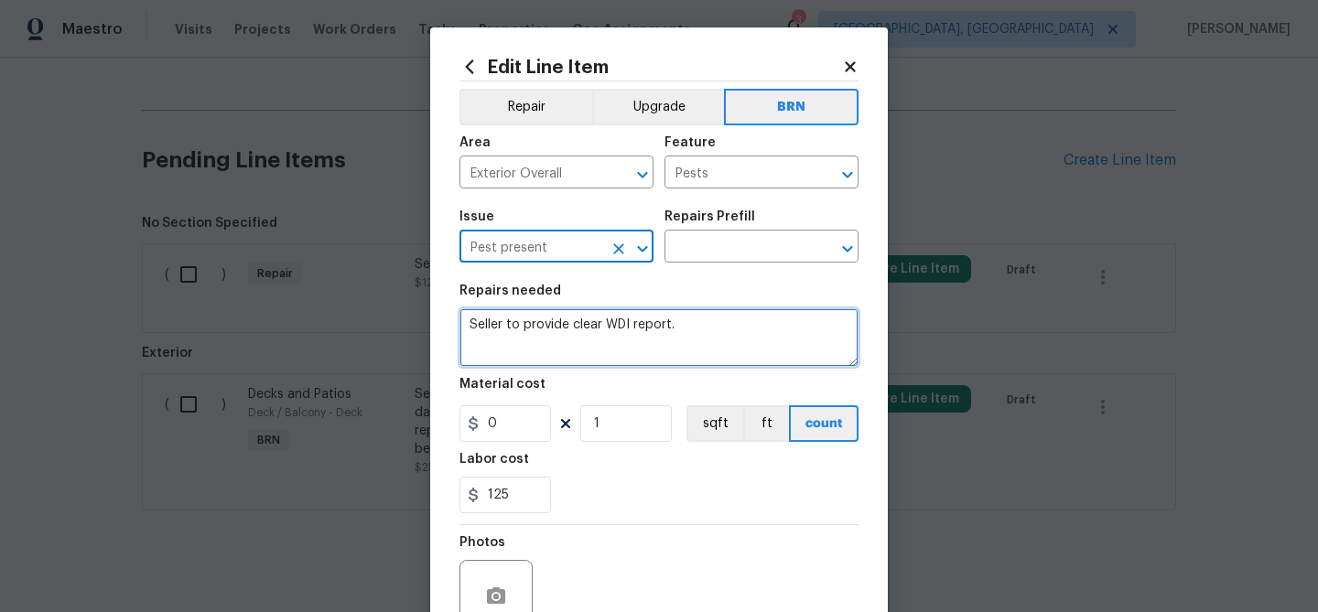
click at [554, 342] on textarea "Seller to provide clear WDI report." at bounding box center [658, 337] width 399 height 59
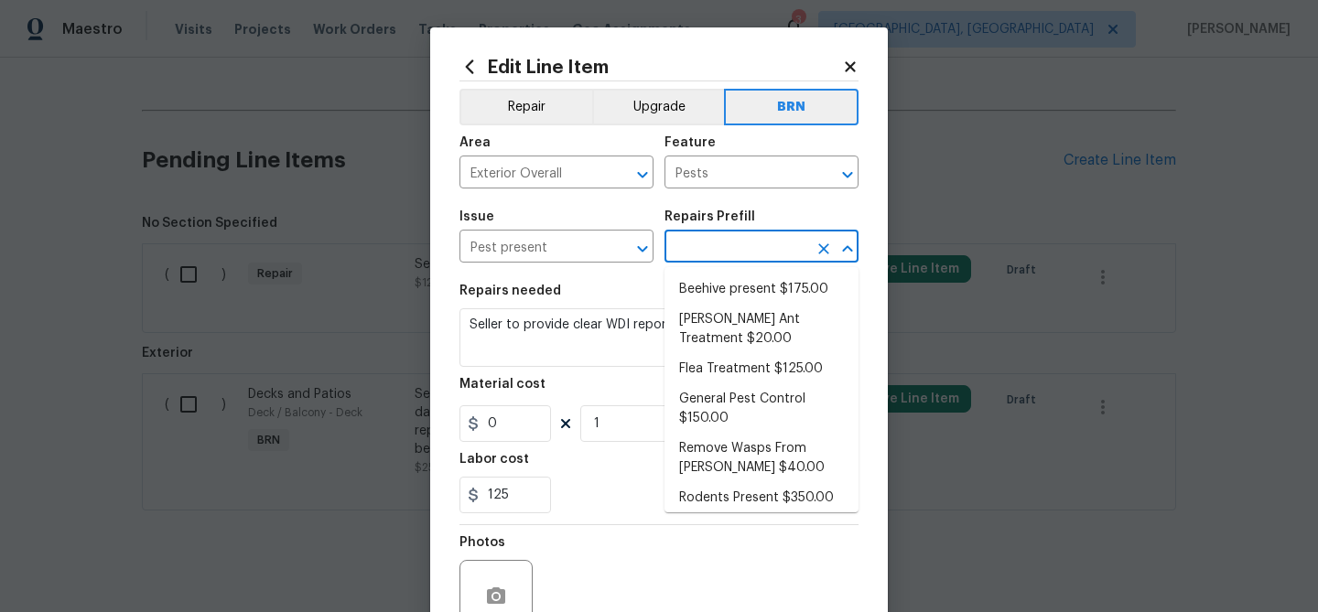
click at [696, 245] on input "text" at bounding box center [735, 248] width 143 height 28
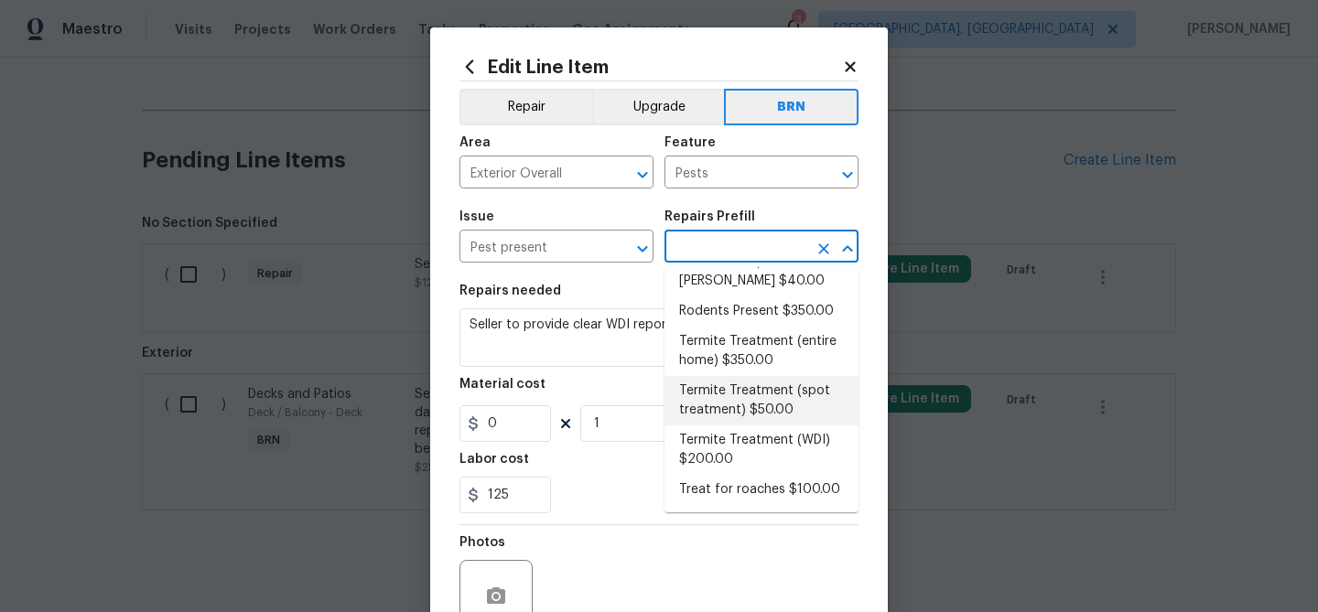
click at [716, 404] on li "Termite Treatment (spot treatment) $50.00" at bounding box center [761, 400] width 194 height 49
type input "Termite Treatment (spot treatment) $50.00"
type textarea "Spot treat for active termite infestation and provide a clear WDI report"
type input "50"
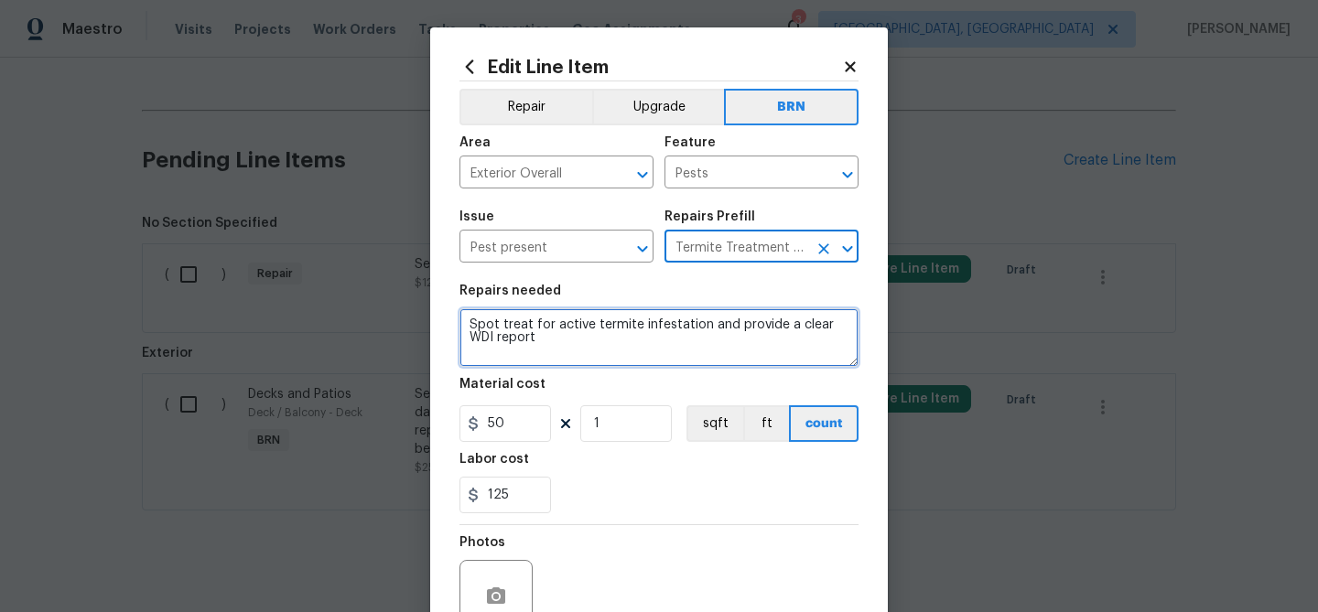
click at [580, 350] on textarea "Spot treat for active termite infestation and provide a clear WDI report" at bounding box center [658, 337] width 399 height 59
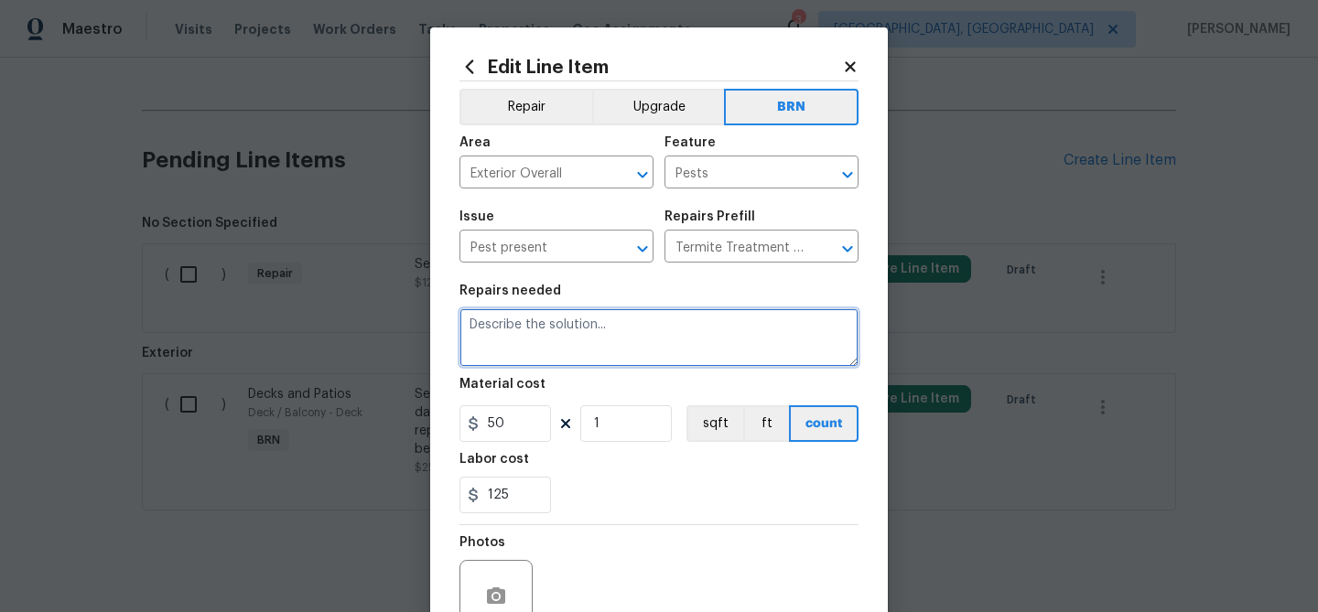
paste textarea "Seller to provide clear WDI report."
type textarea "Seller to provide clear WDI report."
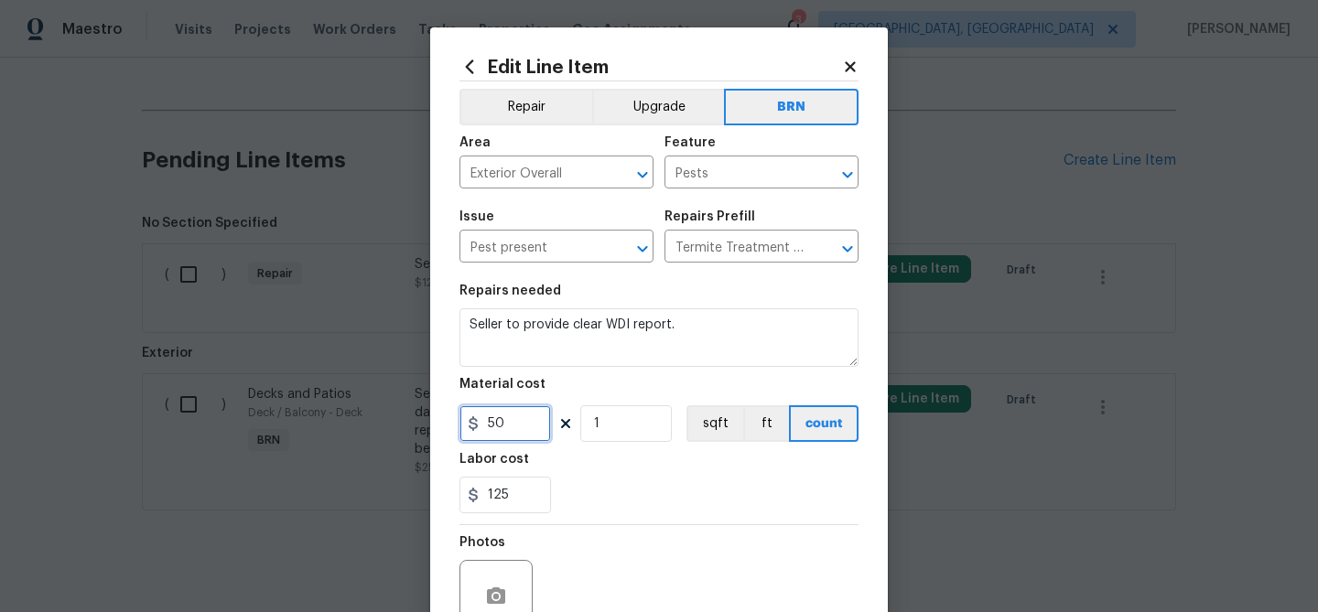
click at [521, 432] on input "50" at bounding box center [505, 423] width 92 height 37
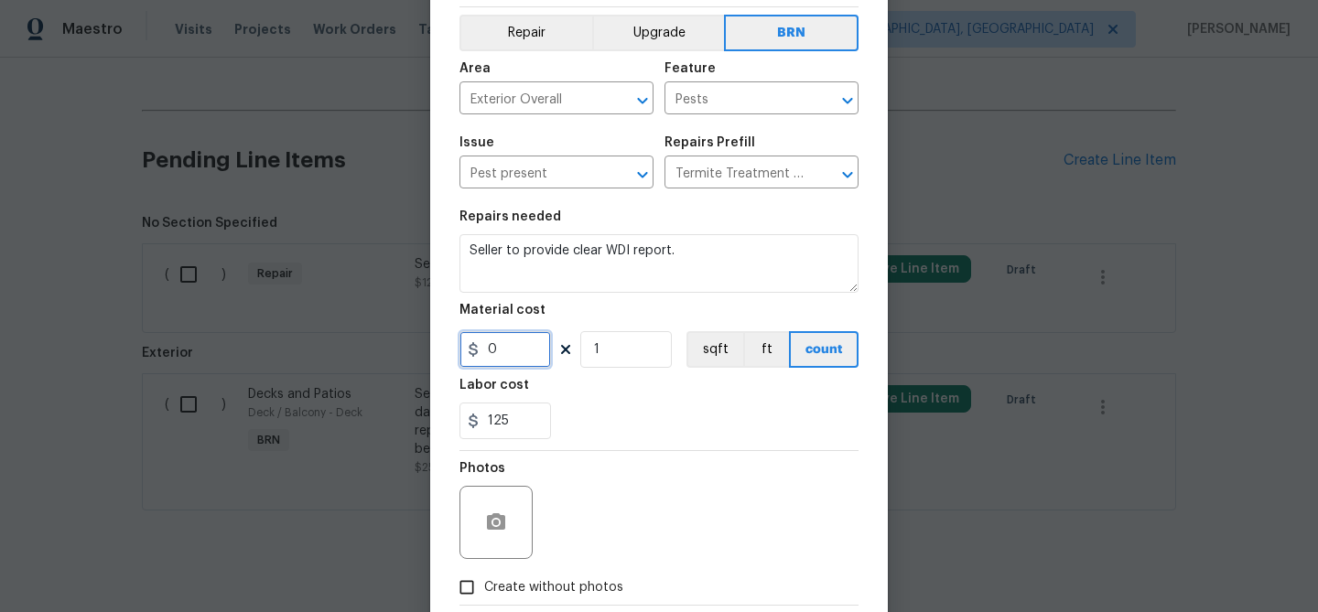
scroll to position [160, 0]
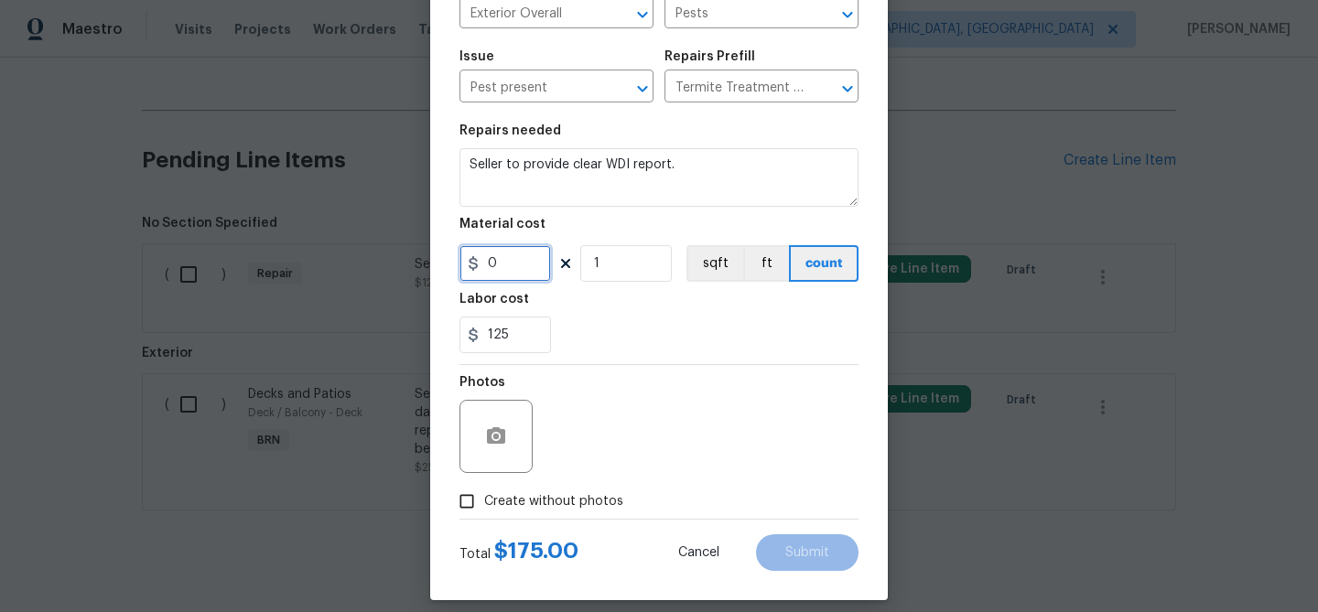
type input "0"
click at [466, 497] on input "Create without photos" at bounding box center [466, 501] width 35 height 35
checkbox input "true"
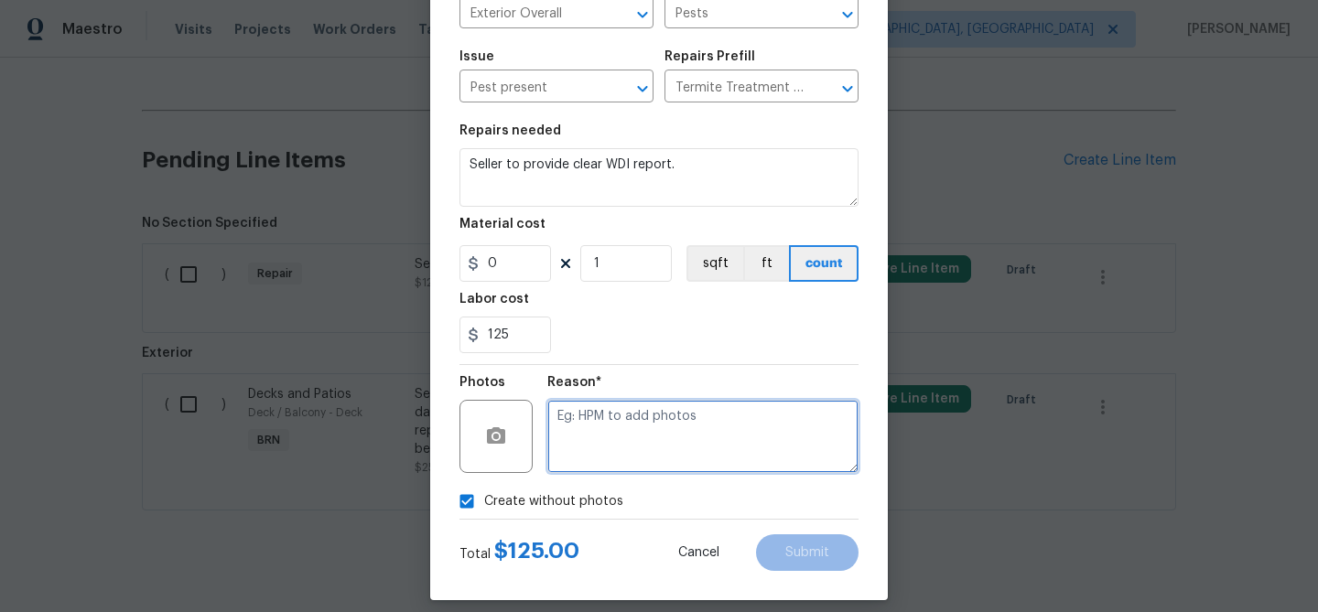
click at [616, 433] on textarea at bounding box center [702, 436] width 311 height 73
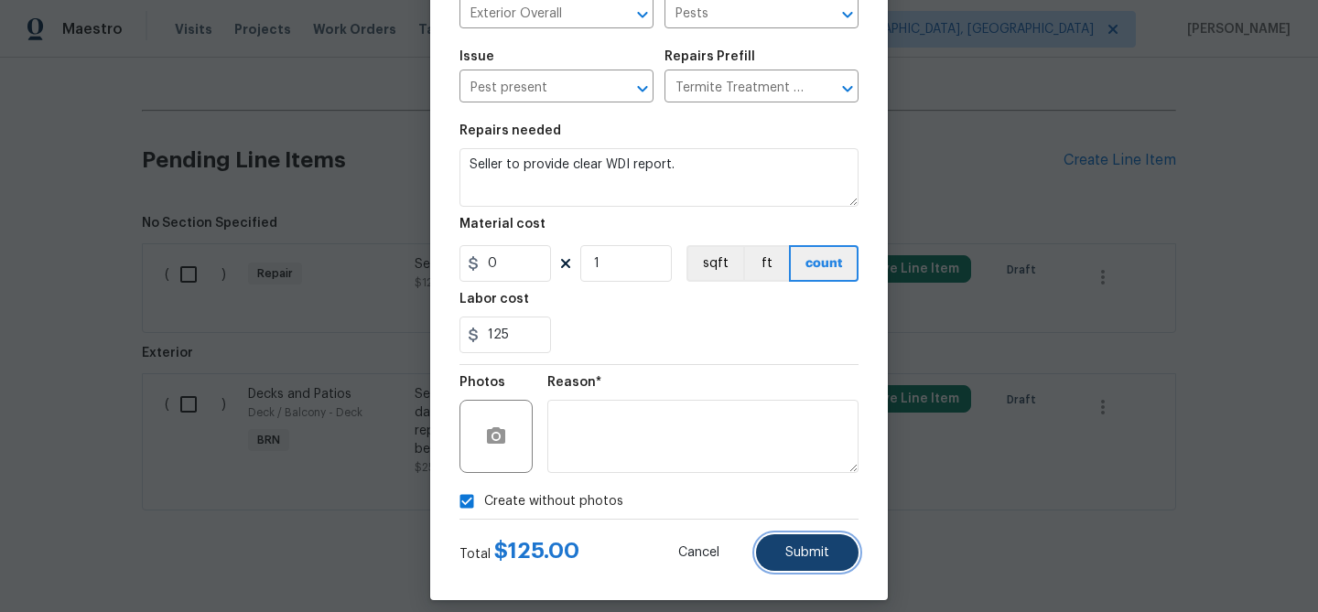
click at [777, 564] on button "Submit" at bounding box center [807, 552] width 102 height 37
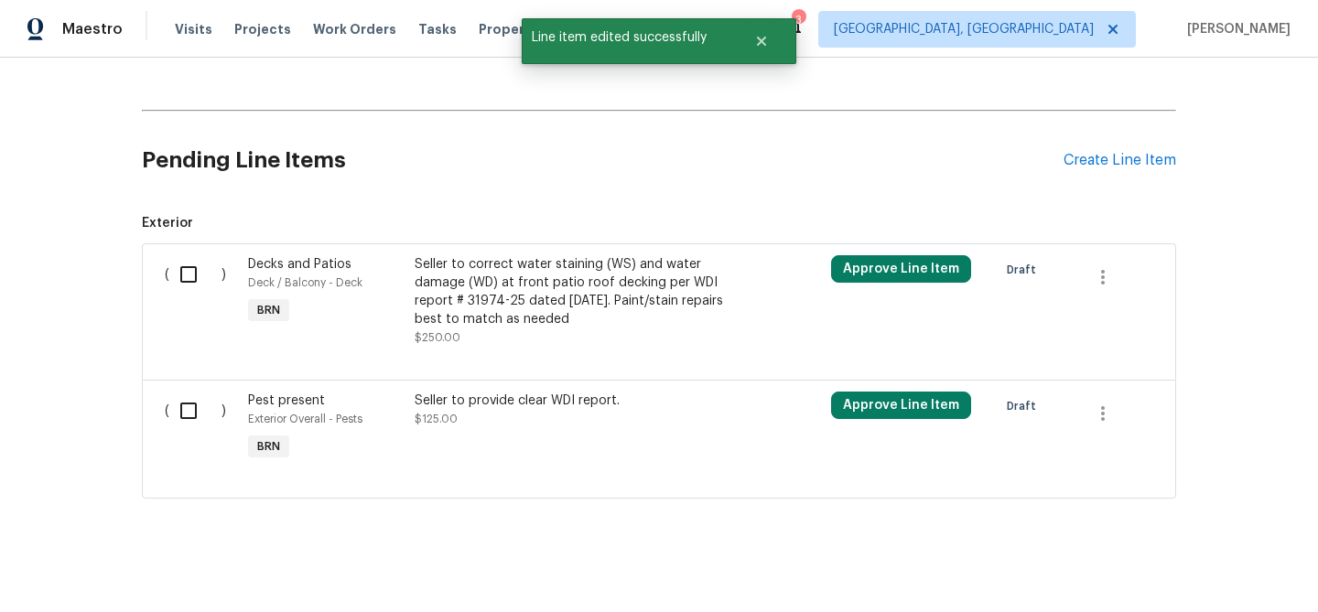
click at [194, 281] on input "checkbox" at bounding box center [195, 274] width 52 height 38
checkbox input "true"
click at [203, 430] on input "checkbox" at bounding box center [195, 411] width 52 height 38
checkbox input "true"
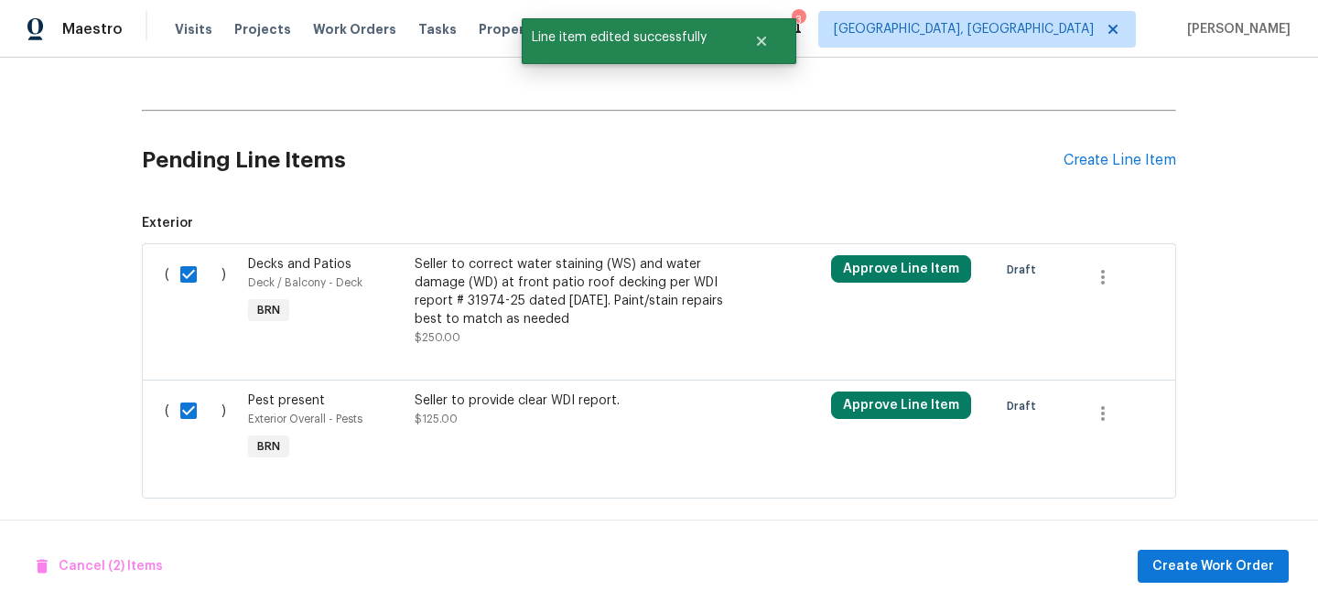
scroll to position [544, 0]
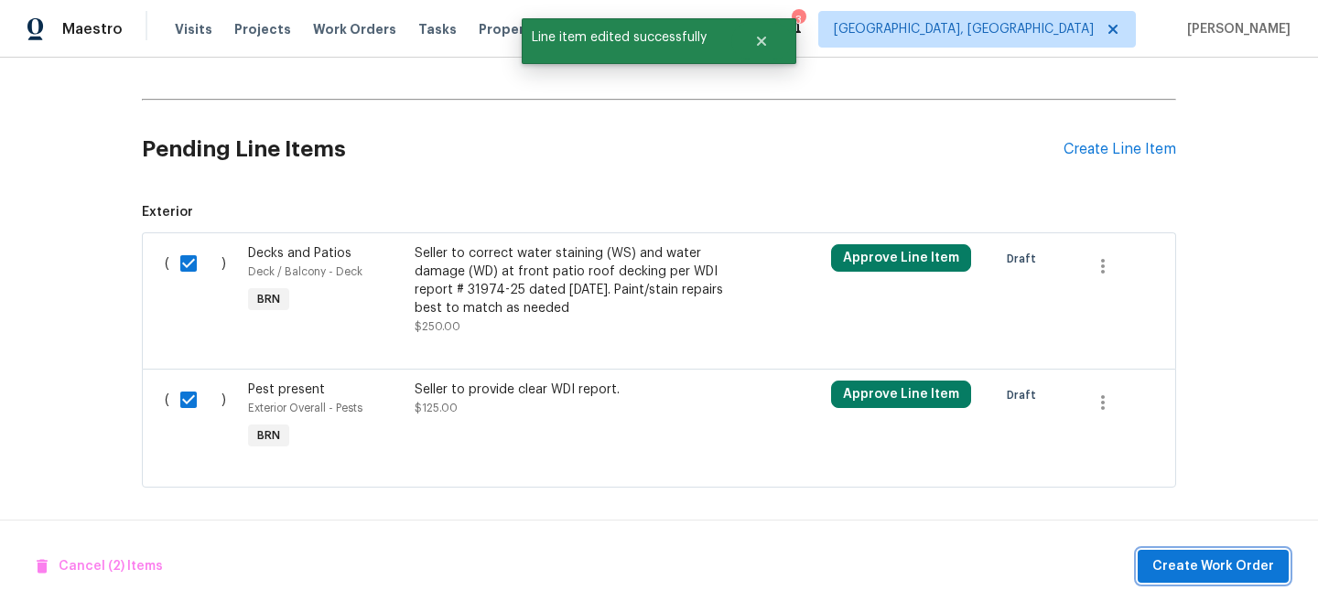
click at [1182, 563] on span "Create Work Order" at bounding box center [1213, 566] width 122 height 23
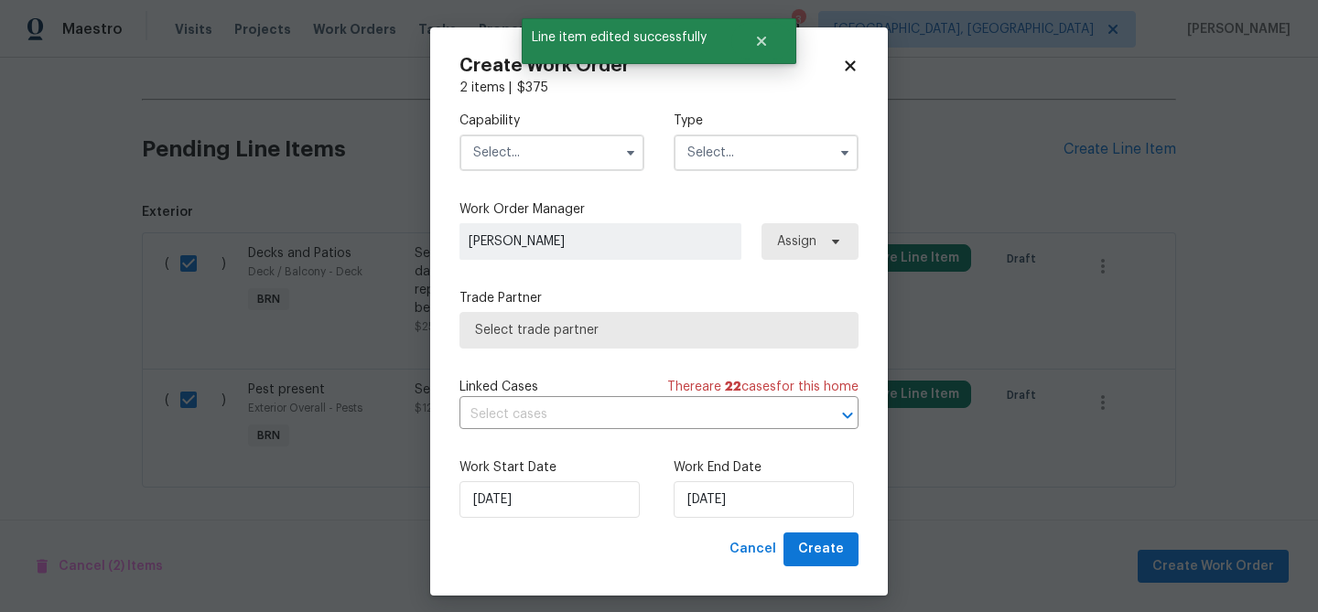
click at [501, 140] on input "text" at bounding box center [551, 153] width 185 height 37
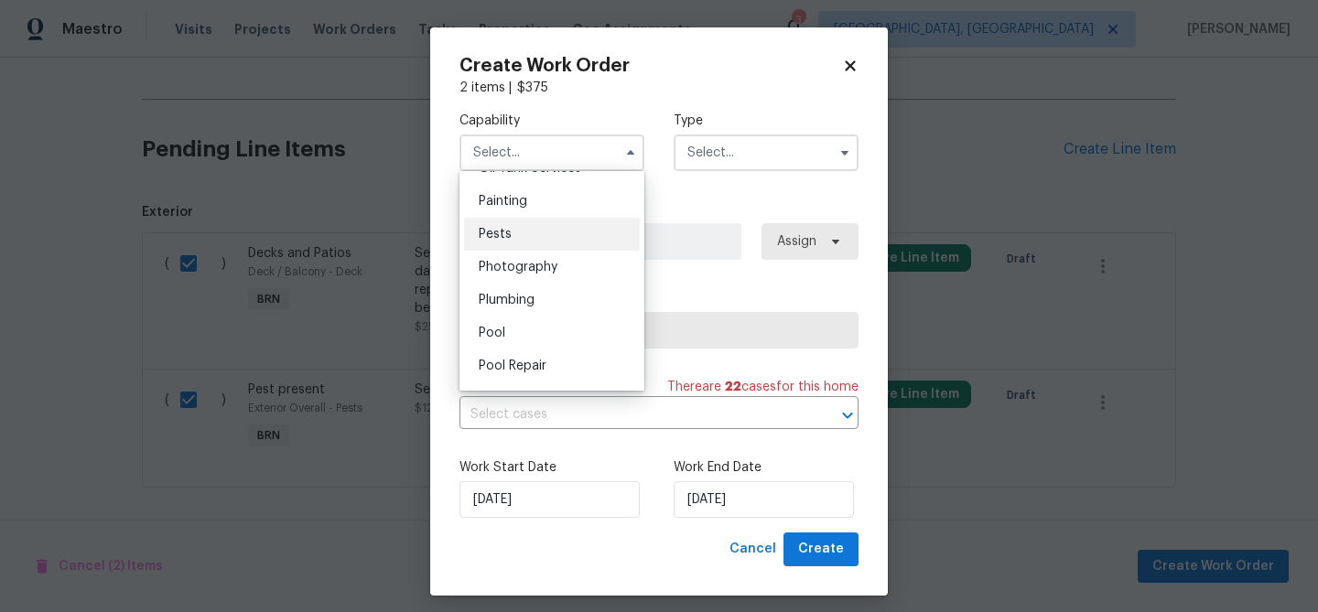
scroll to position [1519, 0]
click at [521, 241] on div "Pests" at bounding box center [552, 243] width 176 height 33
type input "Pests"
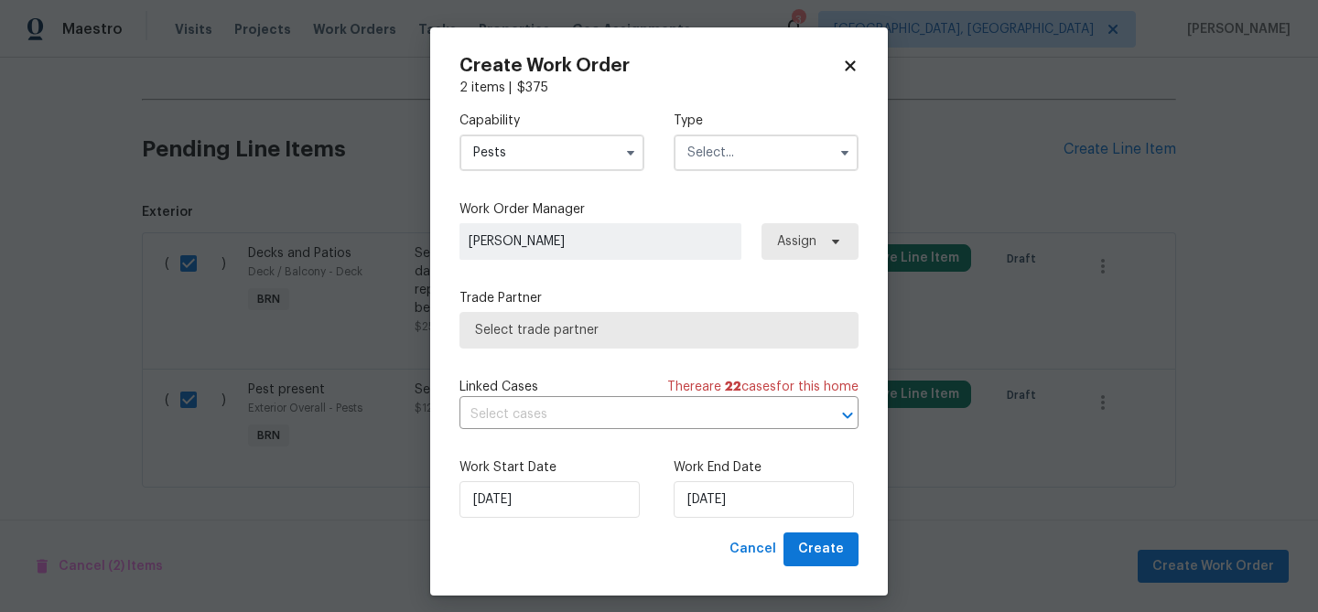
click at [737, 158] on input "text" at bounding box center [766, 153] width 185 height 37
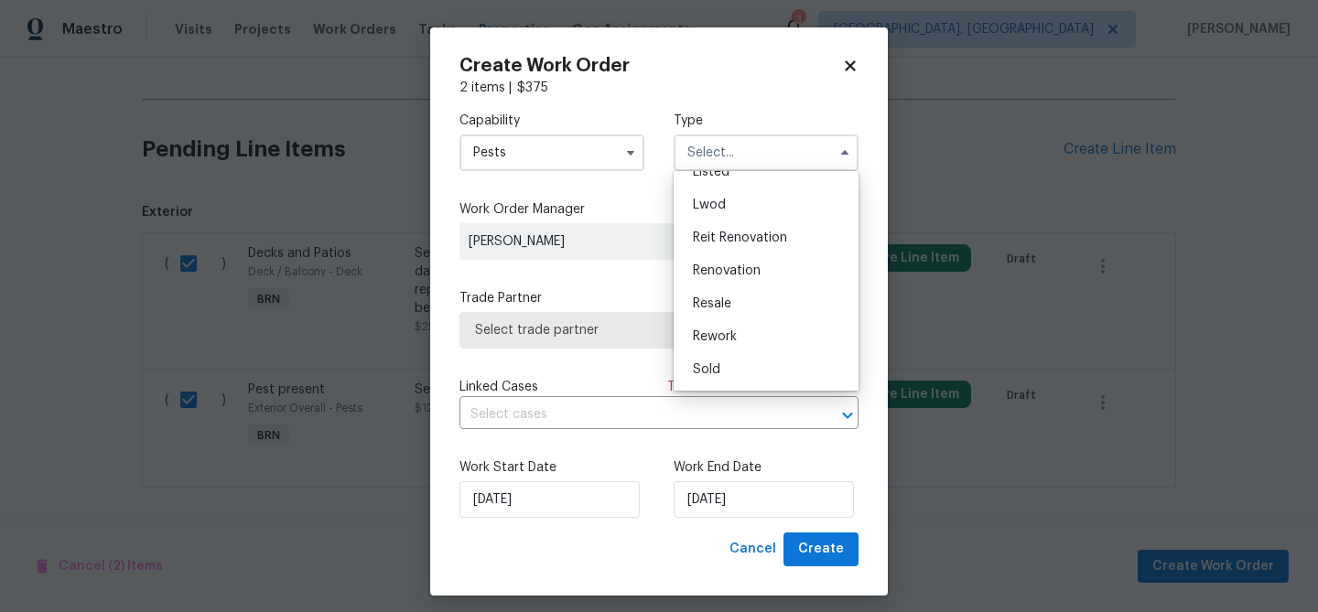
scroll to position [11, 0]
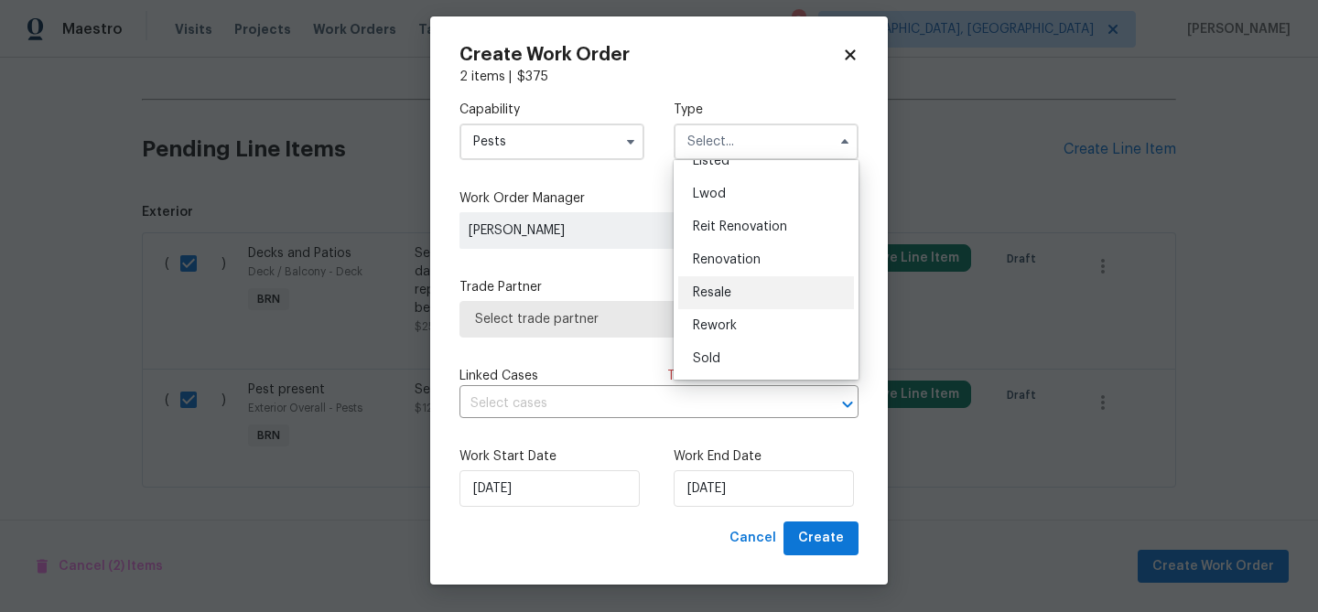
click at [721, 294] on span "Resale" at bounding box center [712, 292] width 38 height 13
type input "Resale"
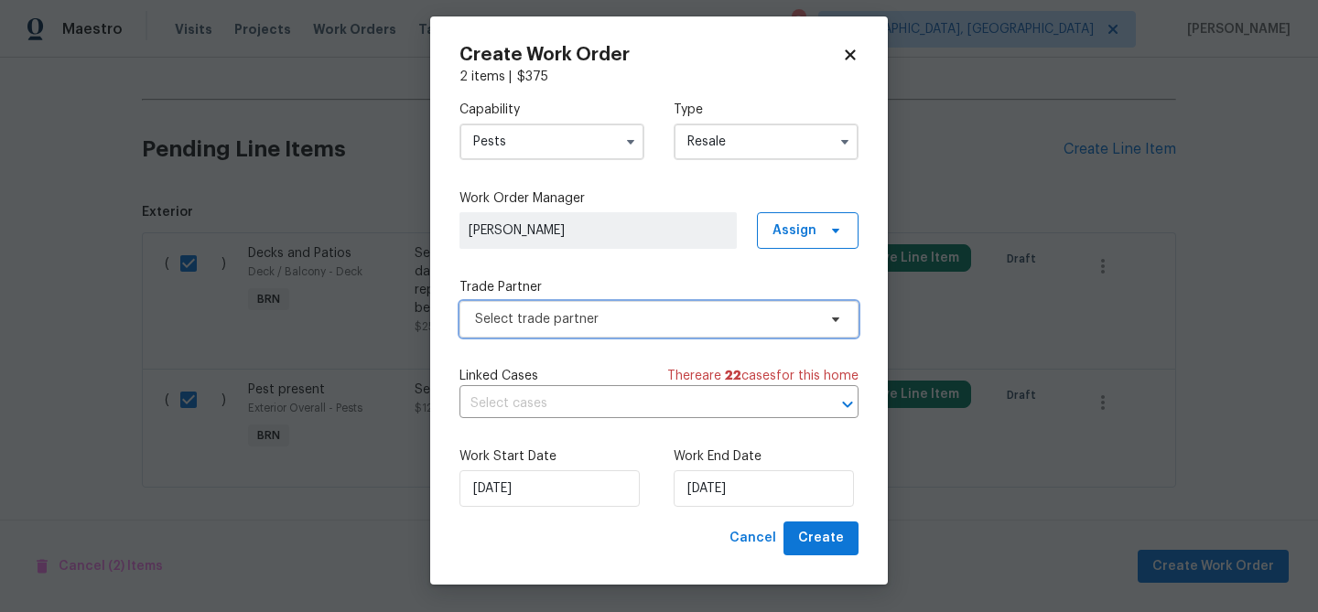
click at [576, 327] on span "Select trade partner" at bounding box center [645, 319] width 341 height 18
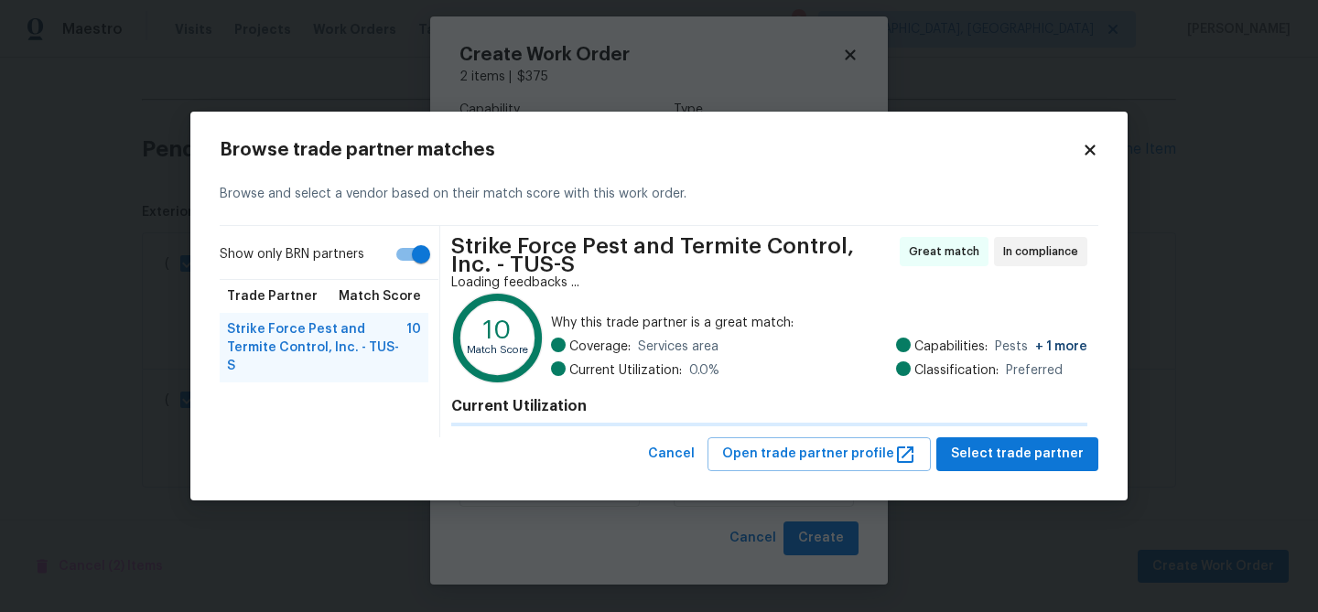
click at [501, 310] on icon at bounding box center [497, 337] width 81 height 81
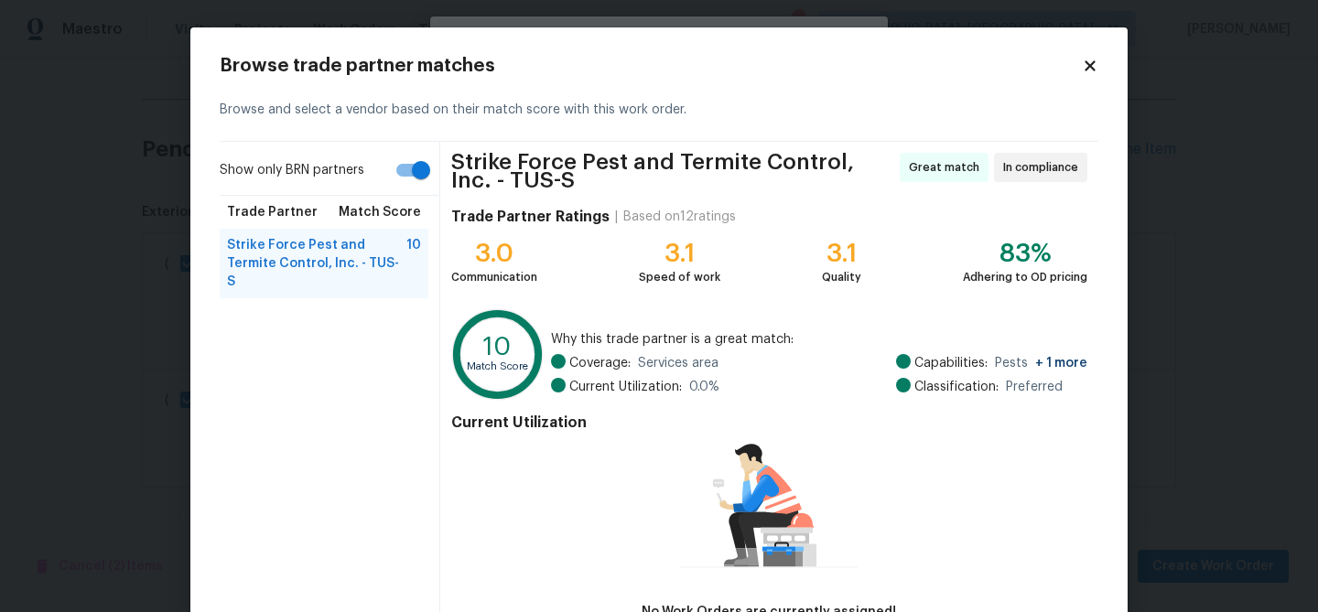
click at [422, 174] on input "Show only BRN partners" at bounding box center [421, 170] width 104 height 35
checkbox input "false"
click at [336, 306] on span "Budget Brothers Pest Control, LLC - TUS-S" at bounding box center [320, 324] width 186 height 37
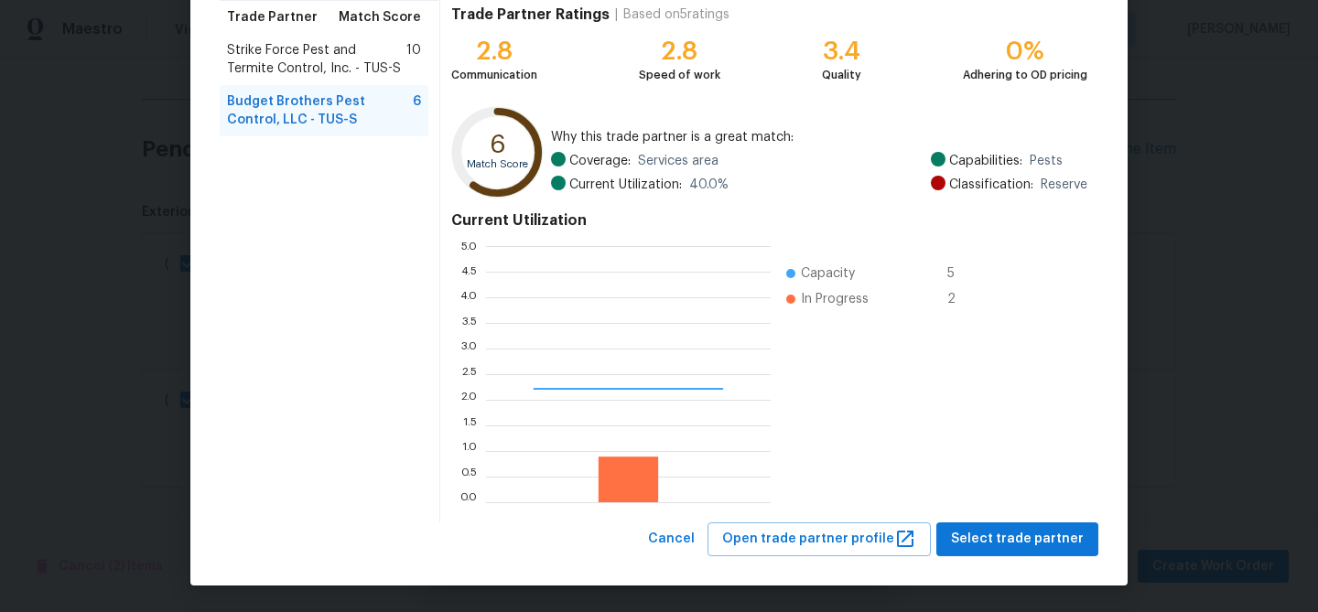
scroll to position [256, 285]
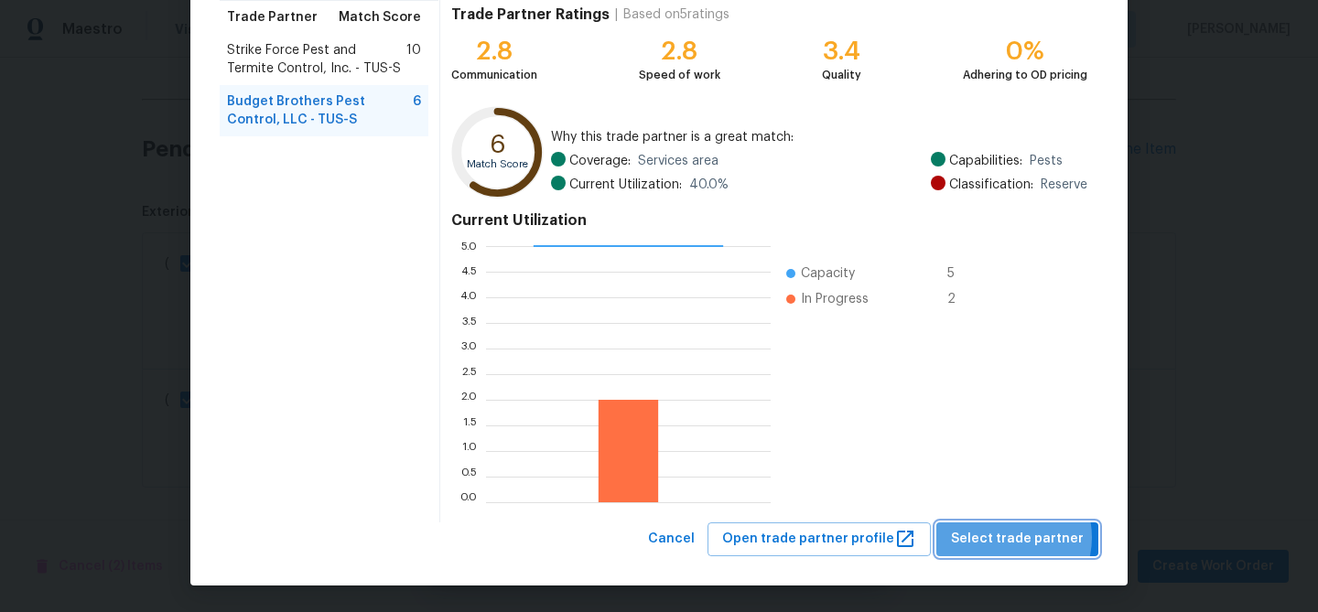
click at [1012, 538] on span "Select trade partner" at bounding box center [1017, 539] width 133 height 23
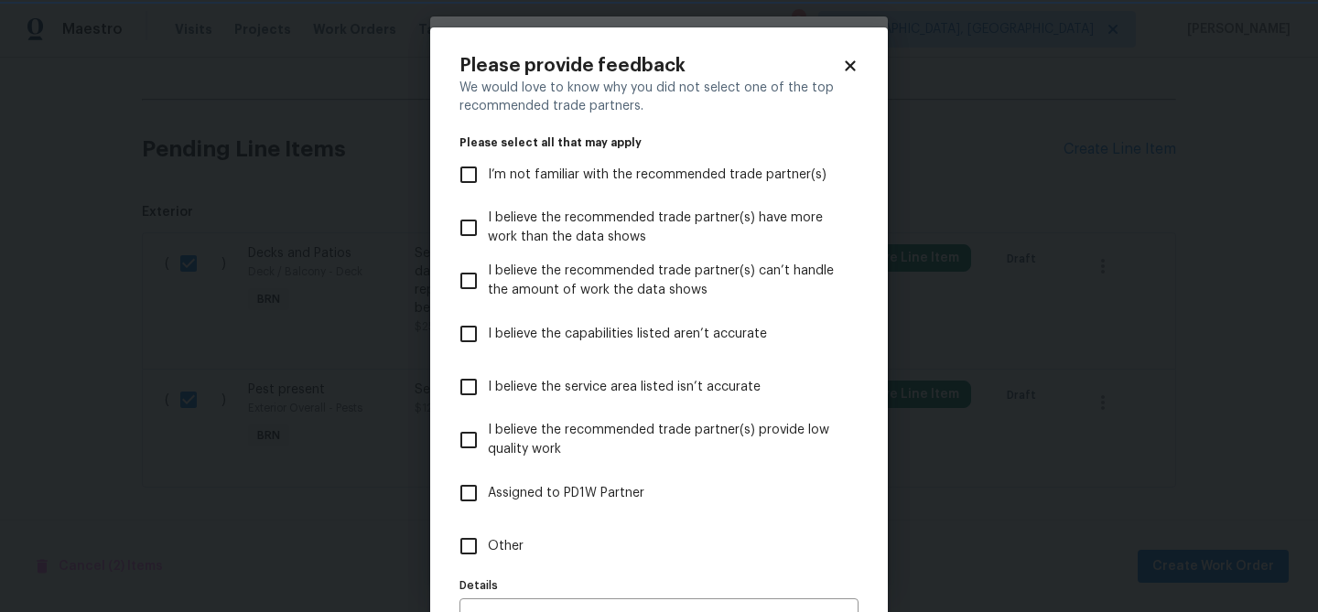
scroll to position [0, 0]
click at [482, 548] on input "Other" at bounding box center [468, 546] width 38 height 38
checkbox input "true"
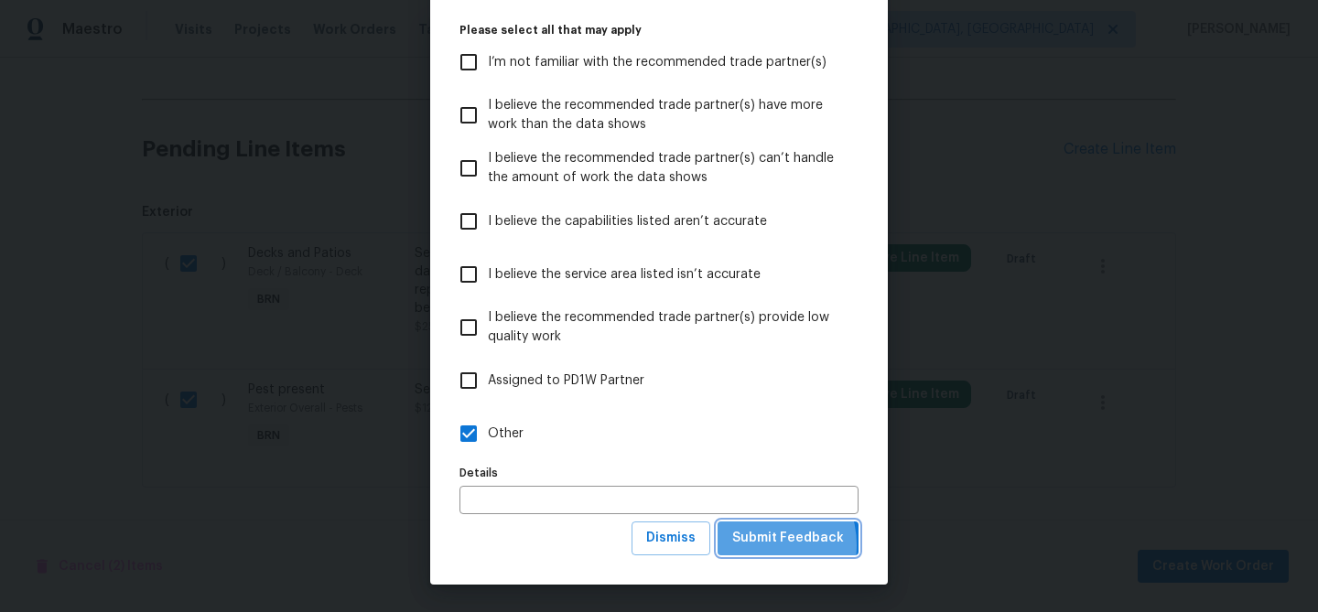
click at [757, 545] on span "Submit Feedback" at bounding box center [788, 538] width 112 height 23
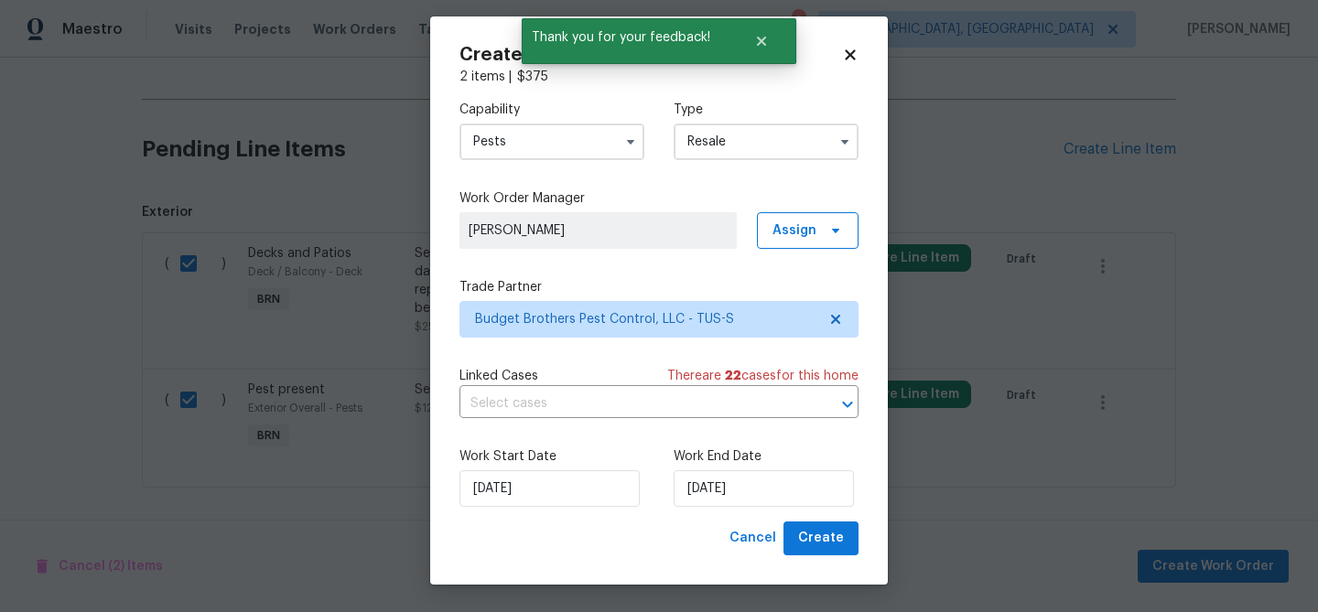
scroll to position [0, 0]
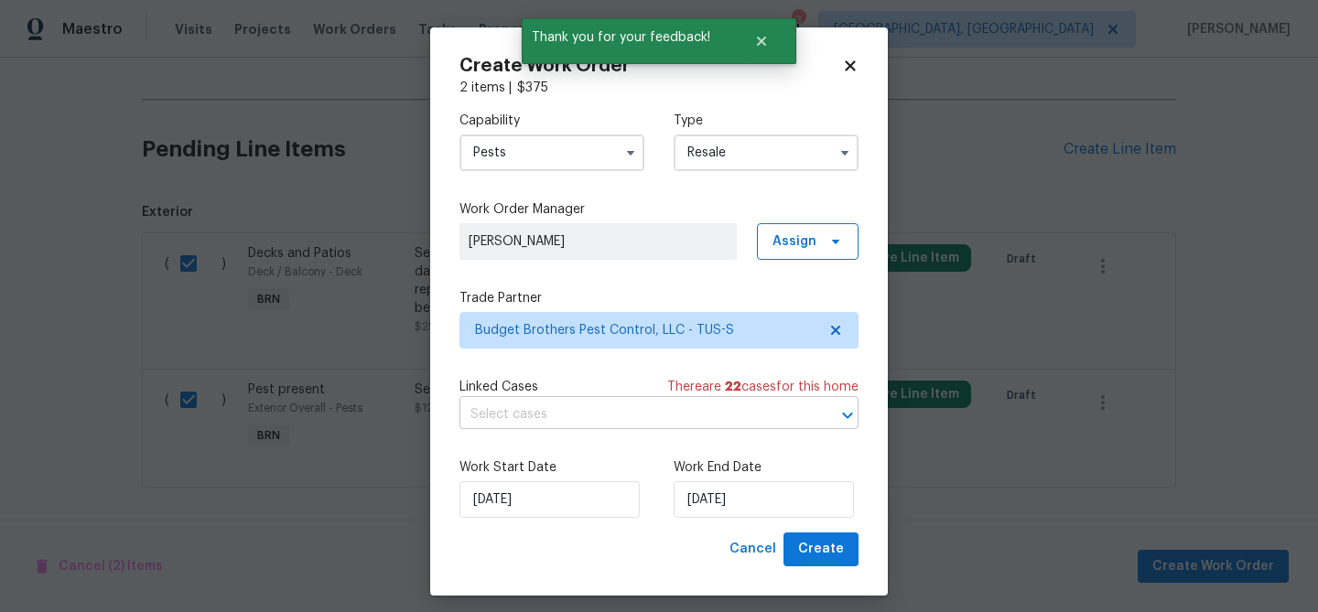
click at [546, 416] on input "text" at bounding box center [633, 415] width 348 height 28
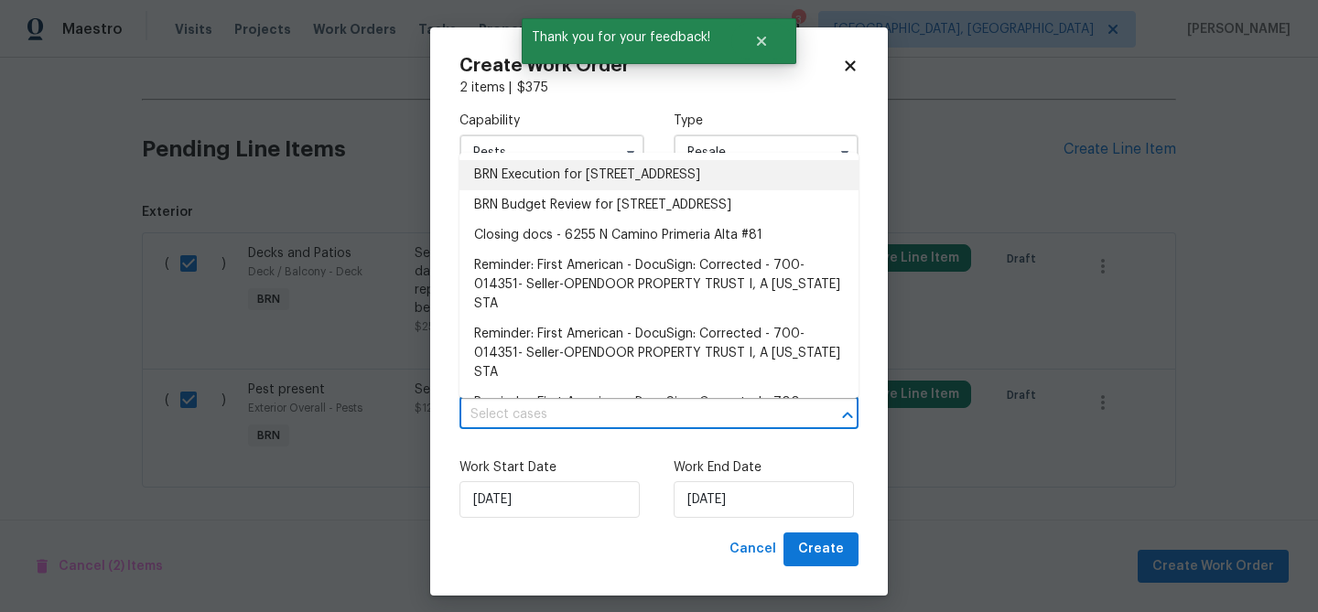
click at [539, 177] on li "BRN Execution for 6255 N Camino Pimeria Alta Apt 81, Tucson, AZ 85718" at bounding box center [658, 175] width 399 height 30
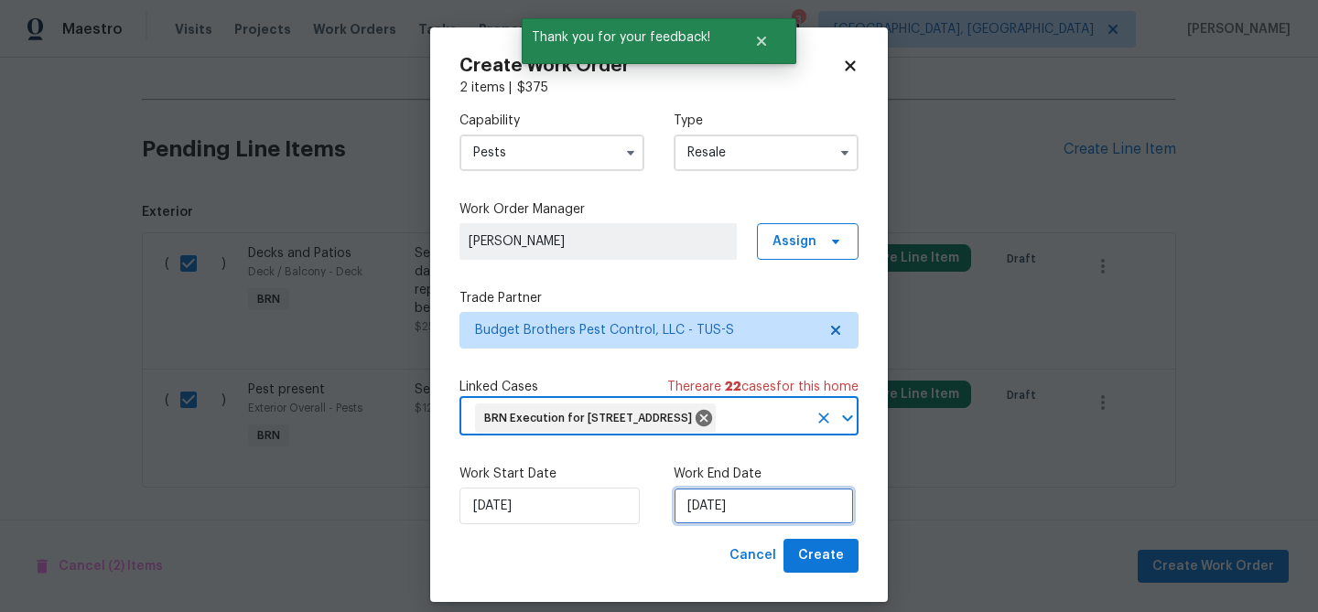
click at [725, 524] on input "28/08/2025" at bounding box center [764, 506] width 180 height 37
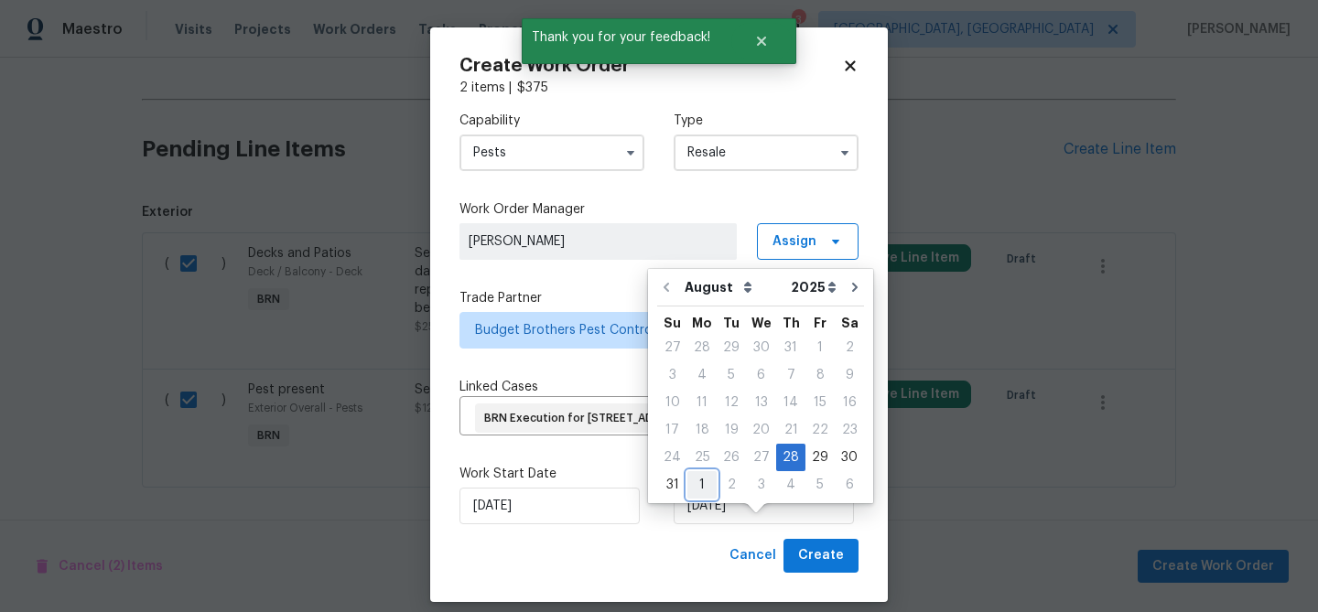
click at [694, 487] on div "1" at bounding box center [701, 485] width 29 height 26
type input "01/09/2025"
select select "8"
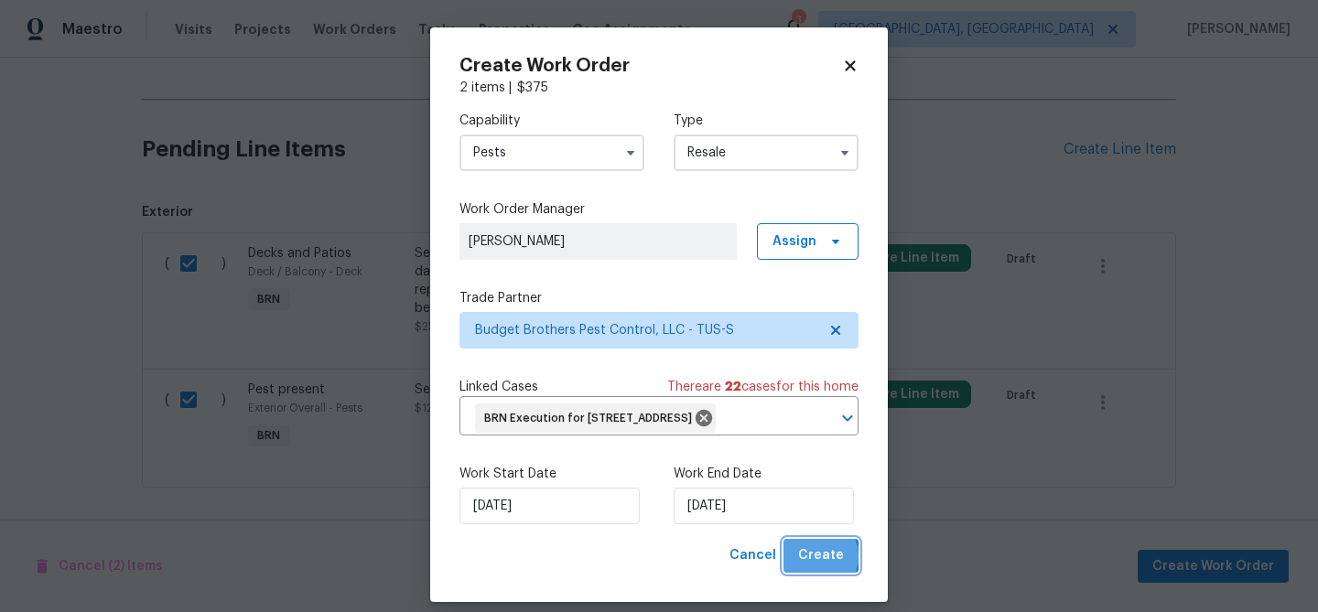
click at [814, 567] on span "Create" at bounding box center [821, 555] width 46 height 23
checkbox input "false"
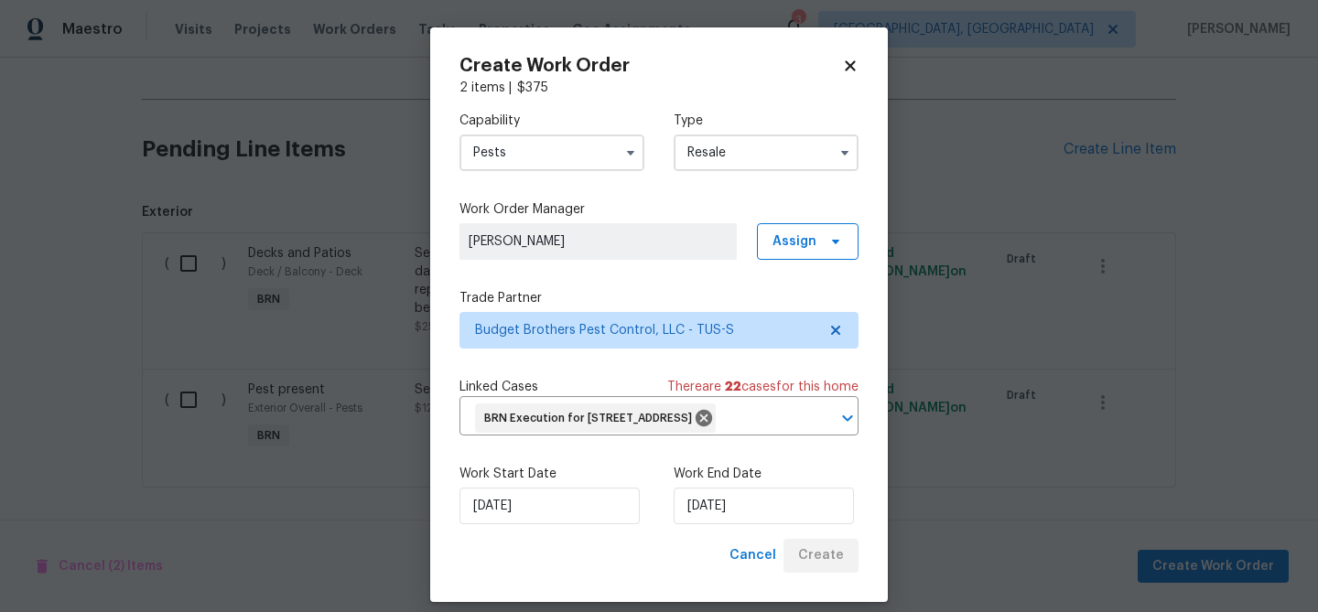
scroll to position [314, 0]
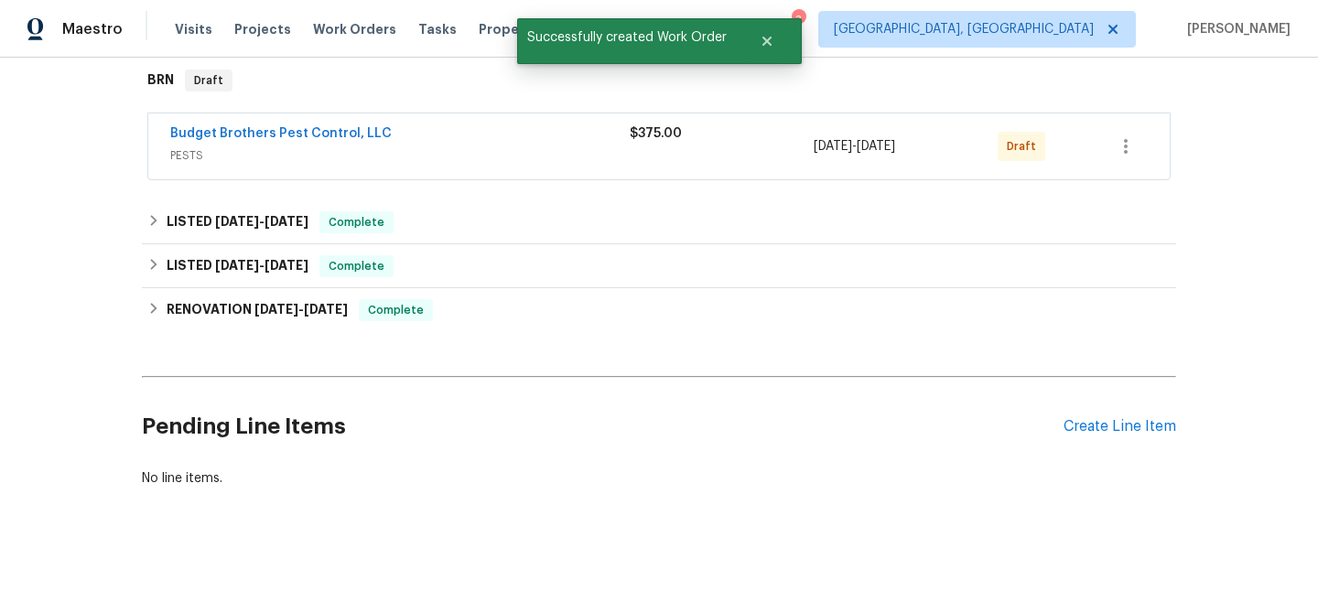
click at [280, 125] on span "Budget Brothers Pest Control, LLC" at bounding box center [280, 133] width 221 height 18
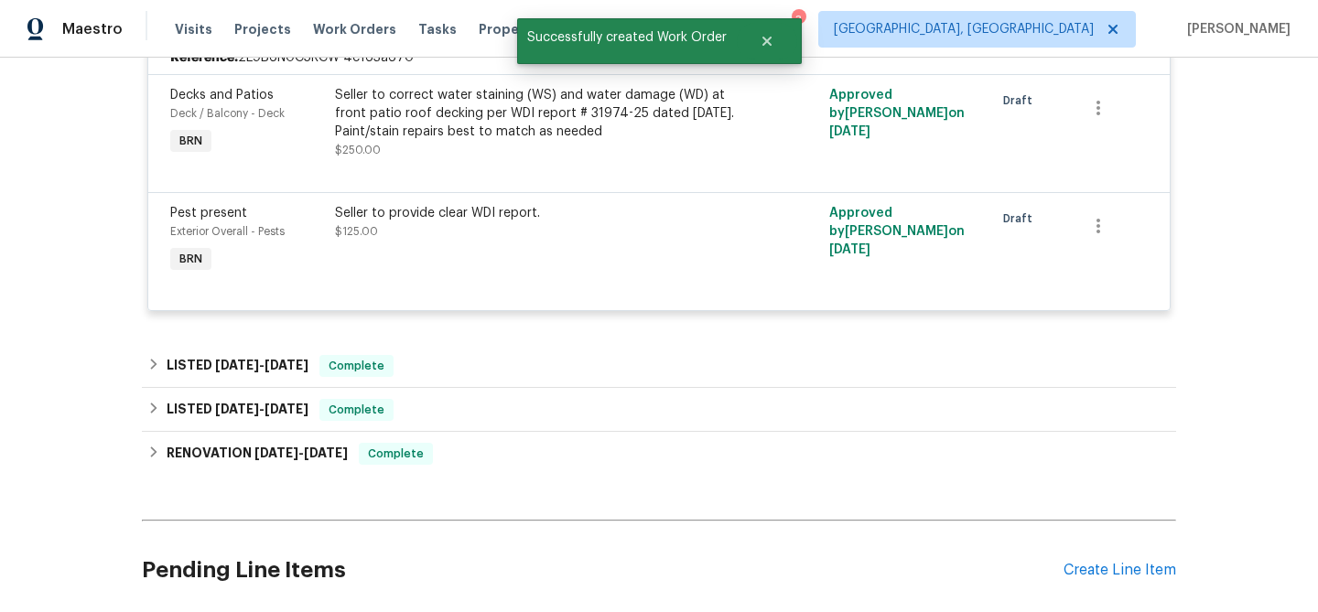
scroll to position [351, 0]
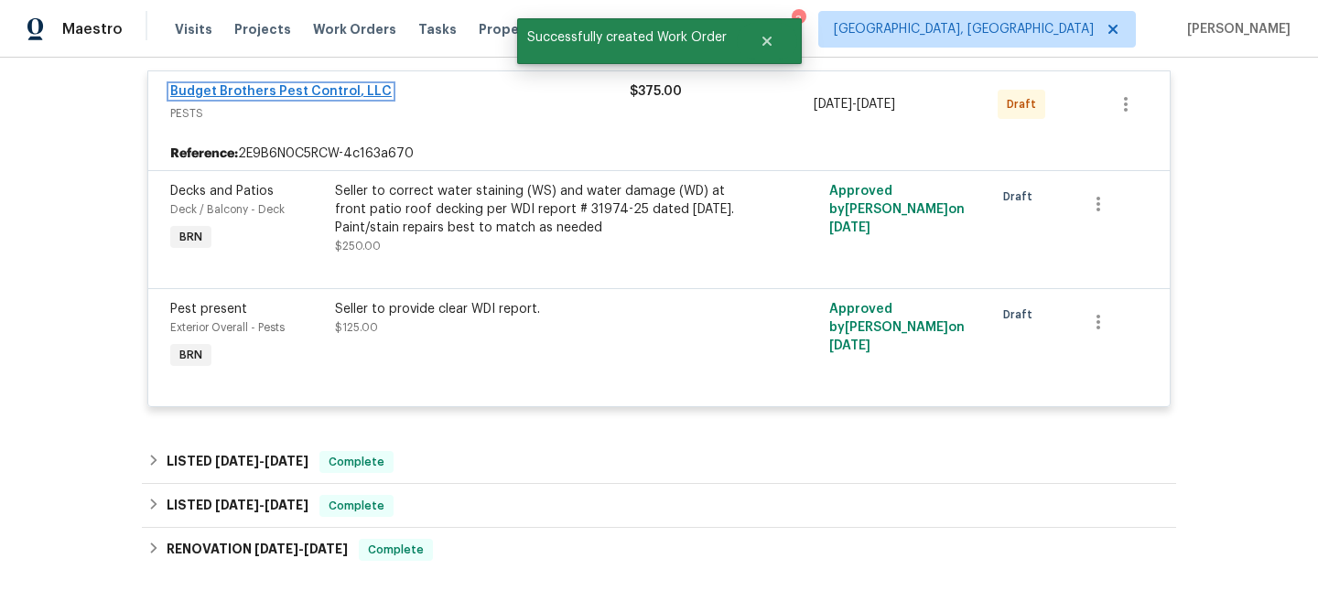
click at [248, 98] on link "Budget Brothers Pest Control, LLC" at bounding box center [280, 91] width 221 height 13
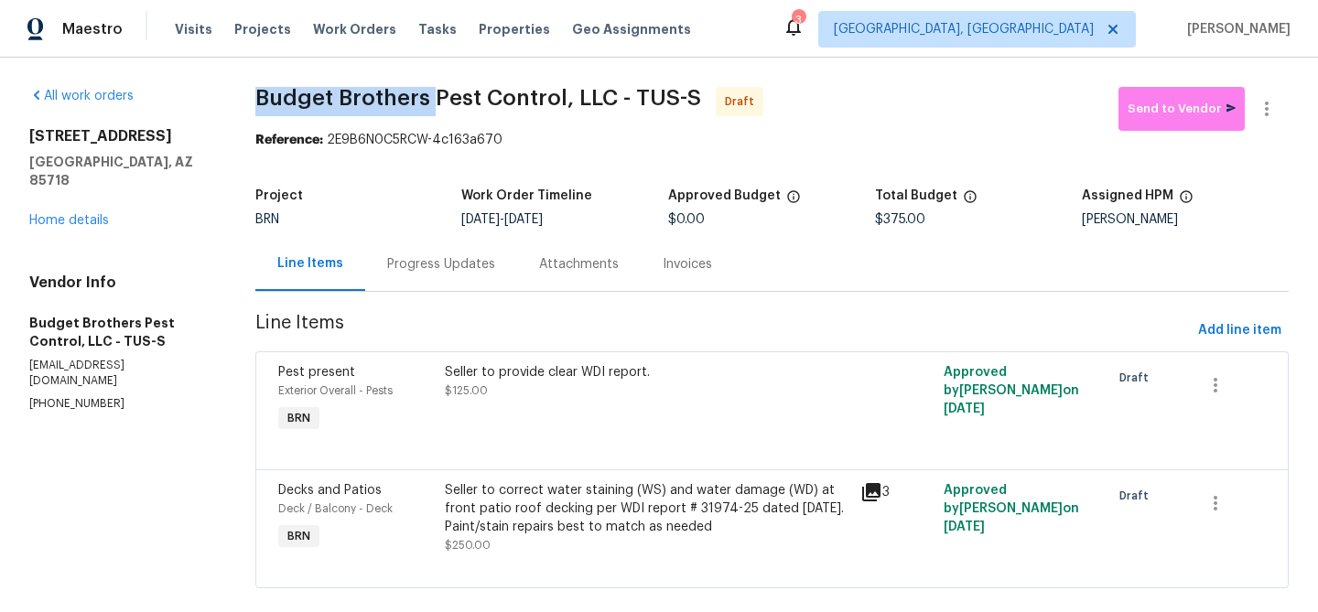
drag, startPoint x: 255, startPoint y: 99, endPoint x: 434, endPoint y: 94, distance: 178.5
click at [434, 94] on span "Budget Brothers Pest Control, LLC - TUS-S" at bounding box center [478, 98] width 446 height 22
copy span "Budget Brothers"
click at [302, 121] on span "Budget Brothers Pest Control, LLC - TUS-S Draft" at bounding box center [686, 109] width 863 height 44
click at [246, 91] on div "All work orders 6255 N Camino Pimeria Alta Apt 81 Tucson, AZ 85718 Home details…" at bounding box center [659, 349] width 1318 height 582
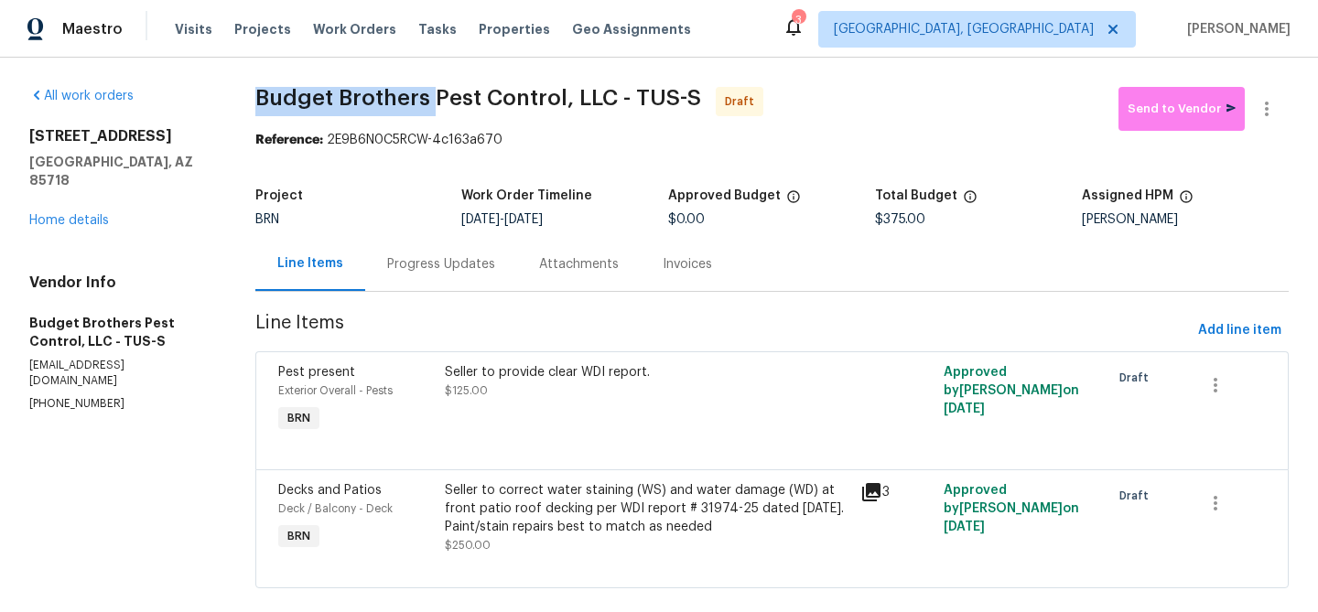
drag, startPoint x: 246, startPoint y: 104, endPoint x: 430, endPoint y: 106, distance: 183.9
click at [430, 106] on div "All work orders 6255 N Camino Pimeria Alta Apt 81 Tucson, AZ 85718 Home details…" at bounding box center [659, 349] width 1318 height 582
copy span "Budget Brothers"
click at [324, 129] on span "Budget Brothers Pest Control, LLC - TUS-S Draft" at bounding box center [686, 109] width 863 height 44
click at [473, 288] on div "Progress Updates" at bounding box center [441, 264] width 152 height 54
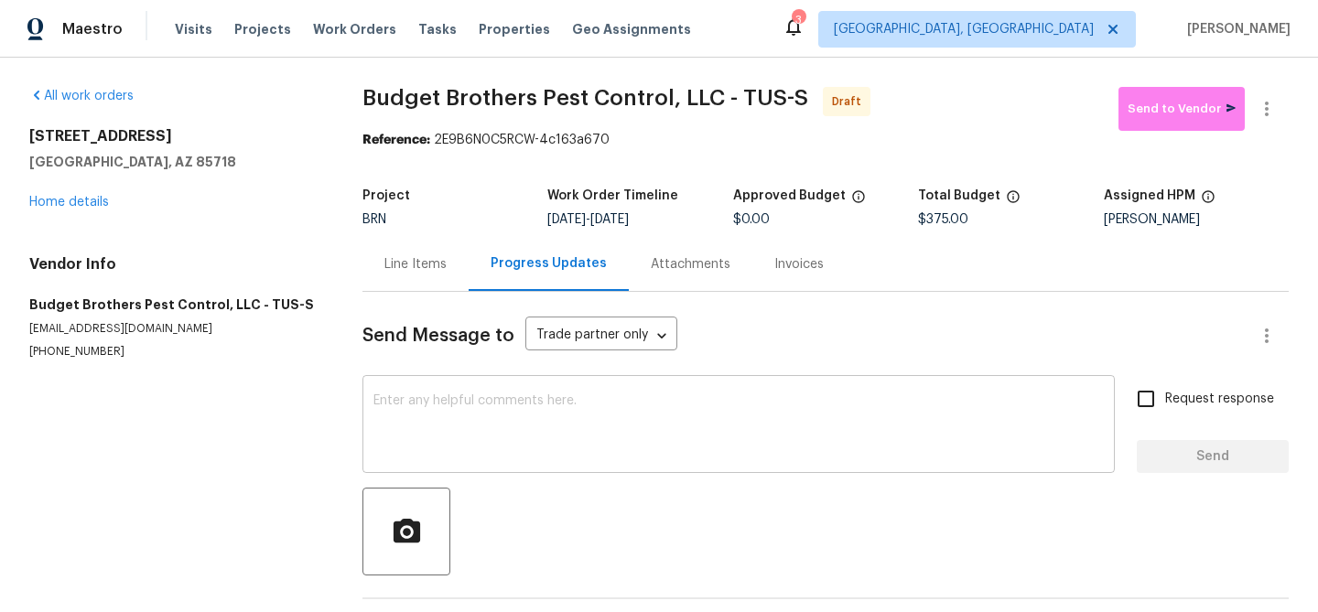
click at [489, 434] on textarea at bounding box center [738, 426] width 730 height 64
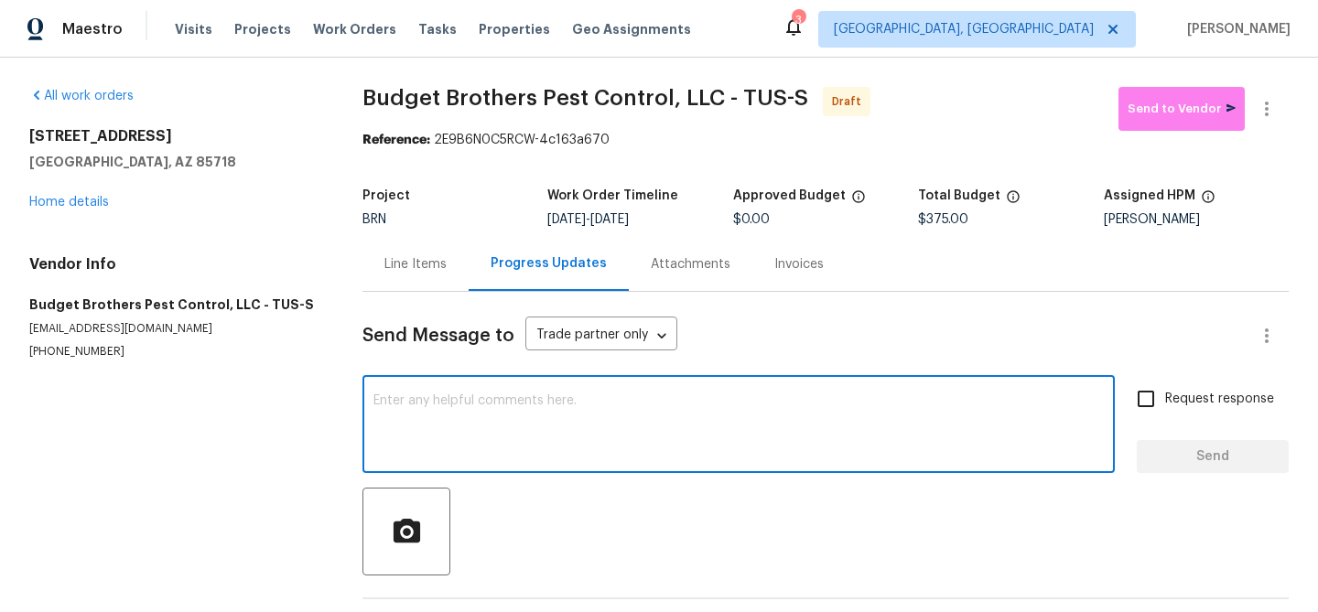
paste textarea "Hi, I'm Ananthi from Opendoor. Just wanted to check if you received the WO for …"
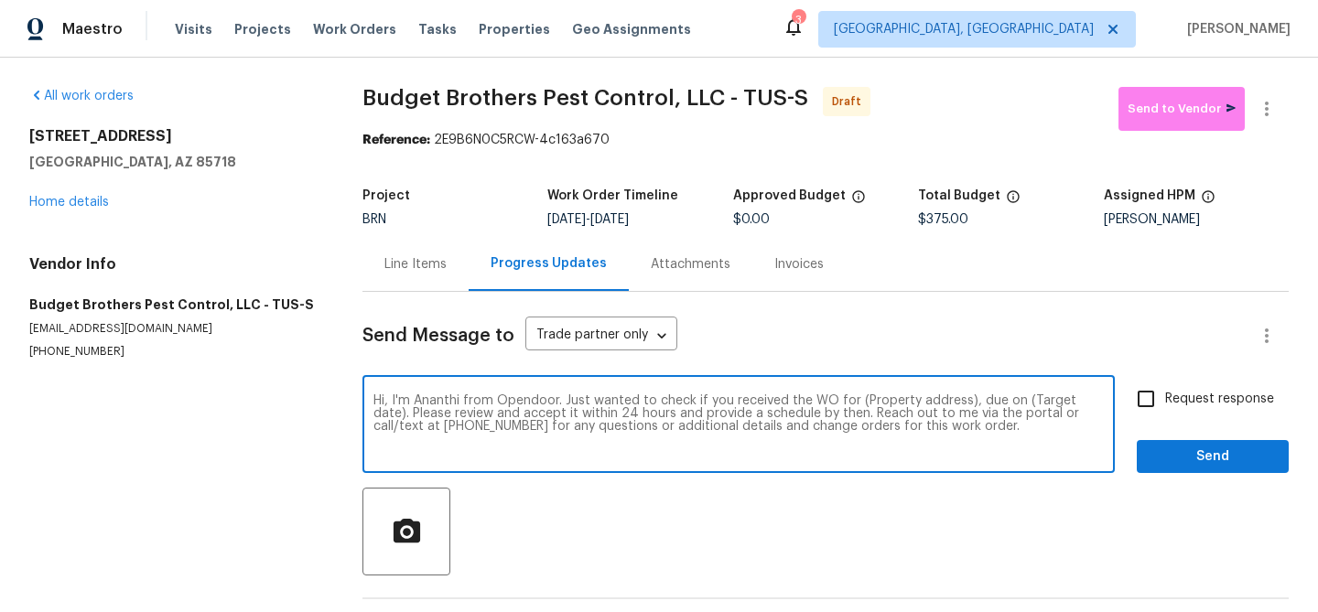
drag, startPoint x: 968, startPoint y: 402, endPoint x: 856, endPoint y: 400, distance: 112.6
click at [856, 400] on textarea "Hi, I'm Ananthi from Opendoor. Just wanted to check if you received the WO for …" at bounding box center [738, 426] width 730 height 64
paste textarea "6255 N Camino Pimeria Alta Apt 81, Tucson, AZ 85718"
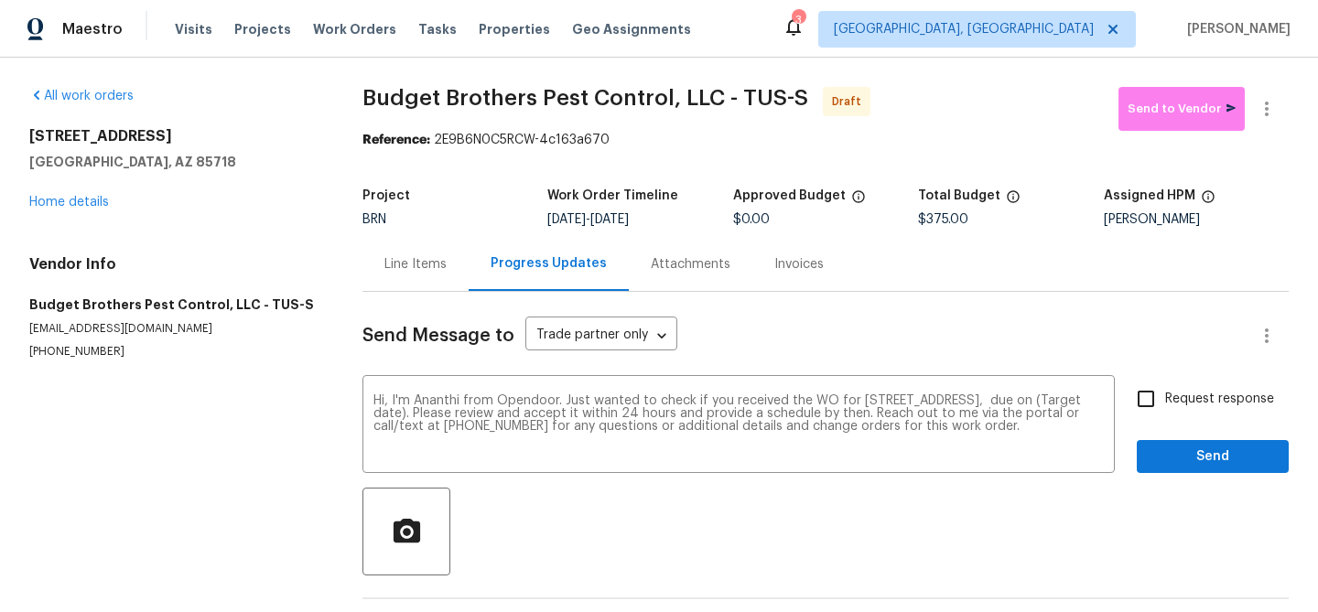
drag, startPoint x: 621, startPoint y: 221, endPoint x: 690, endPoint y: 221, distance: 68.6
click at [690, 221] on div "8/28/2025 - 9/1/2025" at bounding box center [639, 219] width 185 height 13
copy span "[DATE]"
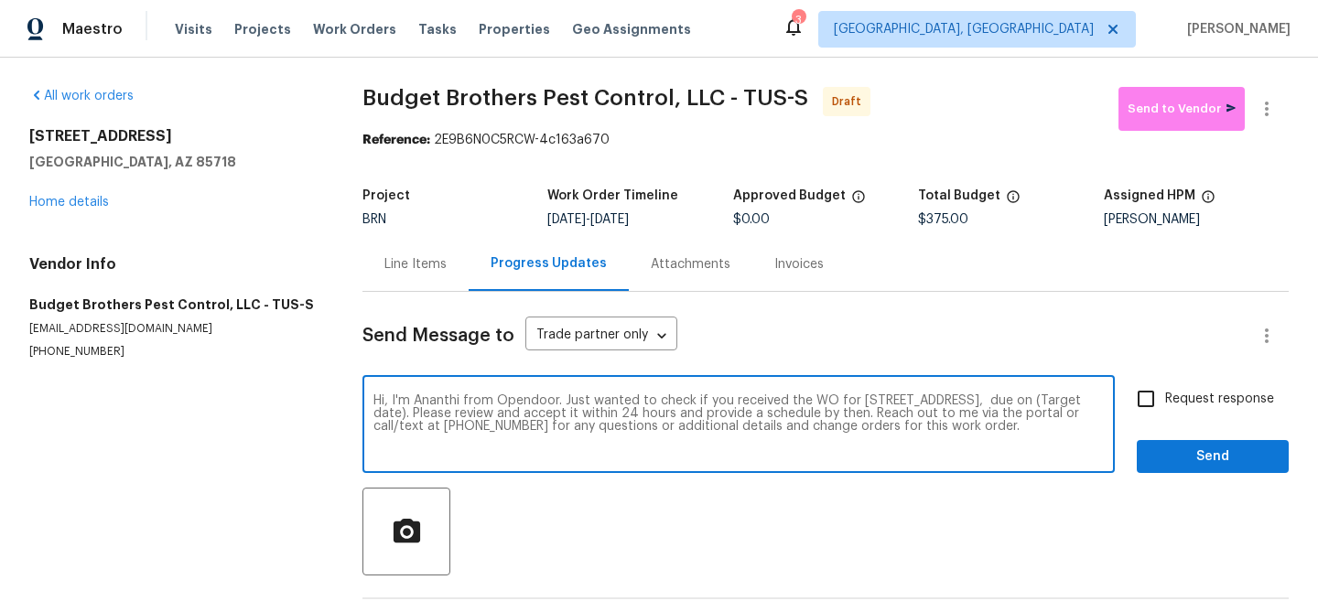
drag, startPoint x: 607, startPoint y: 415, endPoint x: 534, endPoint y: 415, distance: 73.2
click at [534, 415] on textarea "Hi, I'm Ananthi from Opendoor. Just wanted to check if you received the WO for …" at bounding box center [738, 426] width 730 height 64
paste textarea "[DATE]"
type textarea "Hi, I'm Ananthi from Opendoor. Just wanted to check if you received the WO for …"
click at [1144, 397] on input "Request response" at bounding box center [1146, 399] width 38 height 38
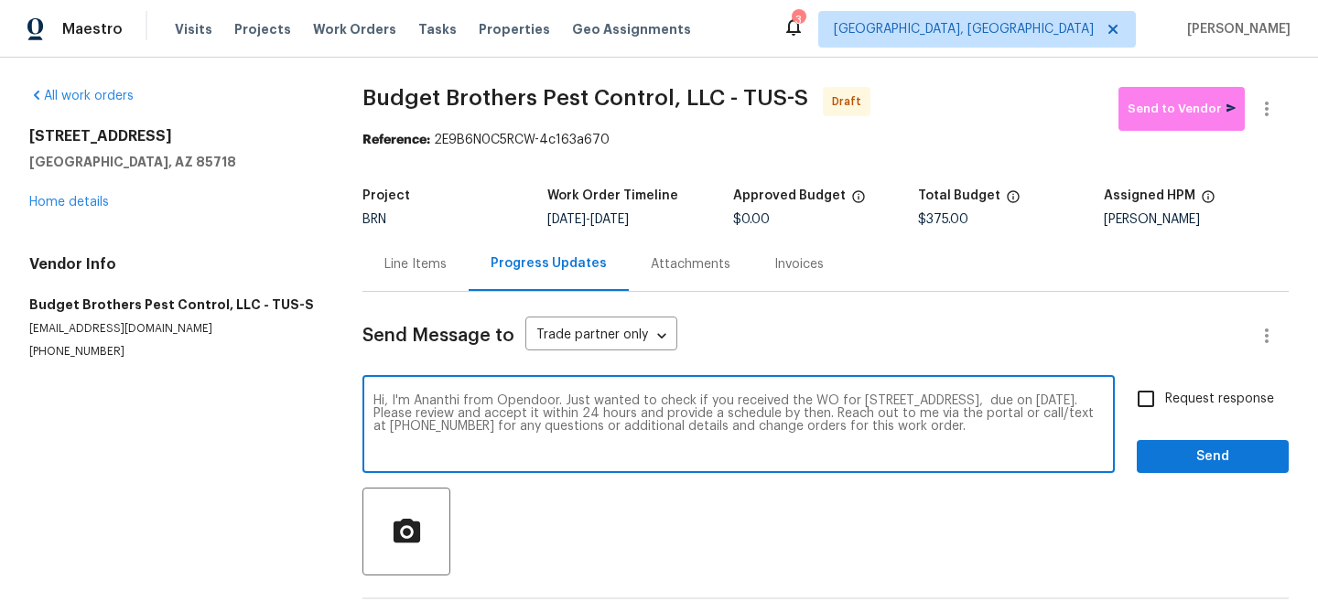
checkbox input "true"
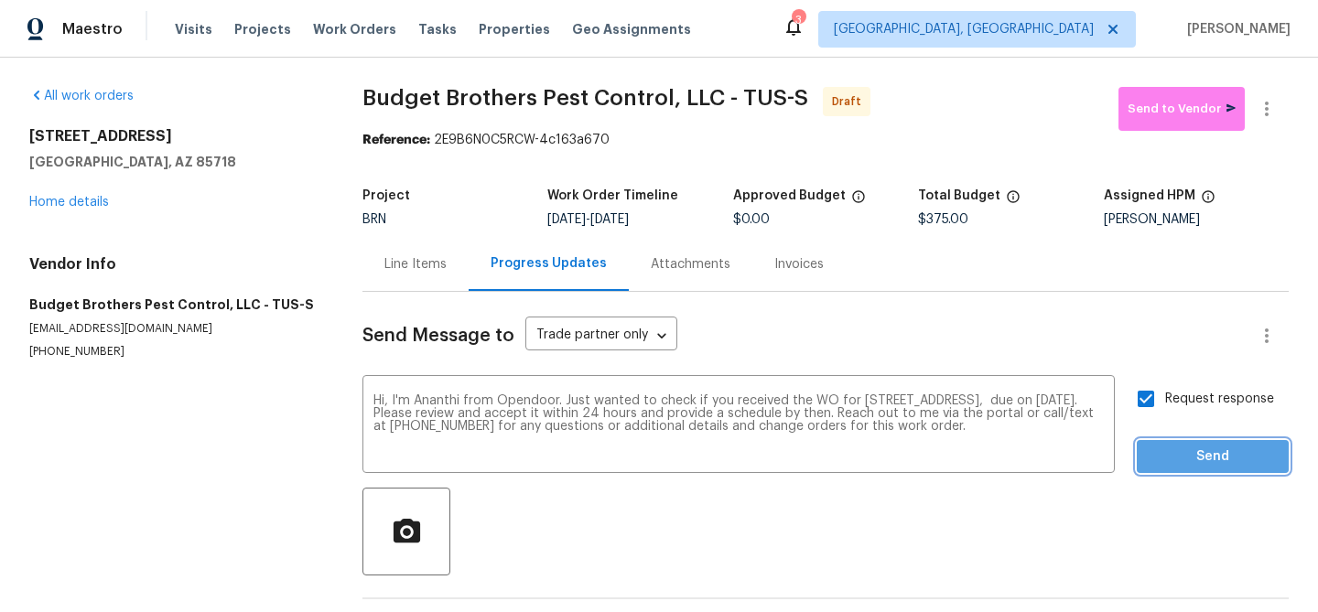
click at [1155, 446] on span "Send" at bounding box center [1212, 457] width 123 height 23
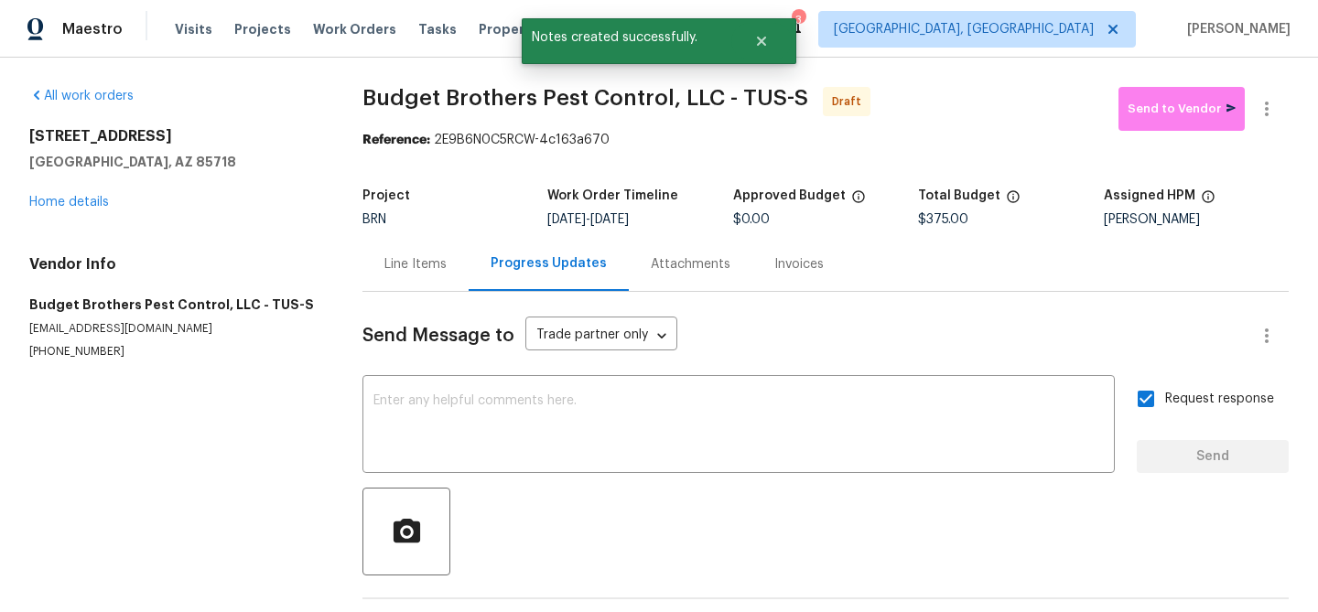
click at [1278, 83] on div "All work orders 6255 N Camino Pimeria Alta Apt 81 Tucson, AZ 85718 Home details…" at bounding box center [659, 369] width 1318 height 622
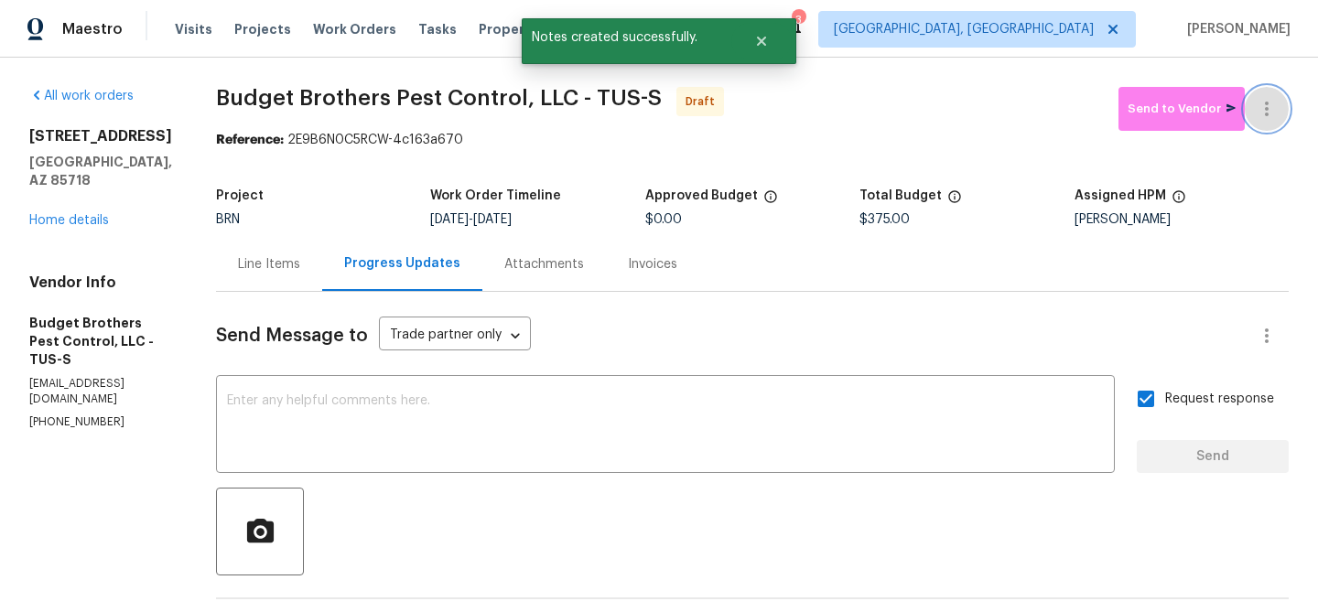
click at [1266, 100] on icon "button" at bounding box center [1267, 109] width 22 height 22
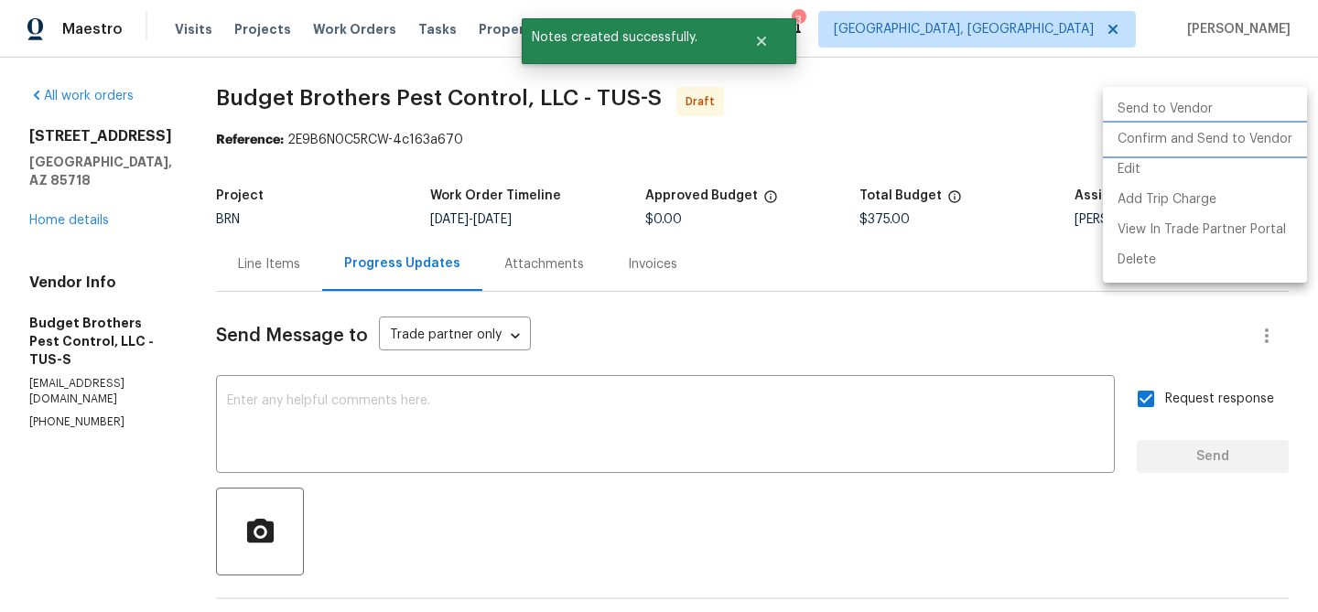
click at [1217, 135] on li "Confirm and Send to Vendor" at bounding box center [1205, 139] width 204 height 30
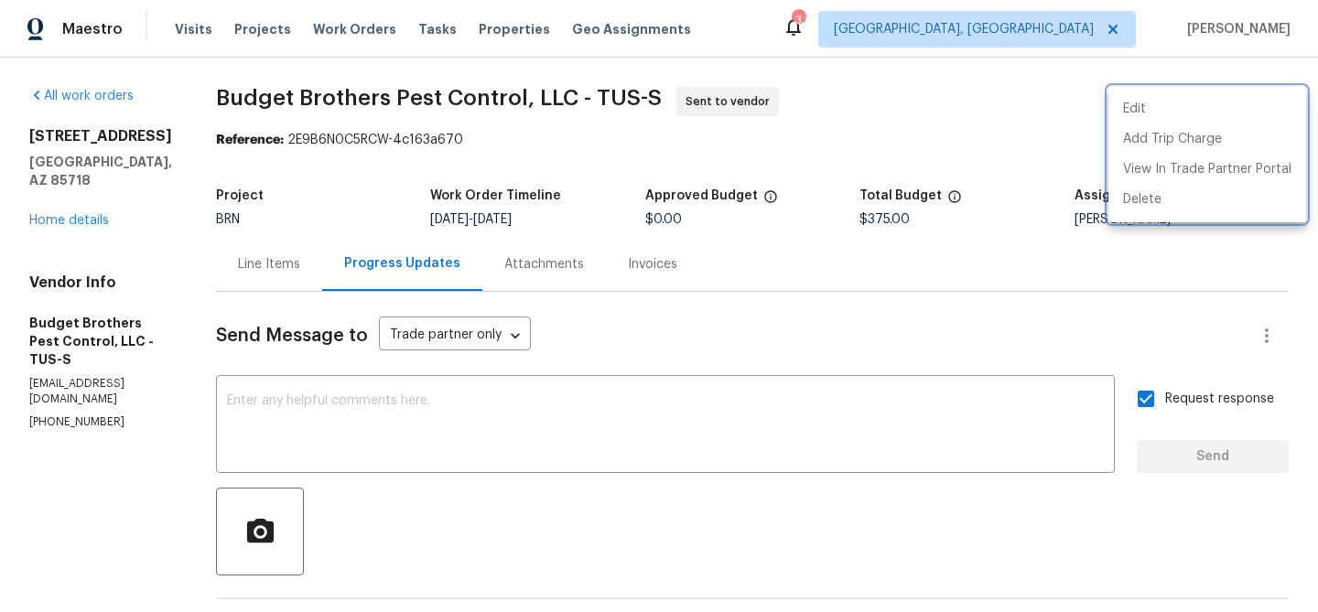
click at [332, 392] on div at bounding box center [659, 306] width 1318 height 612
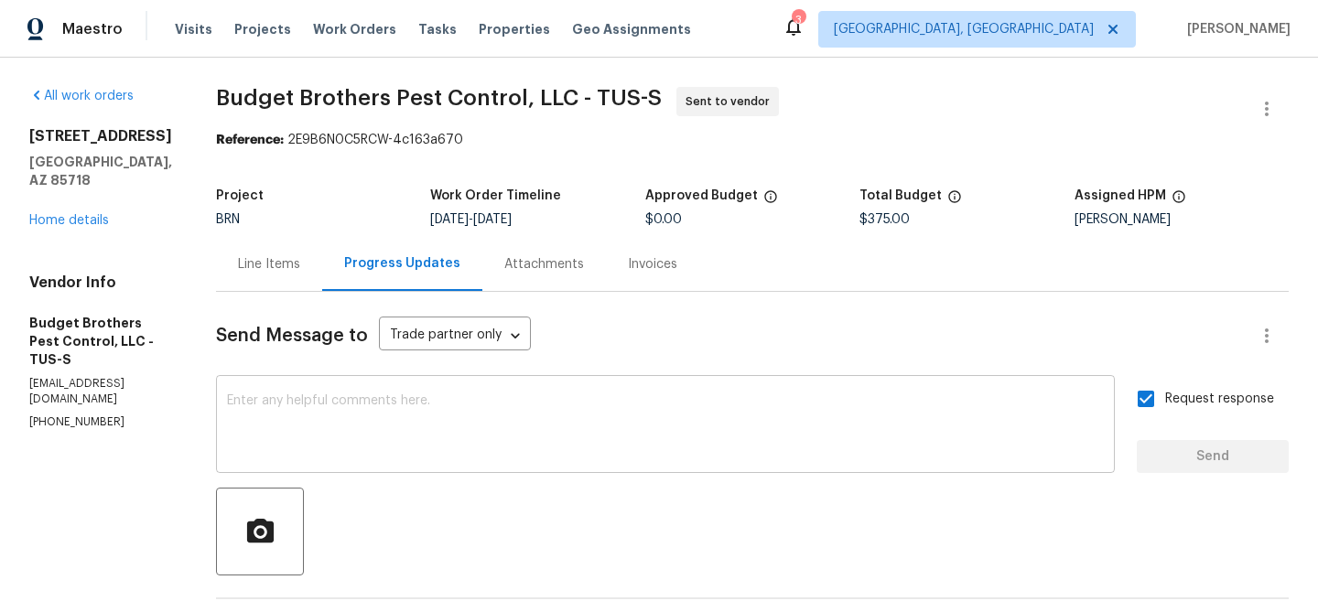
click at [310, 393] on div "x ​" at bounding box center [665, 426] width 899 height 93
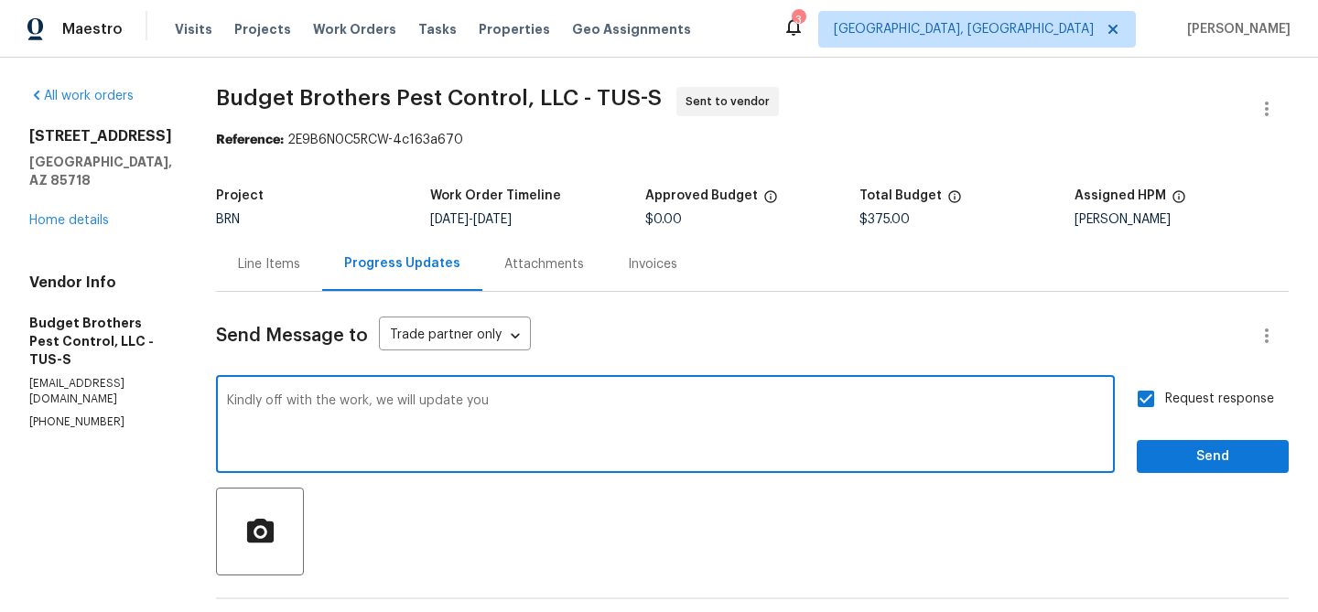
type textarea "Kindly off with the work, we will update you"
click at [1180, 452] on span "Send" at bounding box center [1212, 457] width 123 height 23
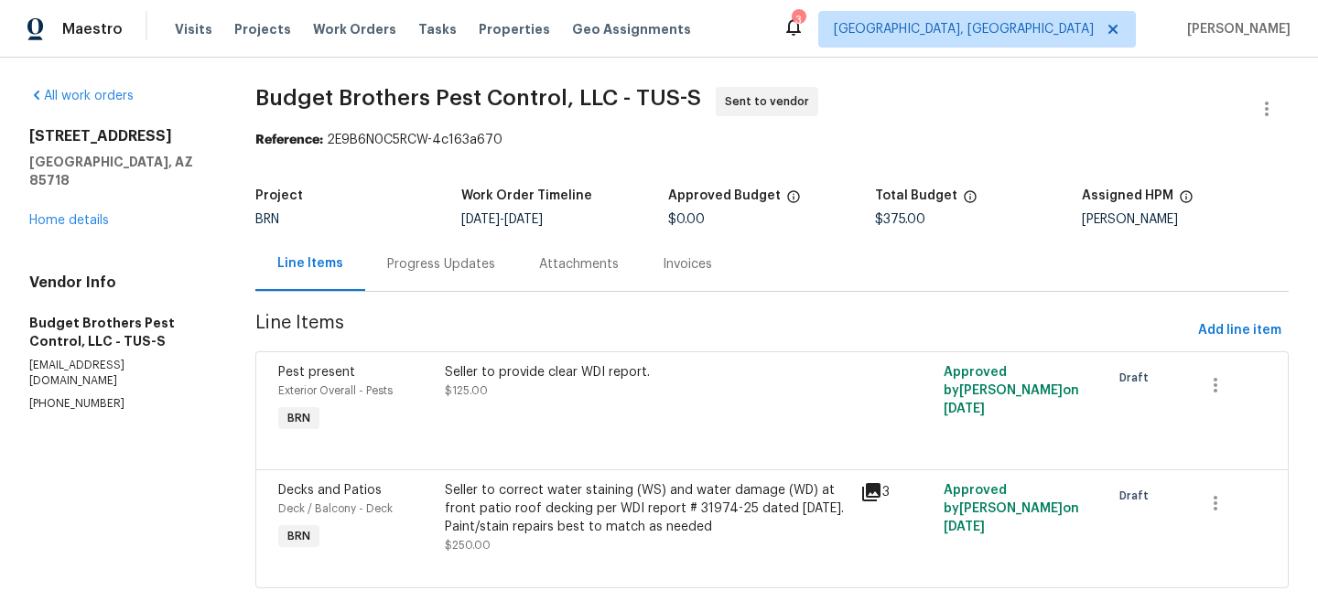
click at [461, 268] on div "Progress Updates" at bounding box center [441, 264] width 108 height 18
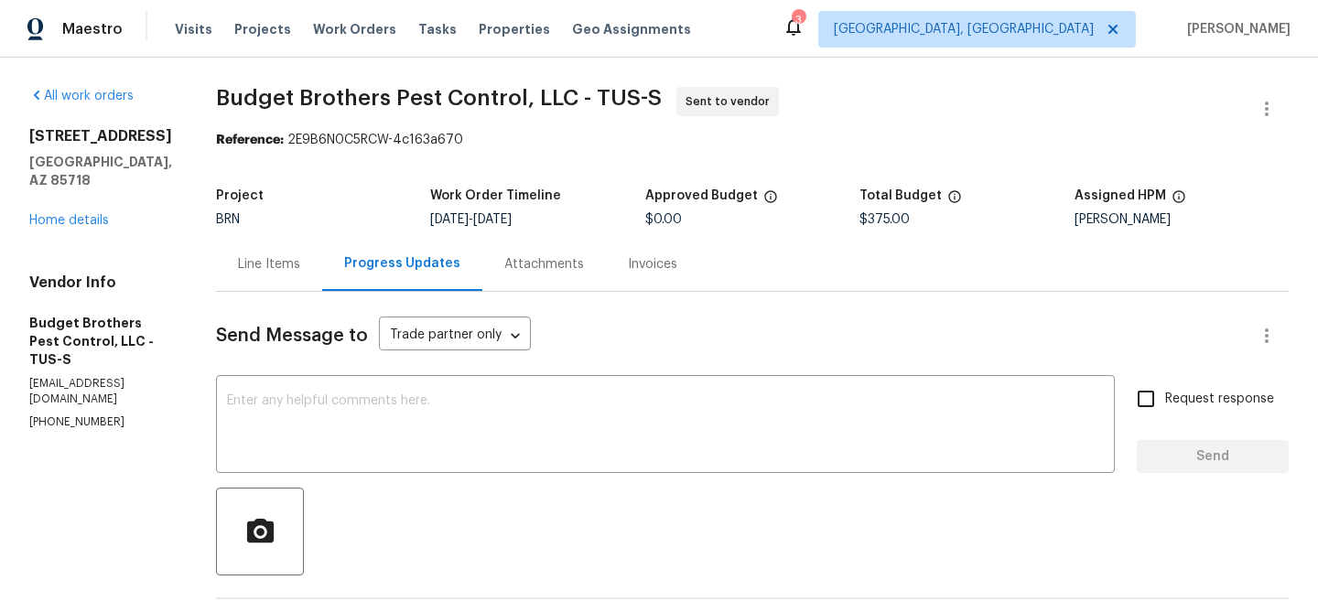
click at [300, 272] on div "Line Items" at bounding box center [269, 264] width 62 height 18
